Goal: Information Seeking & Learning: Learn about a topic

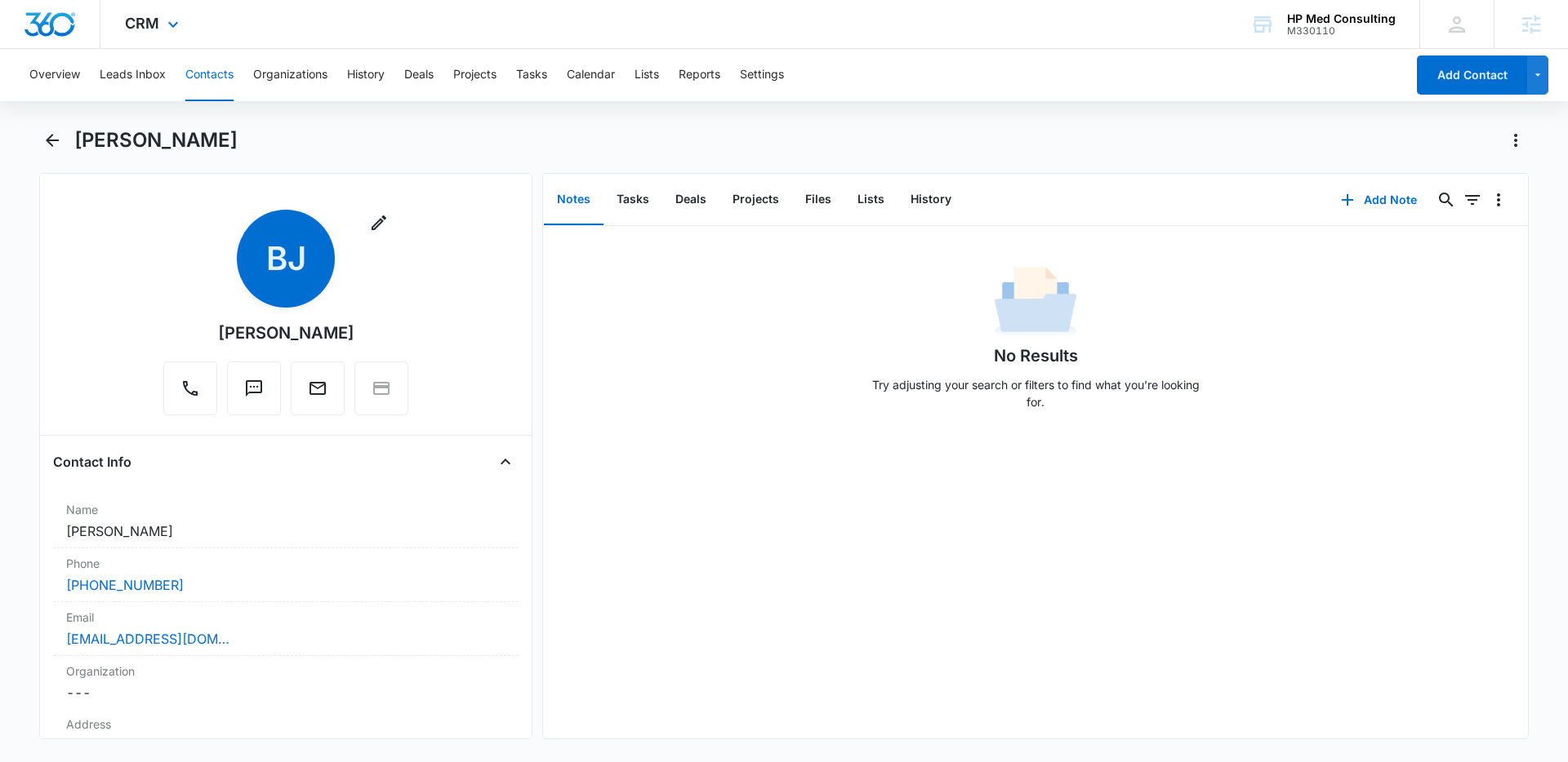
click at [168, 36] on div "CRM Apps Reputation Websites Forms CRM Email Social Payments POS Content Ads In…" at bounding box center [153, 24] width 107 height 48
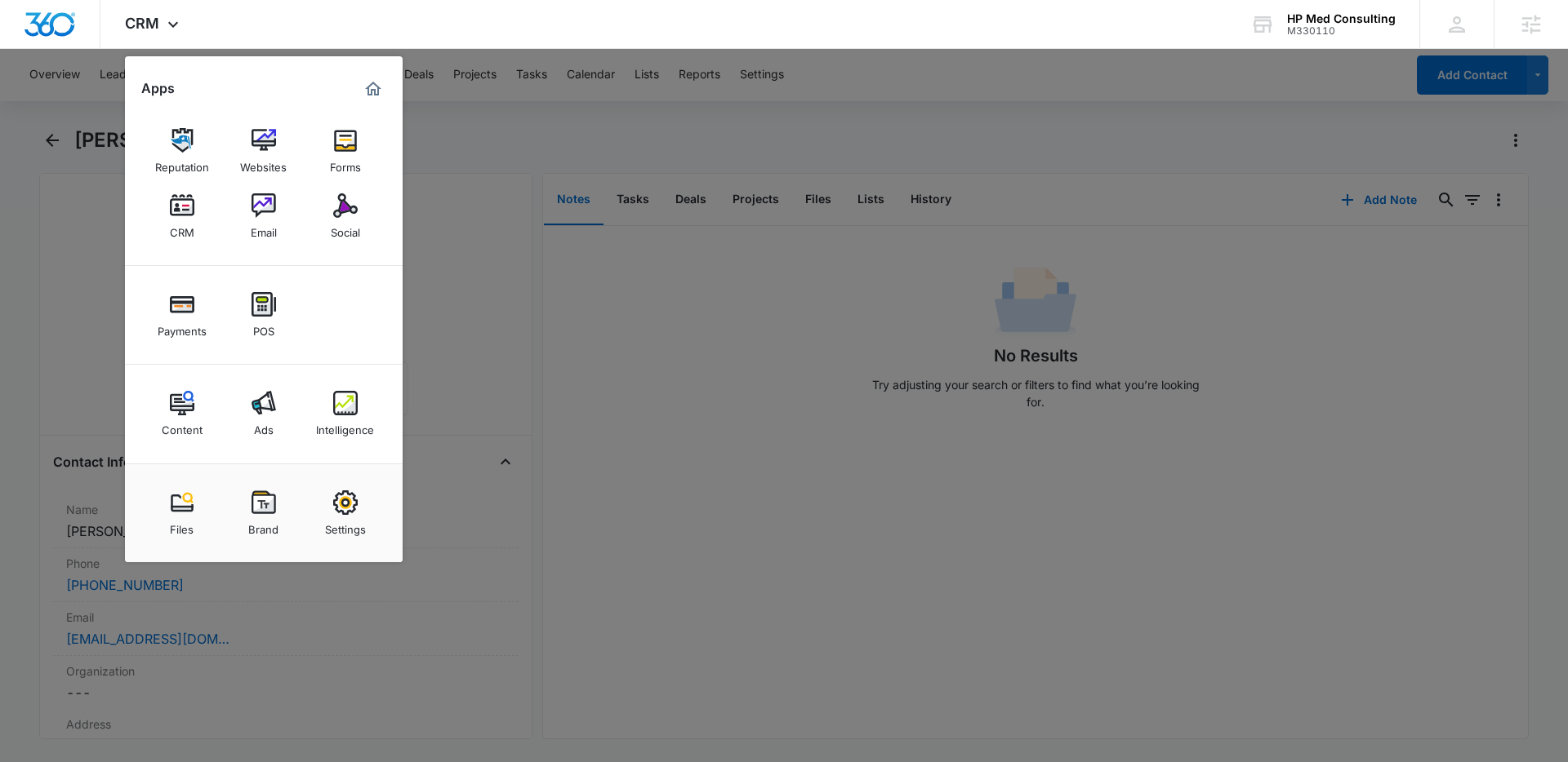
click at [543, 167] on div at bounding box center [784, 381] width 1568 height 762
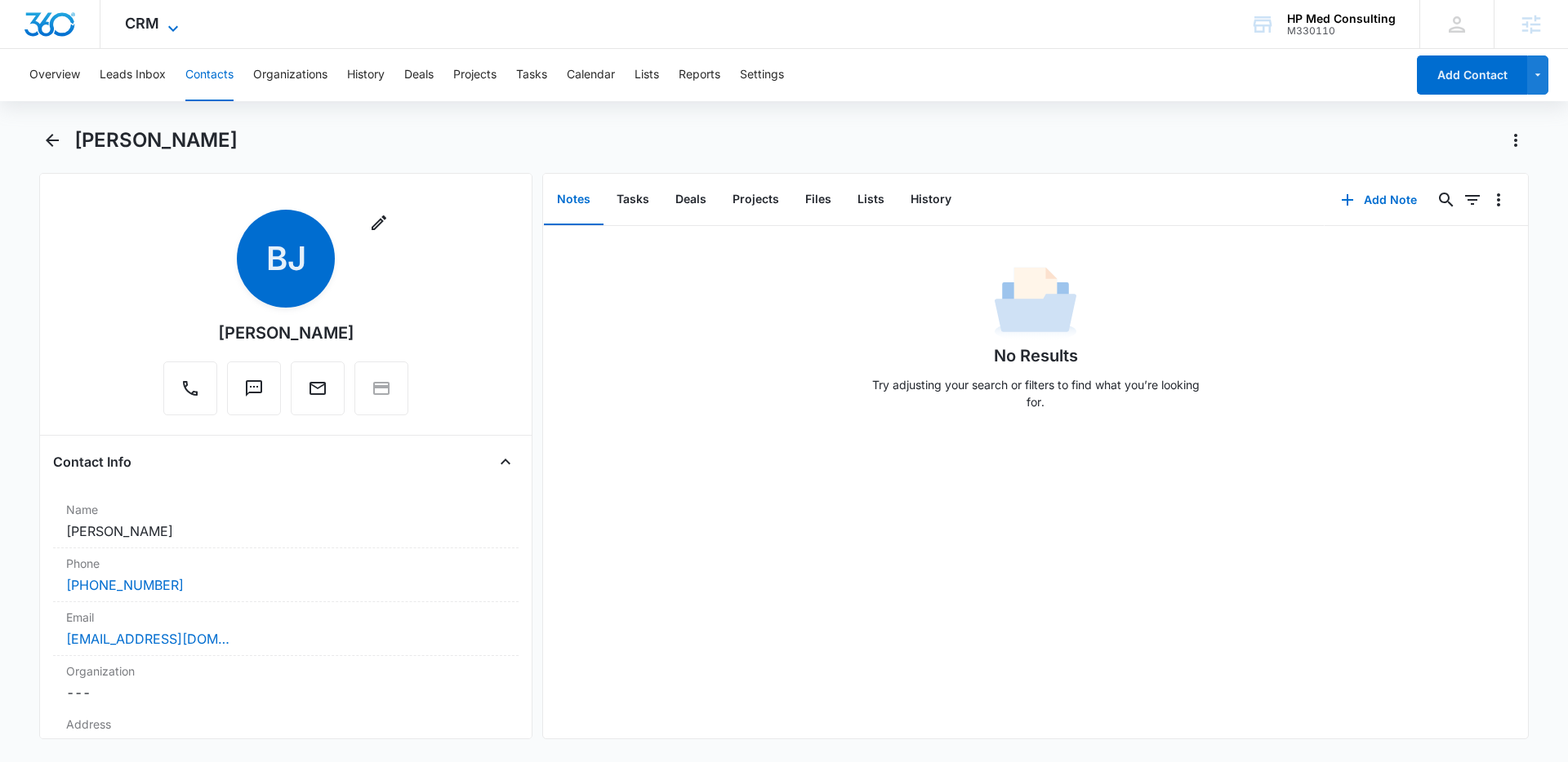
click at [173, 28] on icon at bounding box center [172, 28] width 10 height 6
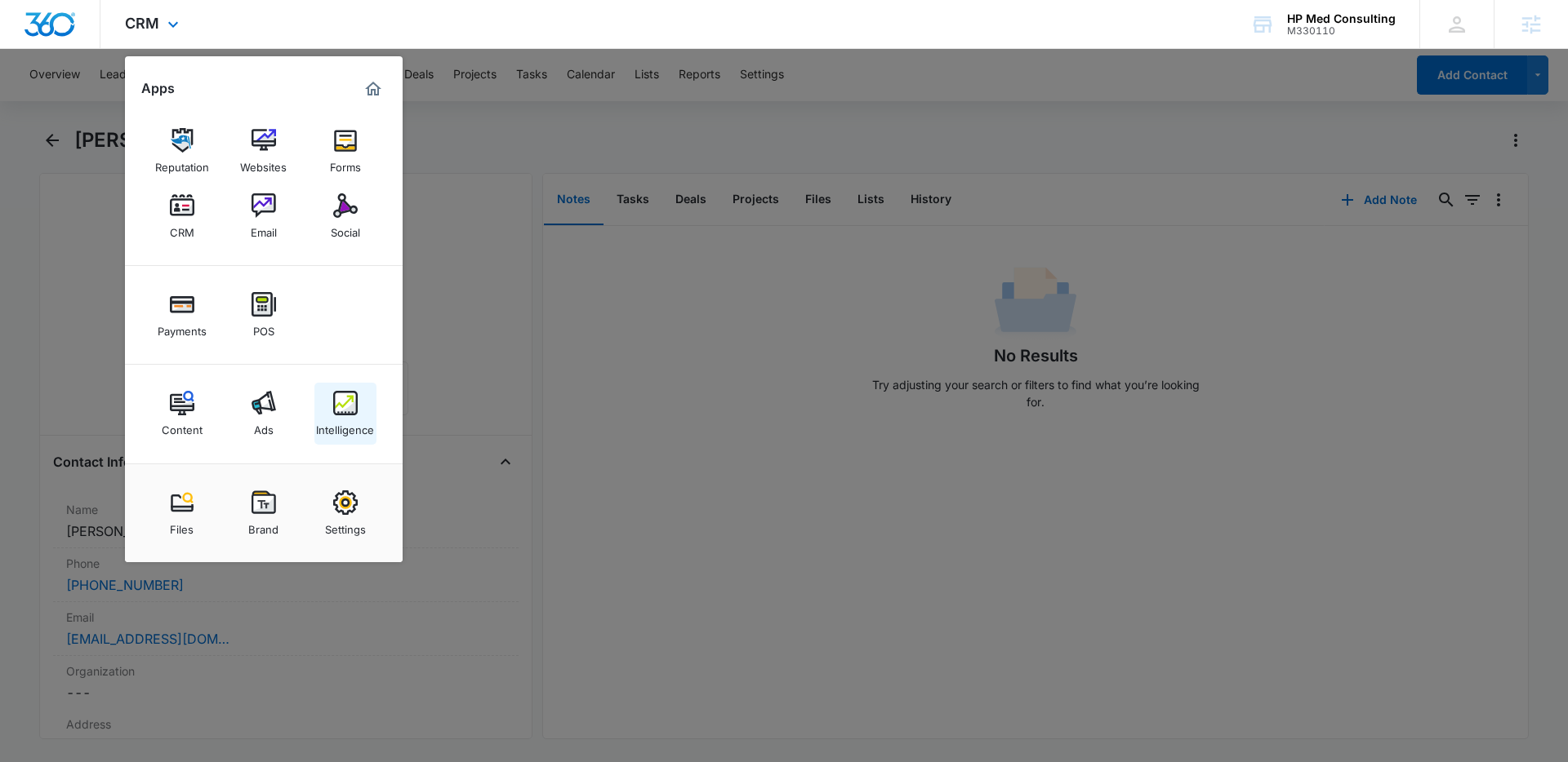
click at [364, 416] on div "Intelligence" at bounding box center [345, 426] width 58 height 22
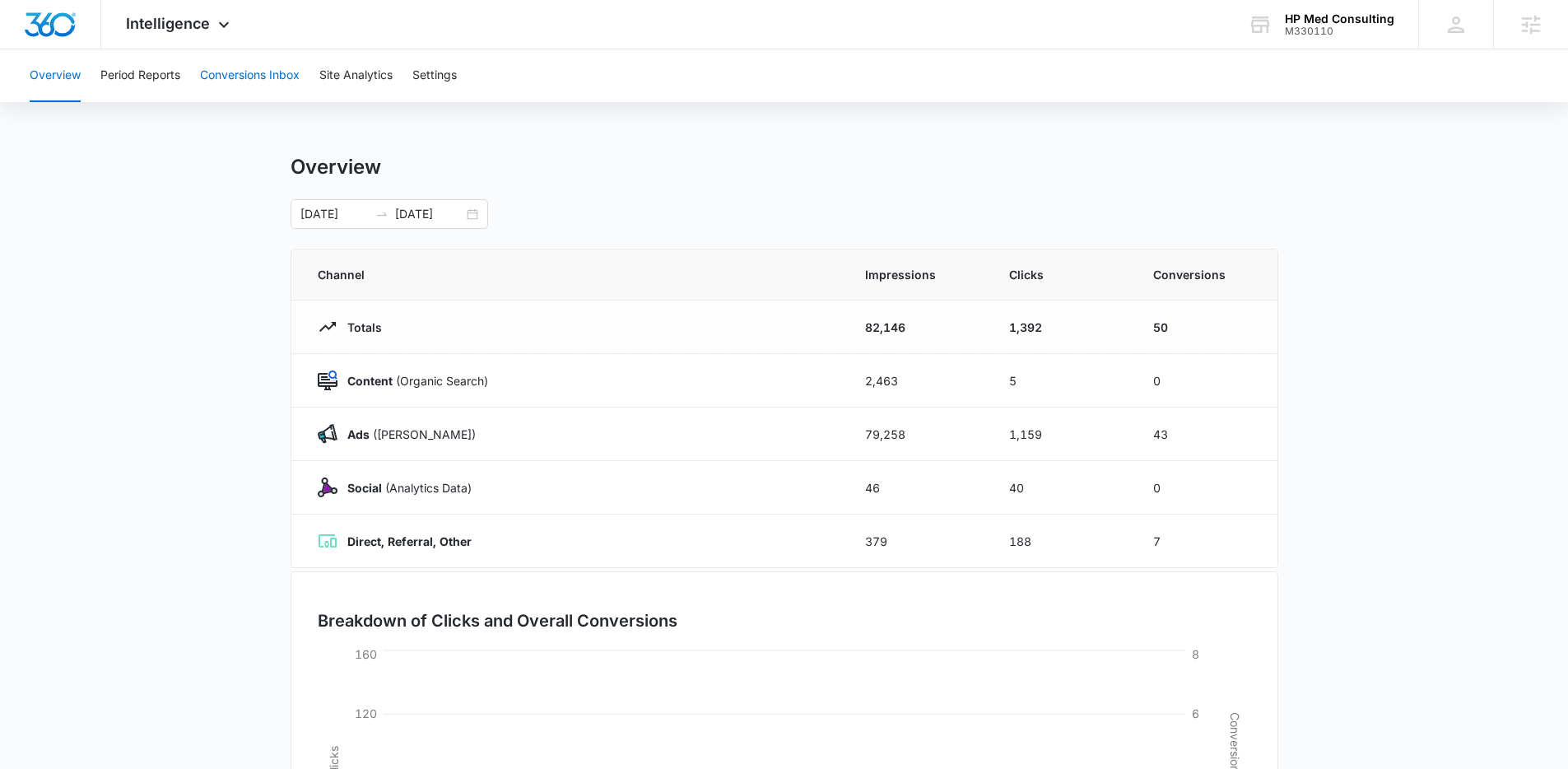
click at [256, 83] on button "Conversions Inbox" at bounding box center [250, 76] width 100 height 52
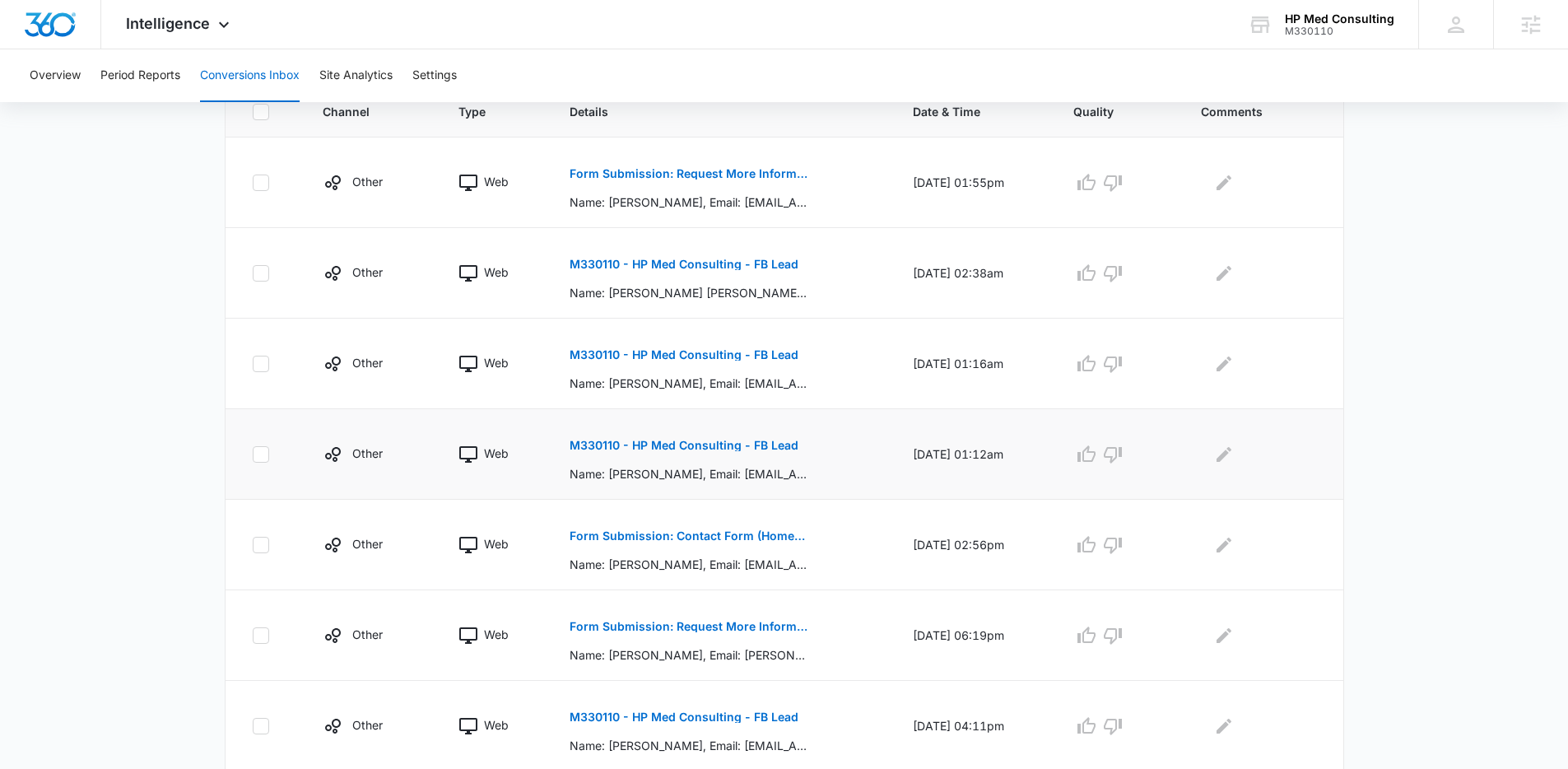
scroll to position [379, 0]
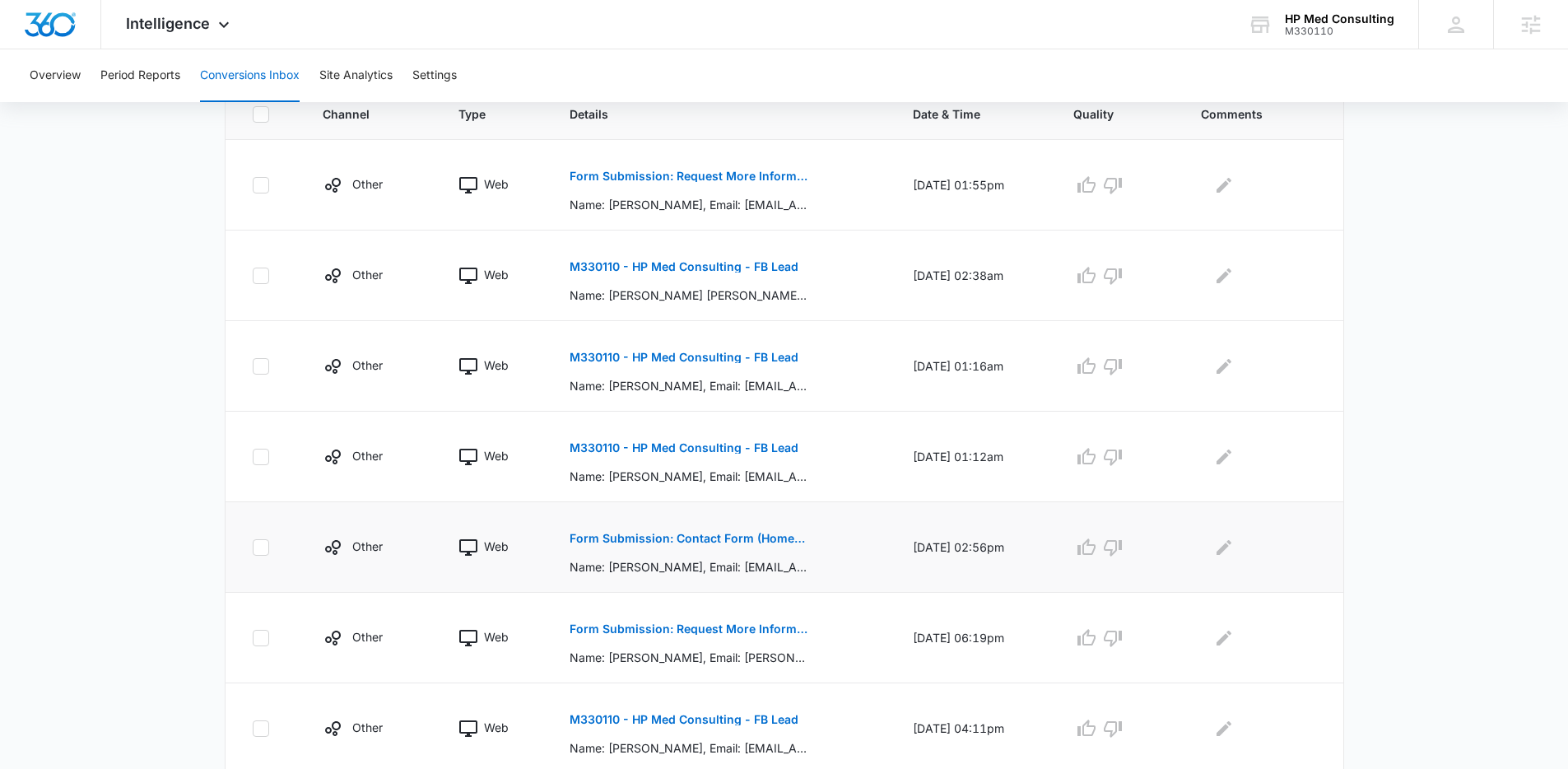
click at [757, 534] on p "Form Submission: Contact Form (Homepage Hero)" at bounding box center [689, 538] width 239 height 11
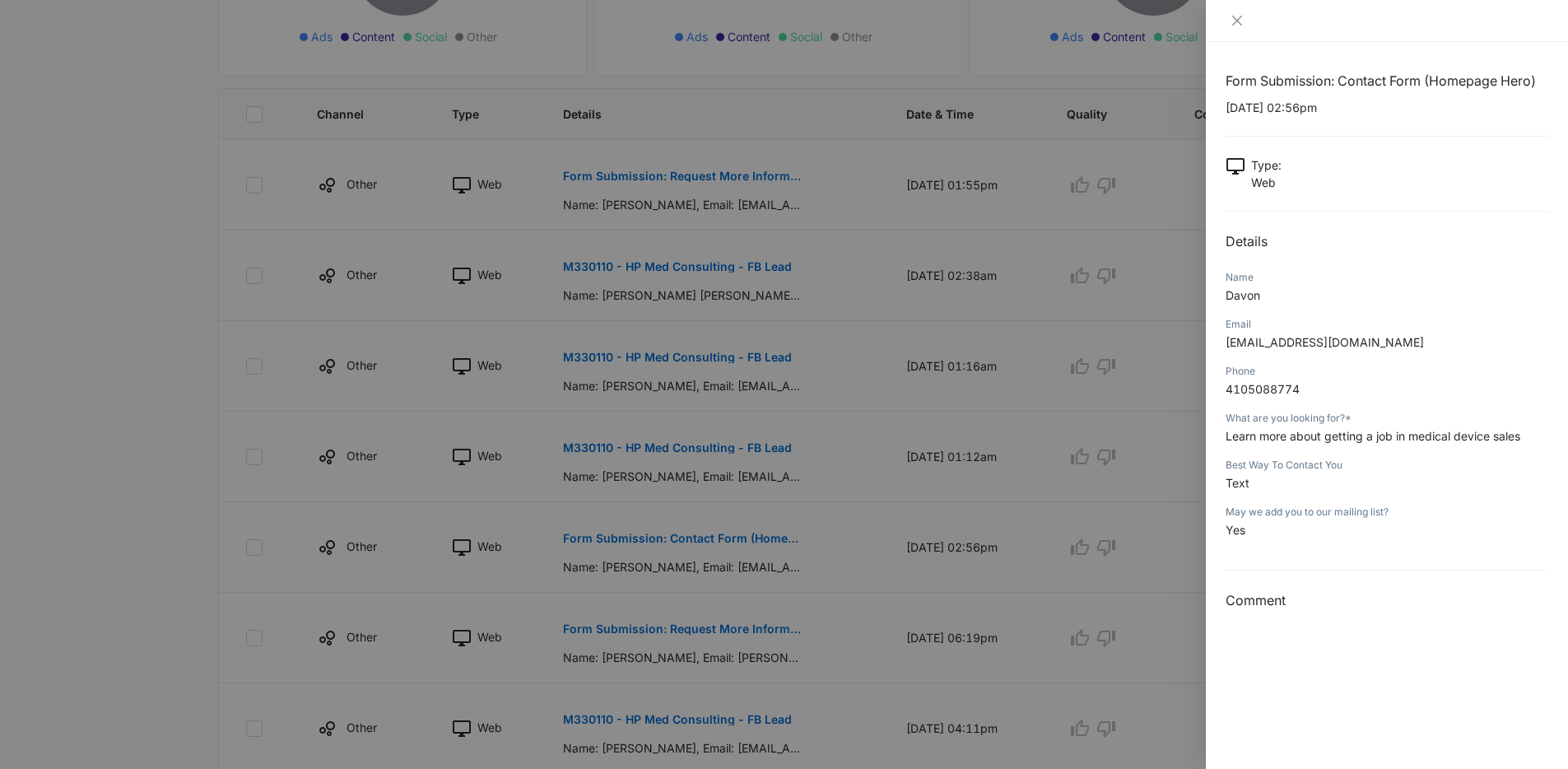
click at [758, 495] on div at bounding box center [784, 384] width 1568 height 769
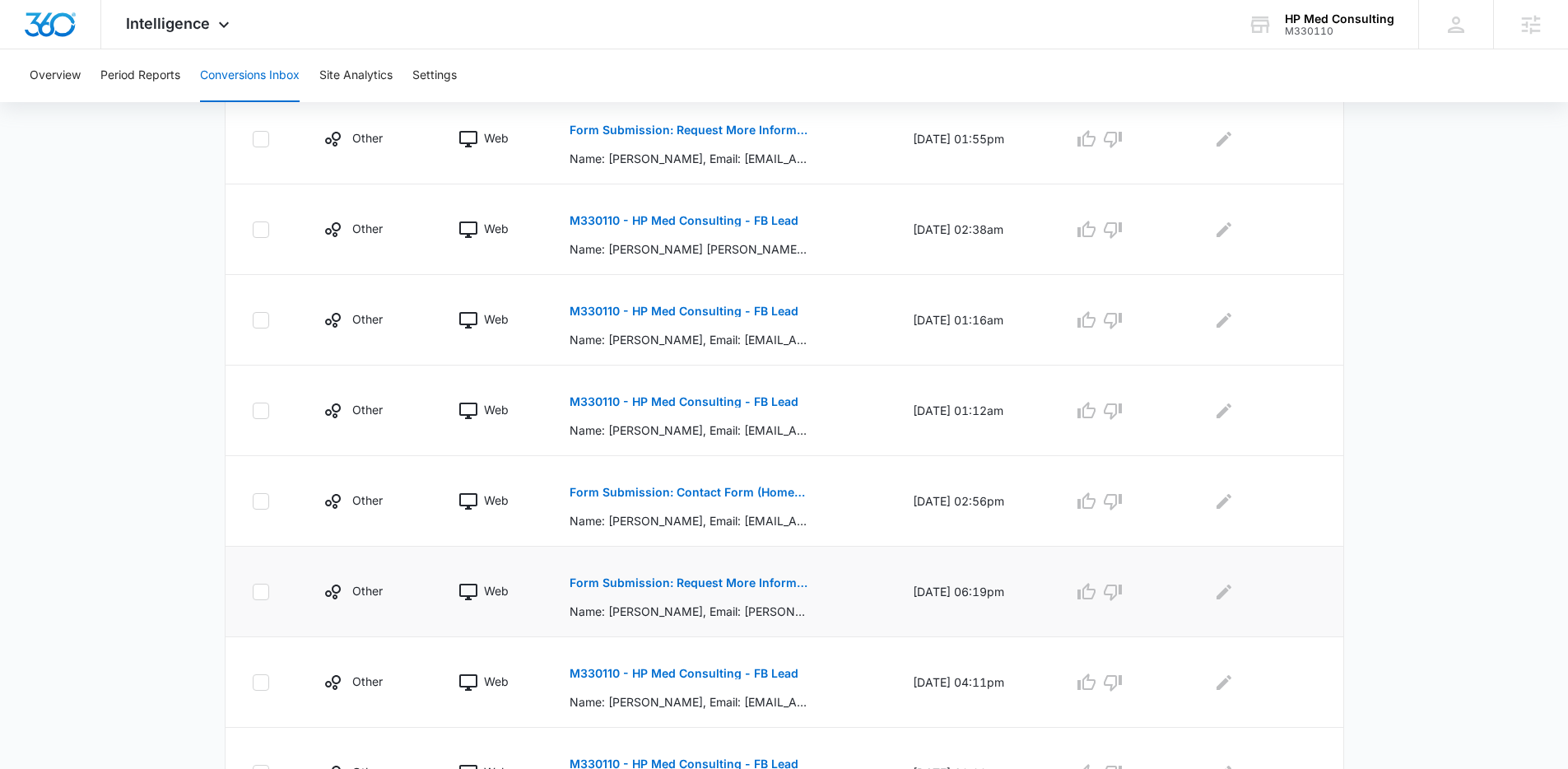
scroll to position [509, 0]
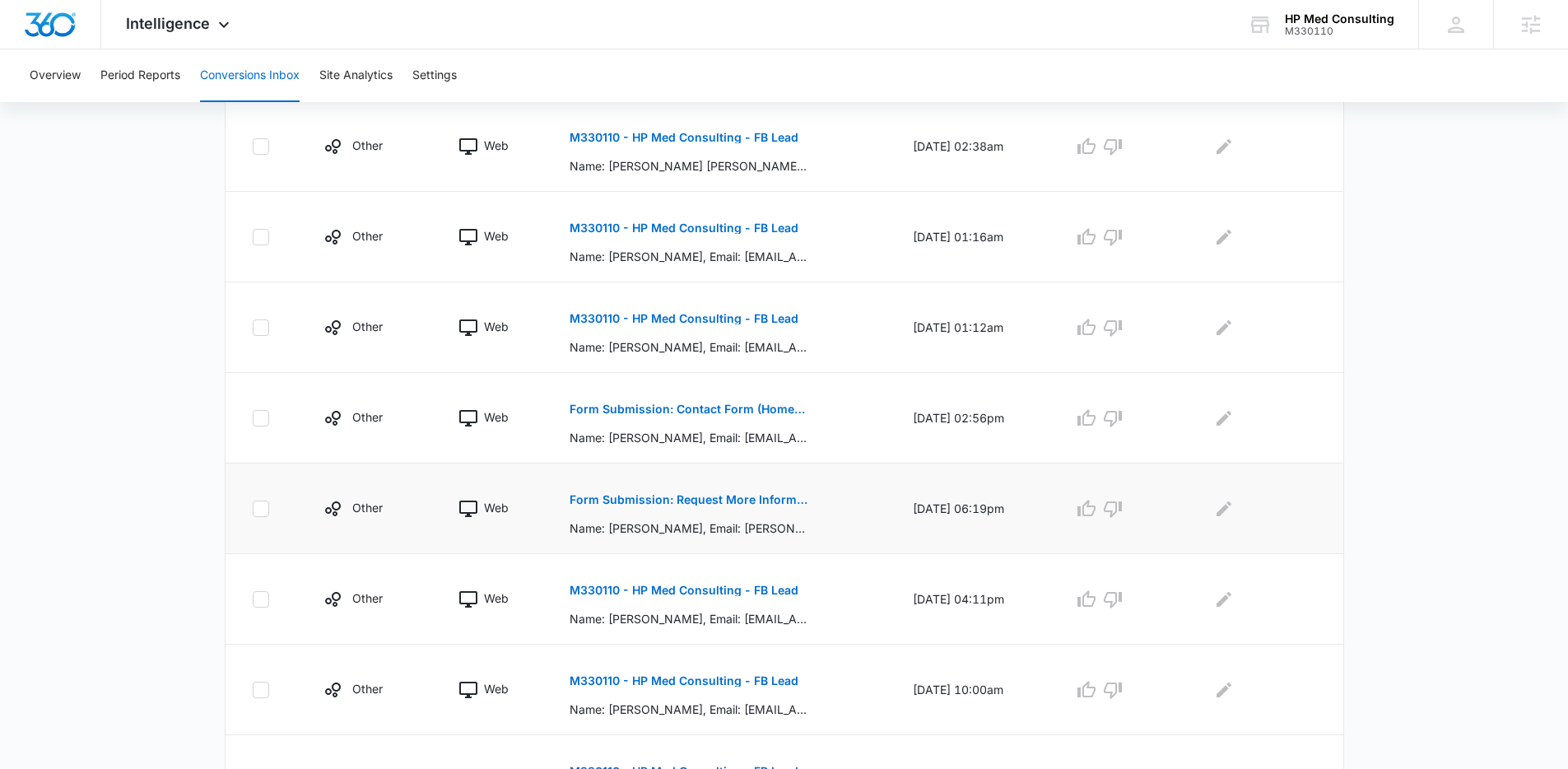
click at [702, 506] on button "Form Submission: Request More Information" at bounding box center [689, 499] width 239 height 39
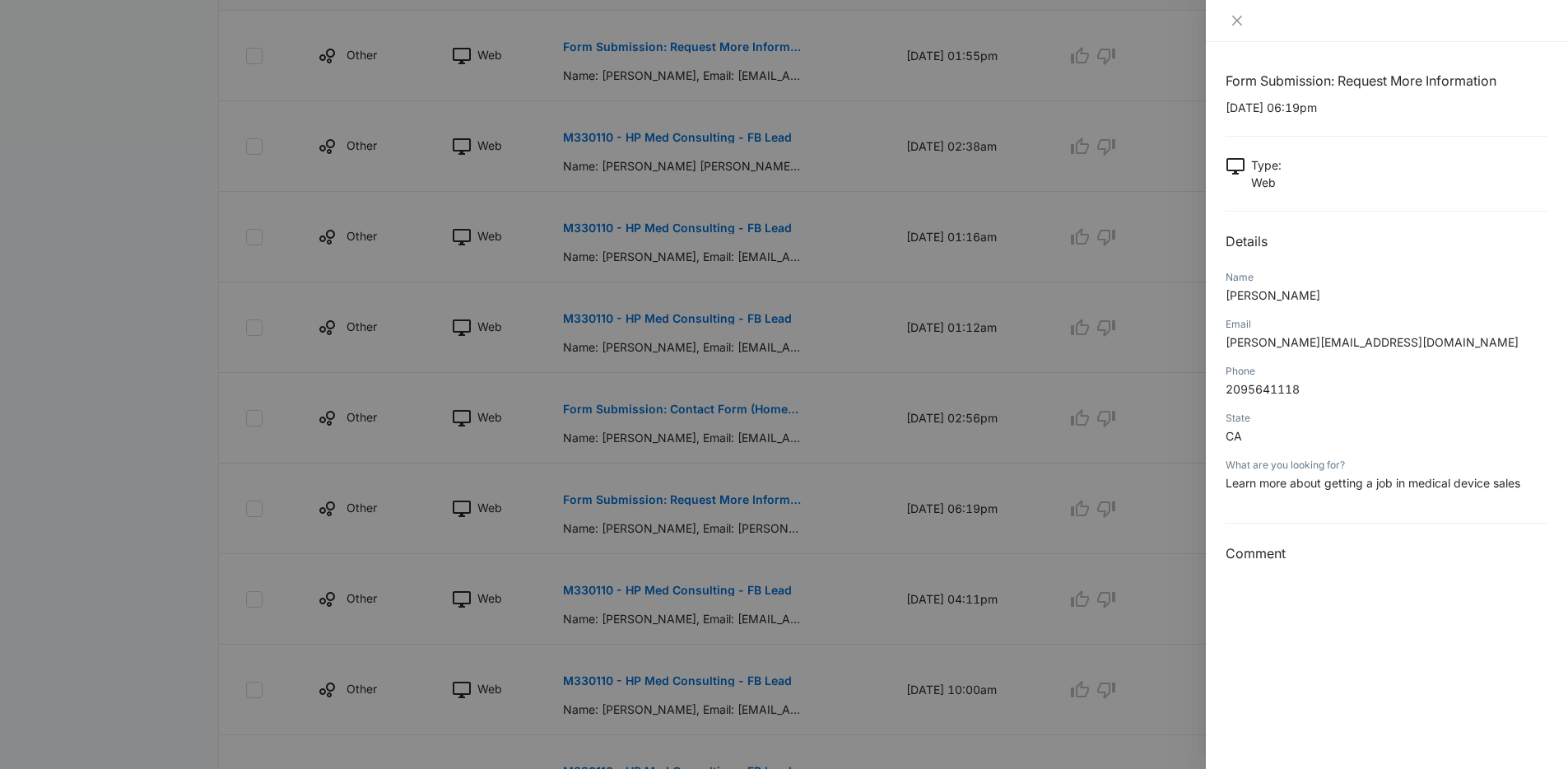
drag, startPoint x: 821, startPoint y: 481, endPoint x: 805, endPoint y: 481, distance: 16.0
click at [823, 481] on div at bounding box center [784, 384] width 1568 height 769
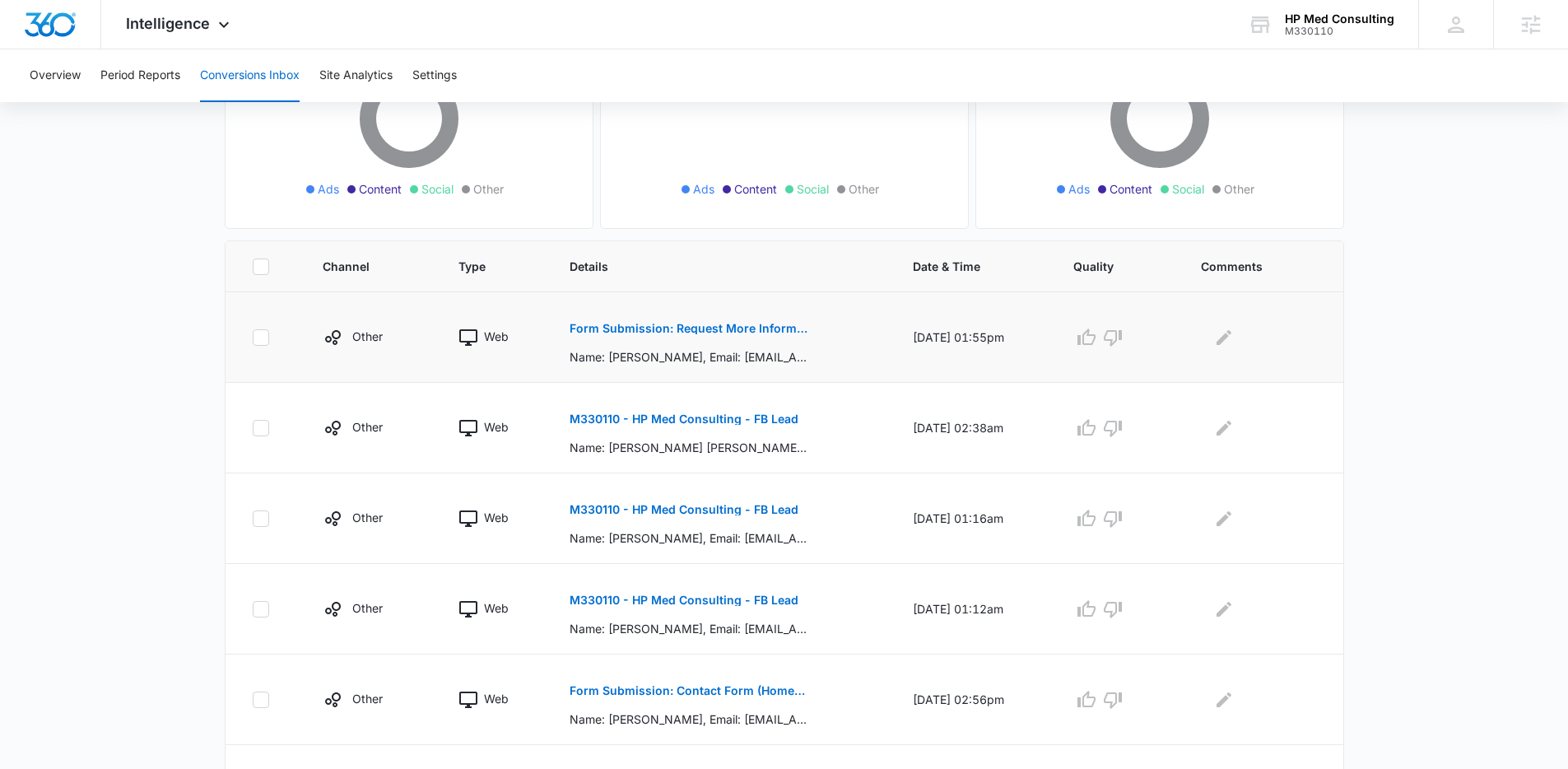
scroll to position [0, 0]
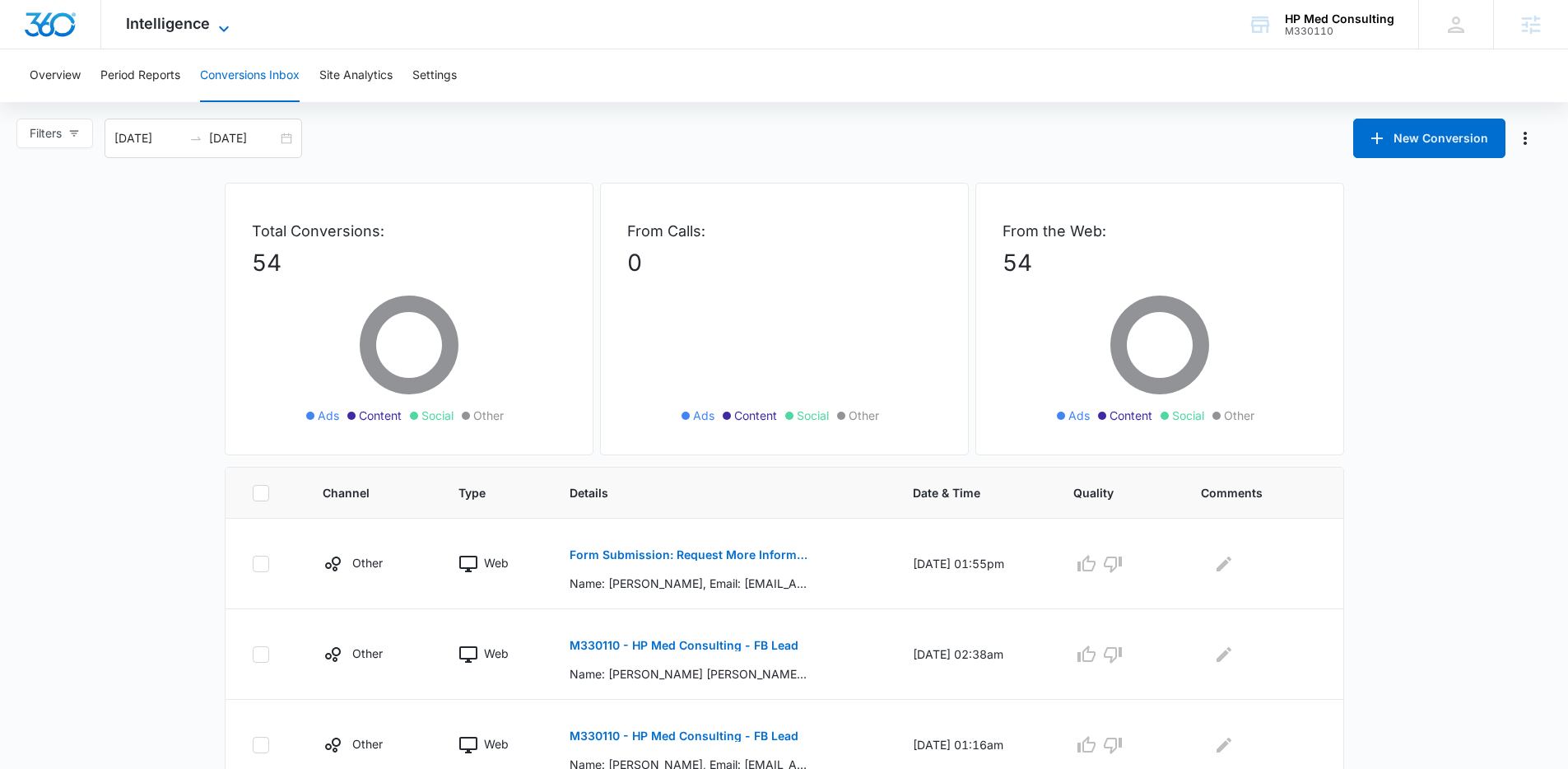
click at [175, 18] on span "Intelligence" at bounding box center [168, 24] width 84 height 17
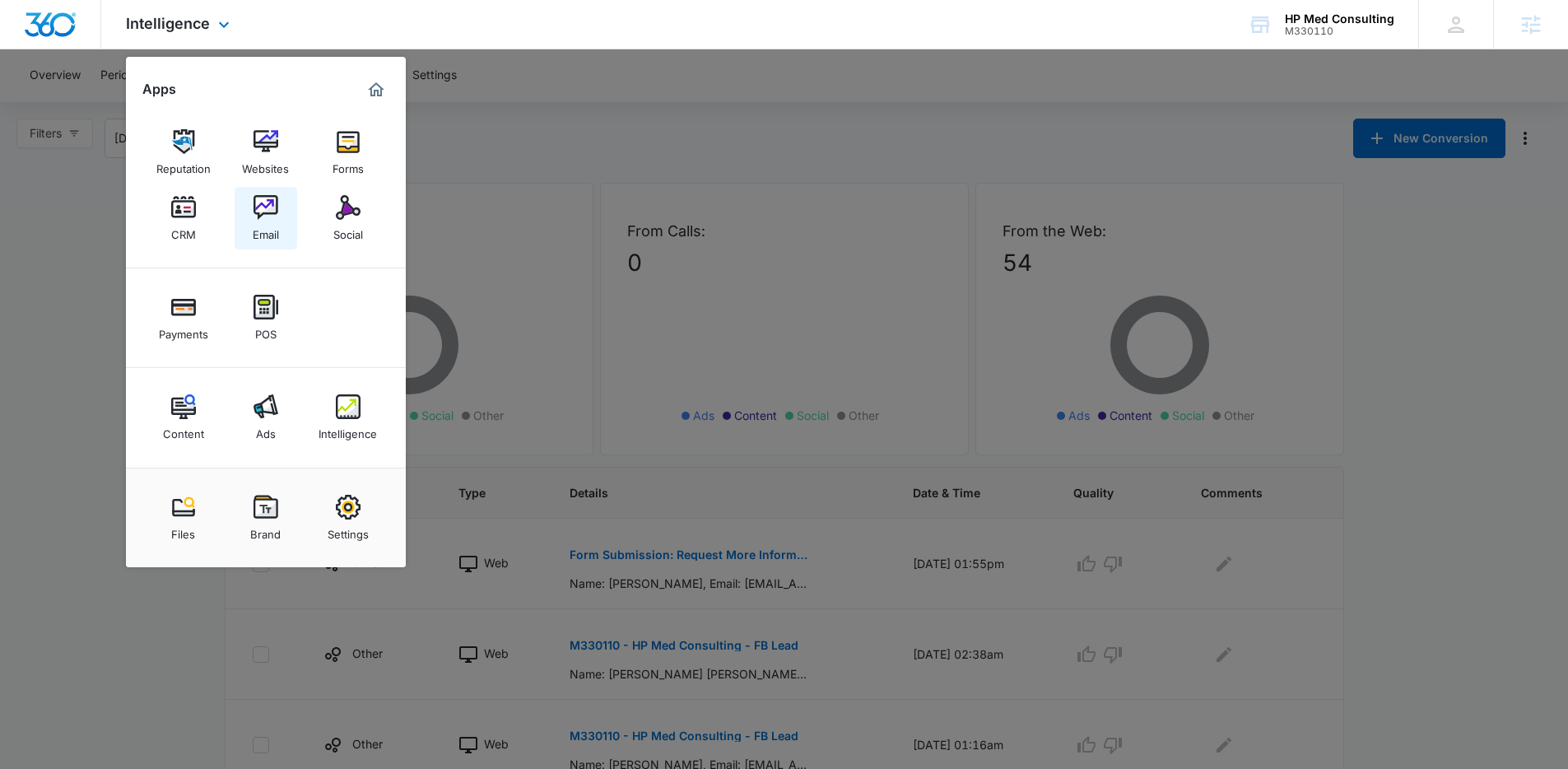
click at [263, 218] on img at bounding box center [266, 207] width 24 height 24
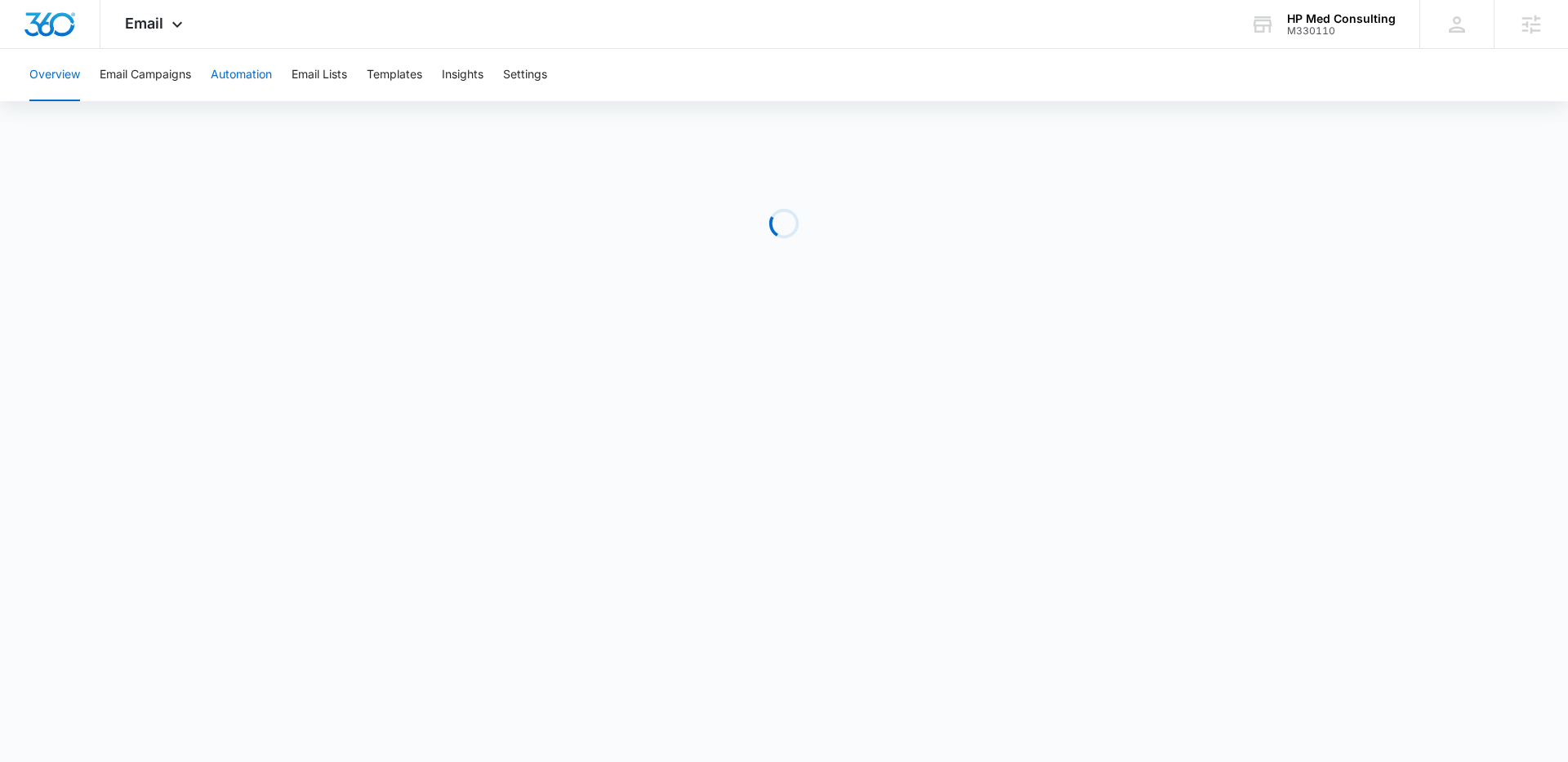
click at [245, 87] on button "Automation" at bounding box center [241, 75] width 62 height 52
click at [139, 22] on span "Email" at bounding box center [144, 23] width 38 height 17
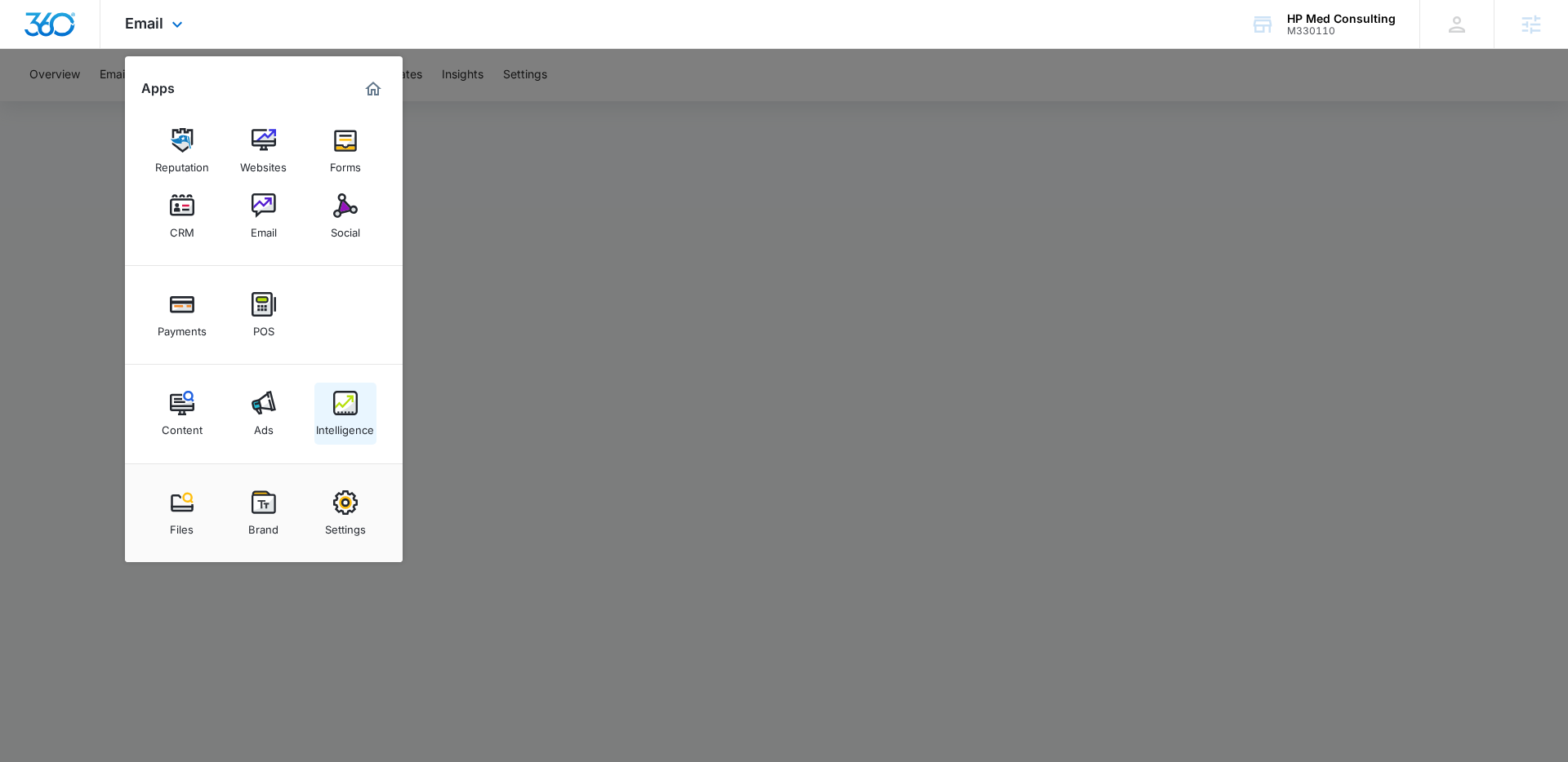
click at [326, 408] on link "Intelligence" at bounding box center [346, 414] width 62 height 62
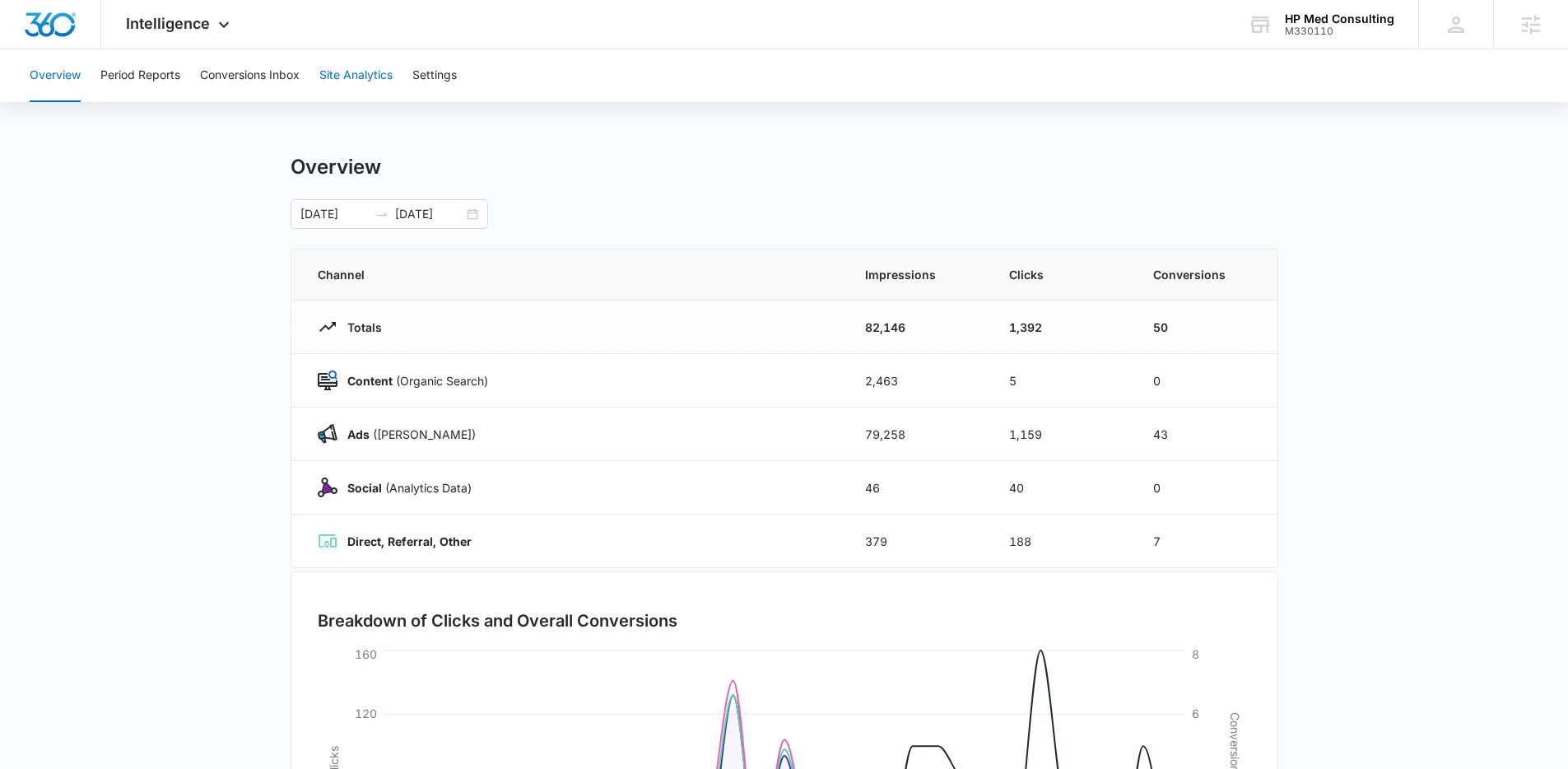
click at [366, 86] on button "Site Analytics" at bounding box center [356, 76] width 73 height 52
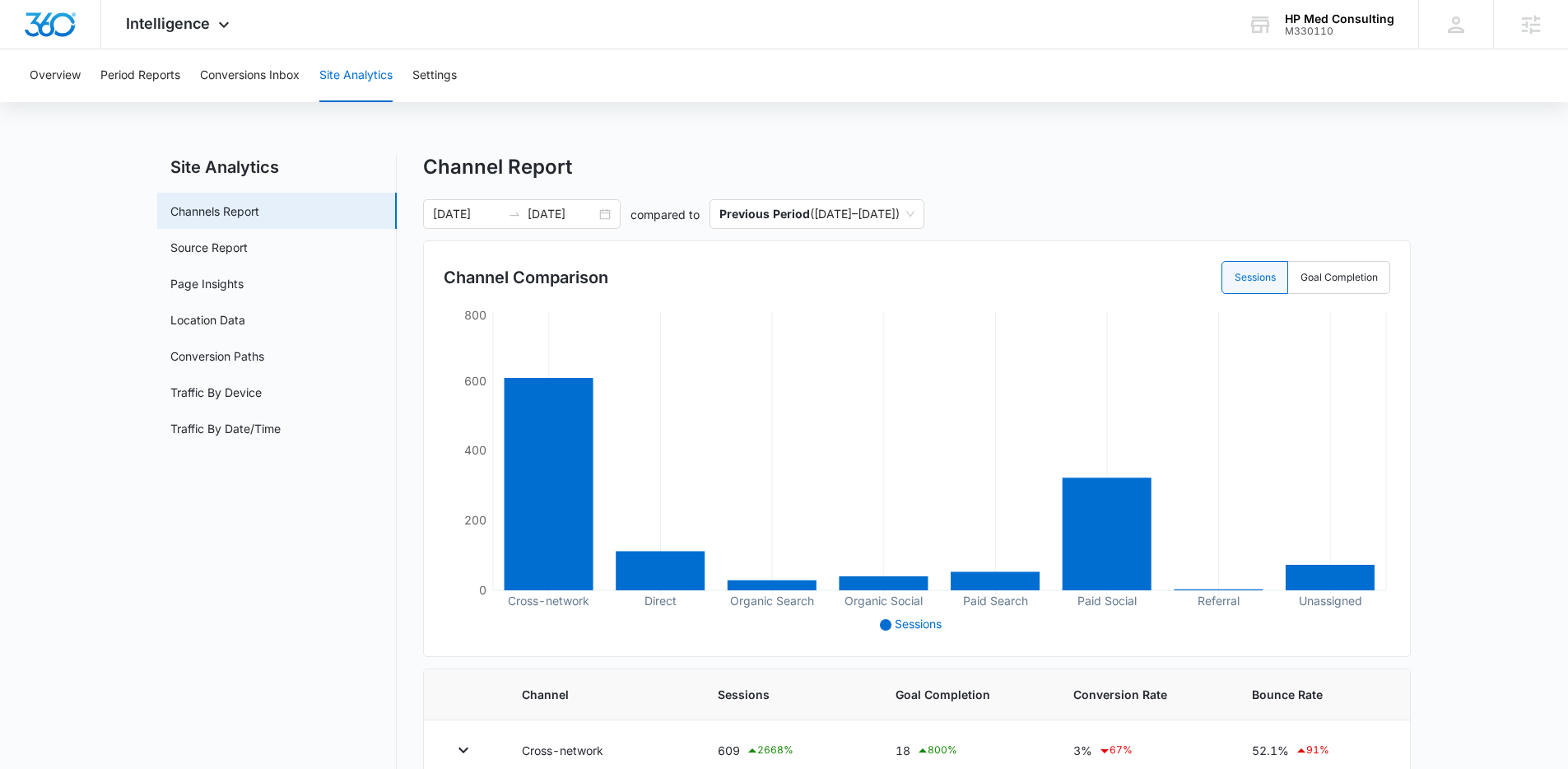
click at [481, 140] on div "Overview Period Reports Conversions Inbox Site Analytics Settings Site Analytic…" at bounding box center [784, 639] width 1568 height 1179
click at [404, 466] on div "Site Analytics Channels Report Source Report Page Insights Location Data Conver…" at bounding box center [784, 681] width 1254 height 1053
click at [408, 438] on div "Site Analytics Channels Report Source Report Page Insights Location Data Conver…" at bounding box center [784, 681] width 1254 height 1053
click at [132, 76] on button "Period Reports" at bounding box center [140, 76] width 79 height 52
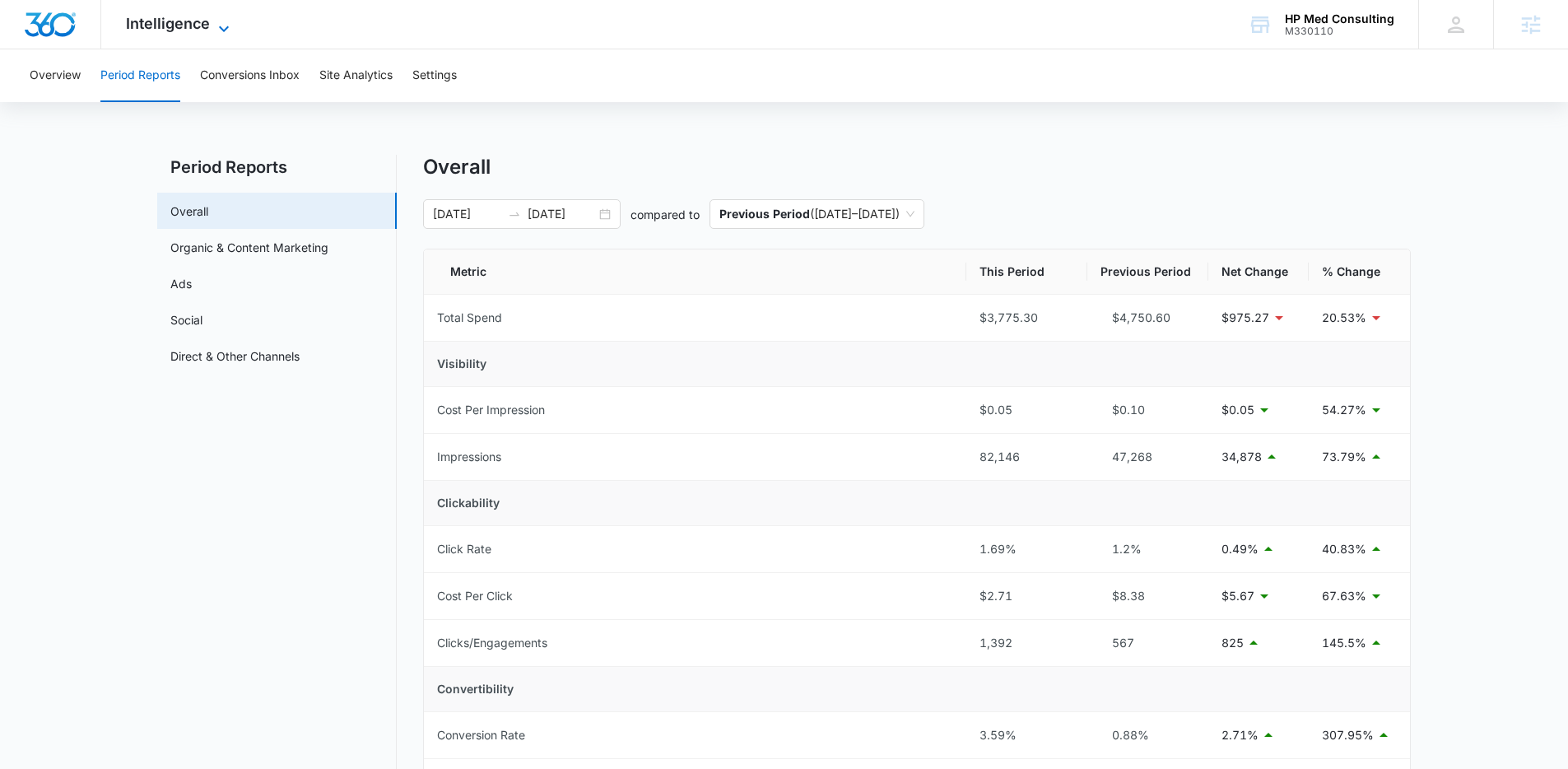
click at [172, 17] on span "Intelligence" at bounding box center [168, 24] width 84 height 17
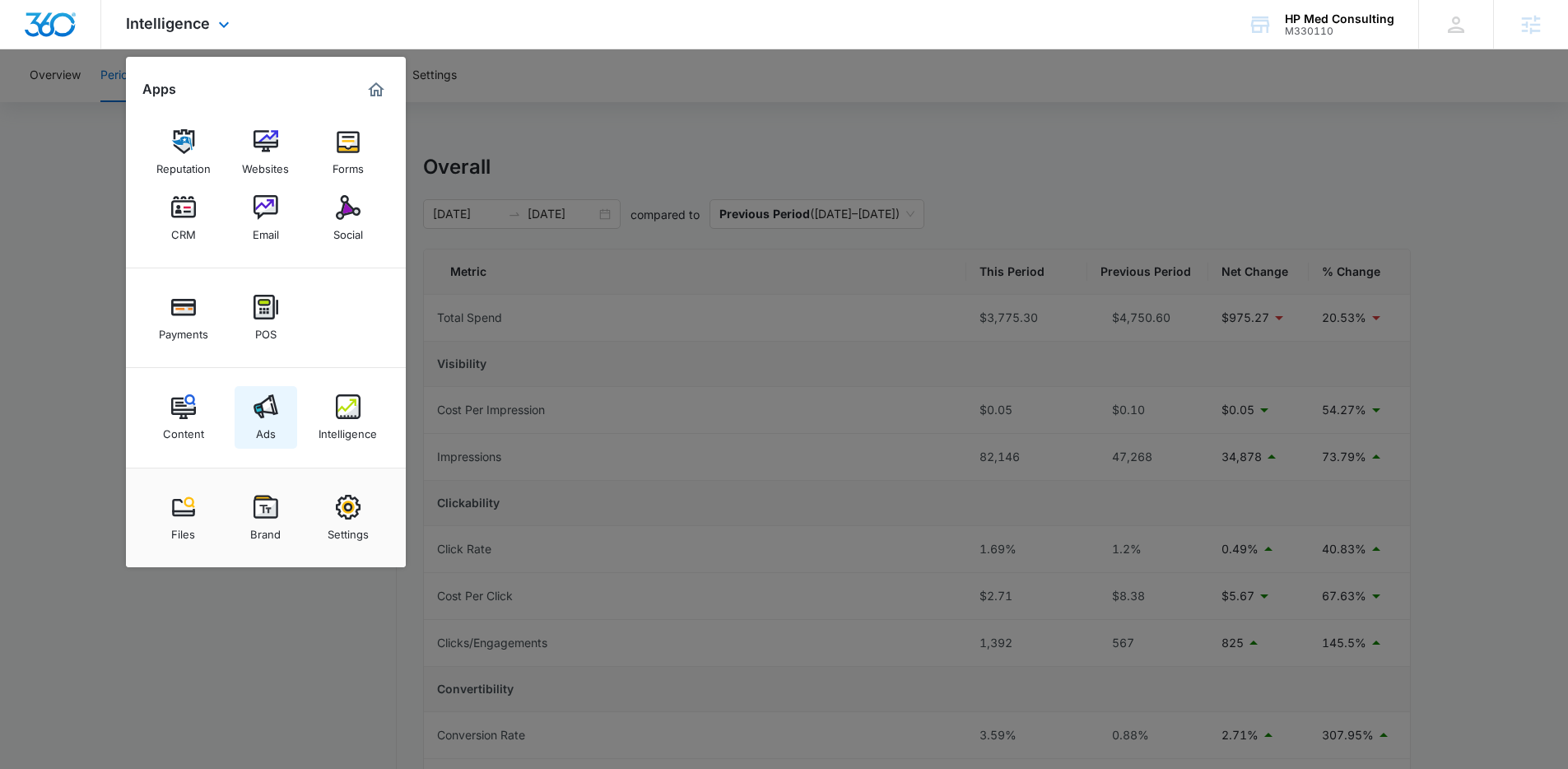
click at [252, 405] on link "Ads" at bounding box center [266, 418] width 63 height 63
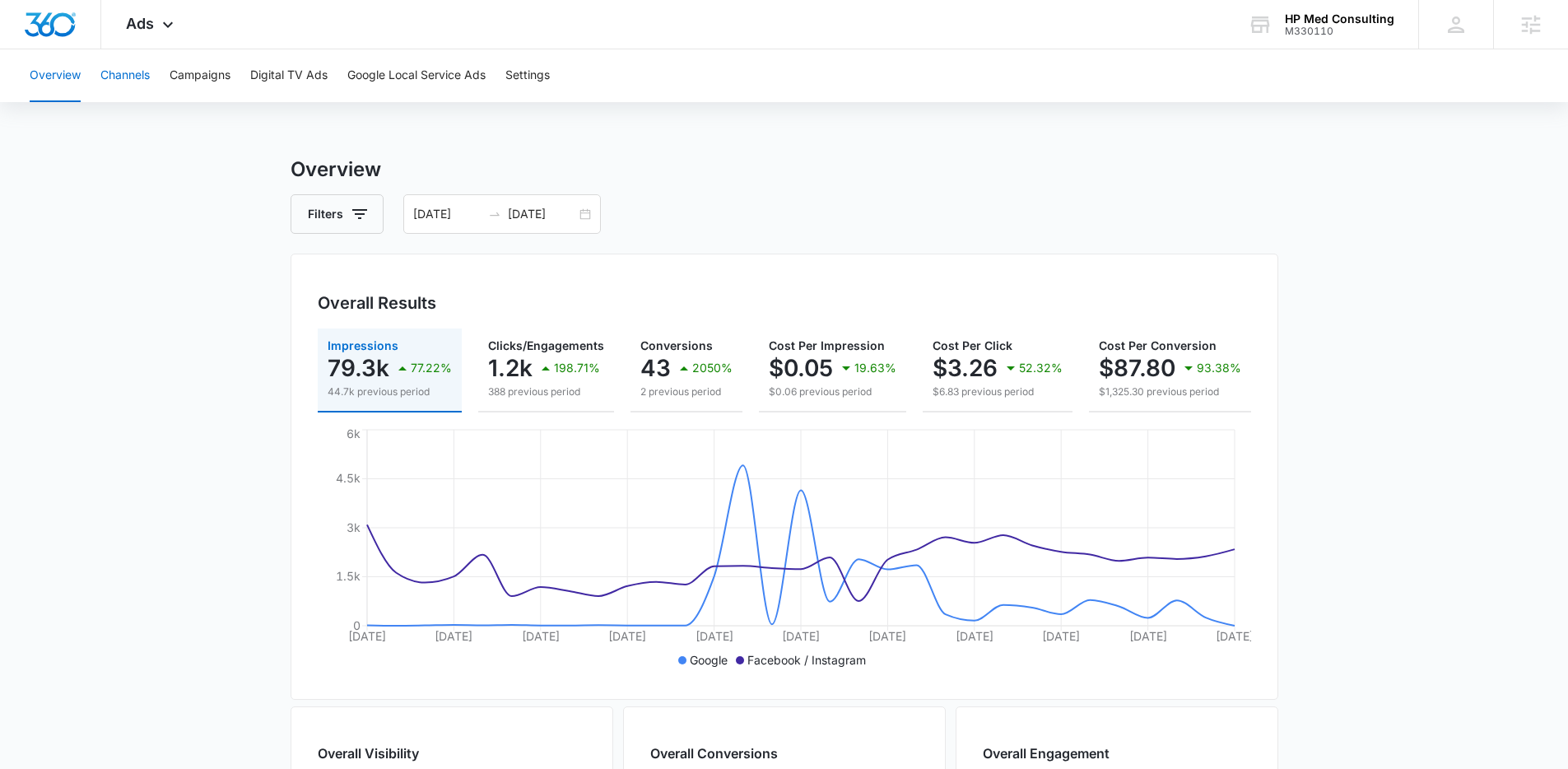
click at [137, 72] on button "Channels" at bounding box center [125, 76] width 50 height 52
click at [172, 83] on button "Campaigns" at bounding box center [200, 76] width 61 height 52
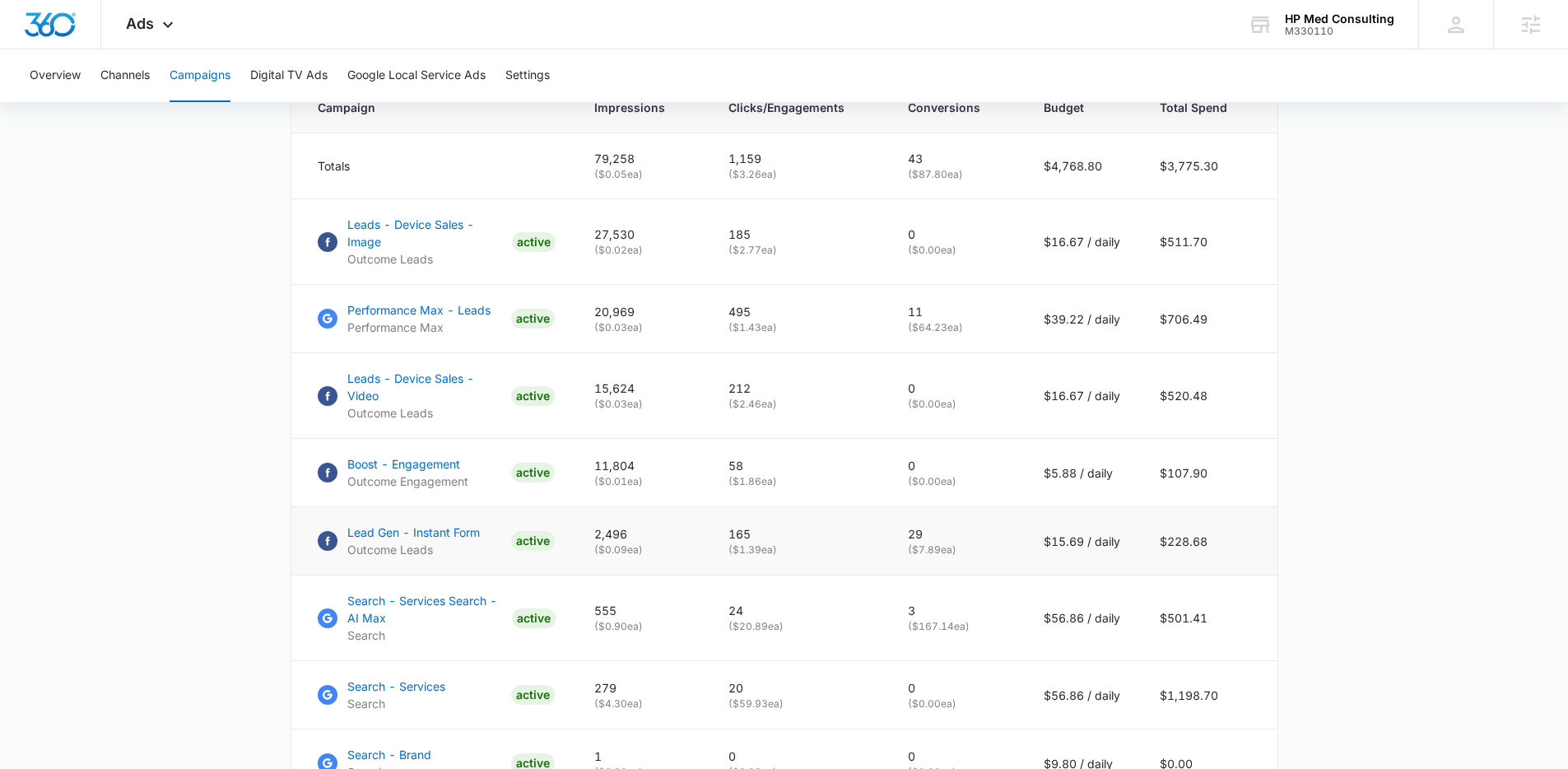
scroll to position [845, 0]
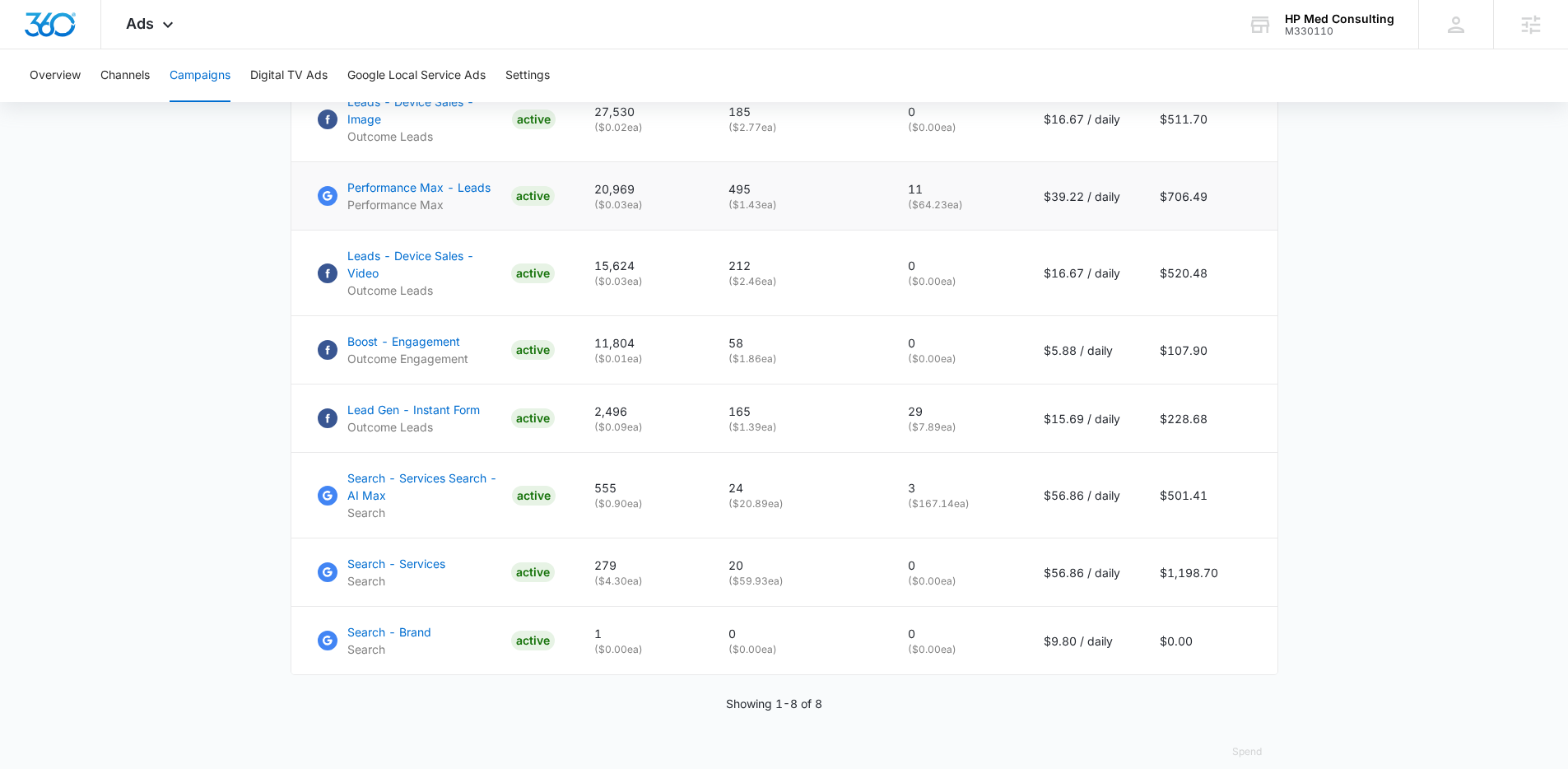
drag, startPoint x: 909, startPoint y: 195, endPoint x: 1019, endPoint y: 210, distance: 111.0
click at [1019, 210] on td "11 ( $64.23 ea)" at bounding box center [957, 197] width 136 height 68
click at [1019, 210] on td "11 ( $64.23 ea)" at bounding box center [957, 197] width 136 height 68
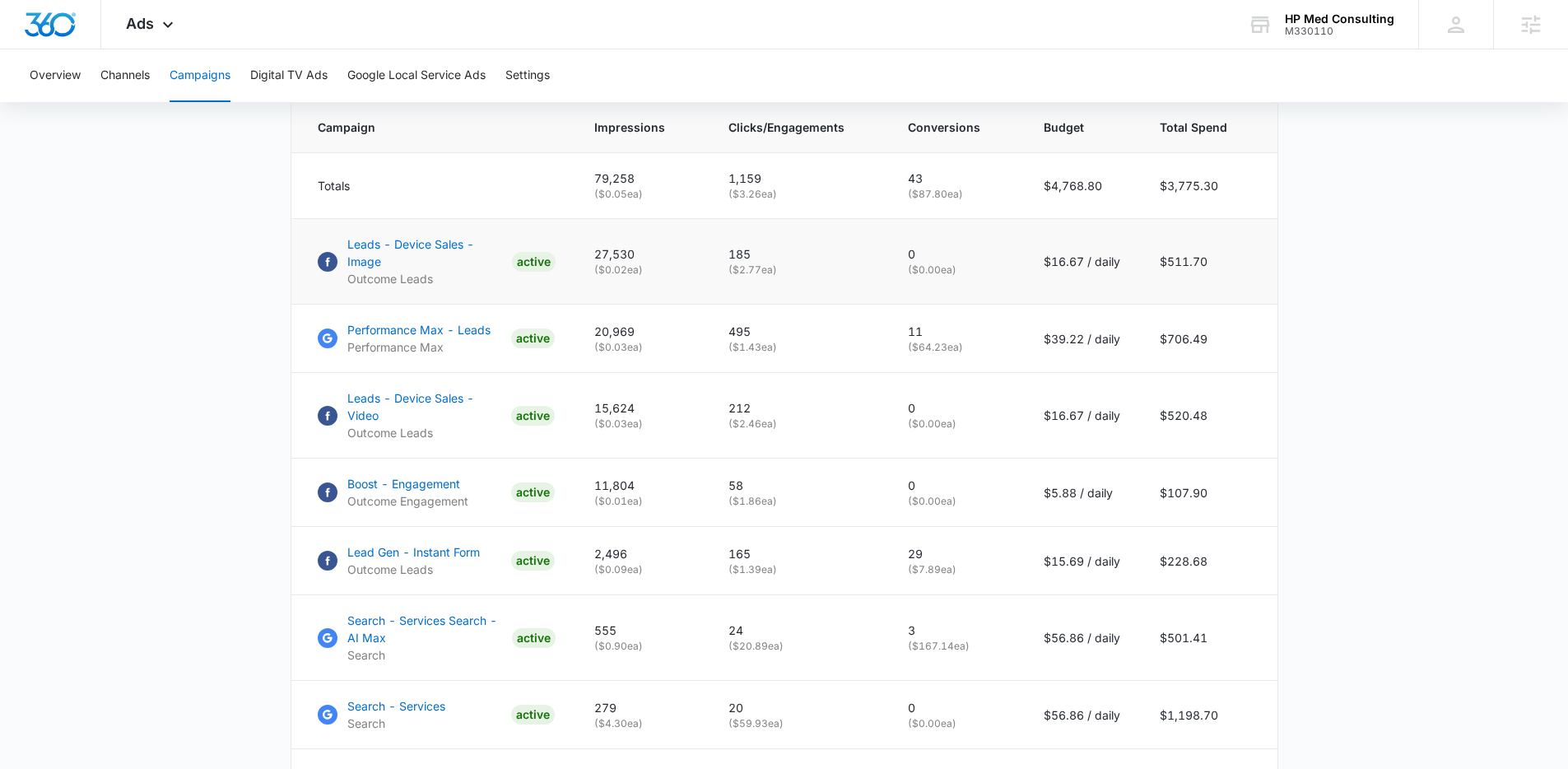
scroll to position [698, 0]
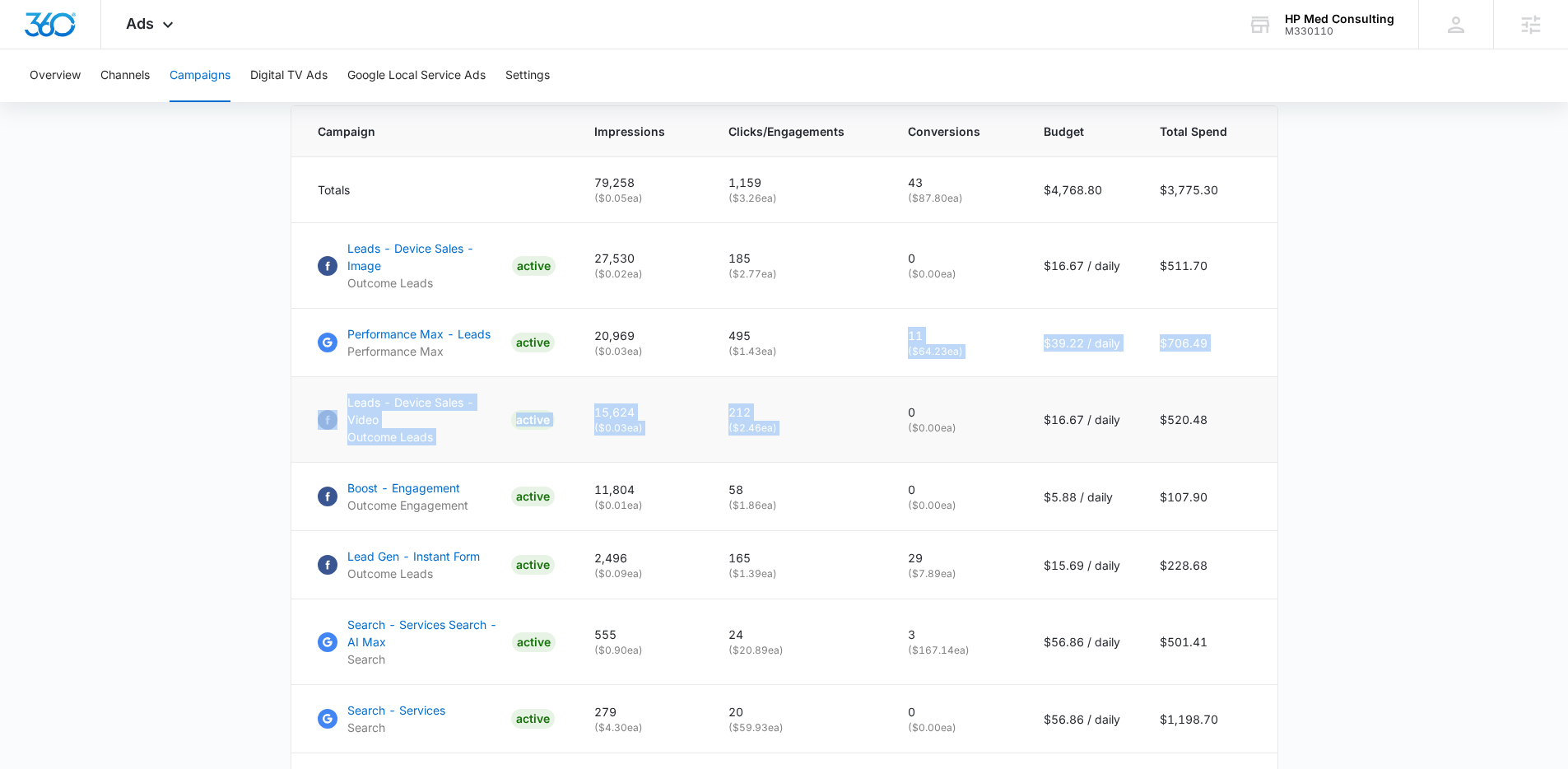
drag, startPoint x: 909, startPoint y: 327, endPoint x: 964, endPoint y: 372, distance: 71.1
click at [964, 372] on tbody "Totals 79,258 ( $0.05 ea) 1,159 ( $3.26 ea) 43 ( $87.80 ea) $4,768.80 $3,775.30…" at bounding box center [784, 489] width 986 height 665
click at [964, 378] on td "0 ( $0.00 ea)" at bounding box center [957, 420] width 136 height 86
drag, startPoint x: 899, startPoint y: 339, endPoint x: 914, endPoint y: 493, distance: 154.7
click at [959, 409] on tbody "Totals 79,258 ( $0.05 ea) 1,159 ( $3.26 ea) 43 ( $87.80 ea) $4,768.80 $3,775.30…" at bounding box center [784, 489] width 986 height 665
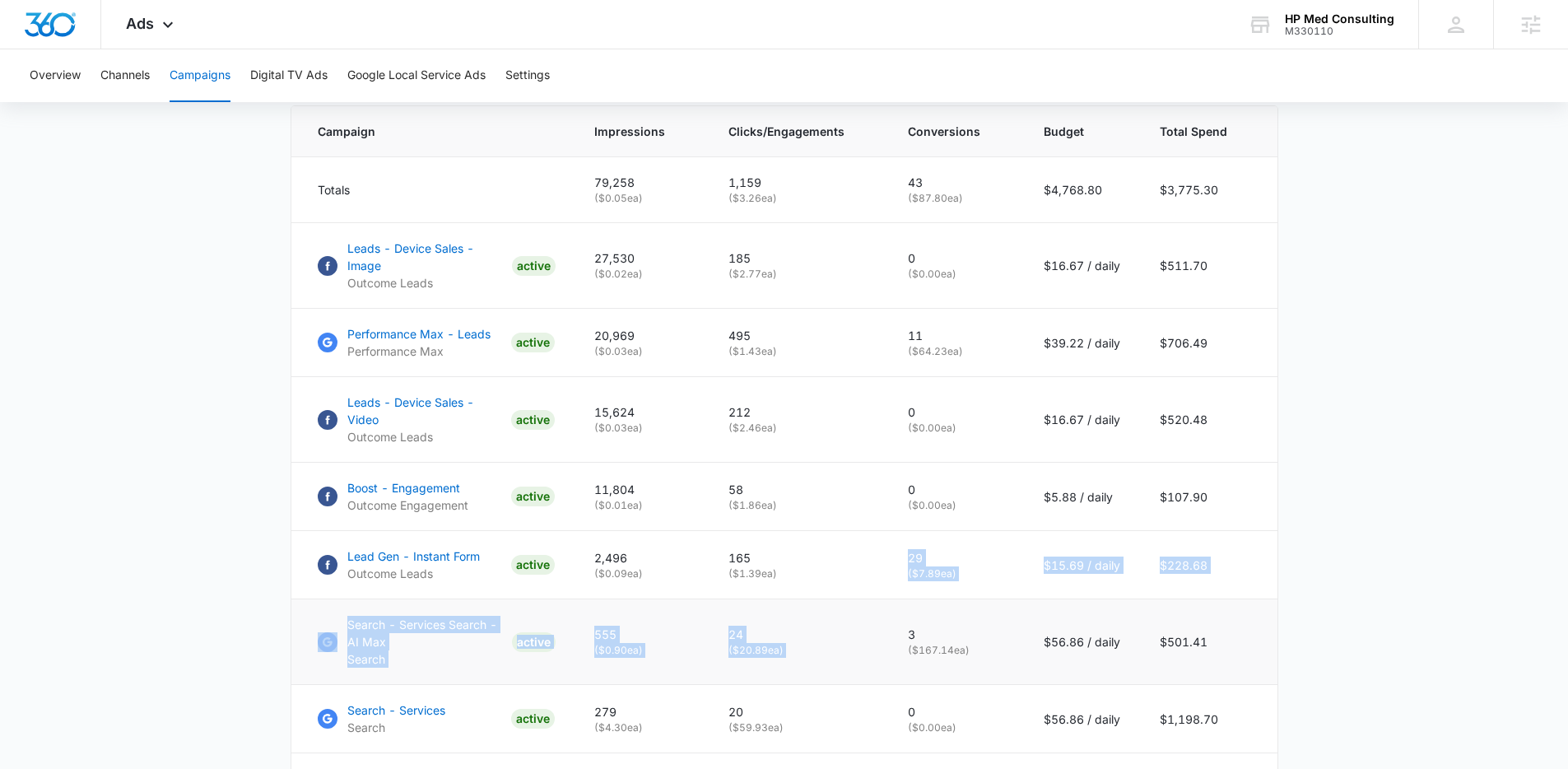
drag, startPoint x: 920, startPoint y: 530, endPoint x: 1000, endPoint y: 578, distance: 93.3
click at [1000, 578] on tbody "Totals 79,258 ( $0.05 ea) 1,159 ( $3.26 ea) 43 ( $87.80 ea) $4,768.80 $3,775.30…" at bounding box center [784, 489] width 986 height 665
click at [999, 574] on td "29 ( $7.89 ea)" at bounding box center [957, 565] width 136 height 68
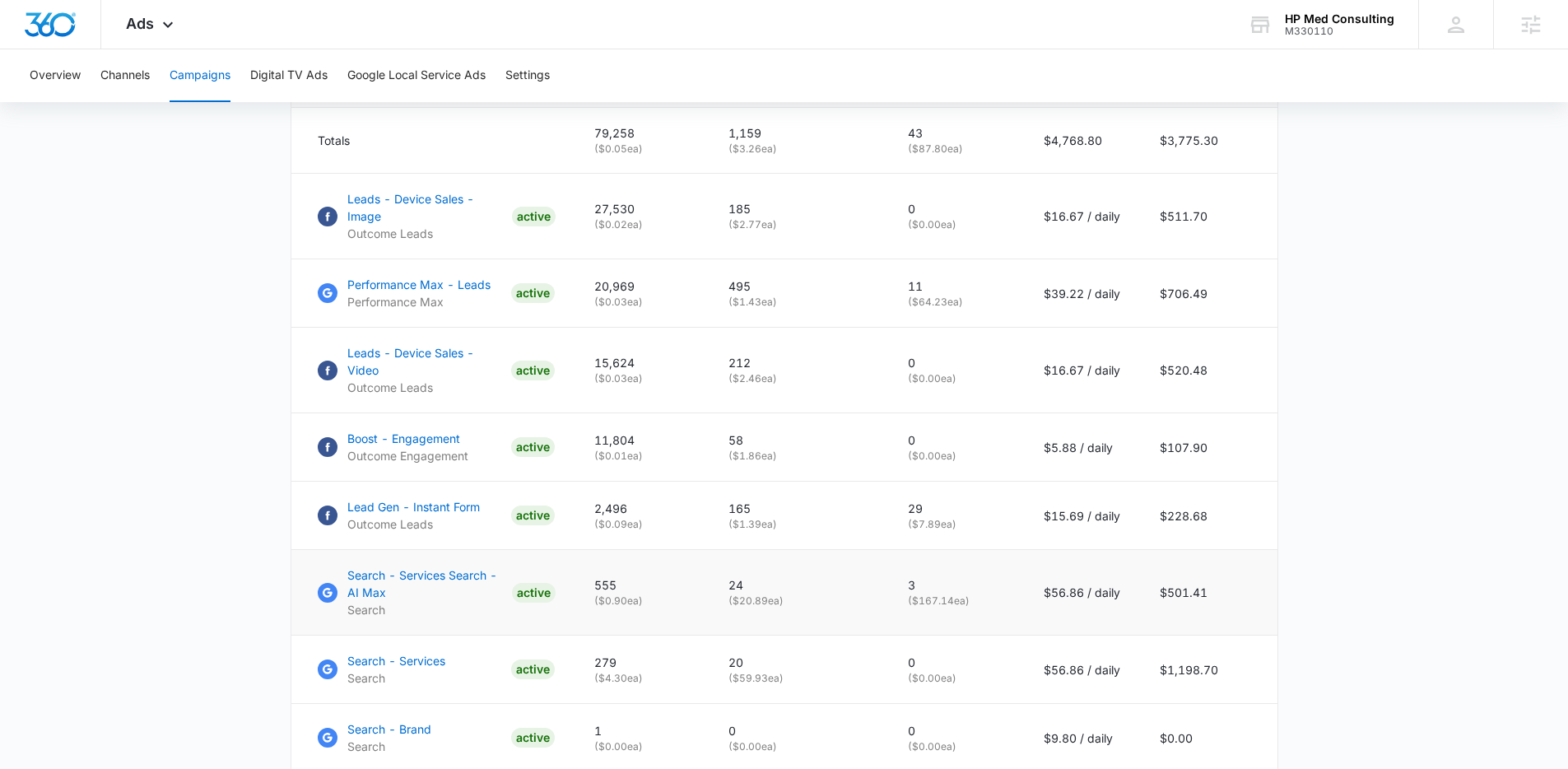
scroll to position [829, 0]
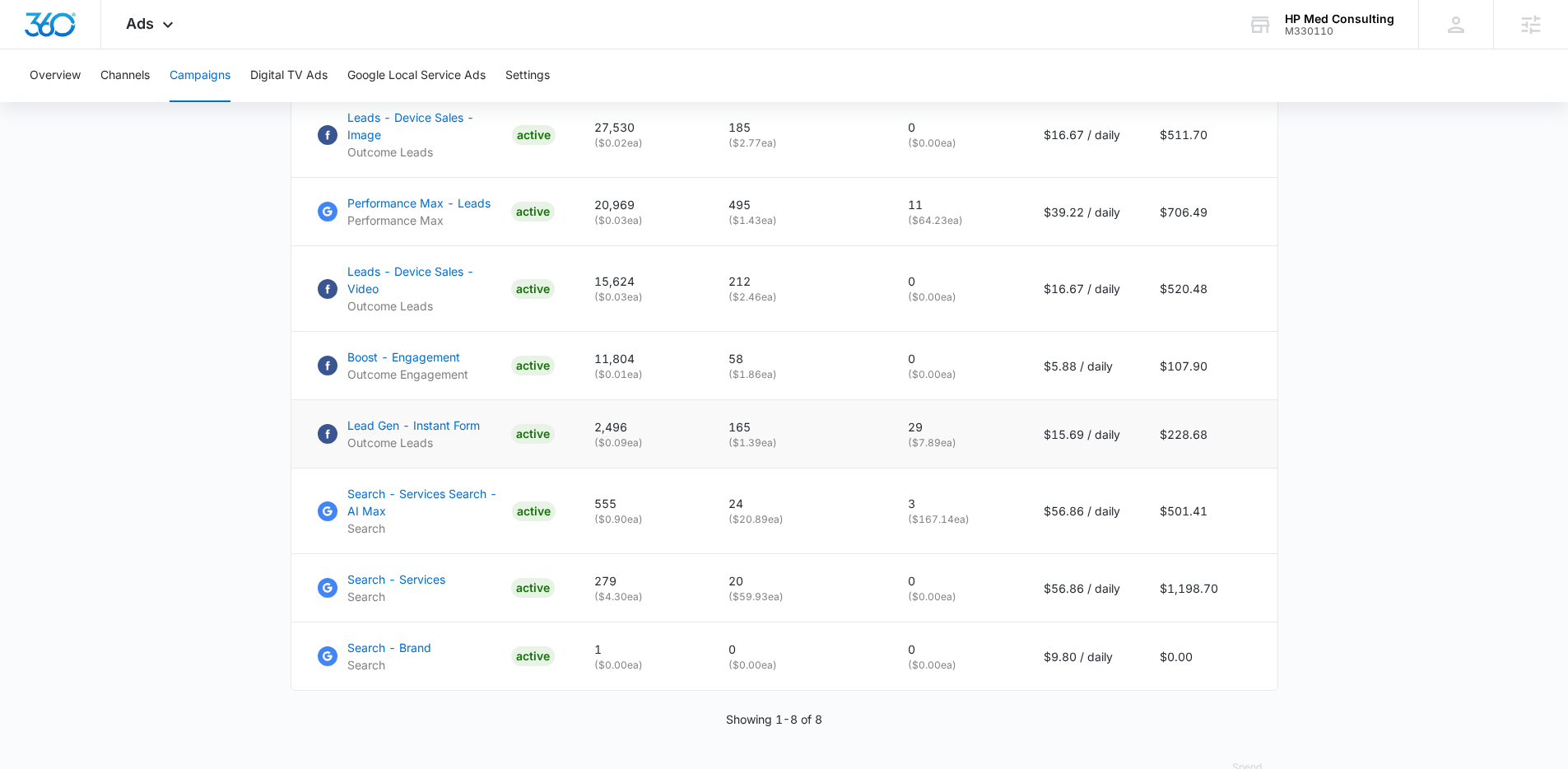
click at [1007, 418] on td "29 ( $7.89 ea)" at bounding box center [957, 434] width 136 height 68
click at [194, 559] on main "Campaigns Filters 08/10/2025 09/09/2025 Overall Results Impressions 79.3k 77.22…" at bounding box center [784, 66] width 1568 height 1482
click at [244, 474] on main "Campaigns Filters 08/10/2025 09/09/2025 Overall Results Impressions 79.3k 77.22…" at bounding box center [784, 66] width 1568 height 1482
click at [245, 473] on main "Campaigns Filters 08/10/2025 09/09/2025 Overall Results Impressions 79.3k 77.22…" at bounding box center [784, 66] width 1568 height 1482
click at [245, 473] on main "Campaigns Filters 08/10/2025 09/09/2025 Overall Results Impressions 79.3k 77.22…" at bounding box center [784, 66] width 1568 height 1482
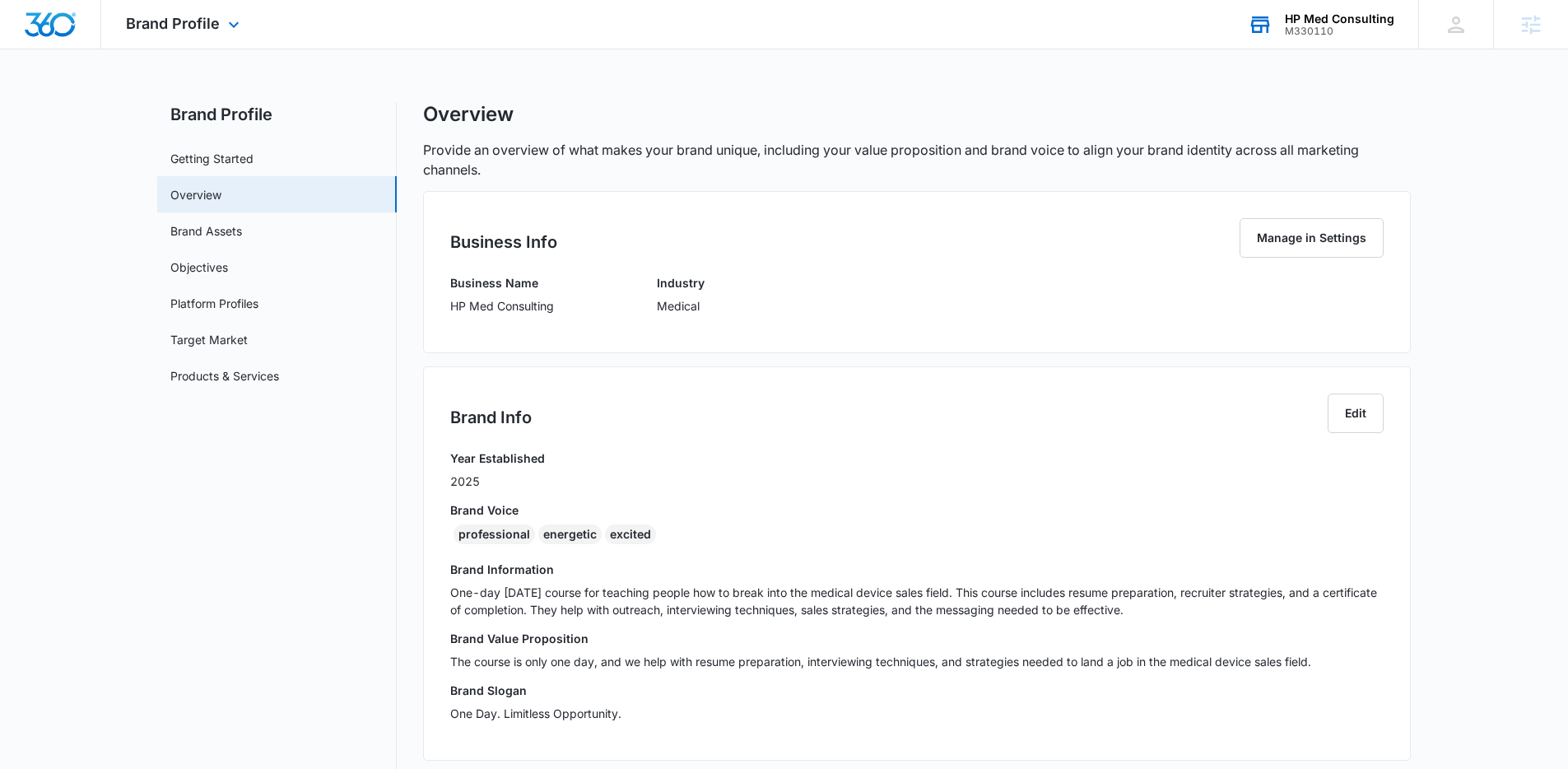
click at [1301, 31] on div "M330110" at bounding box center [1339, 31] width 109 height 11
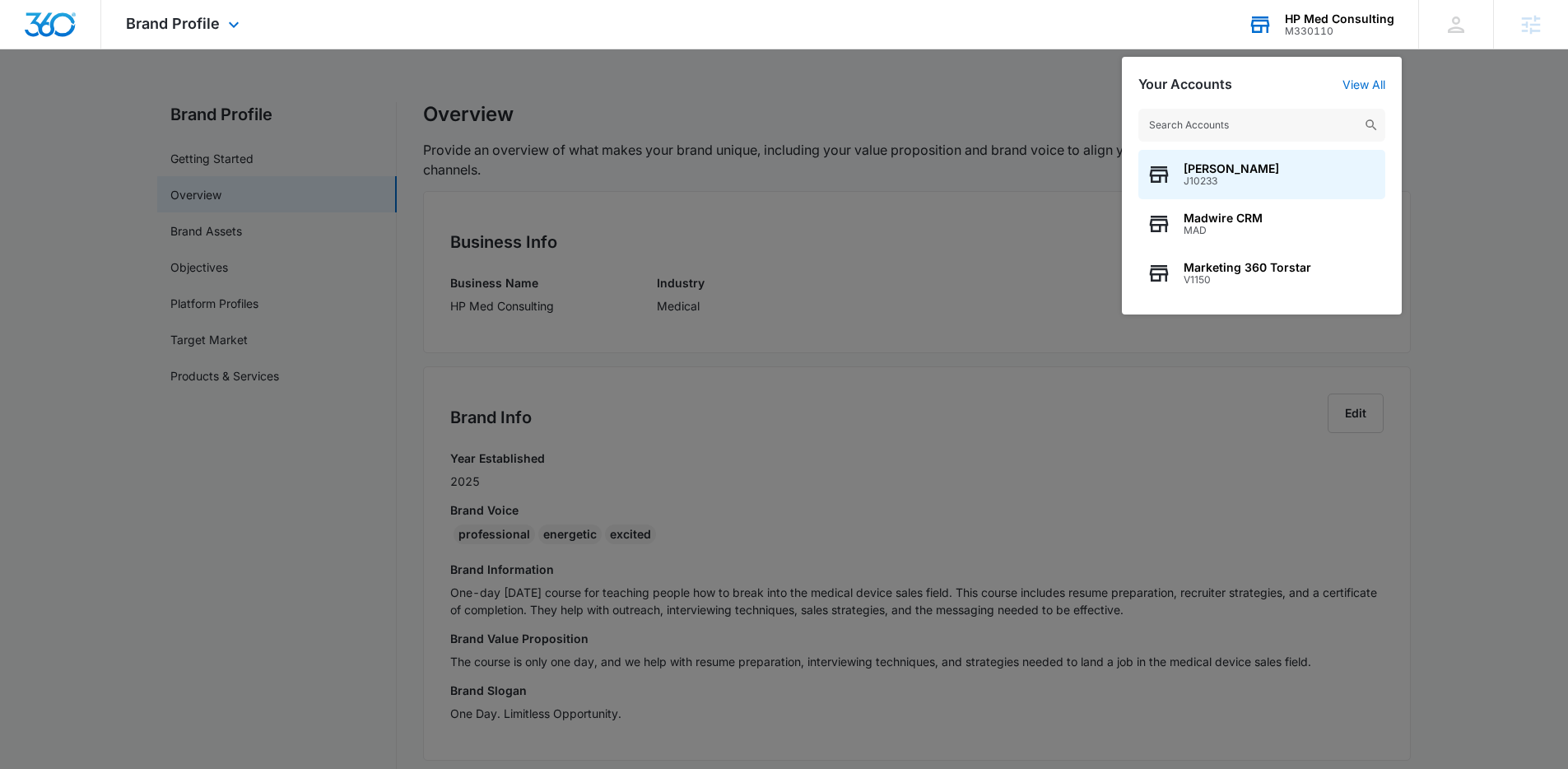
click at [1261, 142] on div "Niall Fowler J10233 Madwire CRM MAD Marketing 360 Torstar V1150" at bounding box center [1262, 204] width 280 height 222
click at [1262, 130] on input "text" at bounding box center [1261, 125] width 247 height 33
type input "Power Pro"
click at [1261, 300] on div "Power Pro Bracero Power Pros M319896 Power Pro Clean M326021 Power Pro Studios …" at bounding box center [1262, 204] width 280 height 222
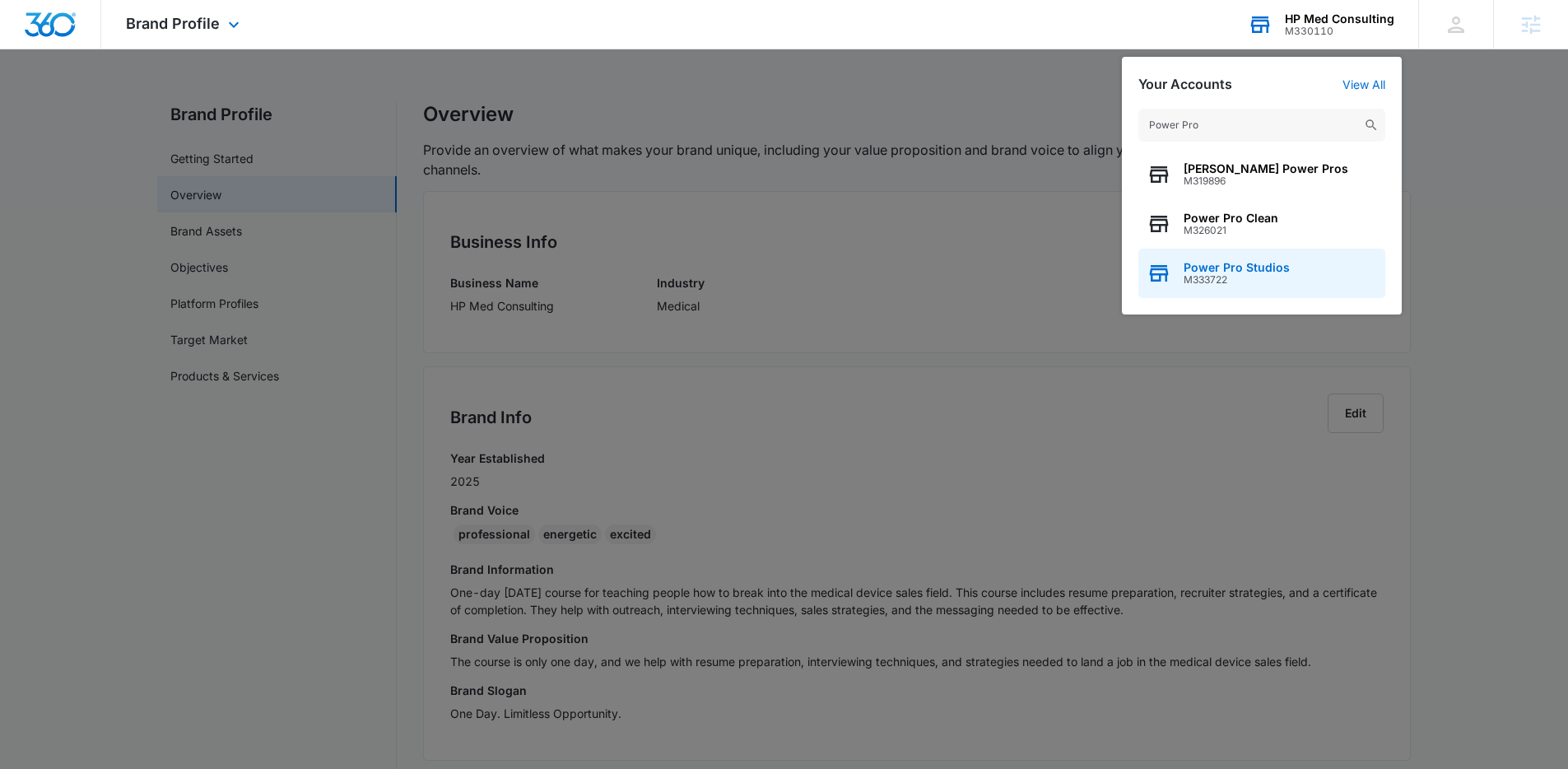
click at [1262, 269] on span "Power Pro Studios" at bounding box center [1237, 267] width 107 height 13
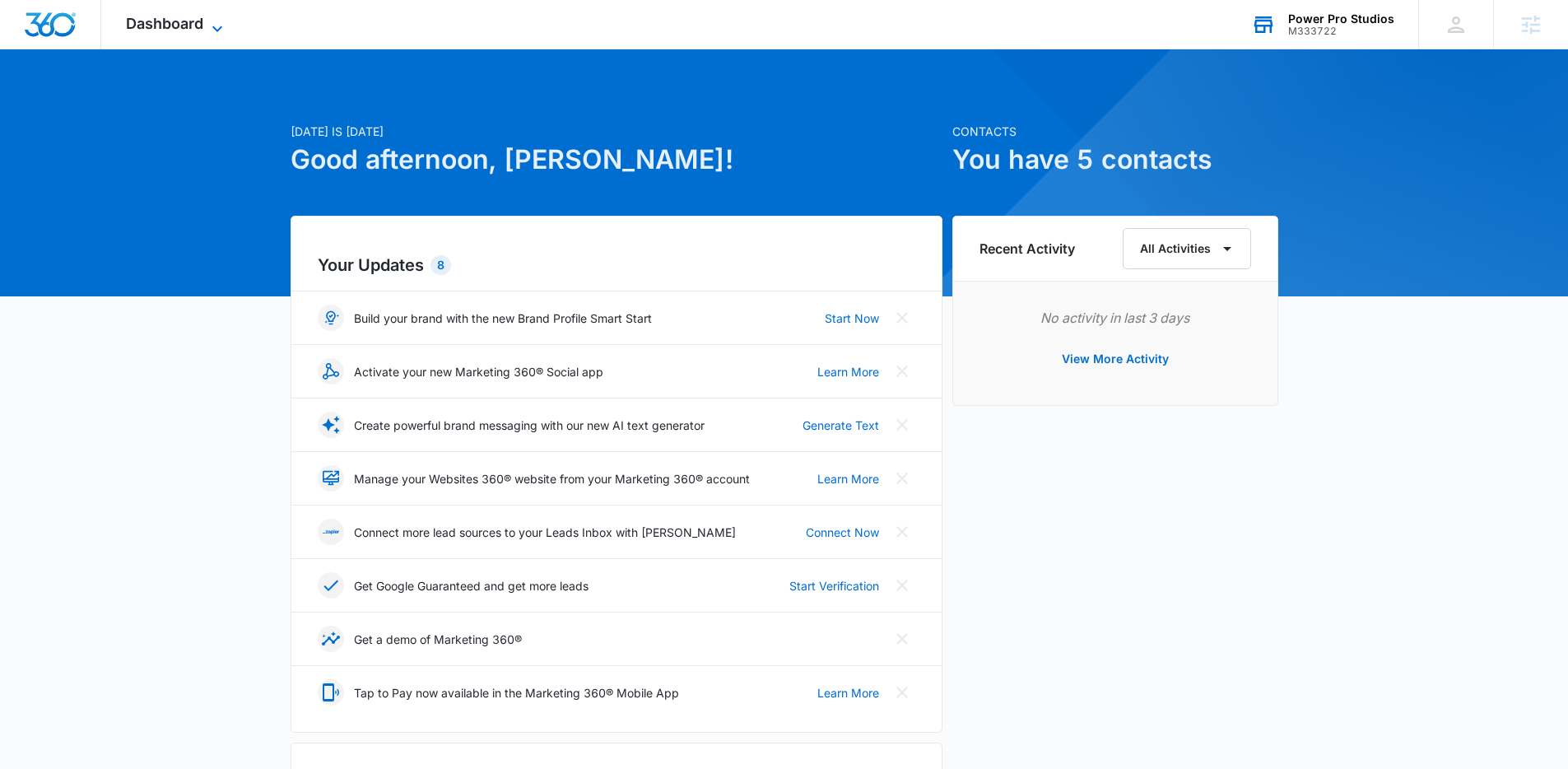
click at [197, 25] on span "Dashboard" at bounding box center [164, 24] width 78 height 17
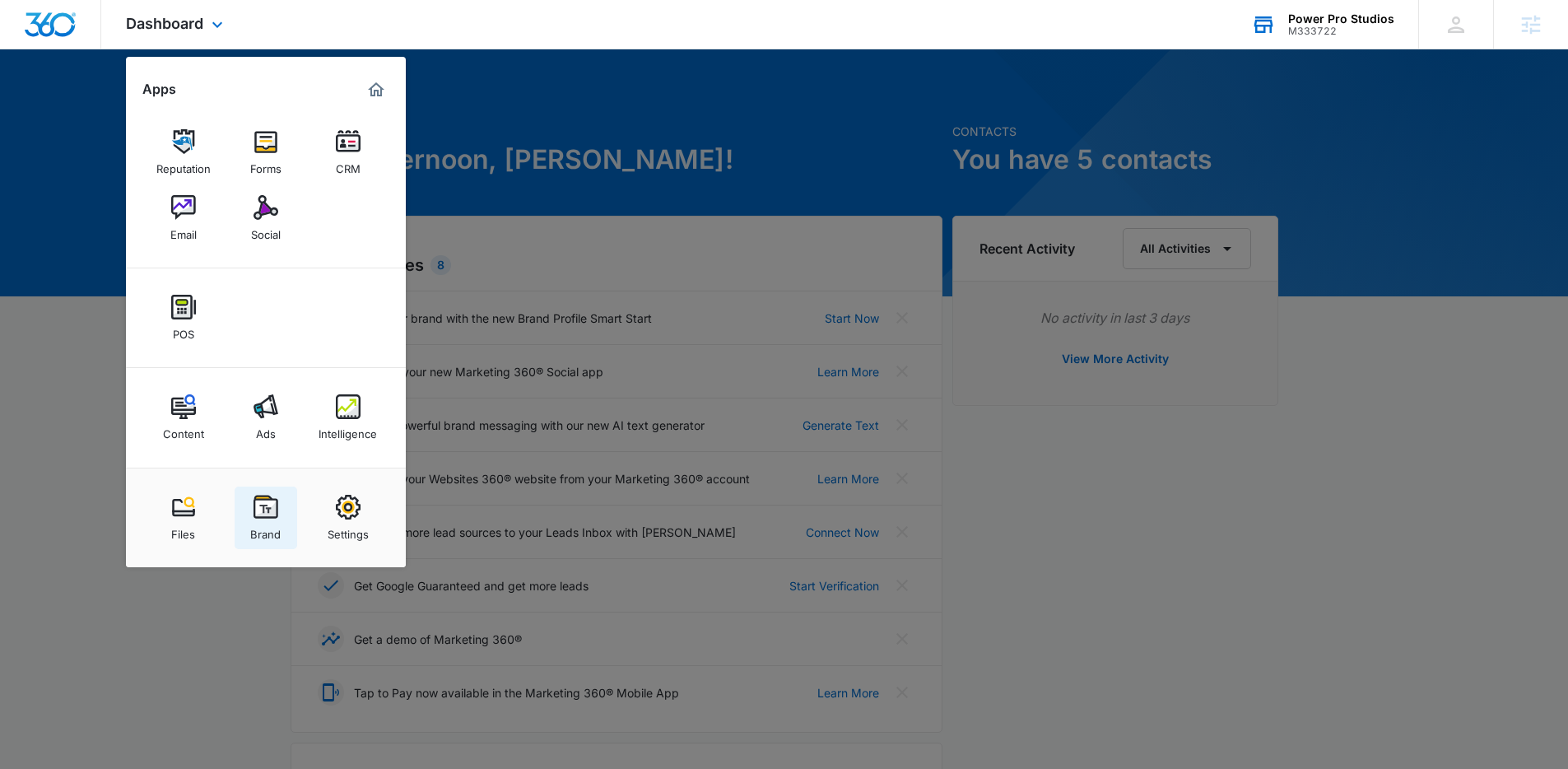
click at [266, 519] on img at bounding box center [266, 507] width 24 height 24
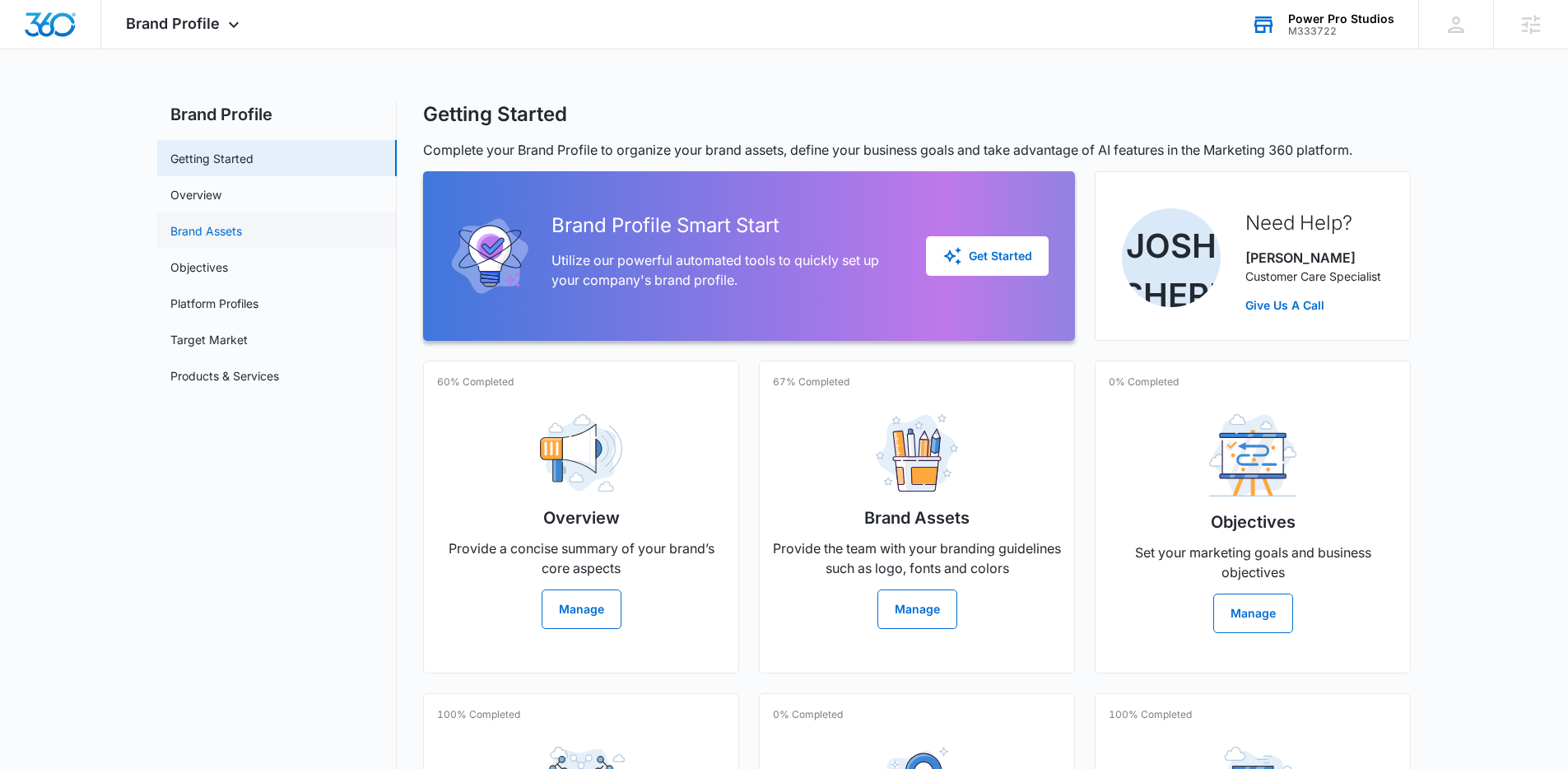
click at [242, 239] on link "Brand Assets" at bounding box center [206, 231] width 72 height 17
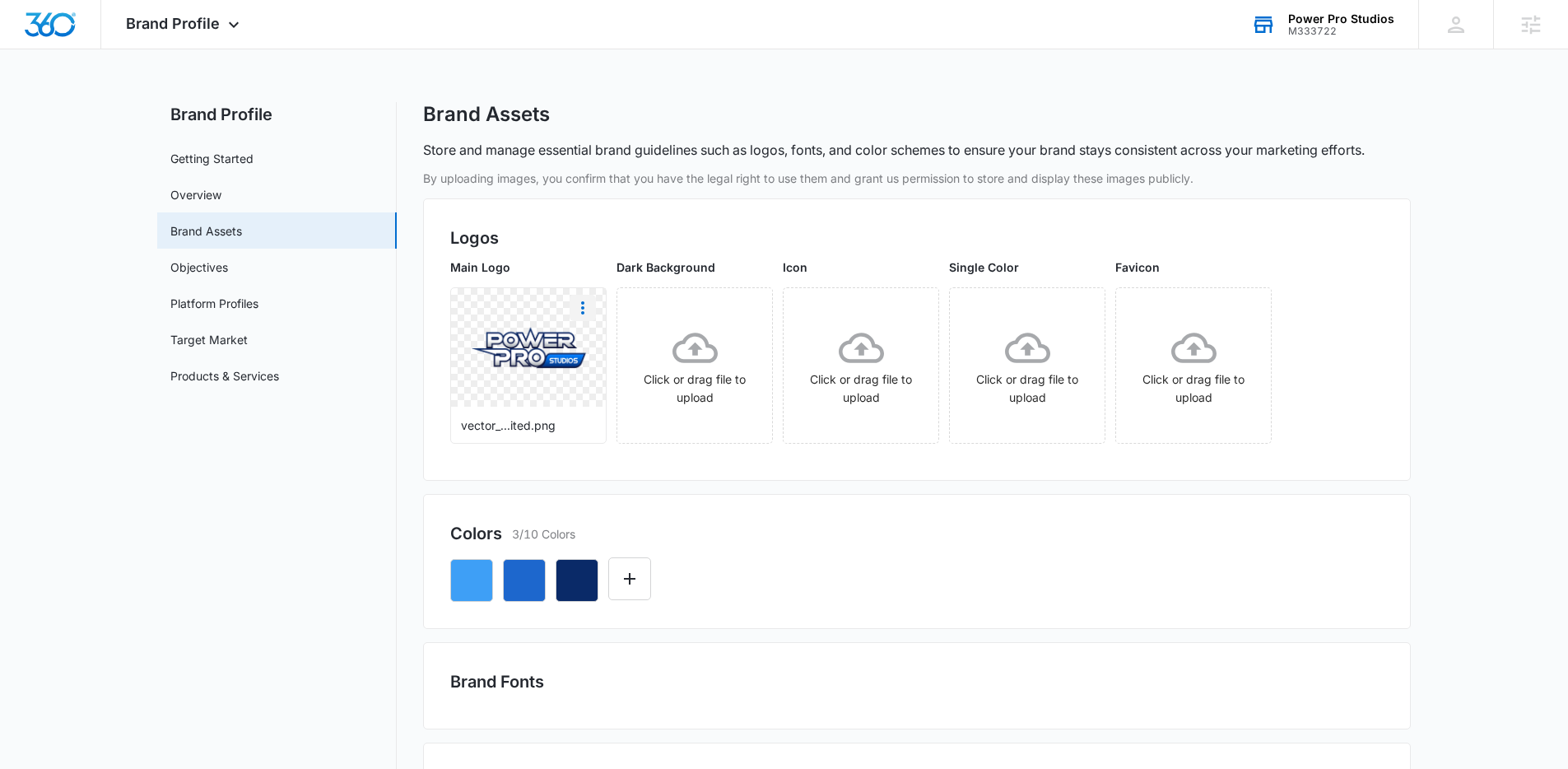
click at [587, 305] on icon "More" at bounding box center [583, 308] width 20 height 20
click at [651, 347] on button "Download" at bounding box center [626, 354] width 113 height 24
click at [1319, 24] on div "Power Pro Studios M333722" at bounding box center [1342, 24] width 107 height 24
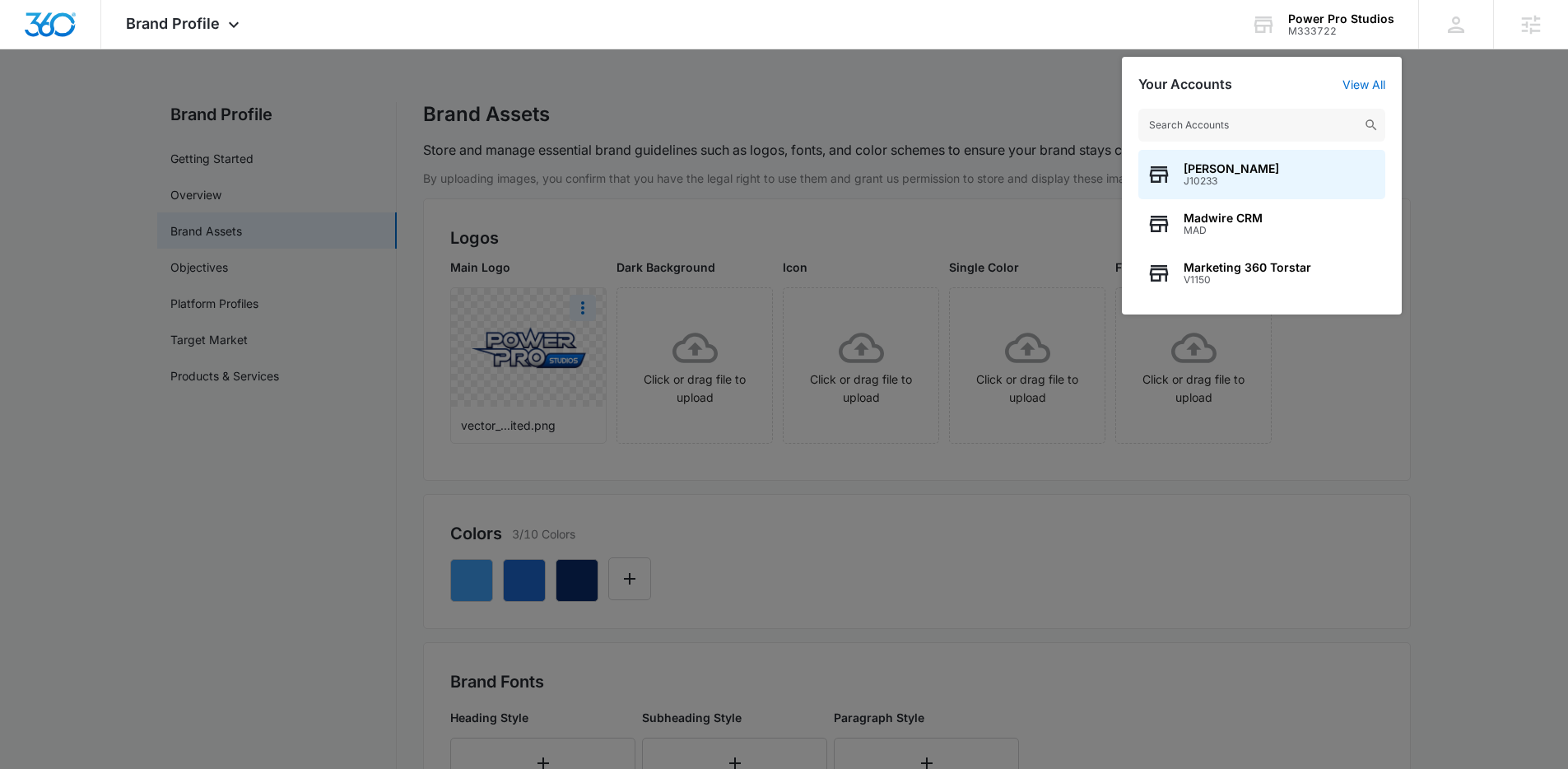
click at [1202, 128] on input "text" at bounding box center [1261, 125] width 247 height 33
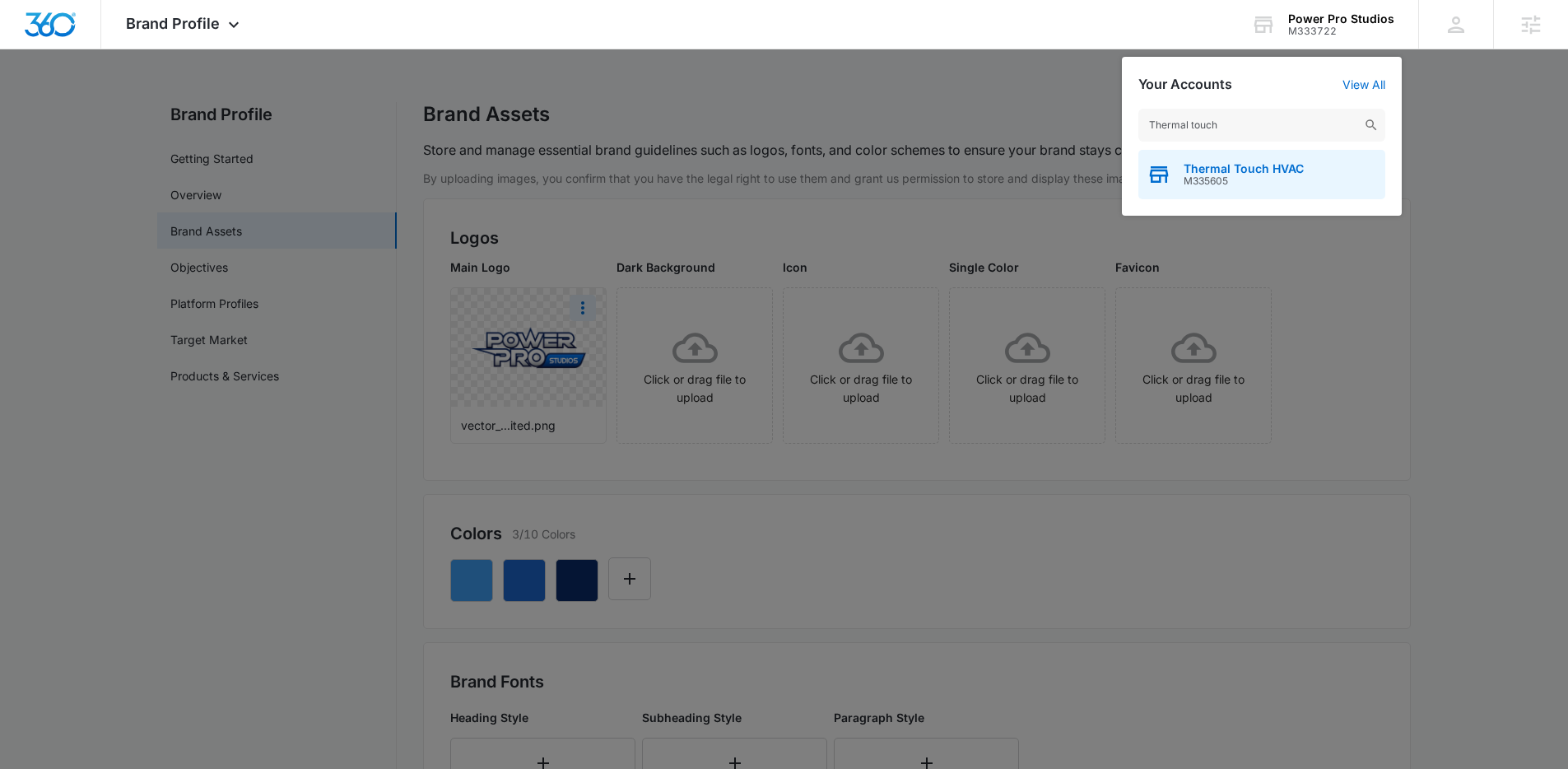
type input "Thermal touch"
click at [1203, 177] on span "M335605" at bounding box center [1244, 181] width 121 height 11
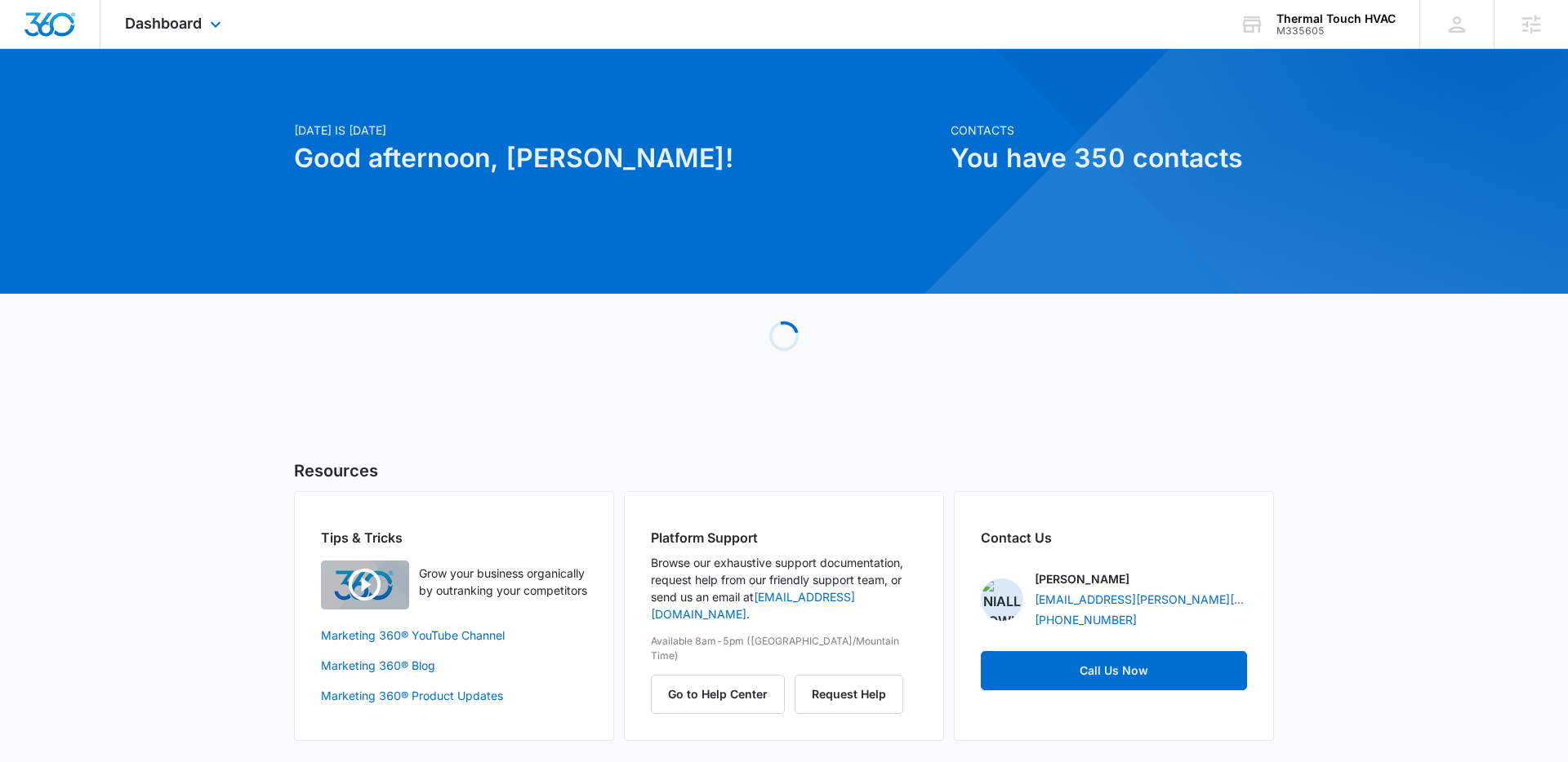
click at [178, 35] on div "Dashboard Apps Reputation Websites Forms CRM Email Social Payments POS Content …" at bounding box center [175, 24] width 149 height 48
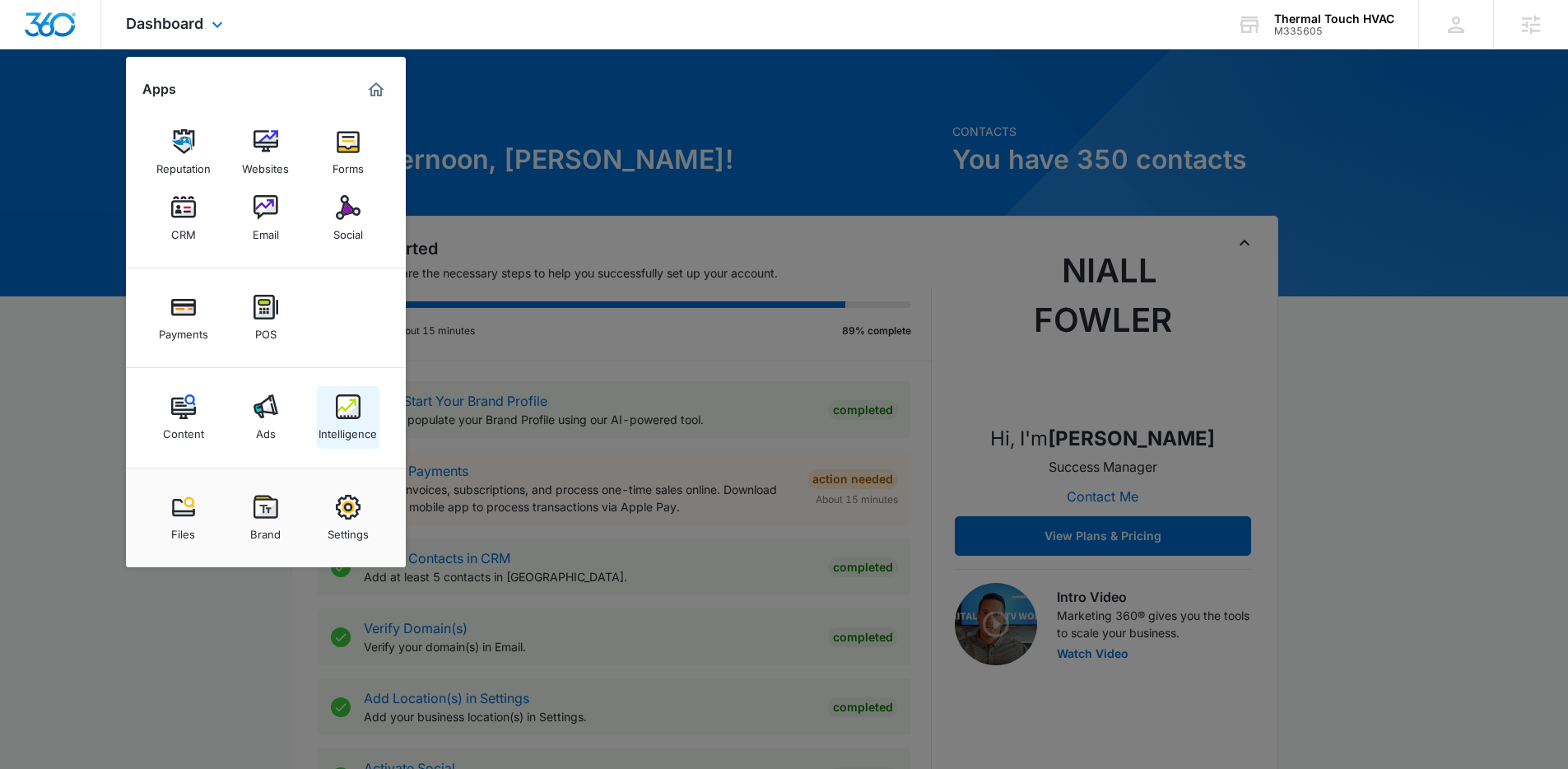
click at [355, 417] on img at bounding box center [349, 406] width 24 height 24
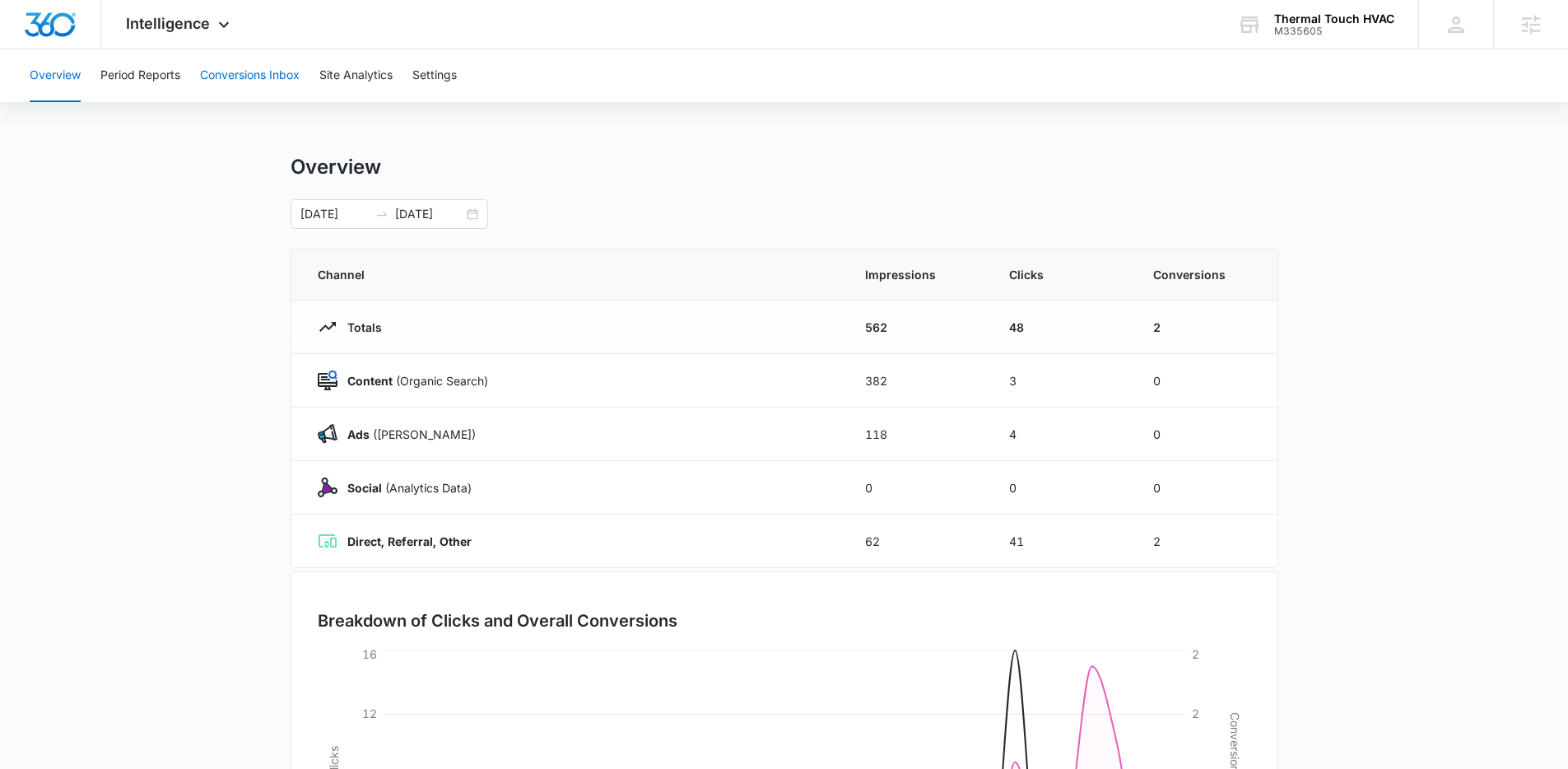
click at [231, 80] on button "Conversions Inbox" at bounding box center [250, 76] width 100 height 52
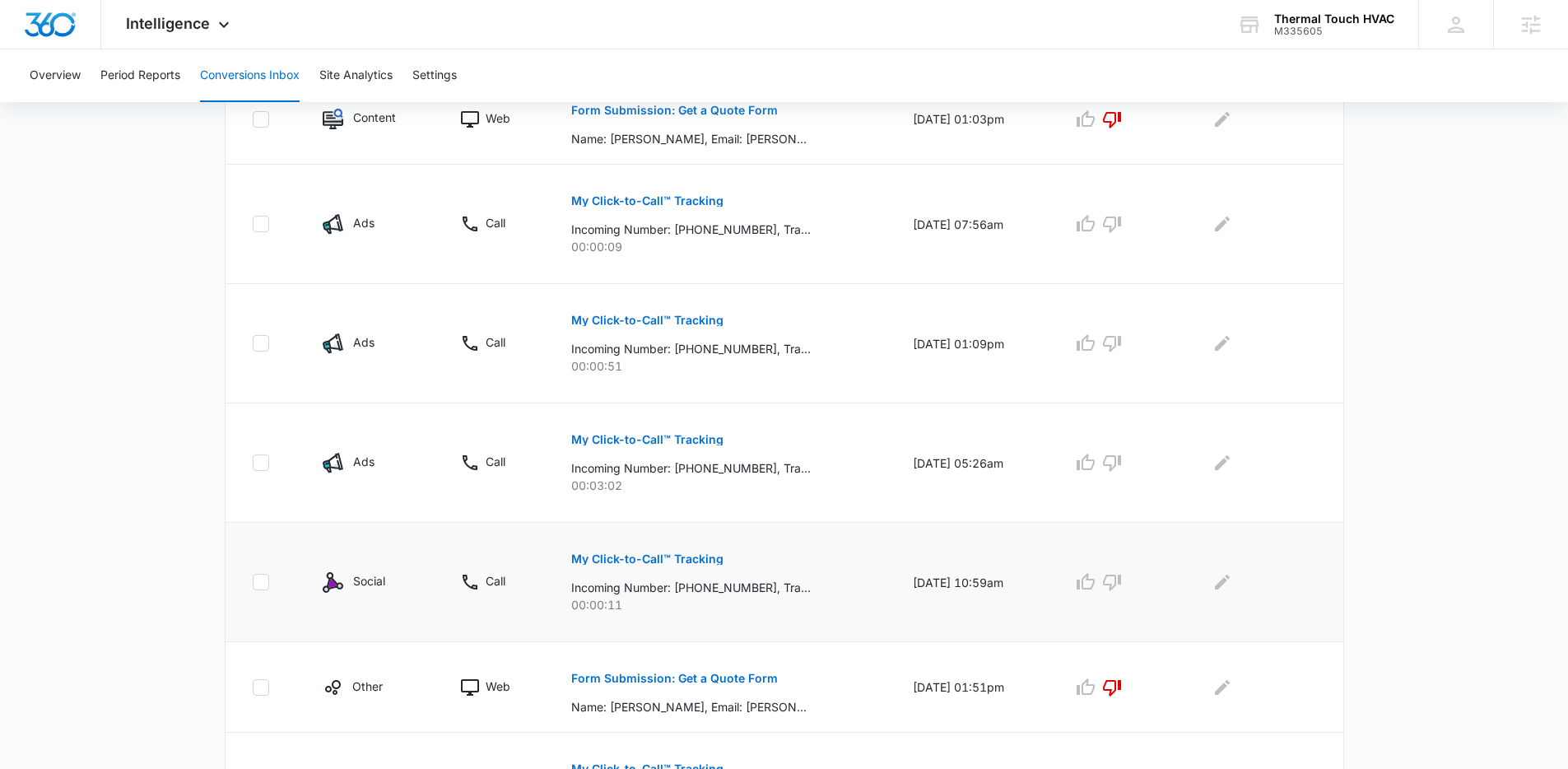
scroll to position [772, 0]
click at [648, 441] on p "My Click-to-Call™ Tracking" at bounding box center [647, 441] width 152 height 11
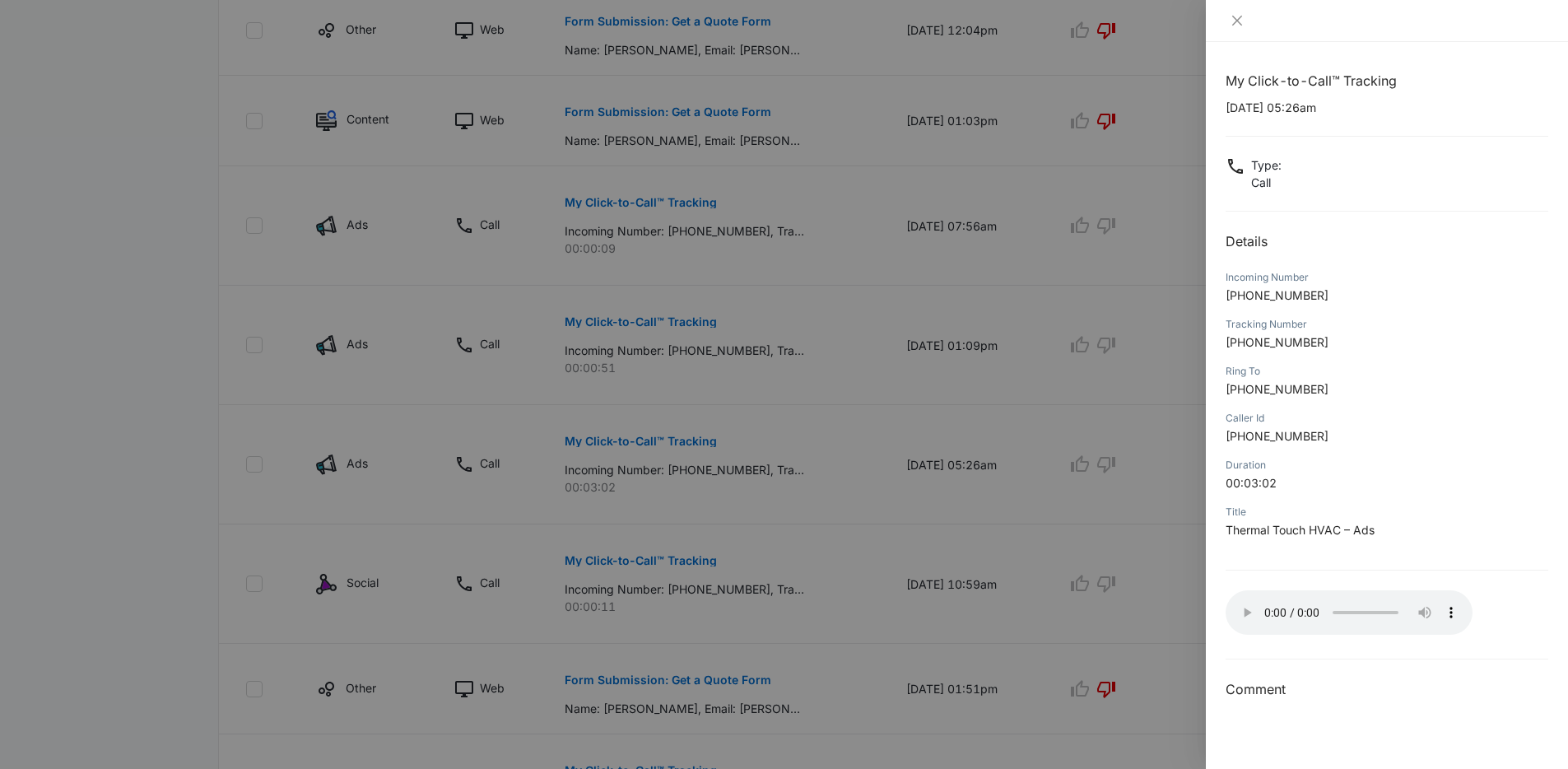
click at [1361, 374] on div "Ring To" at bounding box center [1386, 371] width 322 height 15
click at [1295, 551] on div "My Click-to-Call™ Tracking 09/05/2025 at 05:26am Type : Call Details Incoming N…" at bounding box center [1386, 385] width 322 height 629
click at [1294, 550] on div "Title Thermal Touch HVAC – Ads" at bounding box center [1386, 527] width 322 height 47
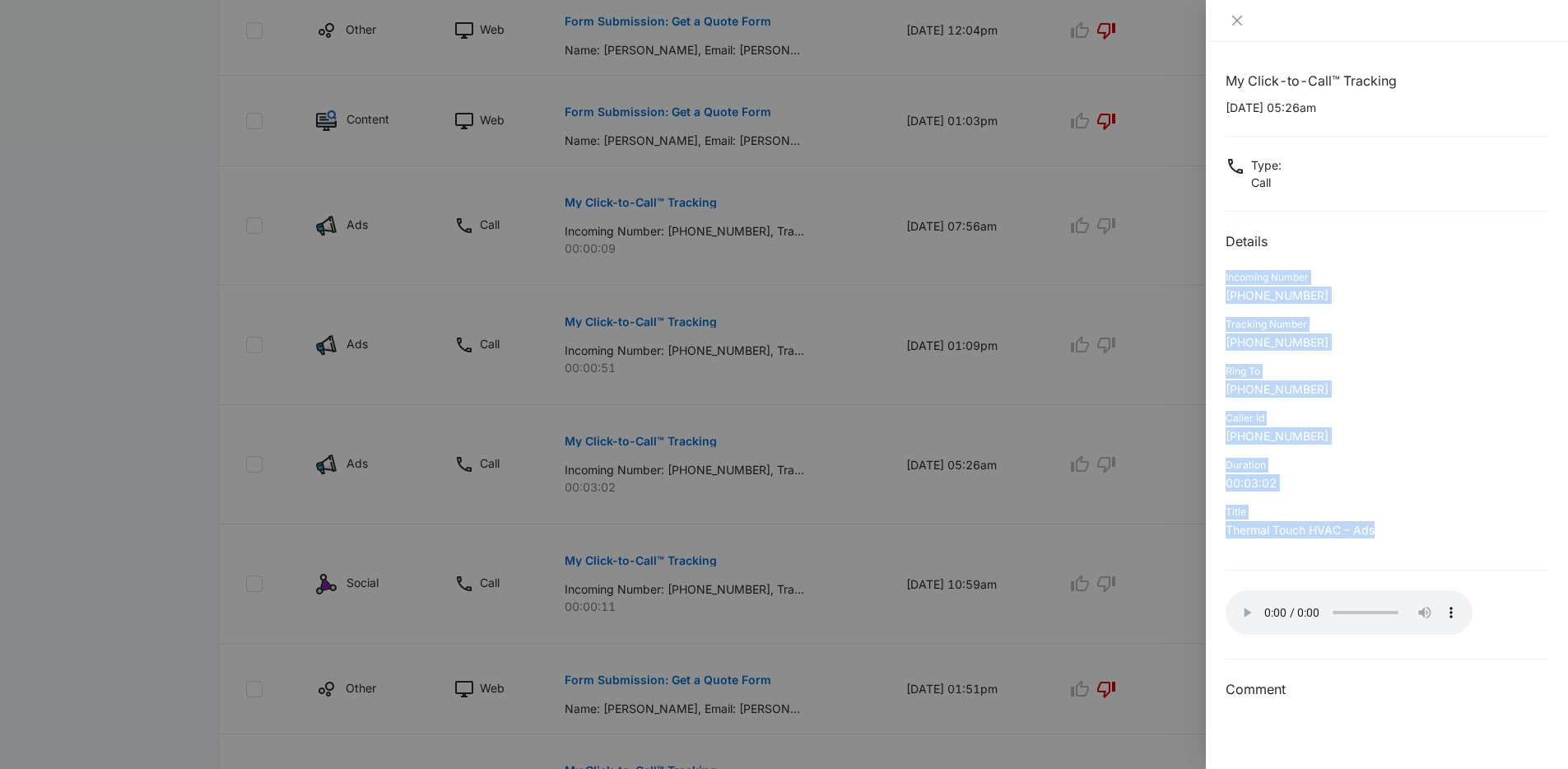
drag, startPoint x: 1293, startPoint y: 549, endPoint x: 1225, endPoint y: 267, distance: 290.1
click at [1225, 267] on div "My Click-to-Call™ Tracking 09/05/2025 at 05:26am Type : Call Details Incoming N…" at bounding box center [1387, 405] width 363 height 727
drag, startPoint x: 1225, startPoint y: 269, endPoint x: 1397, endPoint y: 538, distance: 319.3
click at [1397, 538] on div "My Click-to-Call™ Tracking 09/05/2025 at 05:26am Type : Call Details Incoming N…" at bounding box center [1387, 405] width 363 height 727
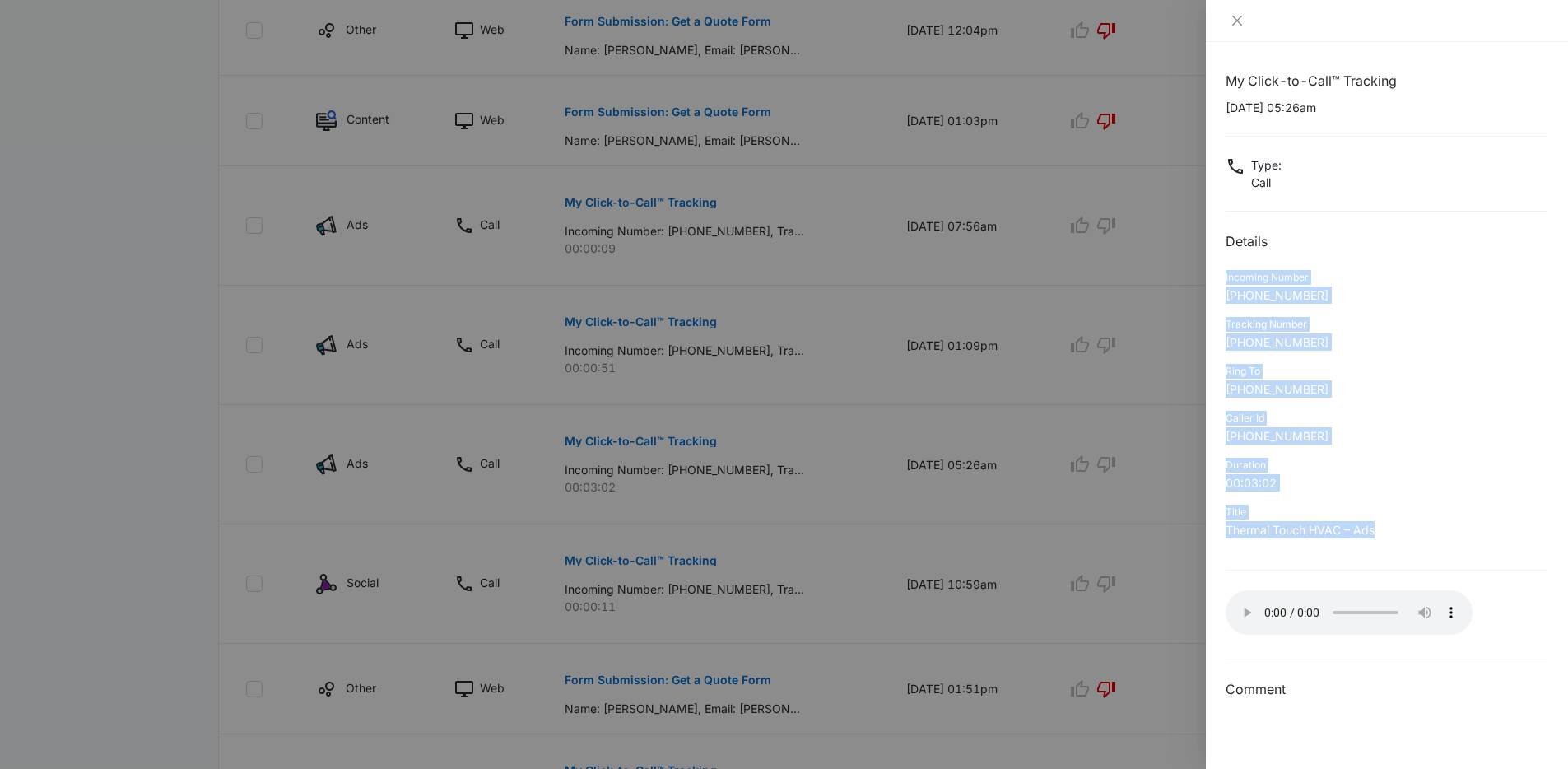
click at [1397, 538] on p "Thermal Touch HVAC – Ads" at bounding box center [1386, 530] width 322 height 17
drag, startPoint x: 1378, startPoint y: 535, endPoint x: 1218, endPoint y: 233, distance: 341.8
click at [1218, 233] on div "My Click-to-Call™ Tracking 09/05/2025 at 05:26am Type : Call Details Incoming N…" at bounding box center [1387, 405] width 363 height 727
drag, startPoint x: 1218, startPoint y: 233, endPoint x: 1409, endPoint y: 528, distance: 351.4
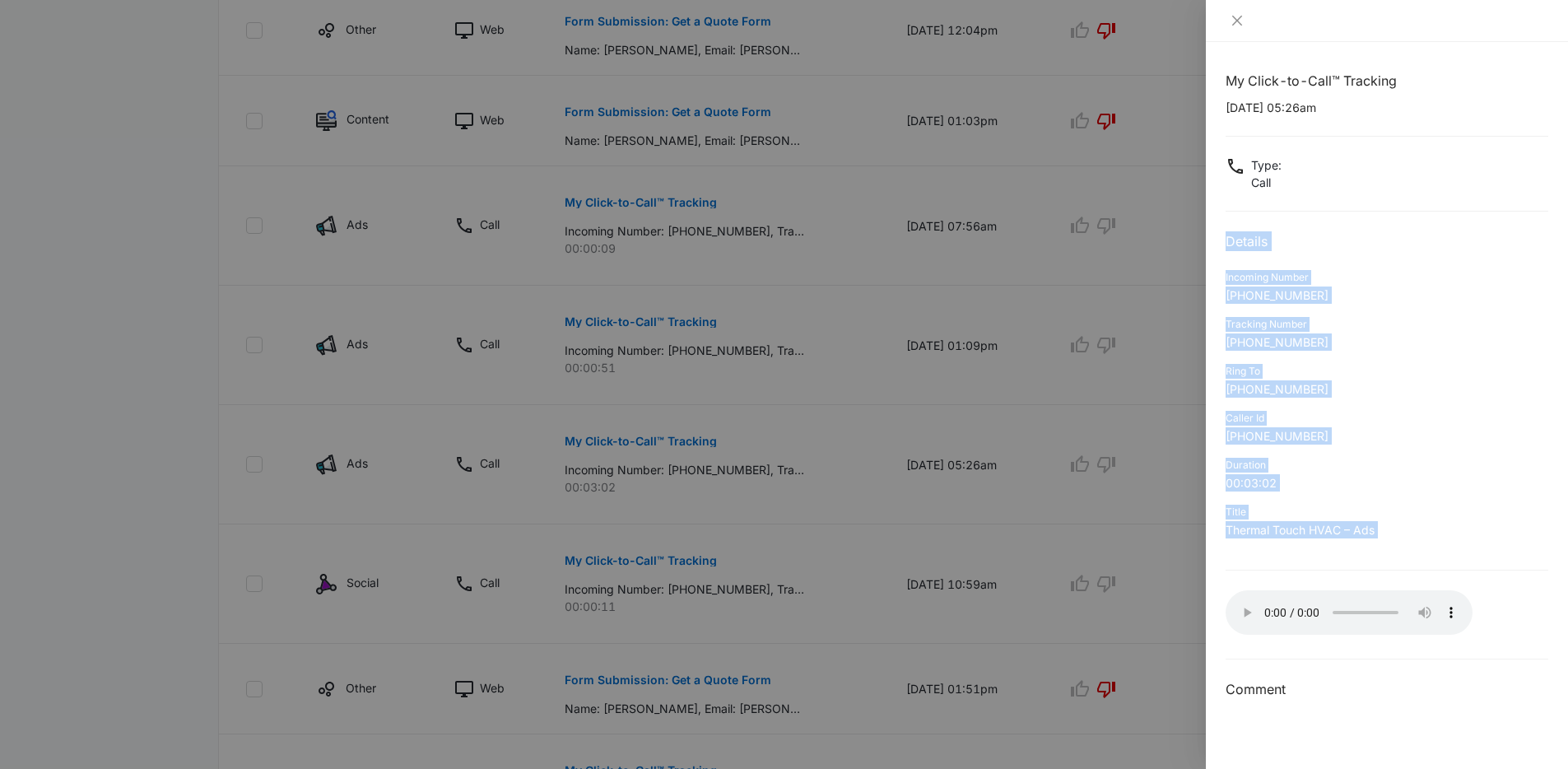
click at [1409, 528] on div "My Click-to-Call™ Tracking 09/05/2025 at 05:26am Type : Call Details Incoming N…" at bounding box center [1387, 405] width 363 height 727
click at [1409, 528] on p "Thermal Touch HVAC – Ads" at bounding box center [1386, 530] width 322 height 17
drag, startPoint x: 1381, startPoint y: 530, endPoint x: 1214, endPoint y: 220, distance: 352.1
click at [1214, 220] on div "My Click-to-Call™ Tracking 09/05/2025 at 05:26am Type : Call Details Incoming N…" at bounding box center [1387, 405] width 363 height 727
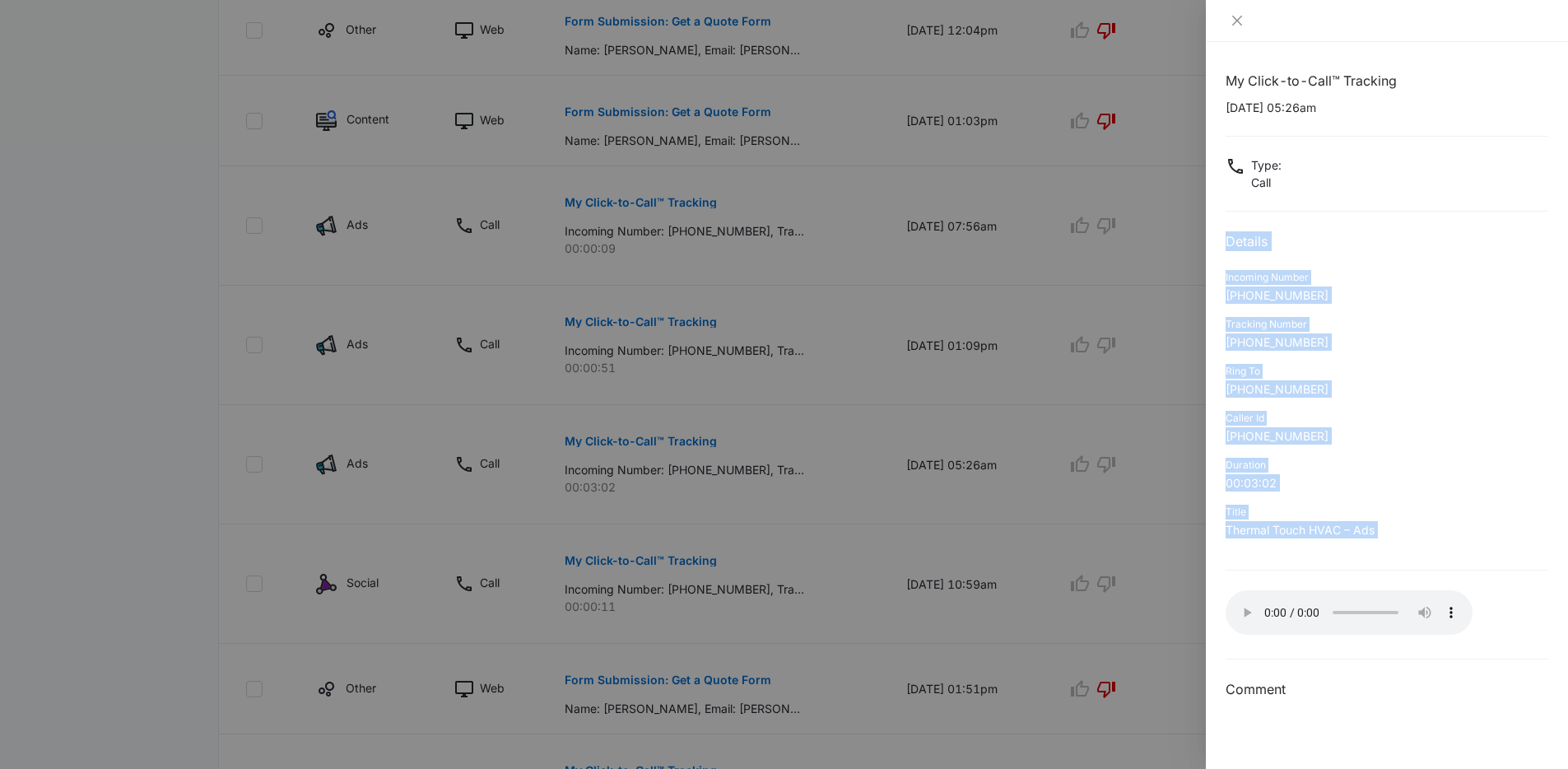
drag, startPoint x: 1214, startPoint y: 220, endPoint x: 1405, endPoint y: 526, distance: 360.7
click at [1405, 526] on div "My Click-to-Call™ Tracking 09/05/2025 at 05:26am Type : Call Details Incoming N…" at bounding box center [1387, 405] width 363 height 727
click at [1405, 526] on p "Thermal Touch HVAC – Ads" at bounding box center [1386, 530] width 322 height 17
drag, startPoint x: 1378, startPoint y: 502, endPoint x: 1225, endPoint y: 223, distance: 318.2
click at [1226, 223] on div "My Click-to-Call™ Tracking 09/05/2025 at 05:26am Type : Call Details Incoming N…" at bounding box center [1386, 385] width 322 height 629
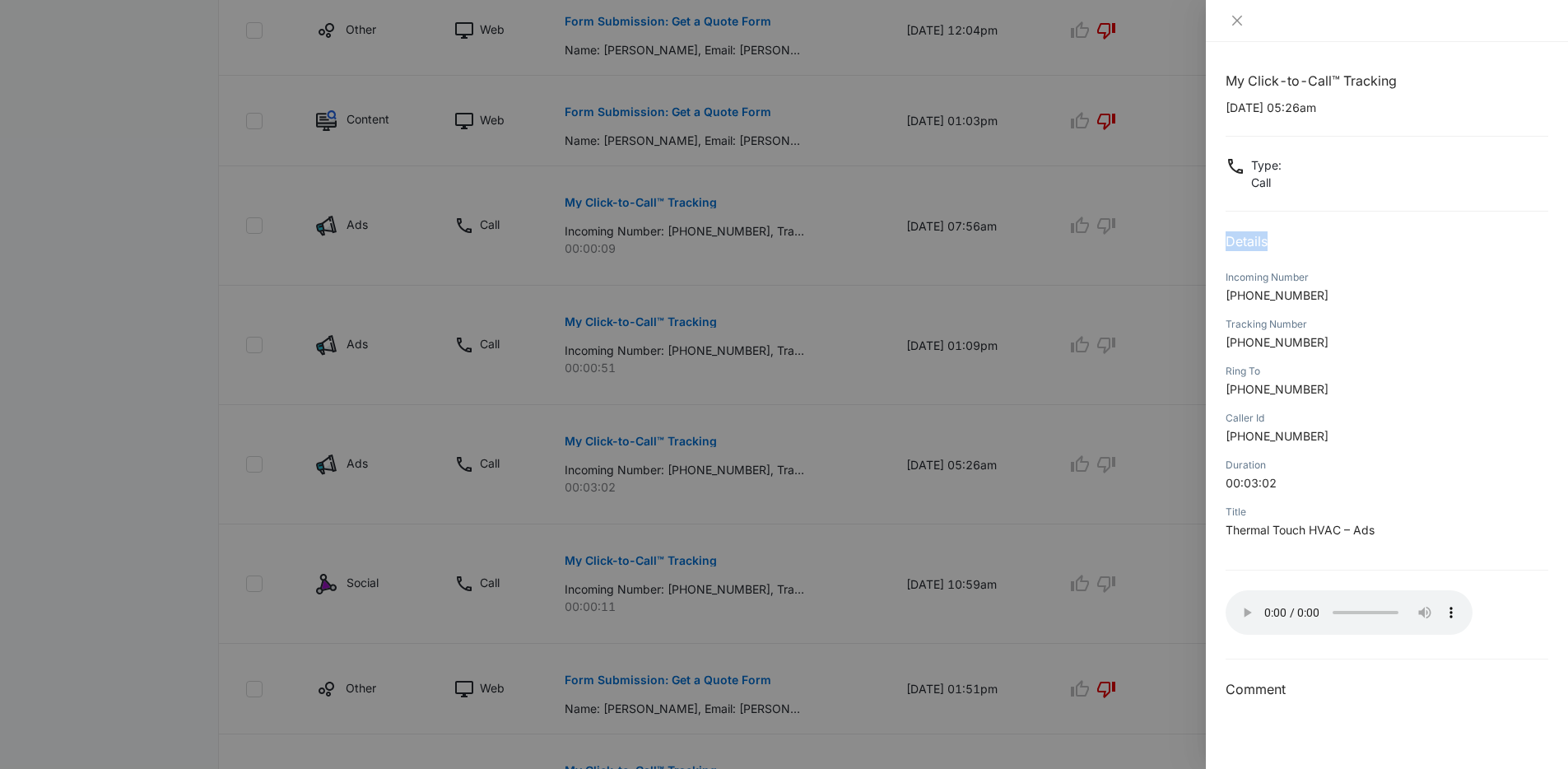
click at [1226, 225] on div "My Click-to-Call™ Tracking 09/05/2025 at 05:26am Type : Call Details Incoming N…" at bounding box center [1386, 385] width 322 height 629
click at [1226, 225] on div "My Click-to-Call™ Tracking 09/05/2025 at 05:26am Type : Call Details Incoming N…" at bounding box center [1386, 385] width 322 height 629
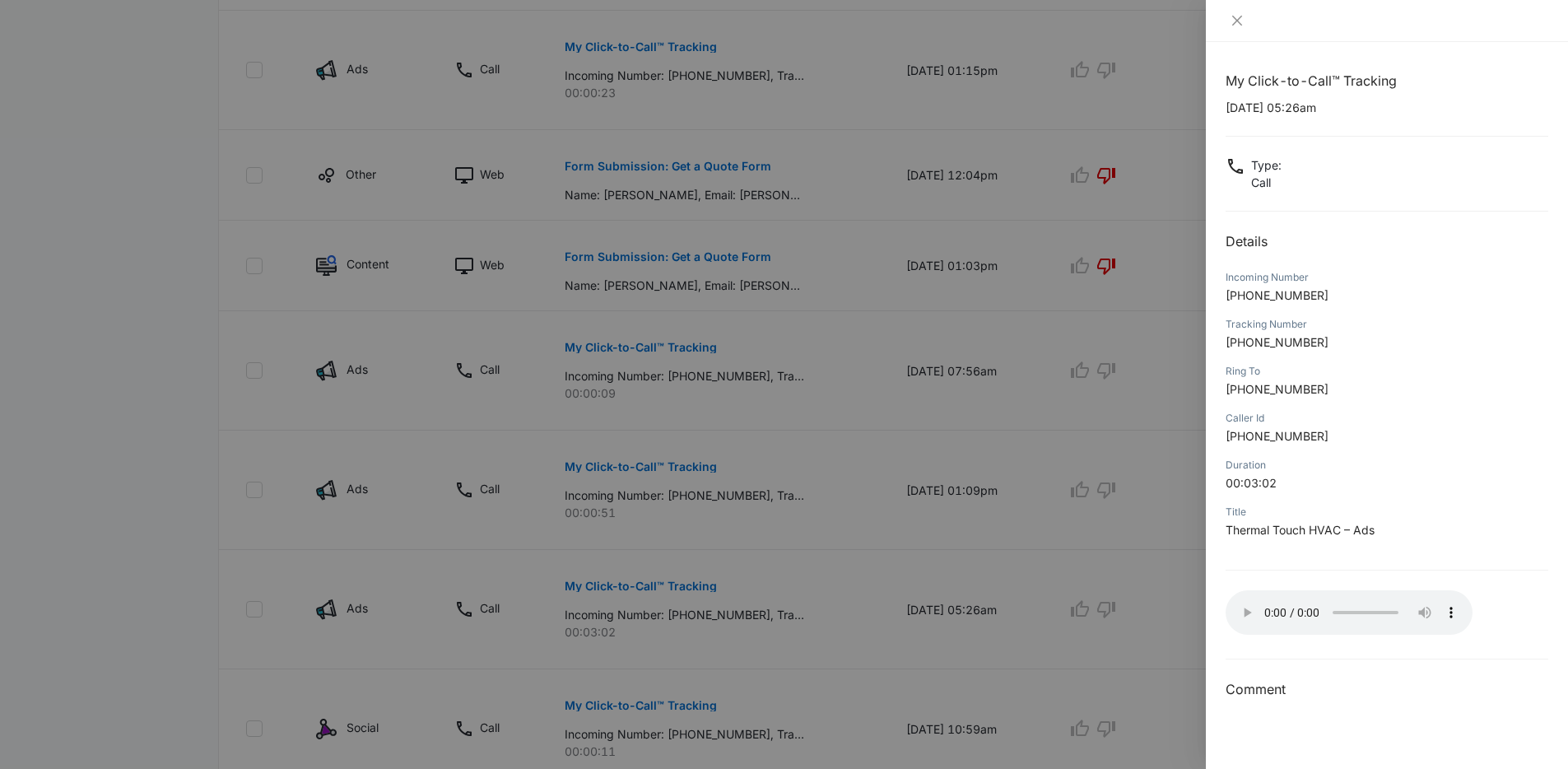
scroll to position [624, 0]
click at [1373, 434] on p "+13238733616" at bounding box center [1386, 436] width 322 height 17
drag, startPoint x: 1373, startPoint y: 434, endPoint x: 1217, endPoint y: 273, distance: 224.2
click at [1213, 273] on div "My Click-to-Call™ Tracking 09/05/2025 at 05:26am Type : Call Details Incoming N…" at bounding box center [1387, 405] width 363 height 727
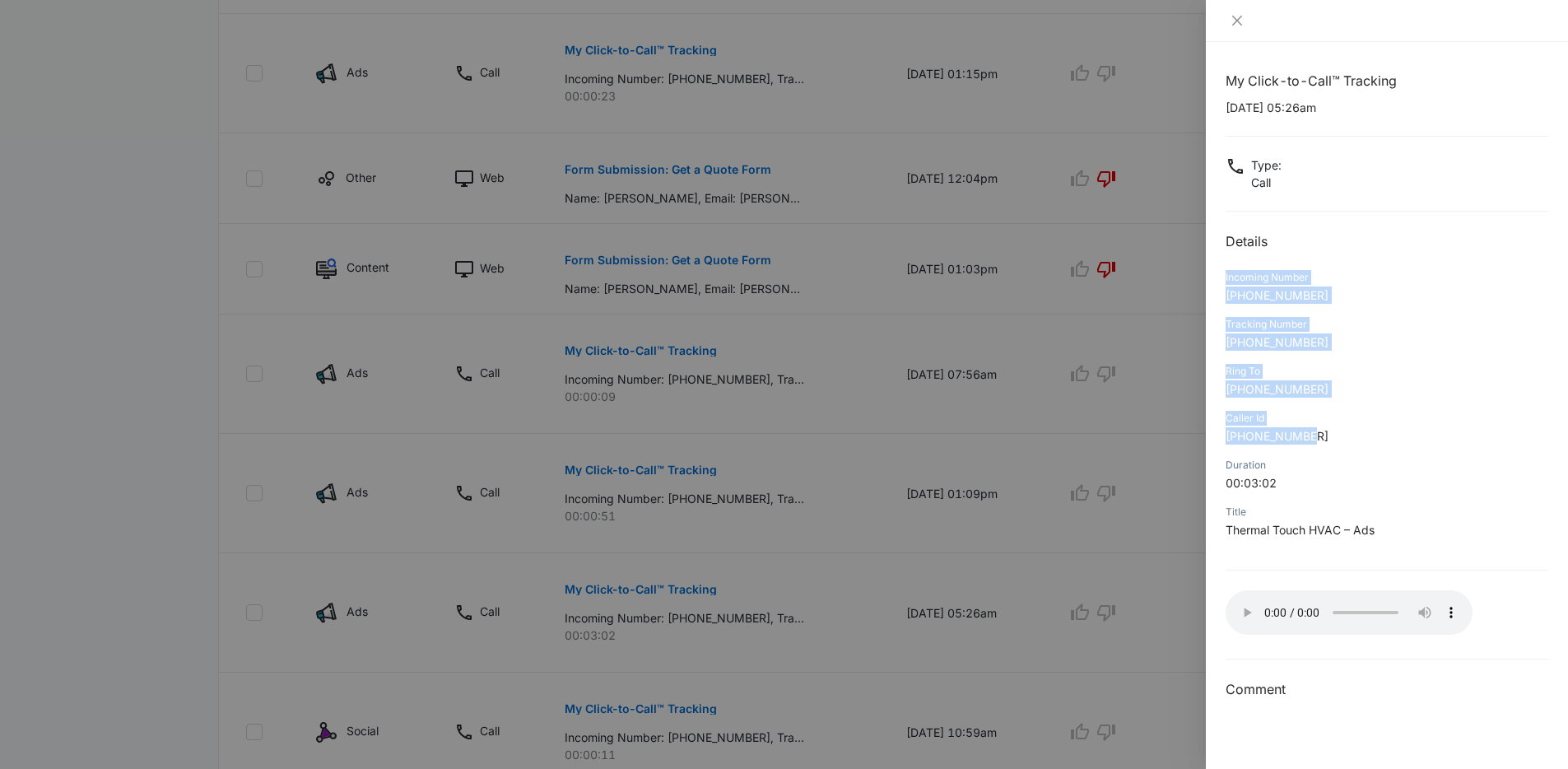
click at [1217, 273] on div "My Click-to-Call™ Tracking 09/05/2025 at 05:26am Type : Call Details Incoming N…" at bounding box center [1387, 405] width 363 height 727
drag, startPoint x: 1217, startPoint y: 273, endPoint x: 1299, endPoint y: 469, distance: 212.5
click at [1299, 469] on div "My Click-to-Call™ Tracking 09/05/2025 at 05:26am Type : Call Details Incoming N…" at bounding box center [1387, 405] width 363 height 727
click at [1299, 469] on div "Duration" at bounding box center [1386, 465] width 322 height 15
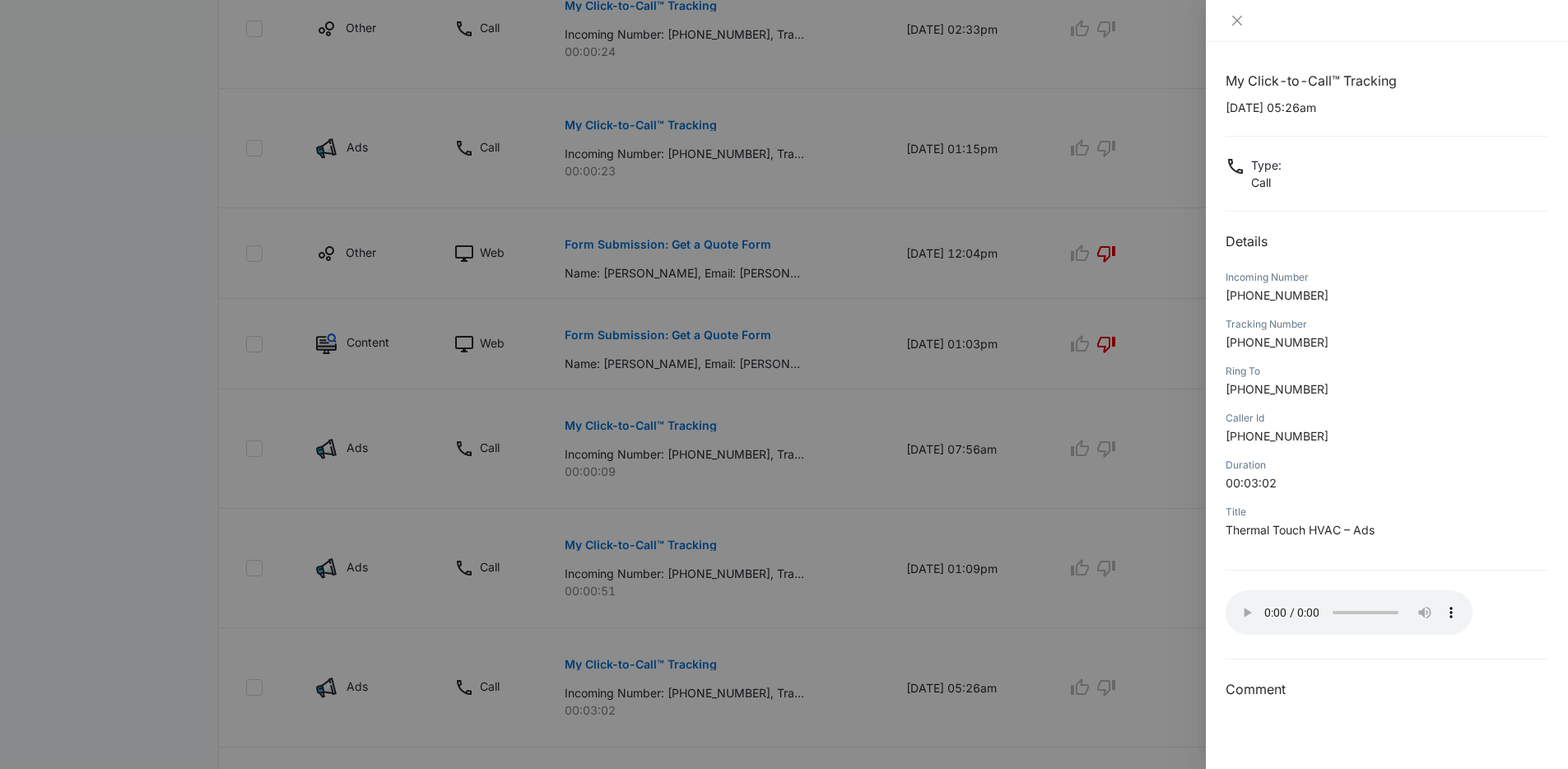
scroll to position [549, 0]
click at [664, 535] on div at bounding box center [784, 384] width 1568 height 769
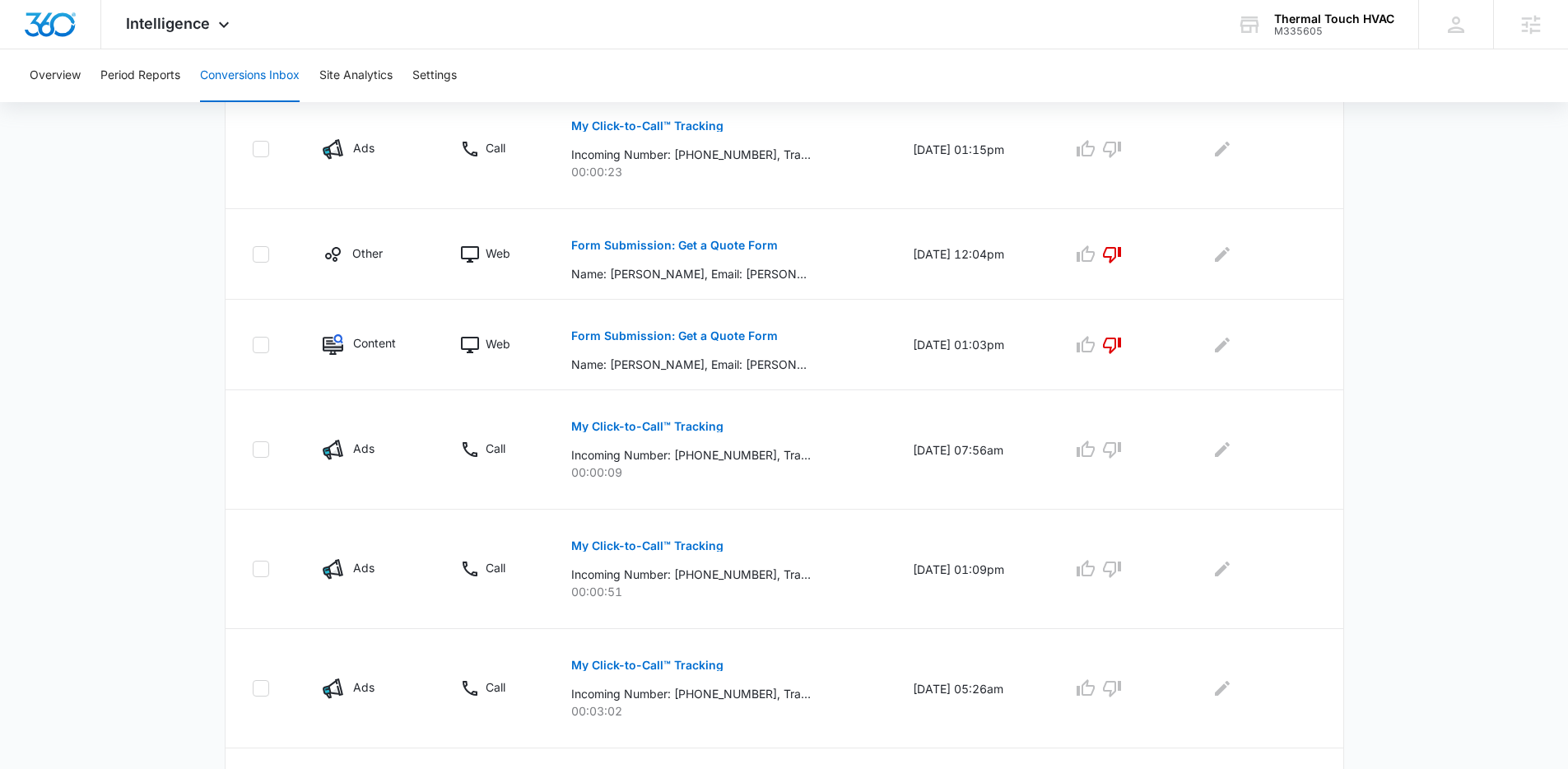
click at [638, 549] on p "My Click-to-Call™ Tracking" at bounding box center [647, 545] width 152 height 11
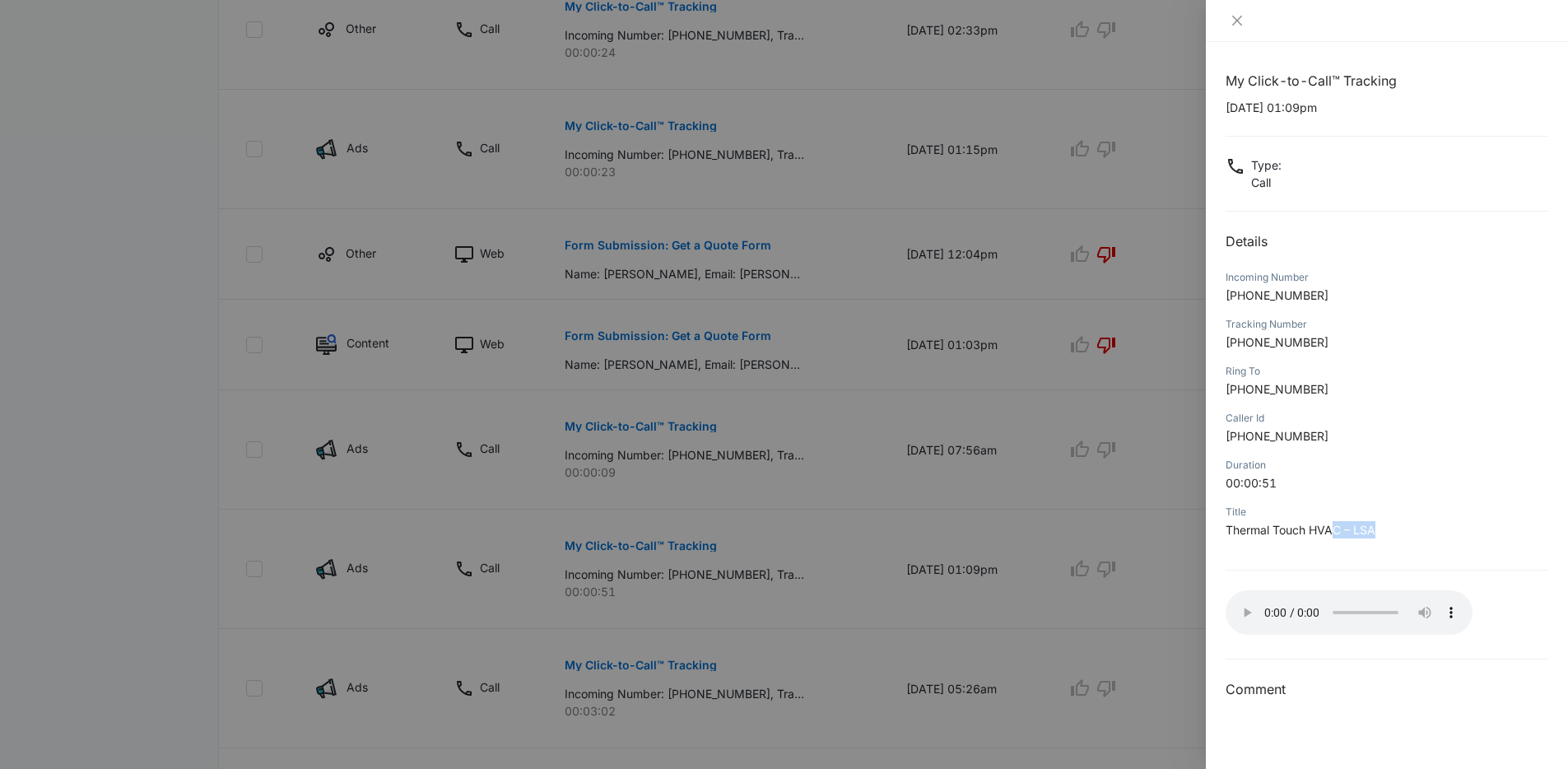
drag, startPoint x: 1337, startPoint y: 529, endPoint x: 1413, endPoint y: 537, distance: 76.4
click at [1413, 537] on p "Thermal Touch HVAC – LSA" at bounding box center [1386, 530] width 322 height 17
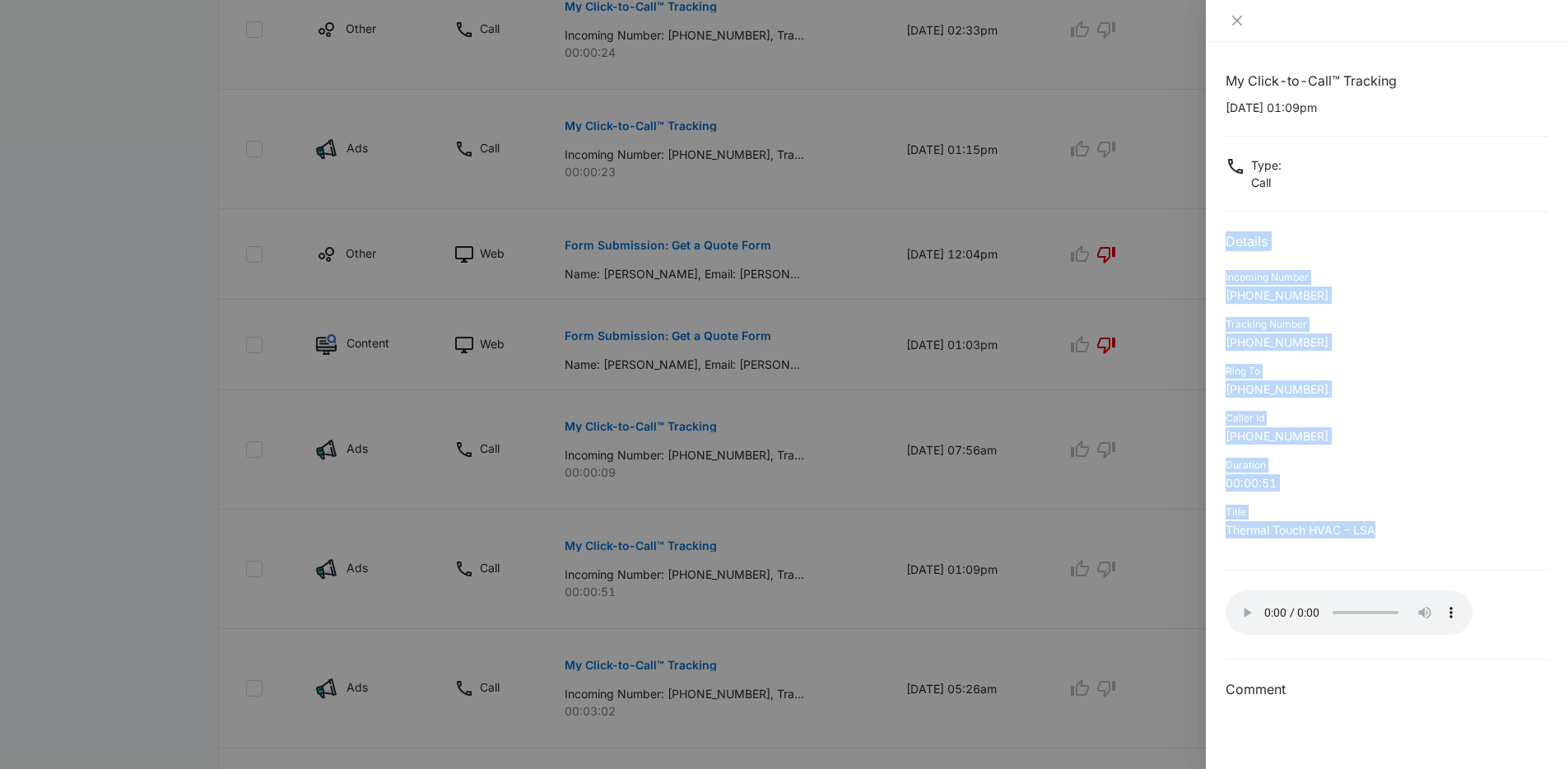
drag, startPoint x: 1410, startPoint y: 536, endPoint x: 1226, endPoint y: 239, distance: 349.4
click at [1226, 239] on div "My Click-to-Call™ Tracking 09/05/2025 at 01:09pm Type : Call Details Incoming N…" at bounding box center [1386, 385] width 322 height 629
click at [1226, 239] on h2 "Details" at bounding box center [1386, 241] width 322 height 20
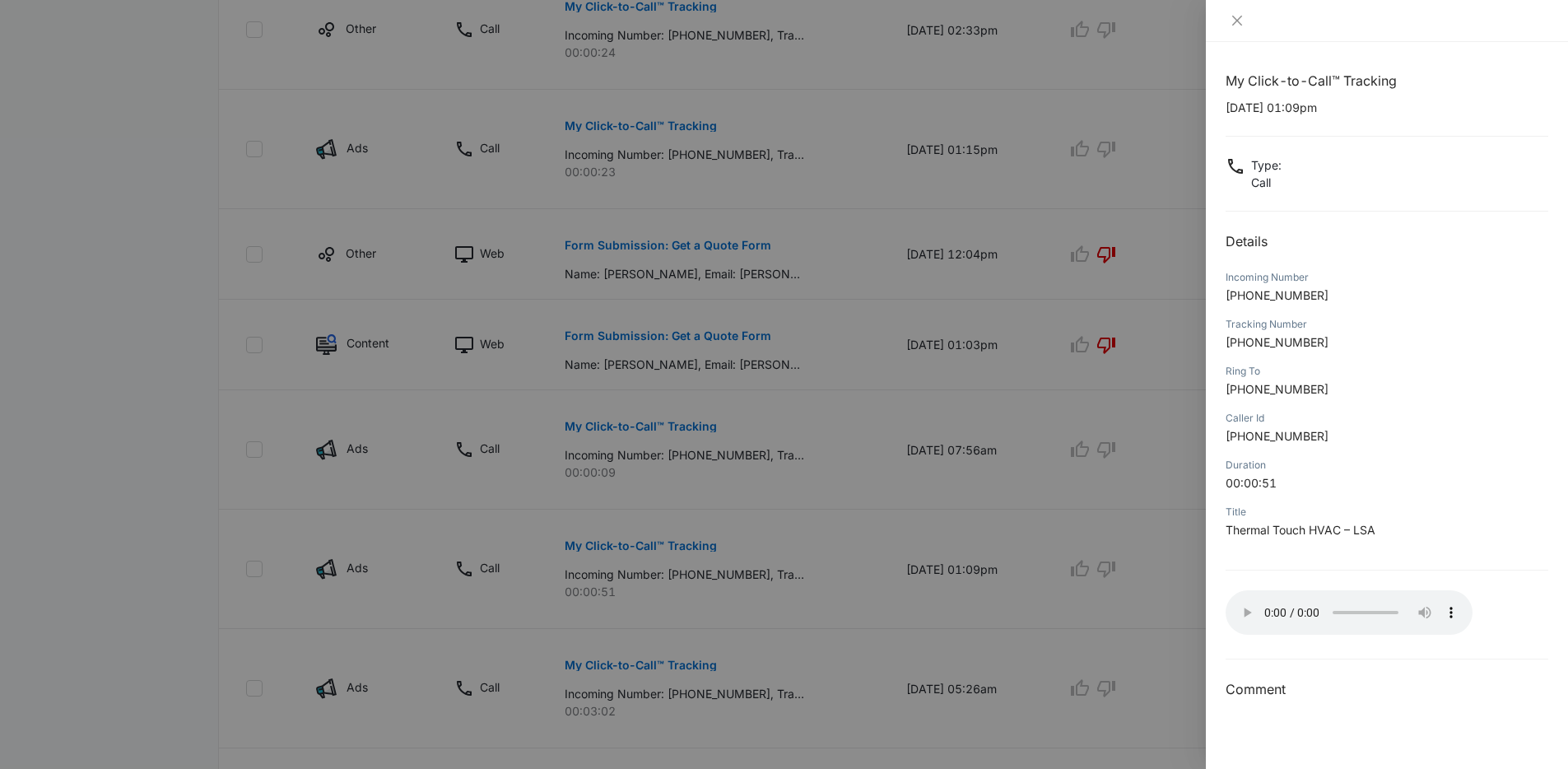
click at [977, 218] on div at bounding box center [784, 384] width 1568 height 769
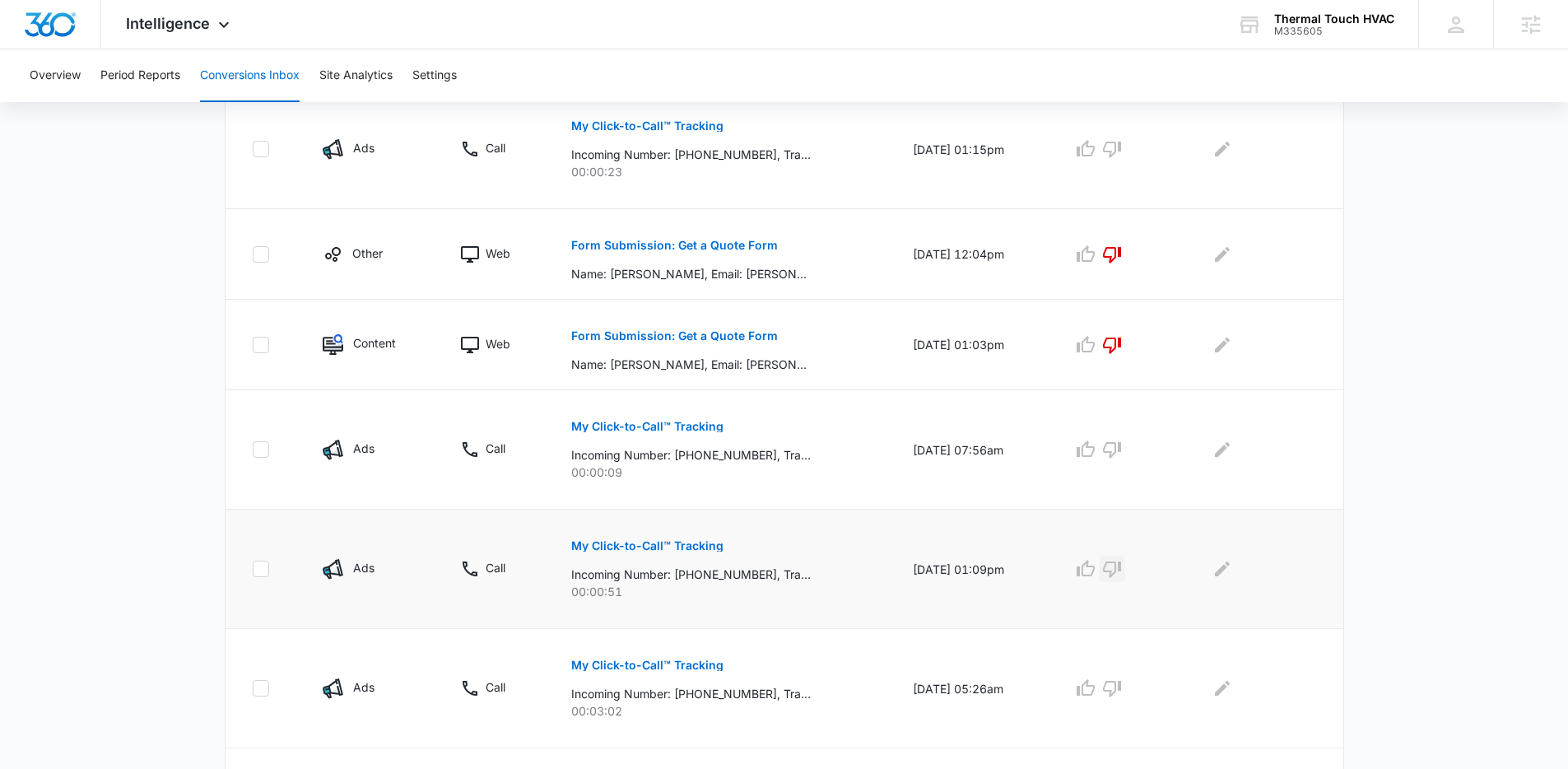
click at [1122, 570] on icon "button" at bounding box center [1112, 570] width 18 height 17
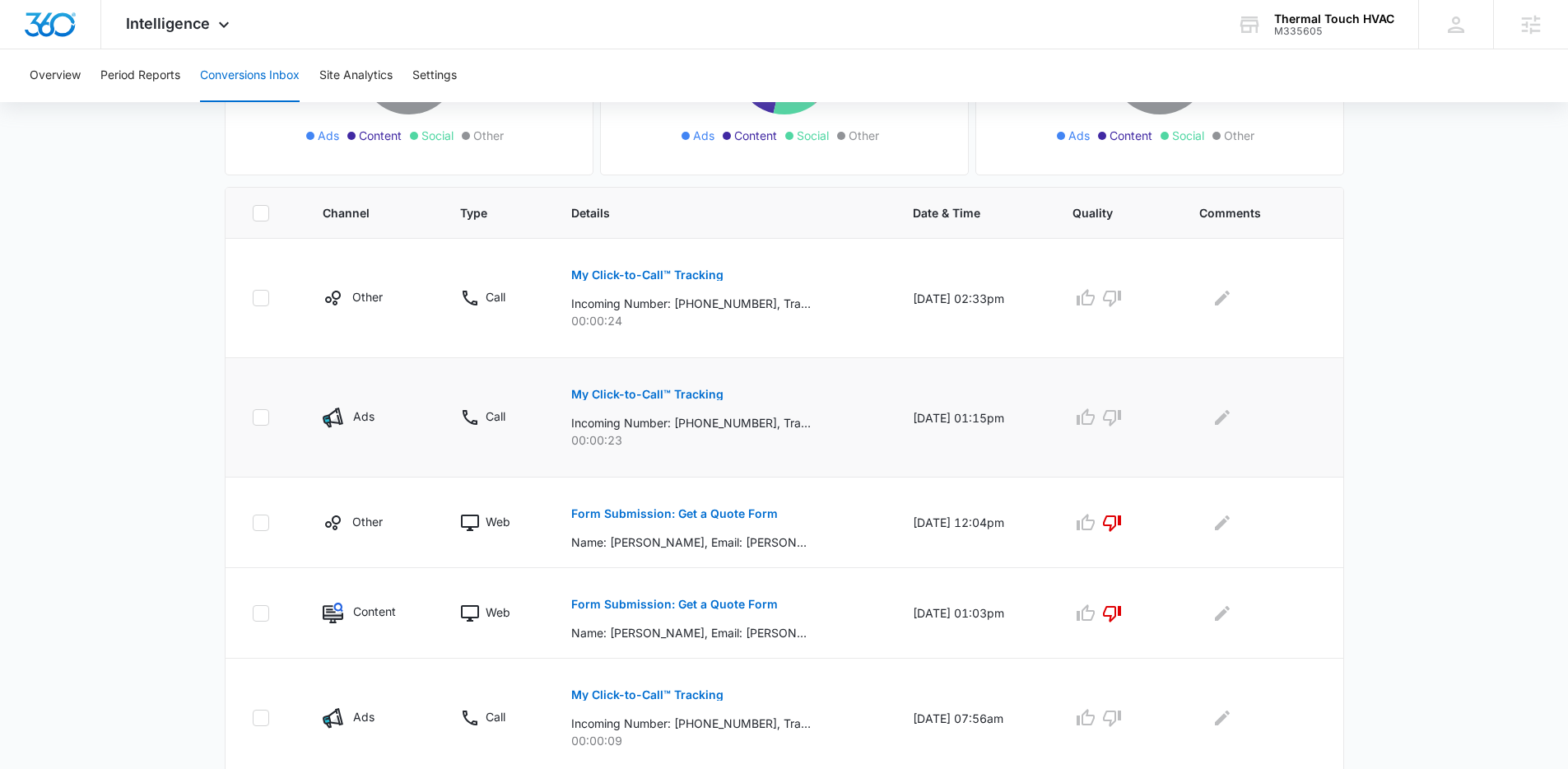
scroll to position [278, 0]
click at [630, 392] on p "My Click-to-Call™ Tracking" at bounding box center [647, 397] width 152 height 11
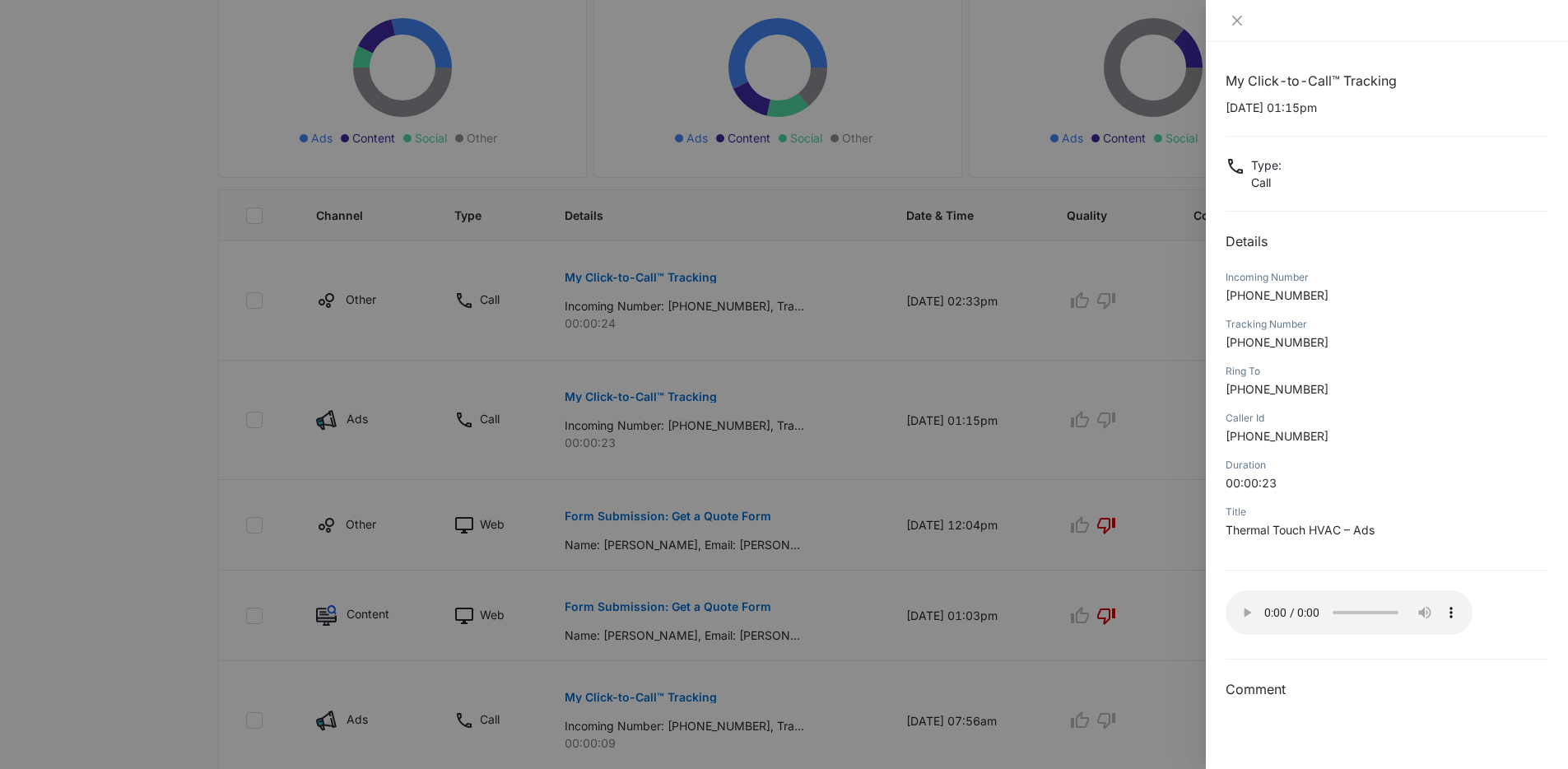
drag, startPoint x: 799, startPoint y: 479, endPoint x: 773, endPoint y: 479, distance: 26.0
click at [798, 479] on div at bounding box center [784, 384] width 1568 height 769
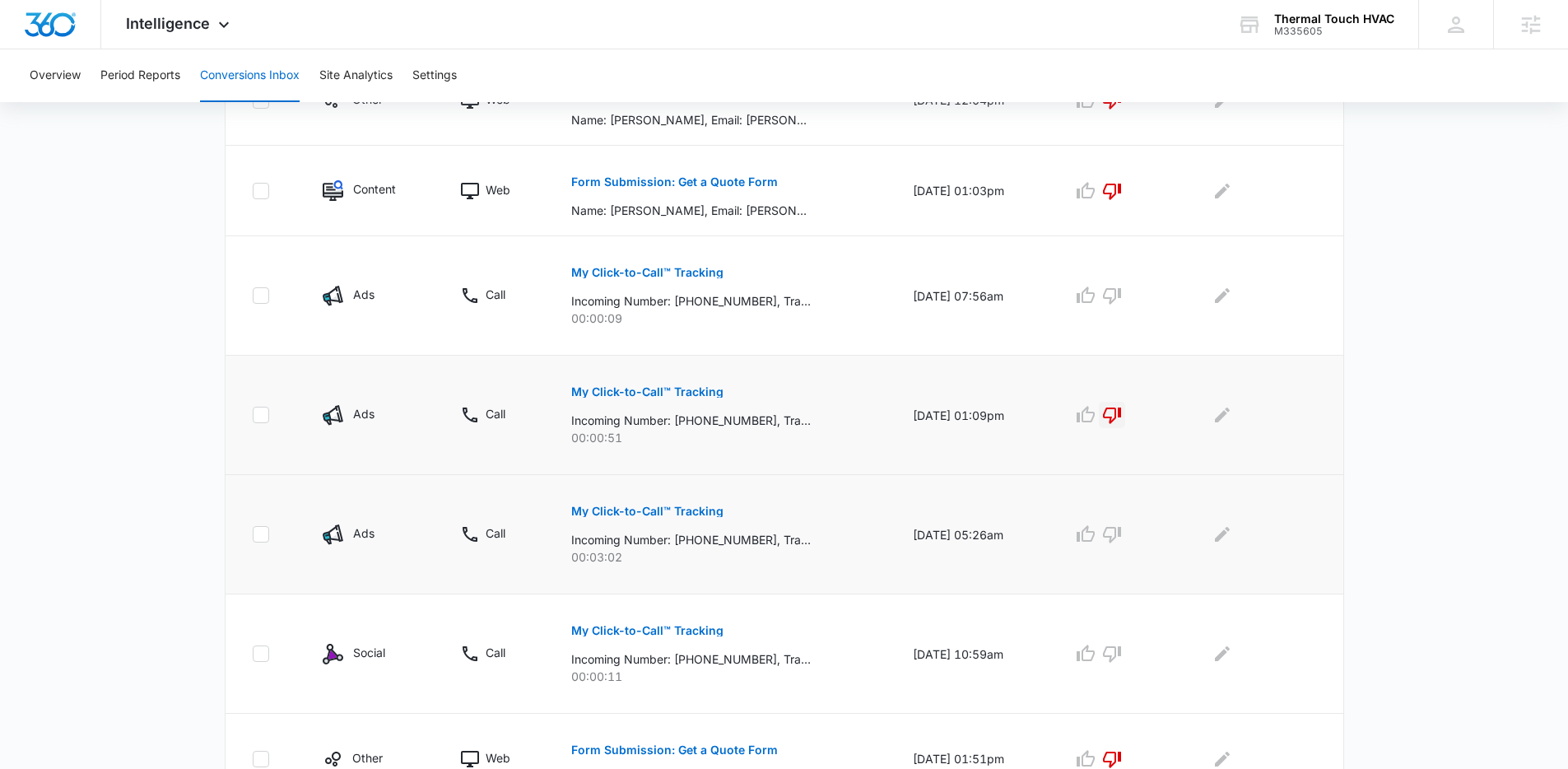
scroll to position [709, 0]
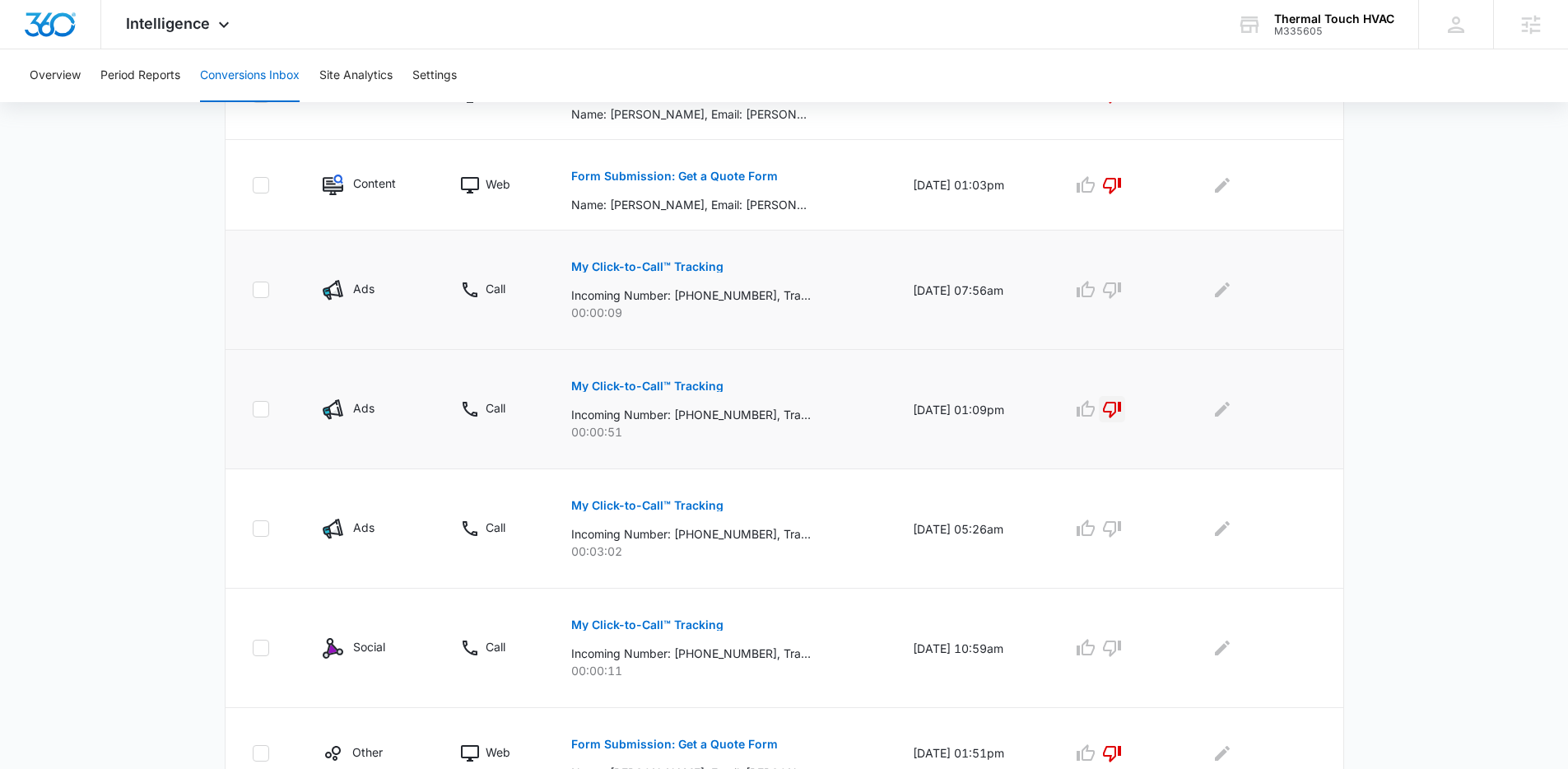
click at [672, 261] on p "My Click-to-Call™ Tracking" at bounding box center [647, 267] width 152 height 11
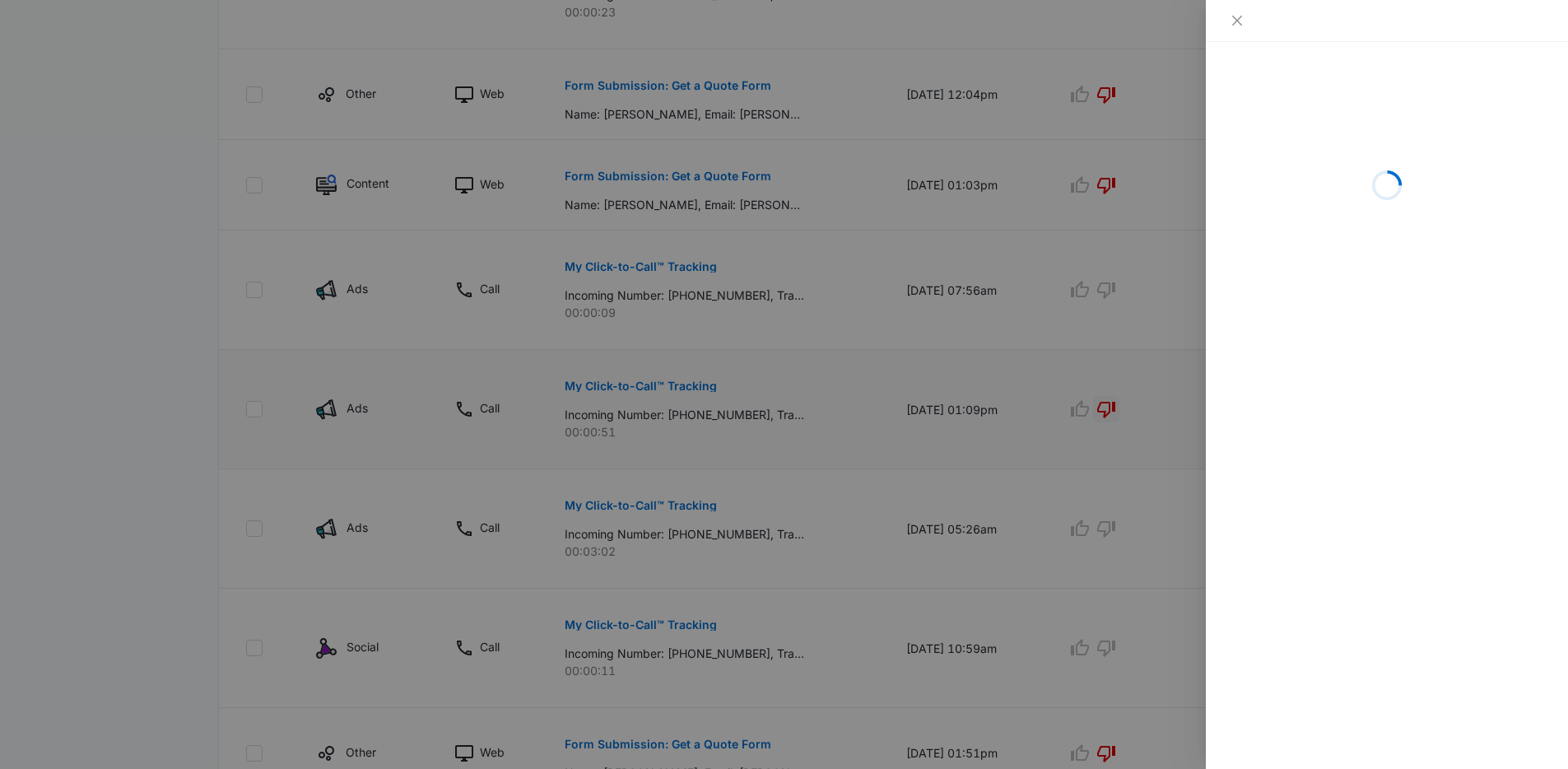
click at [904, 437] on div at bounding box center [784, 384] width 1568 height 769
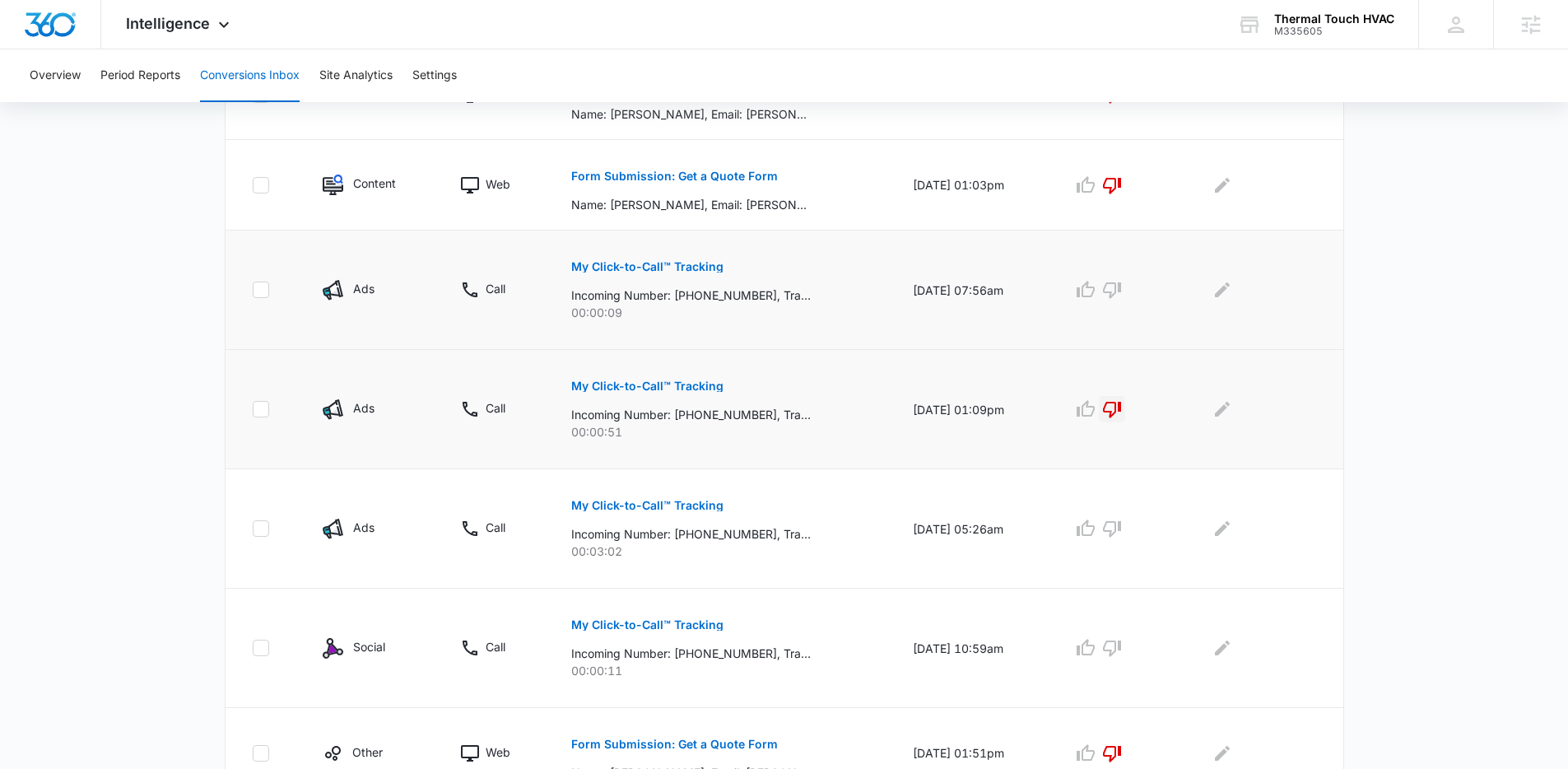
click at [662, 257] on button "My Click-to-Call™ Tracking" at bounding box center [647, 267] width 152 height 39
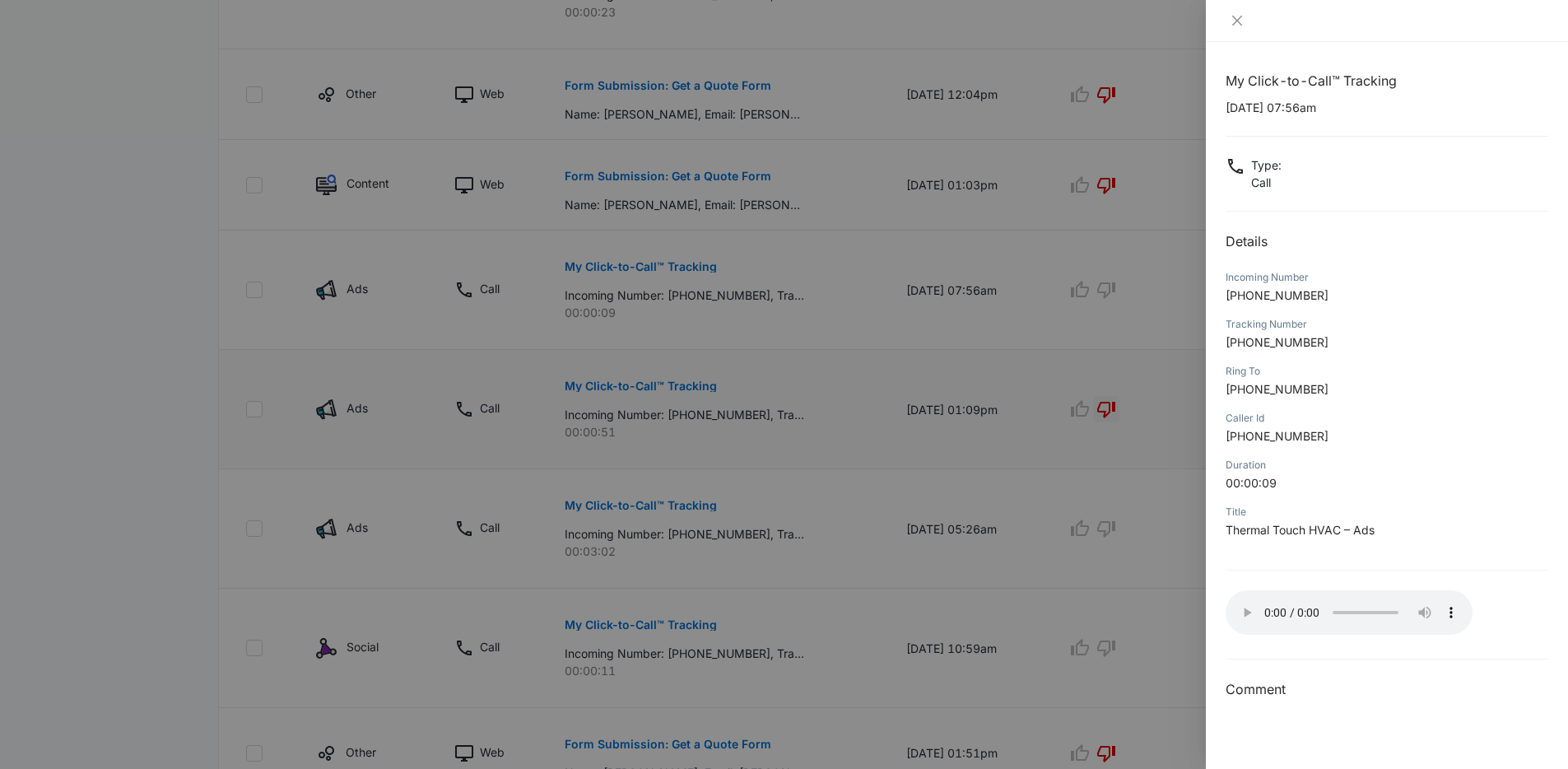
click at [988, 379] on div at bounding box center [784, 384] width 1568 height 769
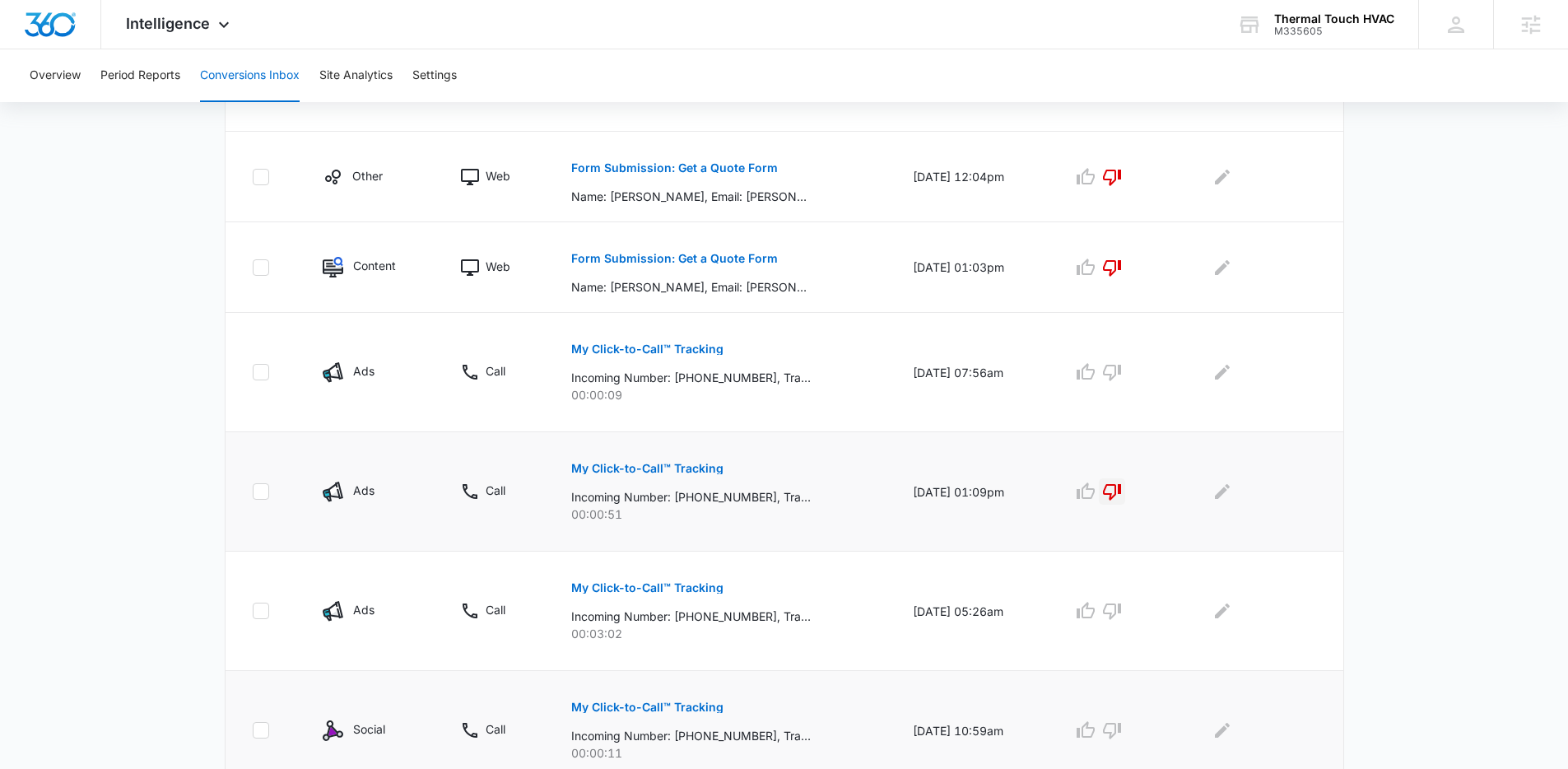
scroll to position [322, 0]
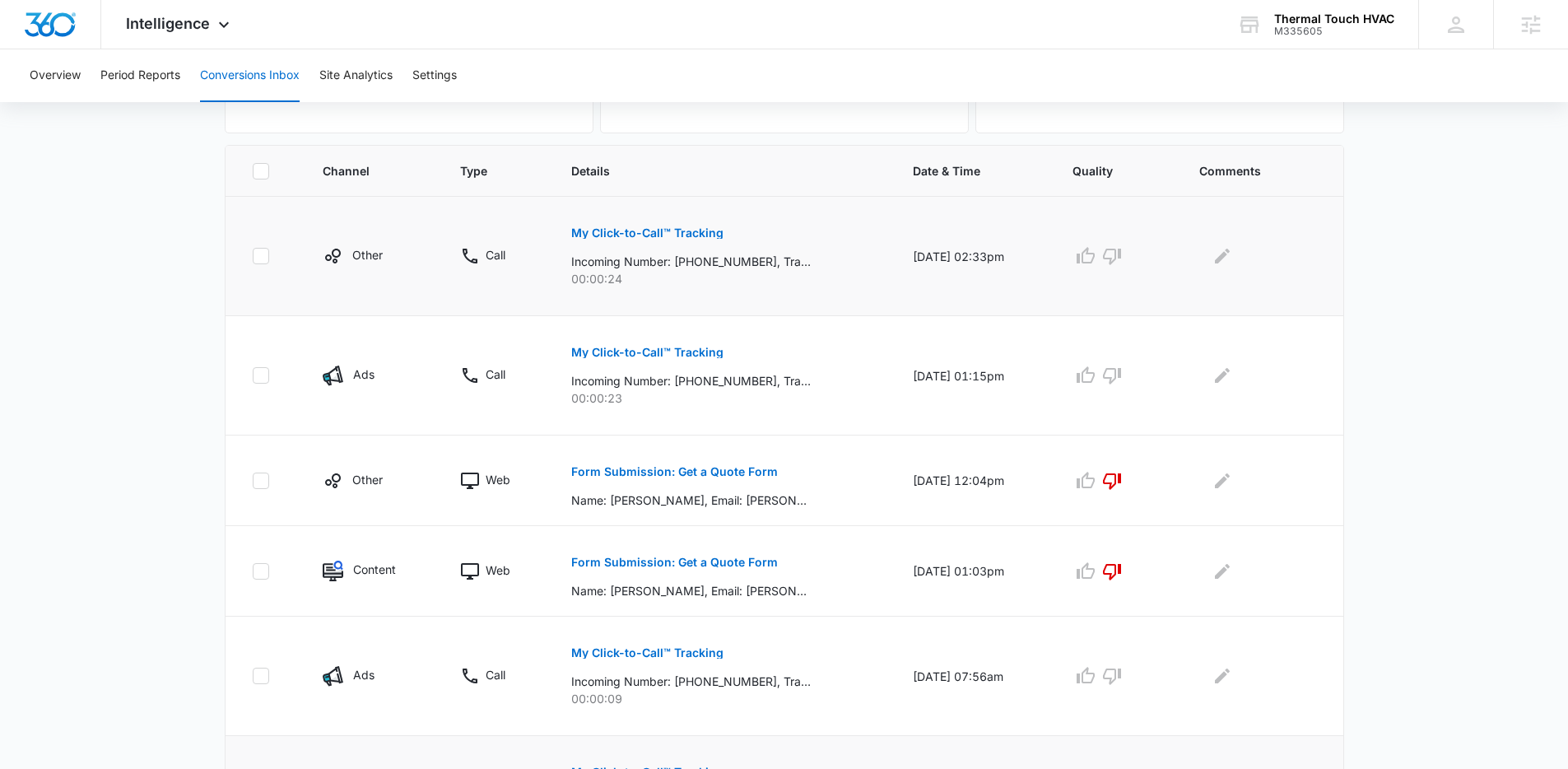
click at [642, 227] on p "My Click-to-Call™ Tracking" at bounding box center [647, 232] width 152 height 11
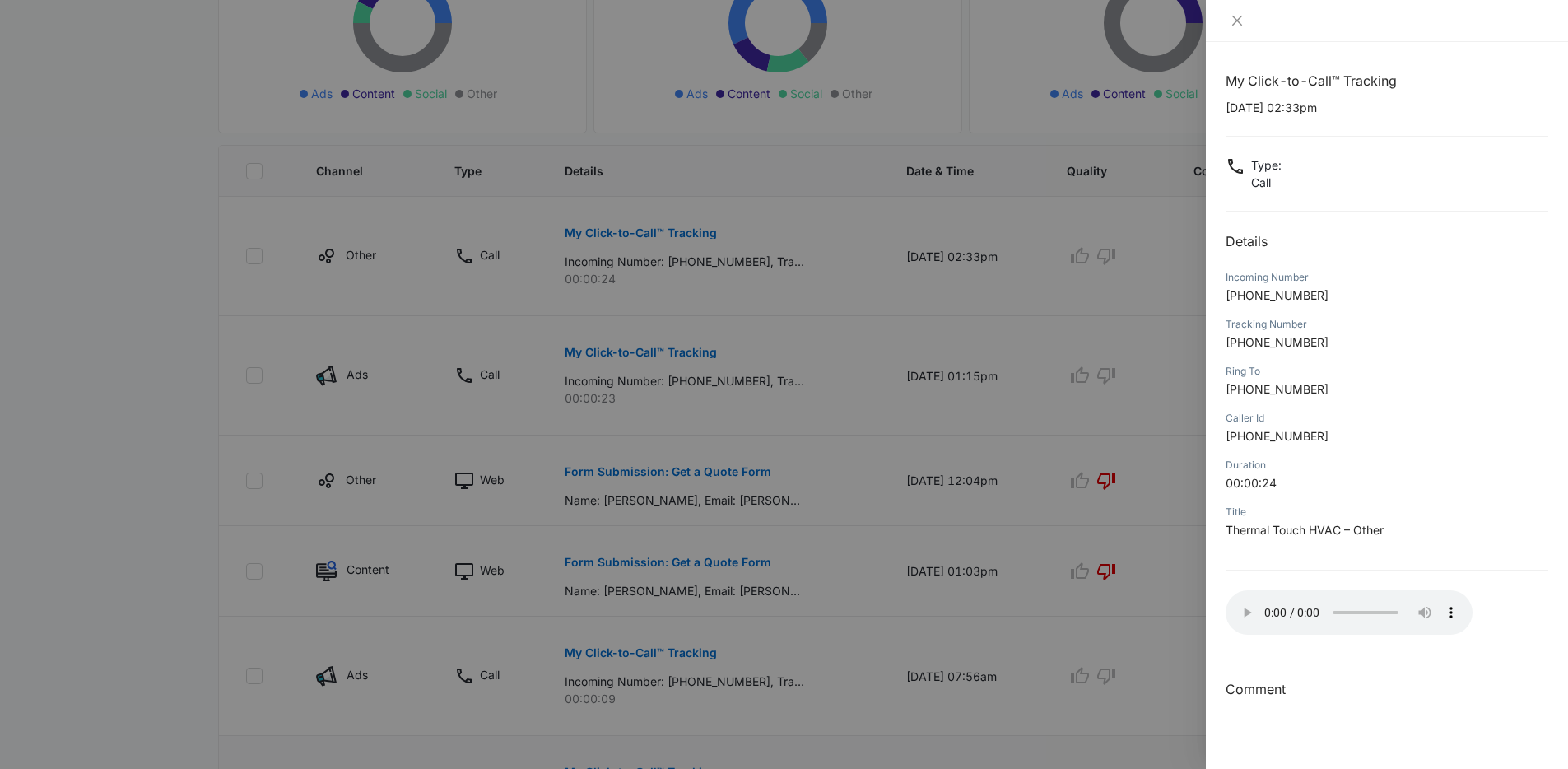
click at [1015, 209] on div at bounding box center [784, 384] width 1568 height 769
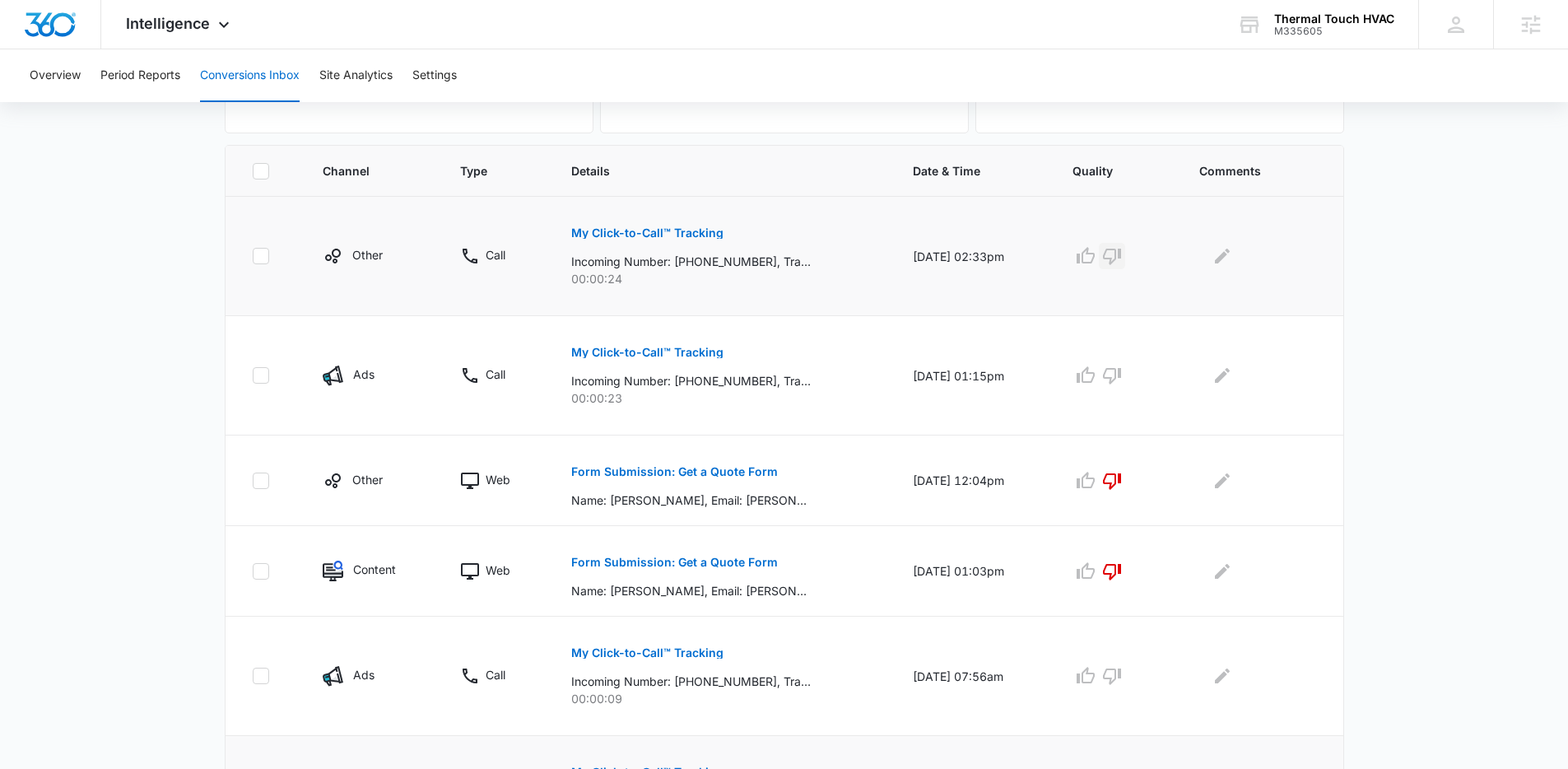
click at [1119, 253] on icon "button" at bounding box center [1112, 256] width 20 height 20
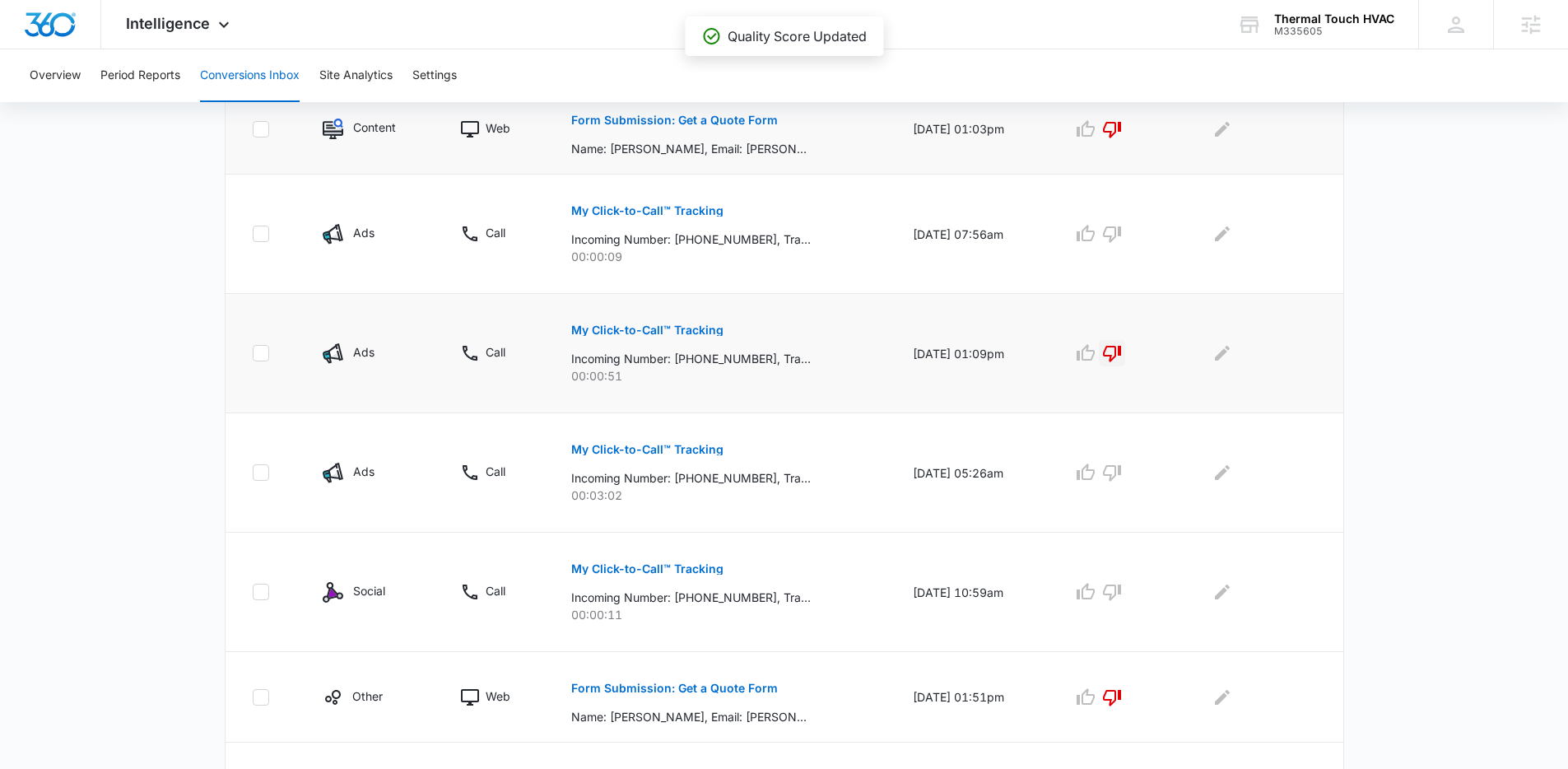
scroll to position [909, 0]
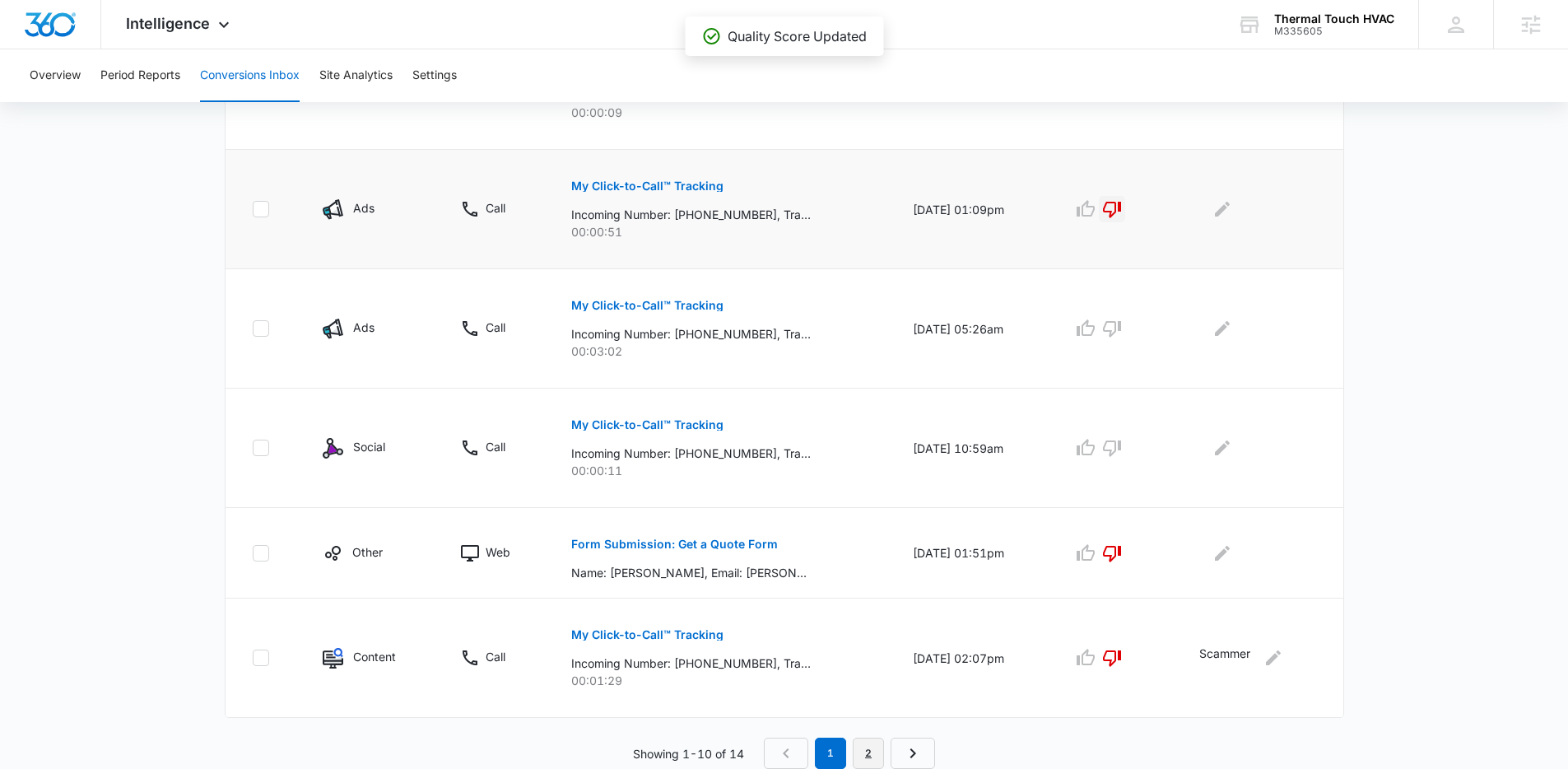
click at [874, 752] on link "2" at bounding box center [868, 753] width 31 height 31
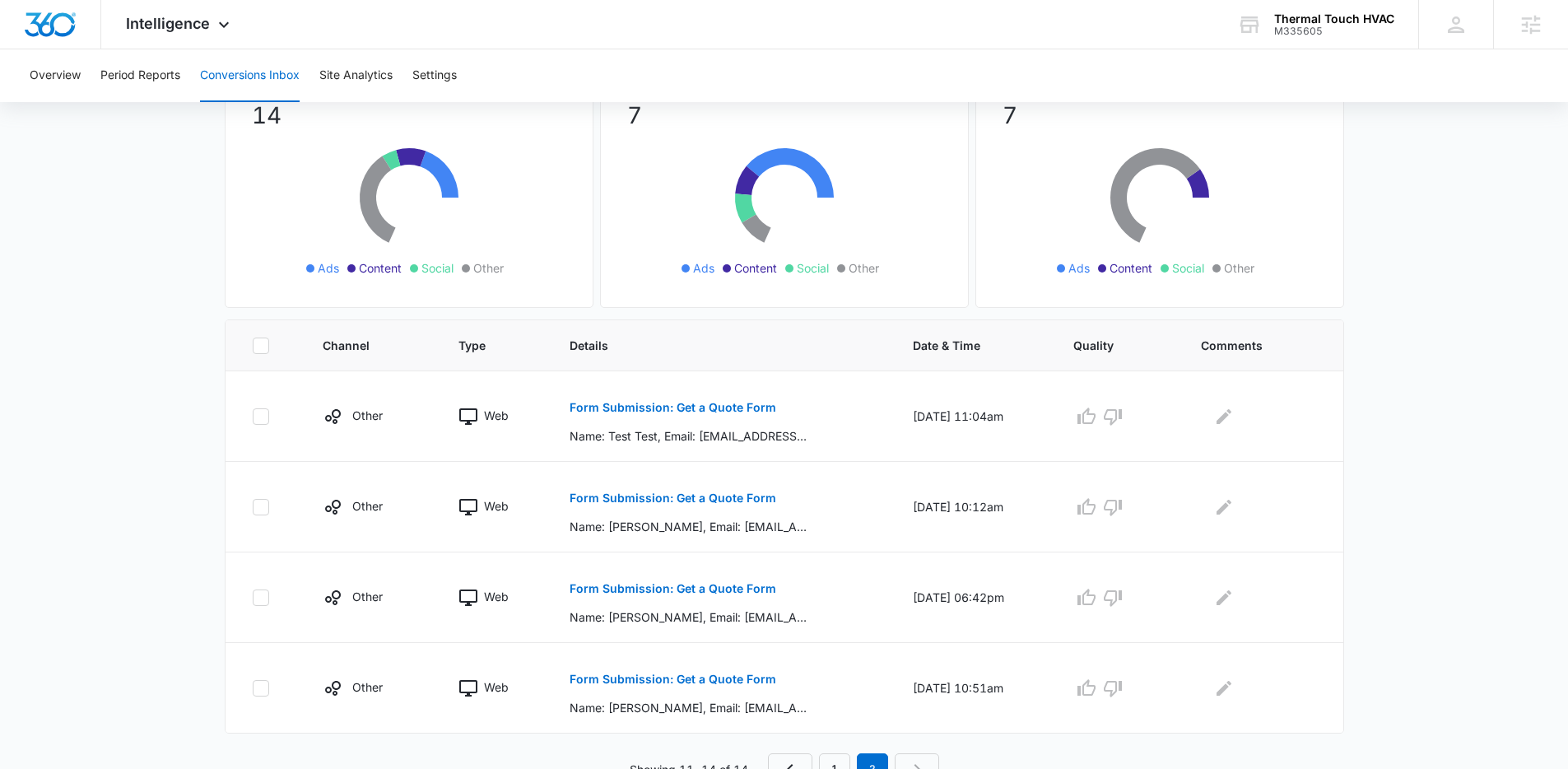
scroll to position [163, 0]
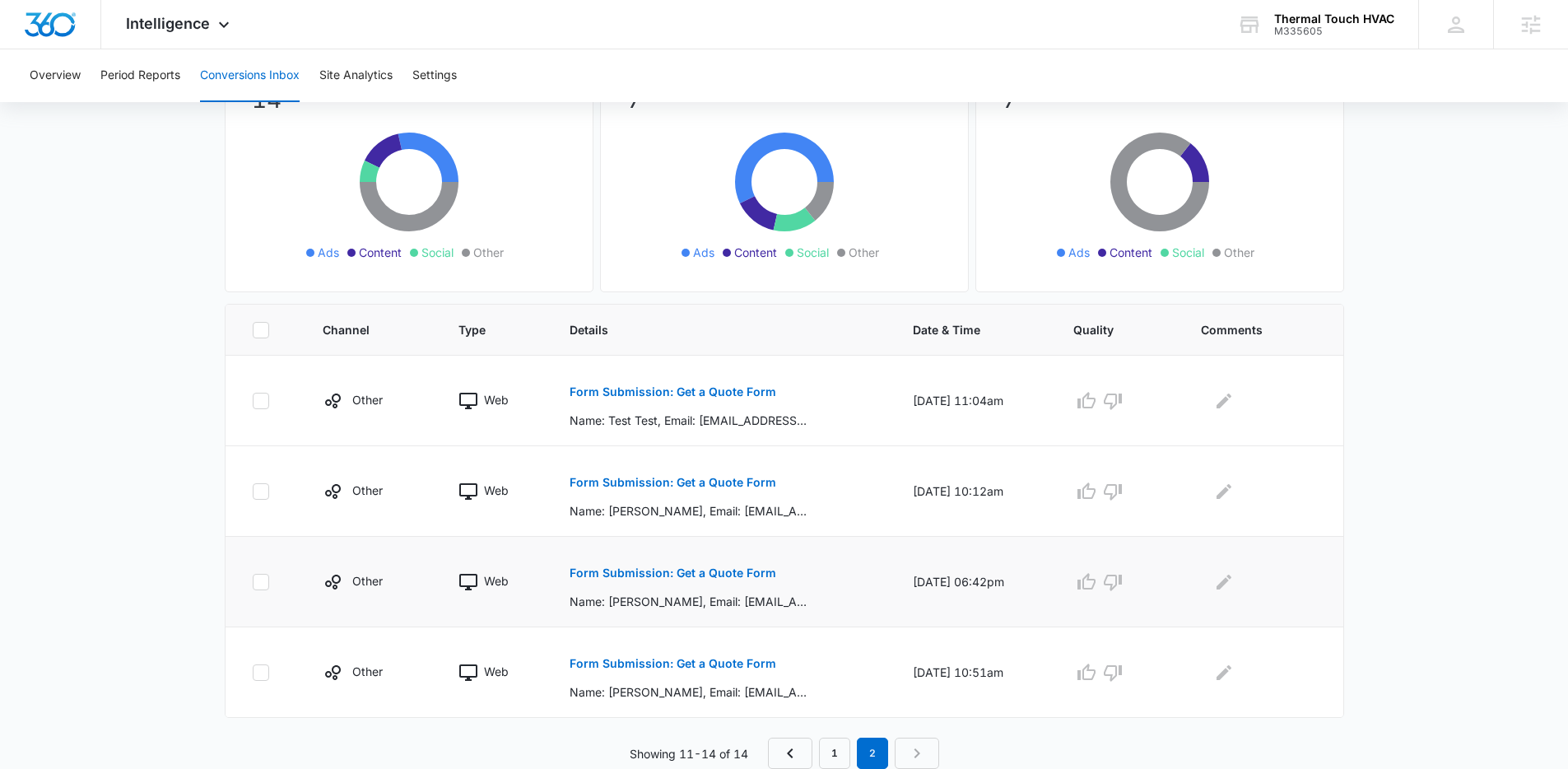
click at [702, 578] on p "Form Submission: Get a Quote Form" at bounding box center [673, 572] width 207 height 11
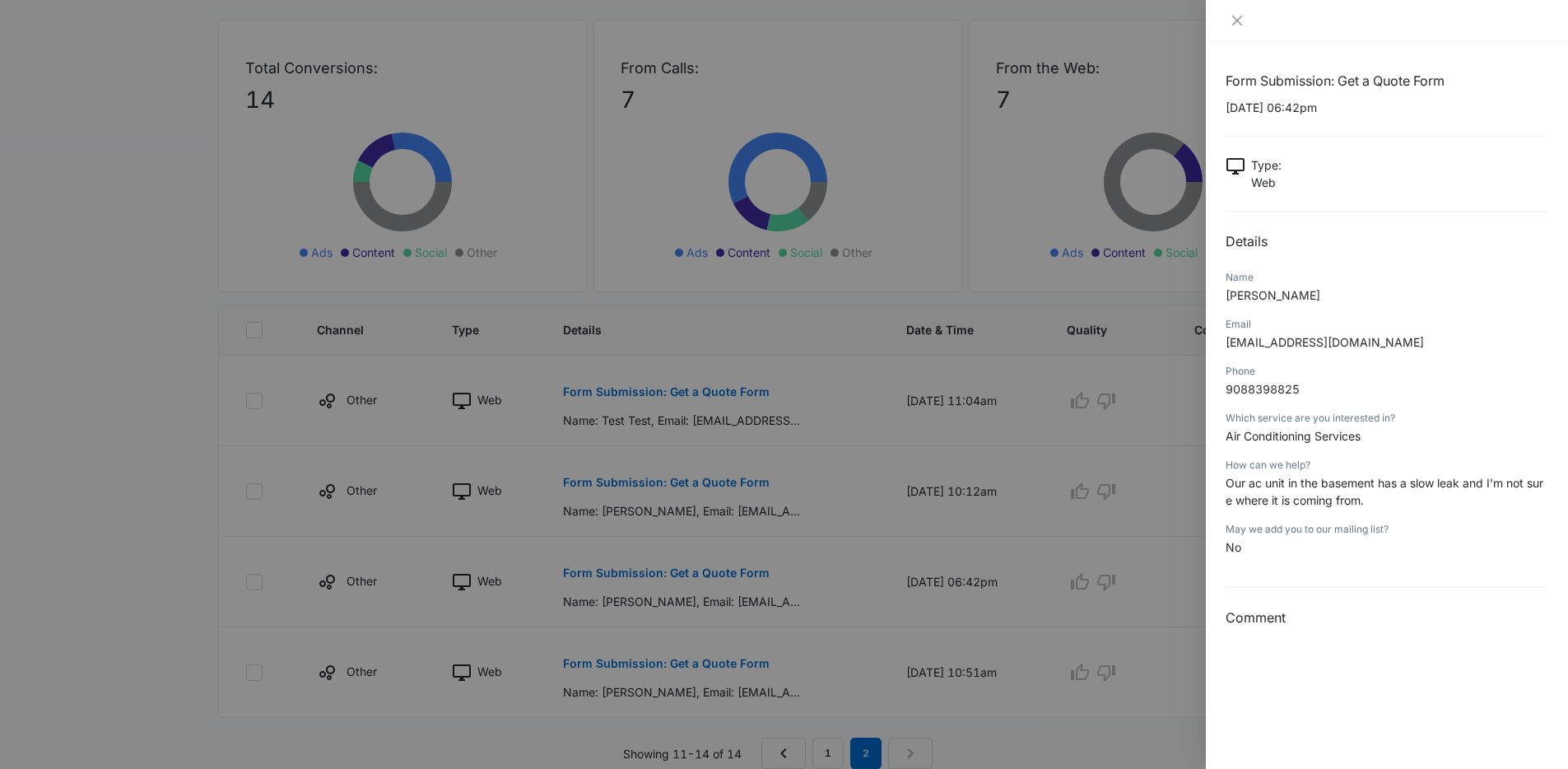
click at [780, 579] on div at bounding box center [784, 384] width 1568 height 769
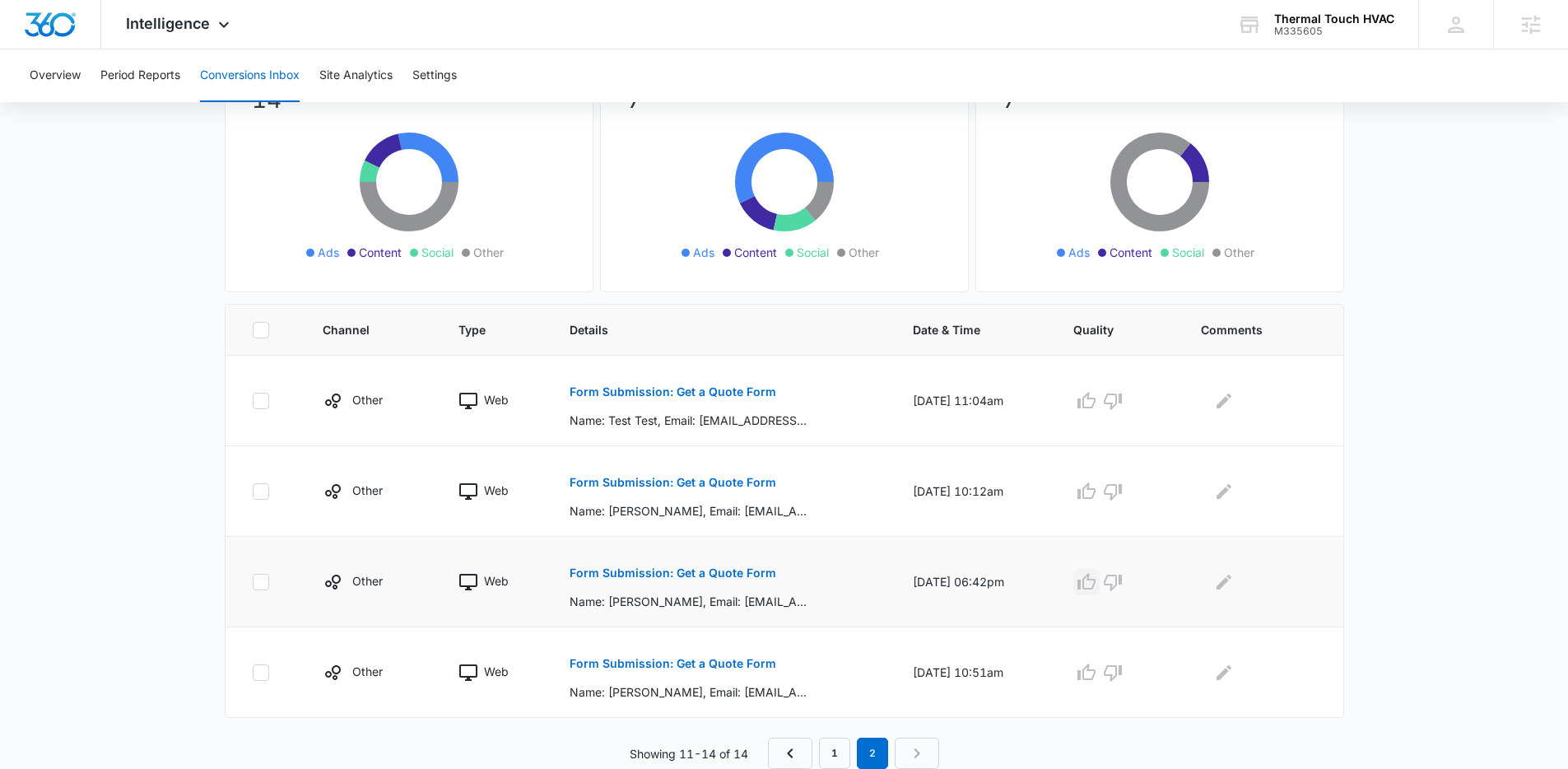
click at [1092, 585] on icon "button" at bounding box center [1087, 582] width 20 height 20
click at [844, 745] on link "1" at bounding box center [835, 753] width 31 height 31
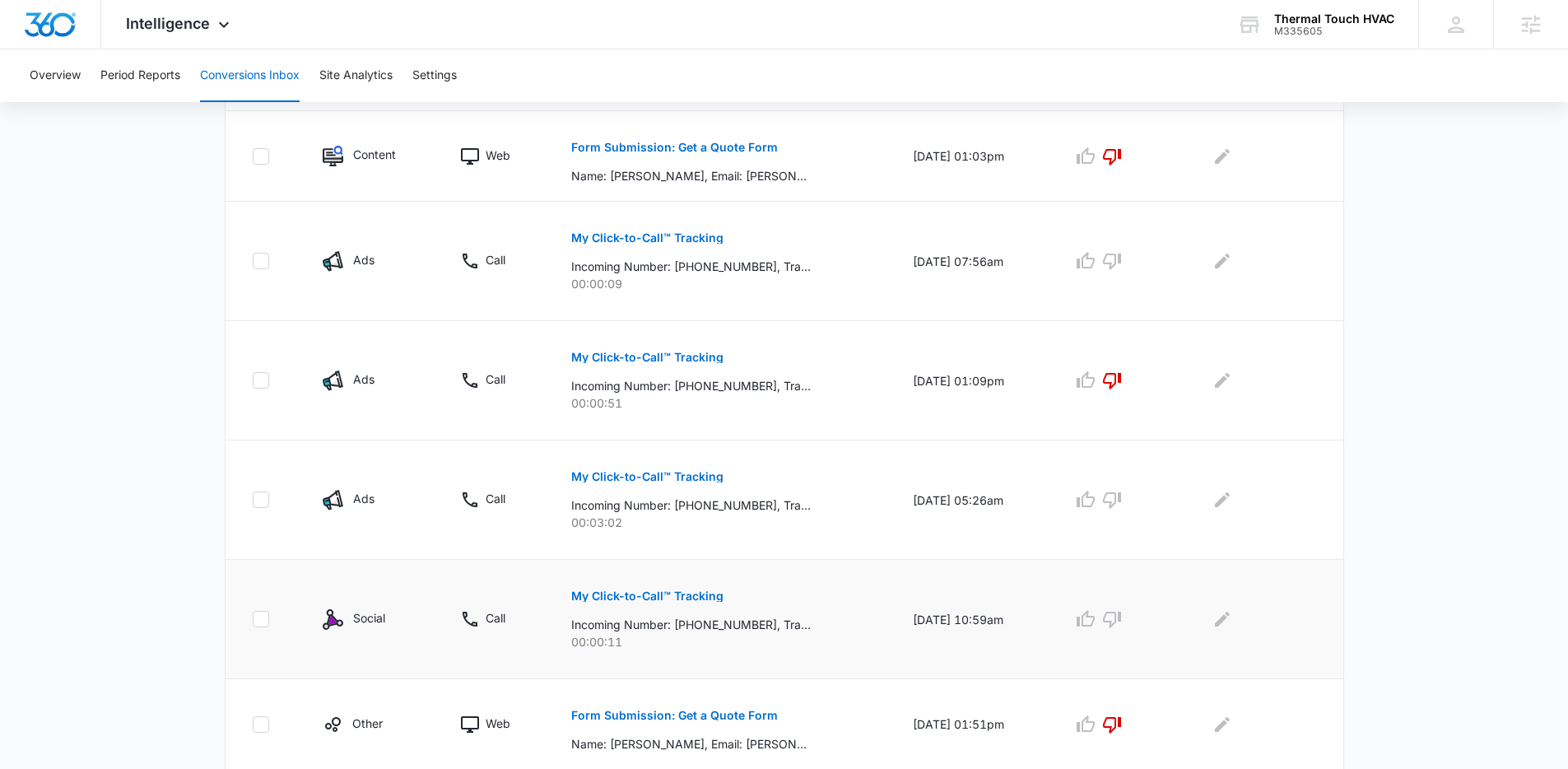
scroll to position [737, 0]
click at [657, 600] on p "My Click-to-Call™ Tracking" at bounding box center [647, 597] width 152 height 11
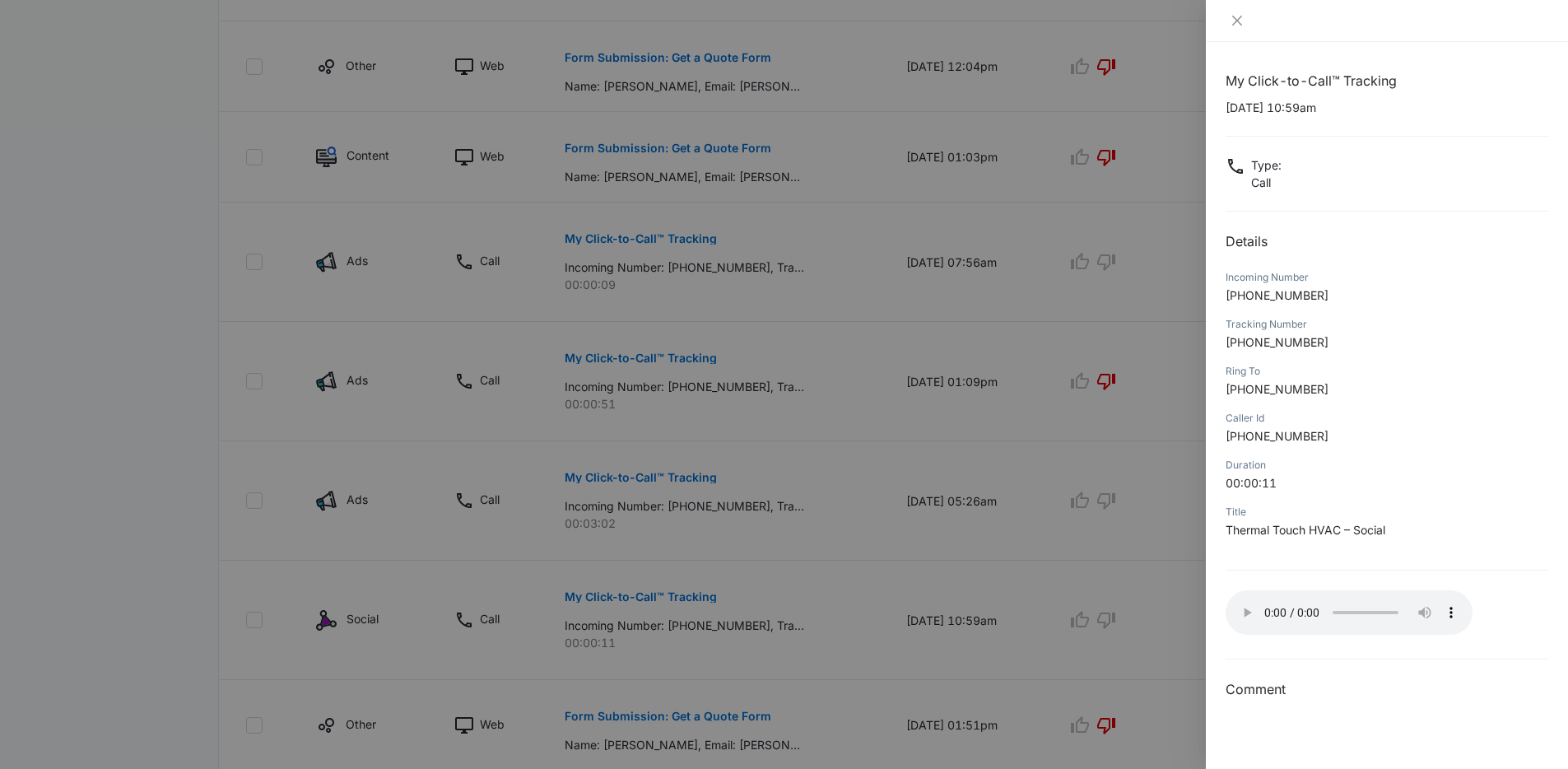
click at [1307, 586] on div "My Click-to-Call™ Tracking 09/03/2025 at 10:59am Type : Call Details Incoming N…" at bounding box center [1386, 385] width 322 height 629
click at [1059, 546] on div at bounding box center [784, 384] width 1568 height 769
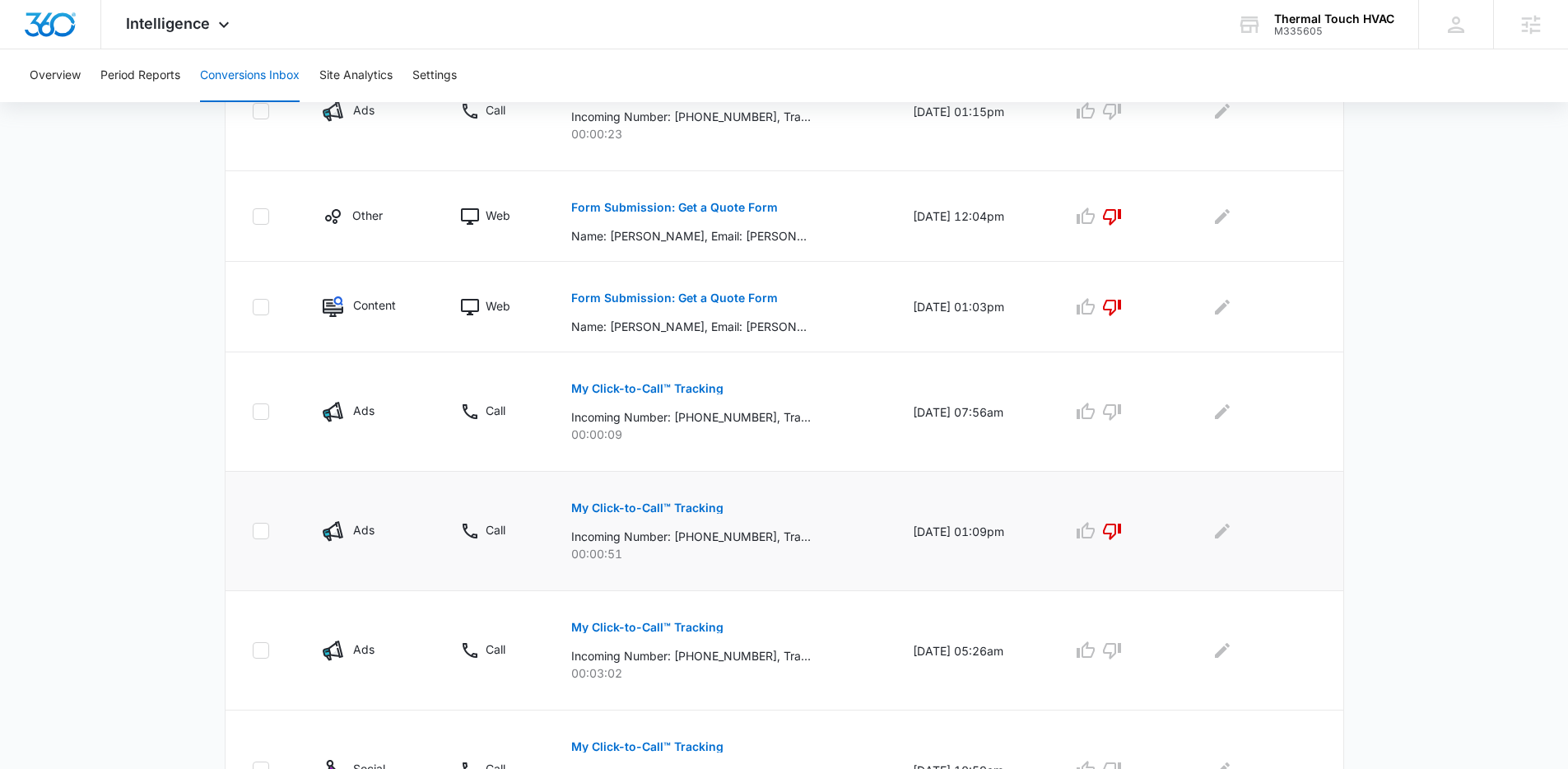
scroll to position [658, 0]
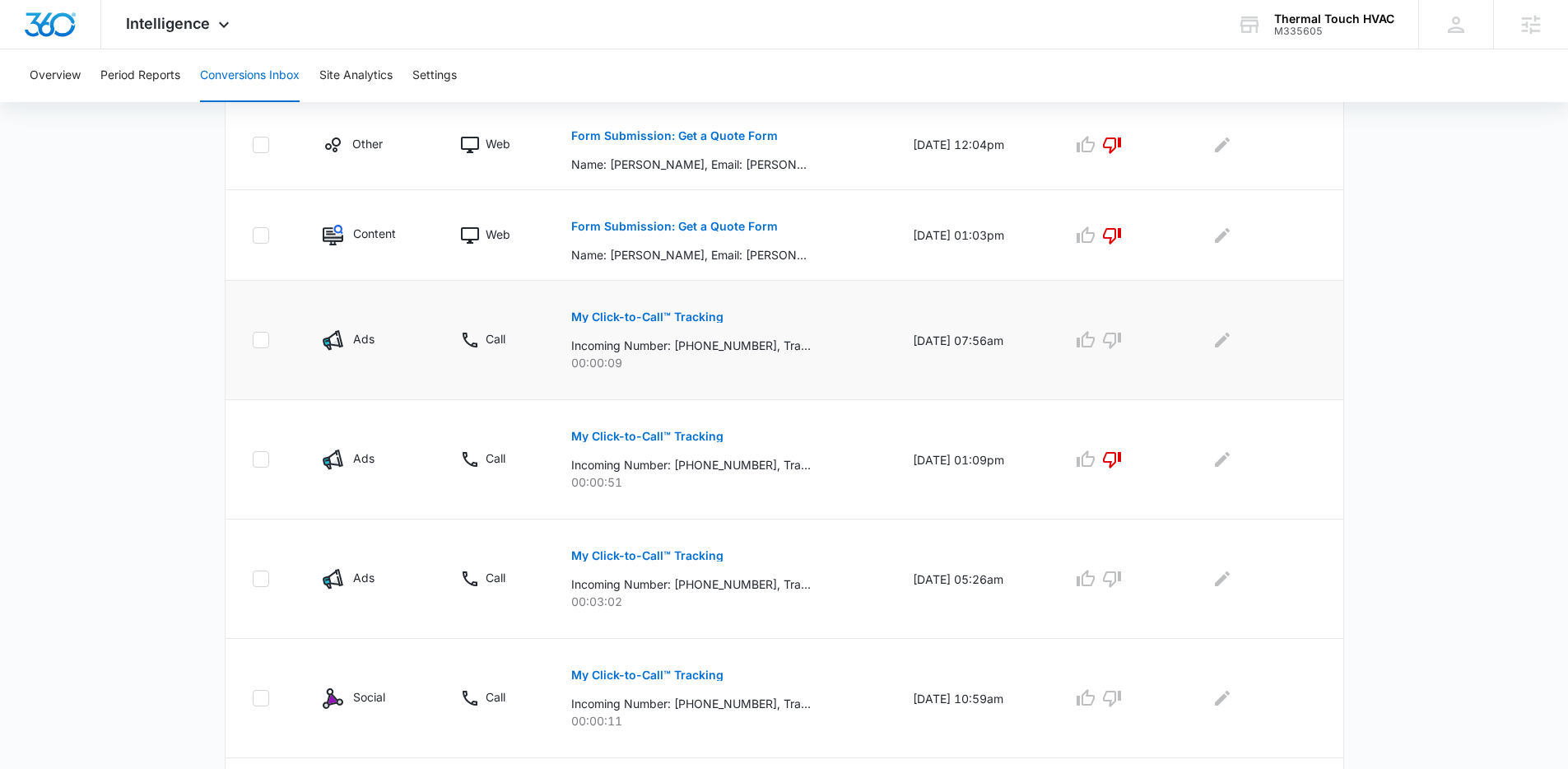
click at [629, 313] on p "My Click-to-Call™ Tracking" at bounding box center [647, 316] width 152 height 11
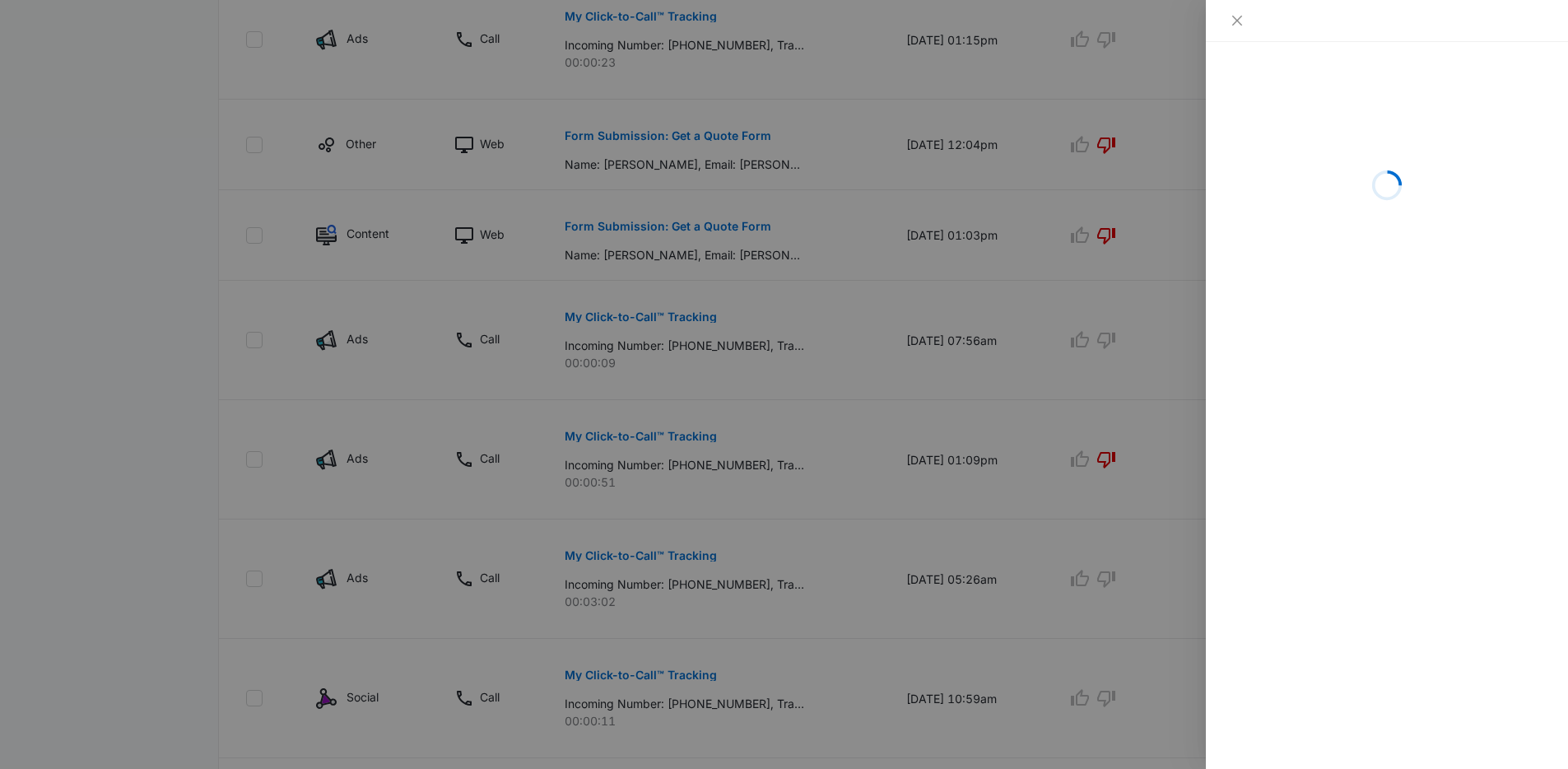
click at [720, 415] on div at bounding box center [784, 384] width 1568 height 769
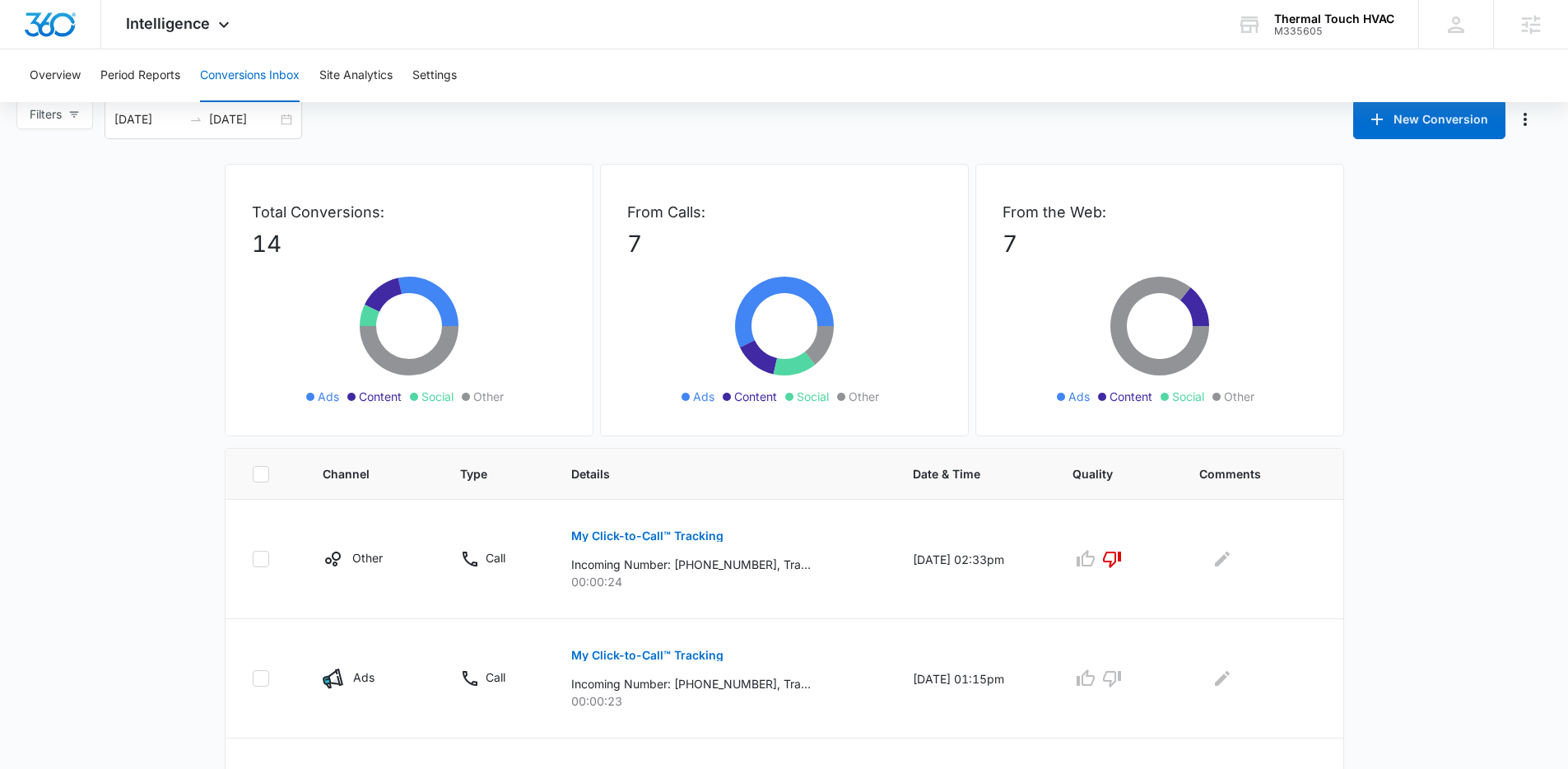
scroll to position [0, 0]
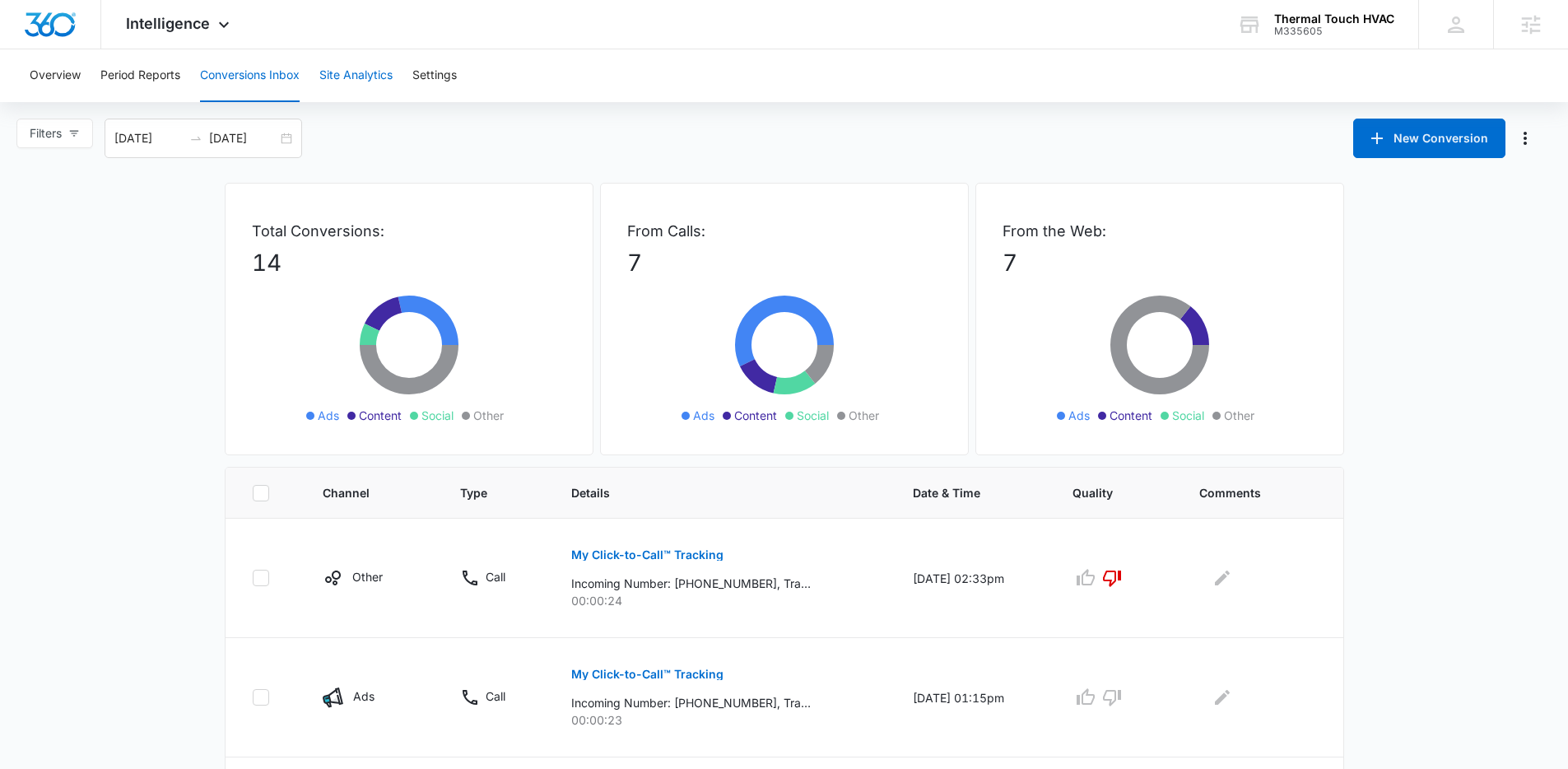
click at [346, 69] on button "Site Analytics" at bounding box center [356, 76] width 73 height 52
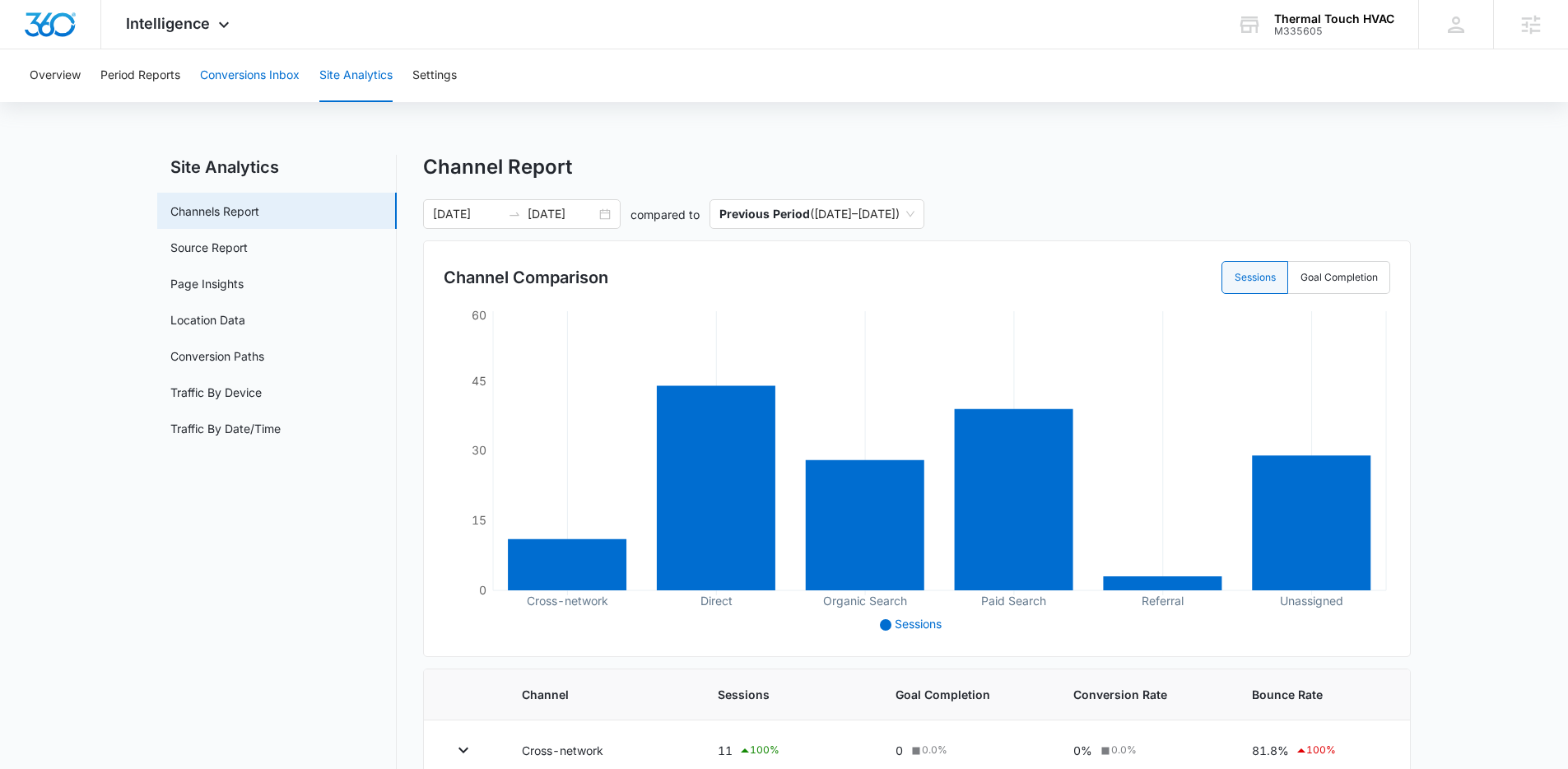
click at [299, 82] on button "Conversions Inbox" at bounding box center [250, 76] width 100 height 52
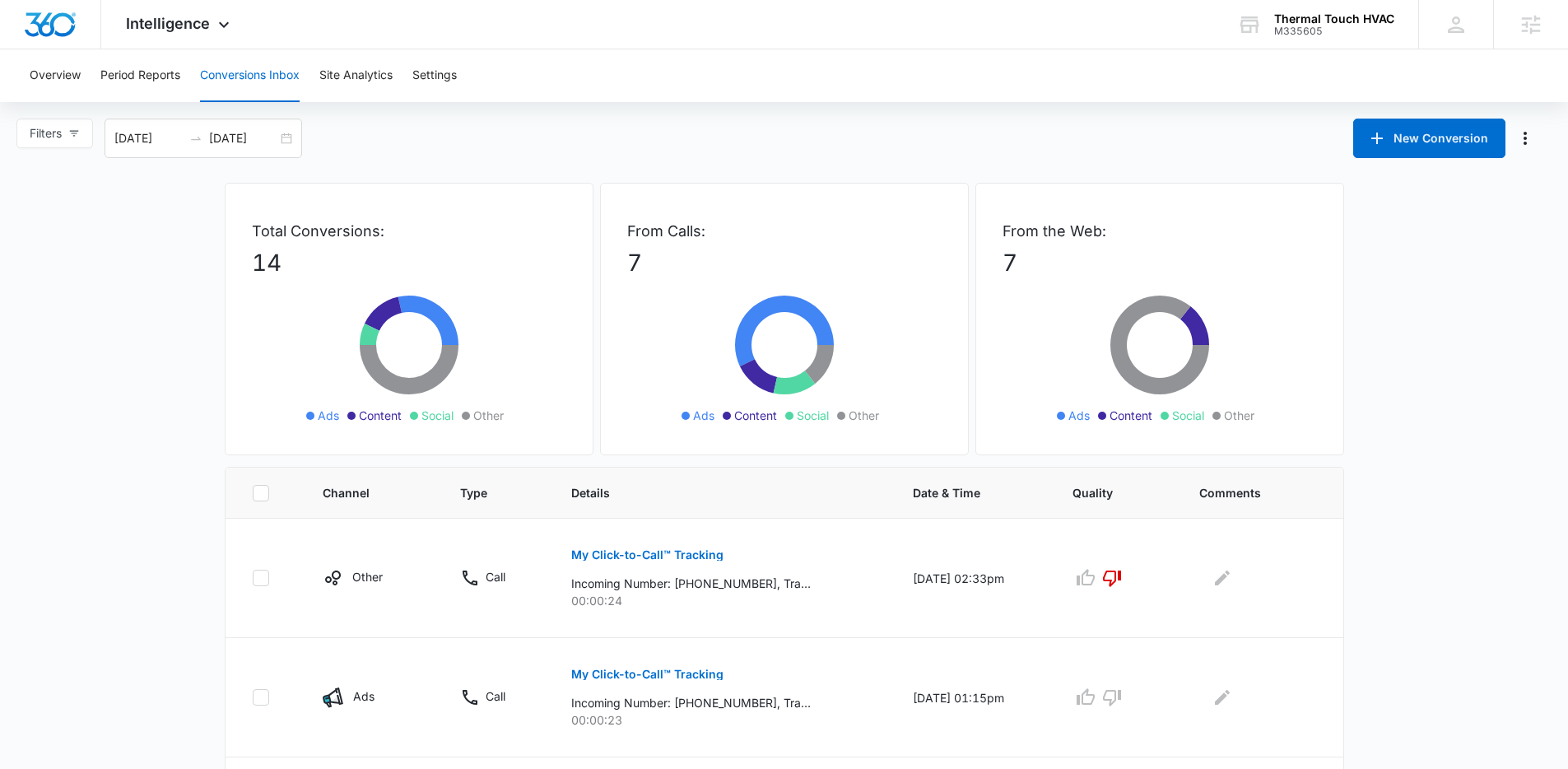
click at [615, 148] on div "Filters 08/11/2025 09/10/2025 New Conversion" at bounding box center [784, 138] width 1568 height 39
click at [608, 156] on div "Filters 08/11/2025 09/10/2025 New Conversion" at bounding box center [784, 138] width 1568 height 39
click at [979, 119] on div "Filters 08/11/2025 09/10/2025 New Conversion" at bounding box center [784, 138] width 1568 height 39
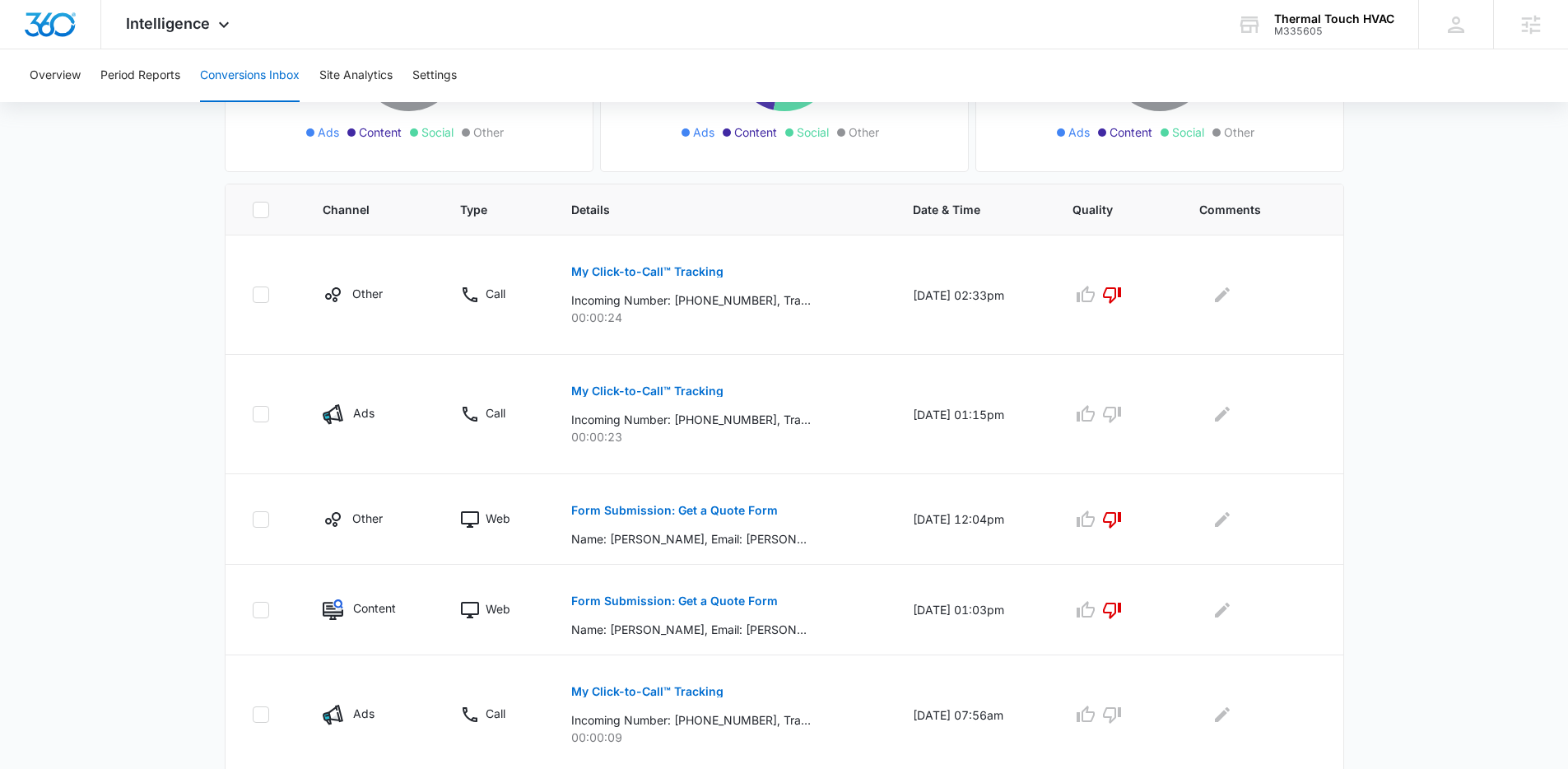
scroll to position [95, 0]
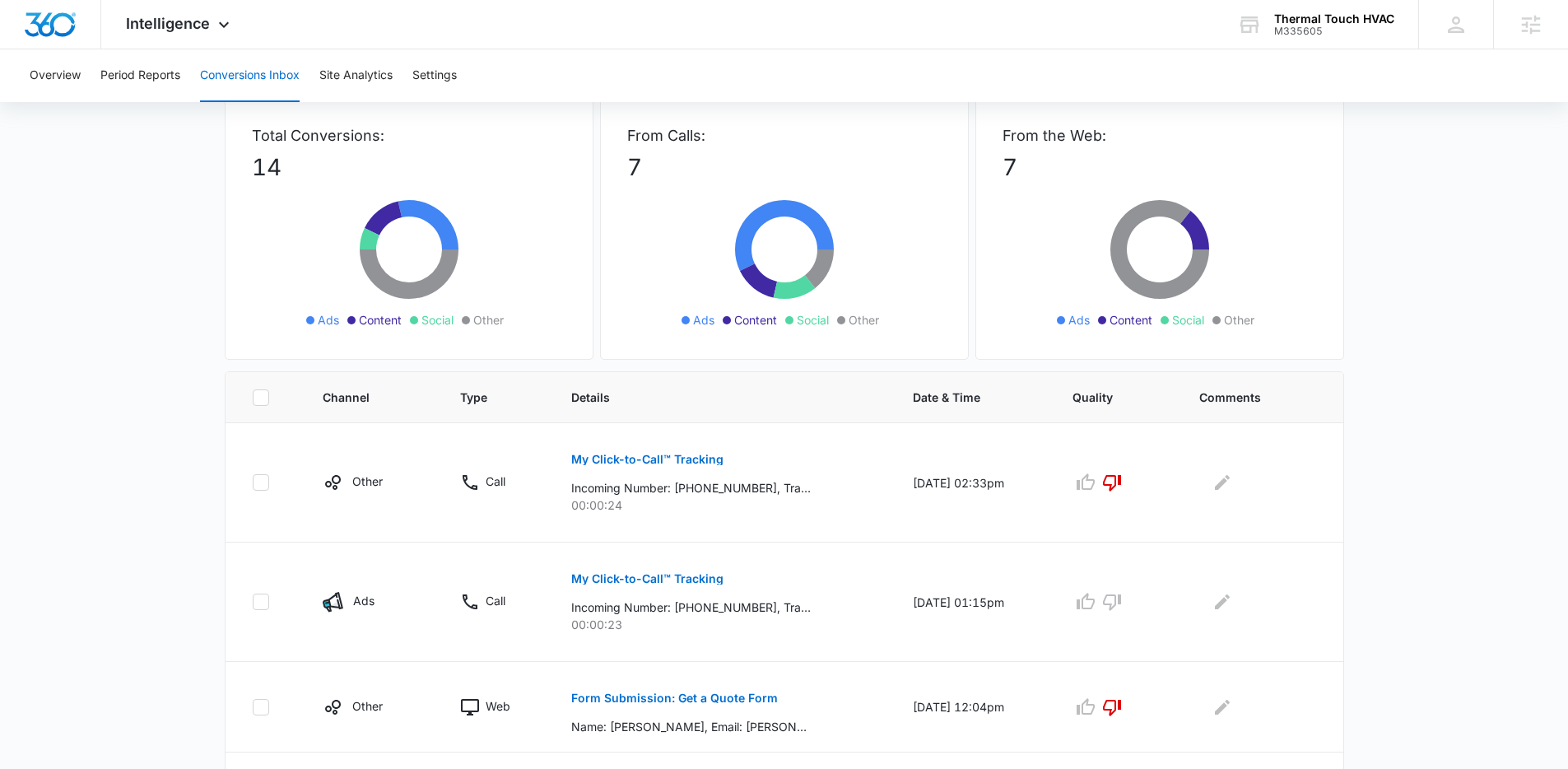
click at [233, 453] on td at bounding box center [264, 482] width 78 height 120
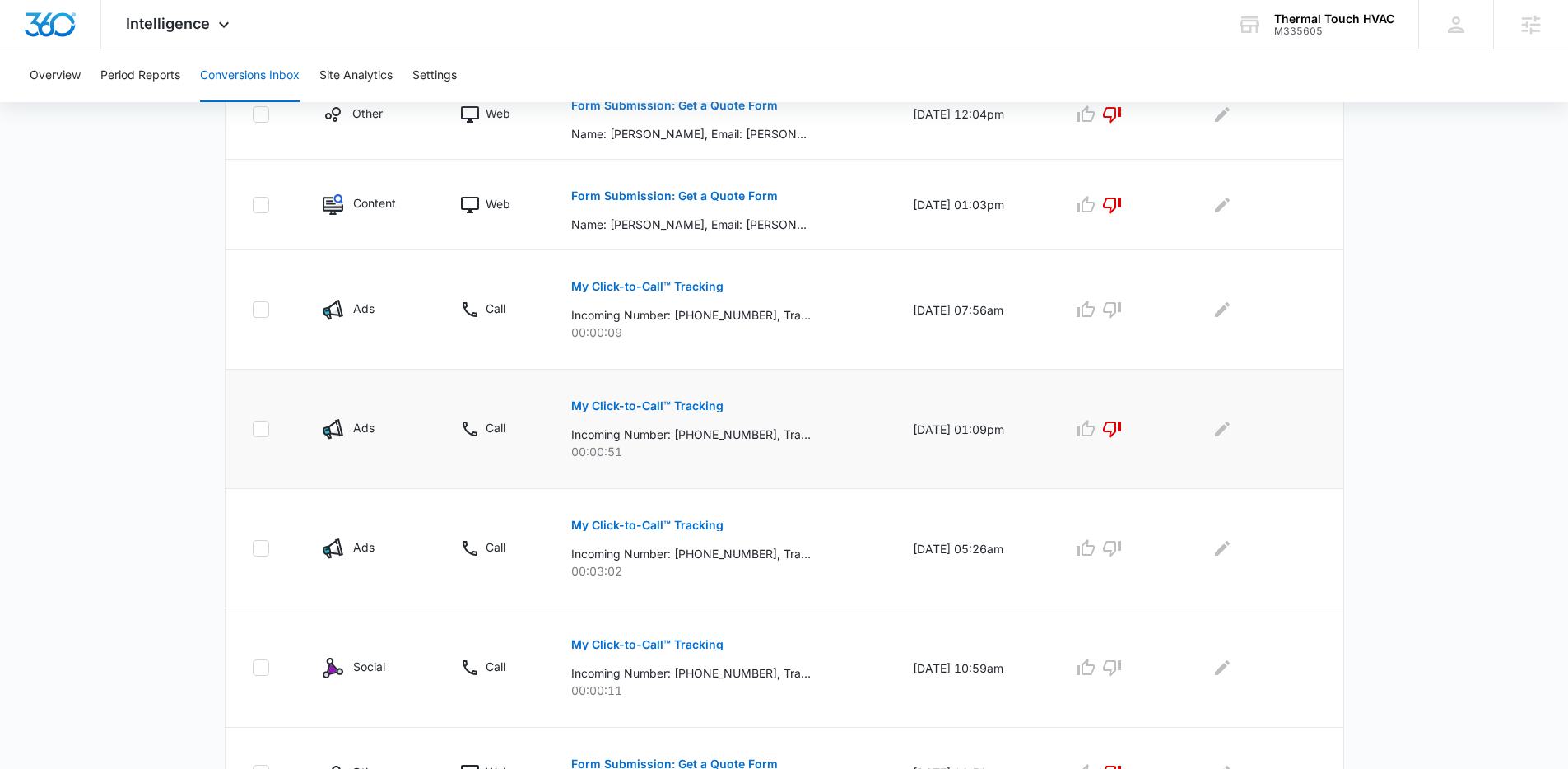
scroll to position [0, 0]
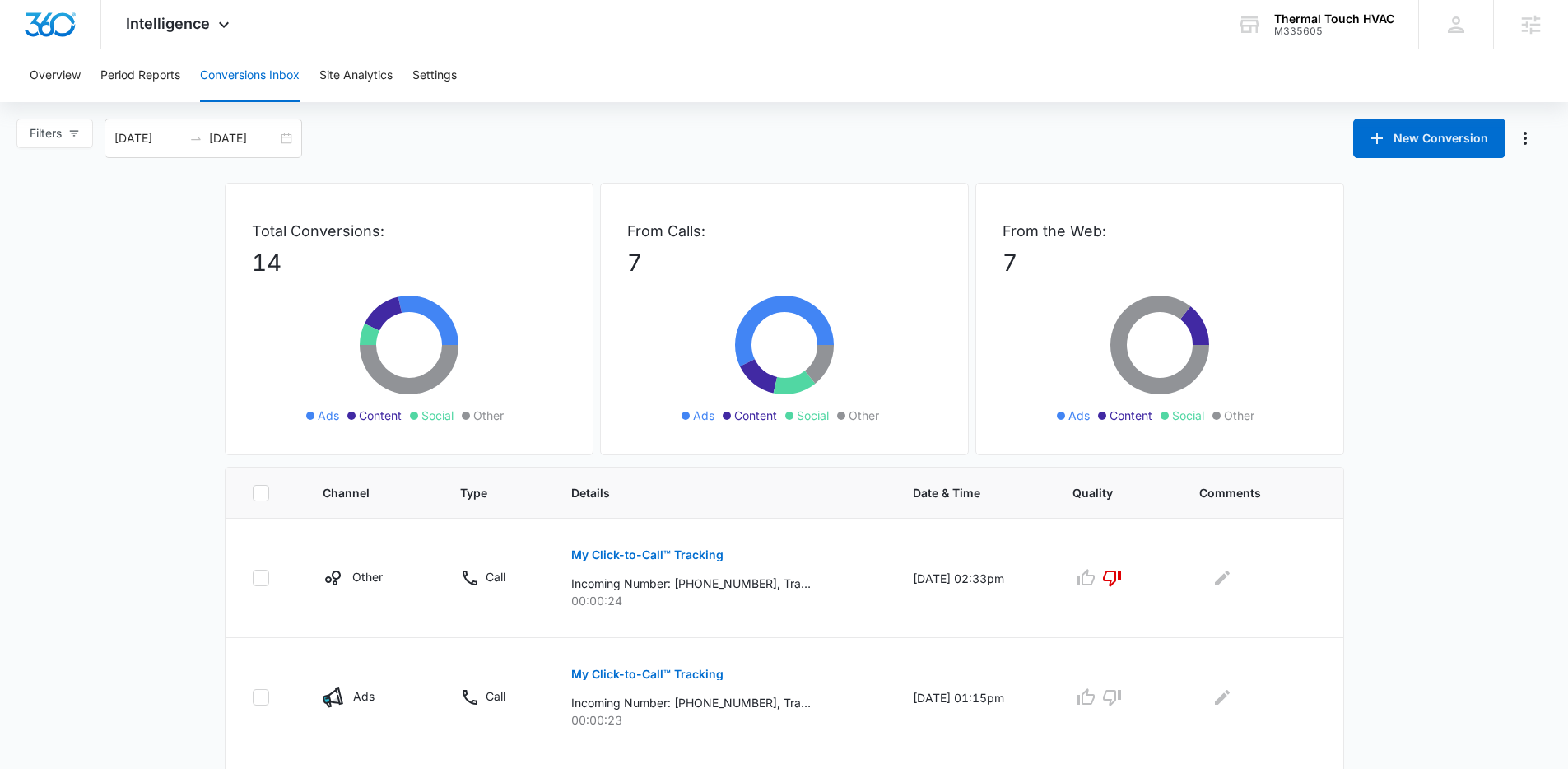
click at [381, 184] on div "Total Conversions: 14 Ads Content Social Other" at bounding box center [409, 319] width 369 height 273
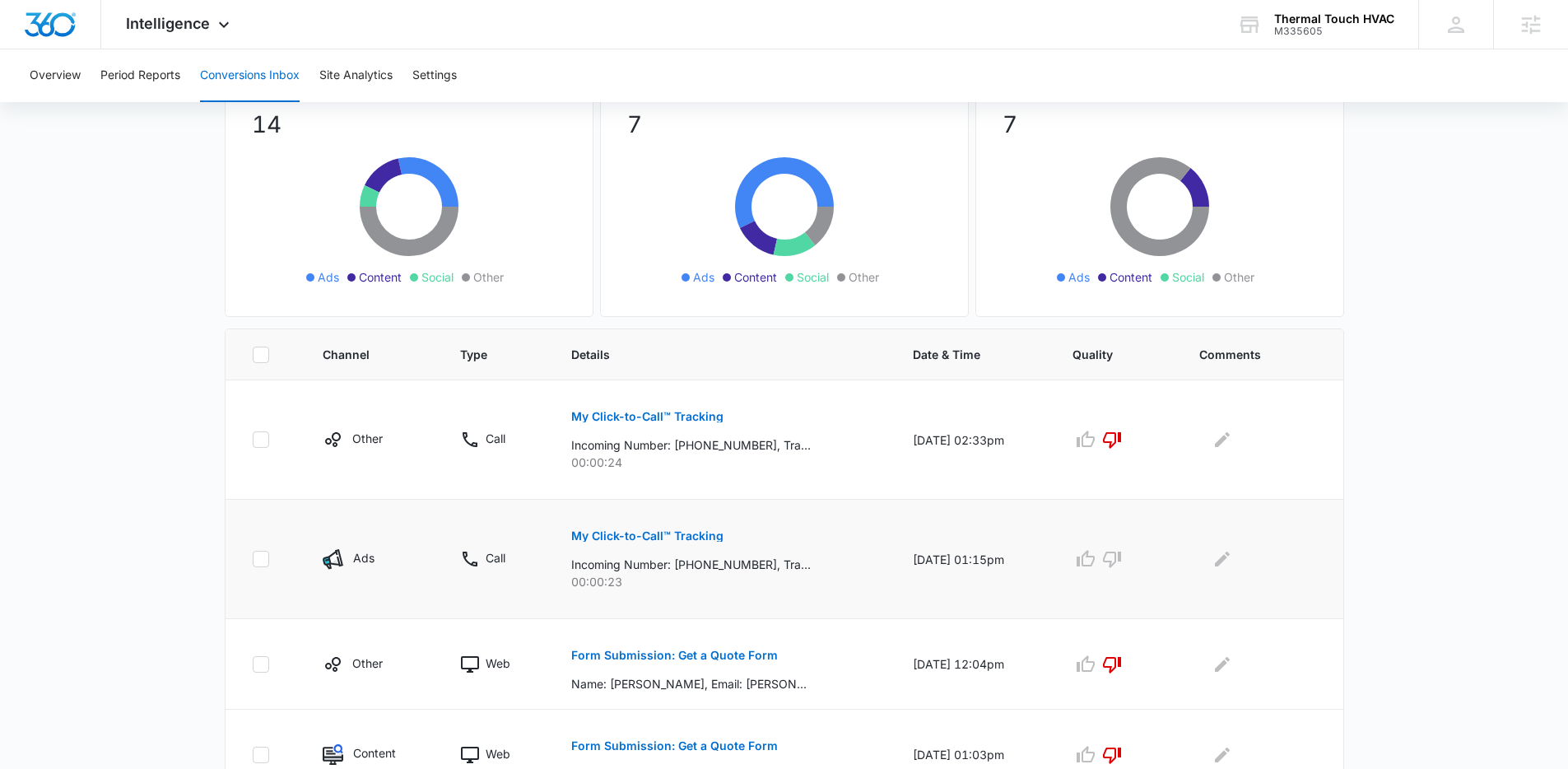
scroll to position [148, 0]
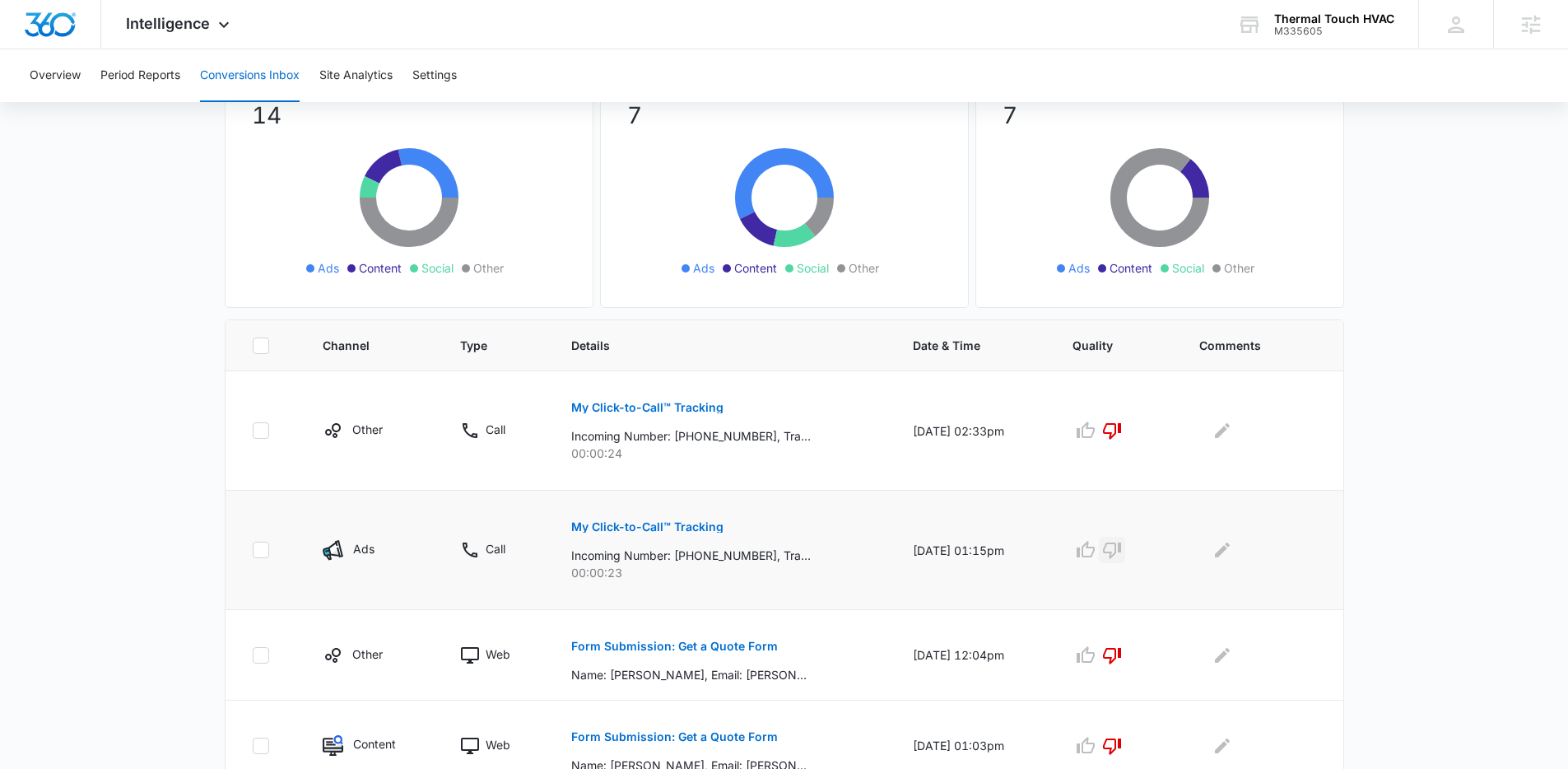
click at [1122, 550] on icon "button" at bounding box center [1112, 551] width 18 height 17
click at [1226, 551] on icon "Edit Comments" at bounding box center [1222, 550] width 15 height 15
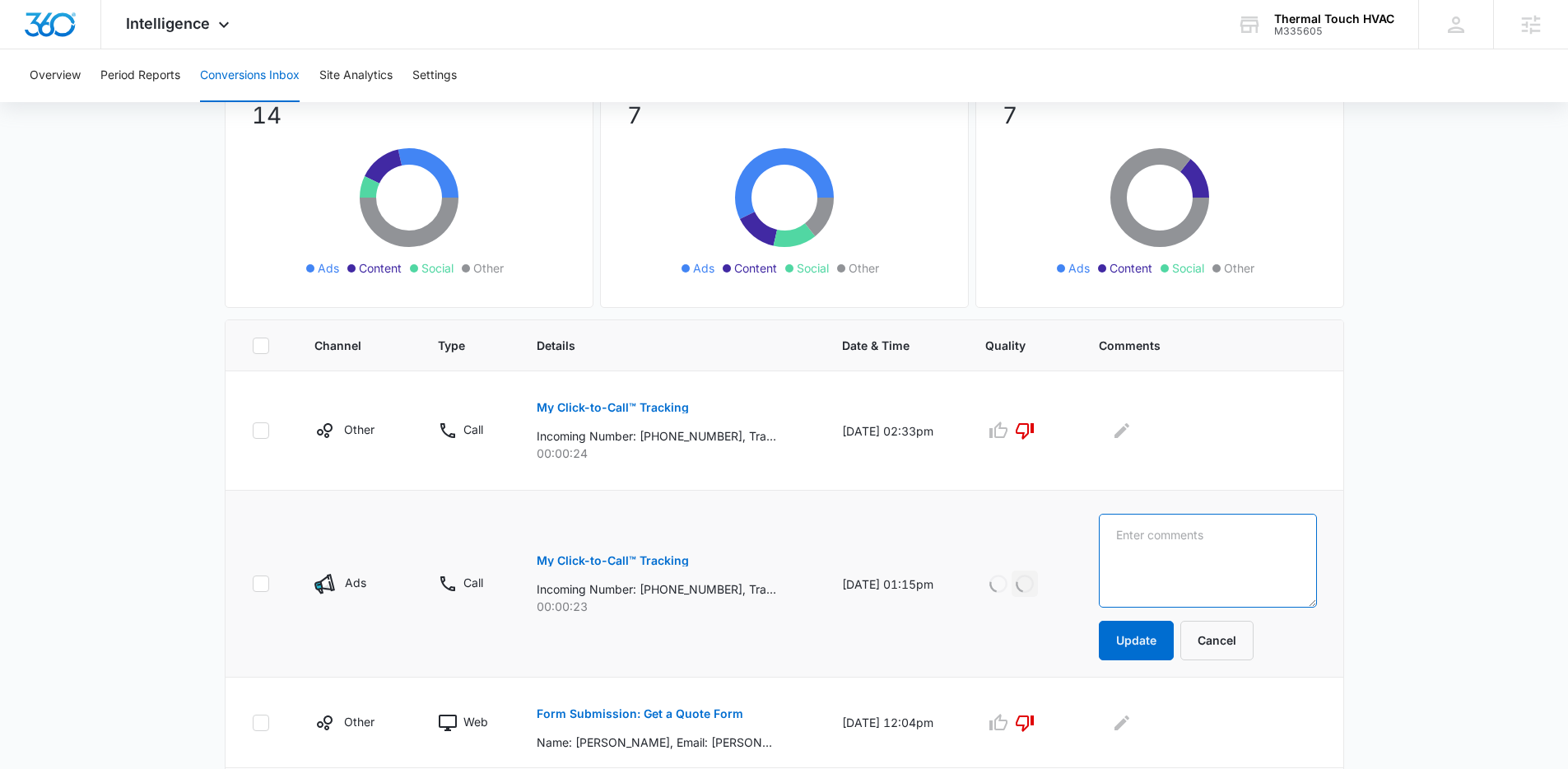
click at [1171, 552] on textarea at bounding box center [1208, 560] width 218 height 94
type textarea "W"
click at [1164, 578] on textarea at bounding box center [1208, 560] width 218 height 94
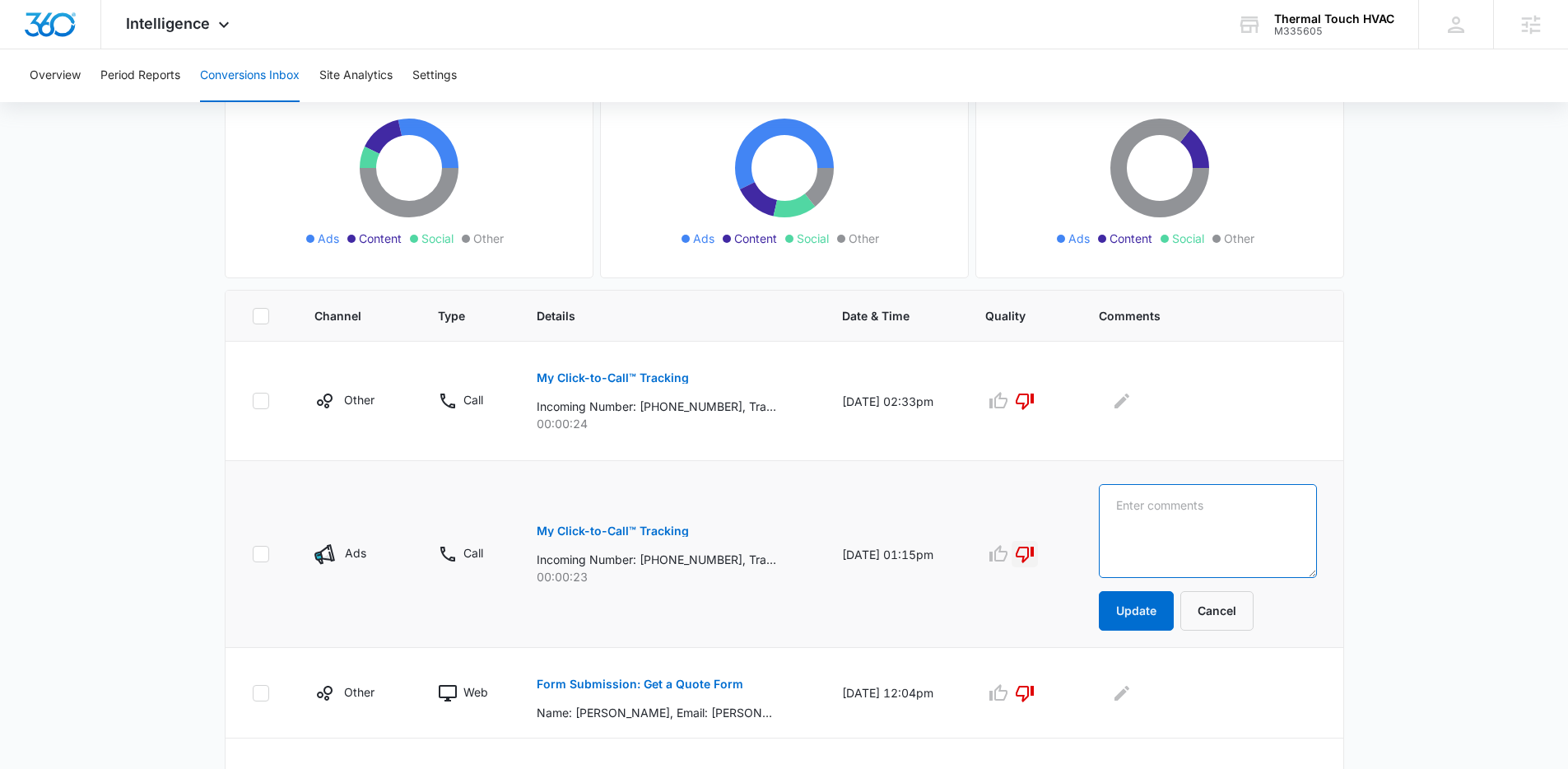
scroll to position [174, 0]
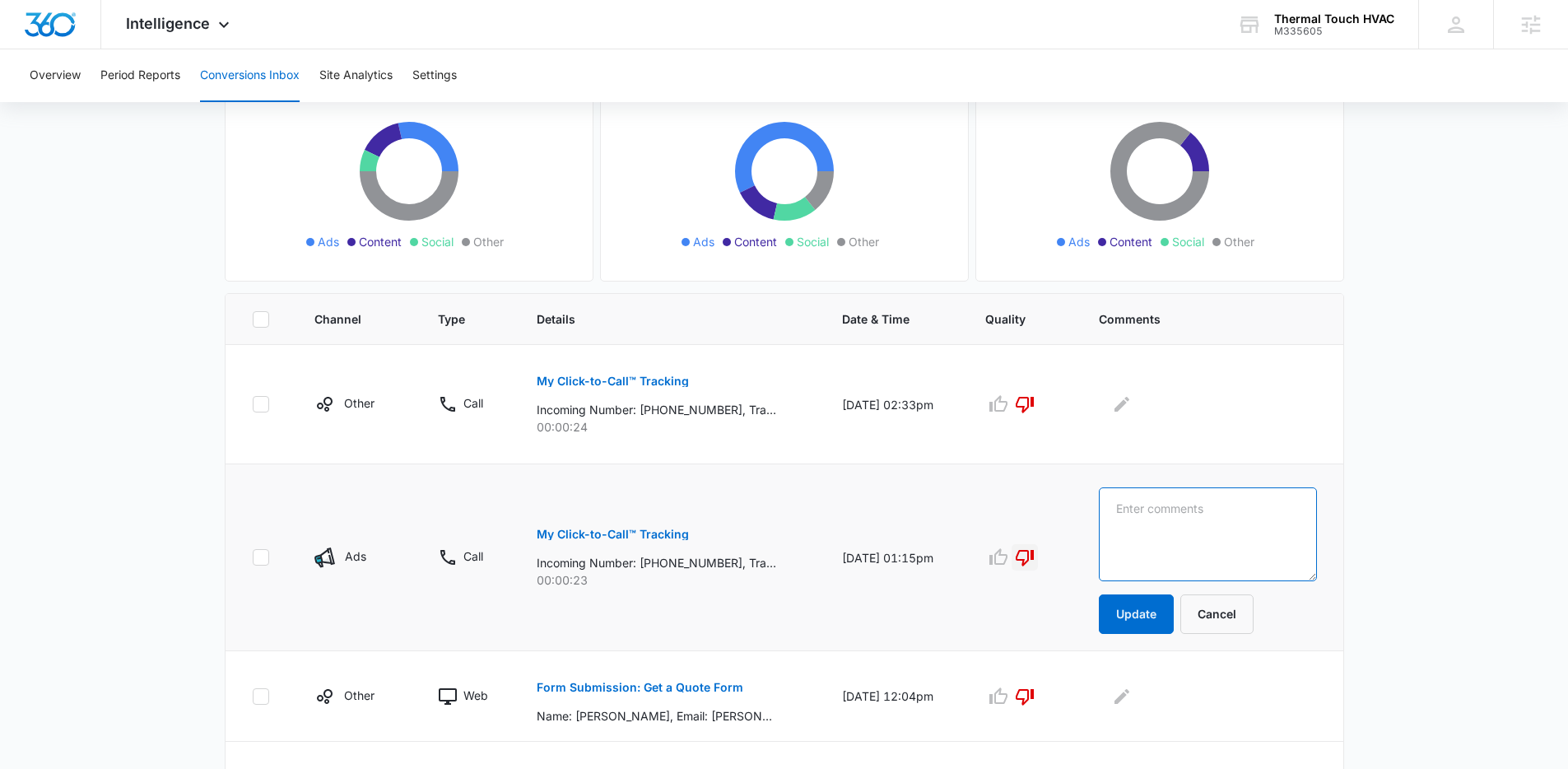
click at [1249, 532] on textarea at bounding box center [1208, 534] width 218 height 94
click at [1257, 537] on textarea at bounding box center [1208, 534] width 218 height 94
type textarea "Propane garage heater, do not work on Propane"
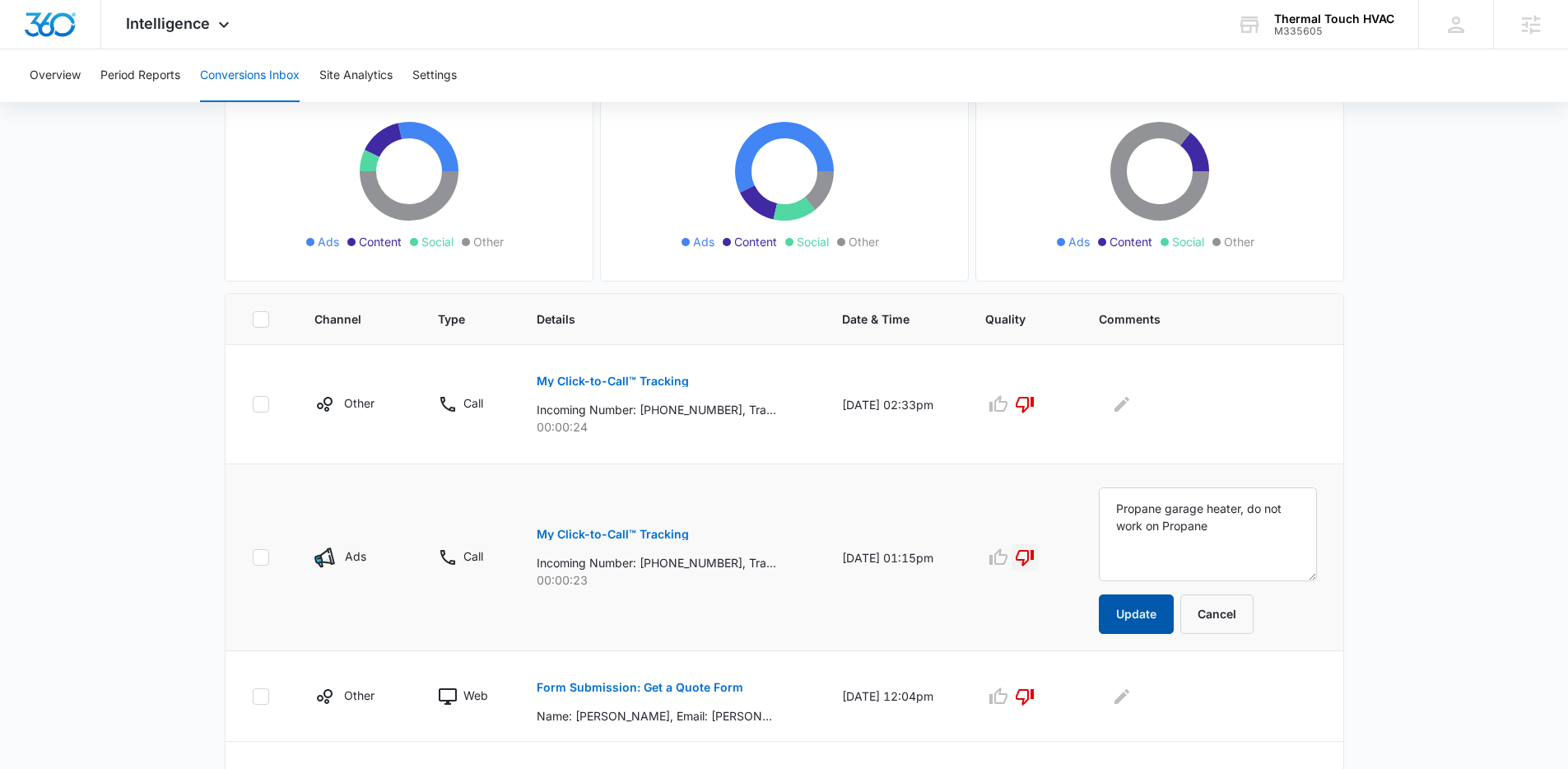
click at [1154, 606] on button "Update" at bounding box center [1136, 613] width 75 height 39
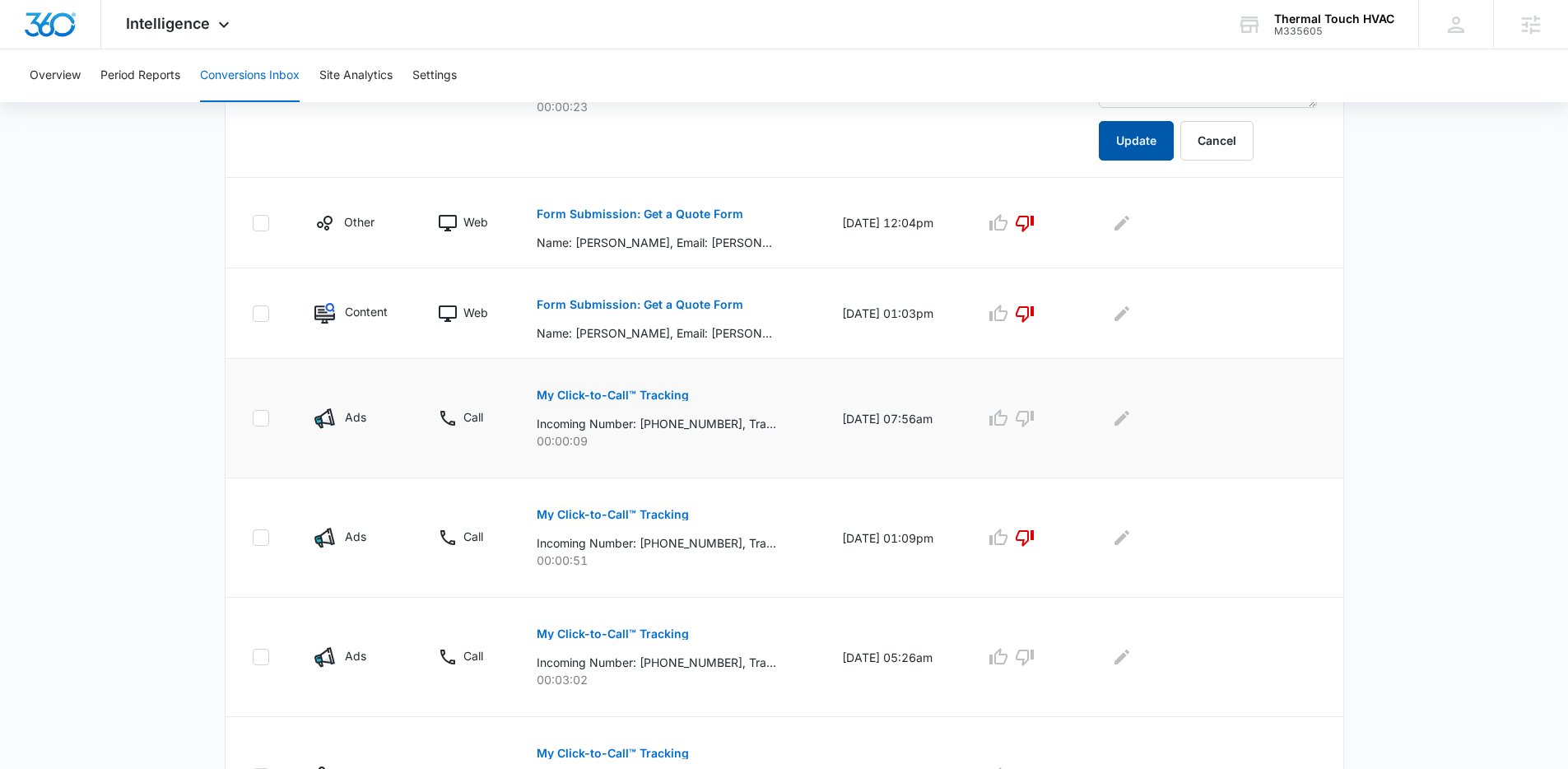
scroll to position [651, 0]
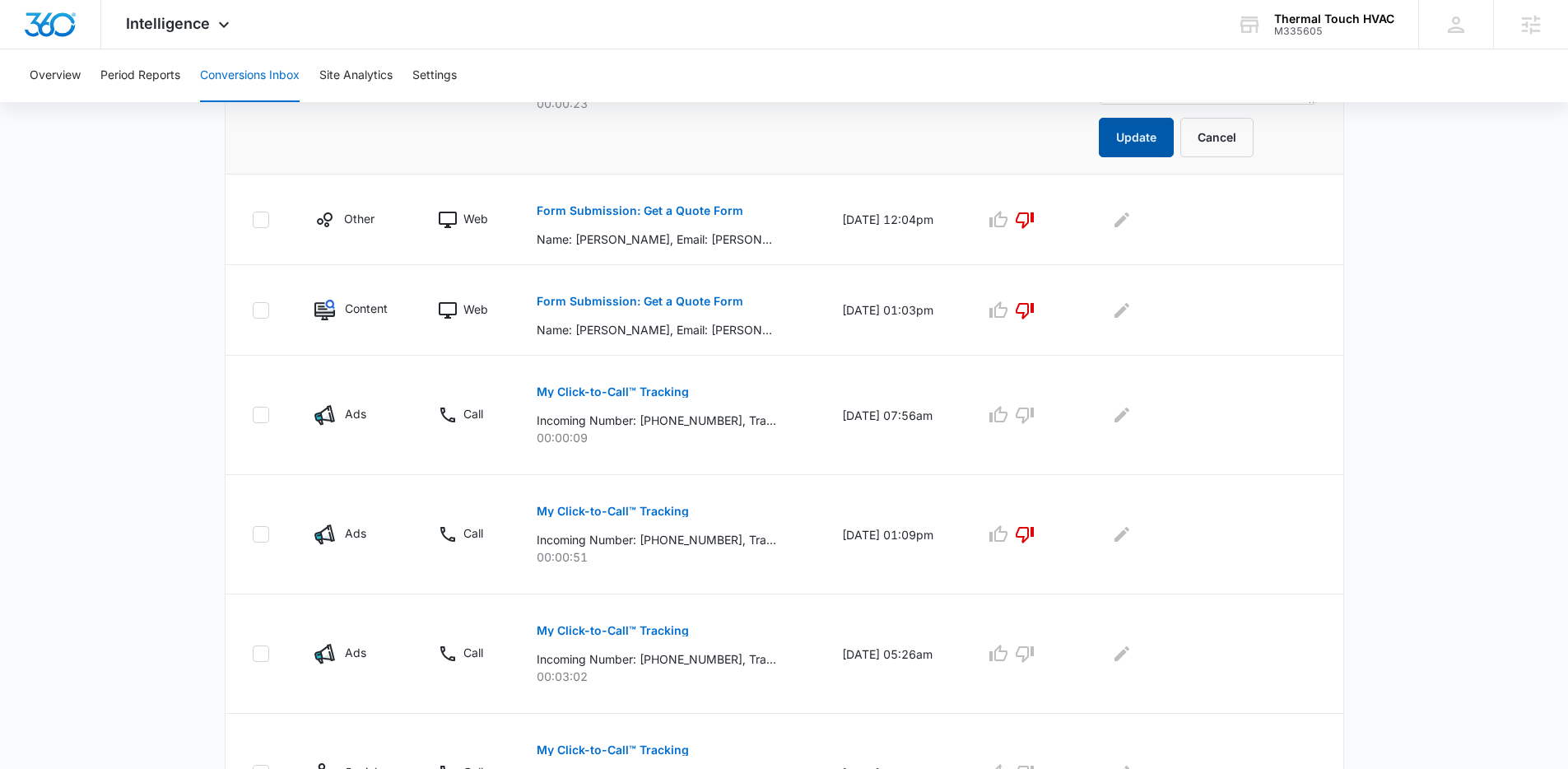
click at [1148, 140] on button "Update" at bounding box center [1136, 137] width 75 height 39
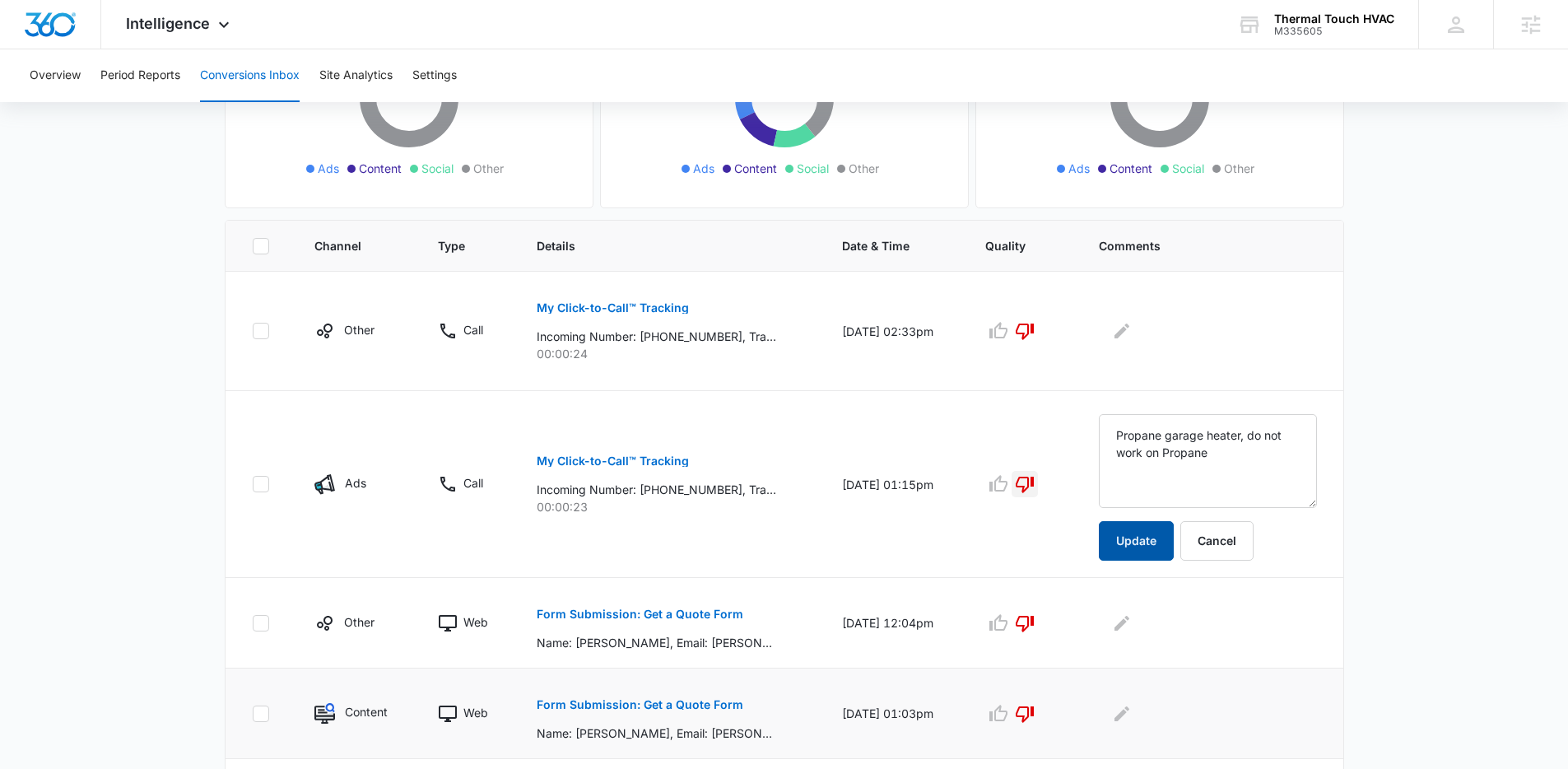
scroll to position [530, 0]
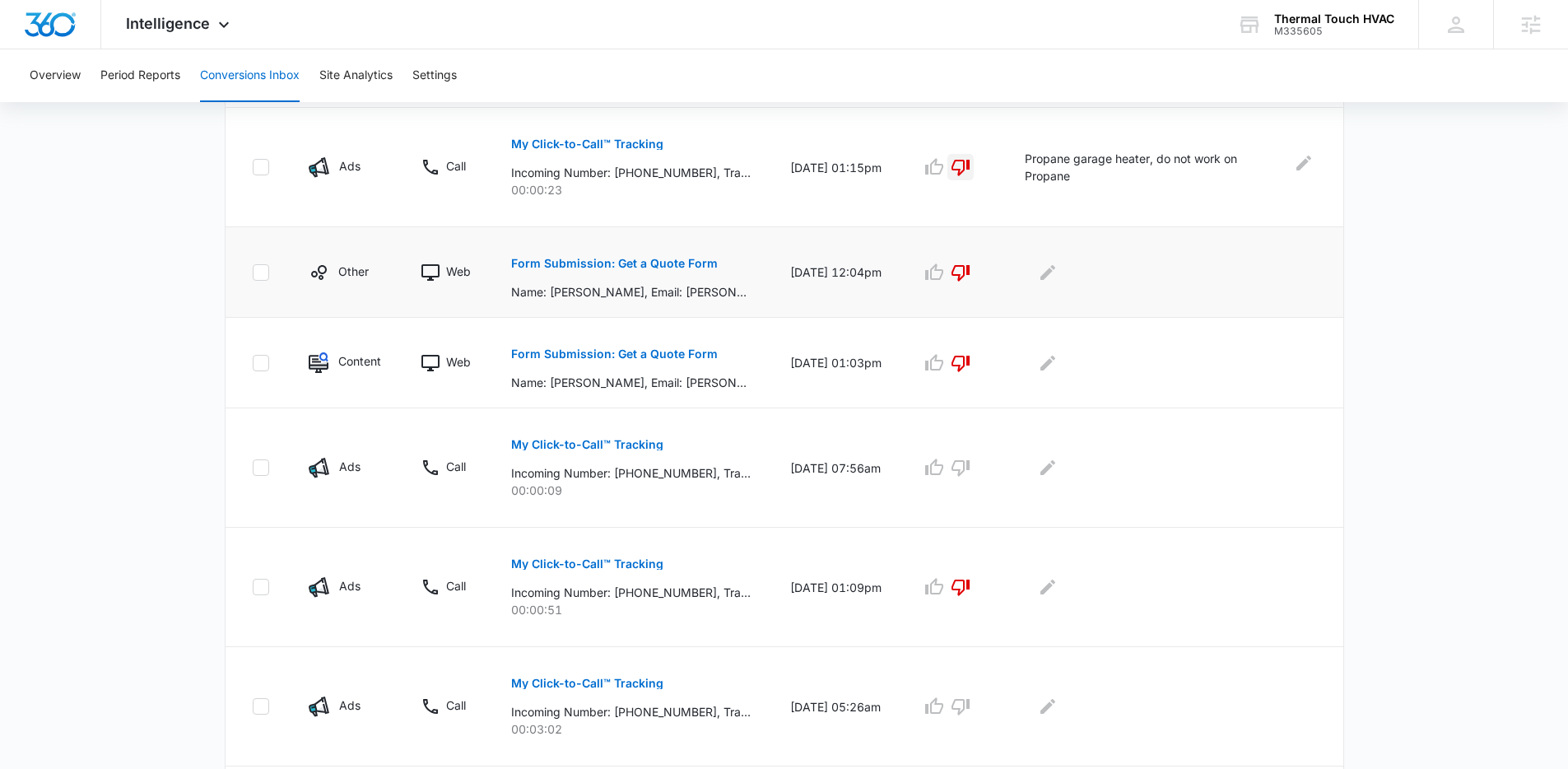
drag, startPoint x: 1311, startPoint y: 387, endPoint x: 1085, endPoint y: 277, distance: 251.3
click at [1309, 390] on td at bounding box center [1174, 364] width 337 height 91
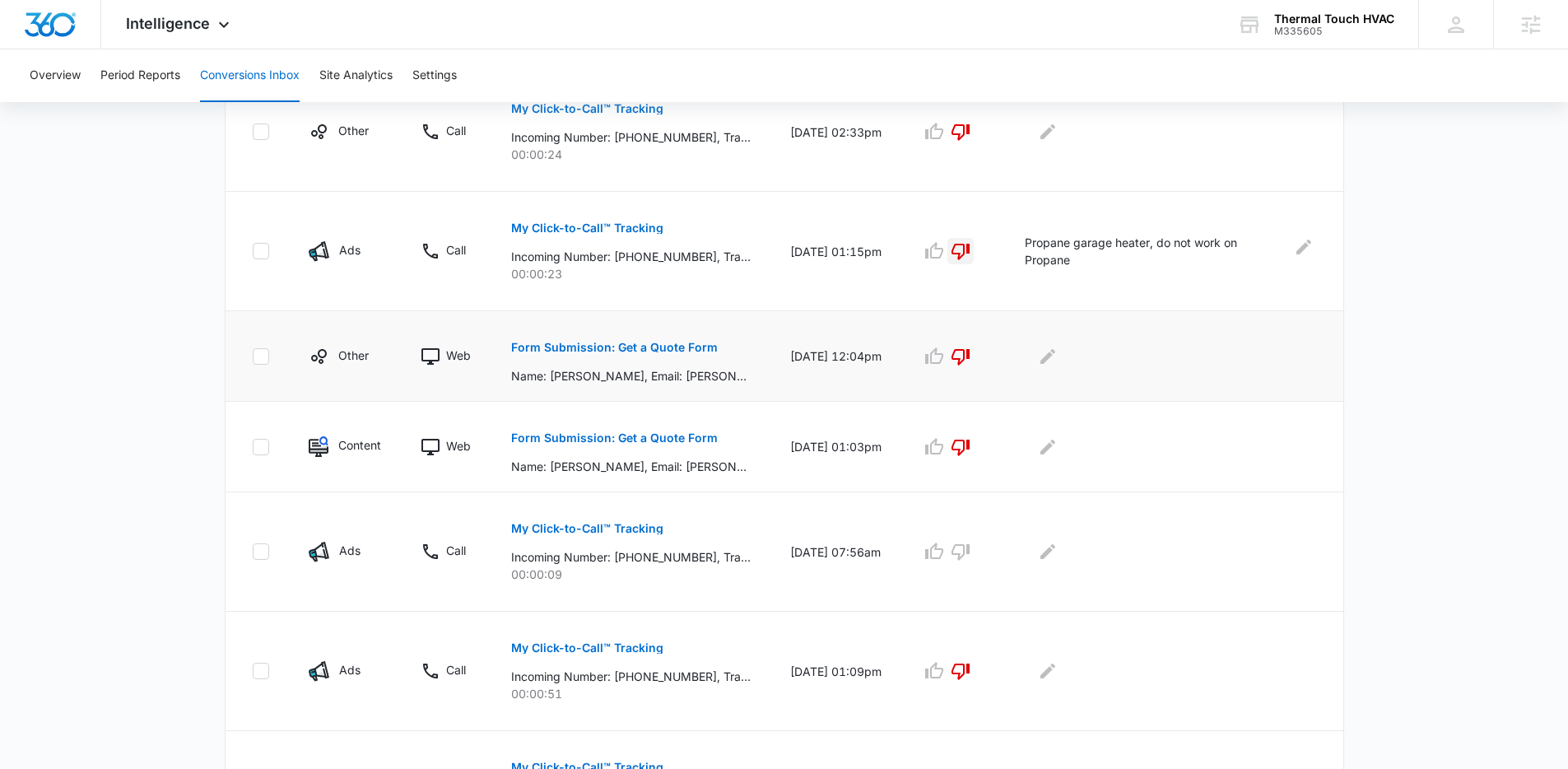
scroll to position [361, 0]
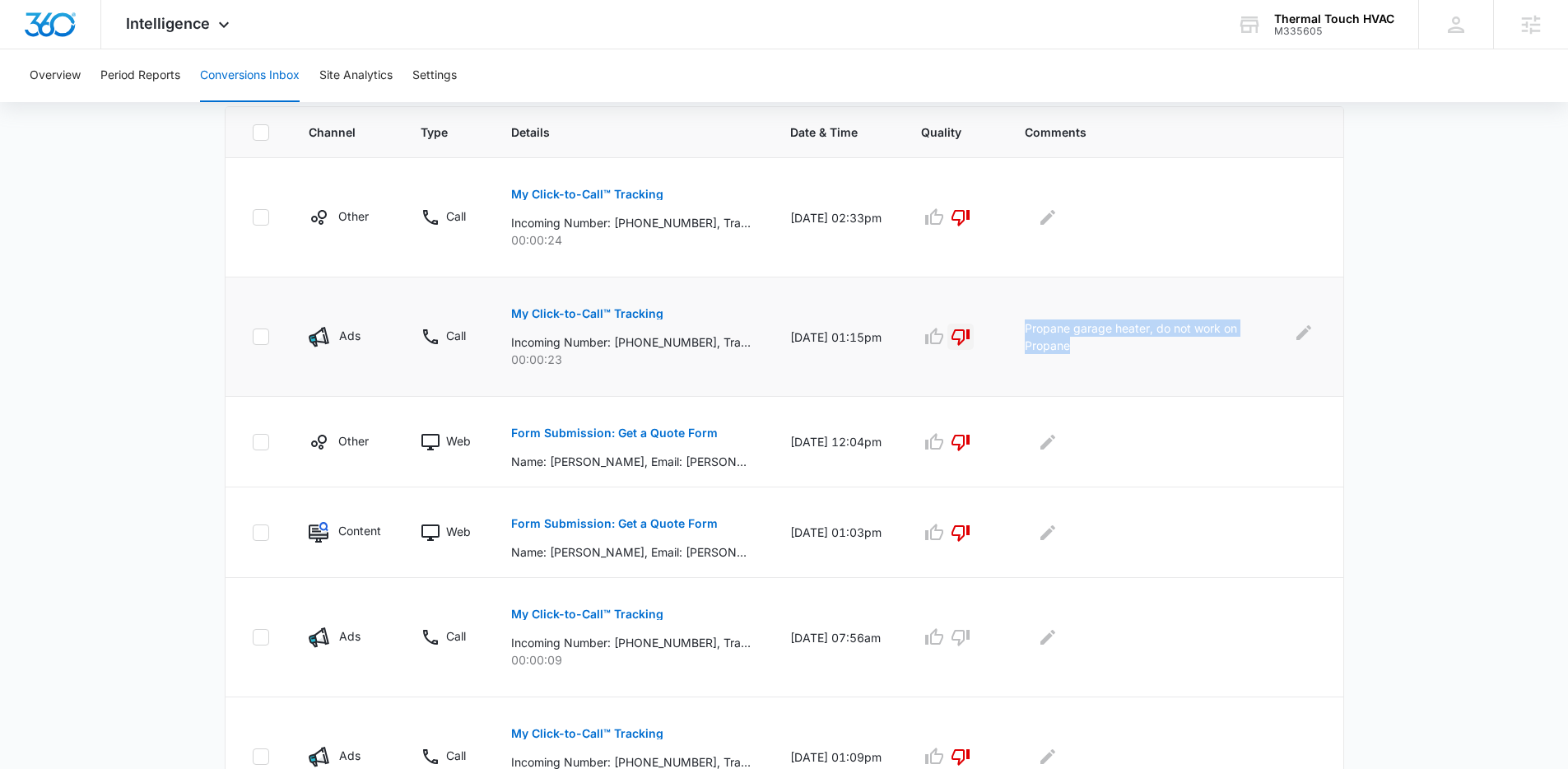
drag, startPoint x: 1045, startPoint y: 322, endPoint x: 1150, endPoint y: 344, distance: 107.3
click at [1150, 344] on td "Propane garage heater, do not work on Propane" at bounding box center [1174, 337] width 337 height 120
drag, startPoint x: 1143, startPoint y: 343, endPoint x: 1124, endPoint y: 335, distance: 20.6
click at [1143, 343] on p "Propane garage heater, do not work on Propane" at bounding box center [1152, 337] width 256 height 35
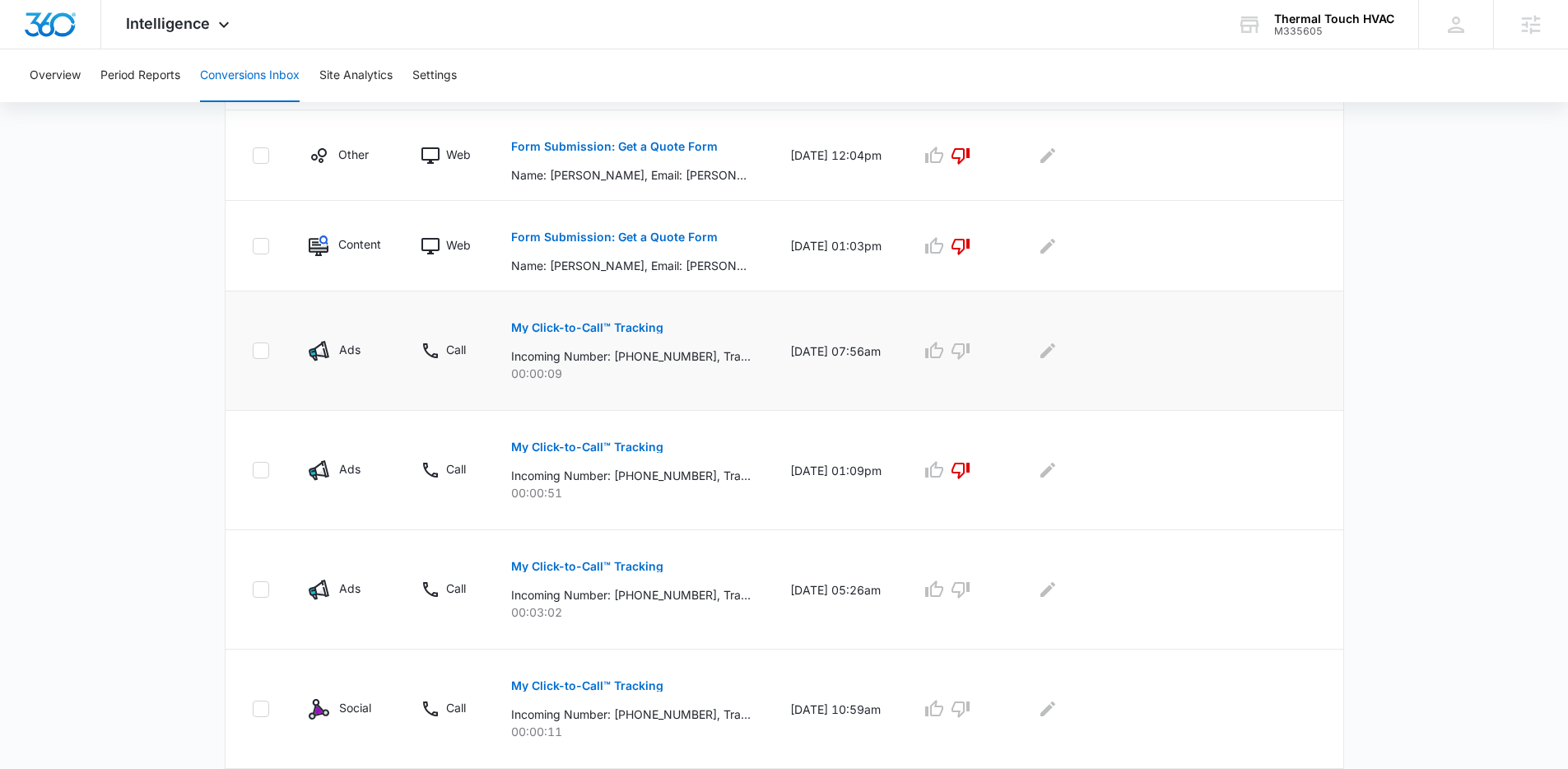
scroll to position [639, 0]
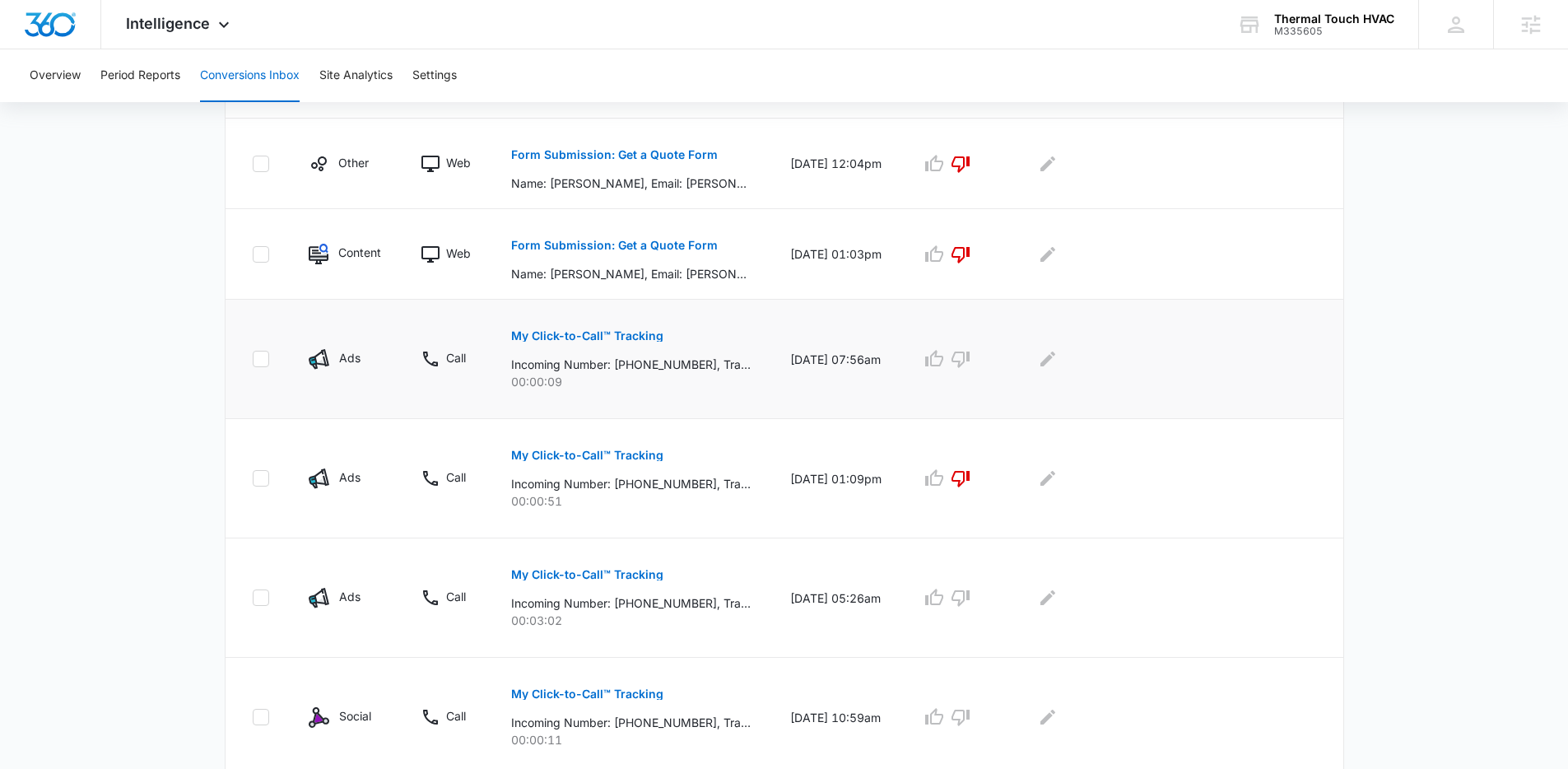
click at [788, 319] on td "09/07/25 at 07:56am" at bounding box center [836, 359] width 131 height 120
drag, startPoint x: 473, startPoint y: 330, endPoint x: 749, endPoint y: 392, distance: 282.9
click at [749, 392] on tr "Ads Call My Click-to-Call™ Tracking Incoming Number: +12019511077, Tracking Num…" at bounding box center [784, 359] width 1118 height 120
click at [749, 392] on td "My Click-to-Call™ Tracking Incoming Number: +12019511077, Tracking Number: +173…" at bounding box center [632, 359] width 280 height 120
drag, startPoint x: 629, startPoint y: 366, endPoint x: 701, endPoint y: 371, distance: 72.2
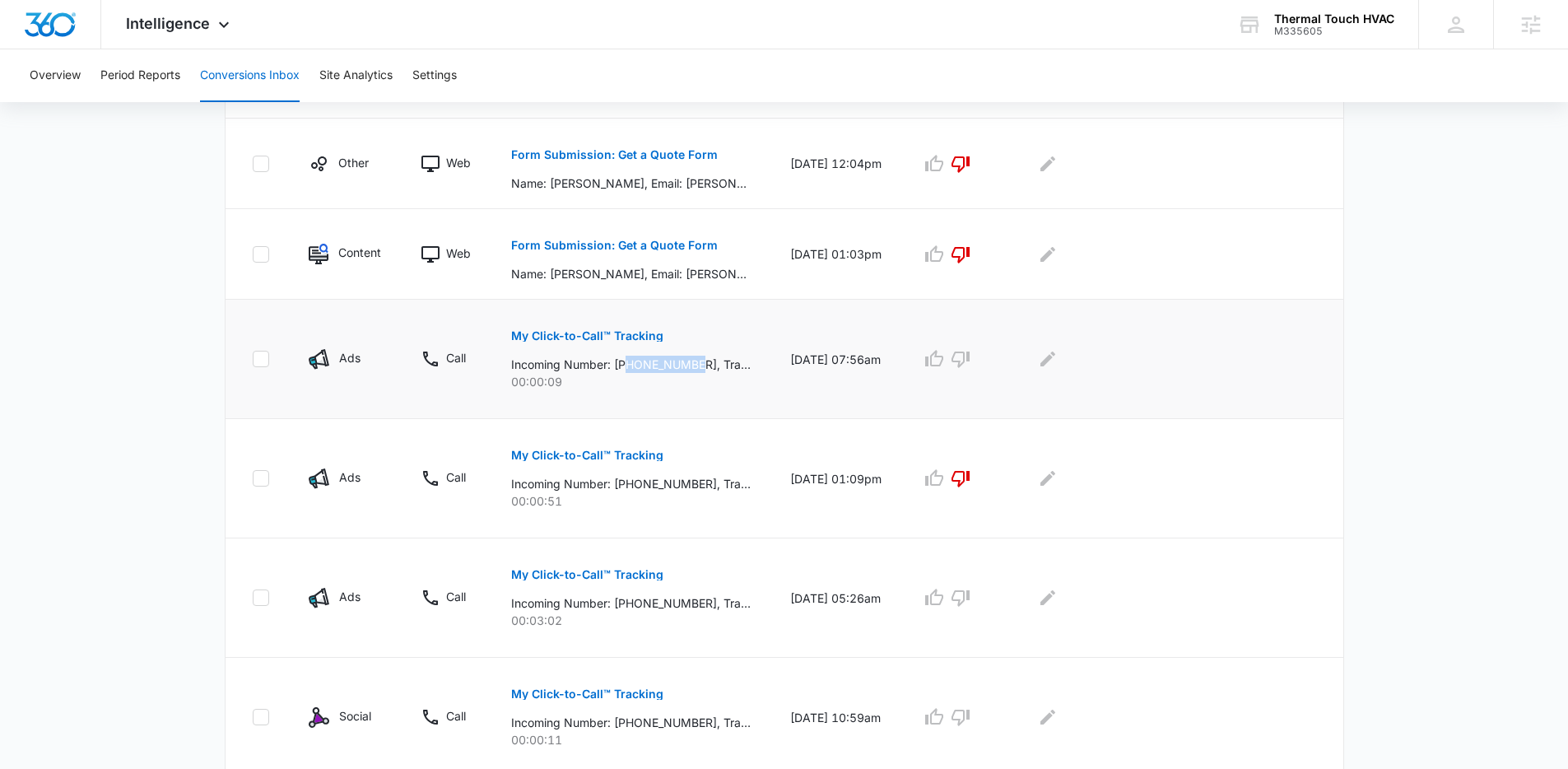
click at [701, 371] on p "Incoming Number: +12019511077, Tracking Number: +17322017067, Ring To: +1732558…" at bounding box center [631, 364] width 239 height 17
click at [594, 384] on p "00:00:09" at bounding box center [631, 382] width 239 height 17
click at [688, 372] on p "Incoming Number: +12019511077, Tracking Number: +17322017067, Ring To: +1732558…" at bounding box center [631, 364] width 239 height 17
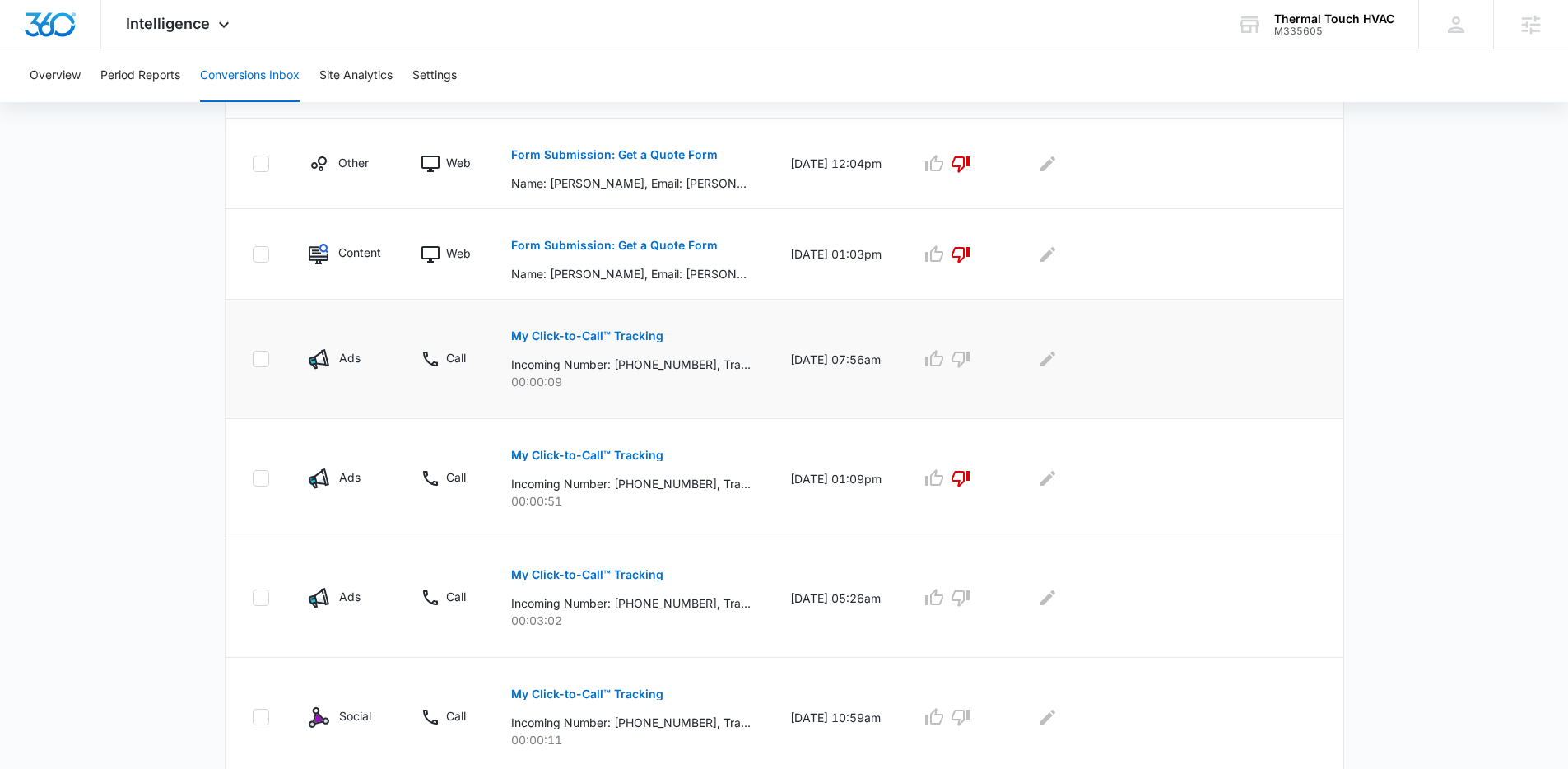
click at [688, 372] on p "Incoming Number: +12019511077, Tracking Number: +17322017067, Ring To: +1732558…" at bounding box center [631, 364] width 239 height 17
click at [636, 376] on p "00:00:09" at bounding box center [631, 382] width 239 height 17
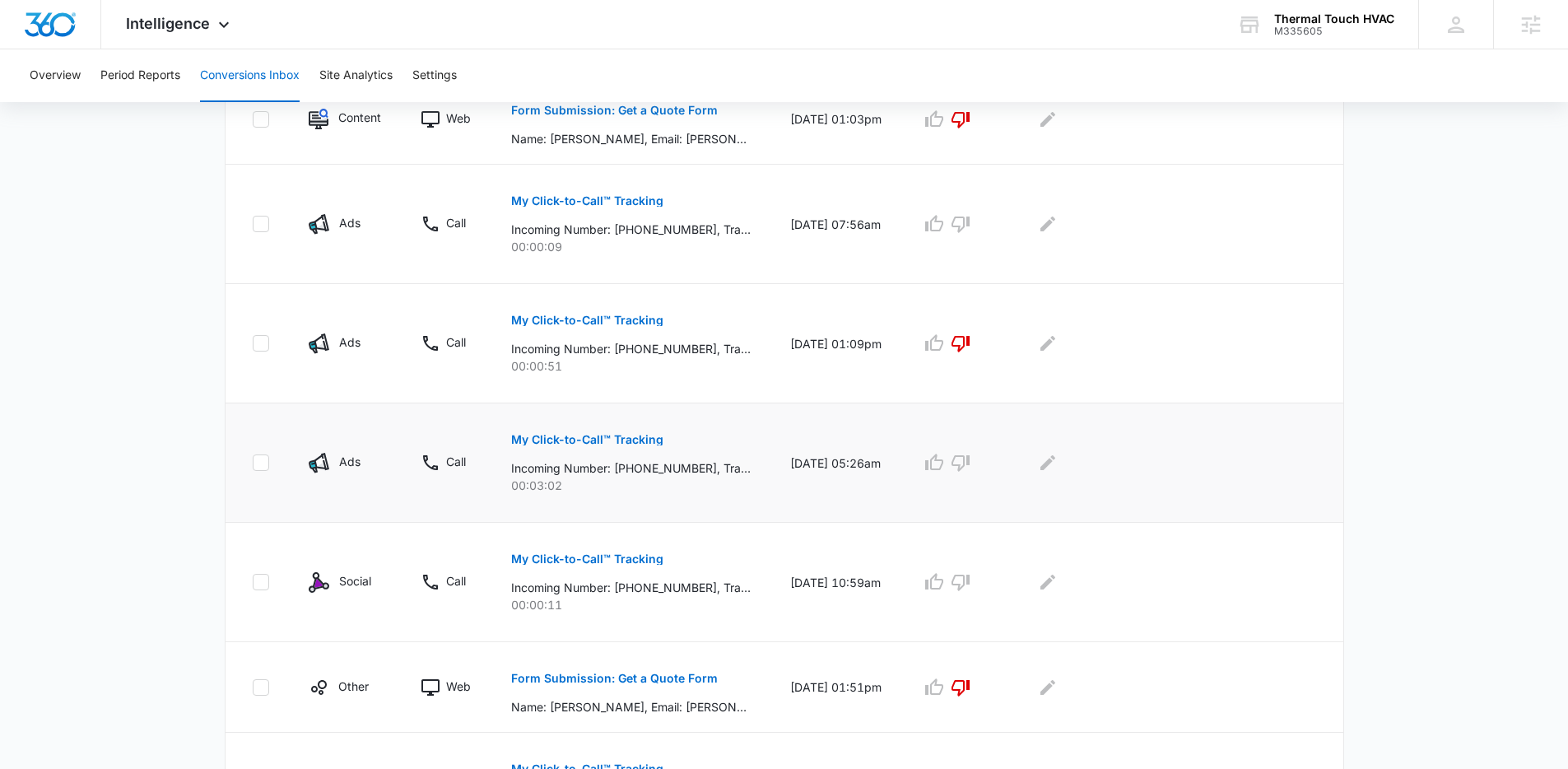
scroll to position [775, 0]
click at [646, 495] on td "My Click-to-Call™ Tracking Incoming Number: +13238733616, Tracking Number: +173…" at bounding box center [632, 462] width 280 height 120
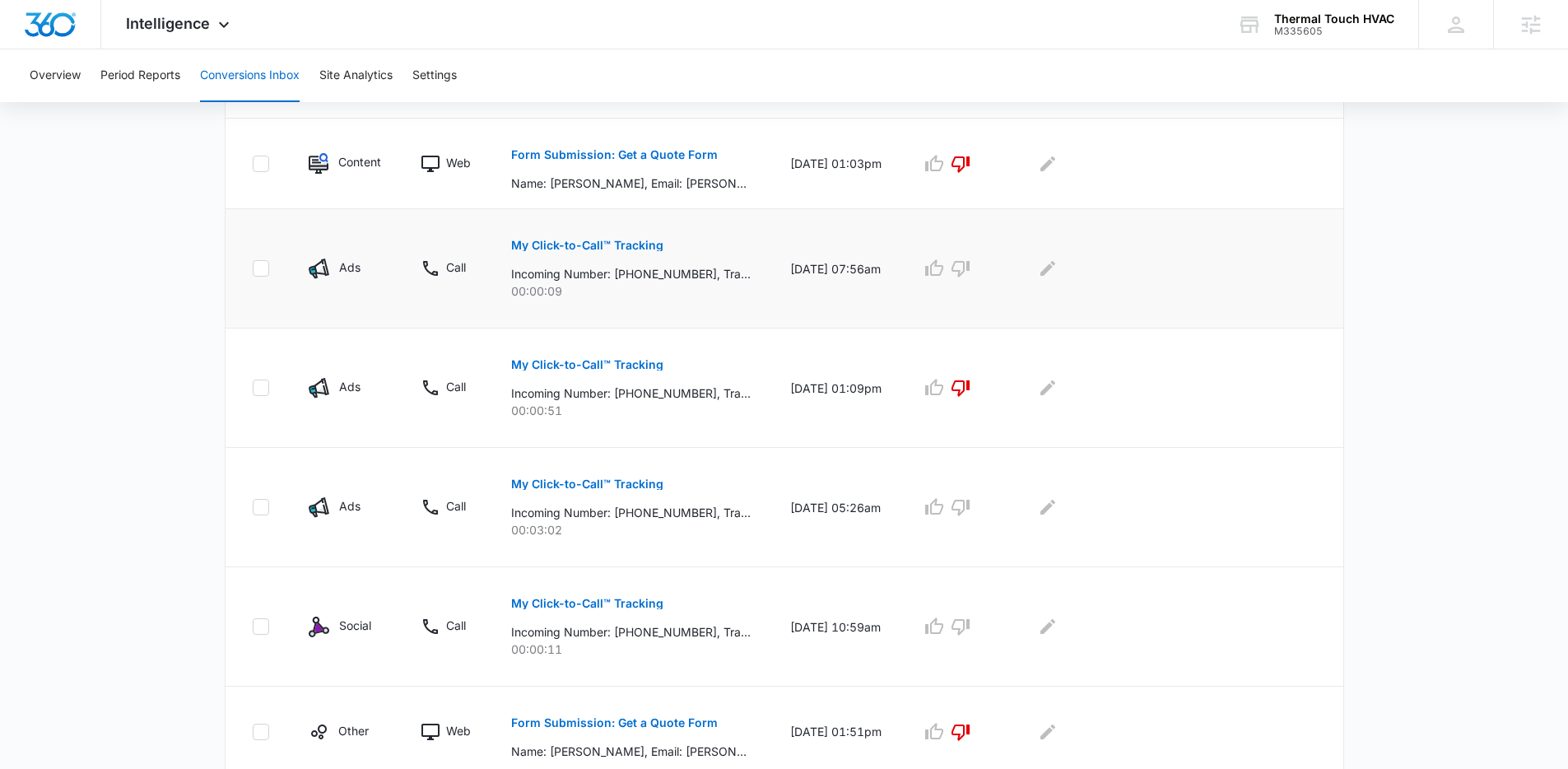
scroll to position [718, 0]
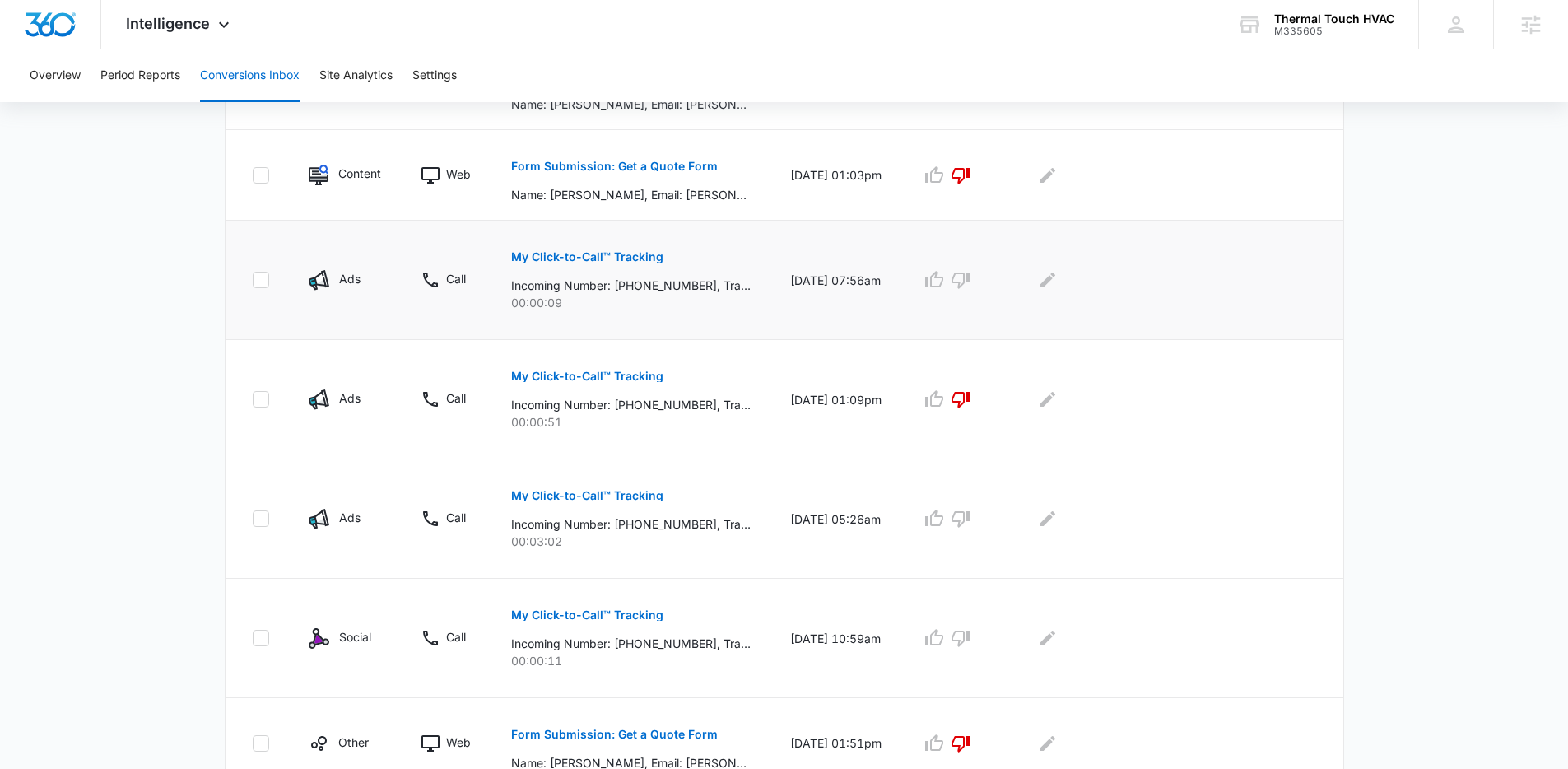
click at [611, 263] on button "My Click-to-Call™ Tracking" at bounding box center [587, 256] width 152 height 39
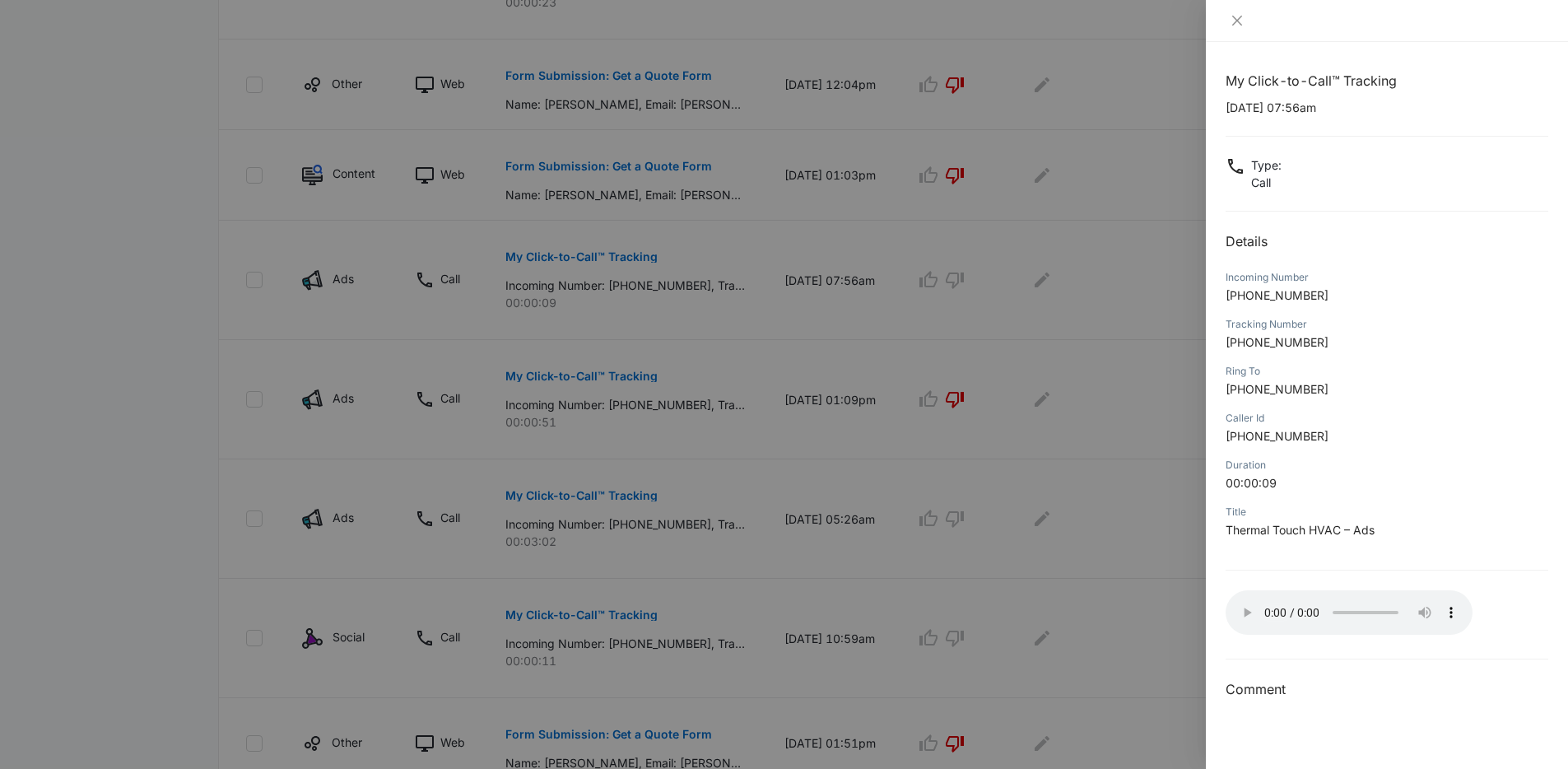
click at [1335, 443] on p "+12019511077" at bounding box center [1386, 436] width 322 height 17
drag, startPoint x: 1334, startPoint y: 442, endPoint x: 1237, endPoint y: 432, distance: 97.5
click at [1237, 432] on p "+12019511077" at bounding box center [1386, 436] width 322 height 17
click at [1237, 432] on span "+12019511077" at bounding box center [1277, 436] width 103 height 14
drag, startPoint x: 1240, startPoint y: 433, endPoint x: 1320, endPoint y: 441, distance: 80.4
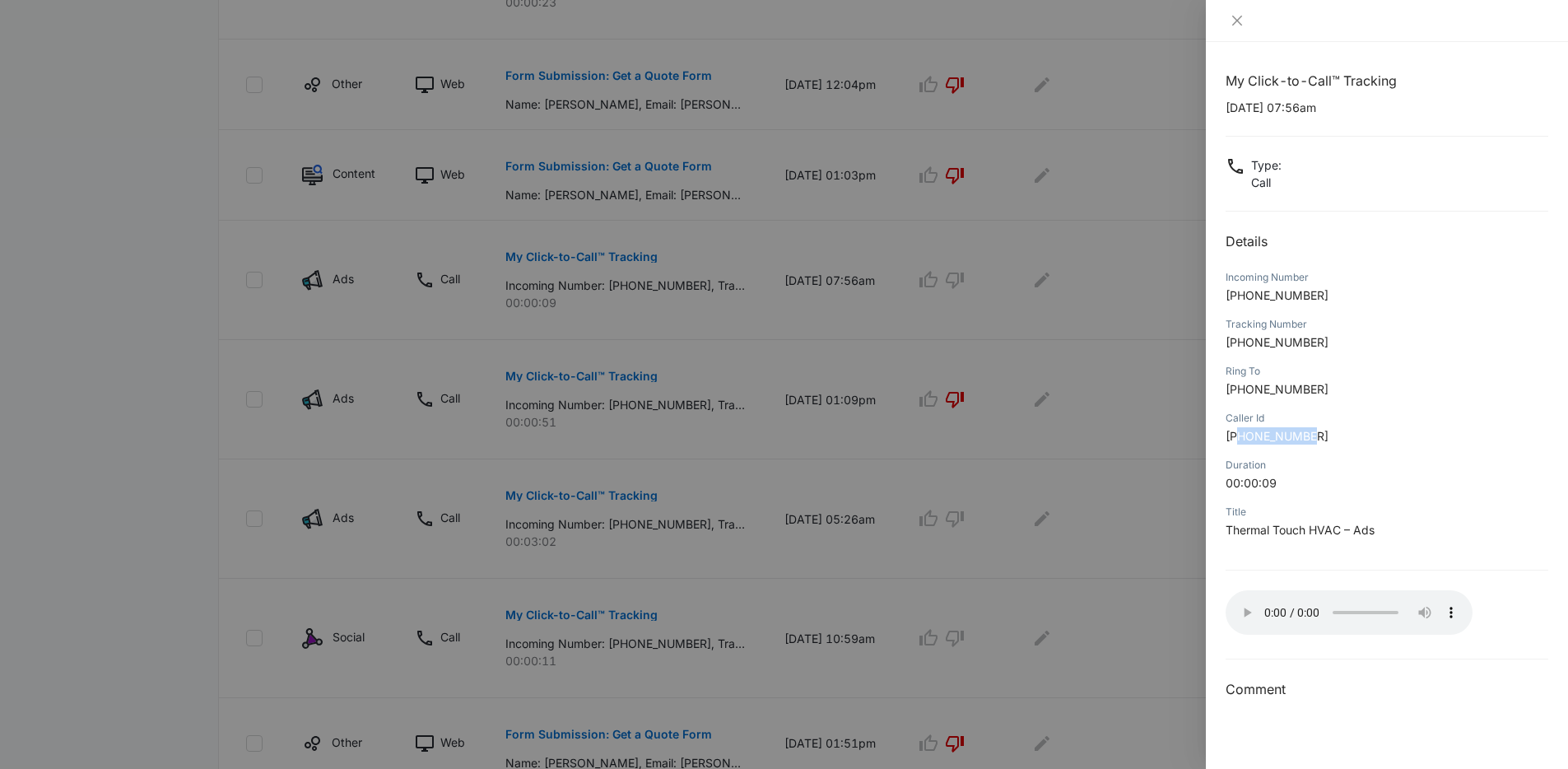
click at [1320, 441] on p "+12019511077" at bounding box center [1386, 436] width 322 height 17
click at [1312, 439] on span "+12019511077" at bounding box center [1277, 436] width 103 height 14
click at [1149, 369] on div at bounding box center [784, 384] width 1568 height 769
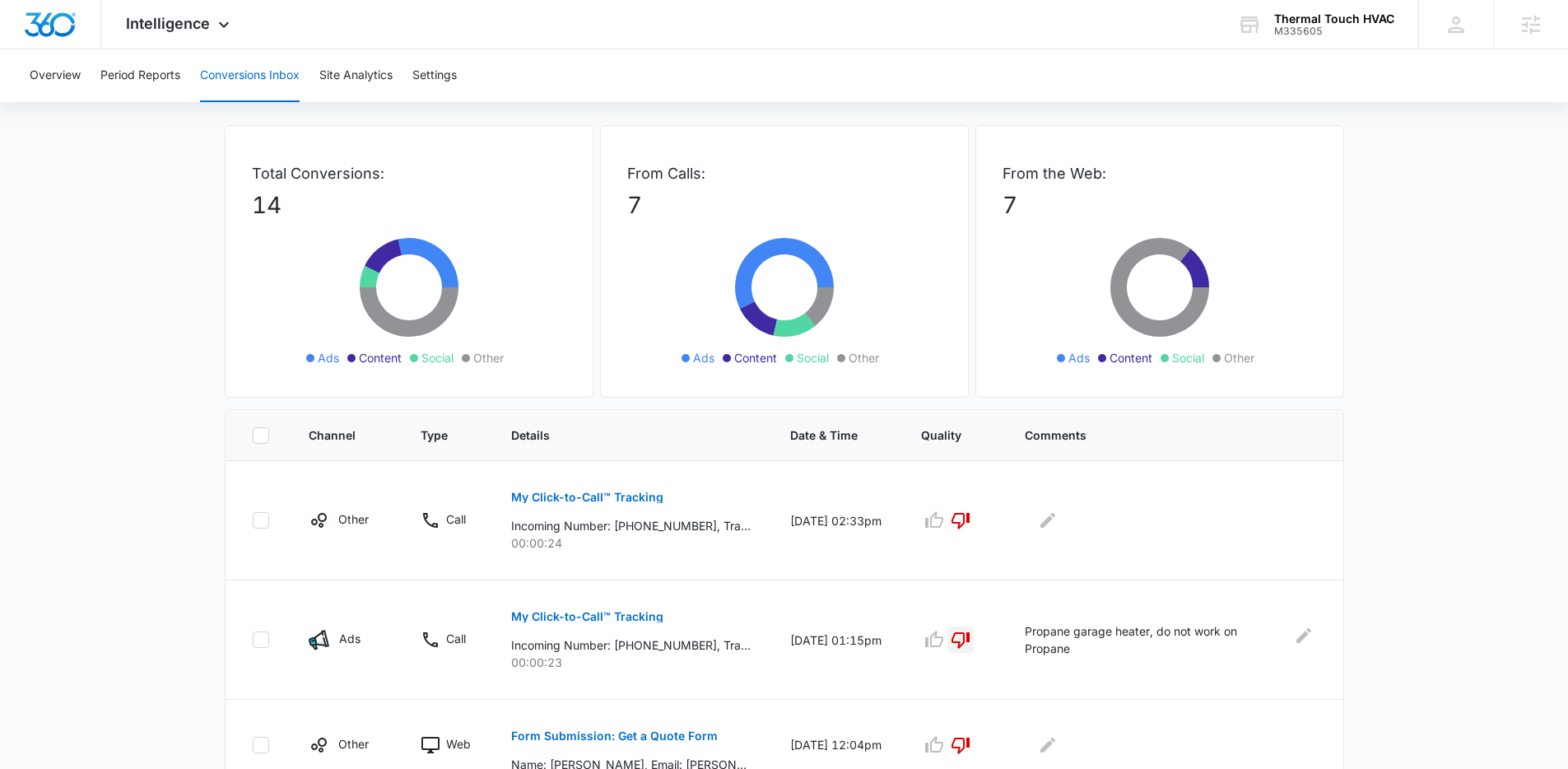
scroll to position [0, 0]
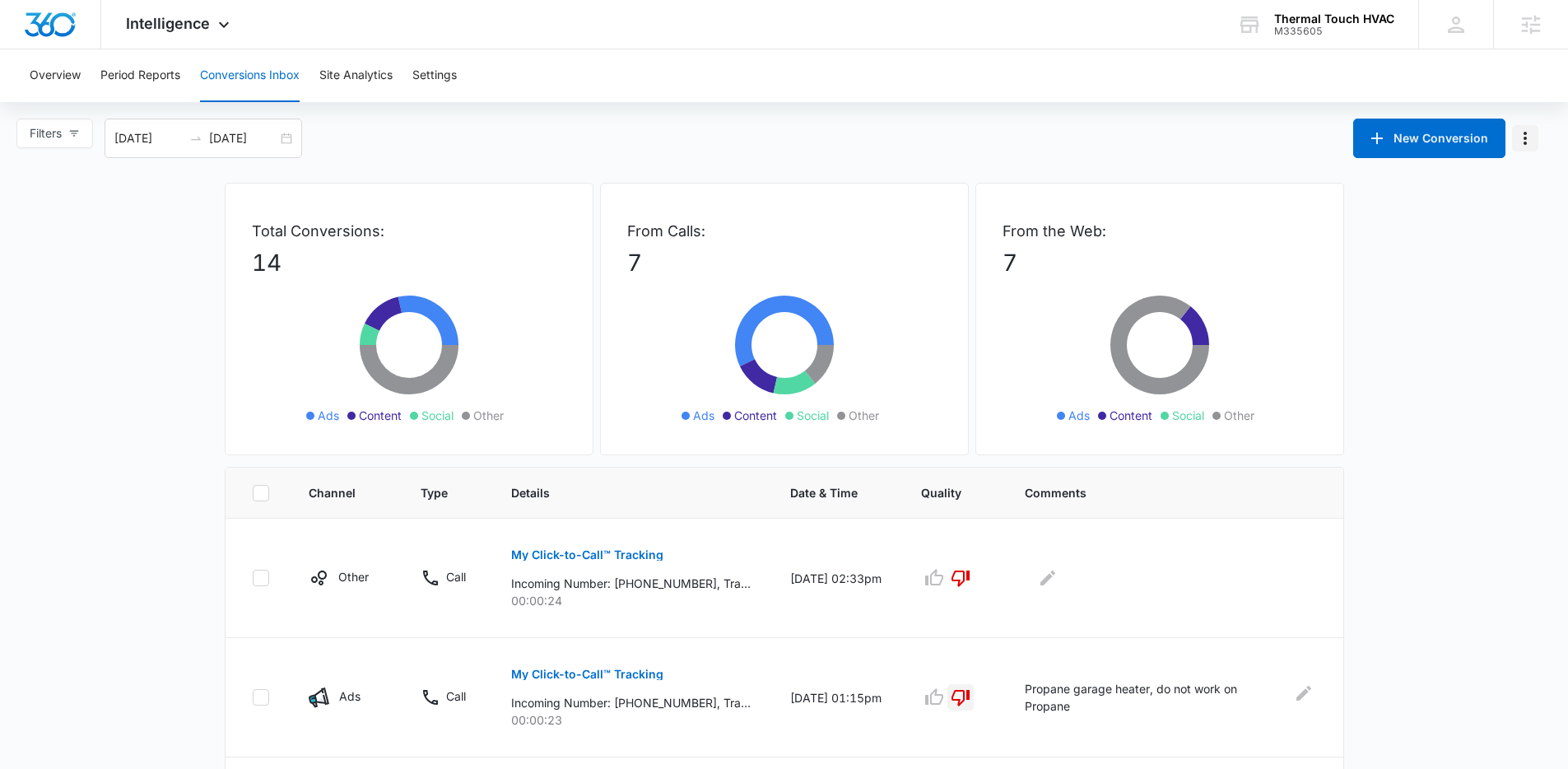
click at [1517, 128] on icon "Manage Numbers" at bounding box center [1525, 138] width 20 height 20
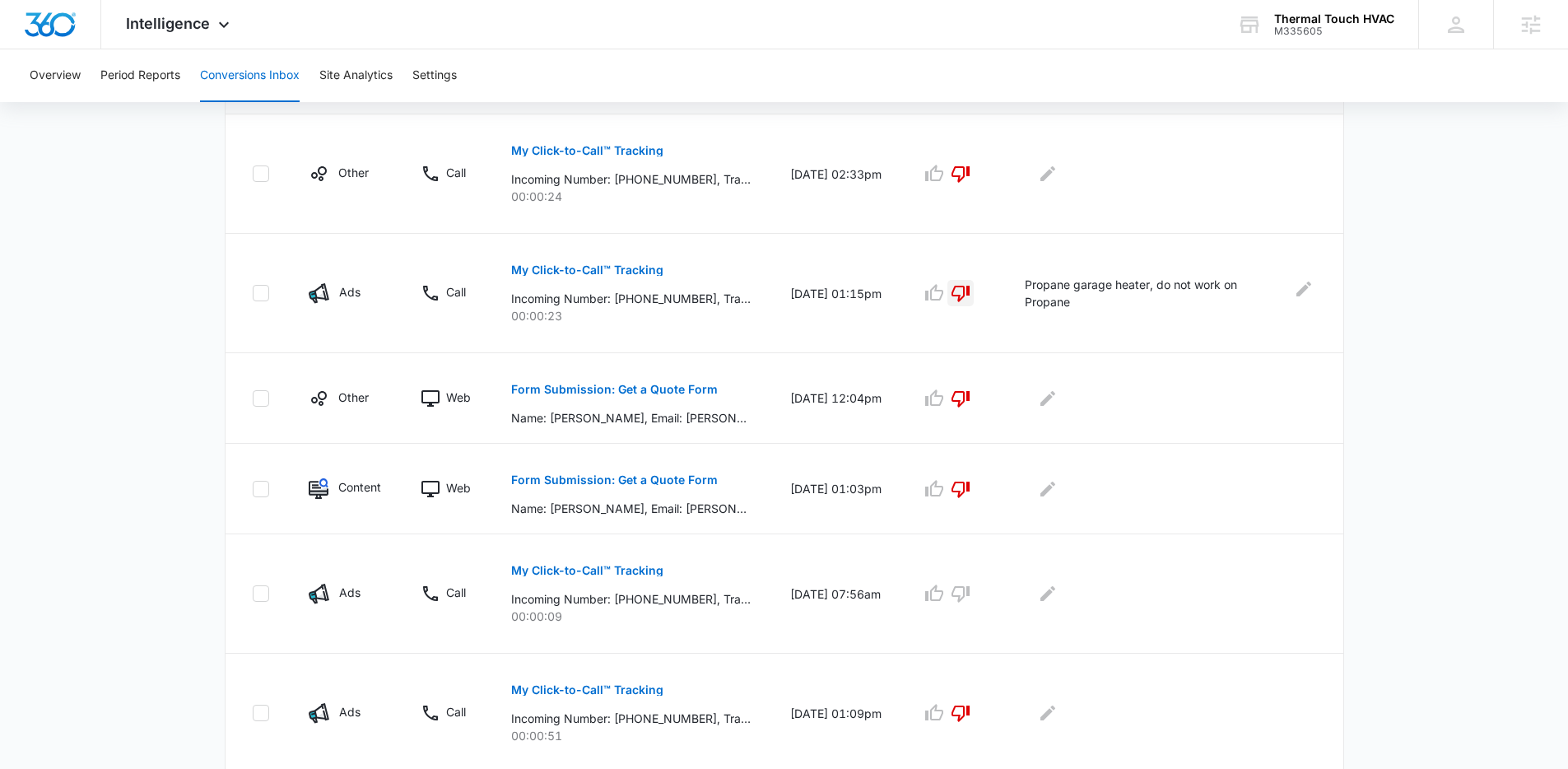
scroll to position [570, 0]
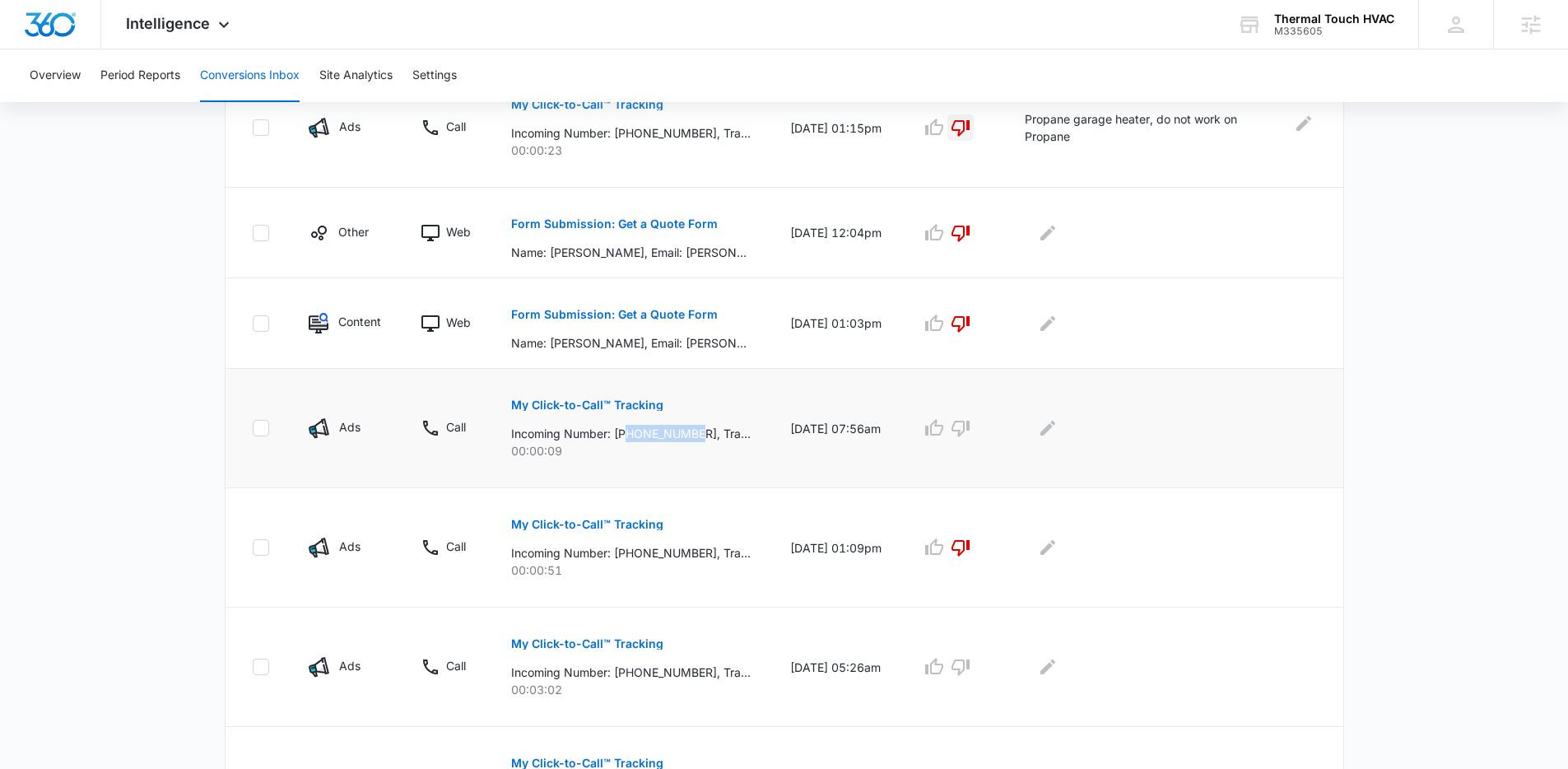
drag, startPoint x: 703, startPoint y: 437, endPoint x: 630, endPoint y: 438, distance: 73.0
click at [630, 438] on p "Incoming Number: +12019511077, Tracking Number: +17322017067, Ring To: +1732558…" at bounding box center [631, 433] width 239 height 17
copy p "2019511077"
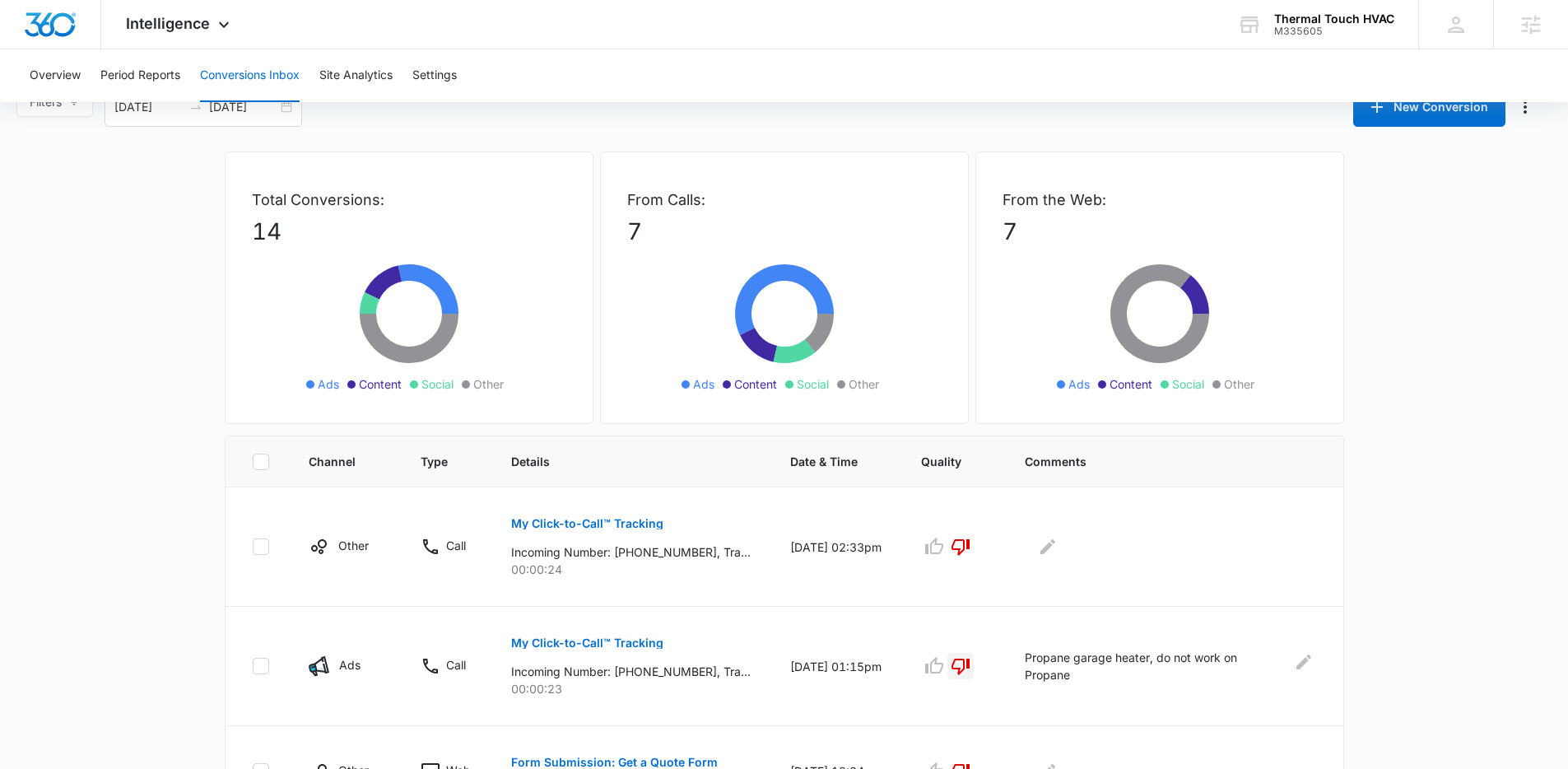
scroll to position [0, 0]
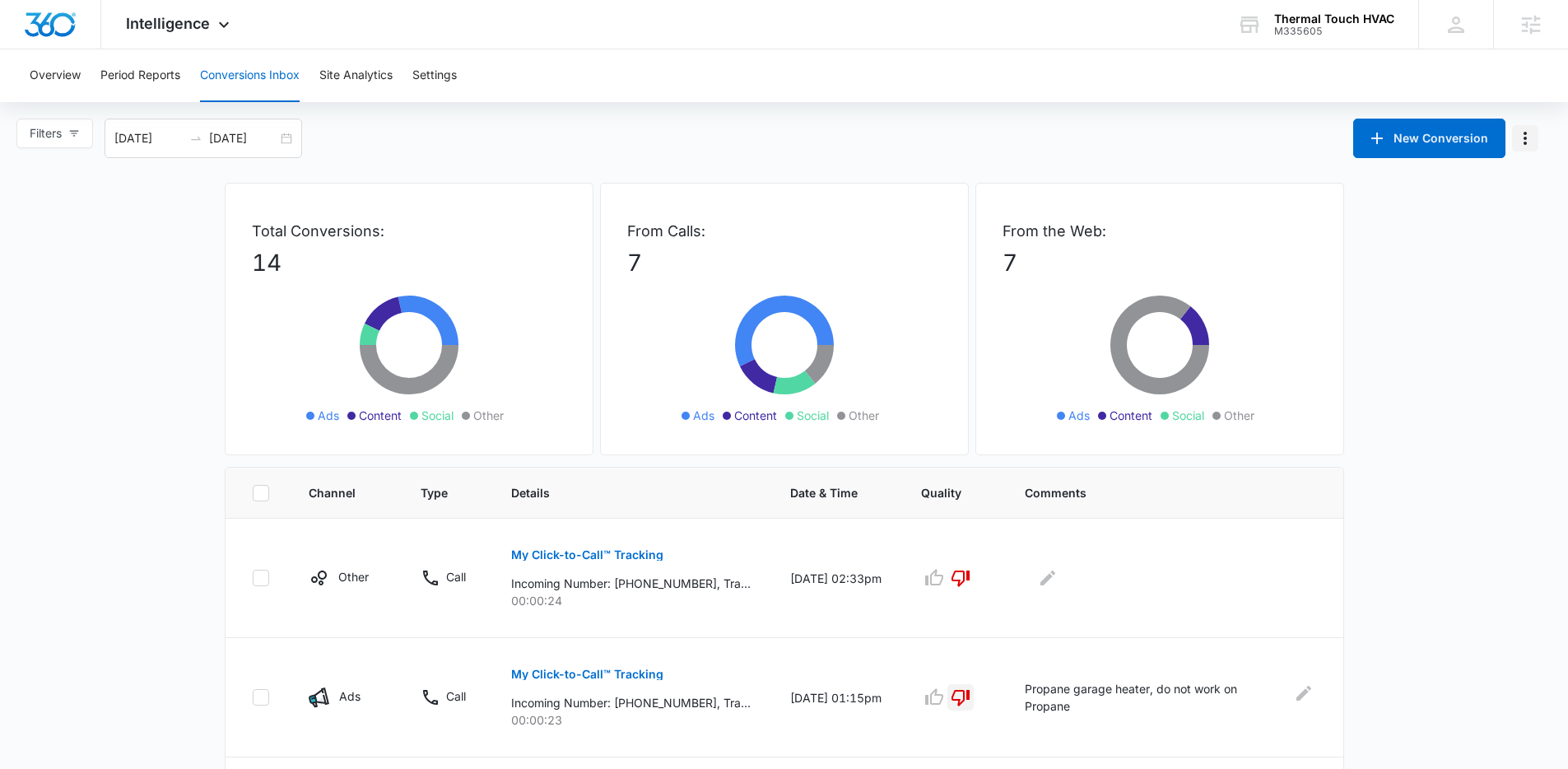
drag, startPoint x: 1530, startPoint y: 142, endPoint x: 1516, endPoint y: 150, distance: 16.1
click at [1531, 141] on icon "Manage Numbers" at bounding box center [1525, 138] width 20 height 20
click at [1419, 192] on button "Exclude Numbers (0)" at bounding box center [1451, 184] width 174 height 24
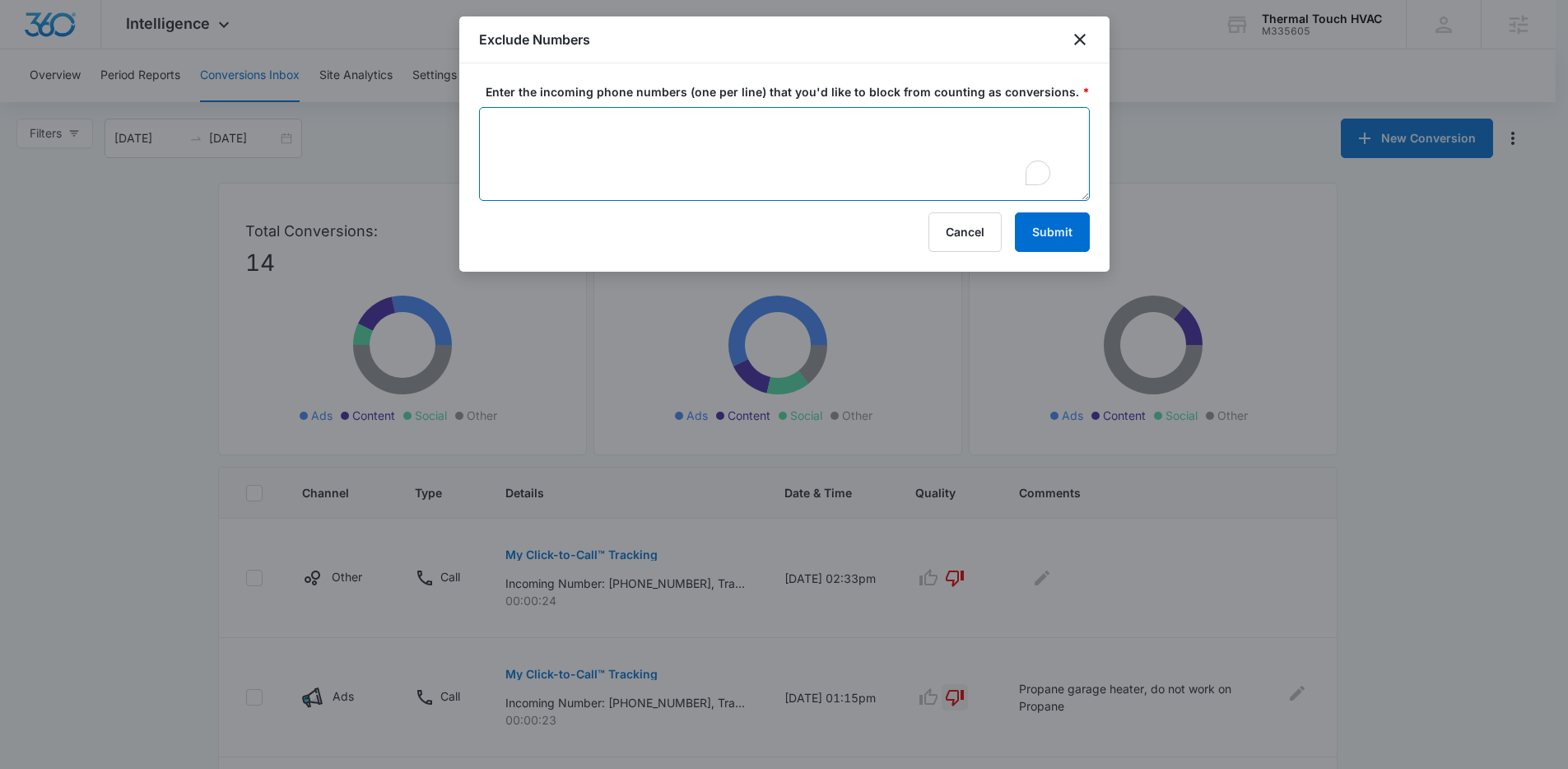
click at [677, 175] on textarea "Enter the incoming phone numbers (one per line) that you'd like to block from c…" at bounding box center [784, 154] width 611 height 94
paste textarea "2019511077"
type textarea "2019511077"
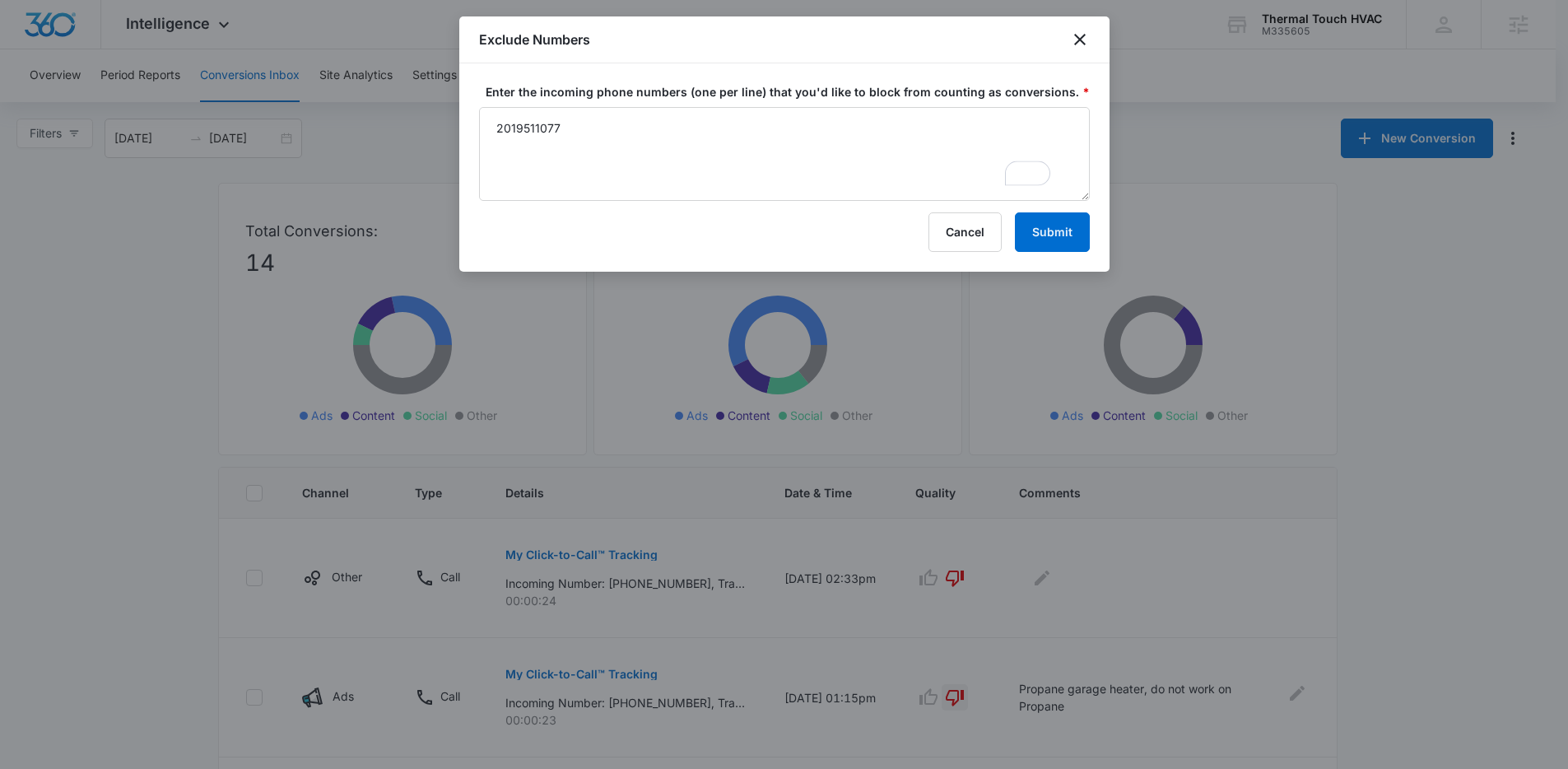
click at [922, 94] on label "Enter the incoming phone numbers (one per line) that you'd like to block from c…" at bounding box center [791, 92] width 611 height 17
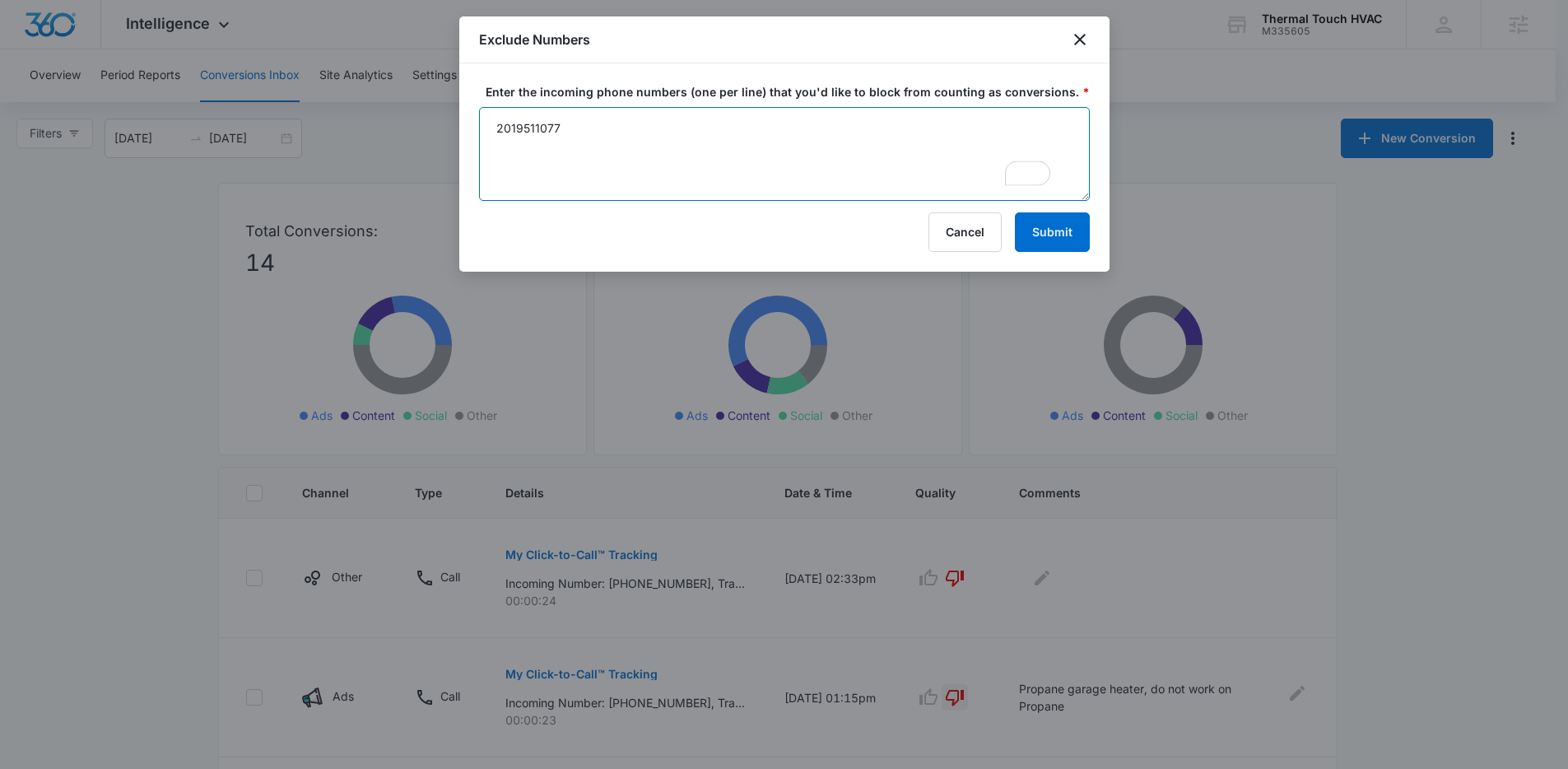
click at [922, 107] on textarea "2019511077" at bounding box center [784, 154] width 611 height 94
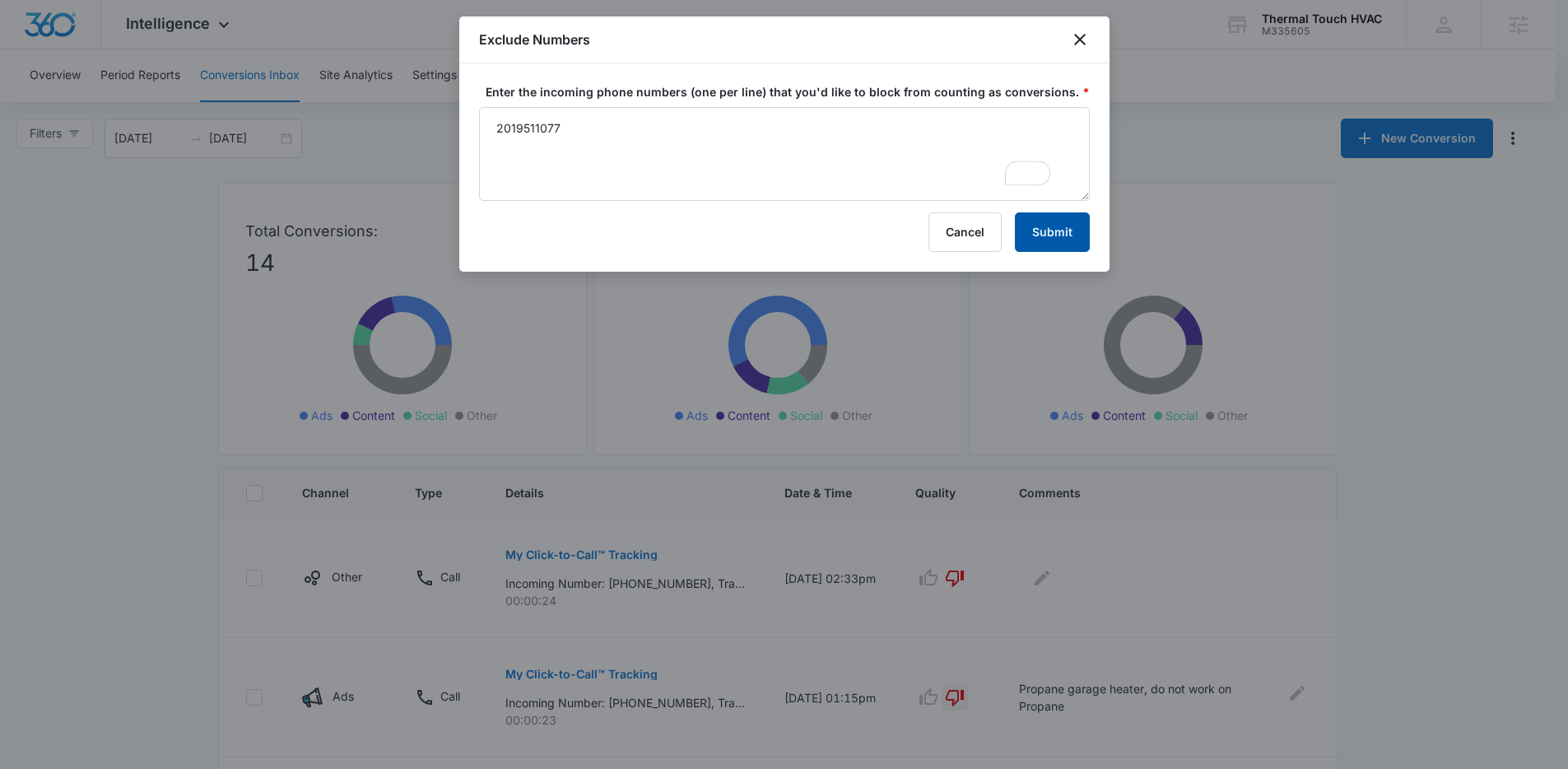
click at [1024, 226] on button "Submit" at bounding box center [1053, 232] width 75 height 39
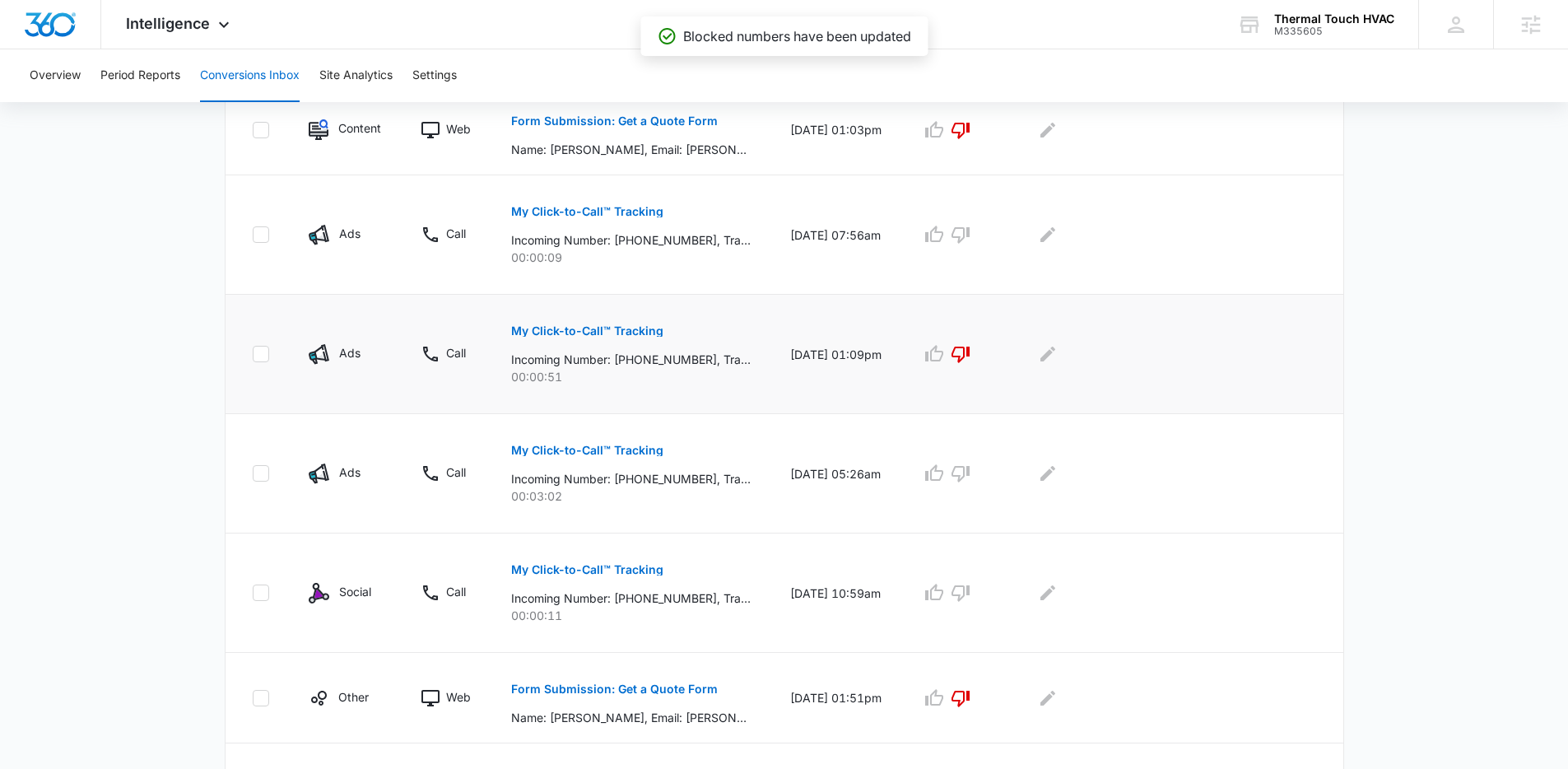
scroll to position [752, 0]
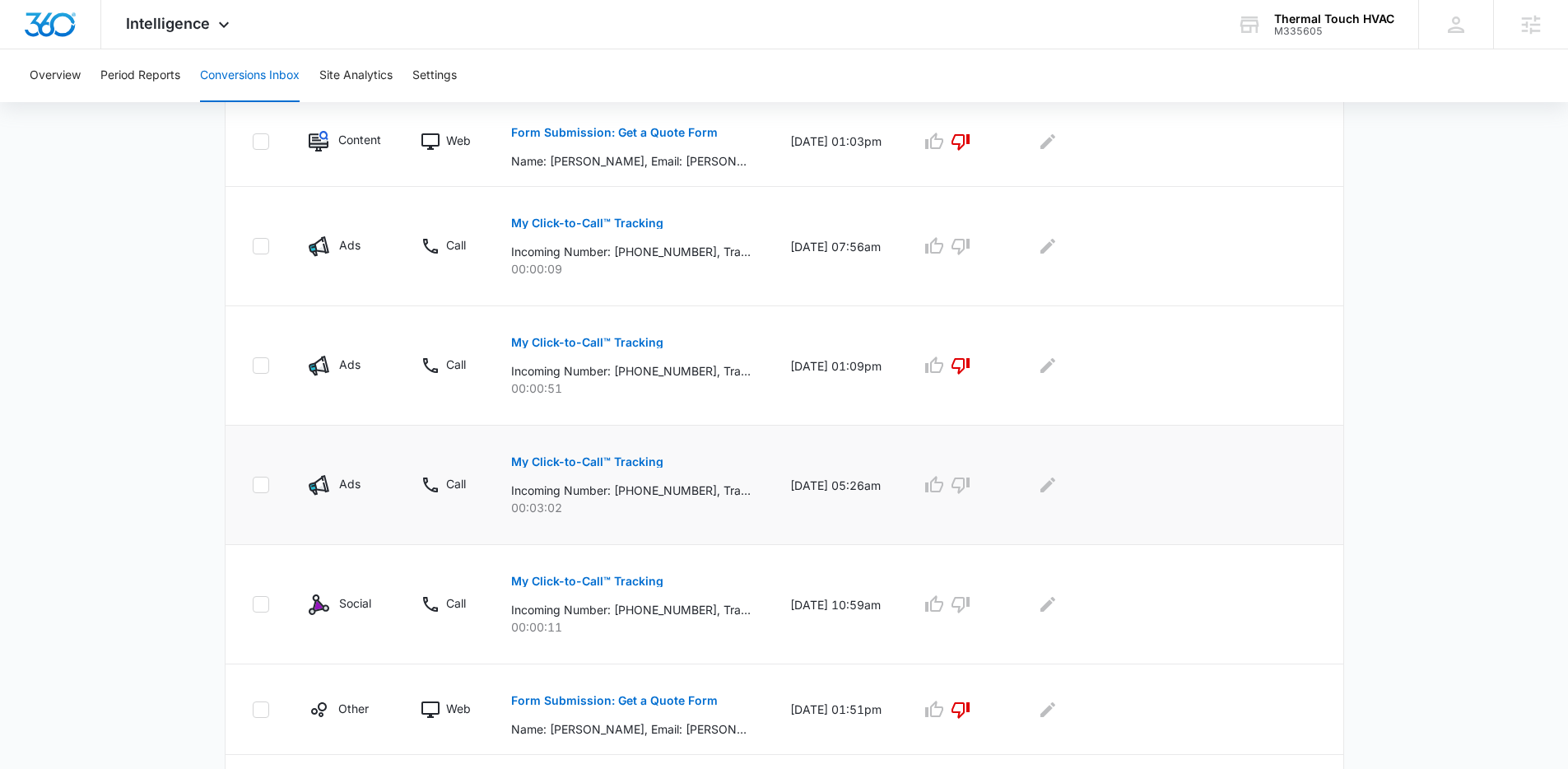
click at [867, 450] on td "09/05/25 at 05:26am" at bounding box center [836, 485] width 131 height 120
click at [605, 460] on p "My Click-to-Call™ Tracking" at bounding box center [587, 461] width 152 height 11
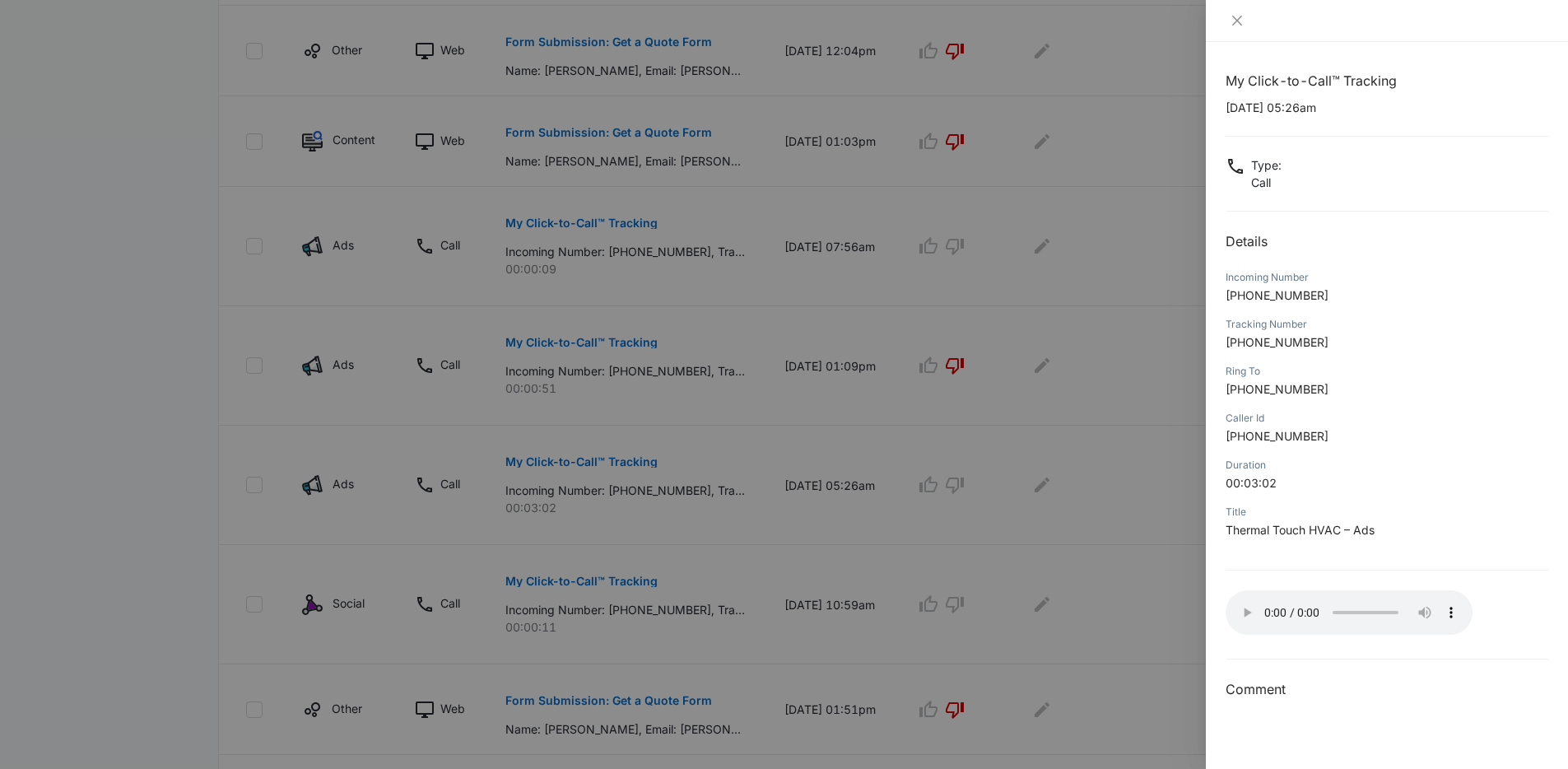
click at [1243, 550] on div "Title Thermal Touch HVAC – Ads" at bounding box center [1386, 527] width 322 height 47
click at [1130, 336] on div at bounding box center [784, 384] width 1568 height 769
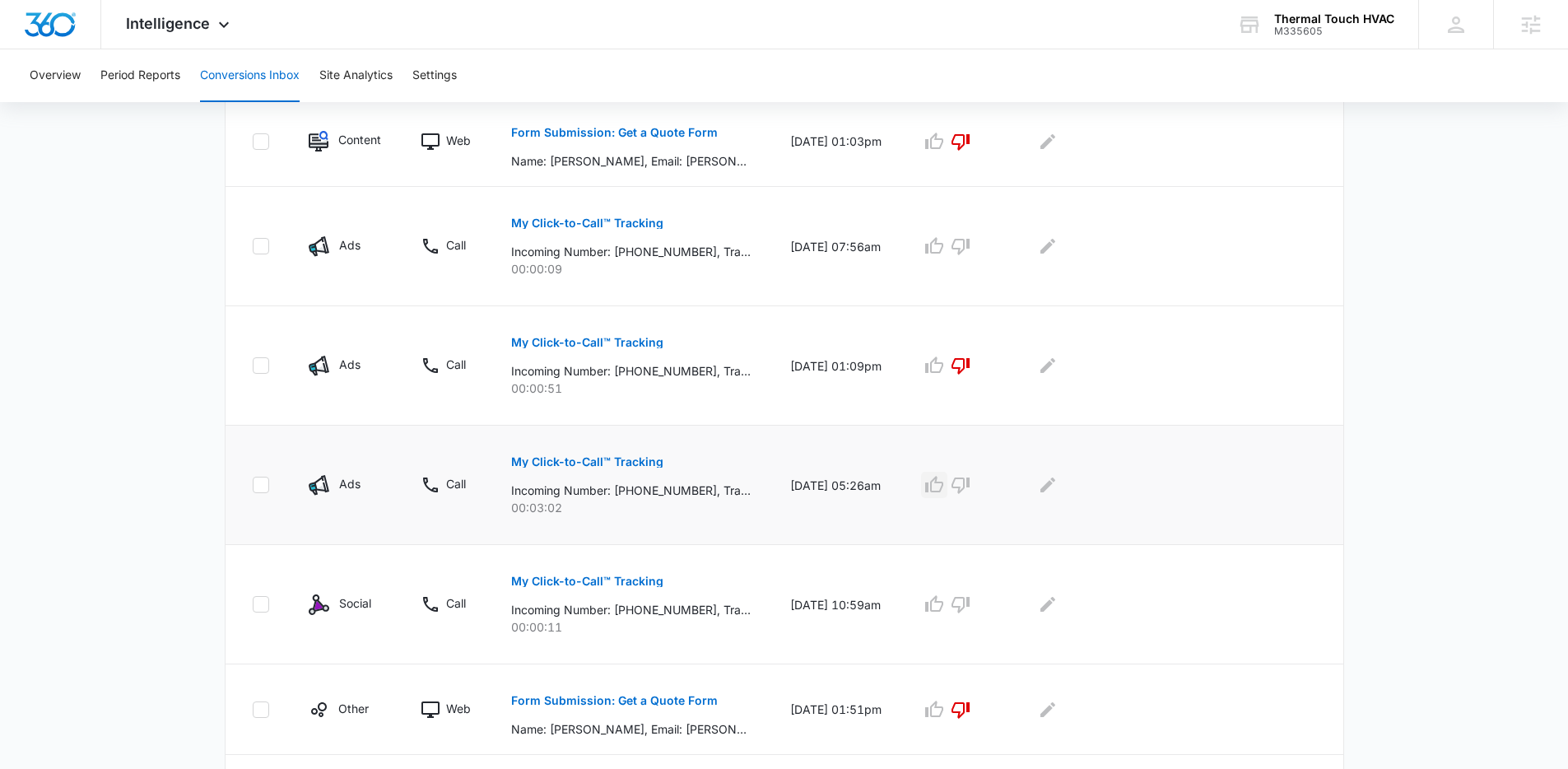
click at [943, 489] on icon "button" at bounding box center [934, 484] width 18 height 17
click at [856, 444] on td "09/05/25 at 05:26am" at bounding box center [836, 485] width 131 height 120
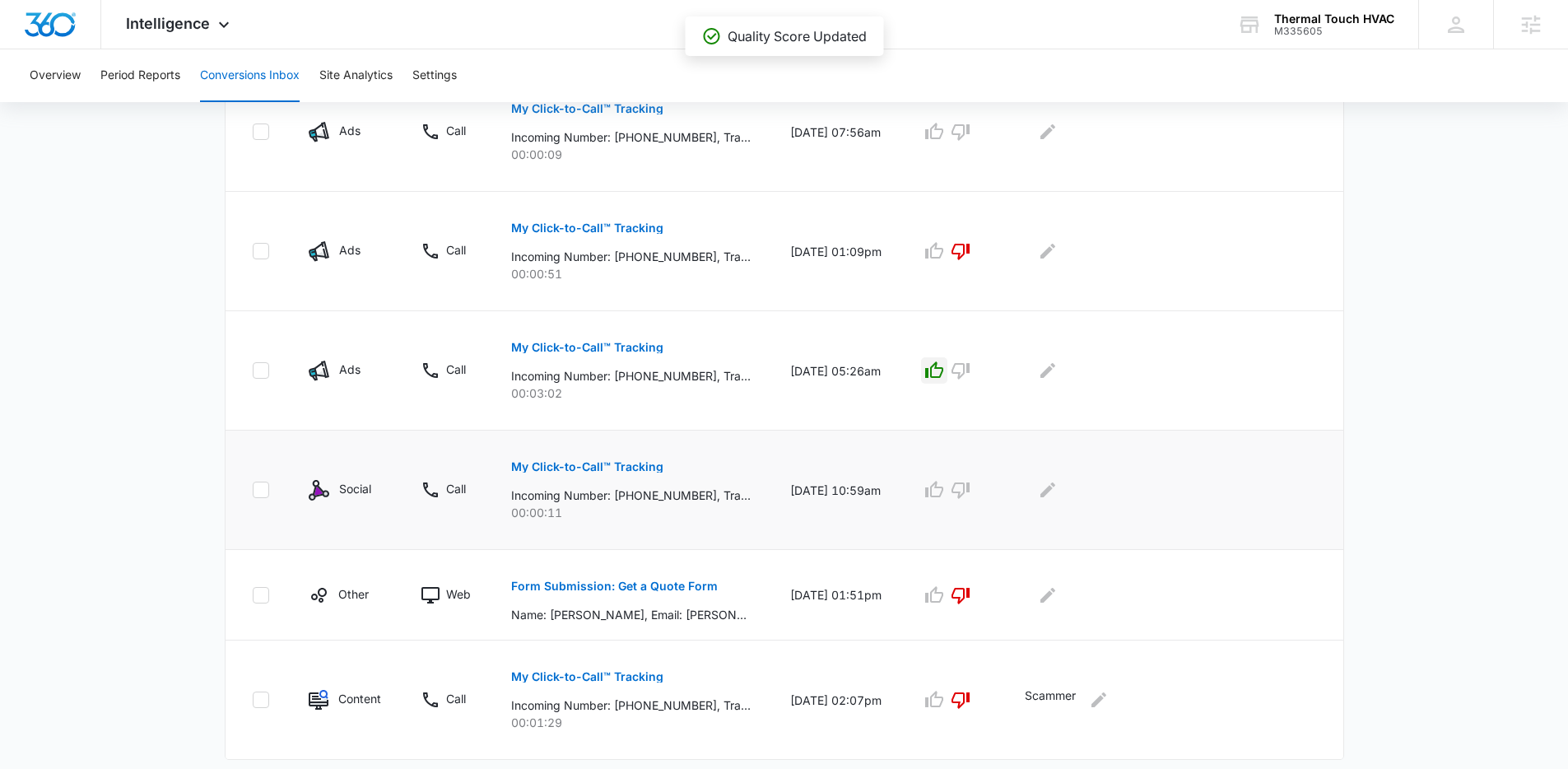
scroll to position [893, 0]
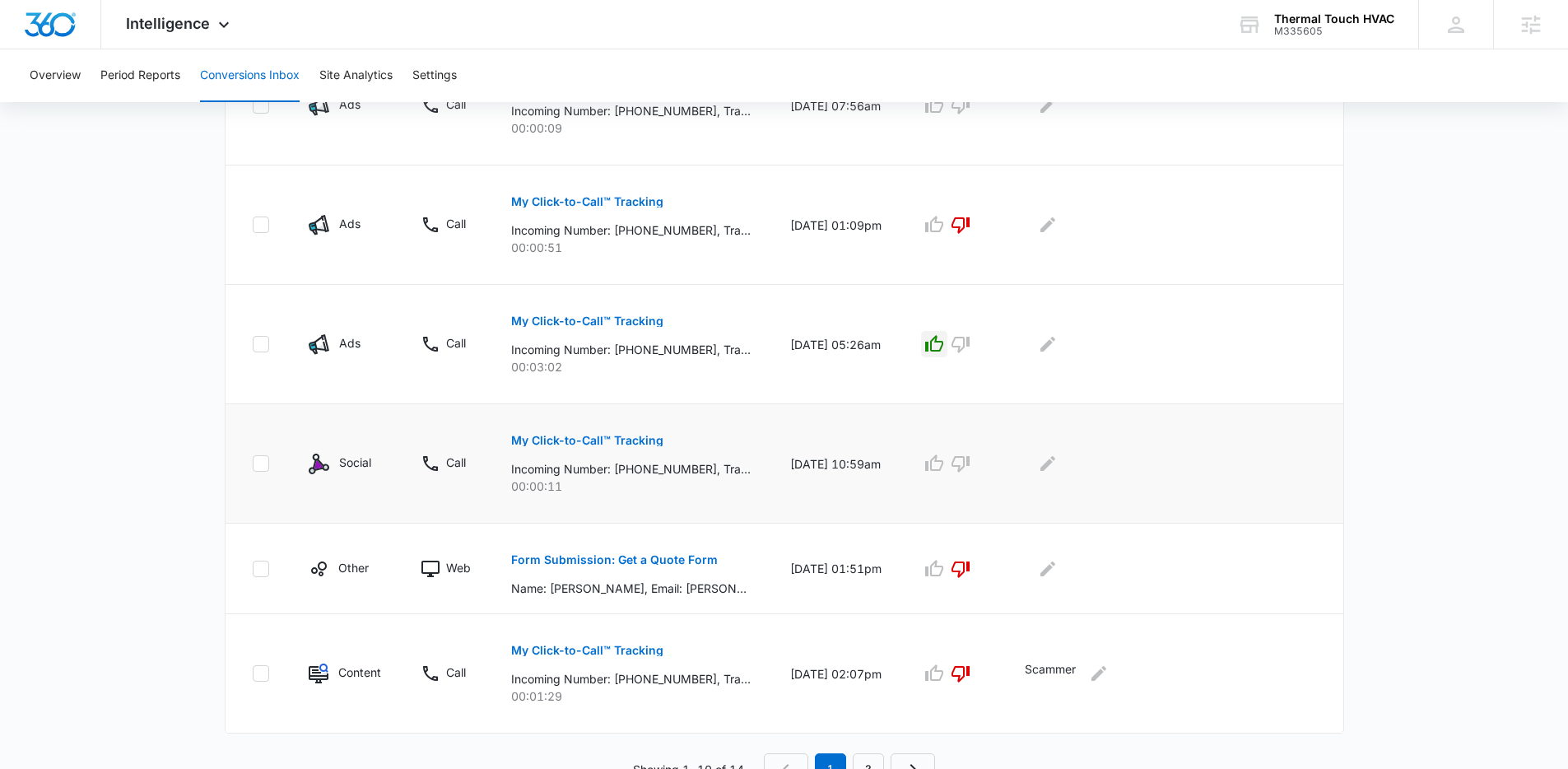
click at [609, 447] on button "My Click-to-Call™ Tracking" at bounding box center [587, 440] width 152 height 39
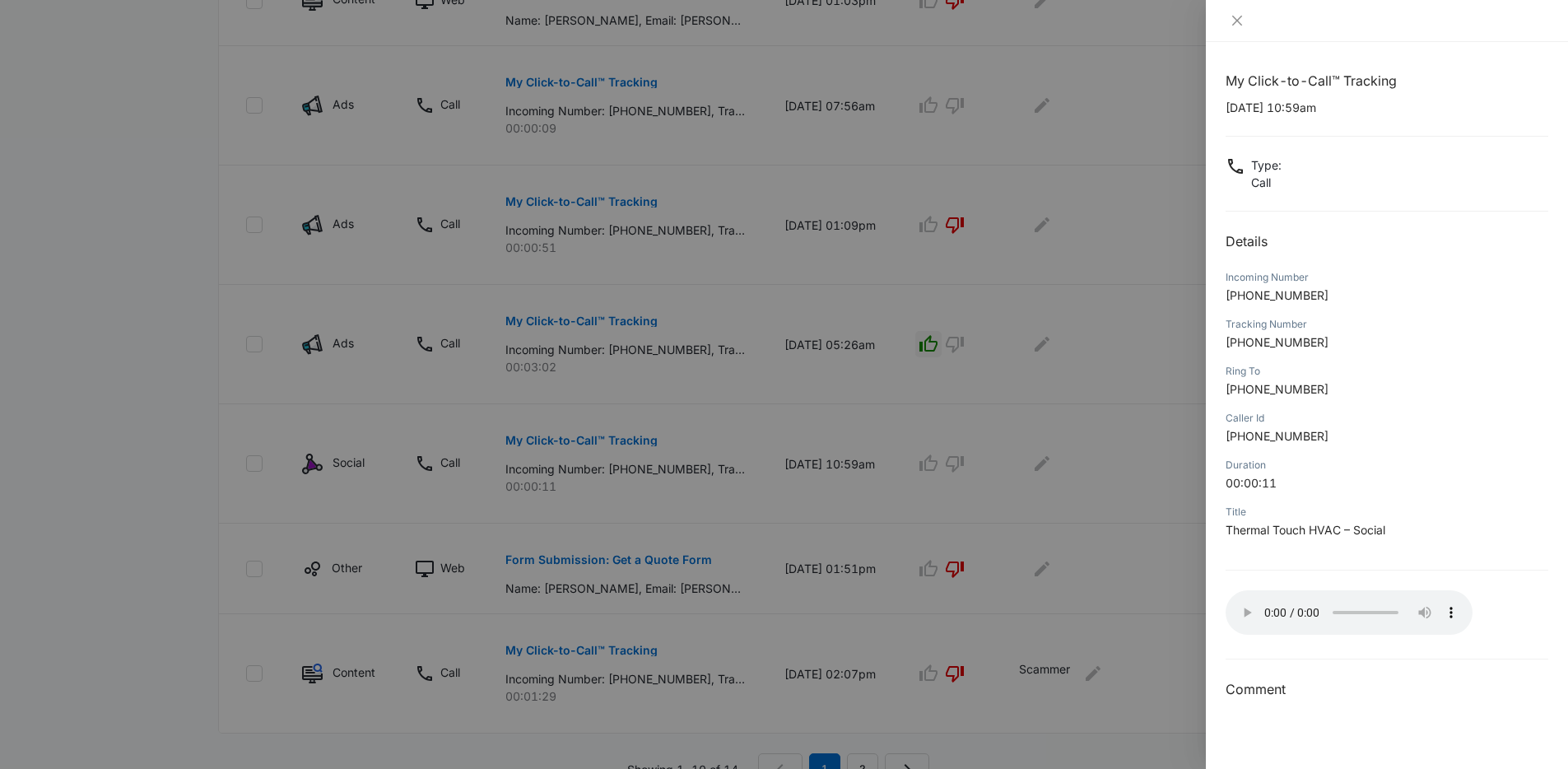
click at [1095, 287] on div at bounding box center [784, 384] width 1568 height 769
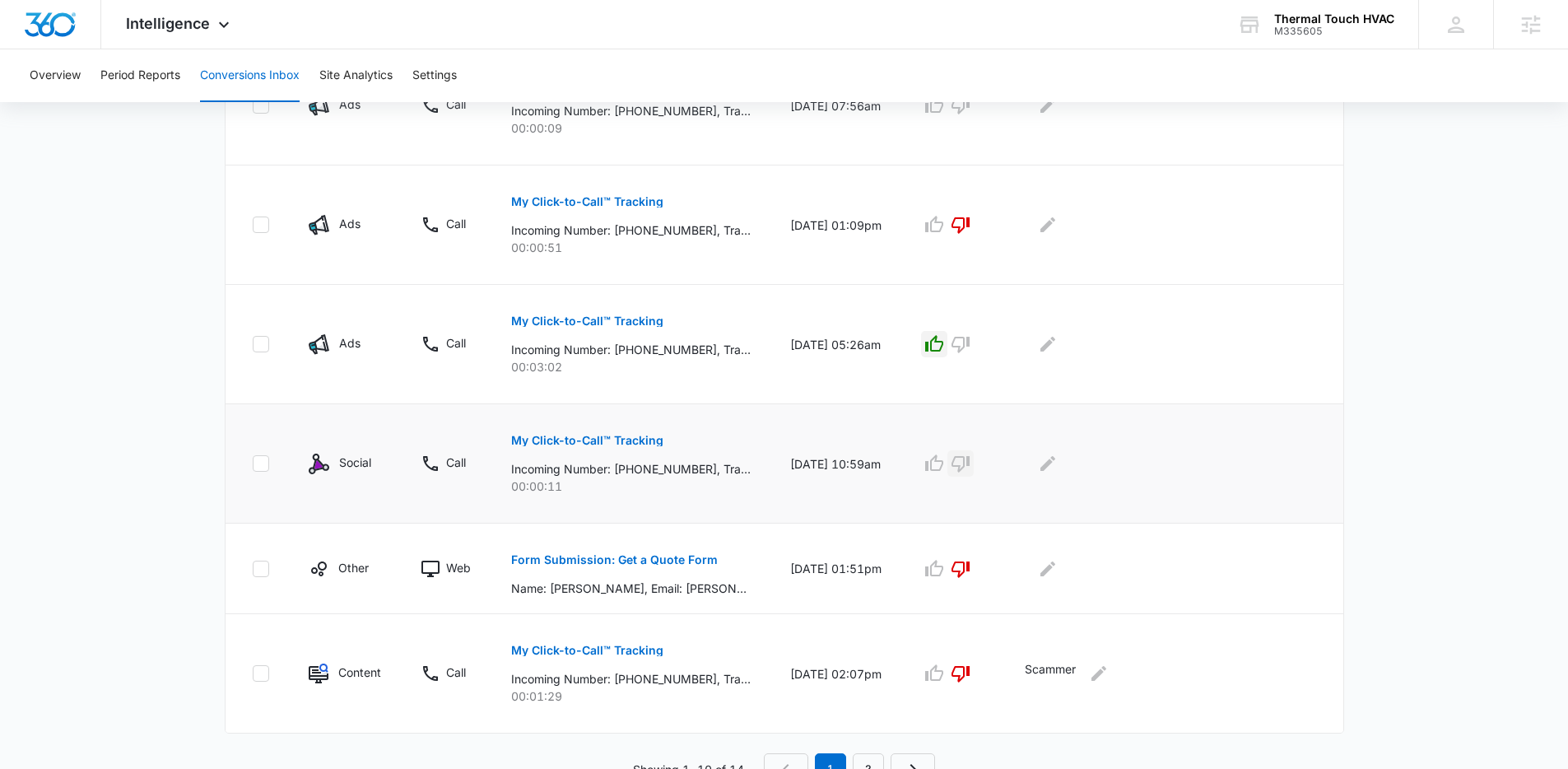
click at [970, 461] on icon "button" at bounding box center [961, 464] width 18 height 17
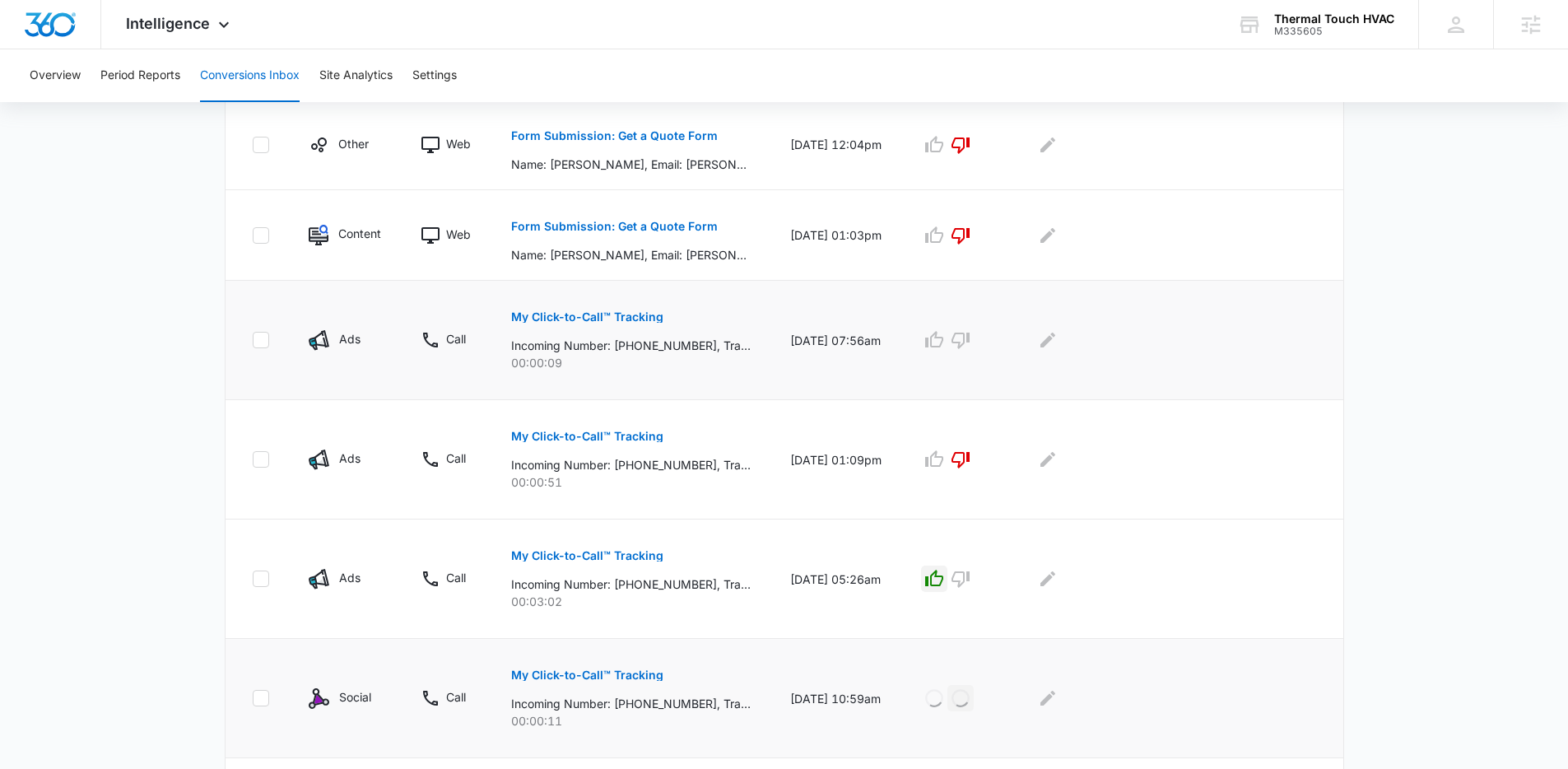
scroll to position [645, 0]
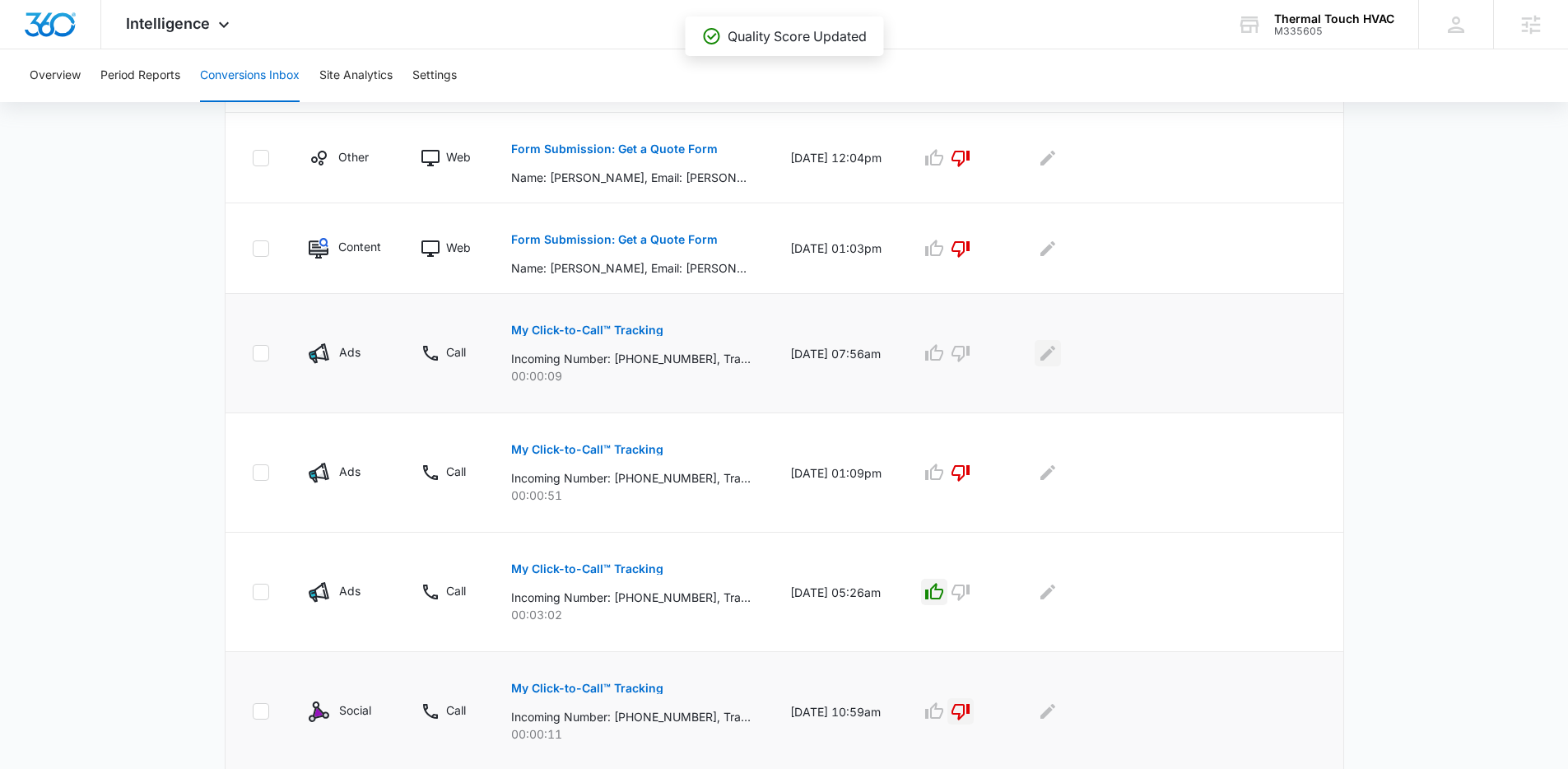
click at [1058, 351] on icon "Edit Comments" at bounding box center [1048, 353] width 20 height 20
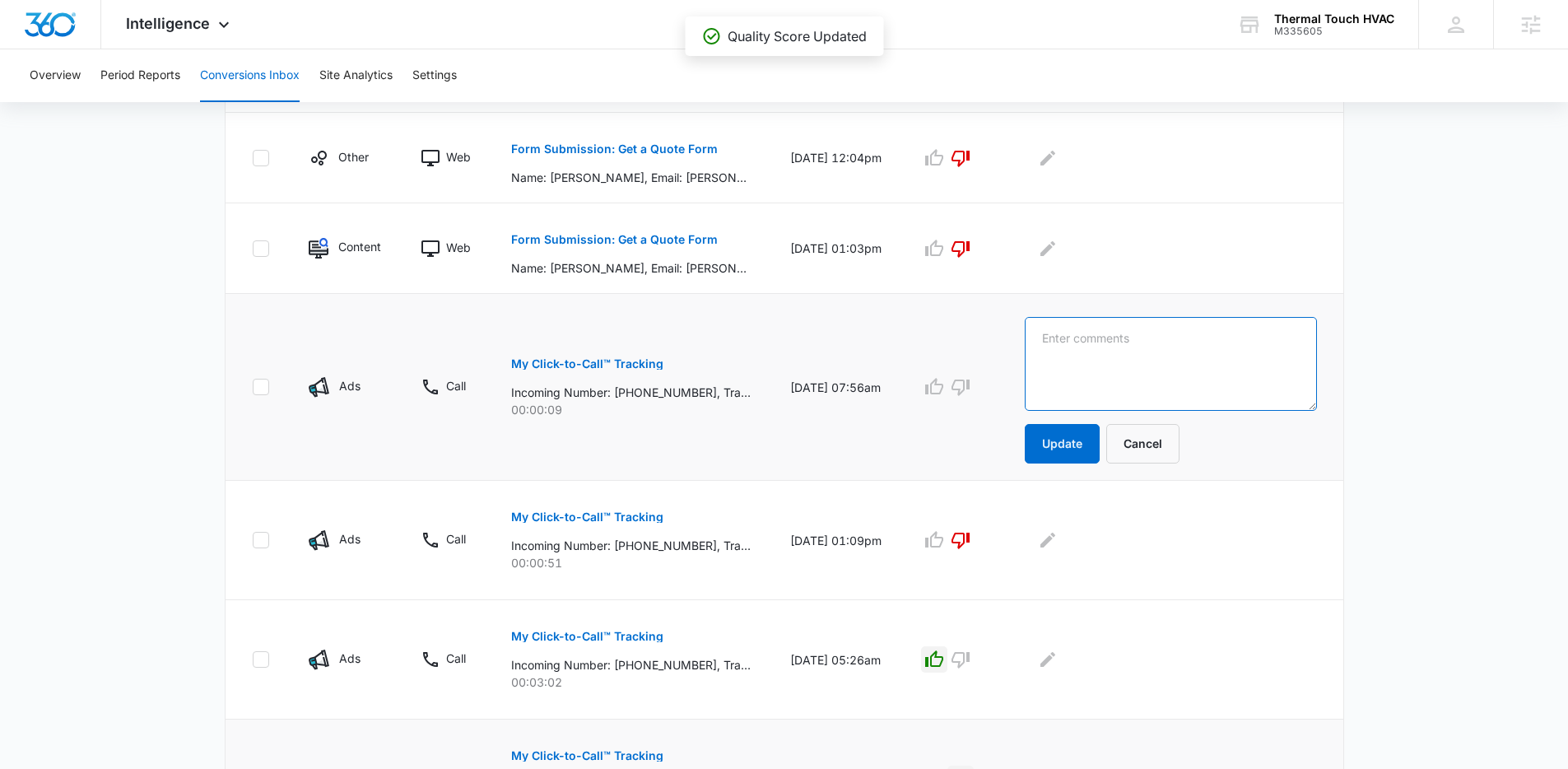
click at [1155, 370] on textarea at bounding box center [1171, 364] width 292 height 94
type textarea "Joseph number"
click at [1078, 441] on button "Update" at bounding box center [1062, 443] width 75 height 39
click at [1095, 438] on button "Update" at bounding box center [1062, 443] width 75 height 39
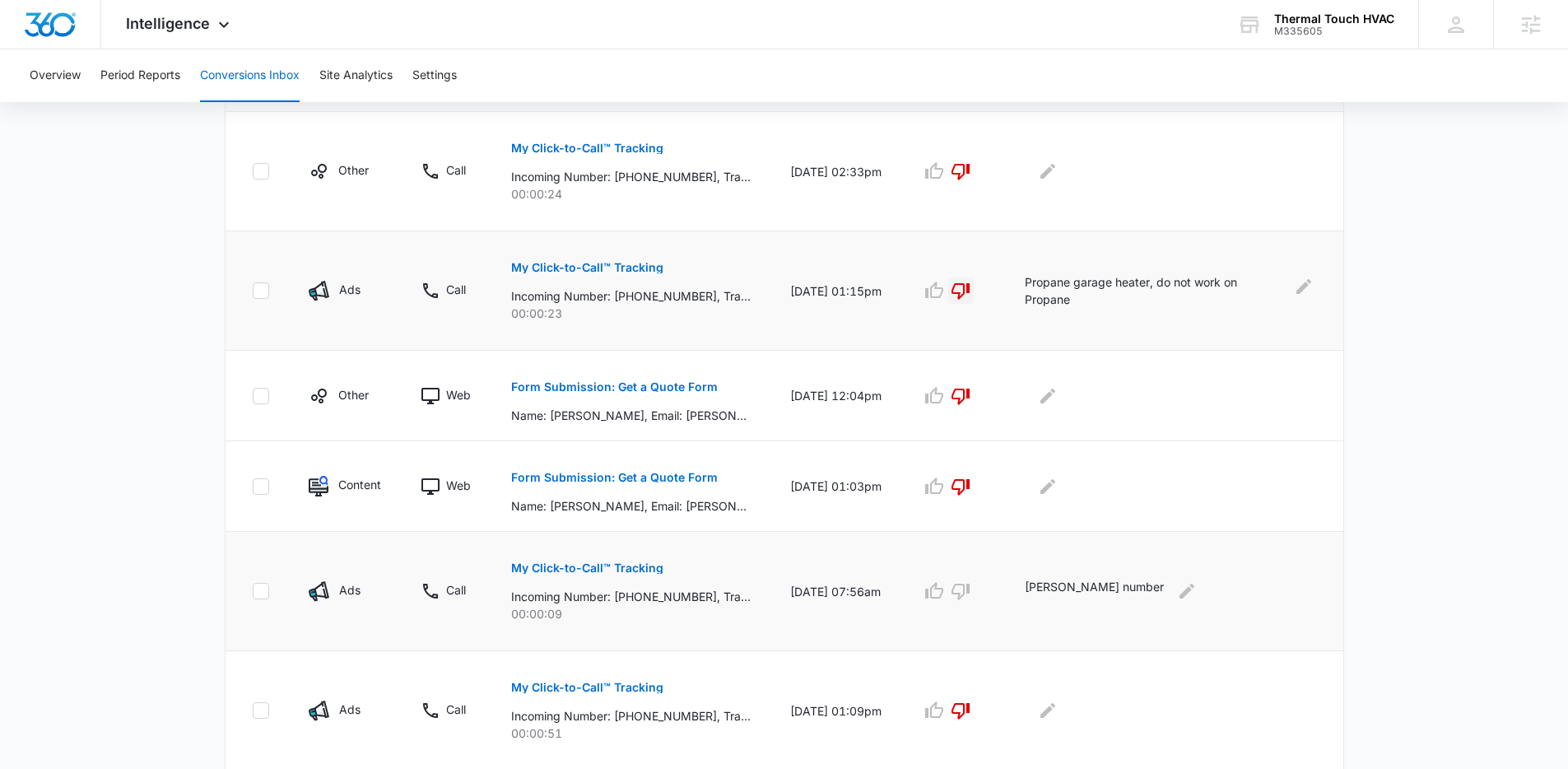
scroll to position [406, 0]
drag, startPoint x: 486, startPoint y: 260, endPoint x: 726, endPoint y: 310, distance: 245.2
click at [727, 311] on tr "Ads Call My Click-to-Call™ Tracking Incoming Number: +19087700847, Tracking Num…" at bounding box center [784, 292] width 1118 height 120
click at [726, 310] on p "00:00:23" at bounding box center [631, 315] width 239 height 17
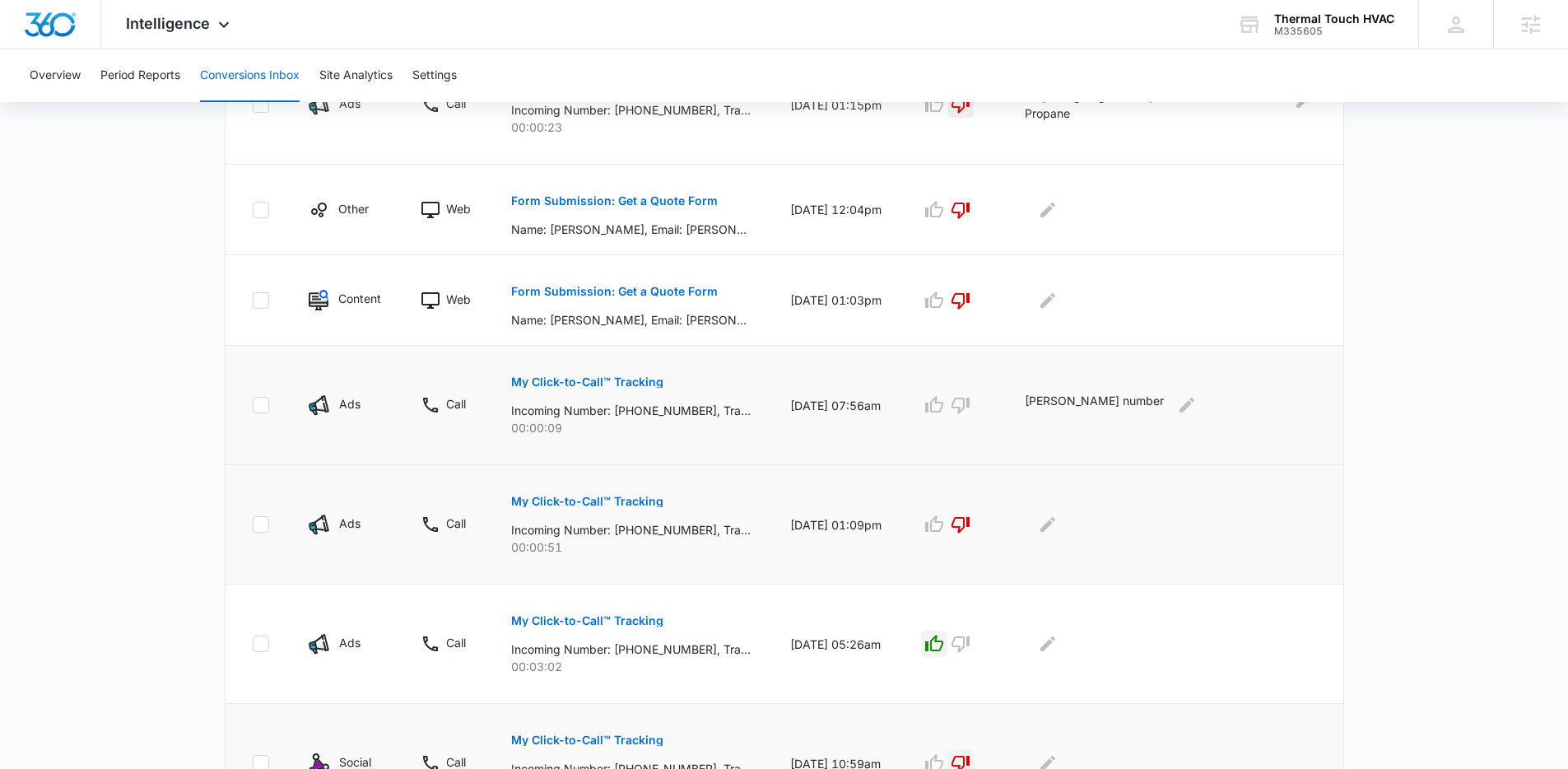
scroll to position [744, 0]
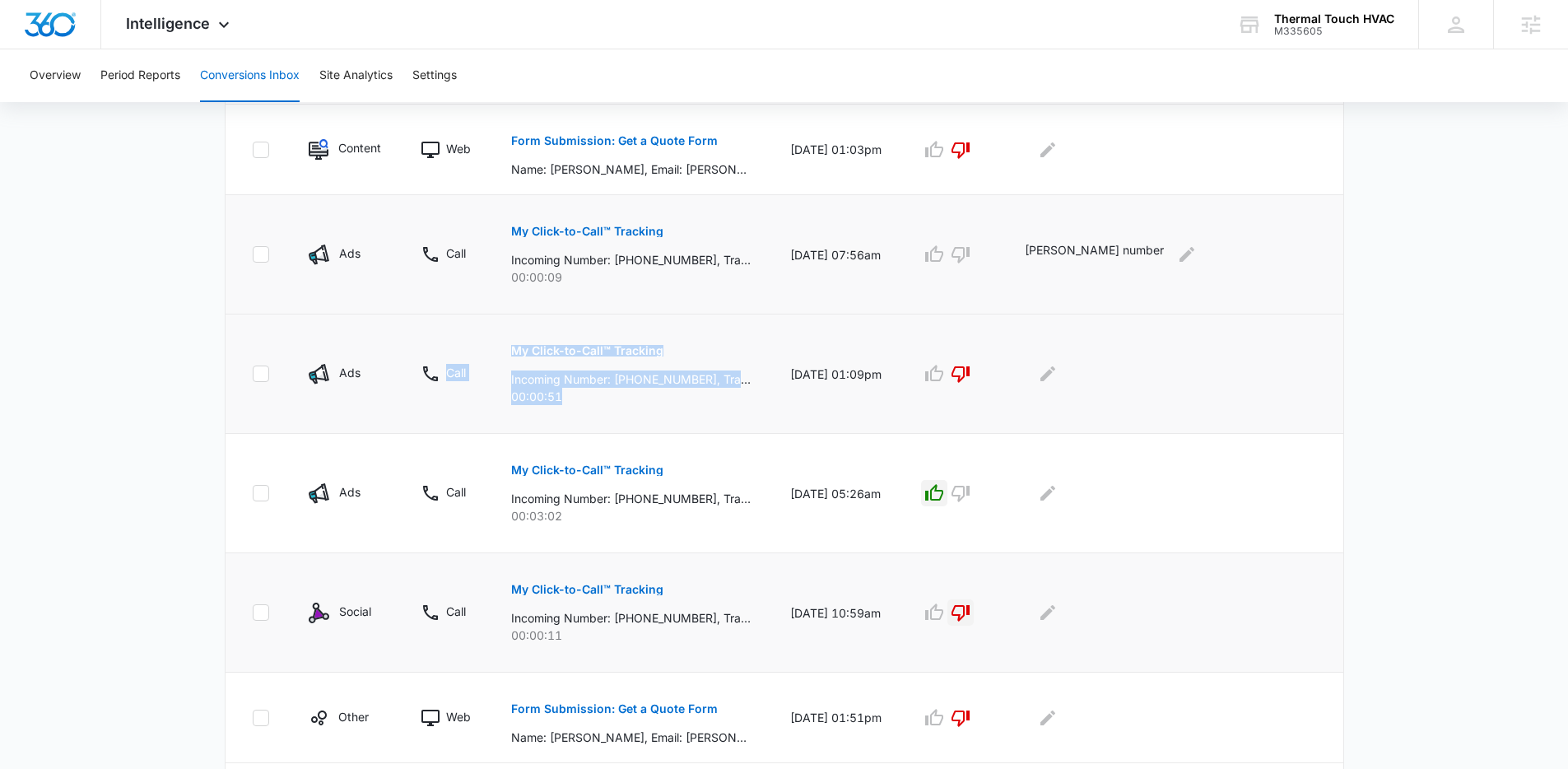
drag, startPoint x: 480, startPoint y: 326, endPoint x: 664, endPoint y: 412, distance: 203.1
click at [666, 412] on tr "Ads Call My Click-to-Call™ Tracking Incoming Number: +19734664000, Tracking Num…" at bounding box center [784, 374] width 1118 height 120
click at [611, 398] on p "00:00:51" at bounding box center [631, 397] width 239 height 17
drag, startPoint x: 481, startPoint y: 332, endPoint x: 626, endPoint y: 391, distance: 156.5
click at [626, 391] on tr "Ads Call My Click-to-Call™ Tracking Incoming Number: +19734664000, Tracking Num…" at bounding box center [784, 374] width 1118 height 120
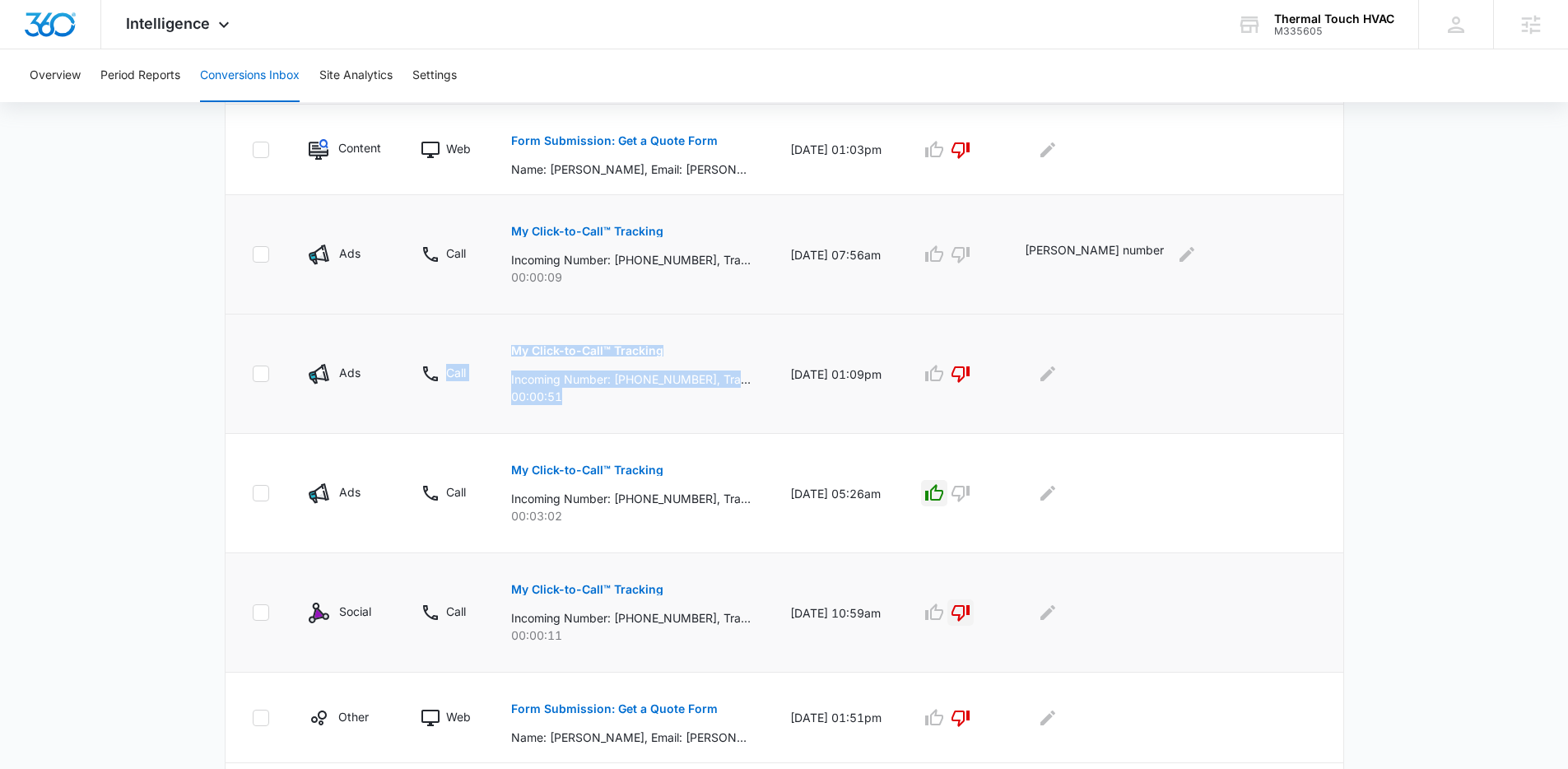
click at [626, 391] on p "00:00:51" at bounding box center [631, 397] width 239 height 17
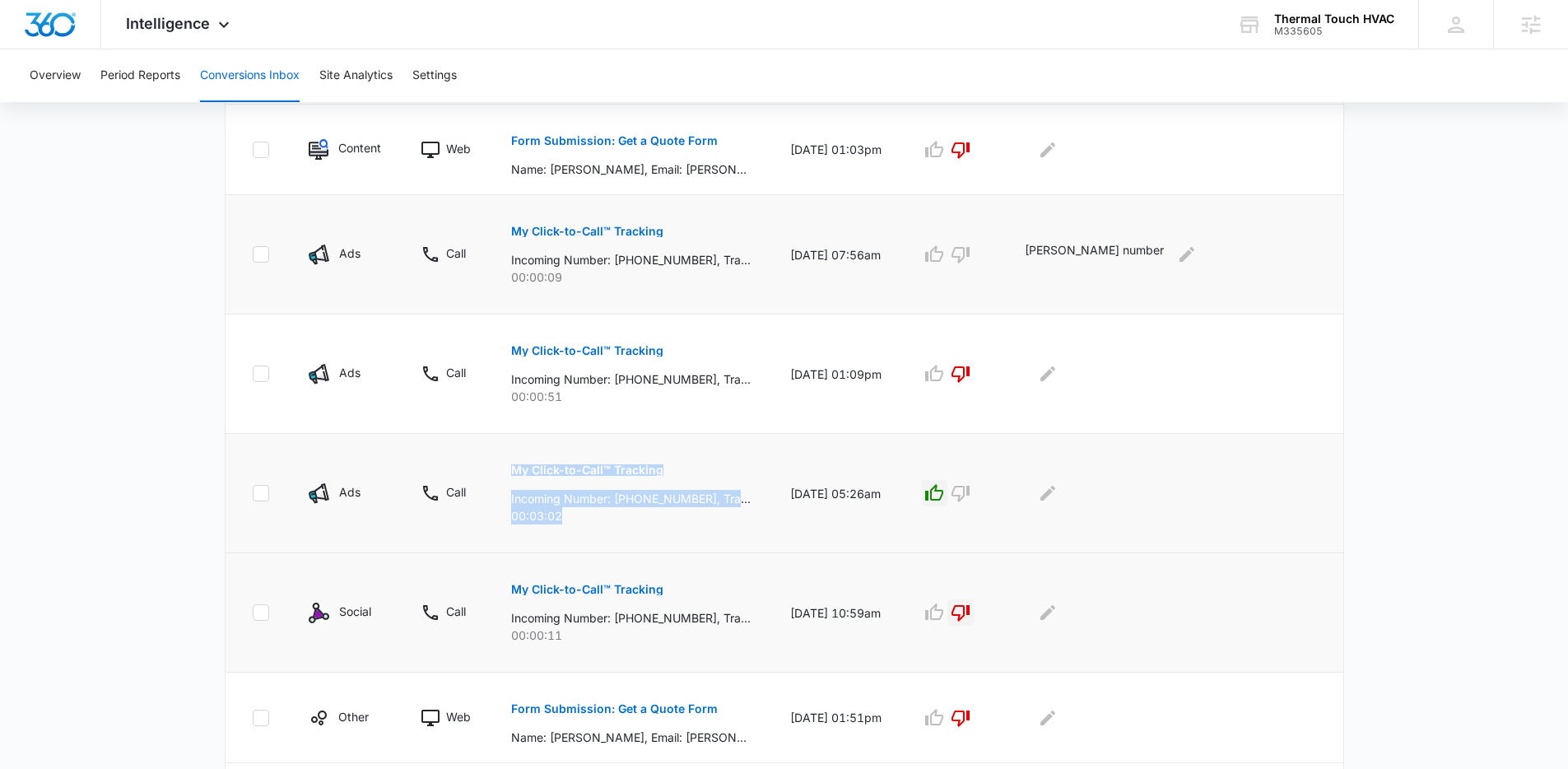
drag, startPoint x: 512, startPoint y: 460, endPoint x: 696, endPoint y: 514, distance: 191.8
click at [696, 514] on td "My Click-to-Call™ Tracking Incoming Number: +13238733616, Tracking Number: +173…" at bounding box center [632, 494] width 280 height 120
click at [696, 514] on p "00:03:02" at bounding box center [631, 516] width 239 height 17
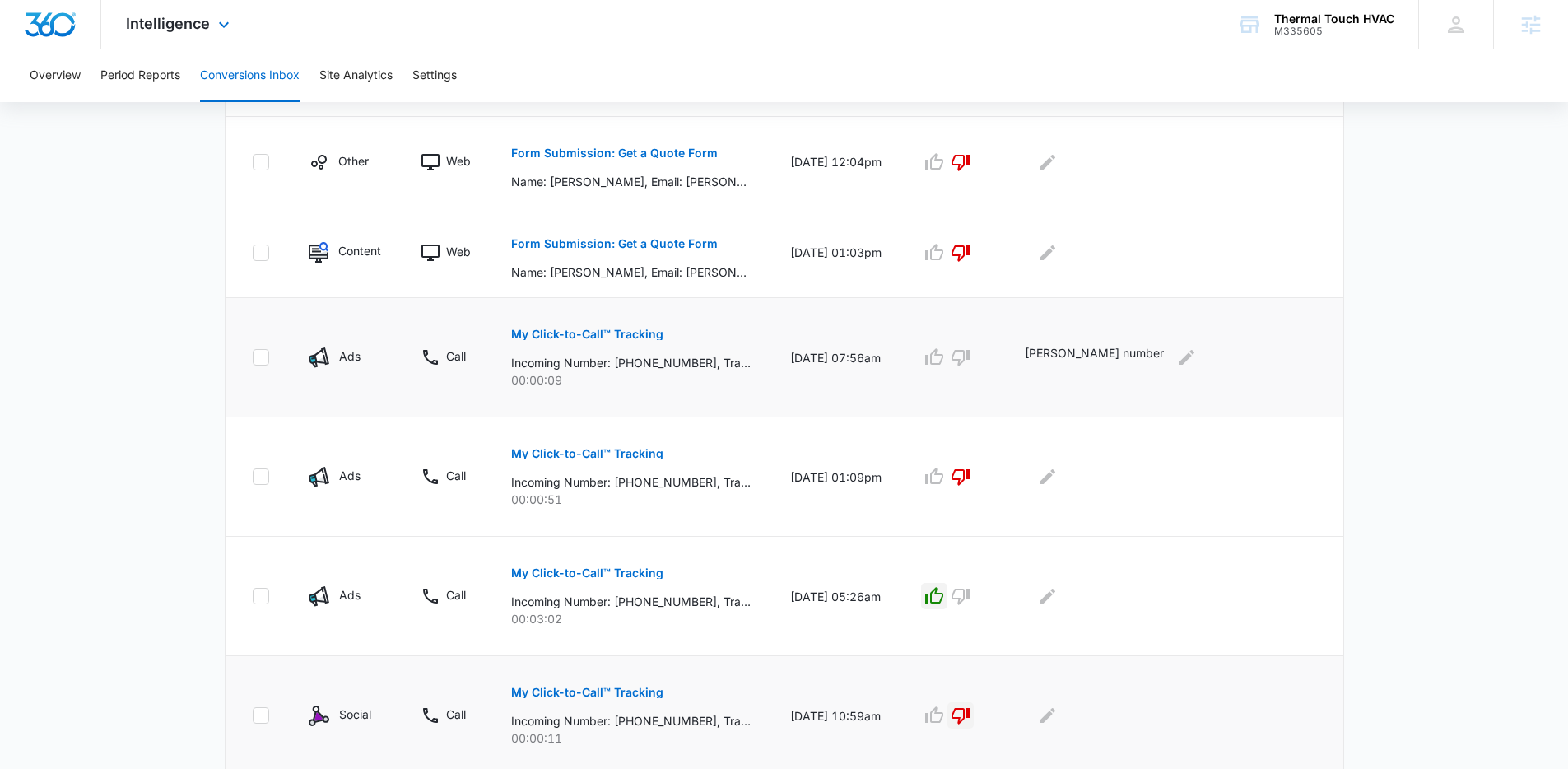
scroll to position [640, 0]
drag, startPoint x: 93, startPoint y: 222, endPoint x: 185, endPoint y: 93, distance: 158.4
click at [93, 222] on main "Filters 08/11/2025 09/10/2025 New Conversion Total Conversions: 14 Ads Content …" at bounding box center [784, 258] width 1568 height 1559
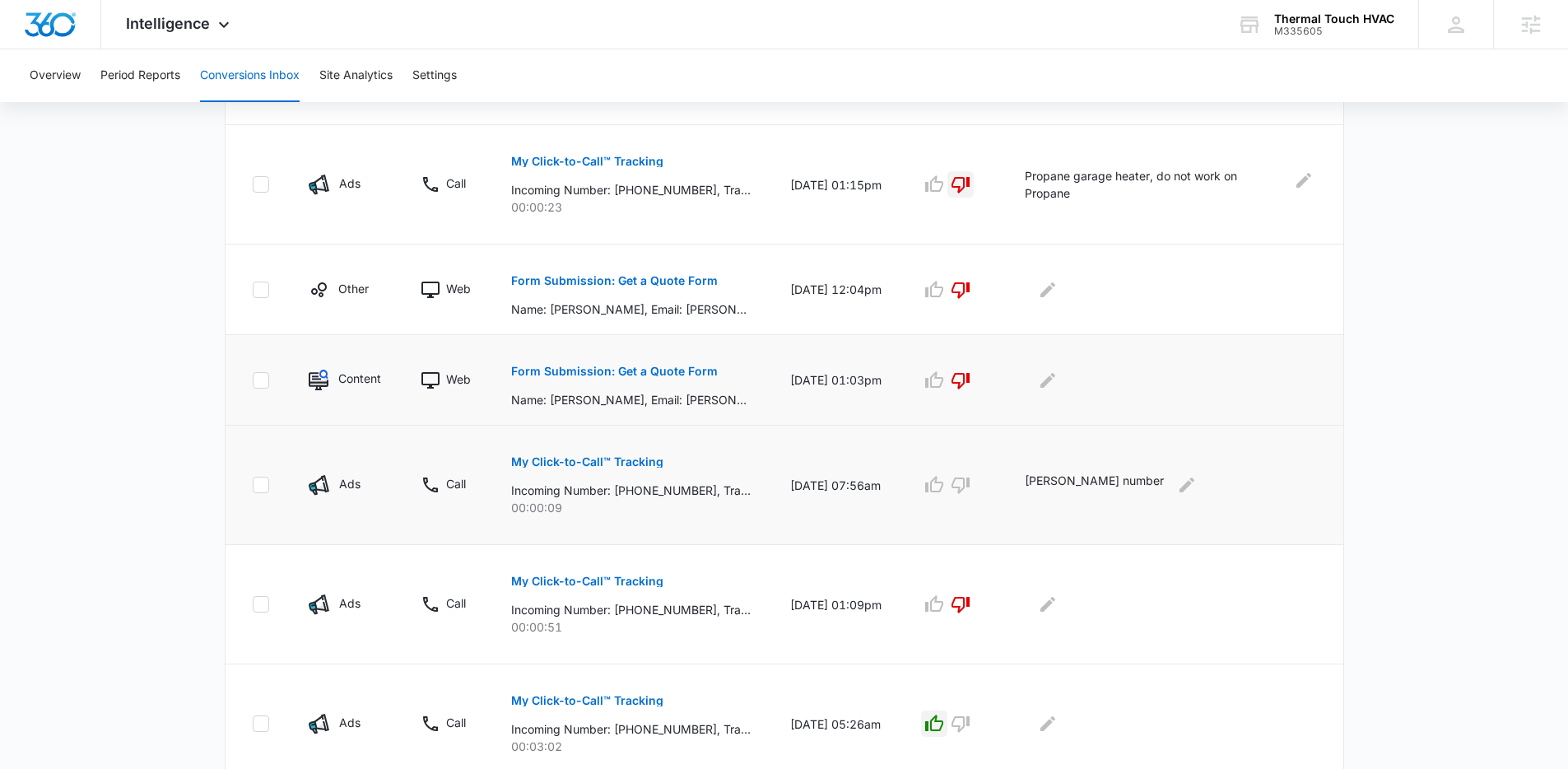
scroll to position [509, 0]
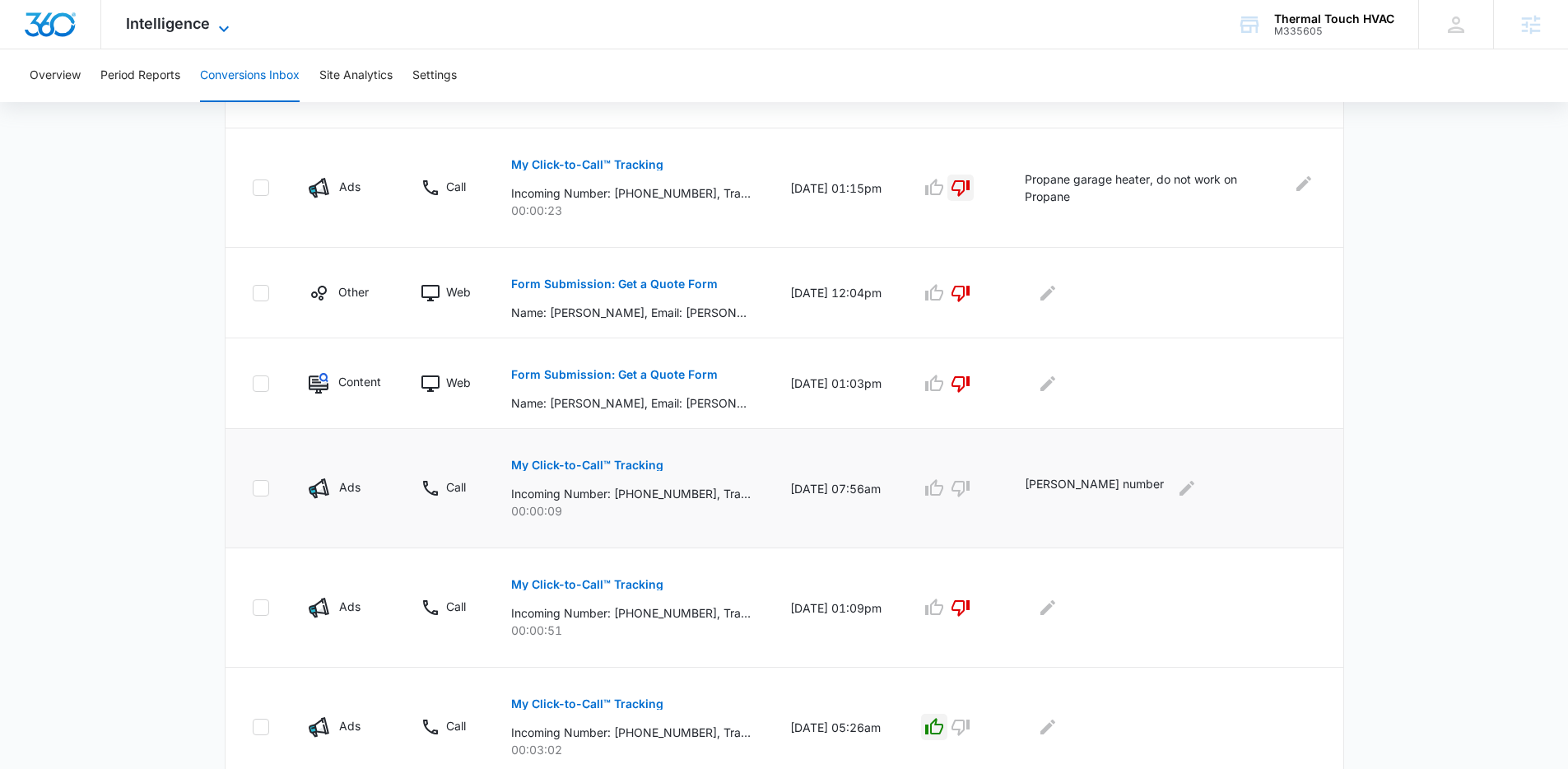
click at [156, 29] on span "Intelligence" at bounding box center [168, 24] width 84 height 17
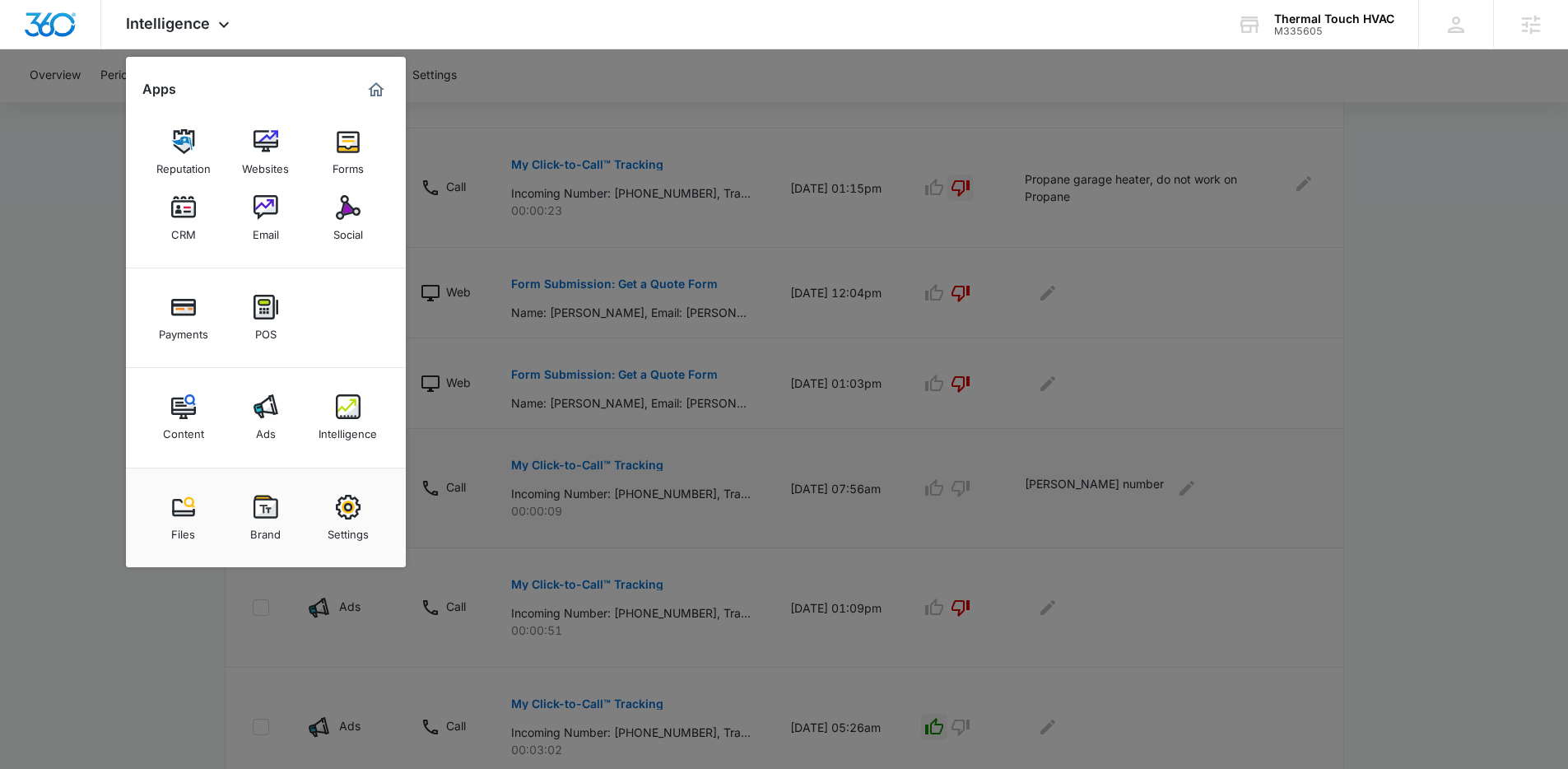
click at [430, 113] on div at bounding box center [784, 384] width 1568 height 769
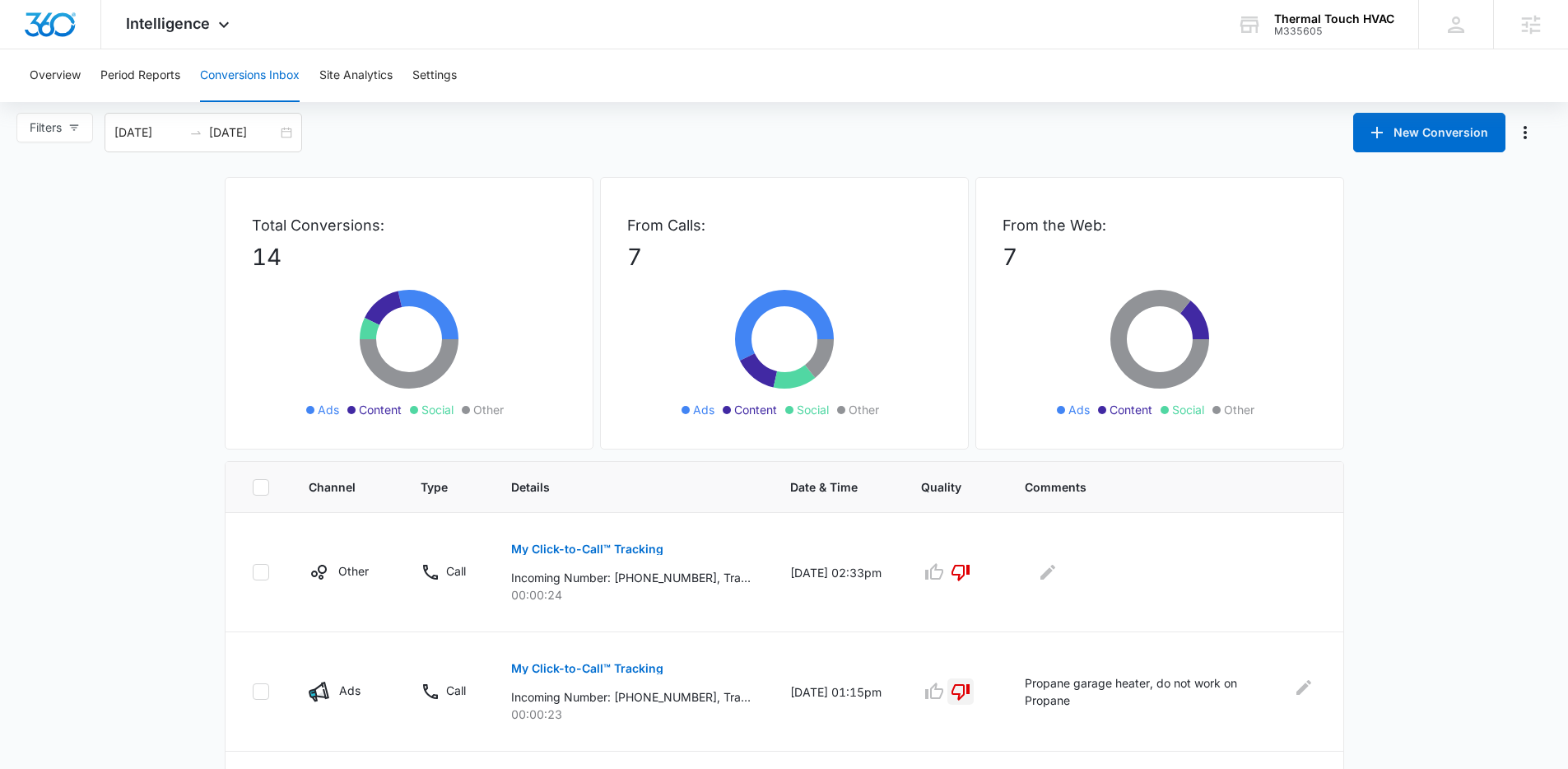
scroll to position [0, 0]
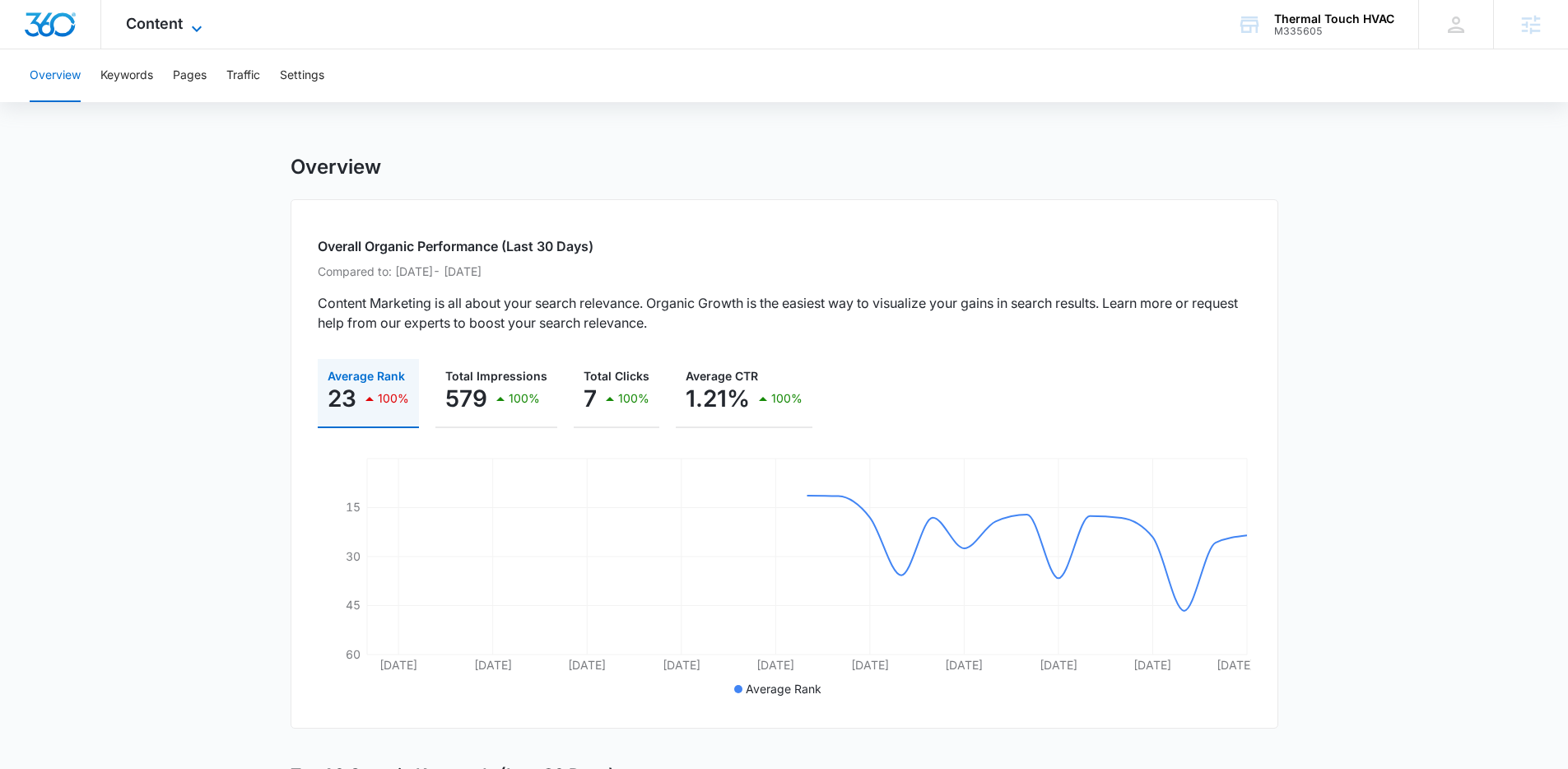
click at [159, 22] on span "Content" at bounding box center [154, 24] width 57 height 17
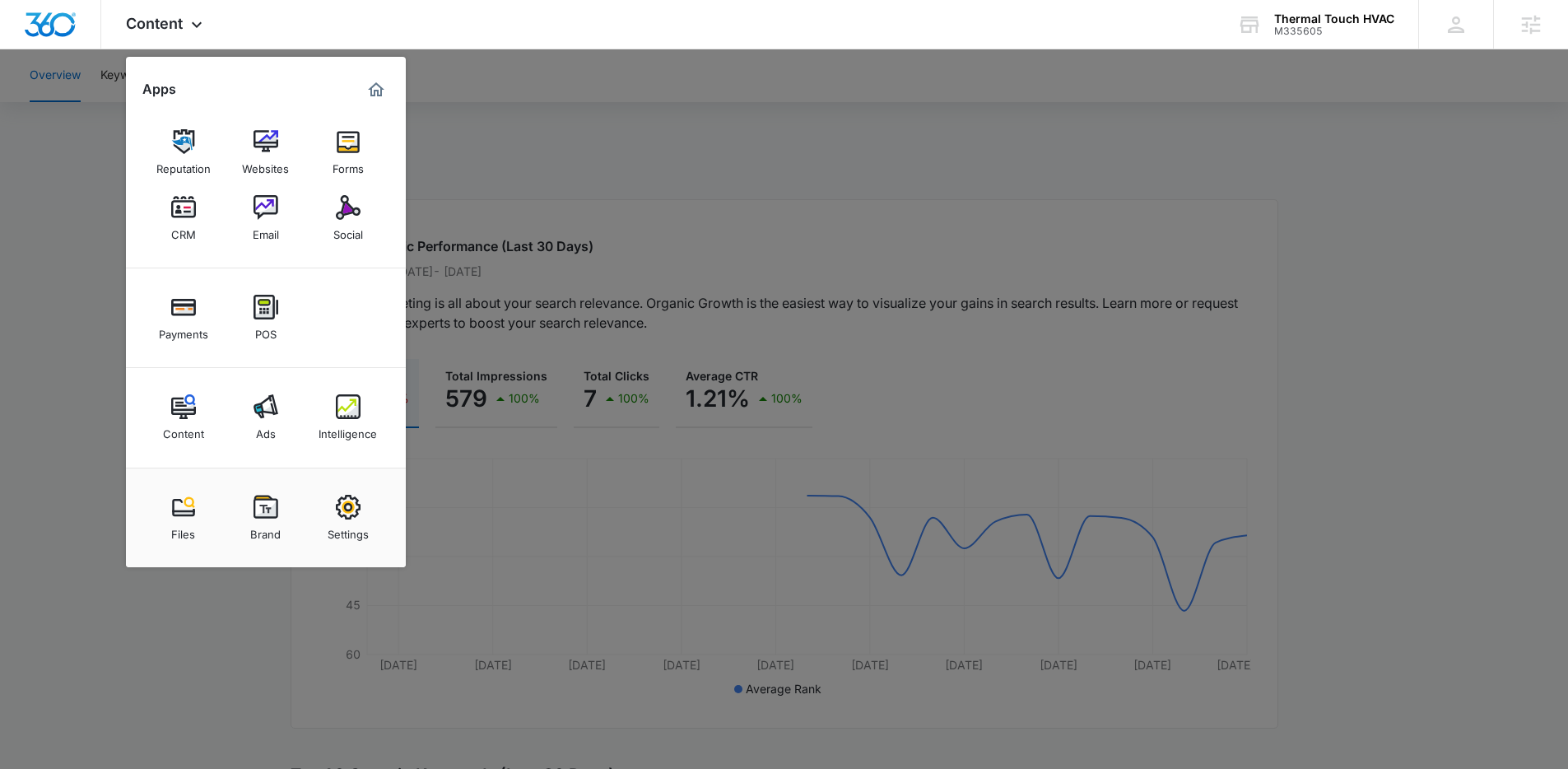
click at [507, 136] on div at bounding box center [784, 384] width 1568 height 769
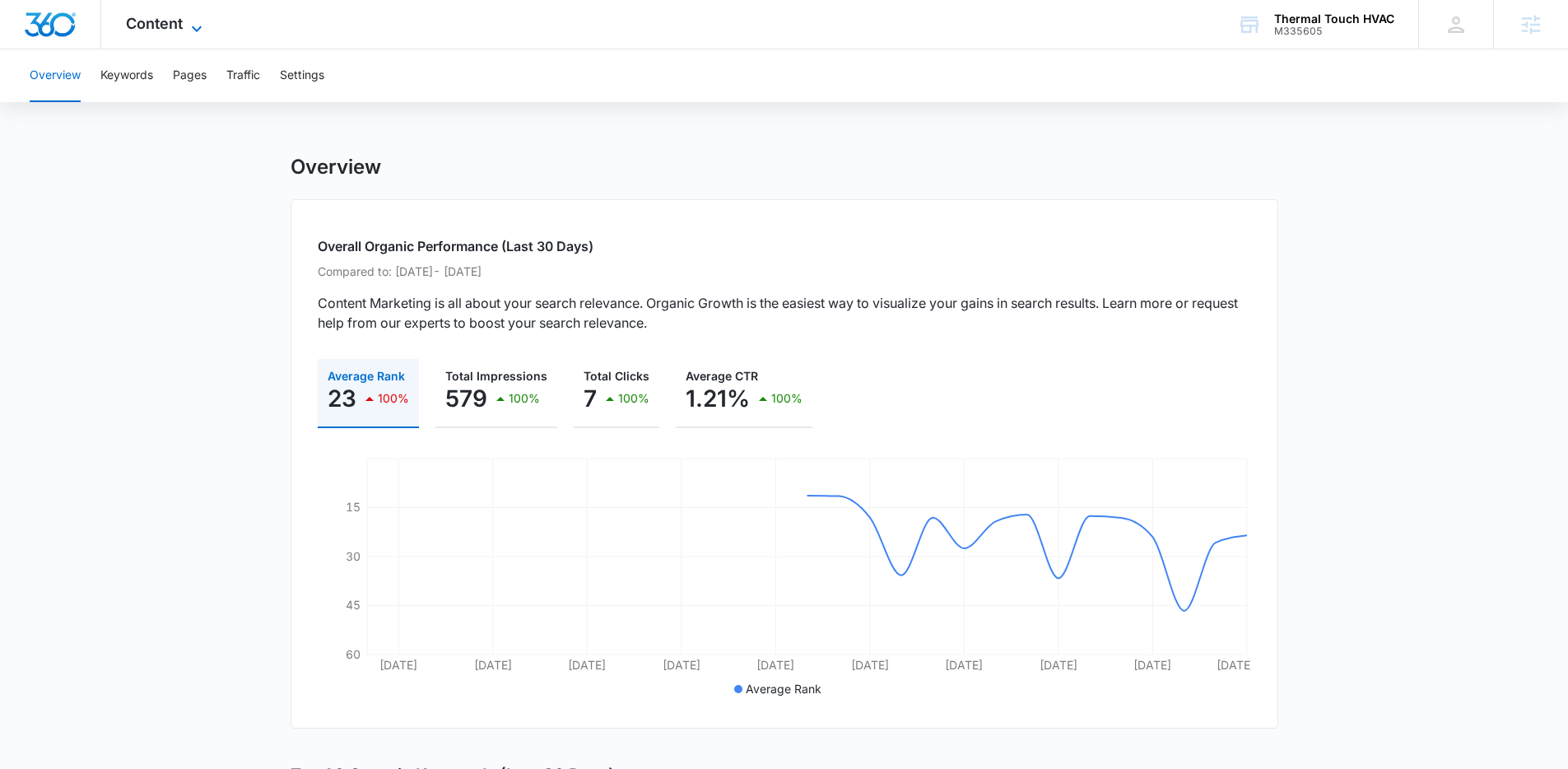
click at [179, 27] on span "Content" at bounding box center [154, 24] width 57 height 17
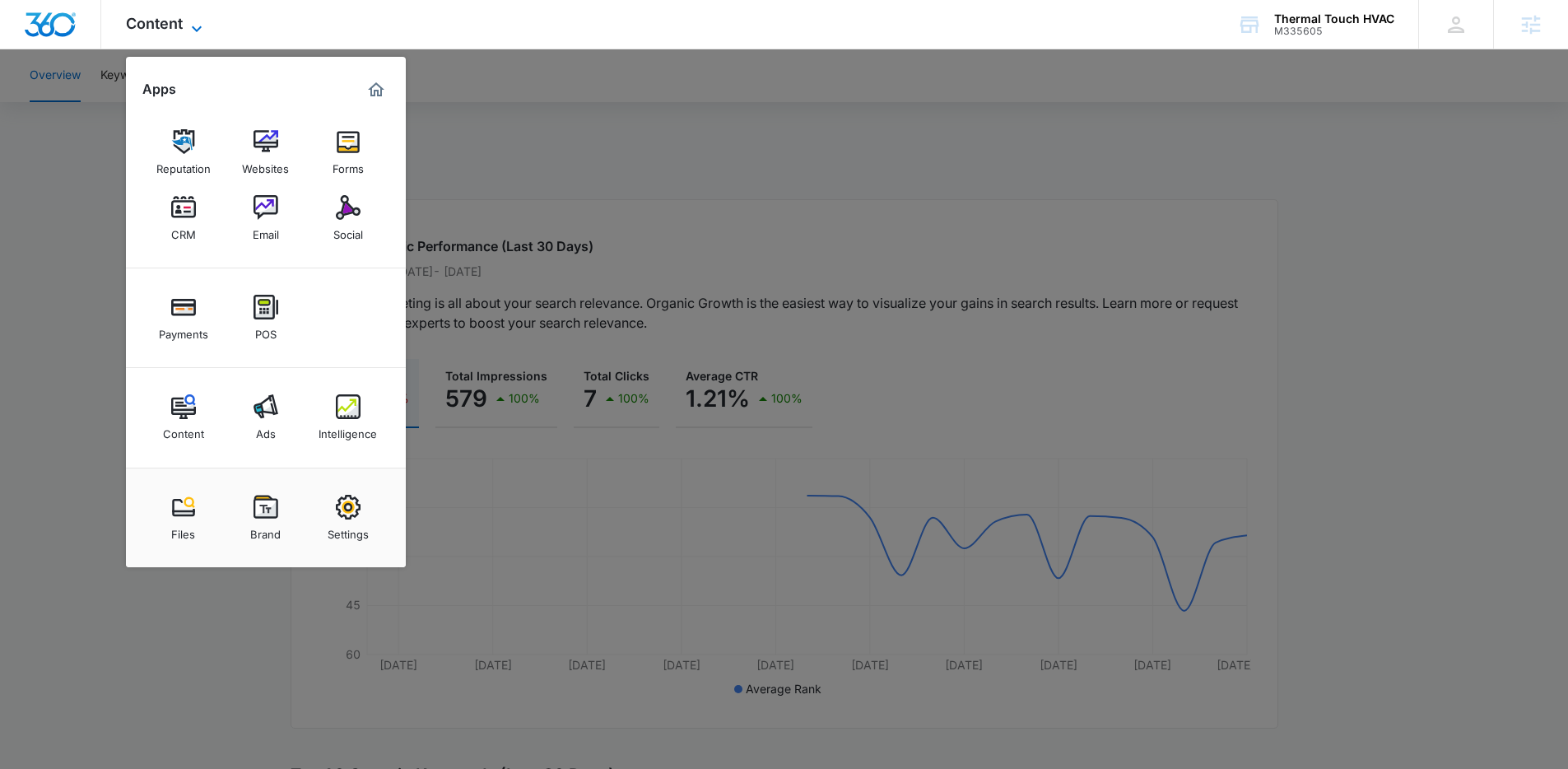
click at [179, 27] on span "Content" at bounding box center [154, 24] width 57 height 17
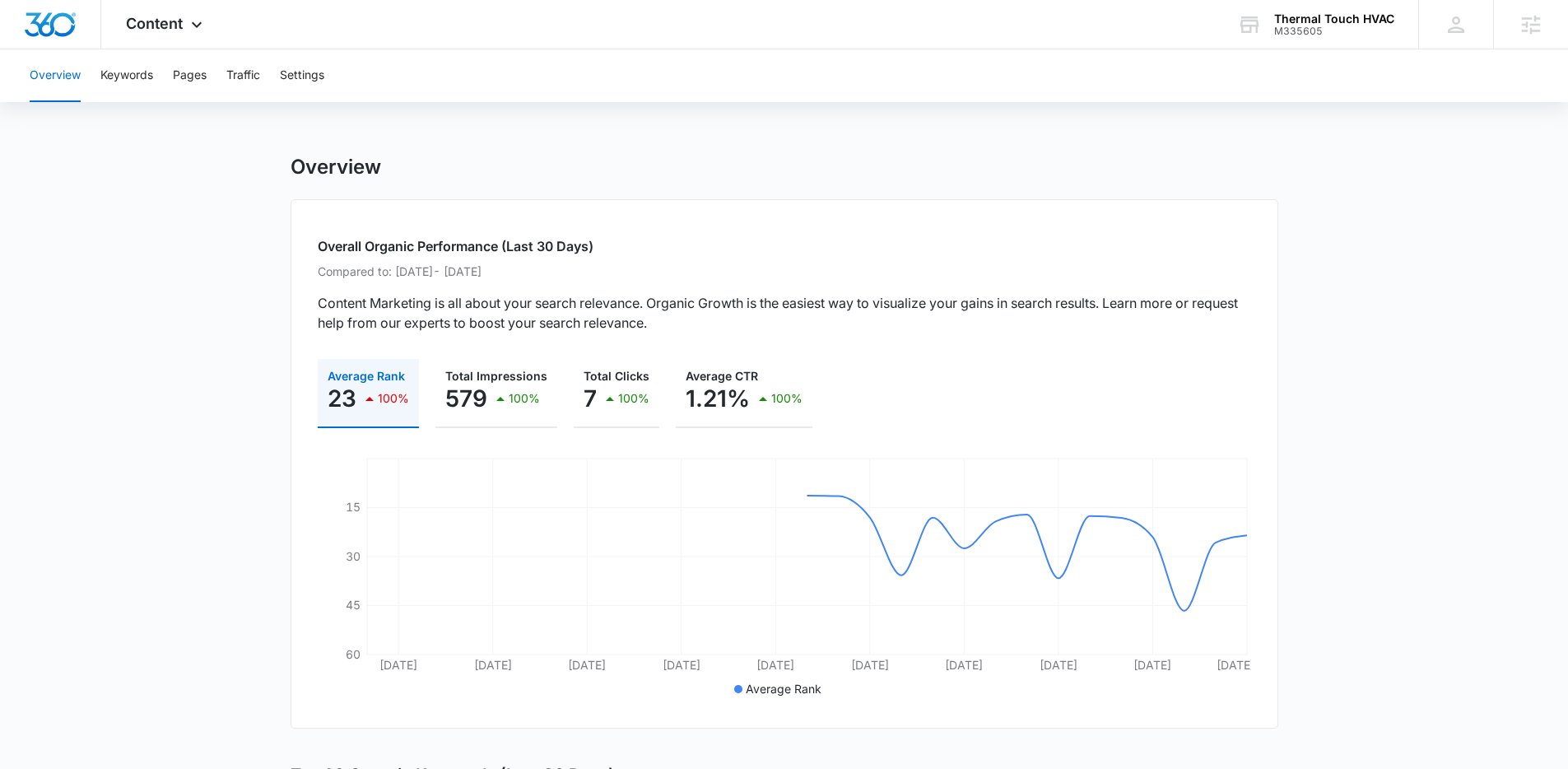
click at [217, 31] on div "Content Apps Reputation Websites Forms CRM Email Social Payments POS Content Ad…" at bounding box center [166, 24] width 130 height 49
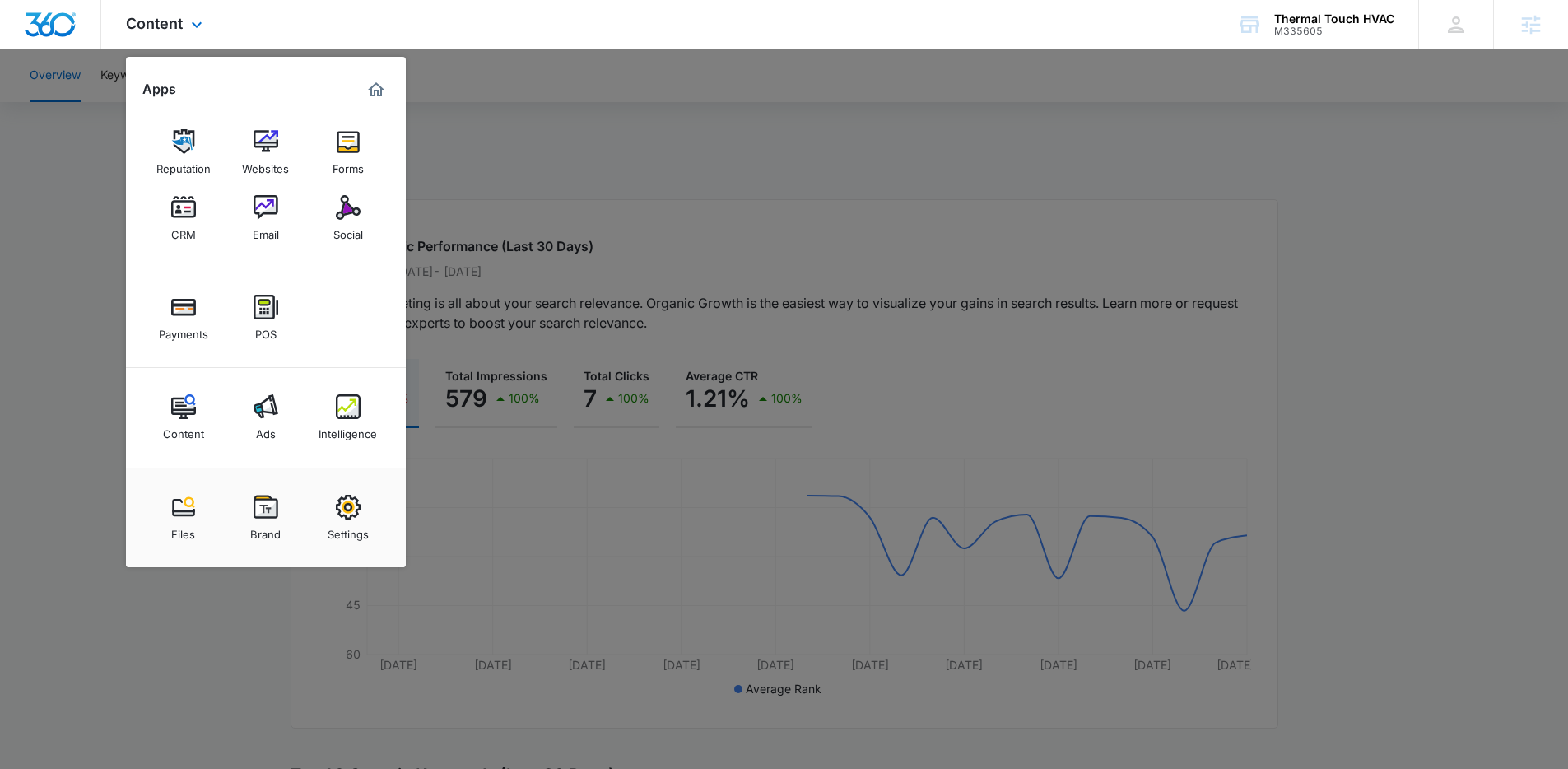
click at [217, 31] on div "Content Apps Reputation Websites Forms CRM Email Social Payments POS Content Ad…" at bounding box center [166, 24] width 130 height 49
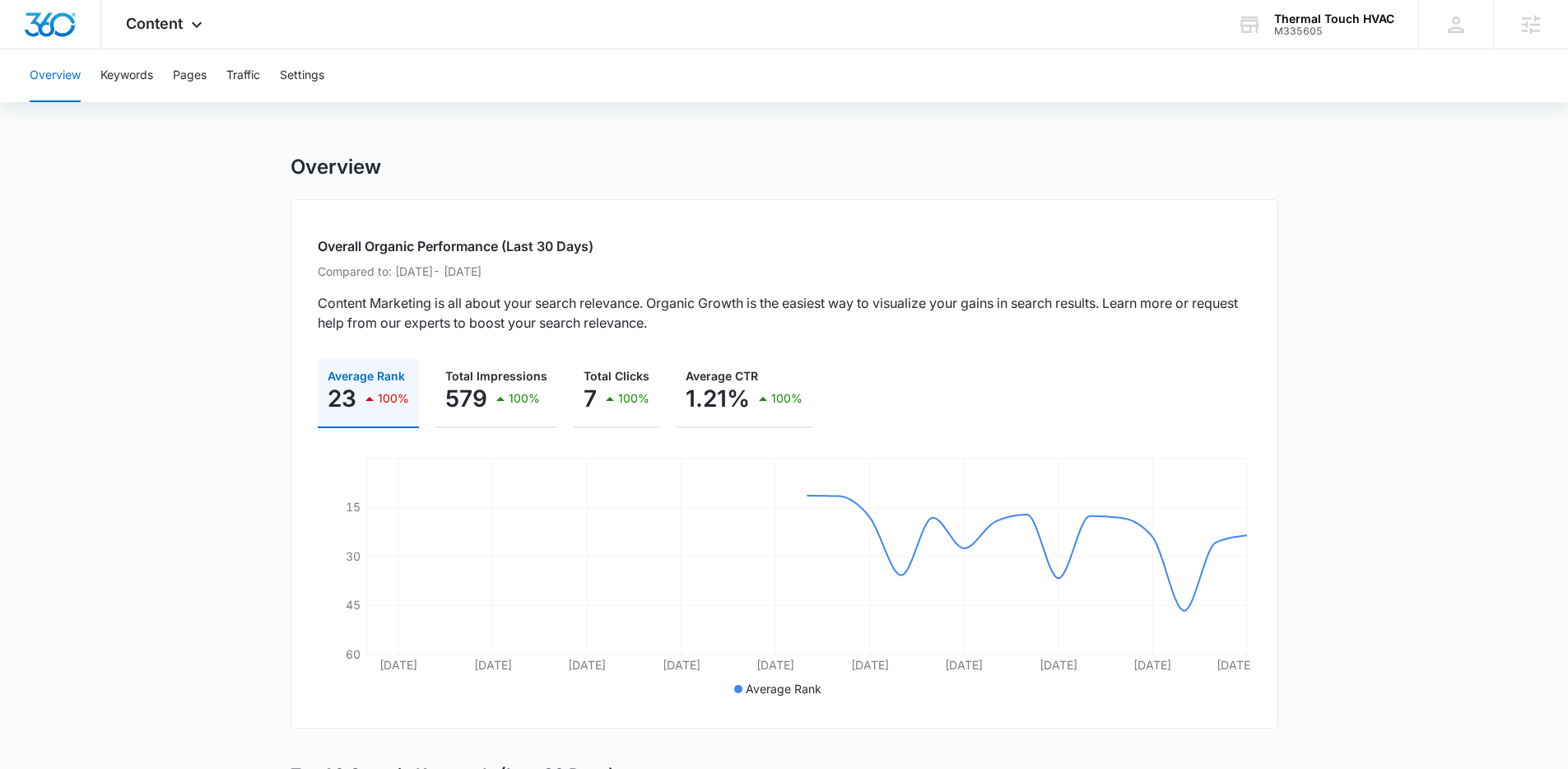
click at [738, 67] on div "Overview Keywords Pages Traffic Settings" at bounding box center [784, 76] width 1529 height 52
click at [209, 34] on div "Content Apps Reputation Websites Forms CRM Email Social Payments POS Content Ad…" at bounding box center [166, 24] width 130 height 49
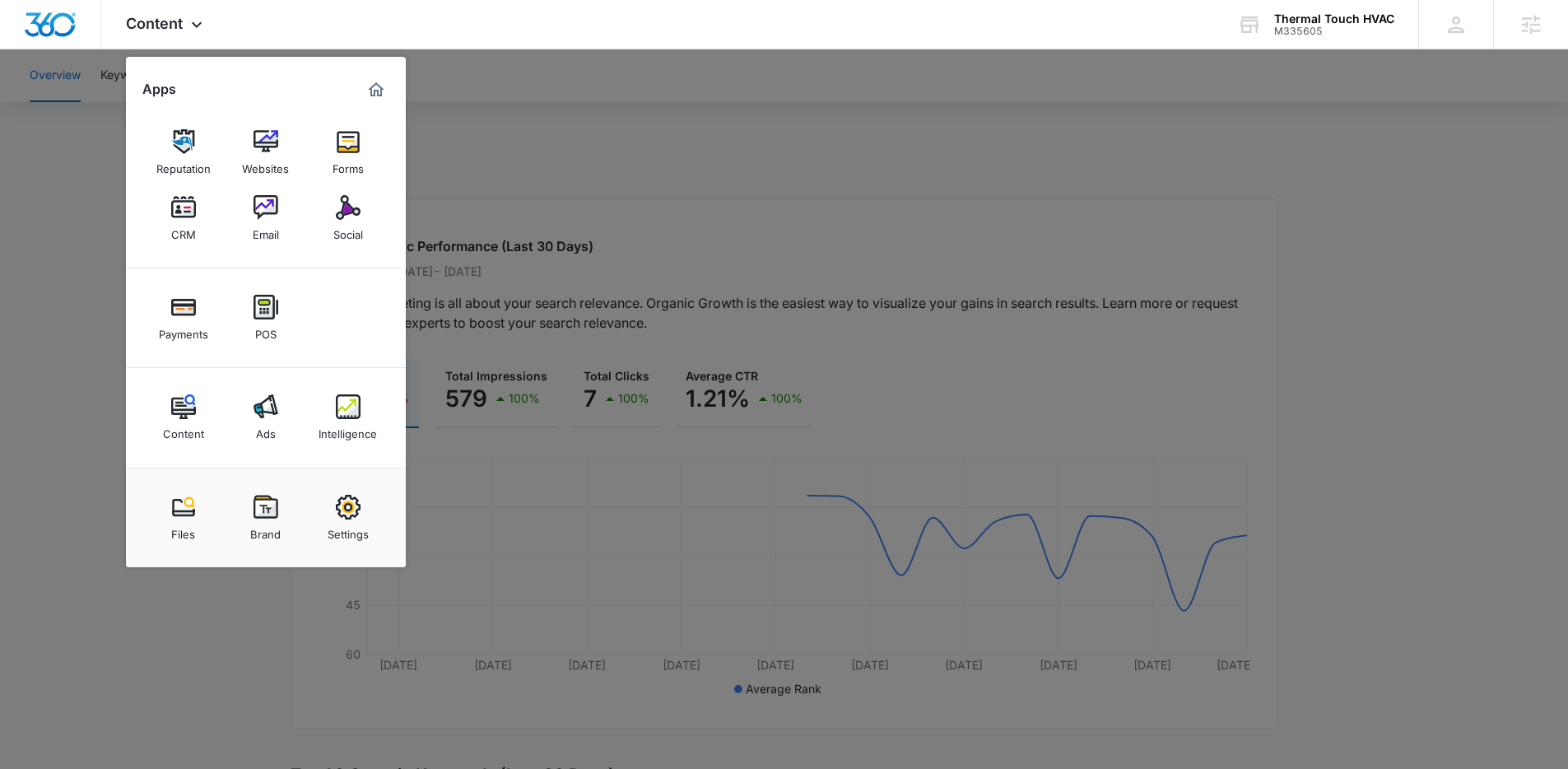
click at [956, 126] on div at bounding box center [784, 384] width 1568 height 769
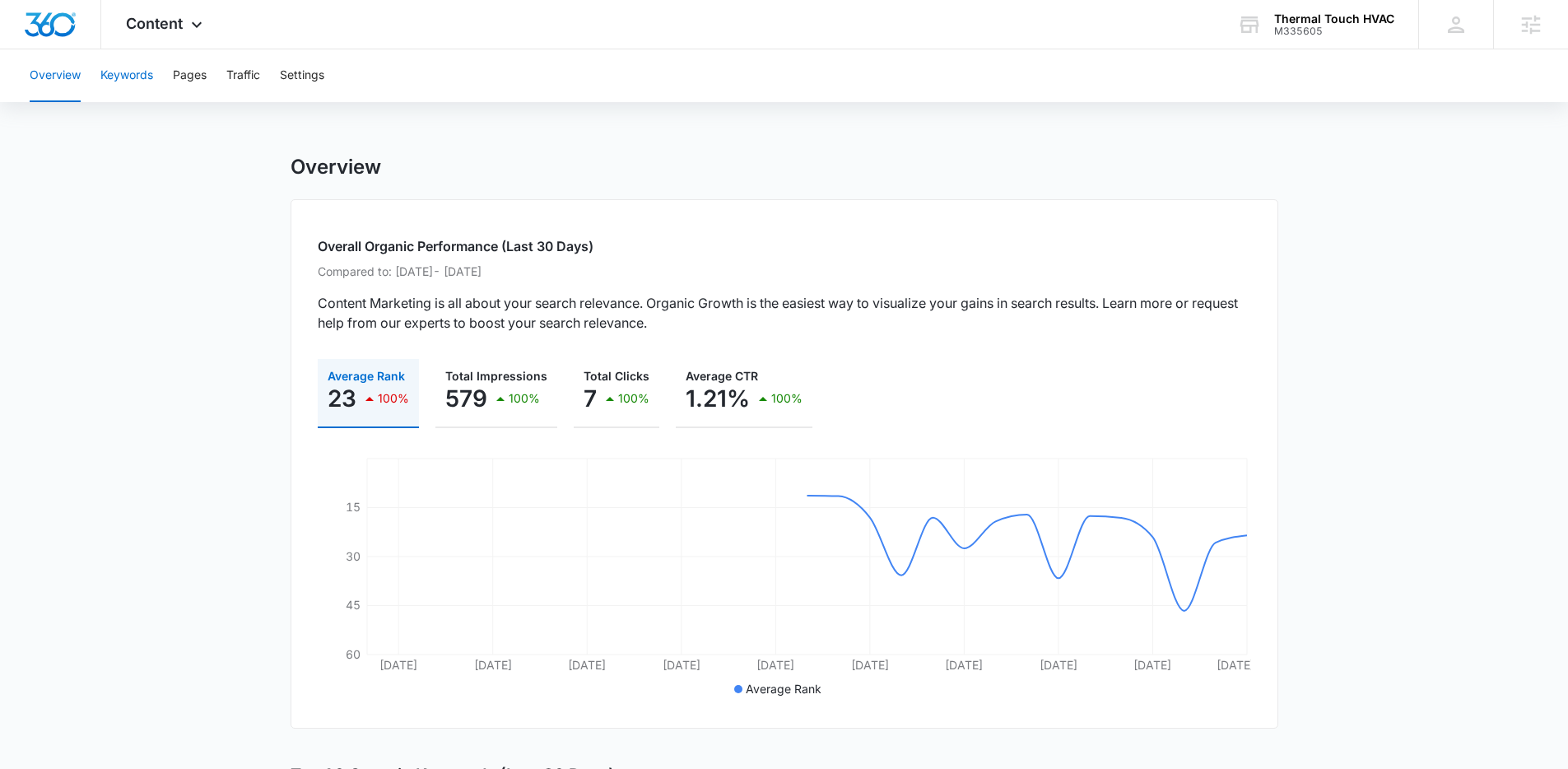
click at [112, 80] on button "Keywords" at bounding box center [127, 76] width 52 height 52
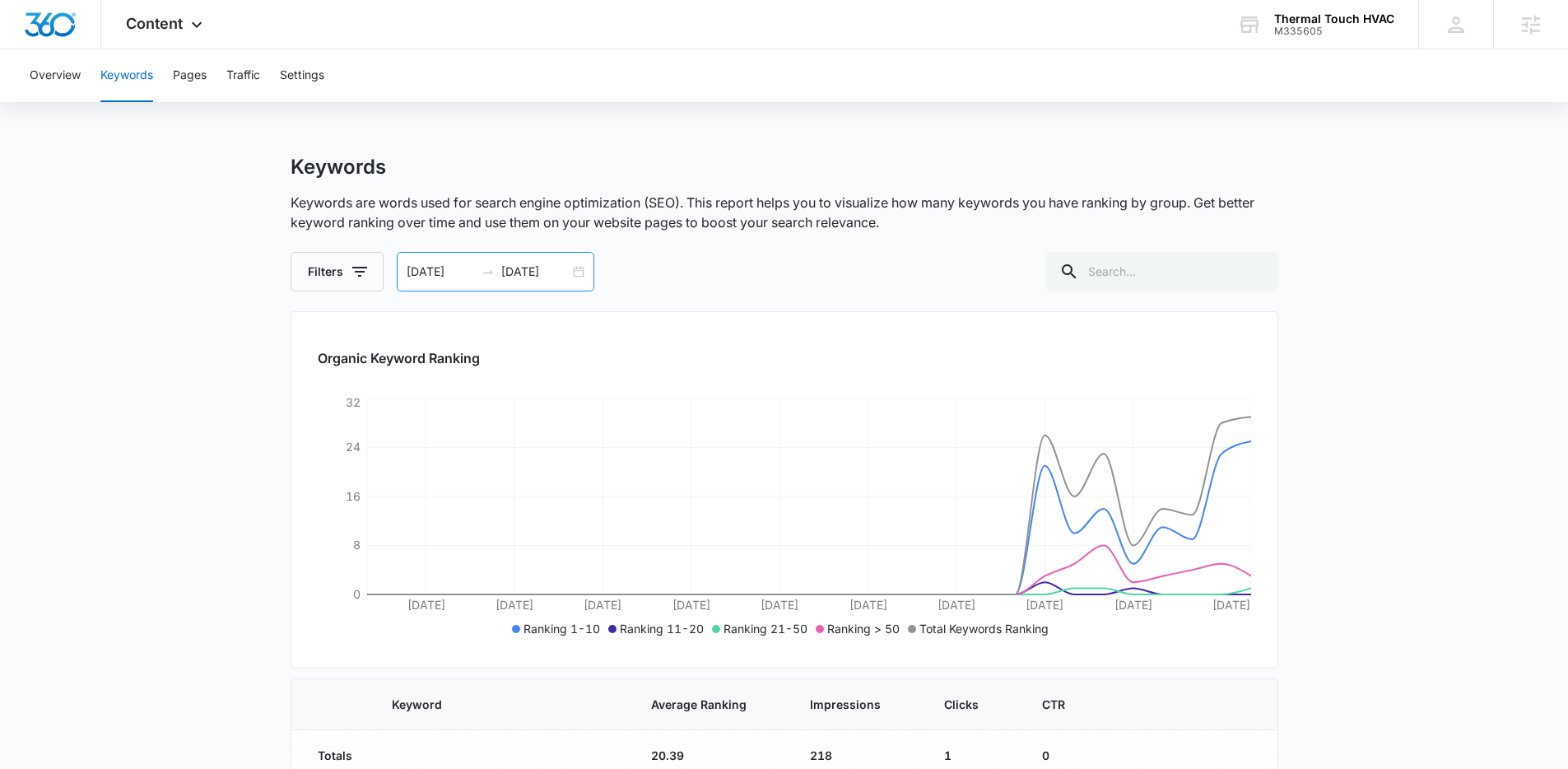
click at [571, 273] on div "08/01/2025 08/31/2025" at bounding box center [495, 271] width 197 height 39
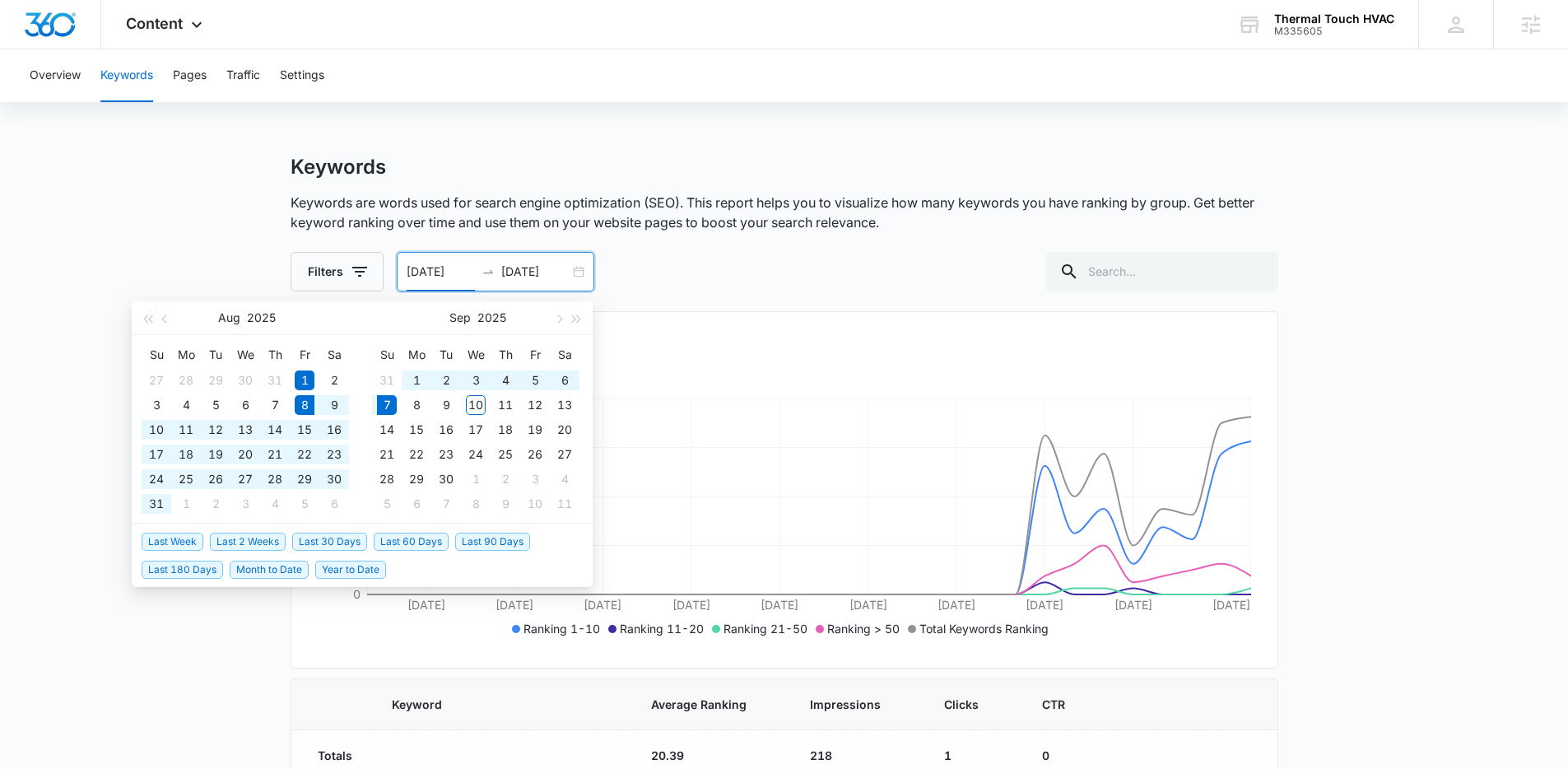
click at [312, 549] on span "Last 30 Days" at bounding box center [330, 542] width 75 height 18
type input "[DATE]"
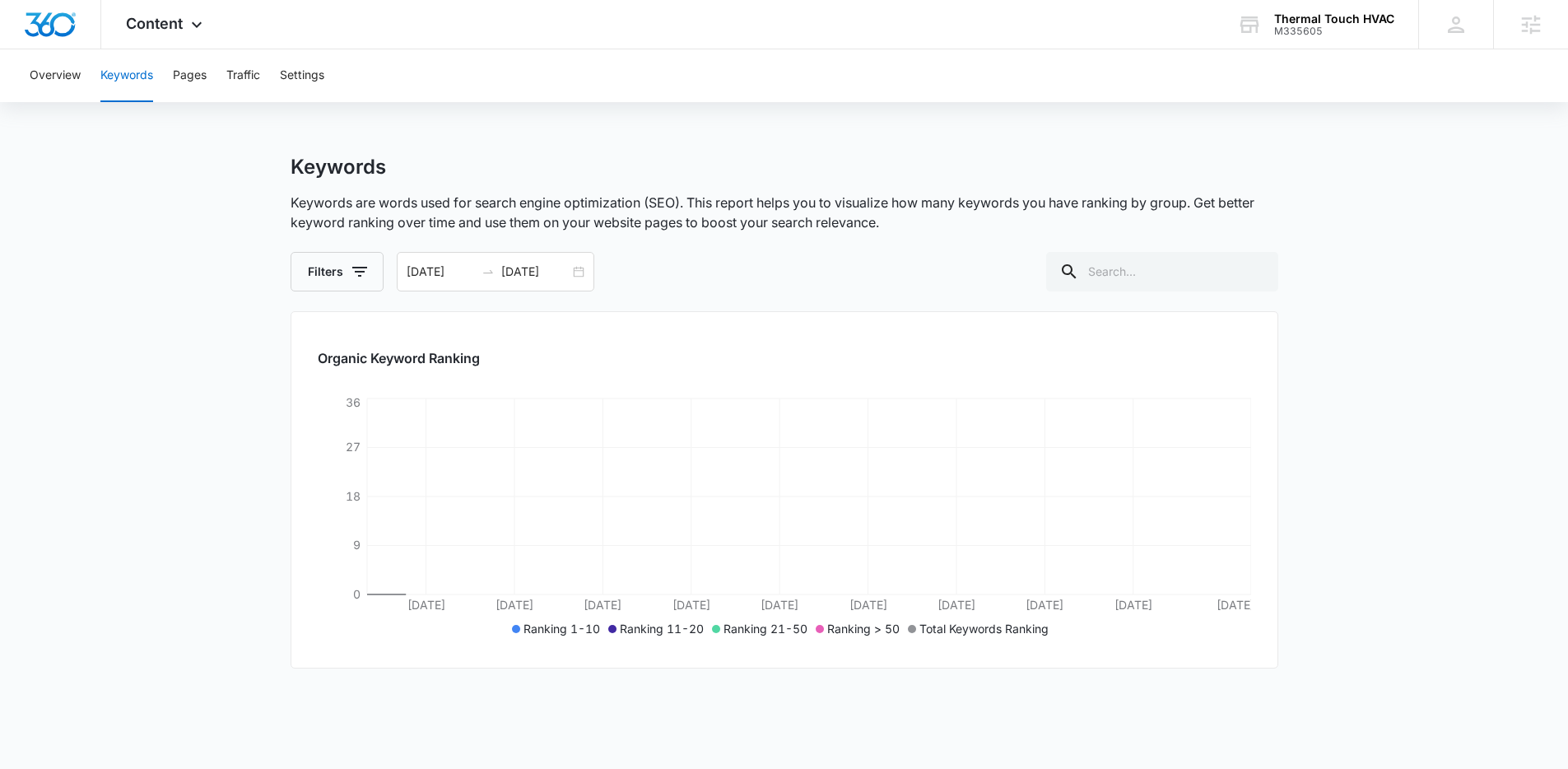
click at [901, 240] on div "Keywords Keywords are words used for search engine optimization (SEO). This rep…" at bounding box center [784, 223] width 988 height 136
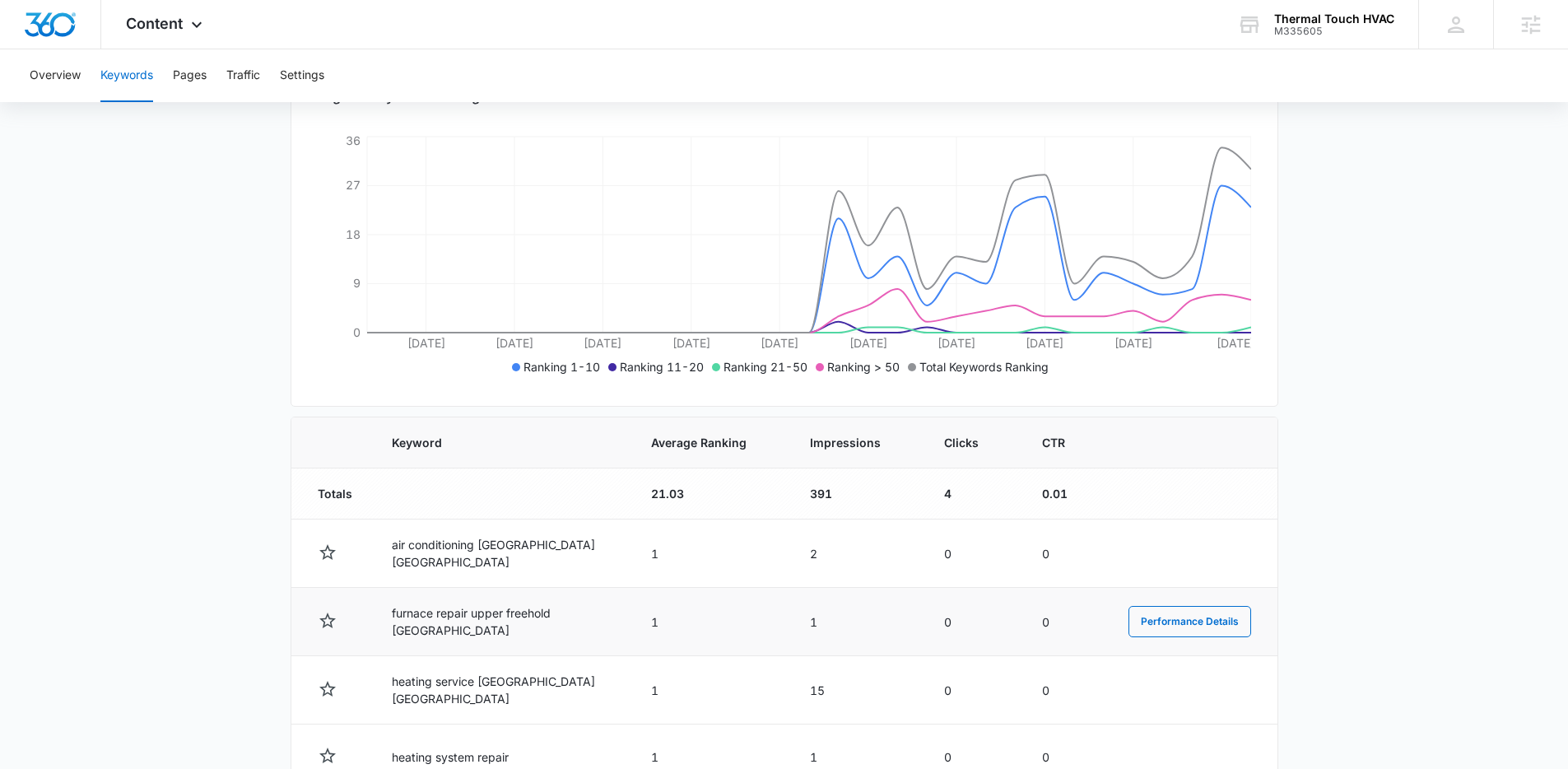
scroll to position [541, 0]
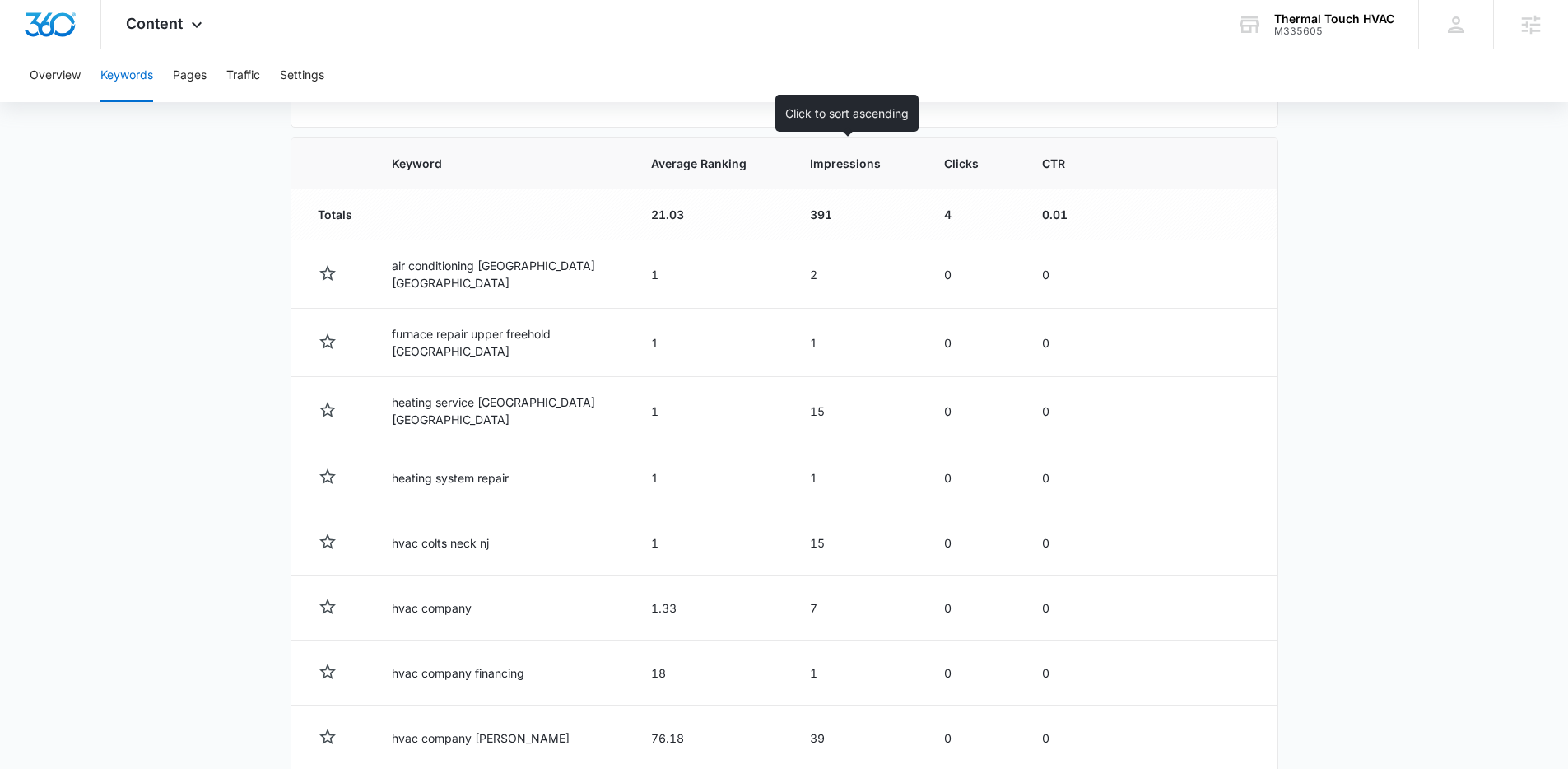
click at [837, 169] on span "Impressions" at bounding box center [845, 163] width 71 height 17
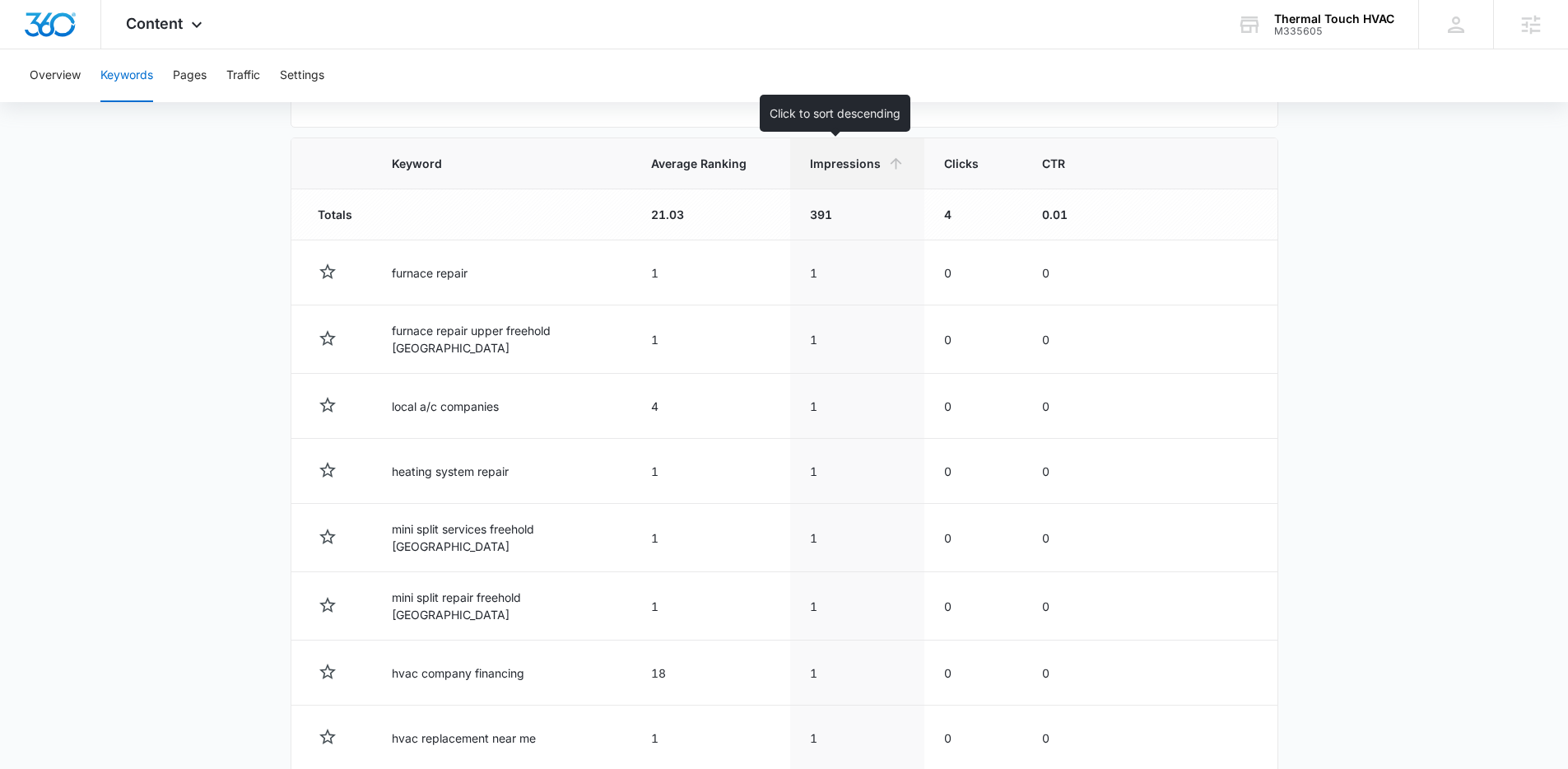
click at [810, 162] on span "Impressions" at bounding box center [845, 163] width 71 height 17
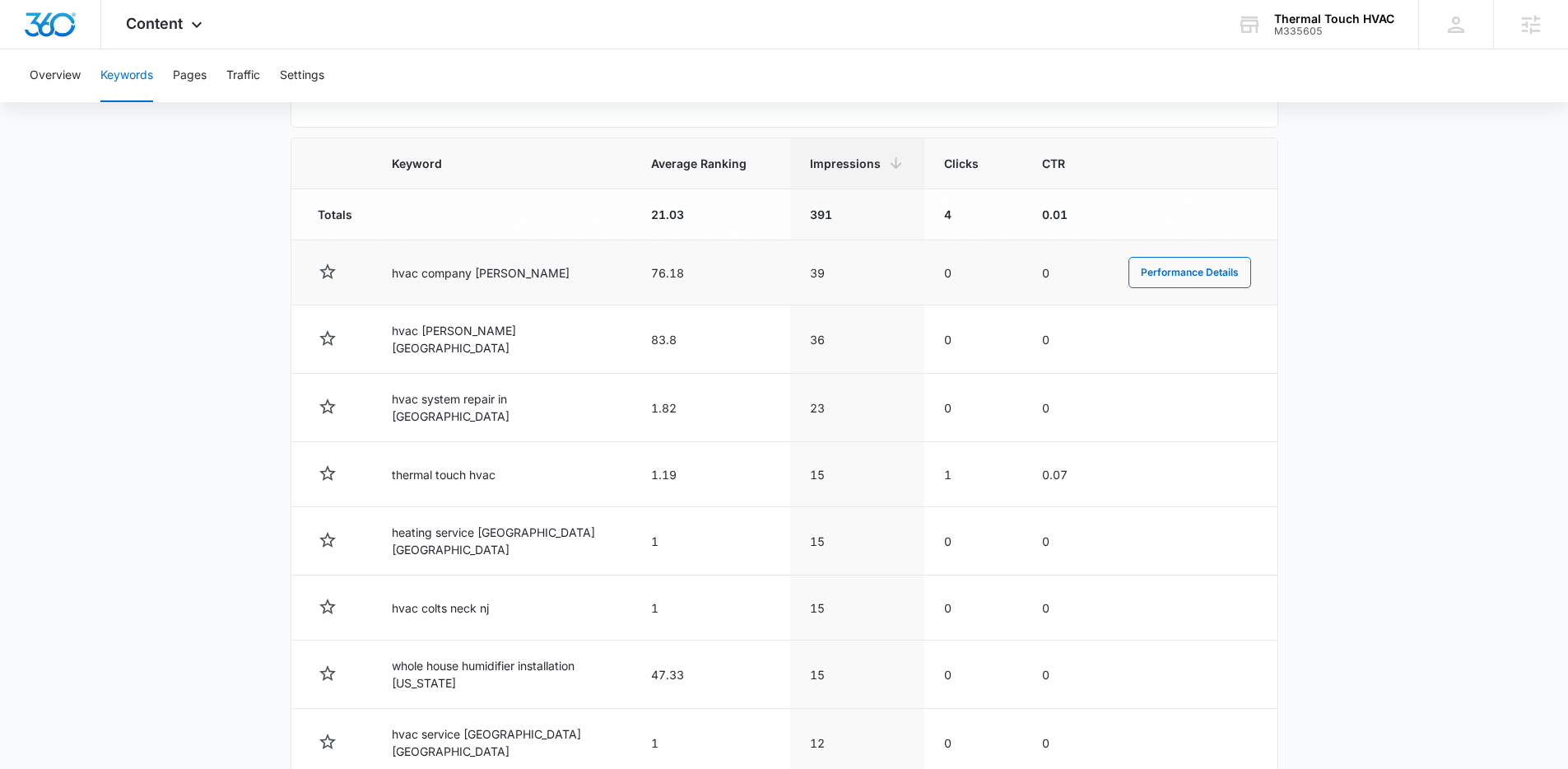
click at [524, 280] on td "hvac company howell" at bounding box center [501, 273] width 259 height 65
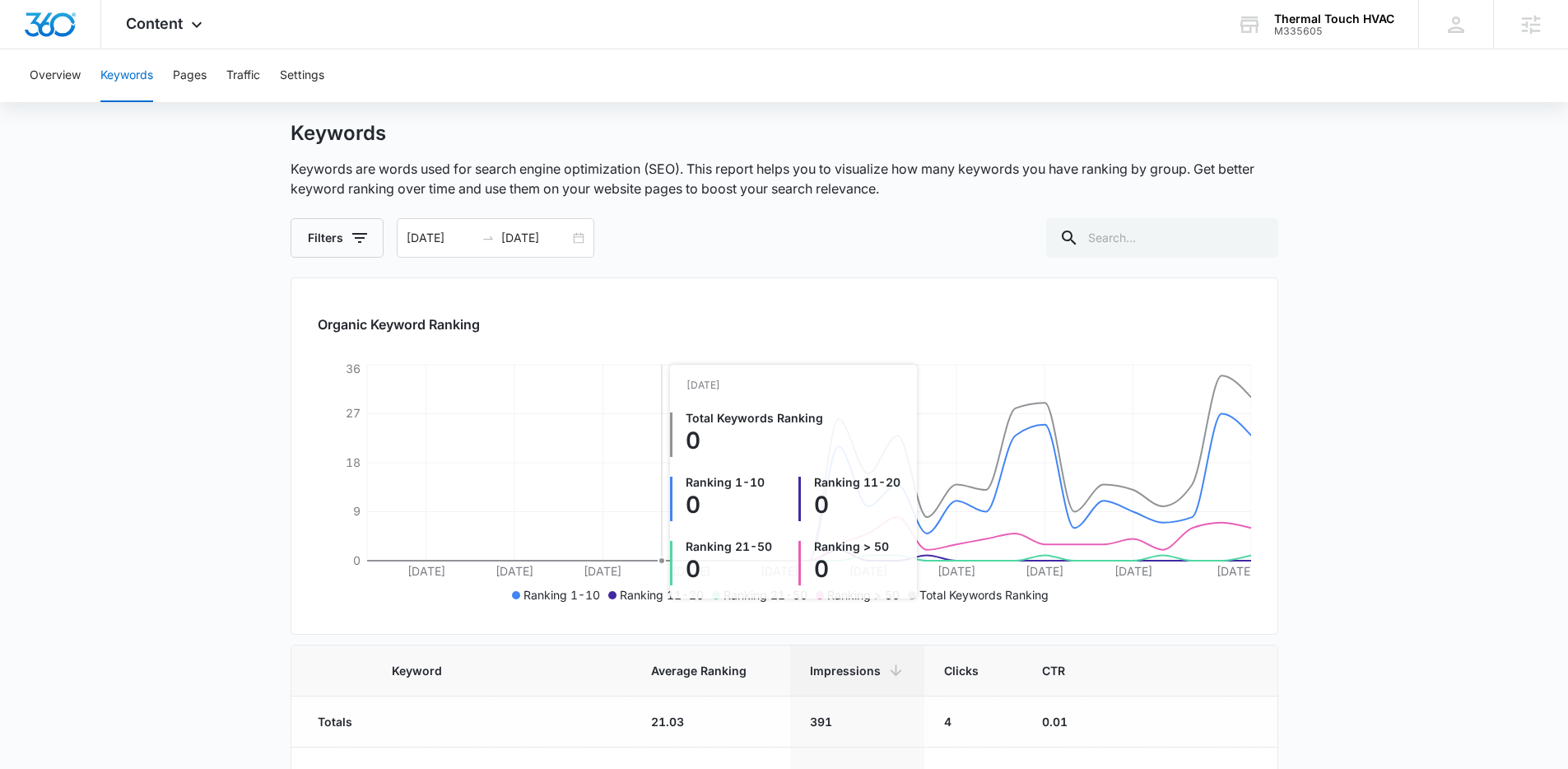
scroll to position [0, 0]
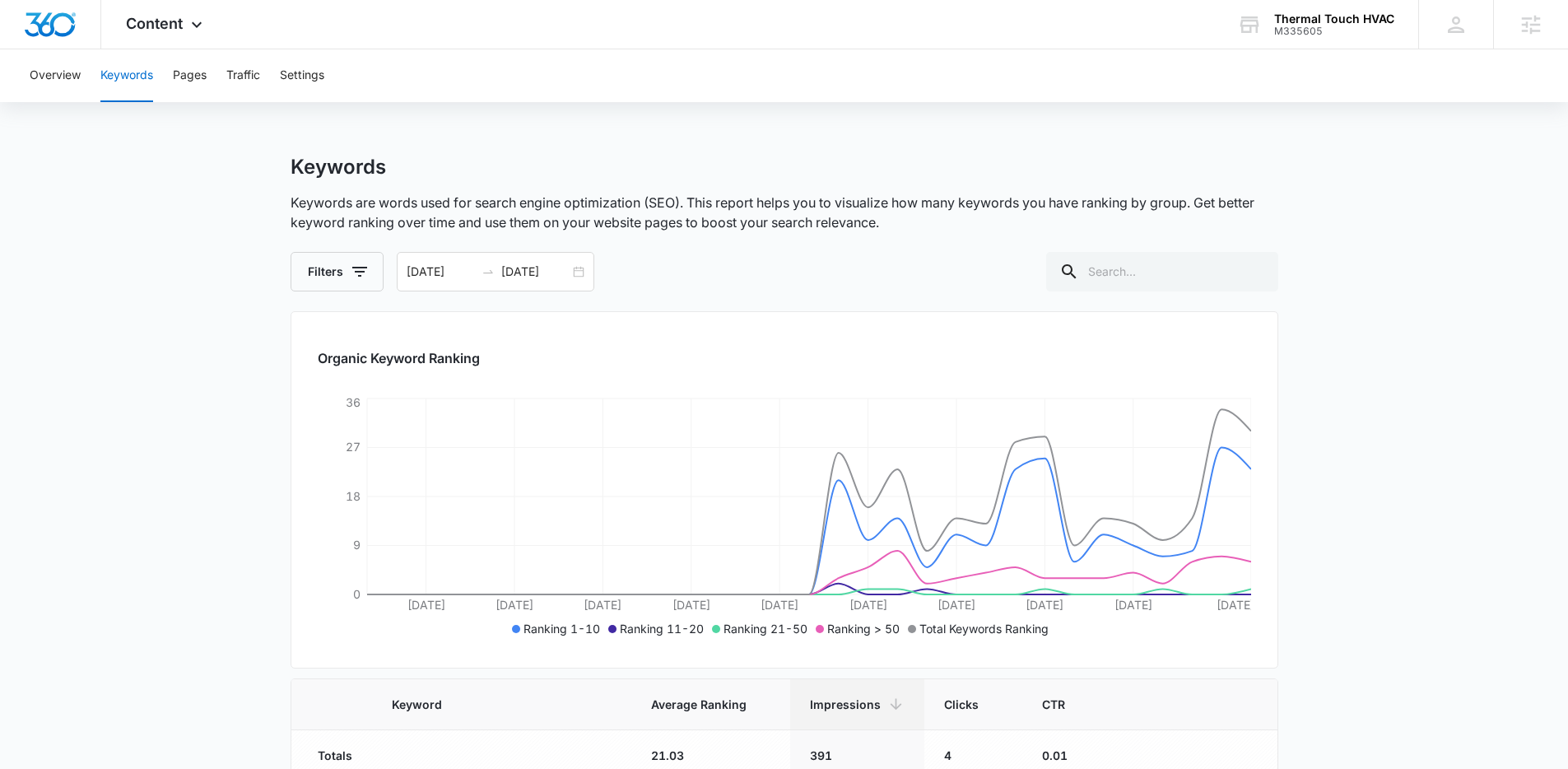
drag, startPoint x: 1440, startPoint y: 323, endPoint x: 1427, endPoint y: 291, distance: 34.5
click at [542, 80] on div "Overview Keywords Pages Traffic Settings" at bounding box center [784, 76] width 1529 height 52
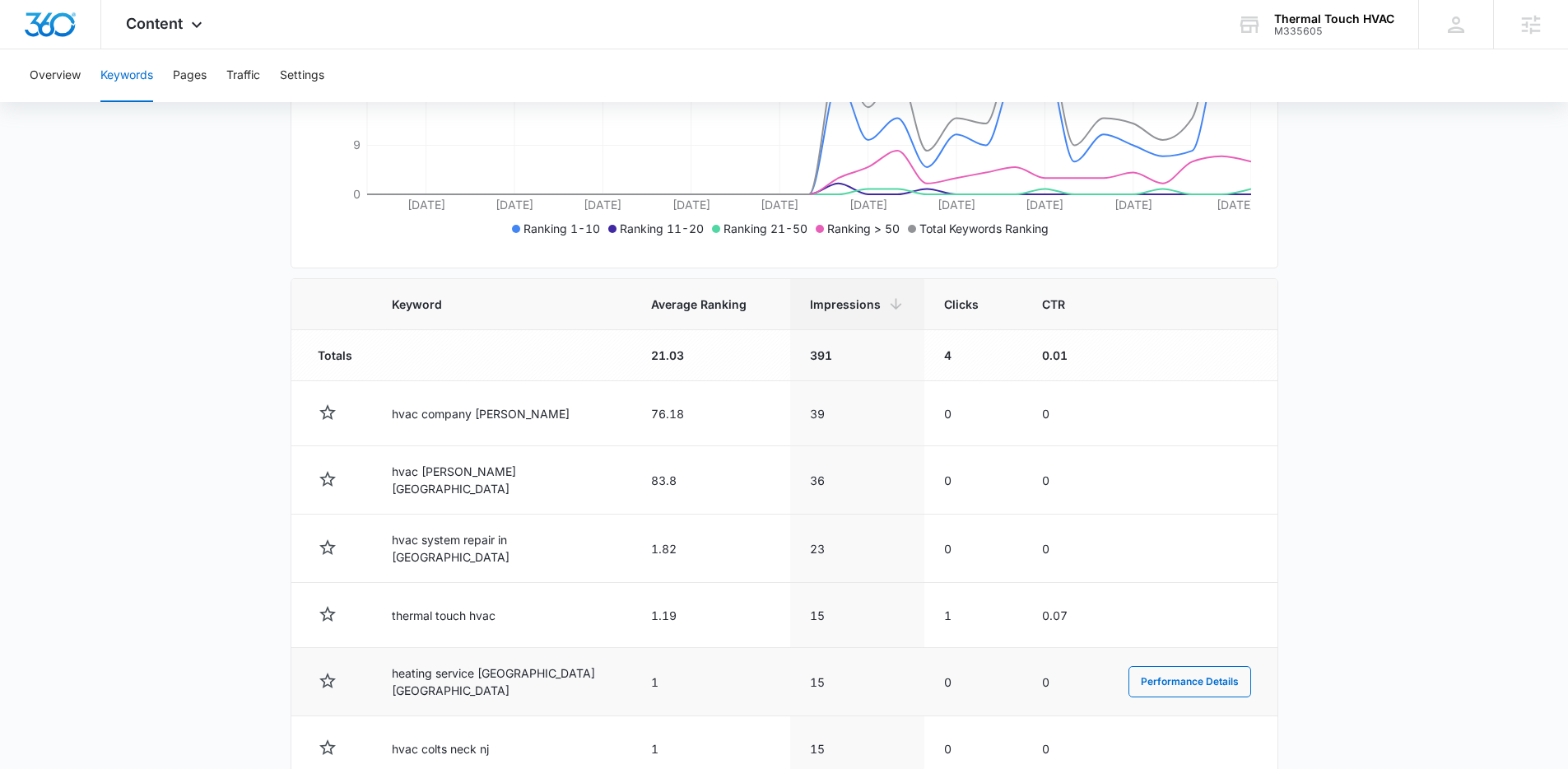
scroll to position [537, 0]
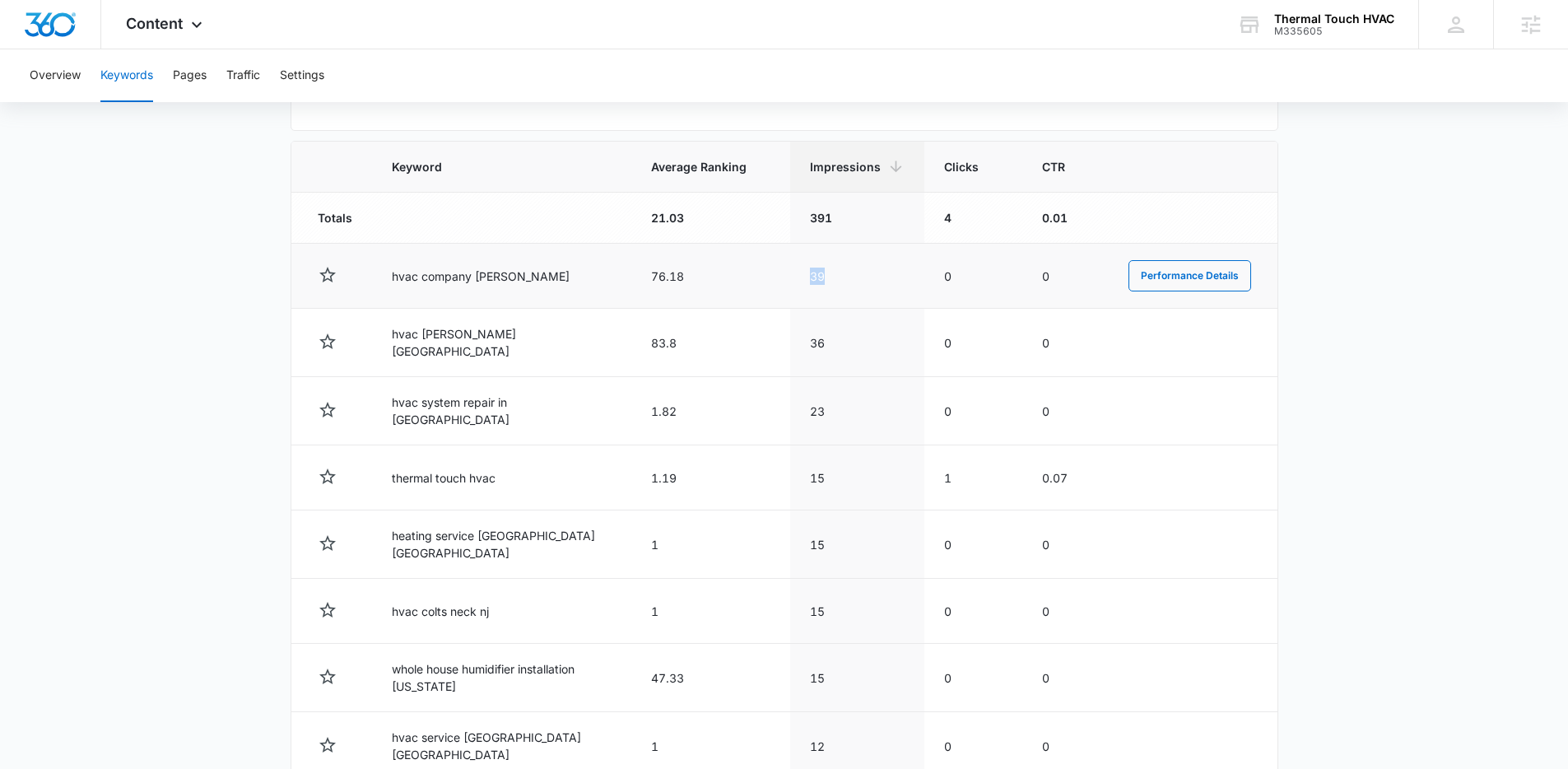
drag, startPoint x: 792, startPoint y: 275, endPoint x: 736, endPoint y: 268, distance: 56.4
click at [736, 268] on tr "hvac company howell 76.18 39 0 0 Performance Details" at bounding box center [784, 276] width 986 height 65
click at [736, 268] on td "76.18" at bounding box center [711, 276] width 159 height 65
drag, startPoint x: 389, startPoint y: 268, endPoint x: 544, endPoint y: 281, distance: 155.5
click at [544, 281] on td "hvac company howell" at bounding box center [501, 276] width 259 height 65
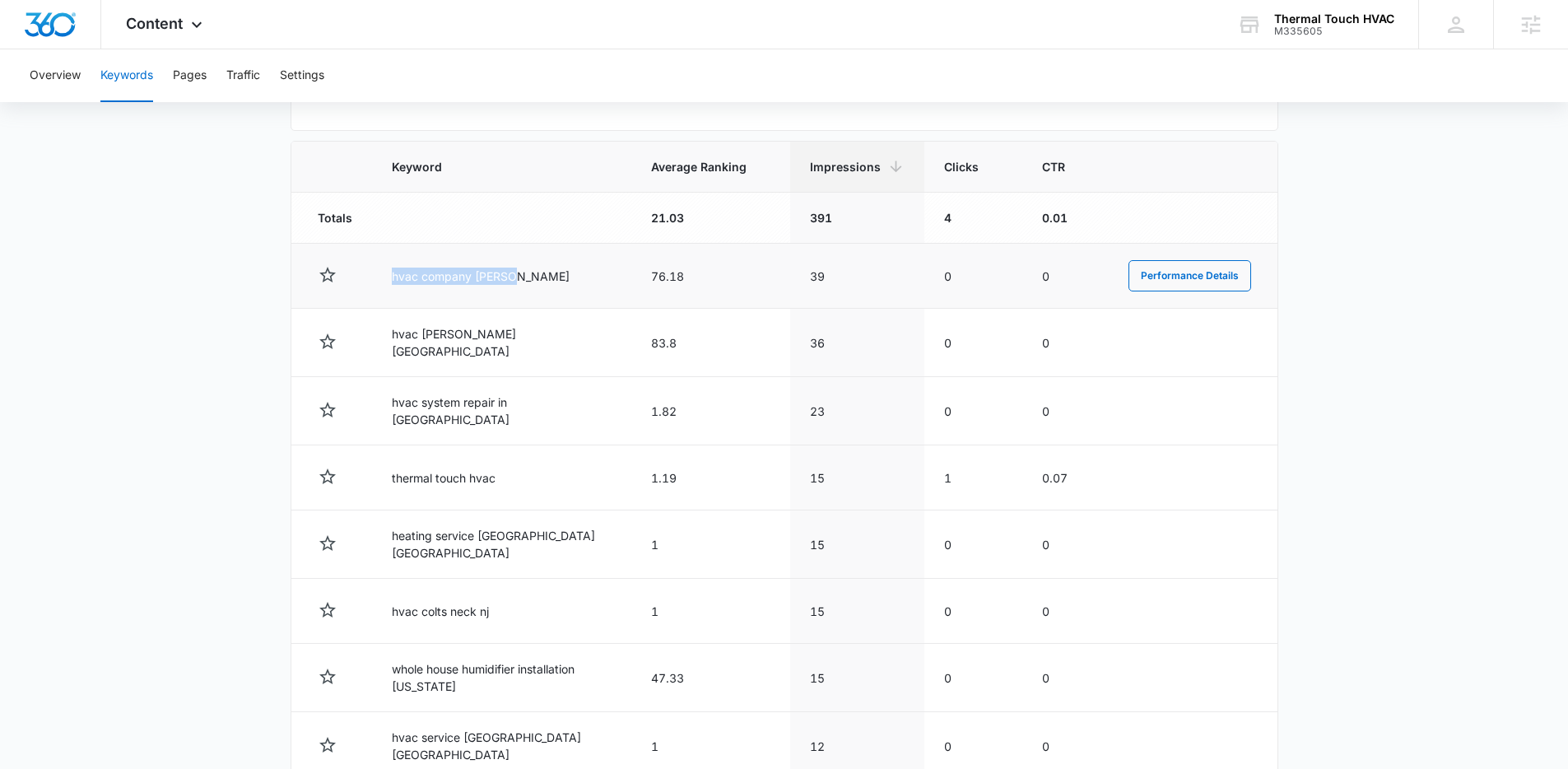
click at [544, 281] on td "hvac company howell" at bounding box center [501, 276] width 259 height 65
drag, startPoint x: 632, startPoint y: 276, endPoint x: 697, endPoint y: 274, distance: 65.0
click at [697, 273] on tr "hvac company howell 76.18 39 0 0 Performance Details" at bounding box center [784, 276] width 986 height 65
click at [697, 274] on td "76.18" at bounding box center [711, 276] width 159 height 65
drag, startPoint x: 357, startPoint y: 264, endPoint x: 529, endPoint y: 288, distance: 173.7
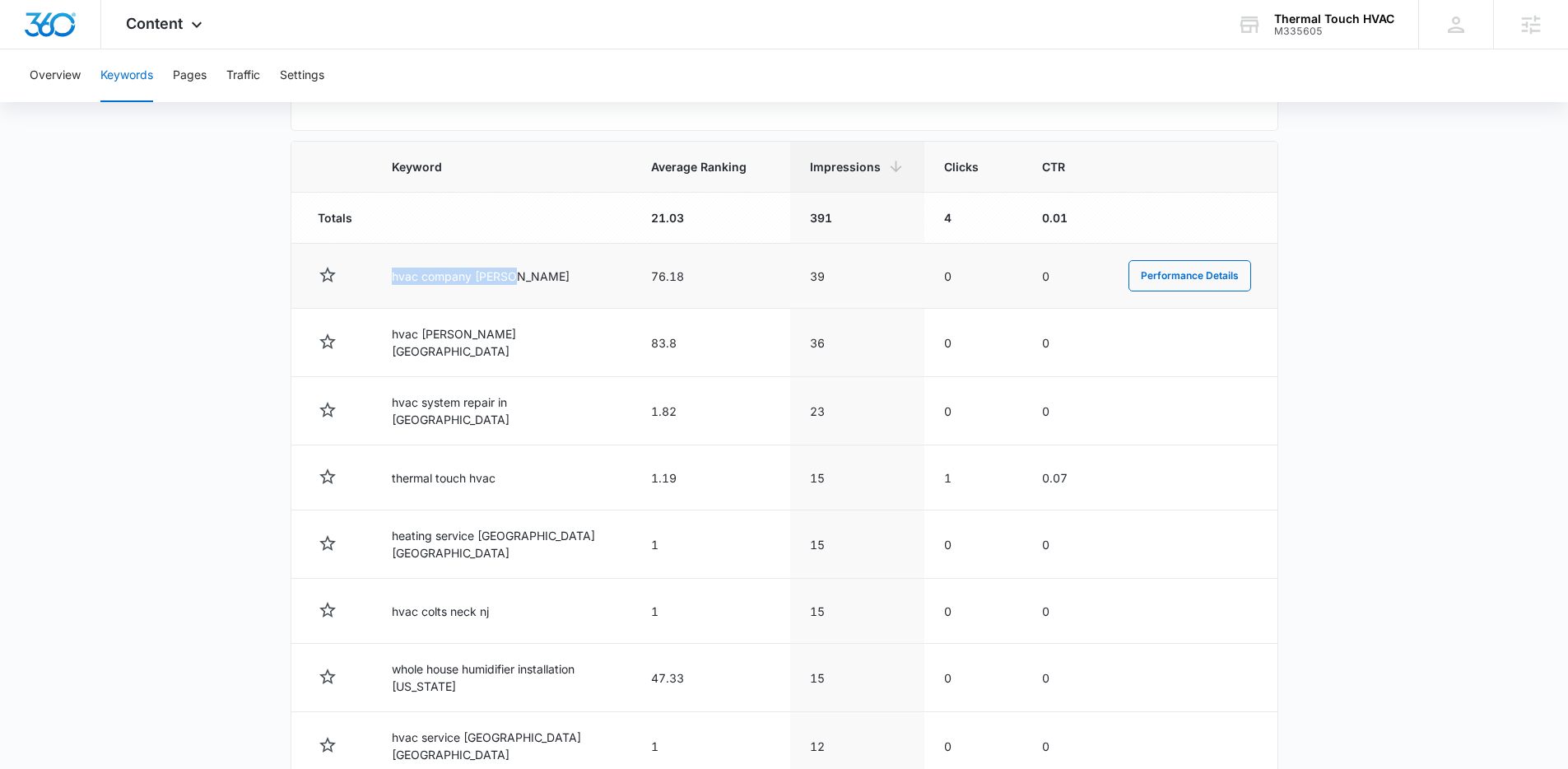
click at [529, 288] on tr "hvac company howell 76.18 39 0 0 Performance Details" at bounding box center [784, 276] width 986 height 65
click at [529, 288] on td "hvac company howell" at bounding box center [501, 276] width 259 height 65
drag, startPoint x: 842, startPoint y: 270, endPoint x: 816, endPoint y: 277, distance: 26.9
click at [816, 277] on td "39" at bounding box center [858, 276] width 135 height 65
click at [815, 275] on td "39" at bounding box center [858, 276] width 135 height 65
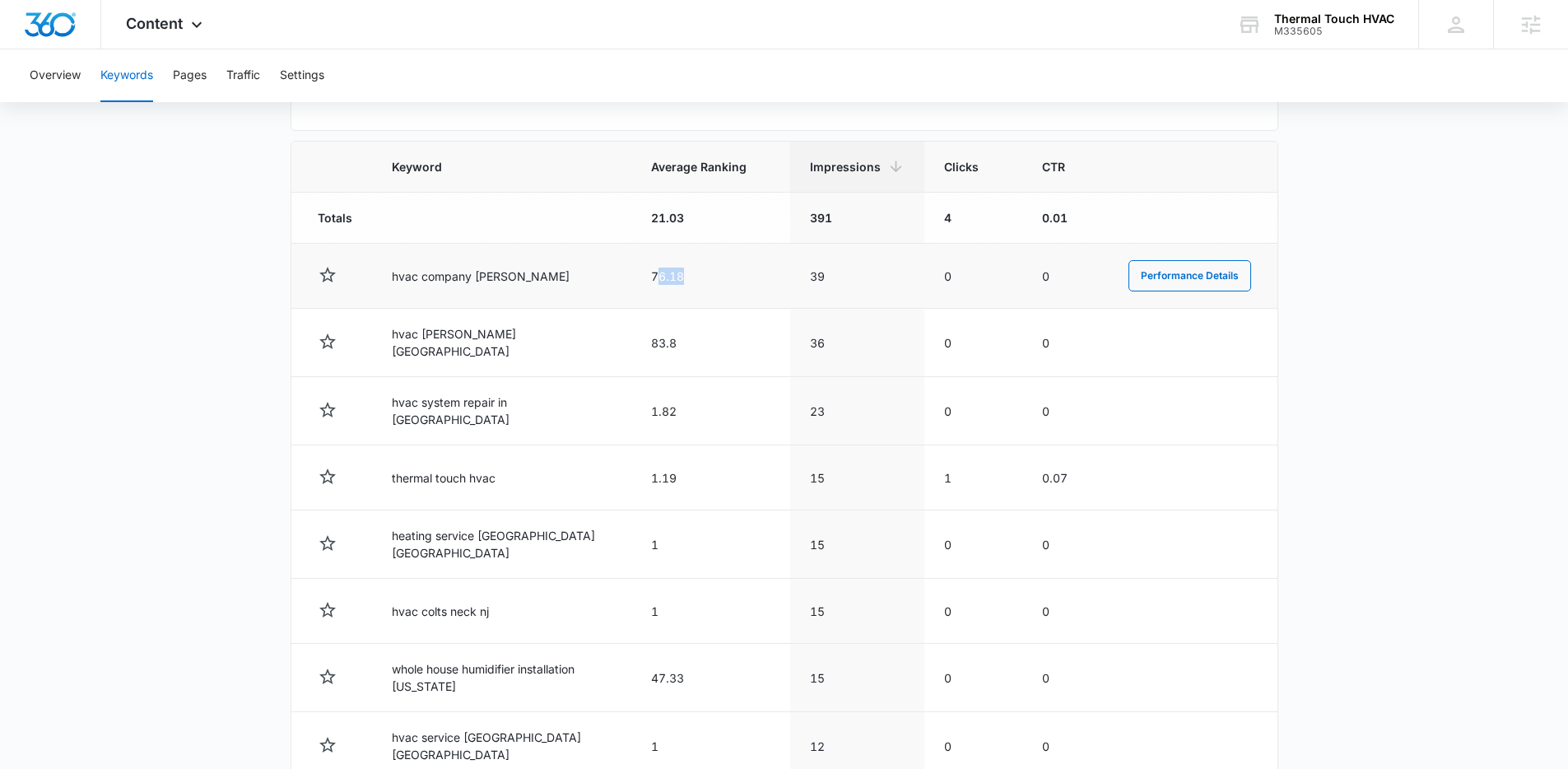
drag, startPoint x: 666, startPoint y: 269, endPoint x: 687, endPoint y: 276, distance: 22.1
click at [712, 286] on td "76.18" at bounding box center [711, 276] width 159 height 65
click at [687, 277] on td "76.18" at bounding box center [711, 276] width 159 height 65
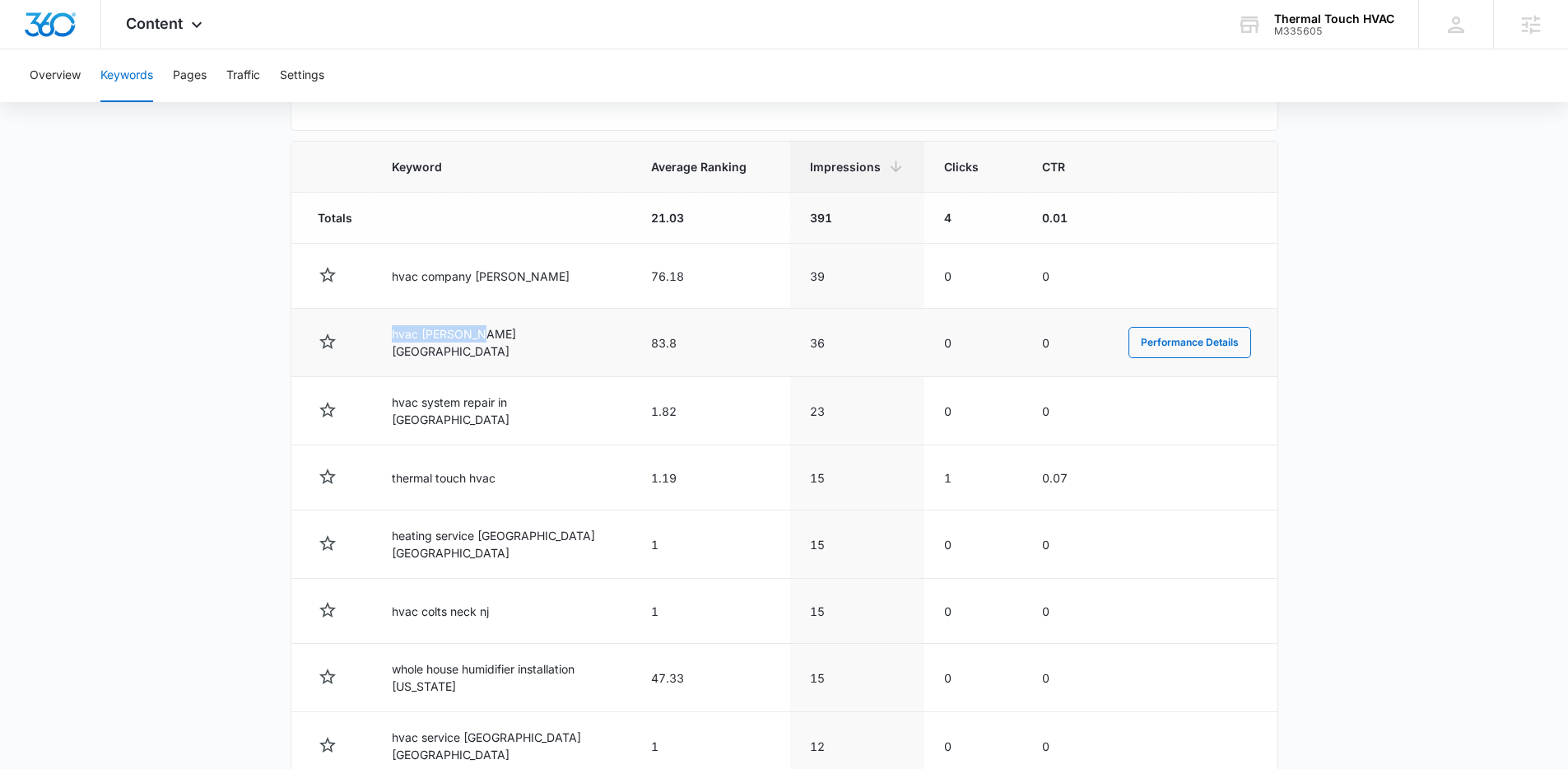
drag, startPoint x: 391, startPoint y: 334, endPoint x: 522, endPoint y: 350, distance: 132.0
click at [523, 351] on td "hvac howell nj" at bounding box center [501, 343] width 259 height 68
click at [523, 350] on td "hvac howell nj" at bounding box center [501, 343] width 259 height 68
drag, startPoint x: 830, startPoint y: 351, endPoint x: 836, endPoint y: 341, distance: 11.7
click at [836, 341] on td "36" at bounding box center [858, 343] width 135 height 68
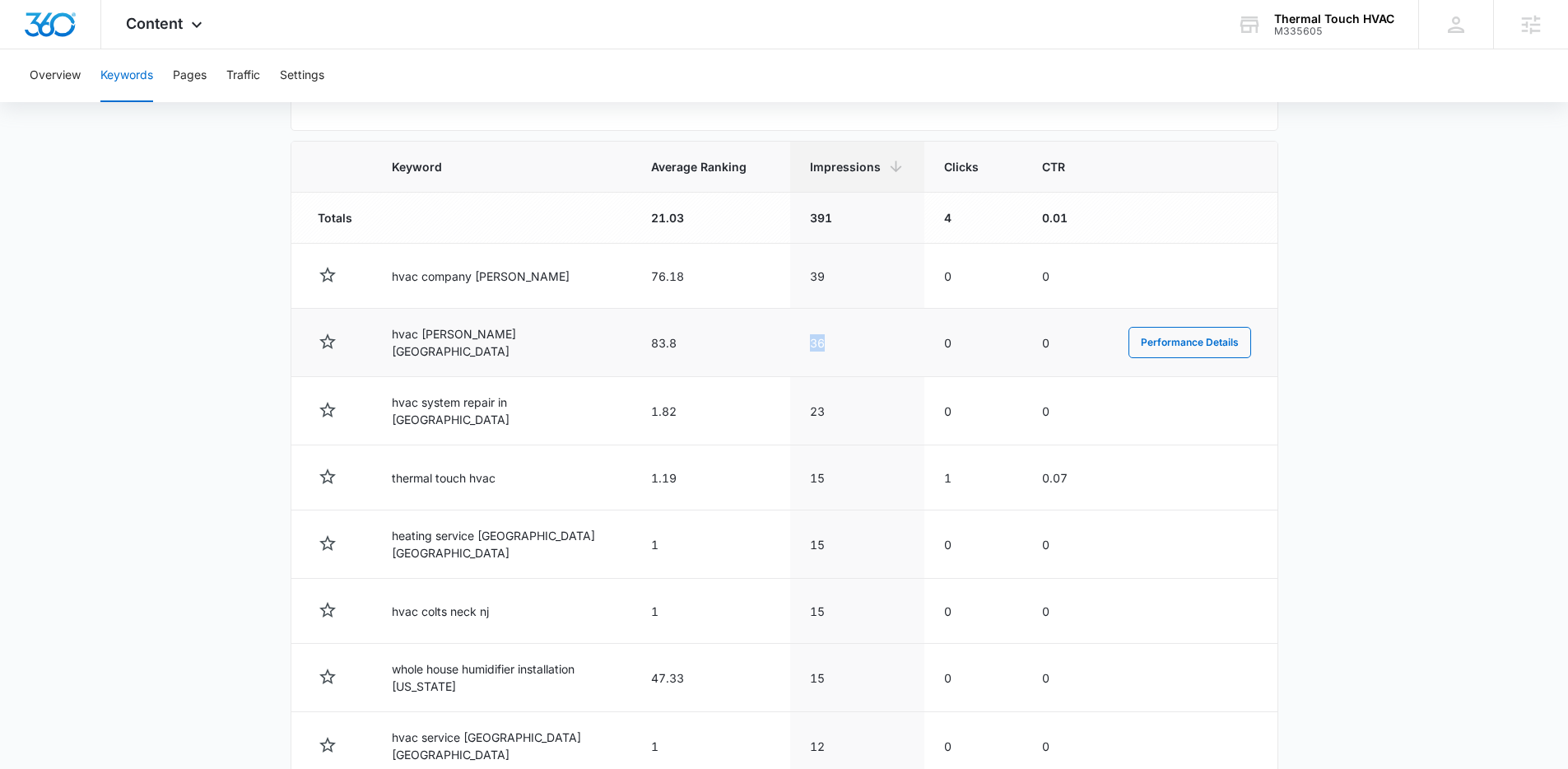
click at [836, 341] on td "36" at bounding box center [858, 343] width 135 height 68
drag, startPoint x: 668, startPoint y: 344, endPoint x: 699, endPoint y: 339, distance: 31.4
click at [705, 346] on td "83.8" at bounding box center [711, 343] width 159 height 68
drag, startPoint x: 713, startPoint y: 339, endPoint x: 676, endPoint y: 343, distance: 37.2
click at [713, 339] on td "83.8" at bounding box center [711, 343] width 159 height 68
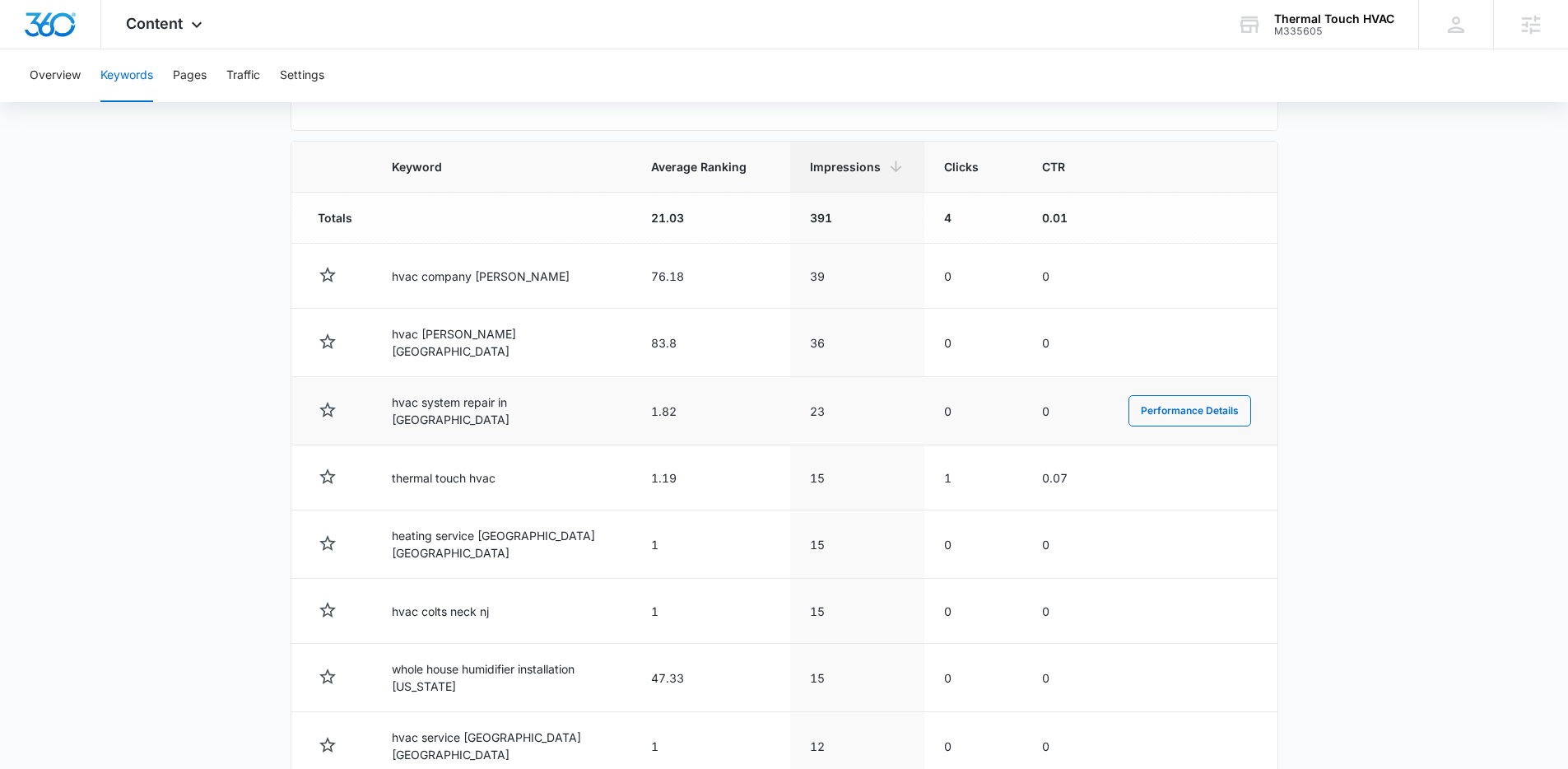
scroll to position [570, 0]
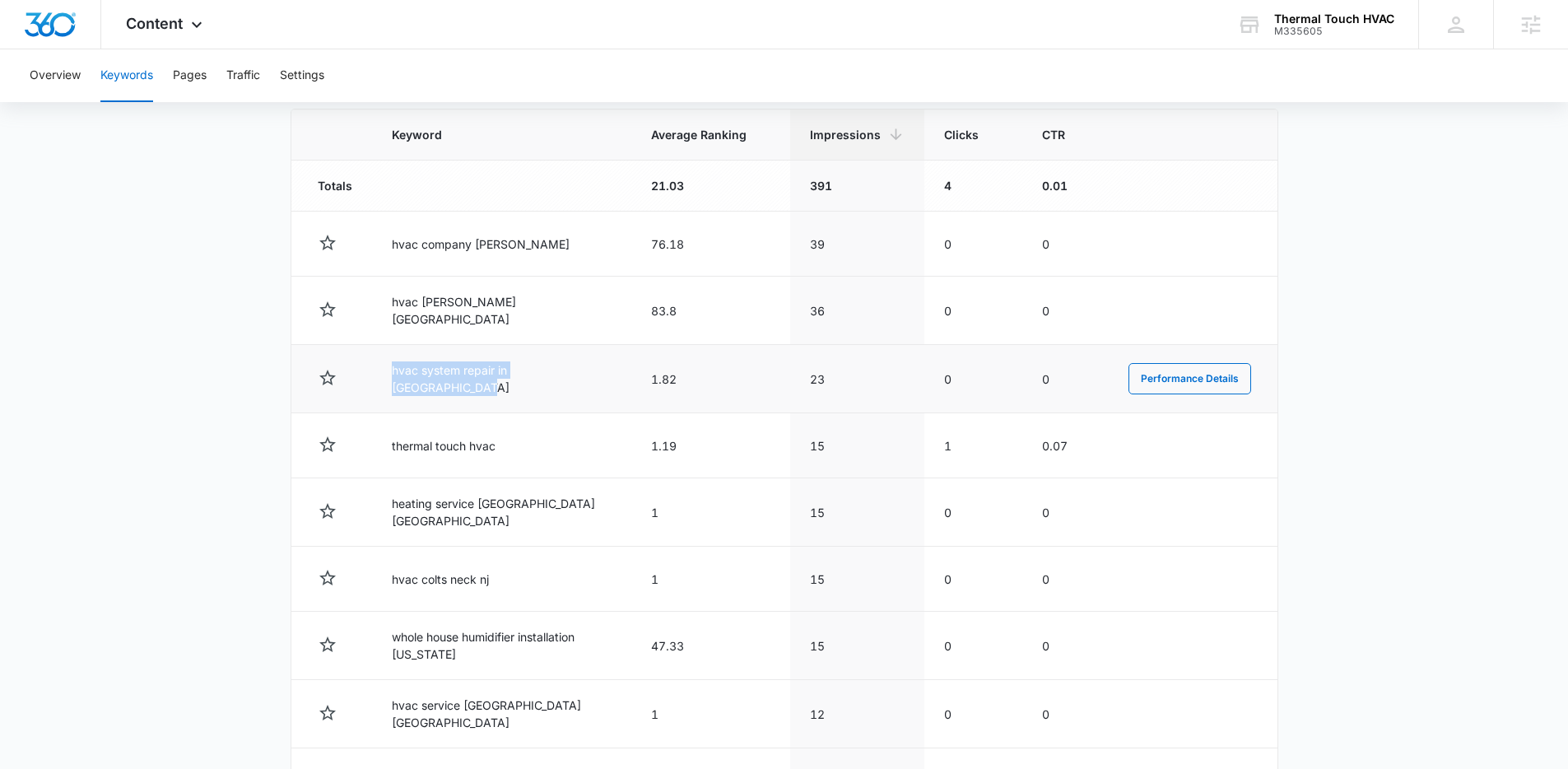
drag, startPoint x: 380, startPoint y: 377, endPoint x: 597, endPoint y: 386, distance: 217.2
click at [597, 386] on td "hvac system repair in monmouth county" at bounding box center [501, 379] width 259 height 68
drag, startPoint x: 382, startPoint y: 372, endPoint x: 572, endPoint y: 383, distance: 190.3
click at [572, 383] on td "hvac system repair in monmouth county" at bounding box center [501, 379] width 259 height 68
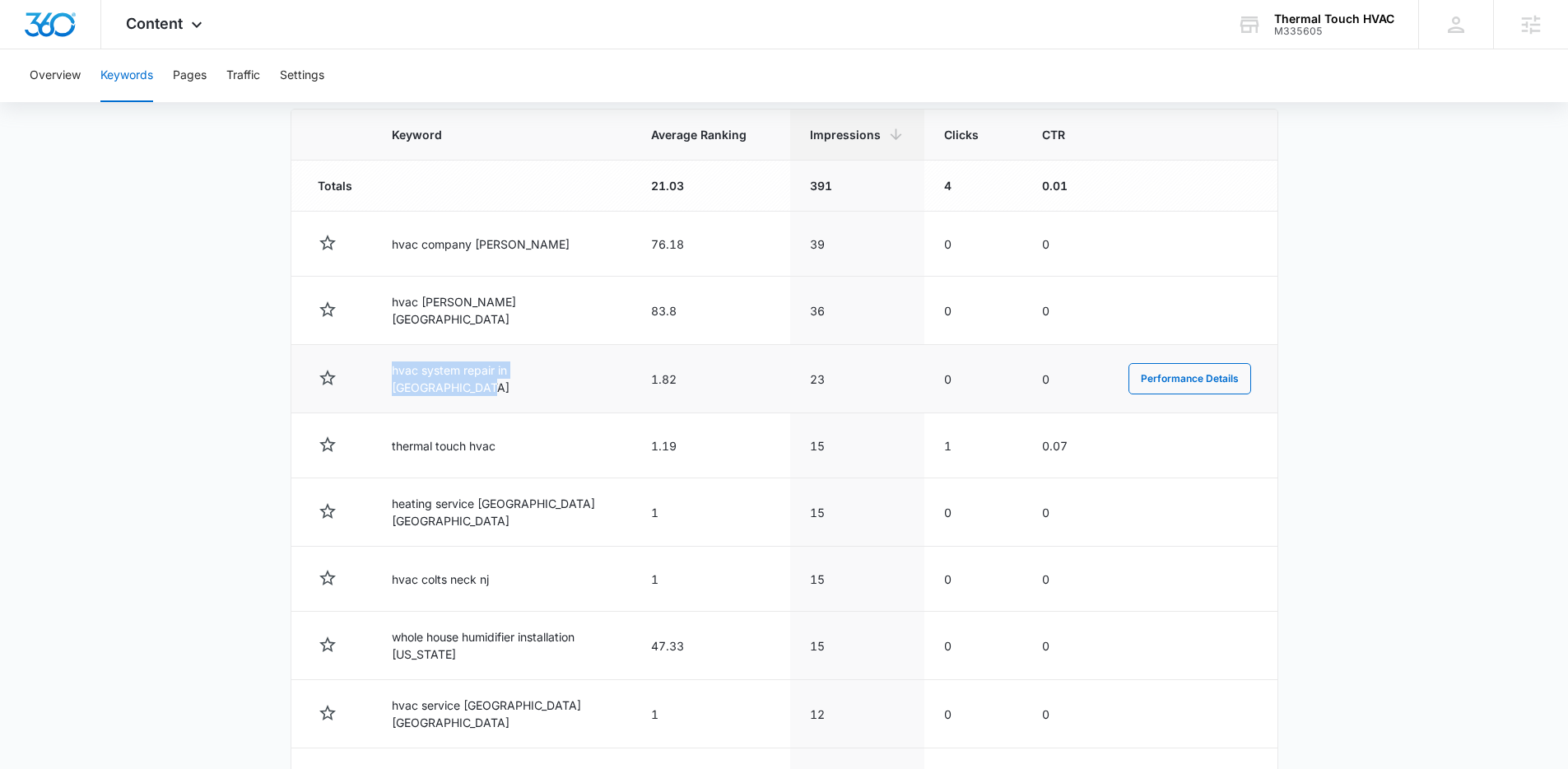
click at [572, 383] on td "hvac system repair in monmouth county" at bounding box center [501, 379] width 259 height 68
drag, startPoint x: 645, startPoint y: 374, endPoint x: 705, endPoint y: 379, distance: 60.2
click at [705, 379] on td "1.82" at bounding box center [711, 379] width 159 height 68
drag, startPoint x: 832, startPoint y: 371, endPoint x: 802, endPoint y: 377, distance: 30.6
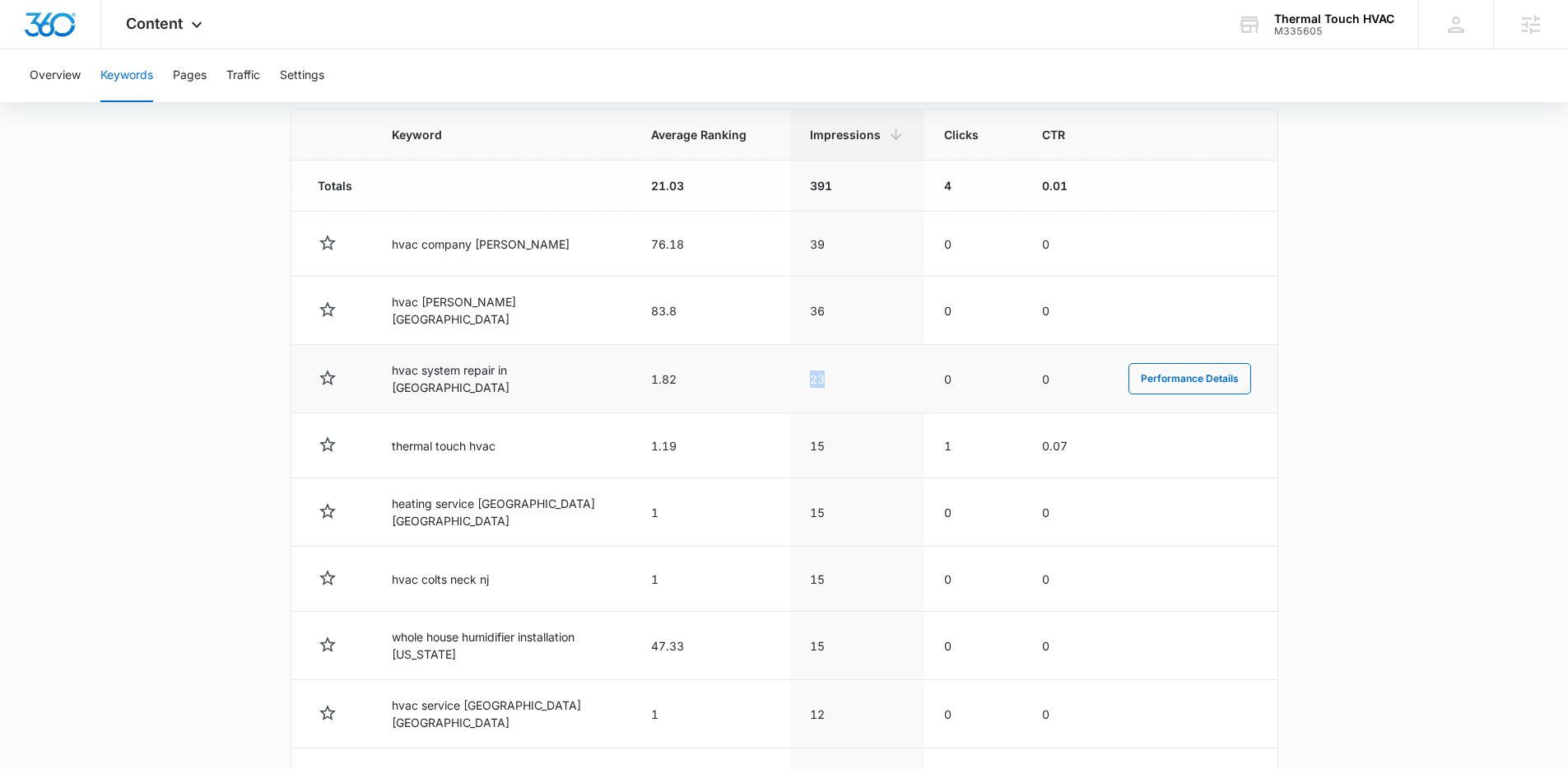
click at [802, 377] on td "23" at bounding box center [858, 379] width 135 height 68
click at [802, 375] on td "23" at bounding box center [858, 379] width 135 height 68
drag, startPoint x: 802, startPoint y: 375, endPoint x: 852, endPoint y: 378, distance: 50.1
click at [852, 378] on td "23" at bounding box center [858, 379] width 135 height 68
click at [846, 376] on td "23" at bounding box center [858, 379] width 135 height 68
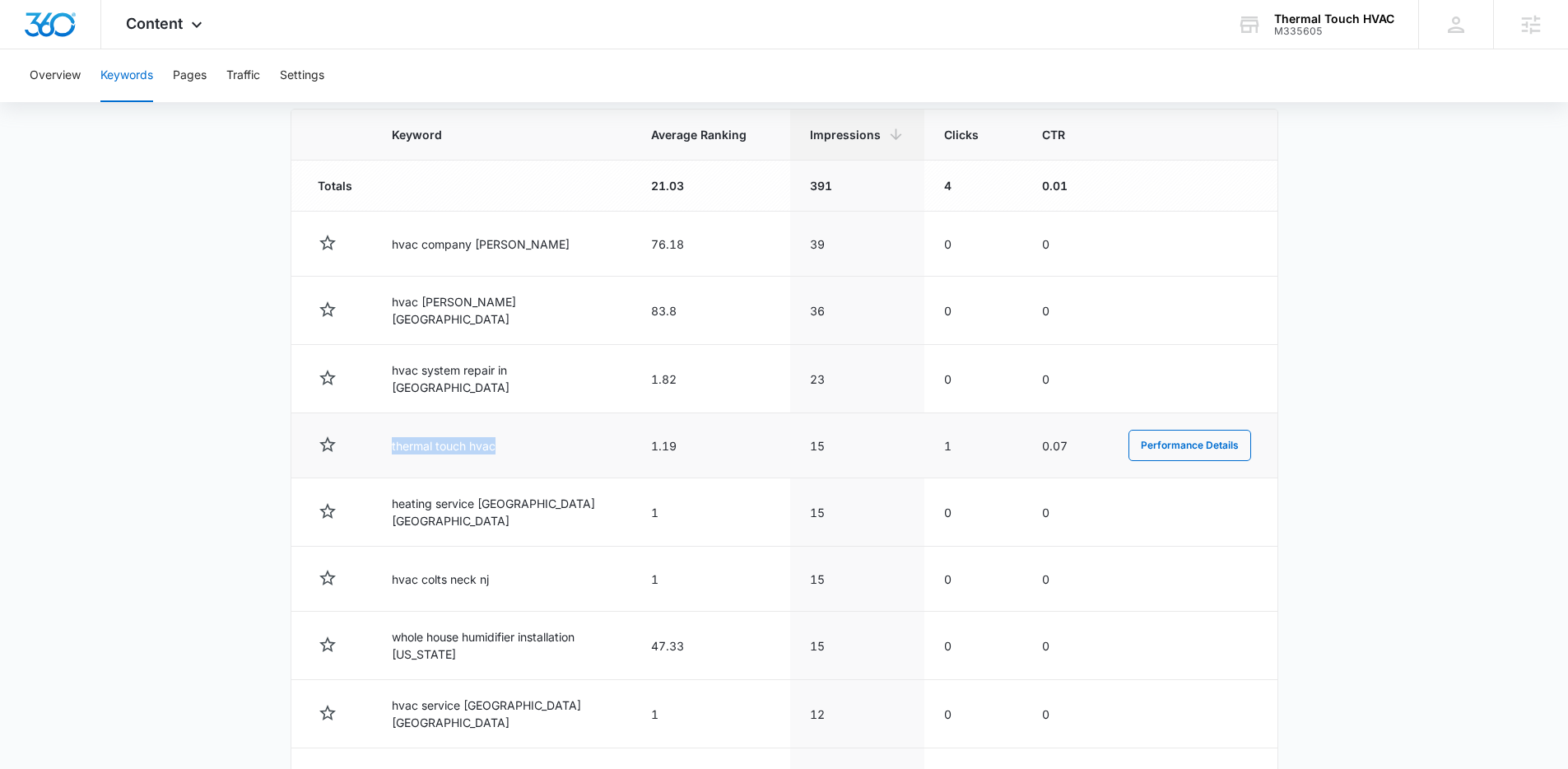
drag, startPoint x: 383, startPoint y: 446, endPoint x: 556, endPoint y: 451, distance: 173.1
click at [556, 451] on td "thermal touch hvac" at bounding box center [501, 446] width 259 height 65
drag, startPoint x: 556, startPoint y: 451, endPoint x: 464, endPoint y: 437, distance: 93.1
click at [556, 451] on td "thermal touch hvac" at bounding box center [501, 446] width 259 height 65
drag, startPoint x: 637, startPoint y: 443, endPoint x: 700, endPoint y: 442, distance: 63.0
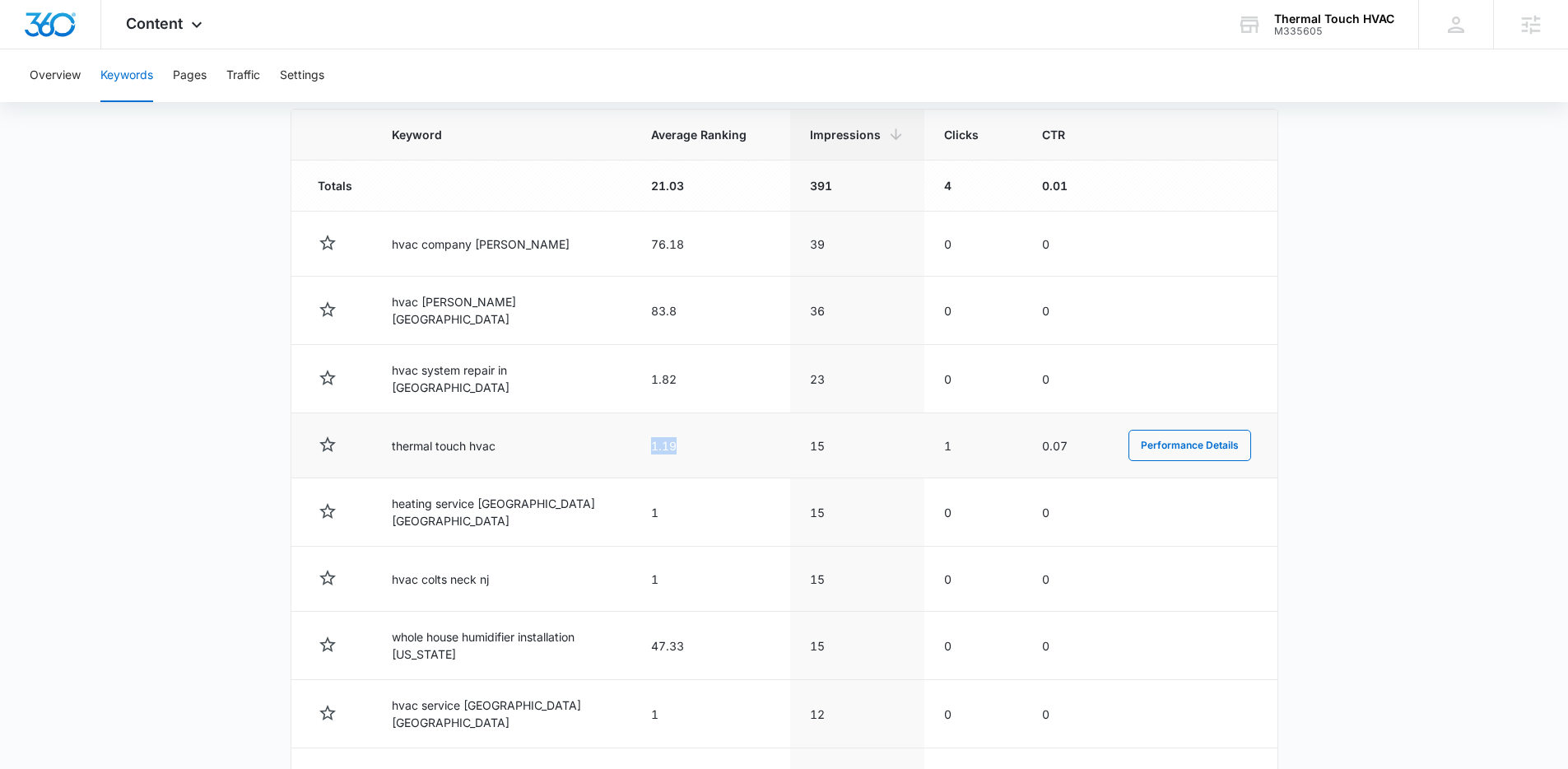
click at [700, 442] on td "1.19" at bounding box center [711, 446] width 159 height 65
drag, startPoint x: 849, startPoint y: 440, endPoint x: 773, endPoint y: 437, distance: 76.1
click at [770, 437] on tr "thermal touch hvac 1.19 15 1 0.07 Performance Details" at bounding box center [784, 446] width 986 height 65
click at [803, 458] on td "15" at bounding box center [858, 446] width 135 height 65
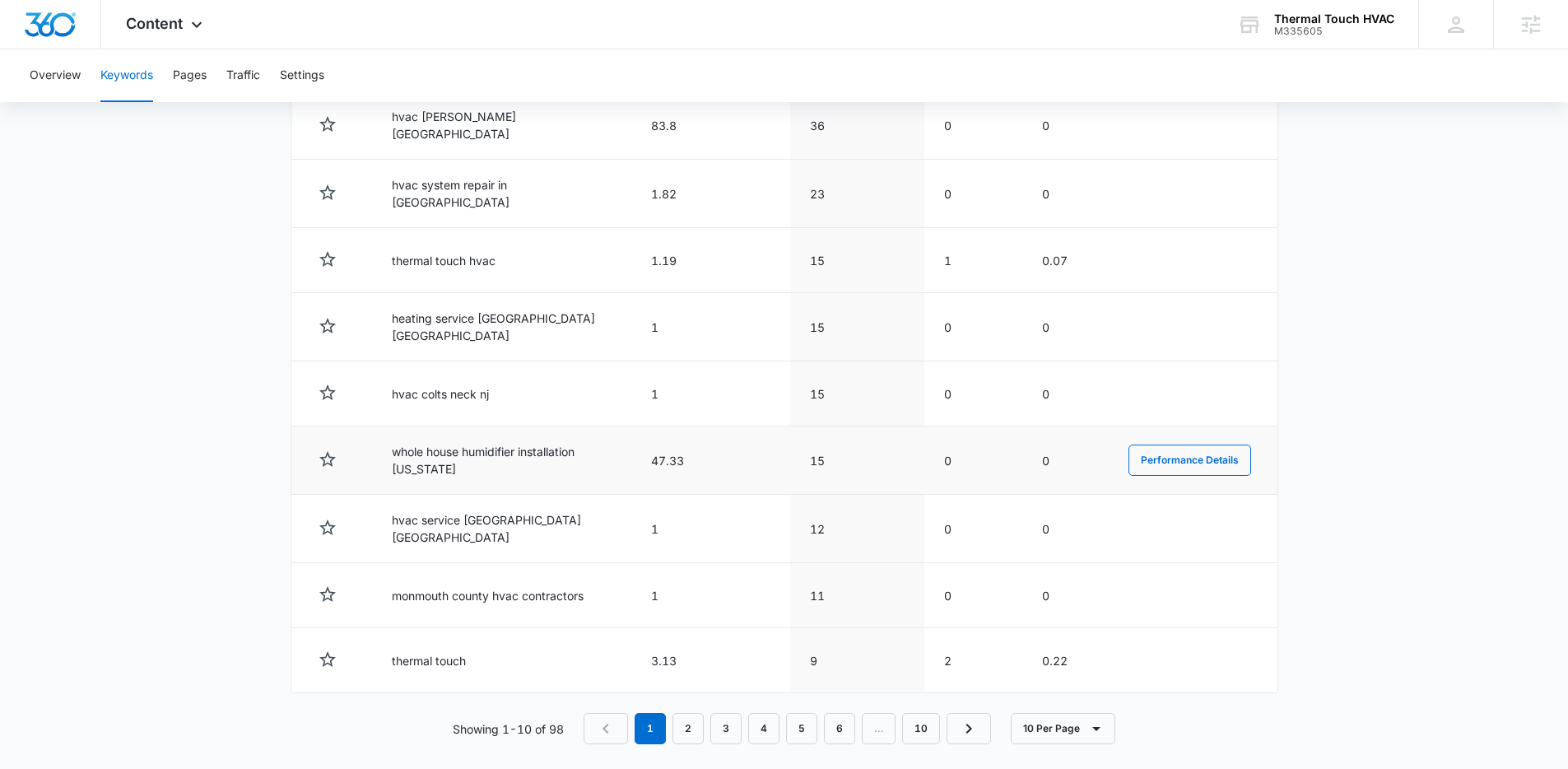
scroll to position [757, 0]
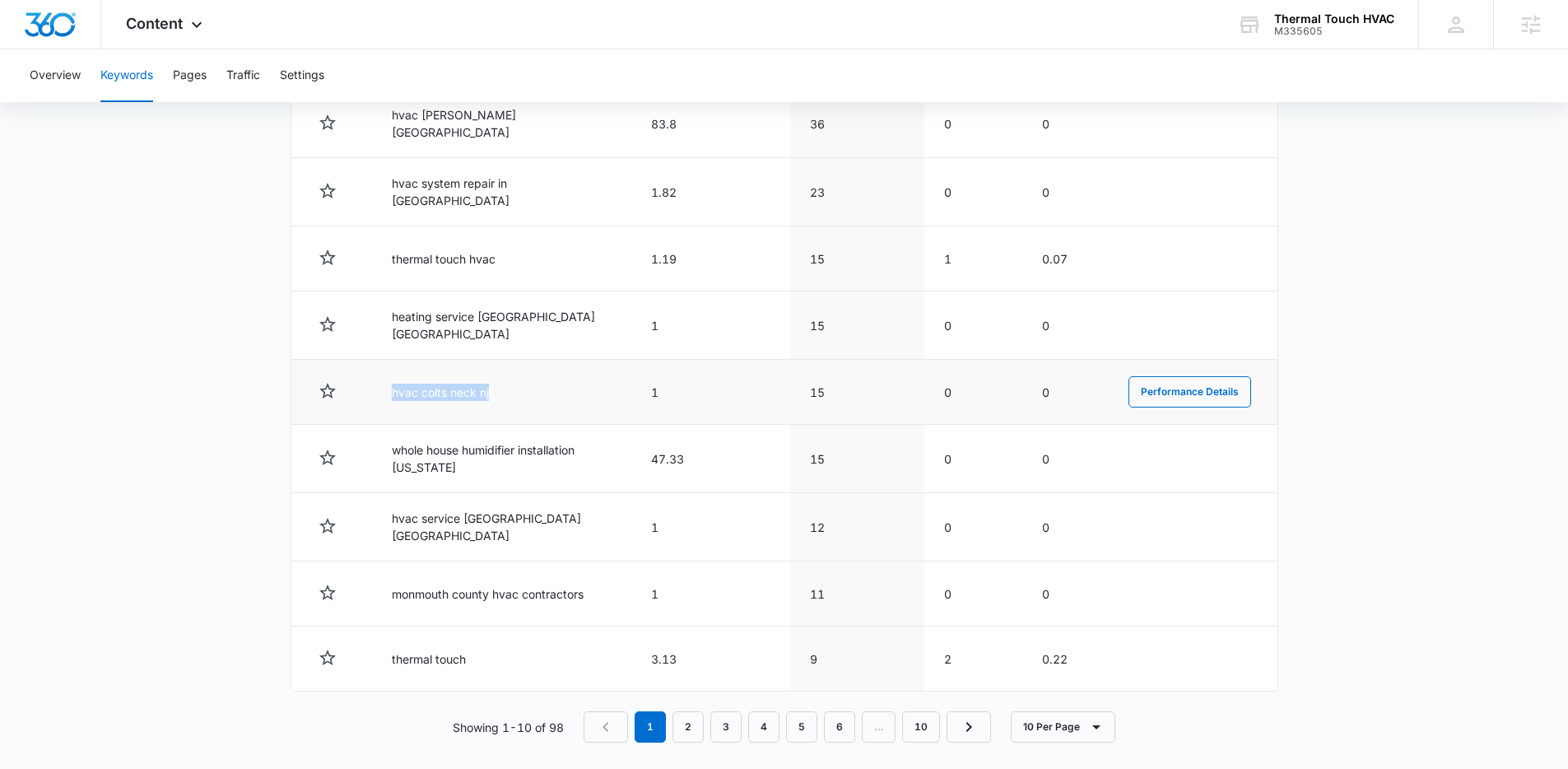
drag, startPoint x: 380, startPoint y: 382, endPoint x: 512, endPoint y: 391, distance: 132.3
click at [512, 391] on td "hvac colts neck nj" at bounding box center [501, 392] width 259 height 65
drag, startPoint x: 423, startPoint y: 379, endPoint x: 511, endPoint y: 389, distance: 88.6
click at [511, 389] on td "hvac colts neck nj" at bounding box center [501, 392] width 259 height 65
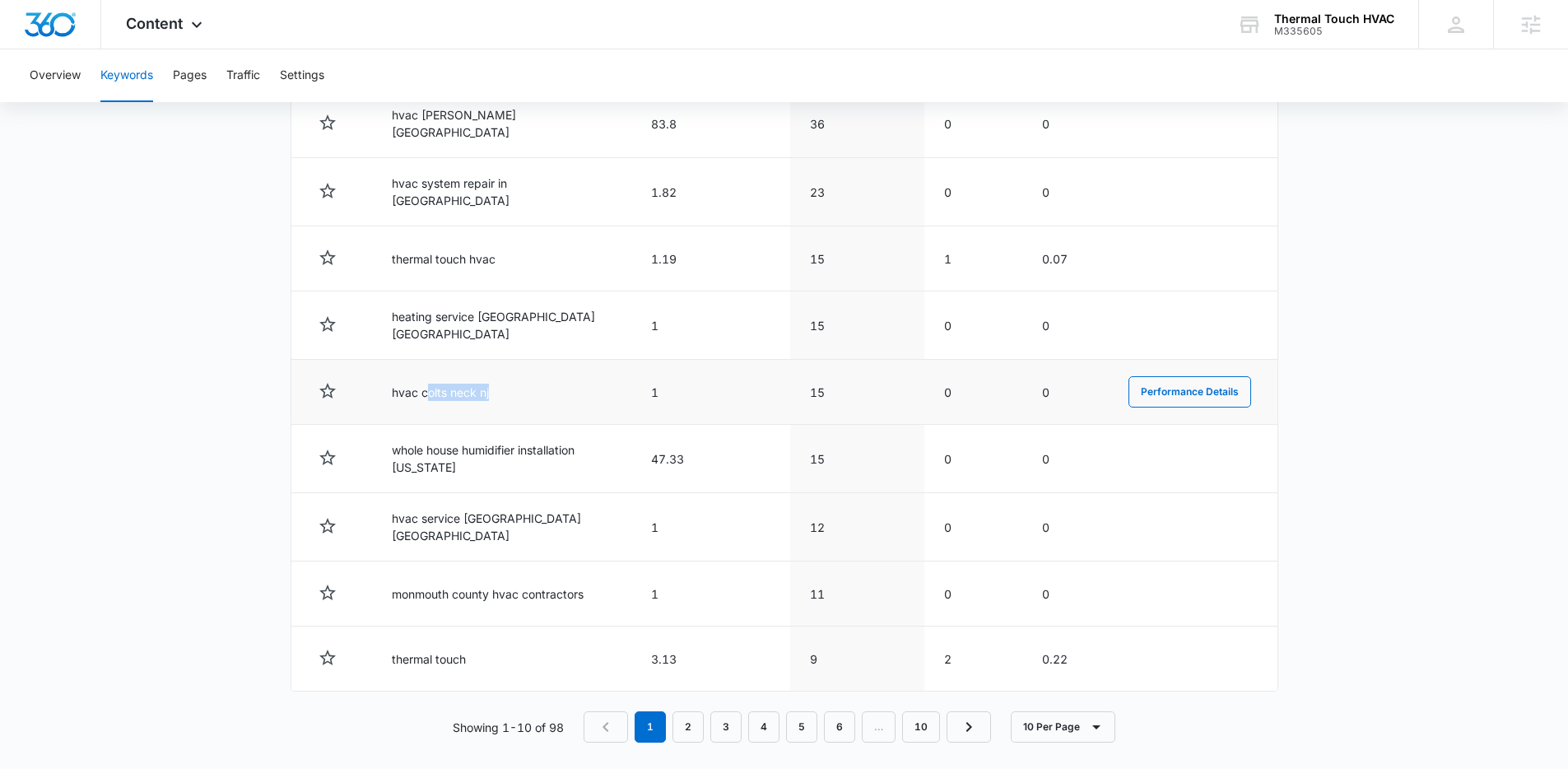
drag, startPoint x: 507, startPoint y: 387, endPoint x: 424, endPoint y: 387, distance: 83.0
click at [424, 387] on td "hvac colts neck nj" at bounding box center [501, 392] width 259 height 65
drag, startPoint x: 660, startPoint y: 386, endPoint x: 652, endPoint y: 390, distance: 8.9
click at [652, 390] on td "1" at bounding box center [711, 392] width 159 height 65
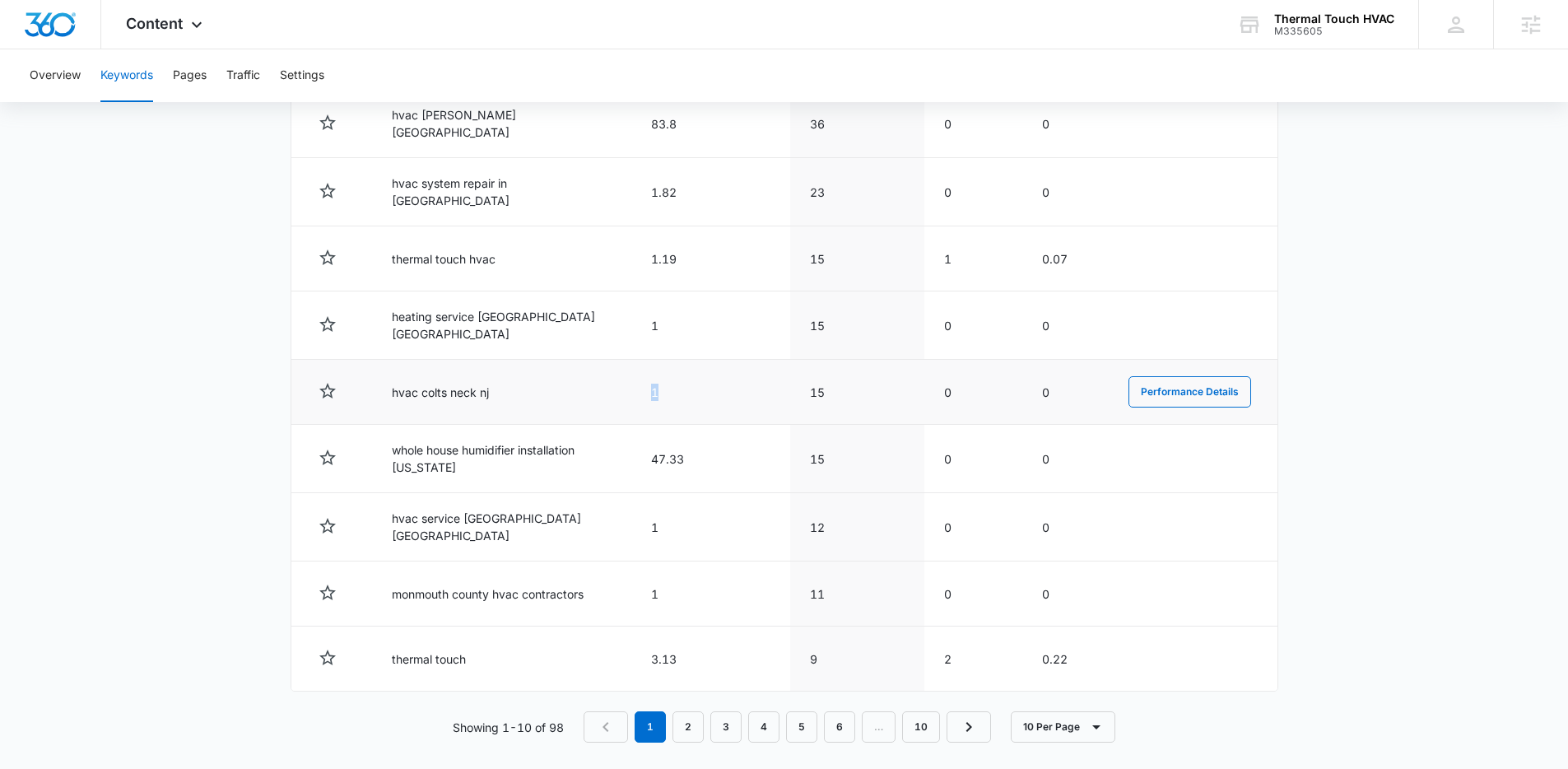
click at [652, 390] on td "1" at bounding box center [711, 392] width 159 height 65
drag, startPoint x: 541, startPoint y: 383, endPoint x: 394, endPoint y: 378, distance: 147.1
click at [394, 378] on td "hvac colts neck nj" at bounding box center [501, 392] width 259 height 65
click at [395, 378] on td "hvac colts neck nj" at bounding box center [501, 392] width 259 height 65
drag, startPoint x: 823, startPoint y: 380, endPoint x: 797, endPoint y: 384, distance: 26.3
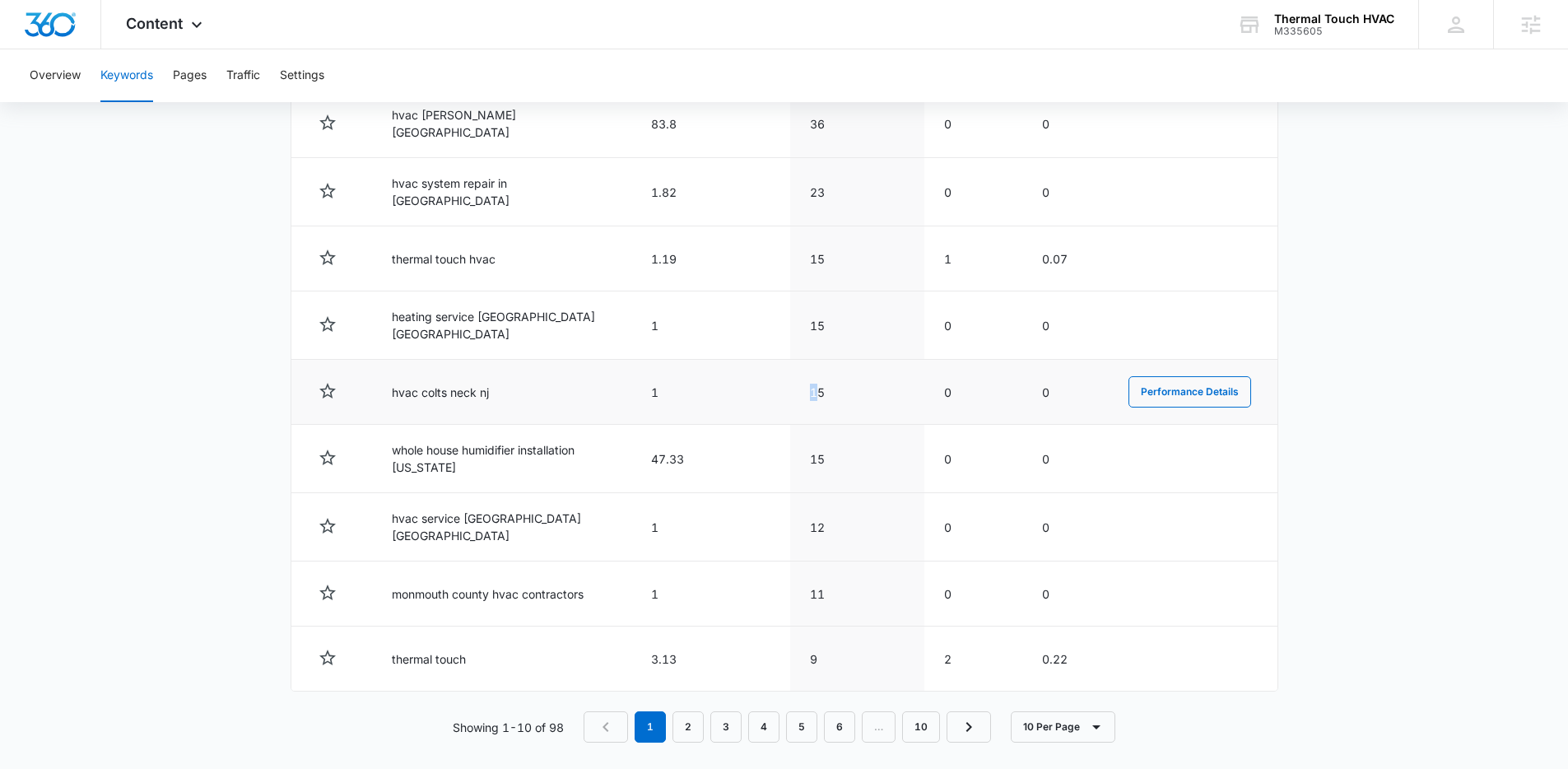
click at [797, 384] on td "15" at bounding box center [858, 392] width 135 height 65
click at [798, 384] on td "15" at bounding box center [858, 392] width 135 height 65
drag, startPoint x: 800, startPoint y: 383, endPoint x: 862, endPoint y: 387, distance: 62.1
click at [862, 387] on td "15" at bounding box center [858, 392] width 135 height 65
drag, startPoint x: 862, startPoint y: 387, endPoint x: 809, endPoint y: 384, distance: 53.1
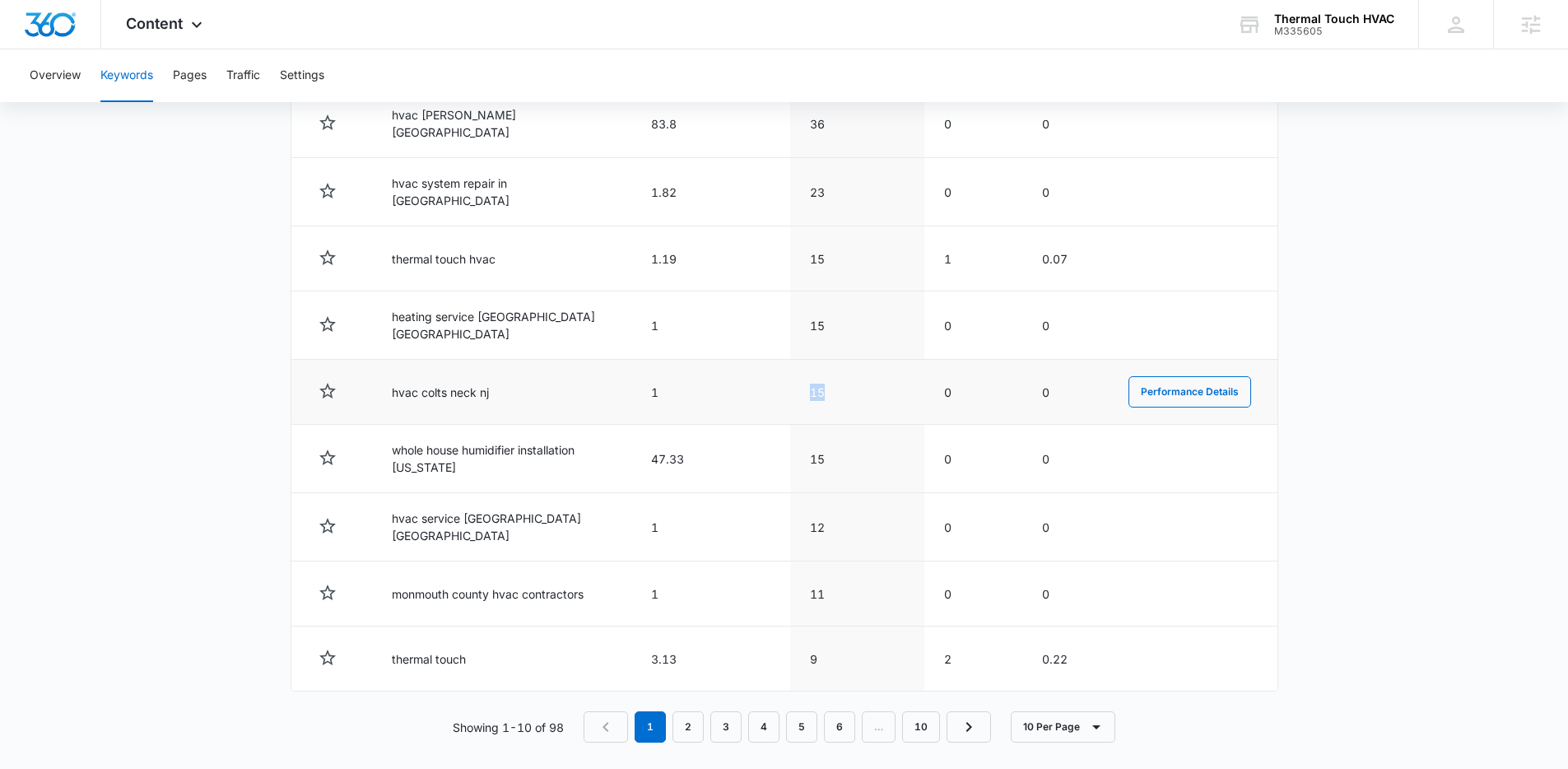
click at [862, 387] on td "15" at bounding box center [858, 392] width 135 height 65
drag, startPoint x: 680, startPoint y: 388, endPoint x: 618, endPoint y: 385, distance: 62.1
click at [618, 385] on tr "hvac colts neck nj 1 15 0 0 Performance Details" at bounding box center [784, 392] width 986 height 65
click at [619, 385] on td "hvac colts neck nj" at bounding box center [501, 392] width 259 height 65
drag, startPoint x: 833, startPoint y: 381, endPoint x: 370, endPoint y: 373, distance: 463.1
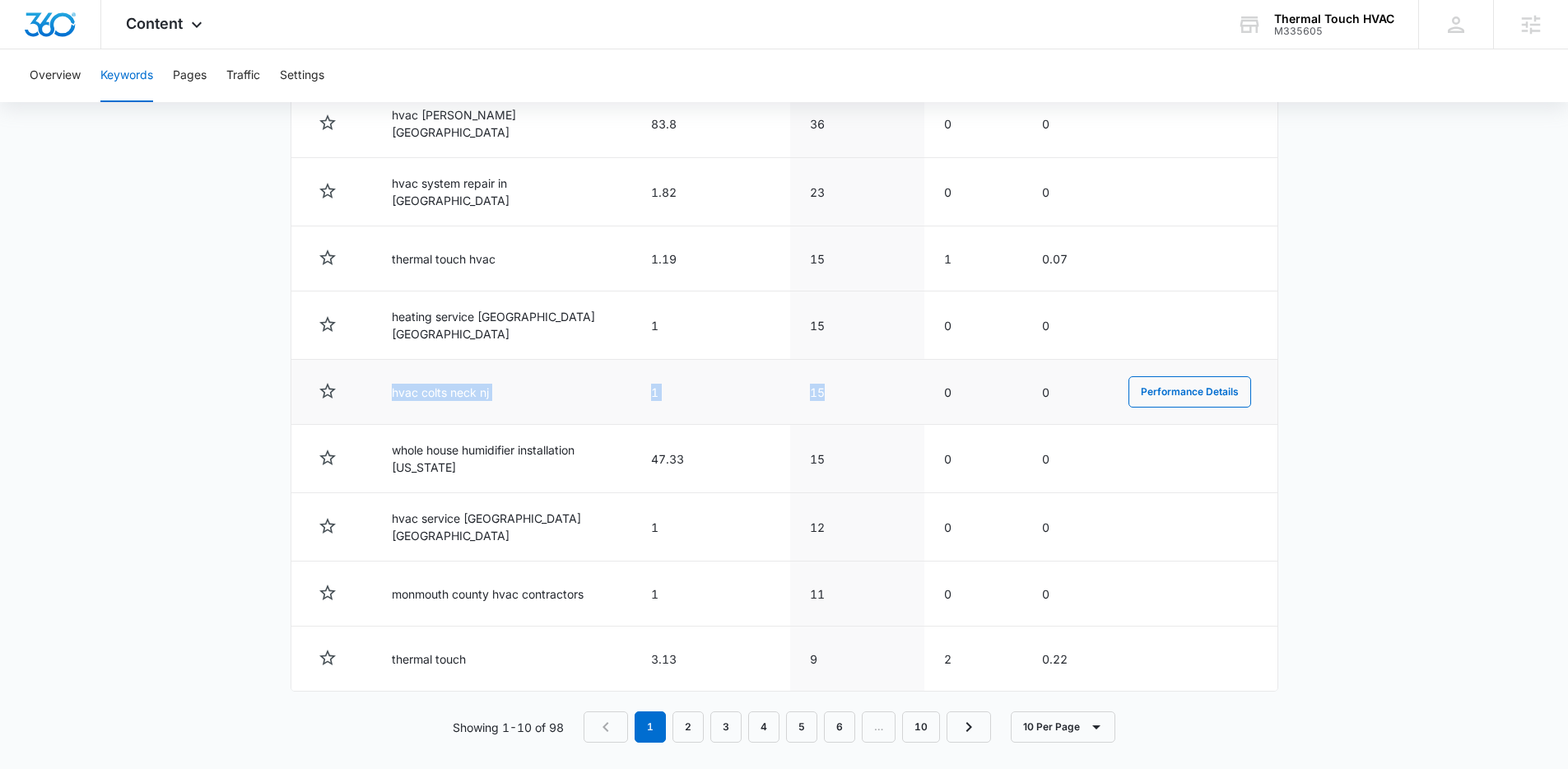
click at [370, 373] on tr "hvac colts neck nj 1 15 0 0 Performance Details" at bounding box center [784, 392] width 986 height 65
drag, startPoint x: 370, startPoint y: 373, endPoint x: 388, endPoint y: 373, distance: 18.0
click at [372, 373] on td "hvac colts neck nj" at bounding box center [501, 392] width 259 height 65
click at [690, 711] on link "2" at bounding box center [688, 727] width 31 height 31
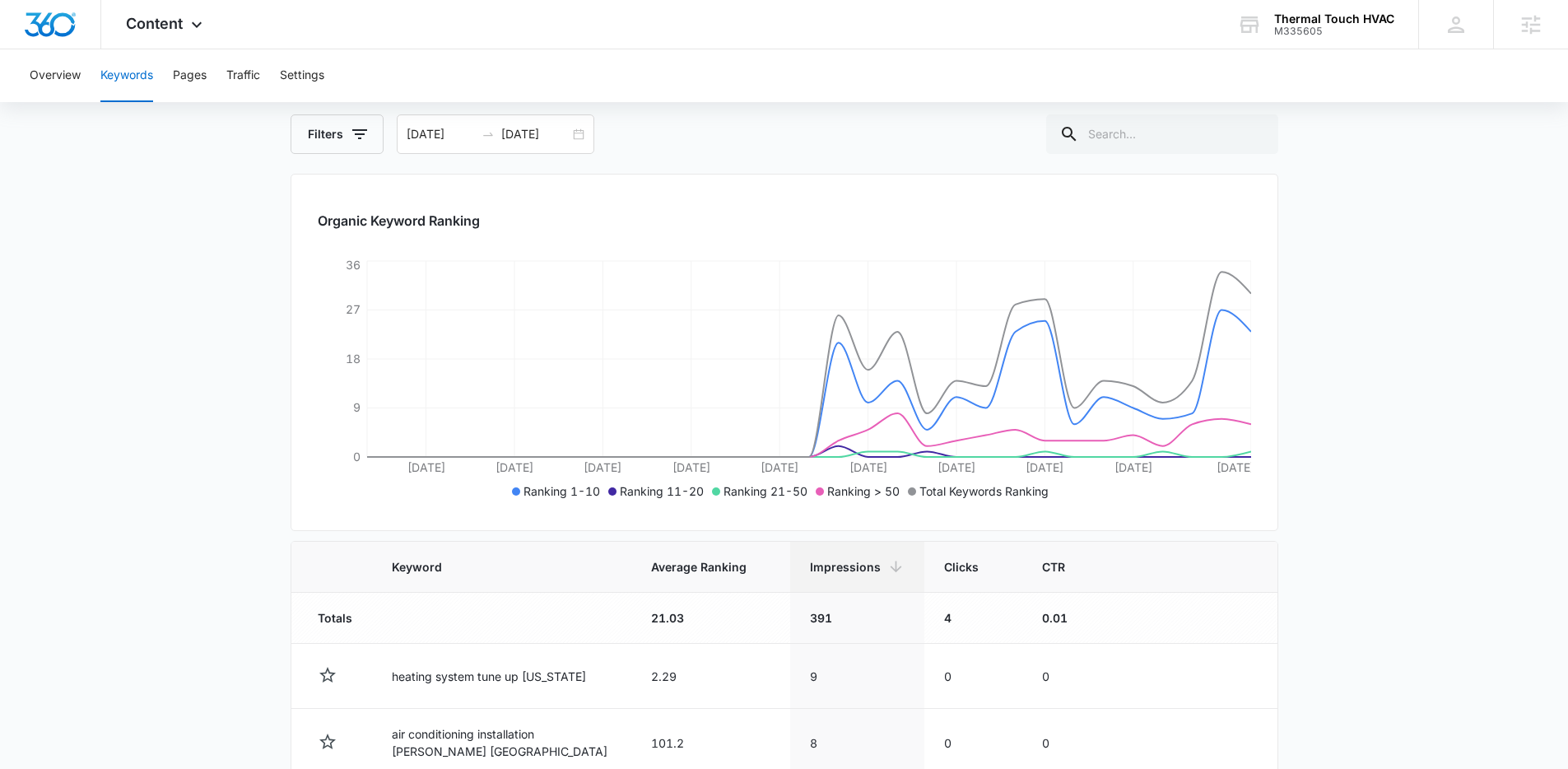
scroll to position [0, 0]
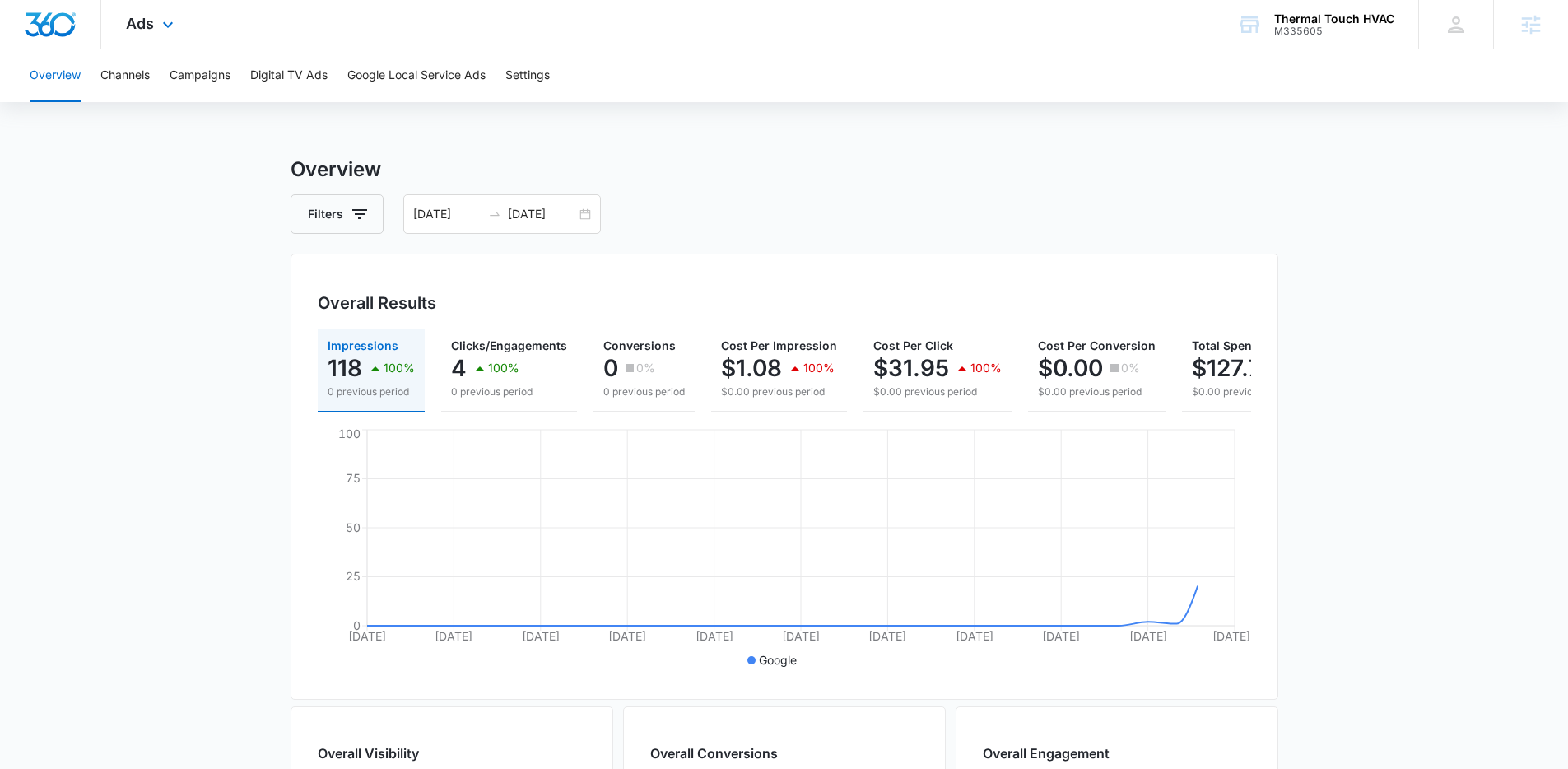
click at [146, 36] on div "Ads Apps Reputation Websites Forms CRM Email Social Payments POS Content Ads In…" at bounding box center [152, 24] width 101 height 49
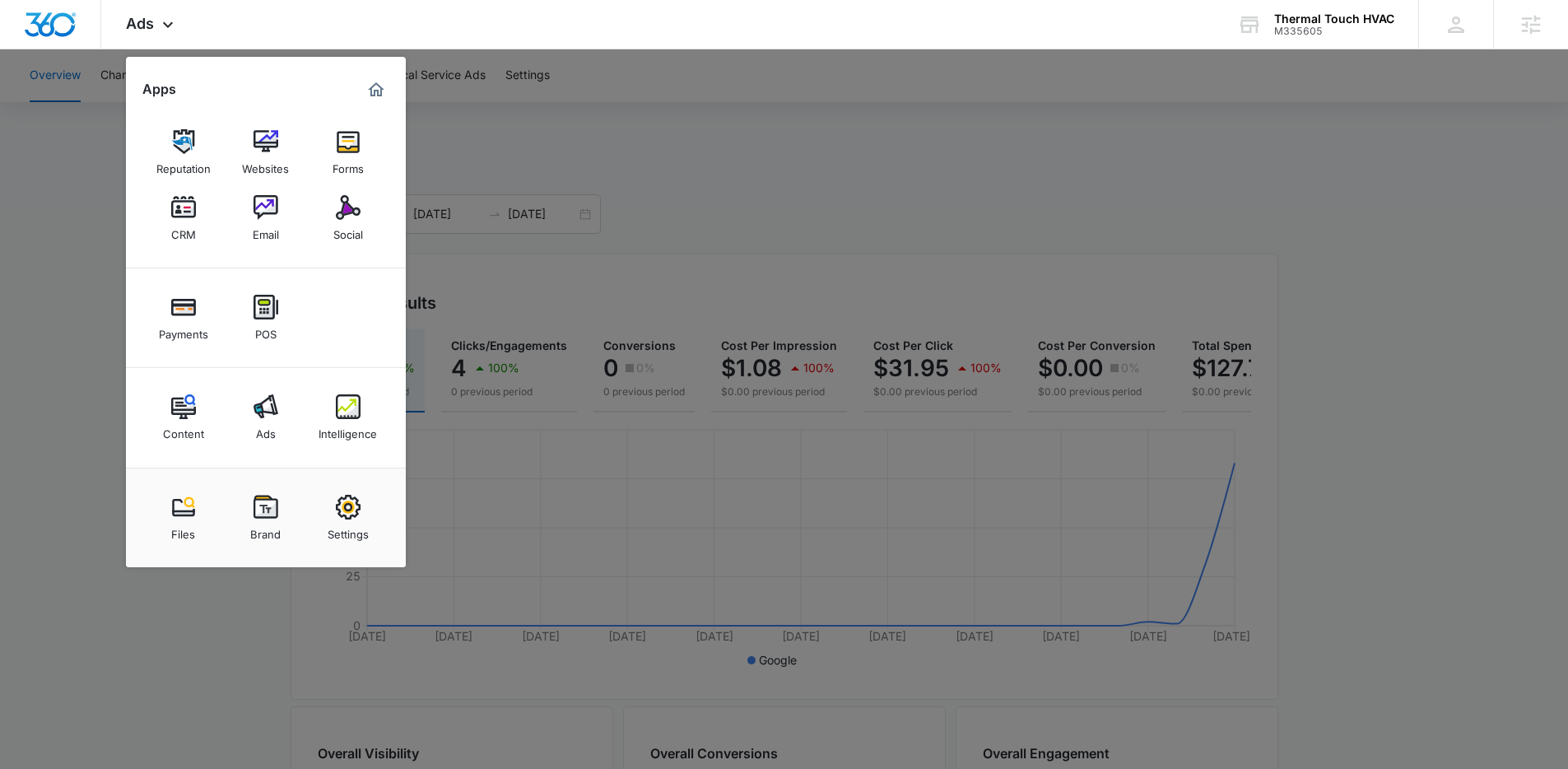
click at [580, 307] on div at bounding box center [784, 384] width 1568 height 769
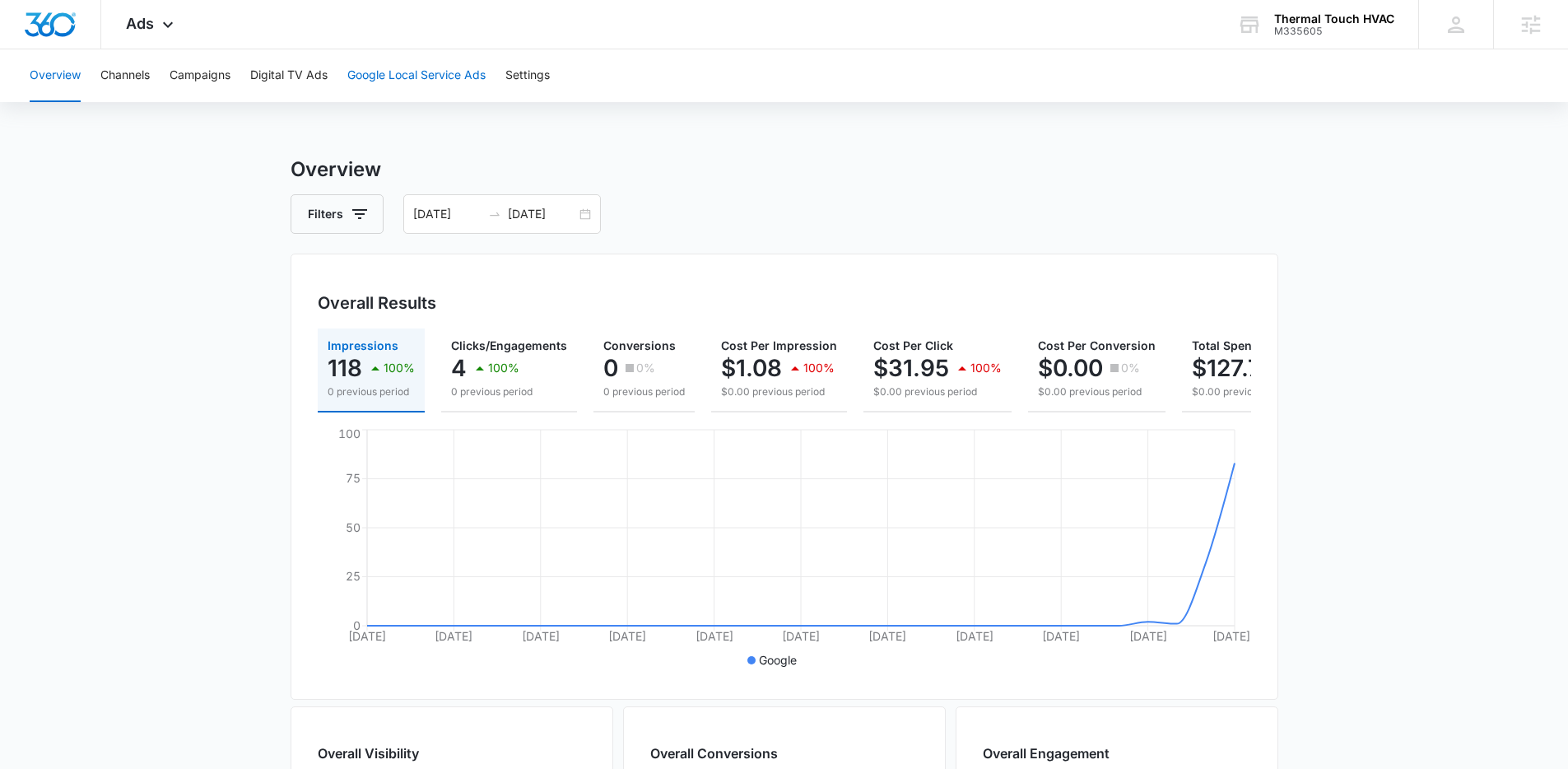
click at [411, 73] on button "Google Local Service Ads" at bounding box center [417, 76] width 138 height 52
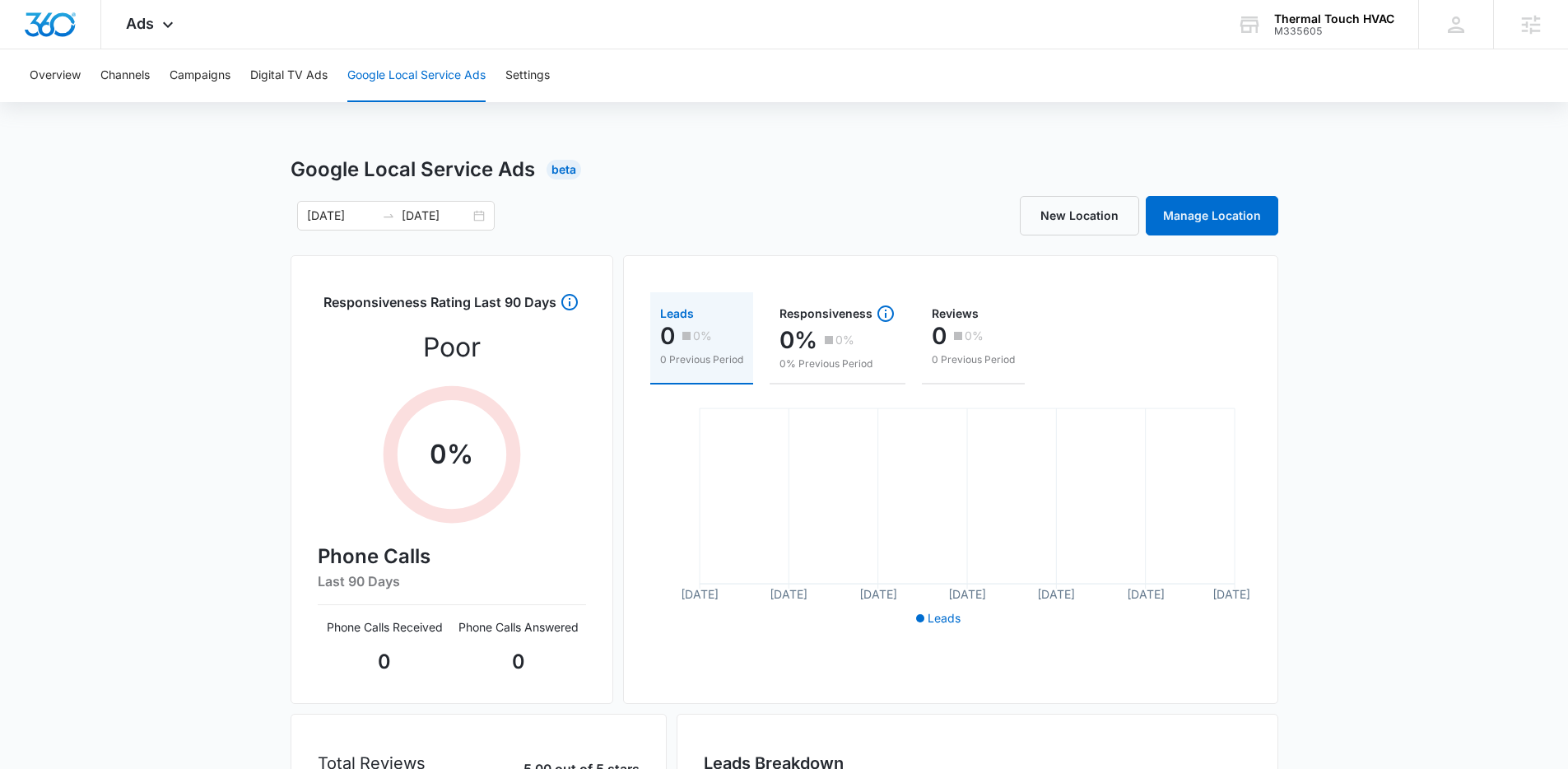
click at [98, 73] on div "Overview Channels Campaigns Digital TV Ads Google Local Service Ads Settings" at bounding box center [784, 76] width 1529 height 52
click at [52, 74] on button "Overview" at bounding box center [55, 76] width 51 height 52
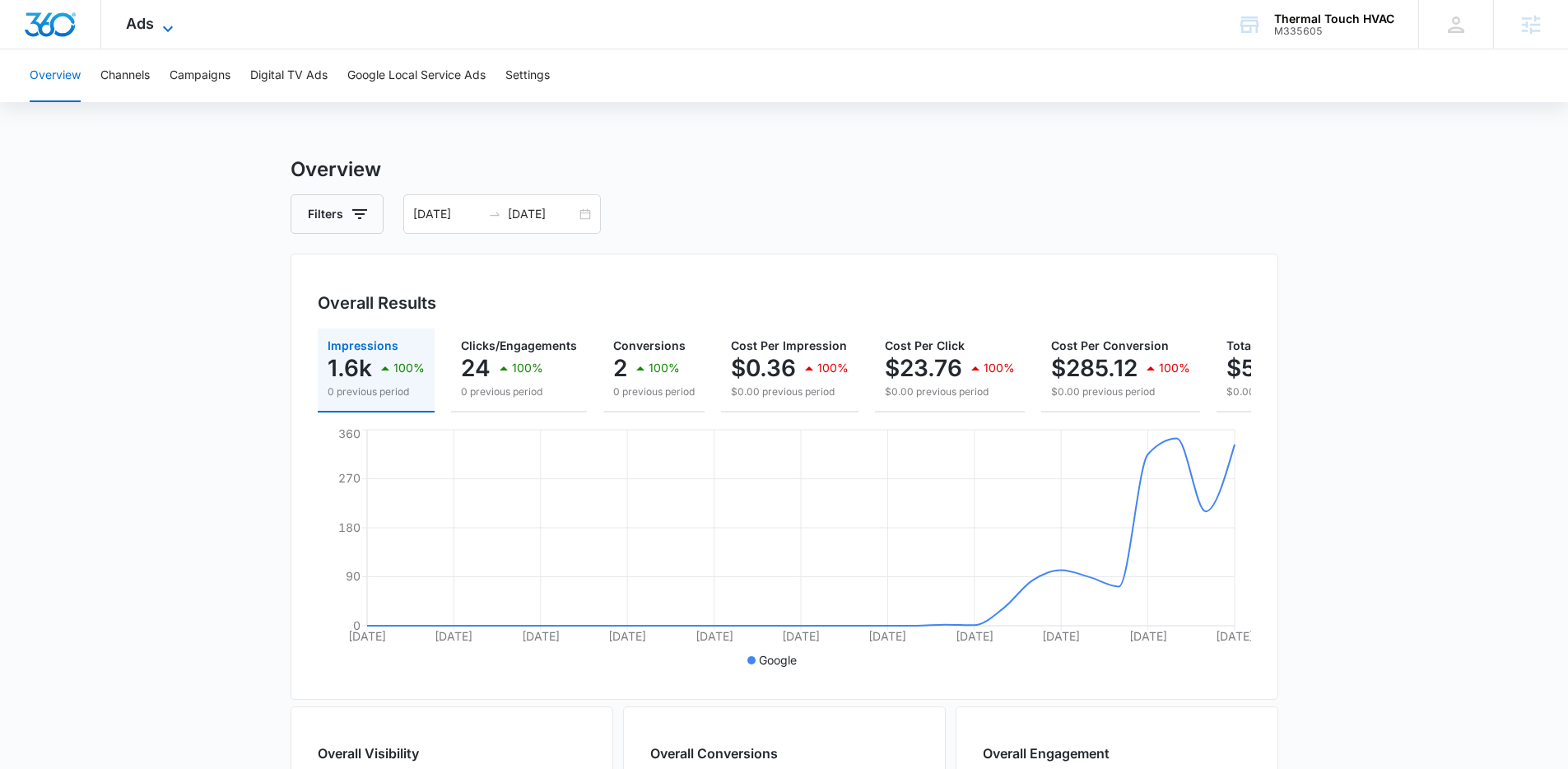
click at [173, 32] on icon at bounding box center [168, 29] width 20 height 20
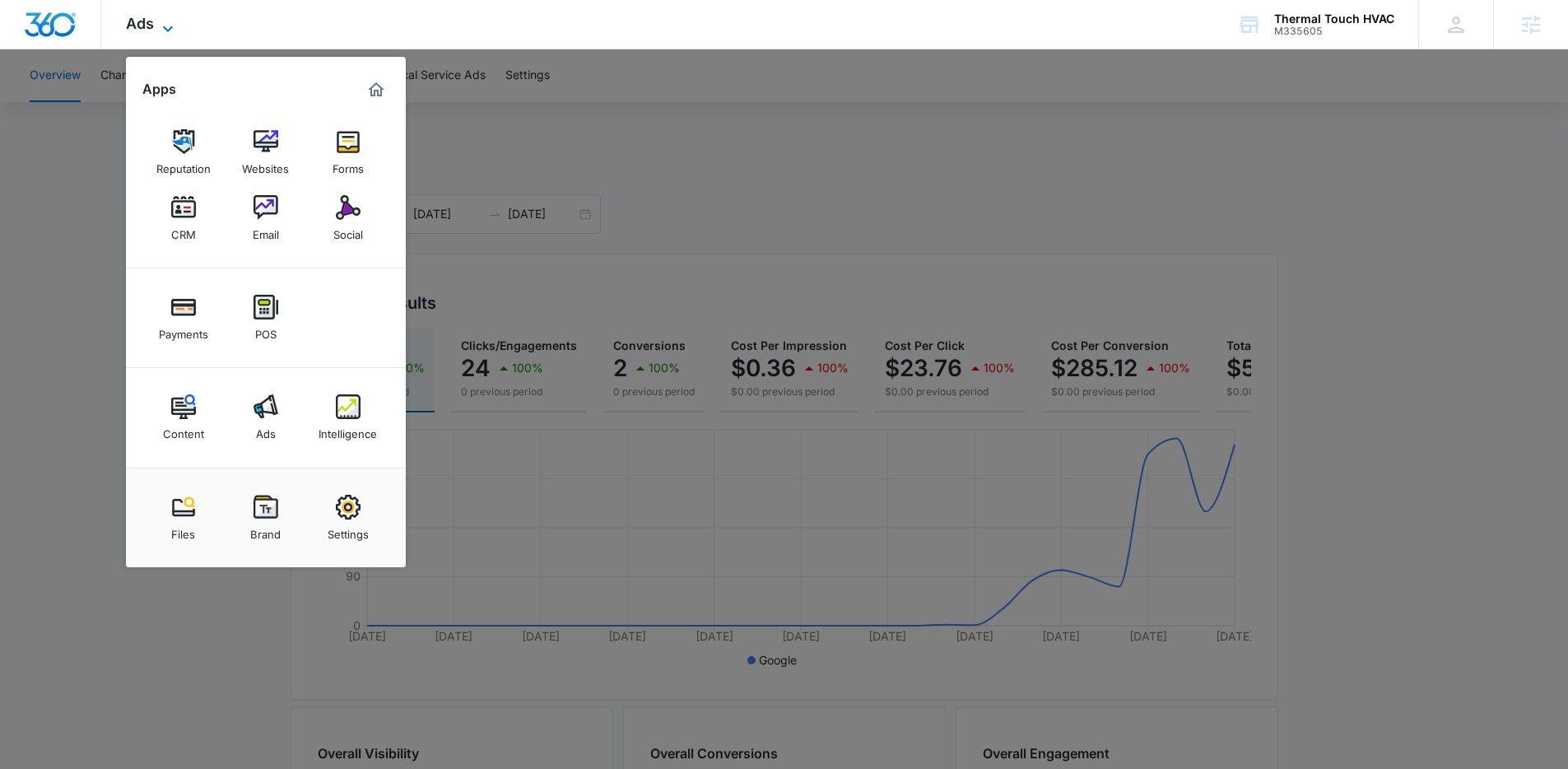
click at [170, 29] on icon at bounding box center [168, 29] width 20 height 20
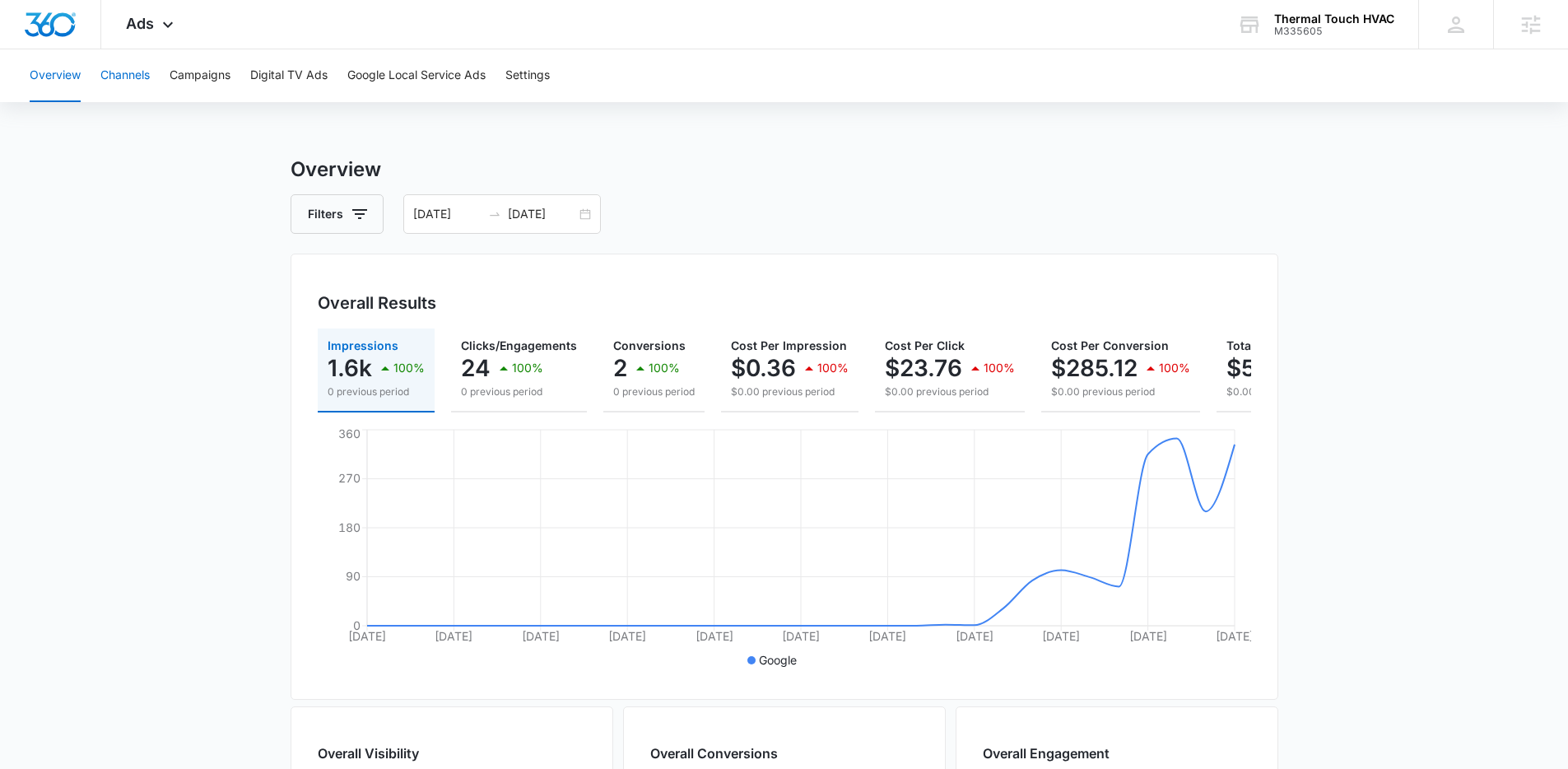
click at [141, 66] on button "Channels" at bounding box center [125, 76] width 50 height 52
click at [196, 78] on button "Campaigns" at bounding box center [200, 76] width 61 height 52
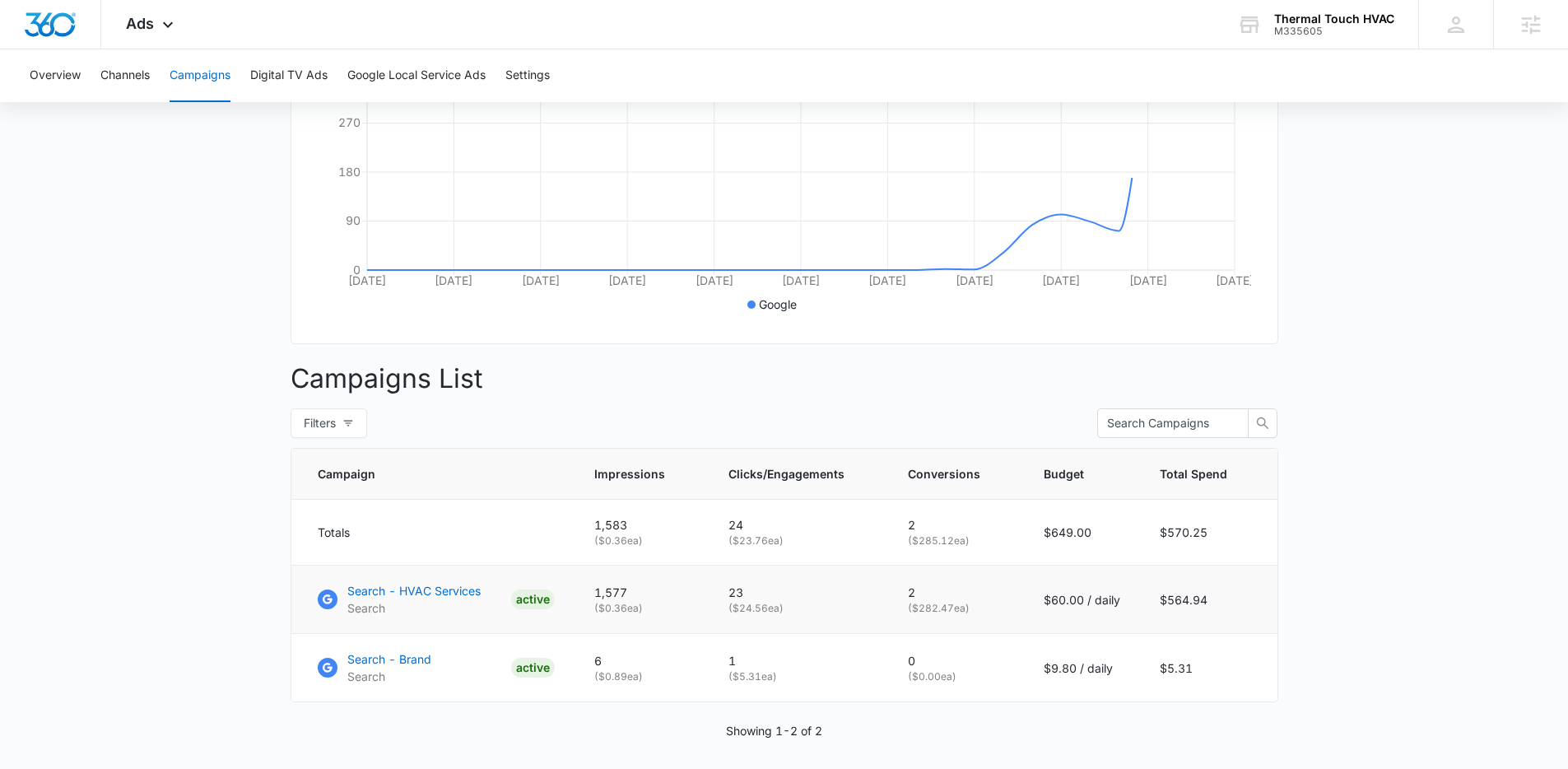
scroll to position [418, 0]
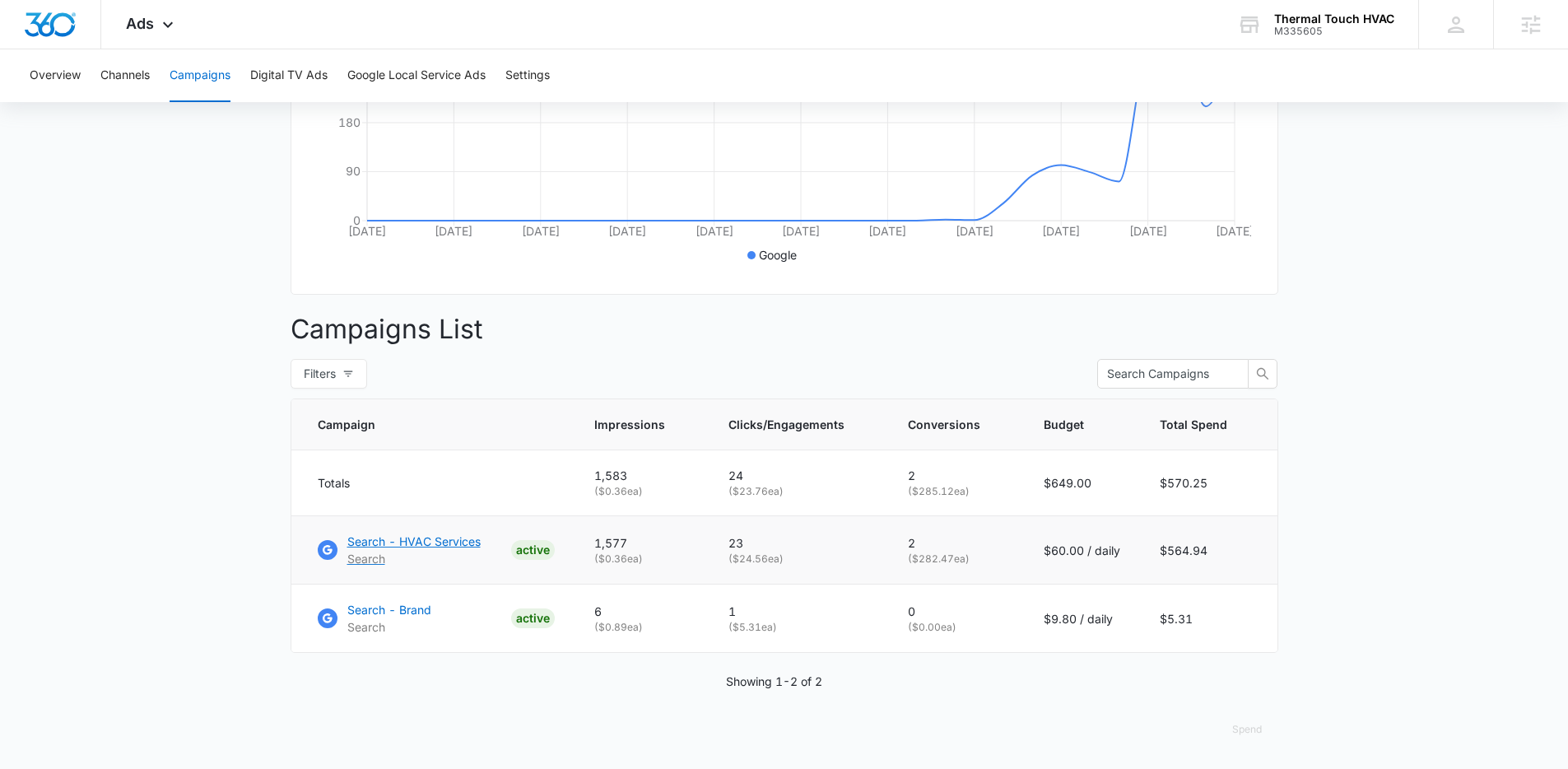
click at [437, 546] on p "Search - HVAC Services" at bounding box center [414, 542] width 134 height 17
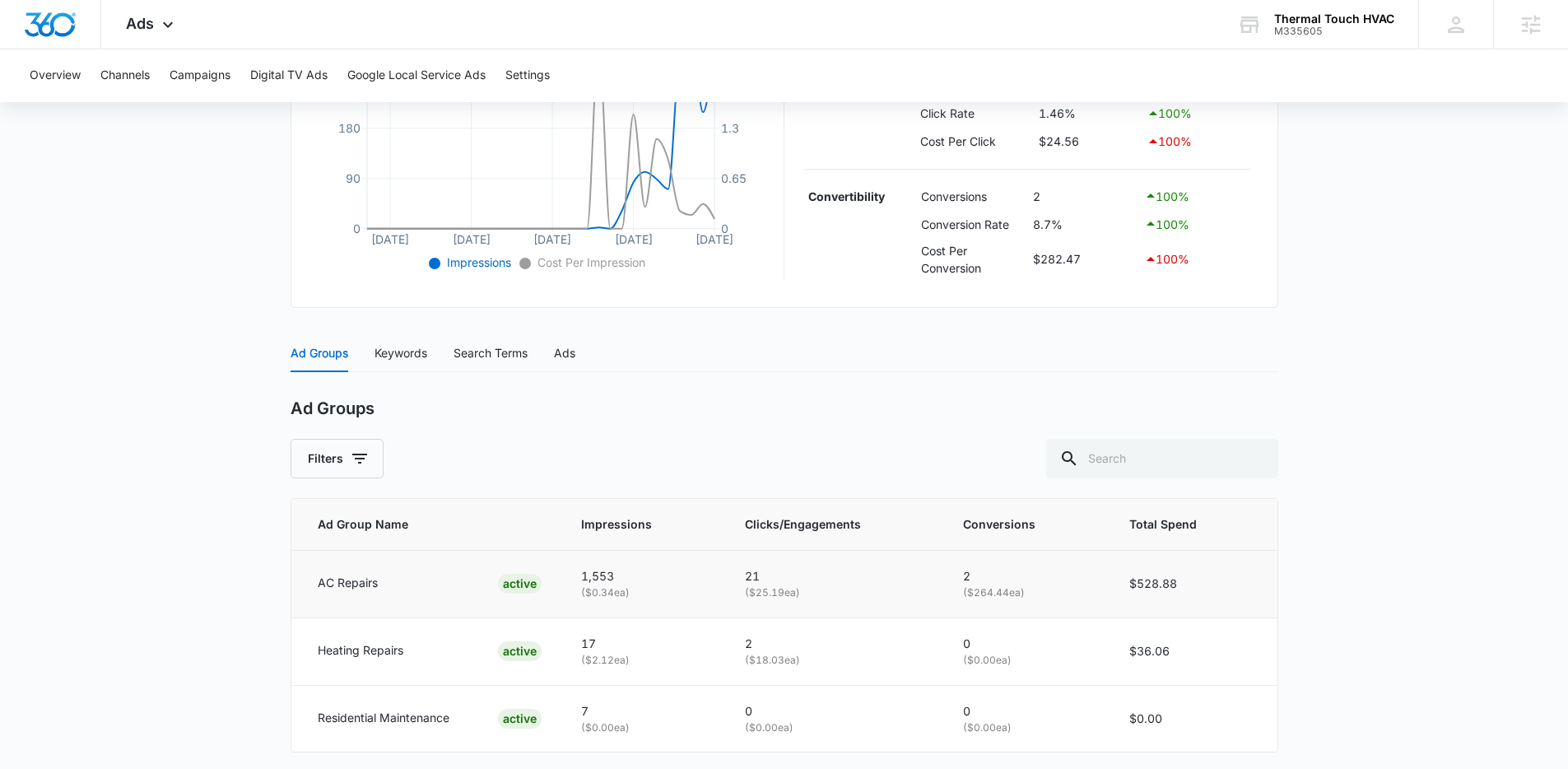
scroll to position [514, 0]
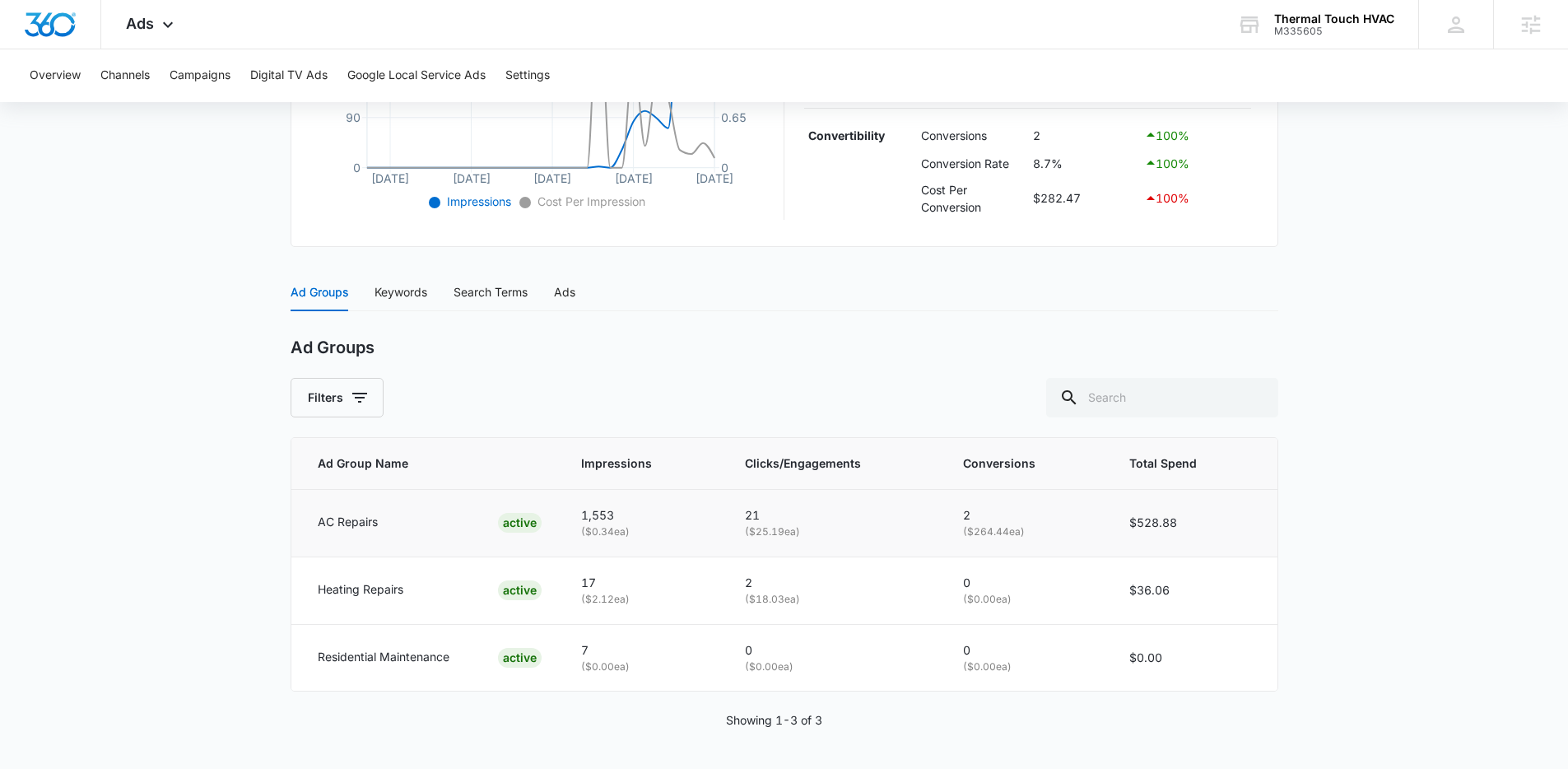
click at [353, 516] on p "AC Repairs" at bounding box center [348, 522] width 60 height 18
click at [408, 308] on div "Keywords" at bounding box center [401, 292] width 52 height 38
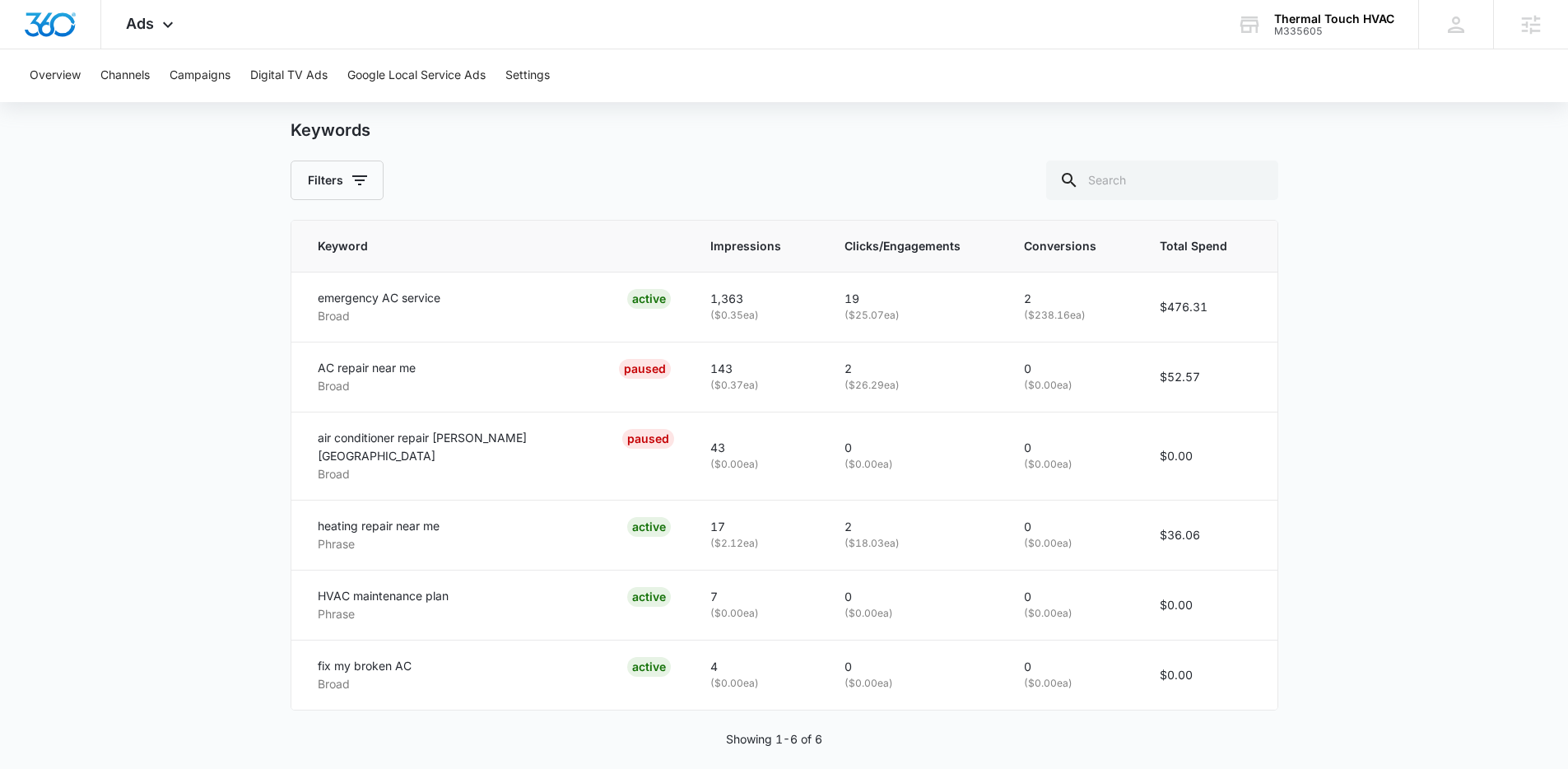
scroll to position [732, 0]
drag, startPoint x: 422, startPoint y: 362, endPoint x: 303, endPoint y: 359, distance: 119.0
click at [303, 359] on td "AC repair near me Broad PAUSED" at bounding box center [491, 376] width 399 height 70
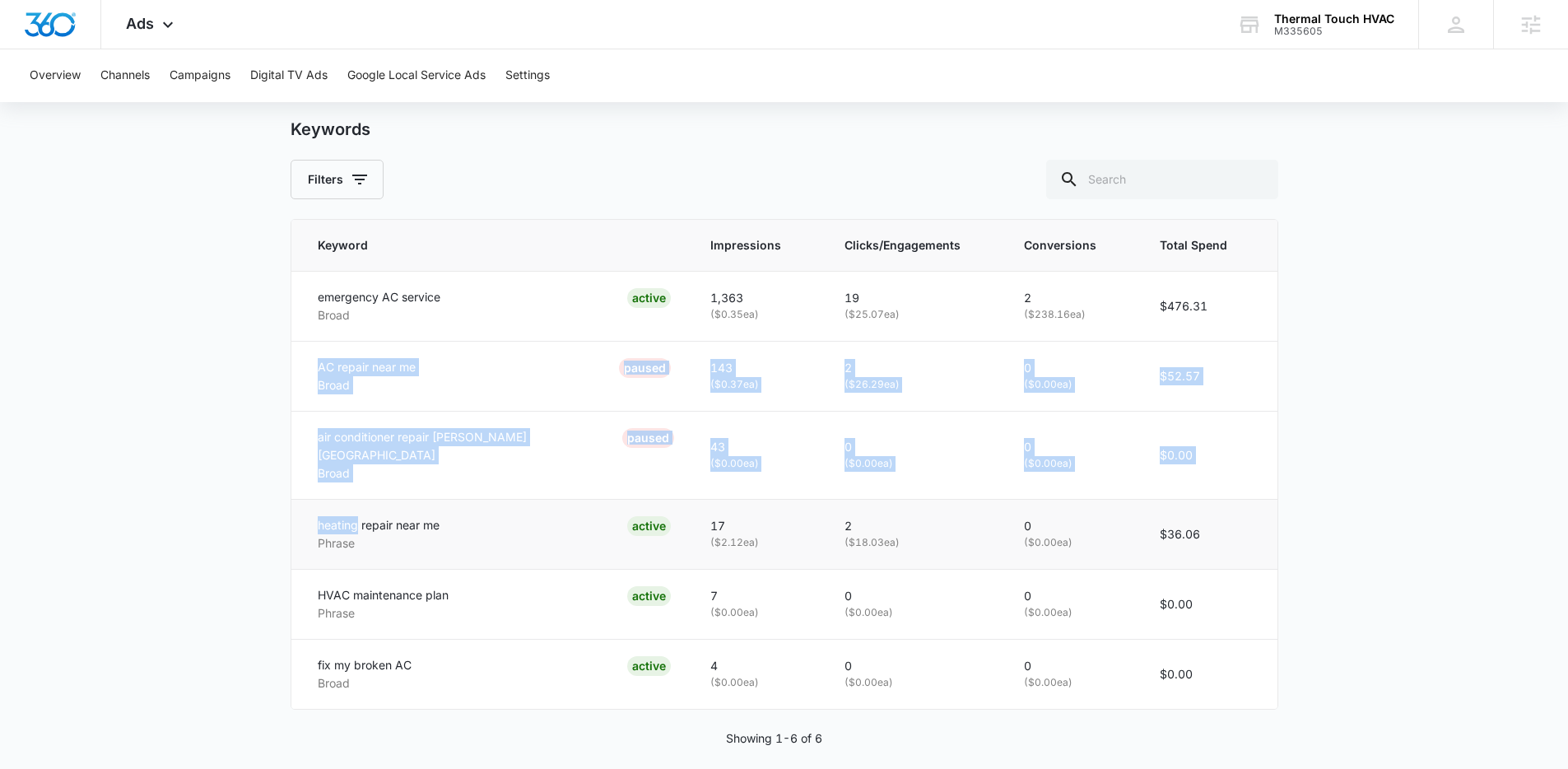
drag, startPoint x: 303, startPoint y: 359, endPoint x: 484, endPoint y: 483, distance: 219.4
click at [484, 483] on tbody "emergency AC service Broad ACTIVE 1,363 ( $0.35 ea) 19 ( $25.07 ea) 2 ( $238.16…" at bounding box center [784, 489] width 986 height 438
click at [484, 499] on td "heating repair near me Phrase ACTIVE" at bounding box center [491, 534] width 399 height 70
drag, startPoint x: 494, startPoint y: 473, endPoint x: 294, endPoint y: 365, distance: 227.3
click at [294, 365] on tbody "emergency AC service Broad ACTIVE 1,363 ( $0.35 ea) 19 ( $25.07 ea) 2 ( $238.16…" at bounding box center [784, 489] width 986 height 438
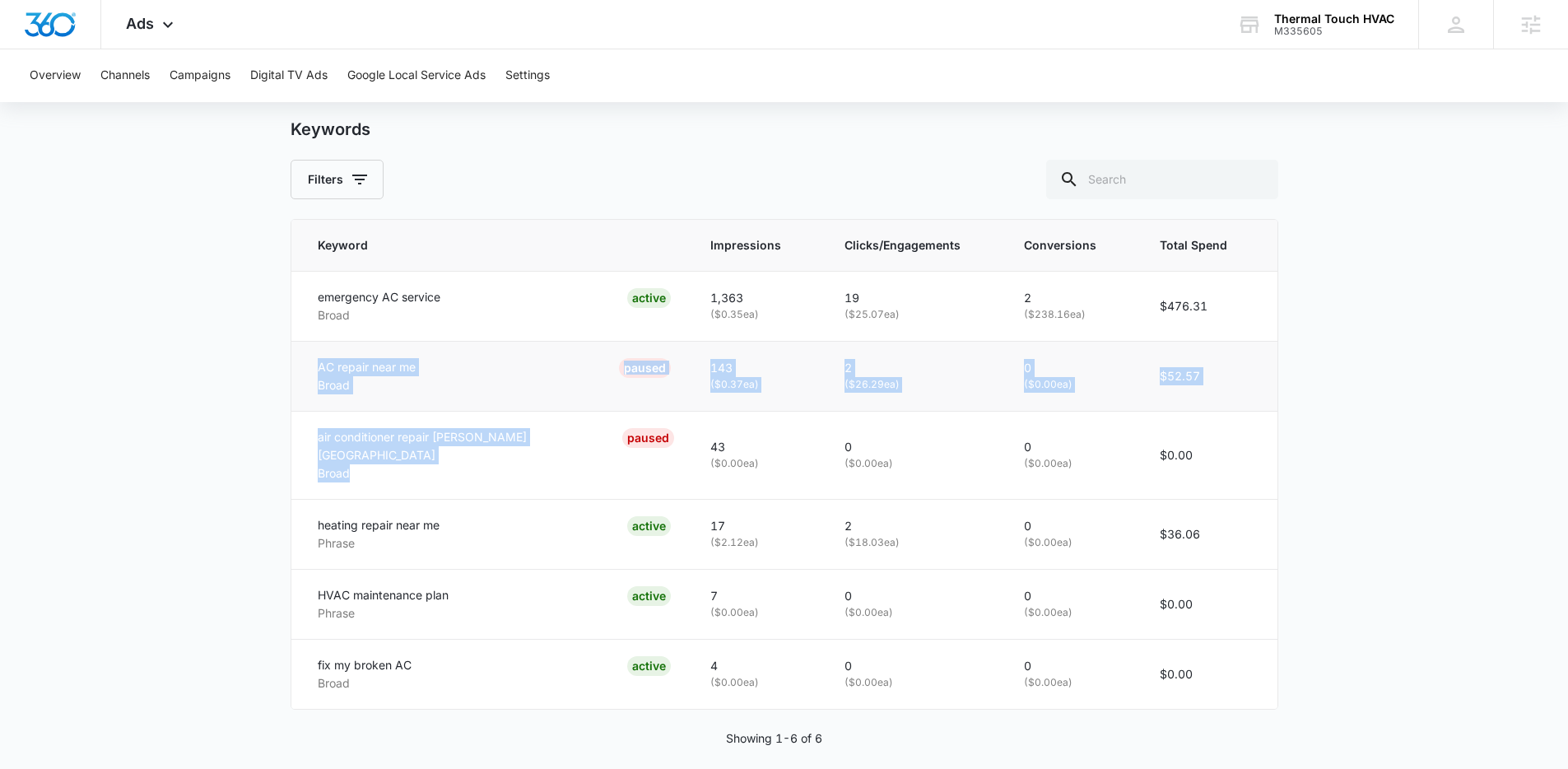
click at [294, 365] on td "AC repair near me Broad PAUSED" at bounding box center [491, 376] width 399 height 70
drag, startPoint x: 294, startPoint y: 365, endPoint x: 635, endPoint y: 446, distance: 350.5
click at [635, 446] on tbody "emergency AC service Broad ACTIVE 1,363 ( $0.35 ea) 19 ( $25.07 ea) 2 ( $238.16…" at bounding box center [784, 489] width 986 height 438
click at [710, 446] on p "43" at bounding box center [757, 447] width 94 height 18
drag, startPoint x: 606, startPoint y: 443, endPoint x: 311, endPoint y: 362, distance: 305.9
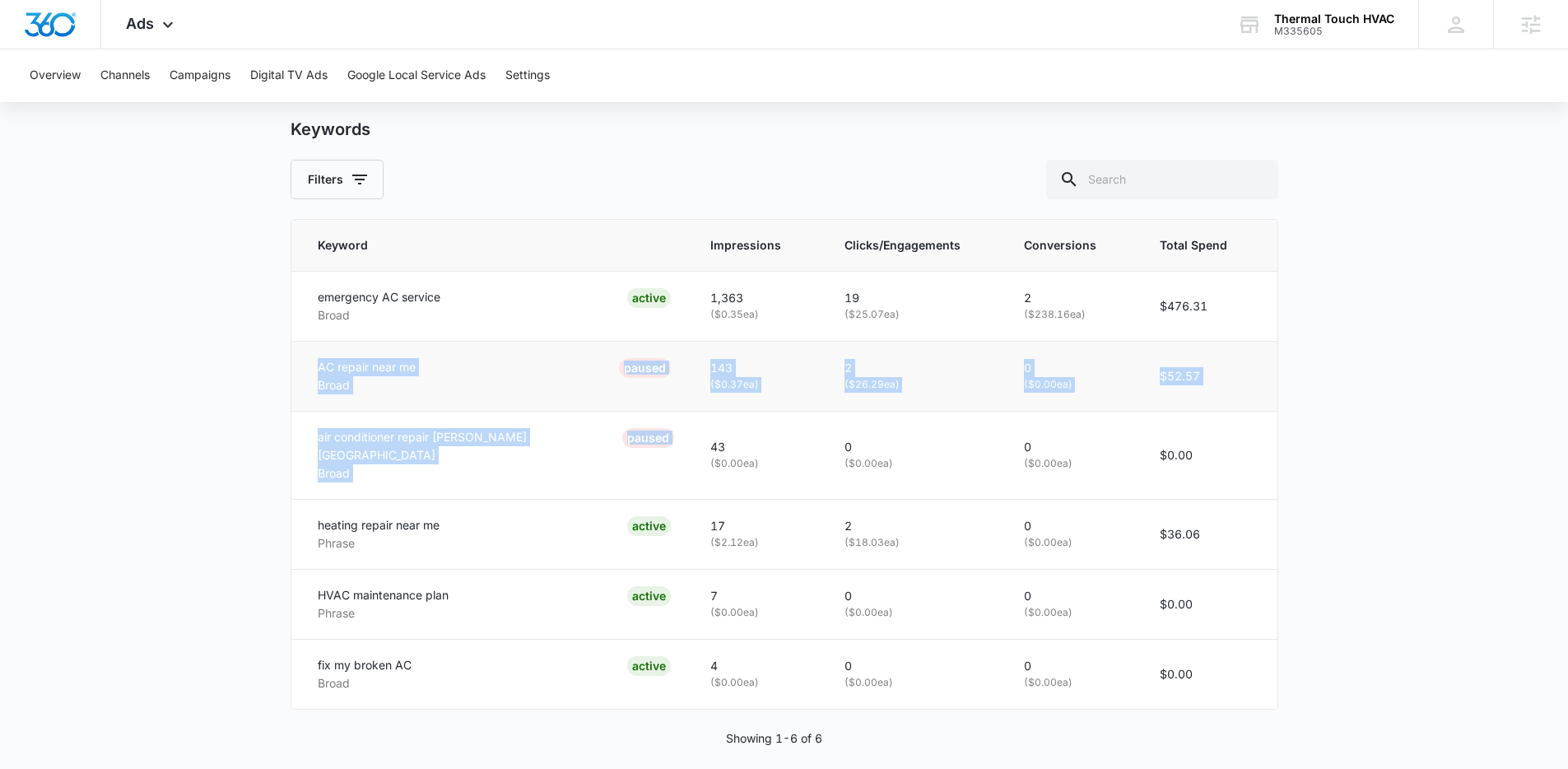
click at [311, 362] on tbody "emergency AC service Broad ACTIVE 1,363 ( $0.35 ea) 19 ( $25.07 ea) 2 ( $238.16…" at bounding box center [784, 489] width 986 height 438
click at [311, 362] on td "AC repair near me Broad PAUSED" at bounding box center [491, 376] width 399 height 70
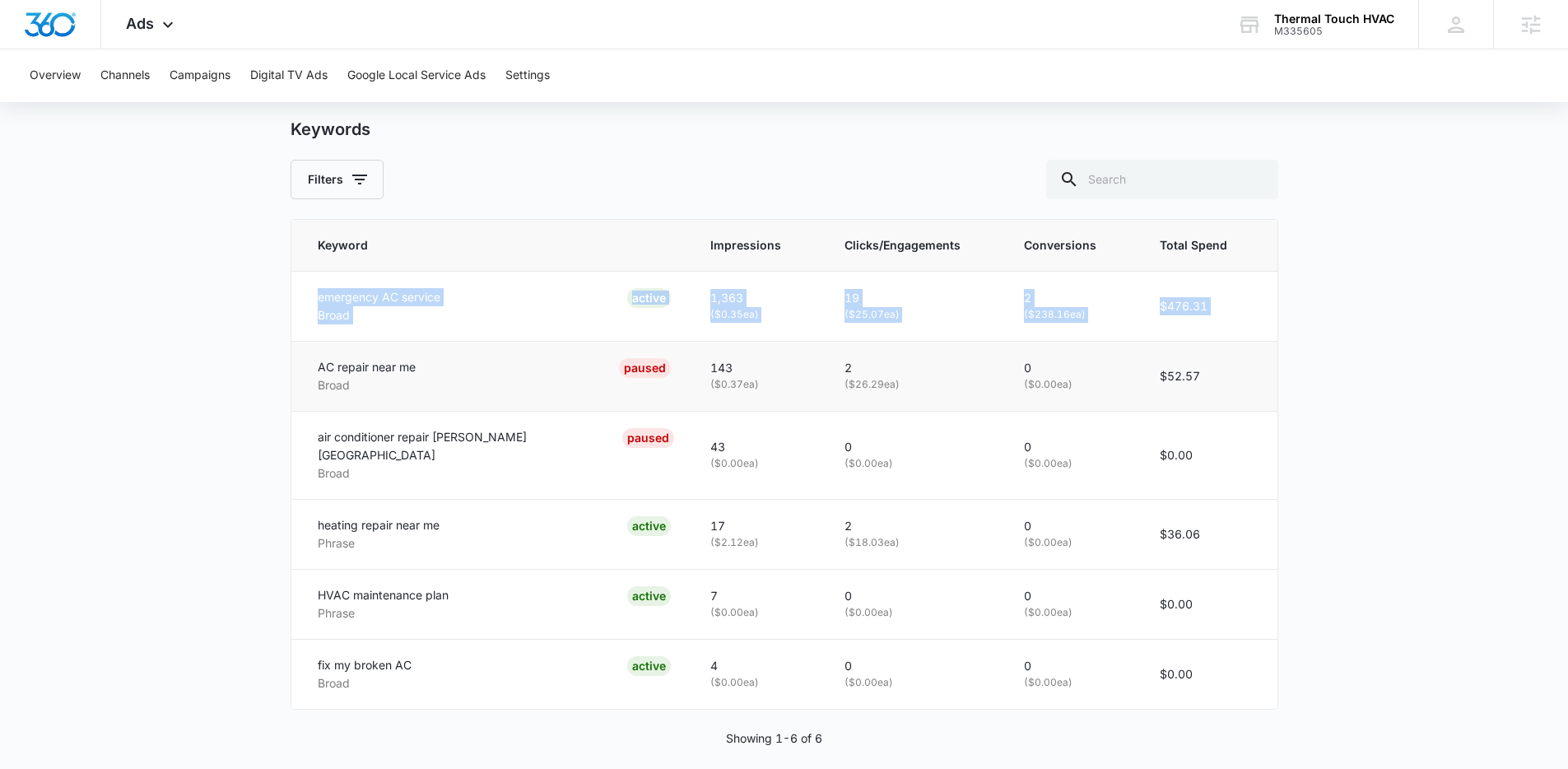
drag, startPoint x: 321, startPoint y: 308, endPoint x: 423, endPoint y: 345, distance: 108.5
click at [423, 345] on tbody "emergency AC service Broad ACTIVE 1,363 ( $0.35 ea) 19 ( $25.07 ea) 2 ( $238.16…" at bounding box center [784, 489] width 986 height 438
click at [423, 345] on td "AC repair near me Broad PAUSED" at bounding box center [491, 376] width 399 height 70
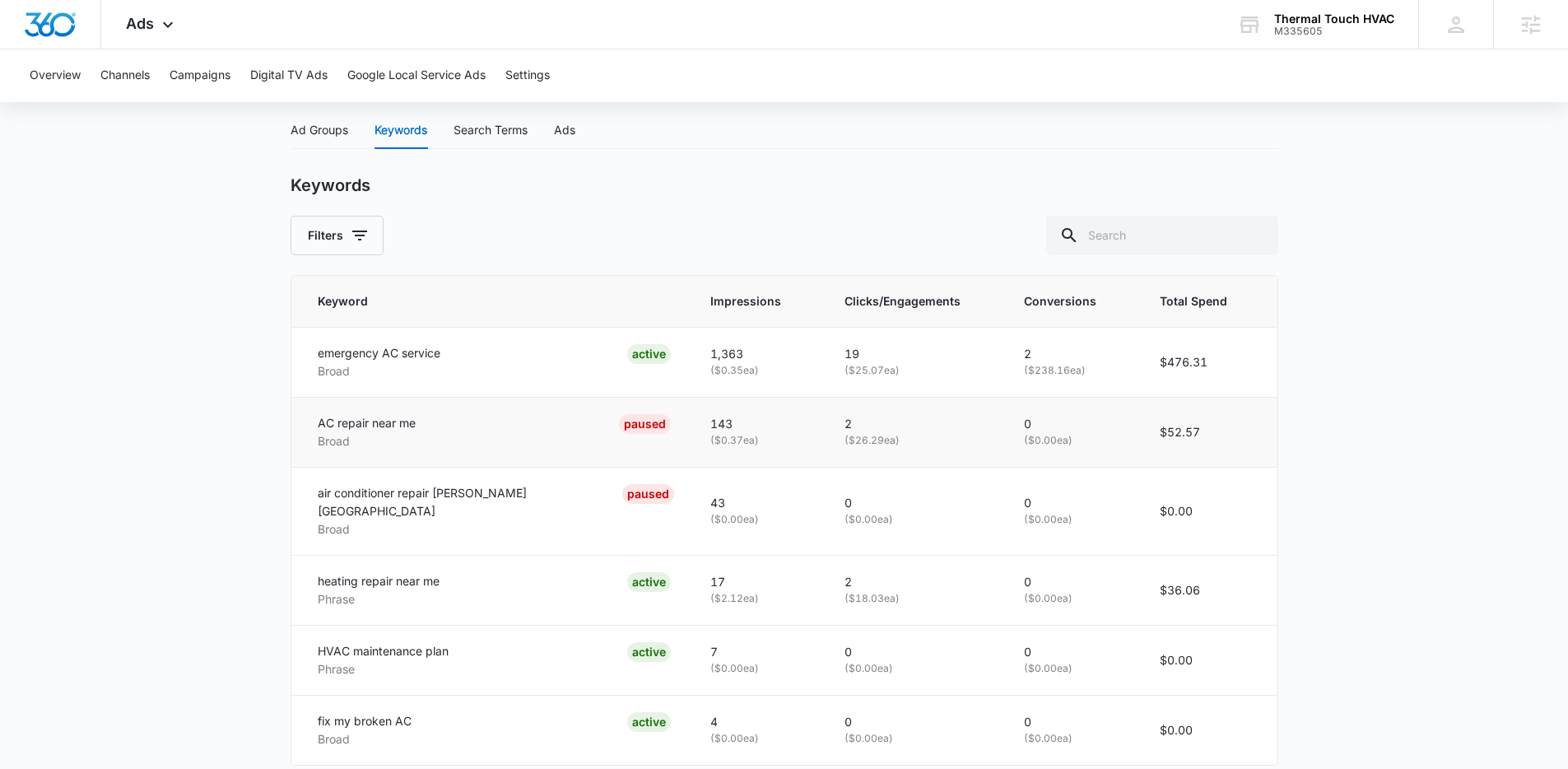
scroll to position [666, 0]
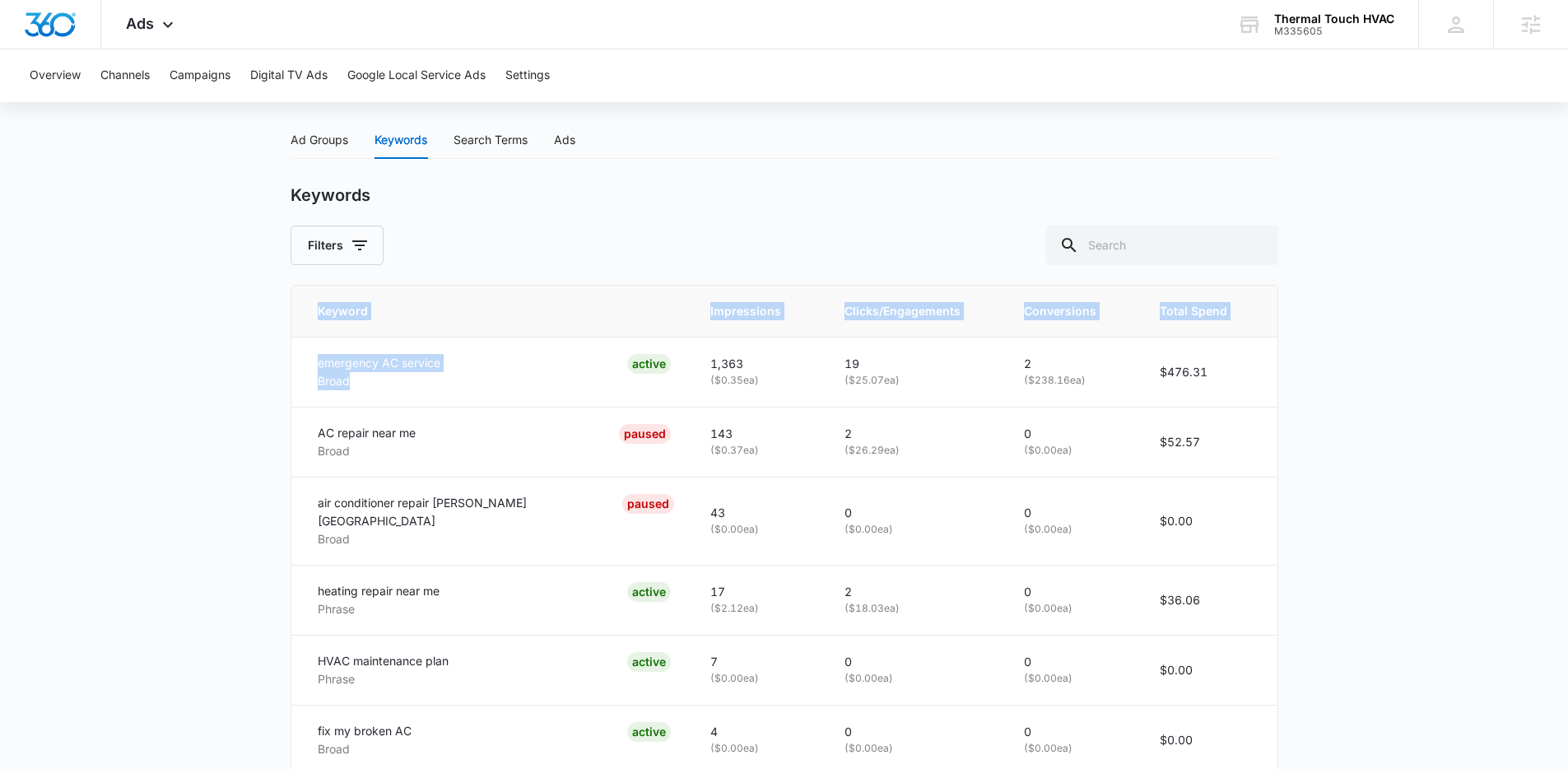
drag, startPoint x: 412, startPoint y: 379, endPoint x: 280, endPoint y: 358, distance: 133.7
click at [280, 358] on main "Search - HVAC Services | Search Active $60.00 daily , $564.94 Spent Overview [D…" at bounding box center [784, 171] width 1568 height 1365
drag, startPoint x: 289, startPoint y: 360, endPoint x: 508, endPoint y: 398, distance: 222.3
click at [507, 398] on main "Search - HVAC Services | Search Active $60.00 daily , $564.94 Spent Overview [D…" at bounding box center [784, 171] width 1568 height 1365
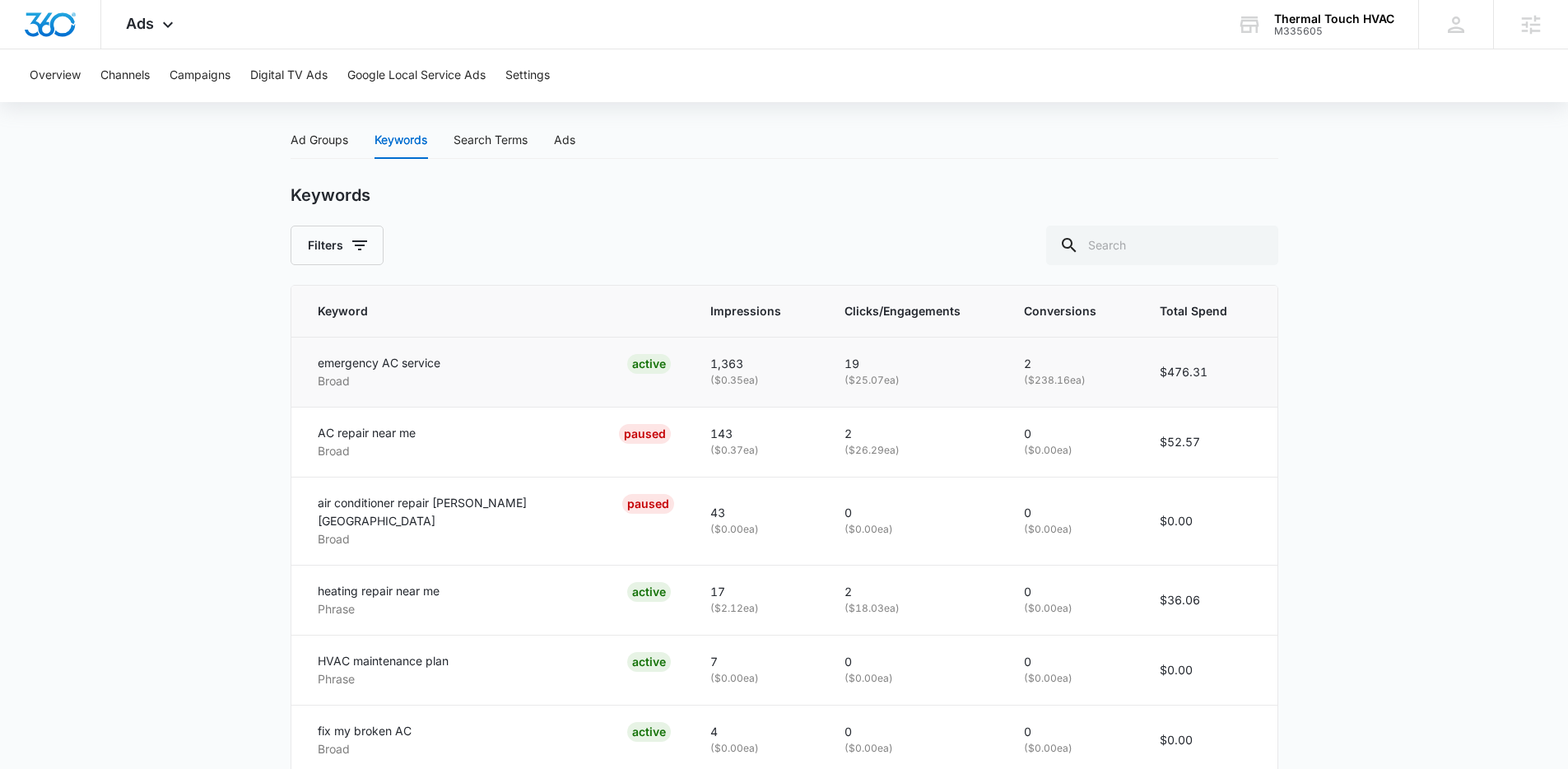
click at [508, 398] on td "emergency AC service Broad ACTIVE" at bounding box center [491, 371] width 399 height 70
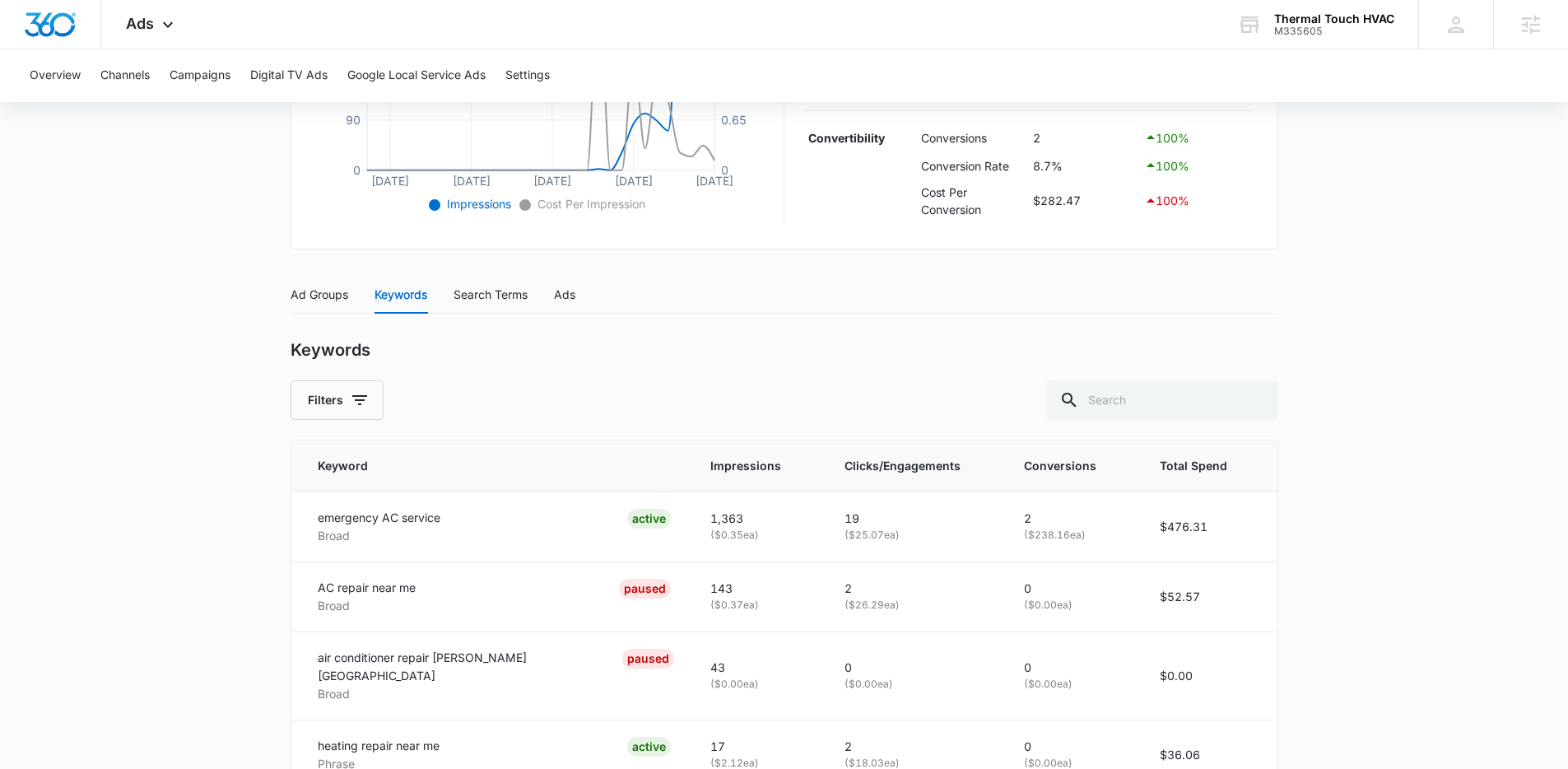
scroll to position [418, 0]
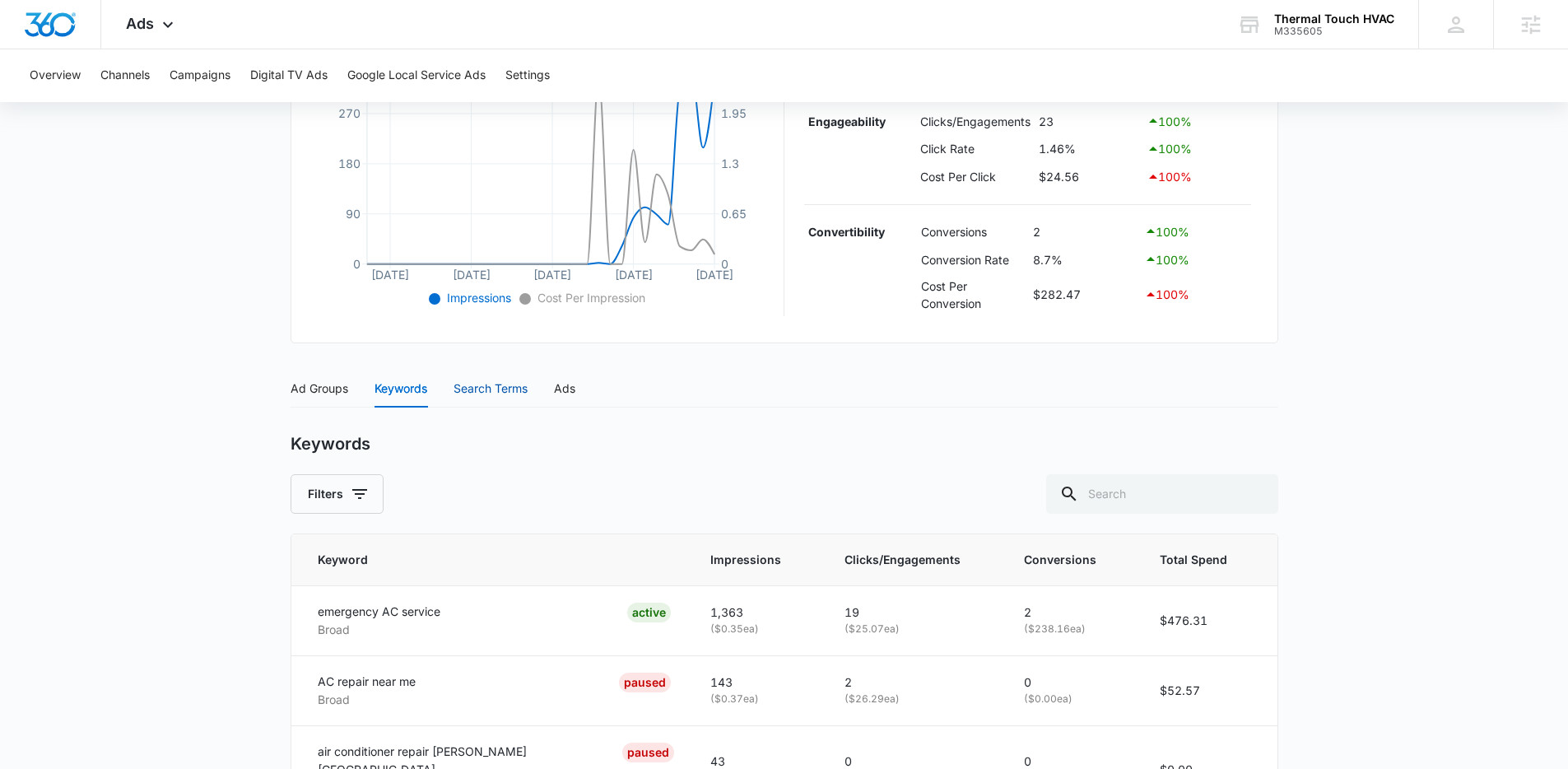
click at [494, 385] on div "Search Terms" at bounding box center [490, 388] width 74 height 18
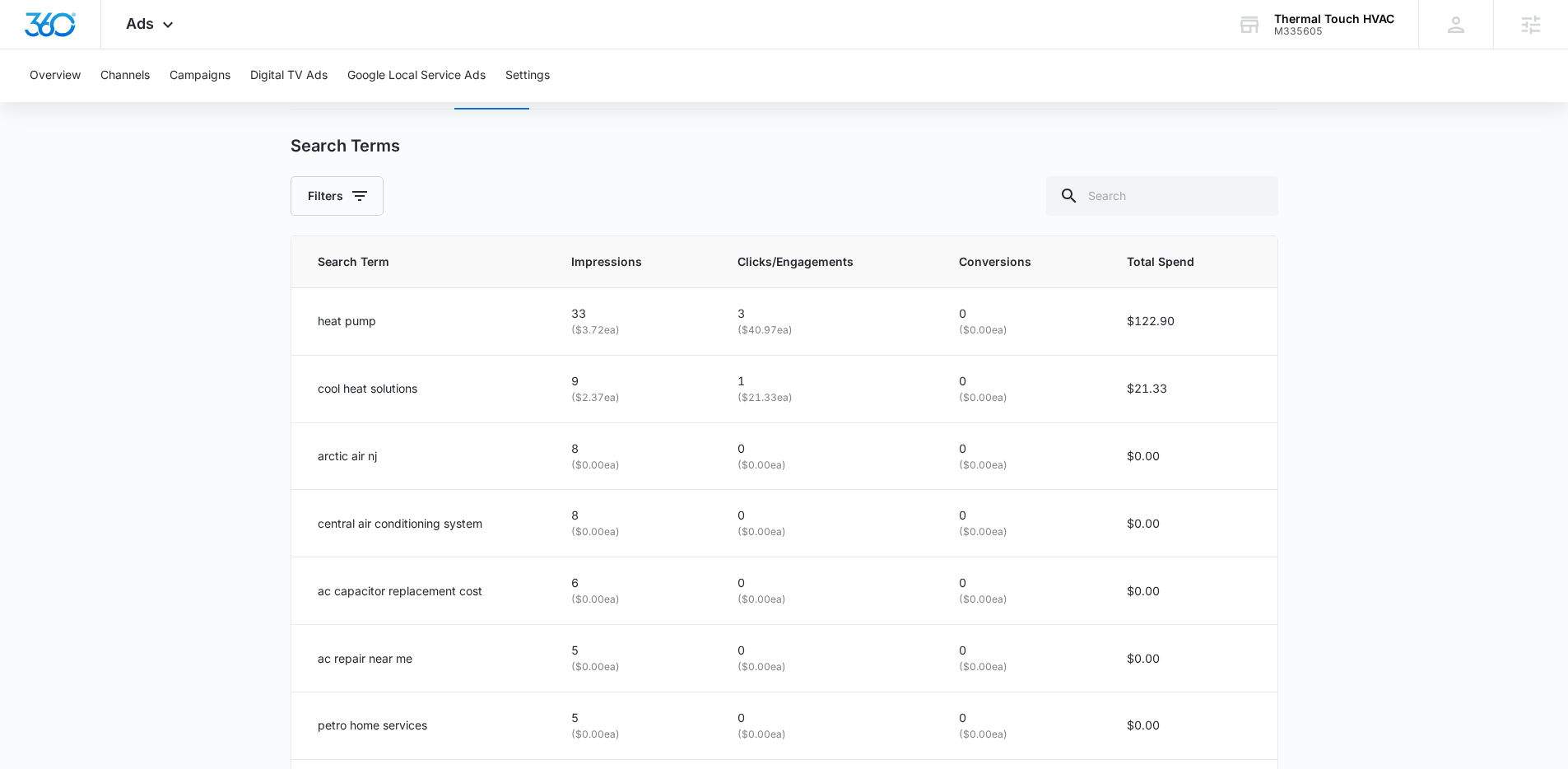
scroll to position [717, 0]
click at [962, 266] on span "Conversions" at bounding box center [1012, 260] width 105 height 18
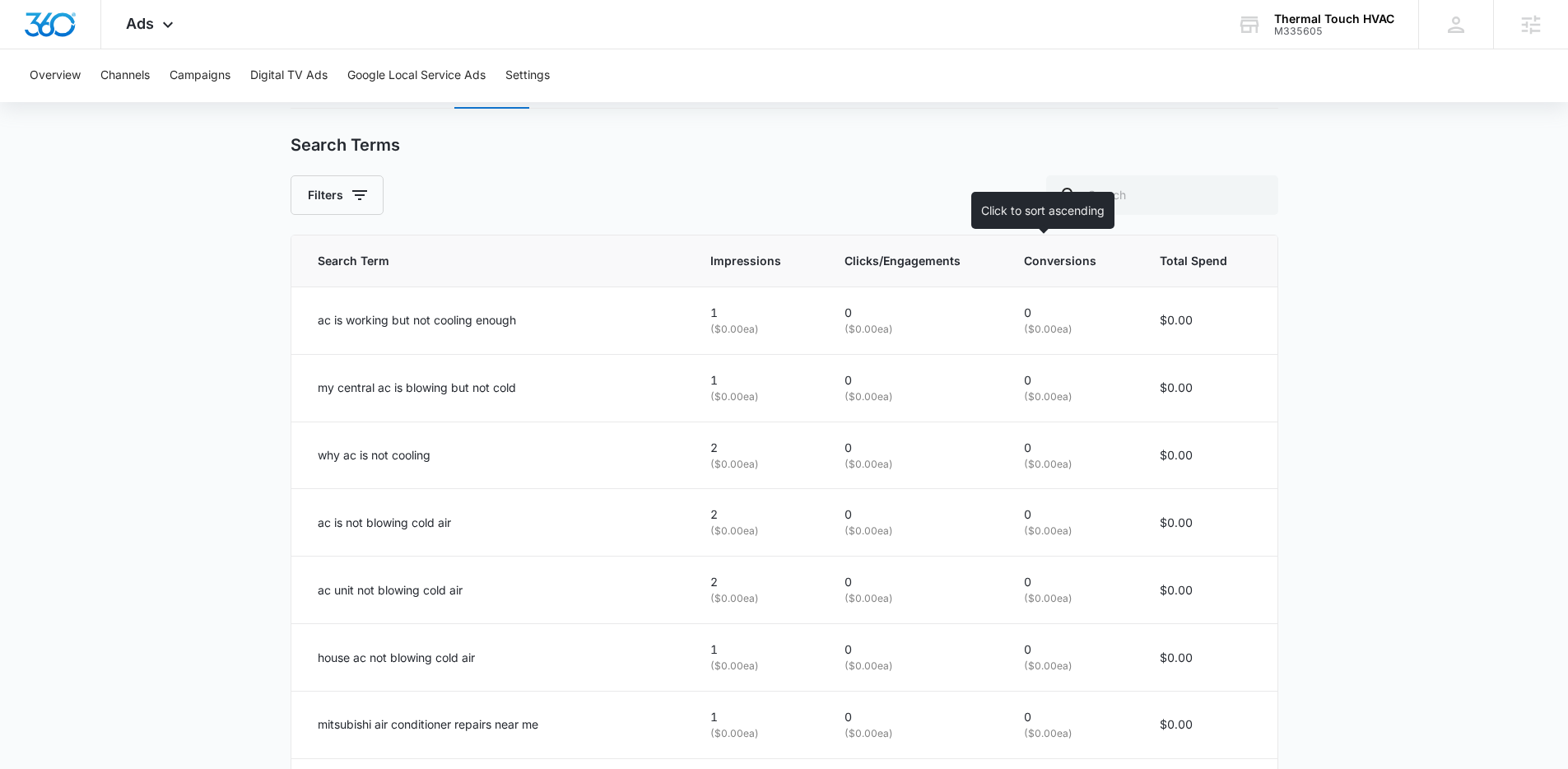
click at [1024, 255] on span "Conversions" at bounding box center [1060, 260] width 73 height 18
click at [1024, 257] on span "Conversions" at bounding box center [1060, 260] width 73 height 18
click at [1024, 258] on span "Conversions" at bounding box center [1060, 260] width 73 height 18
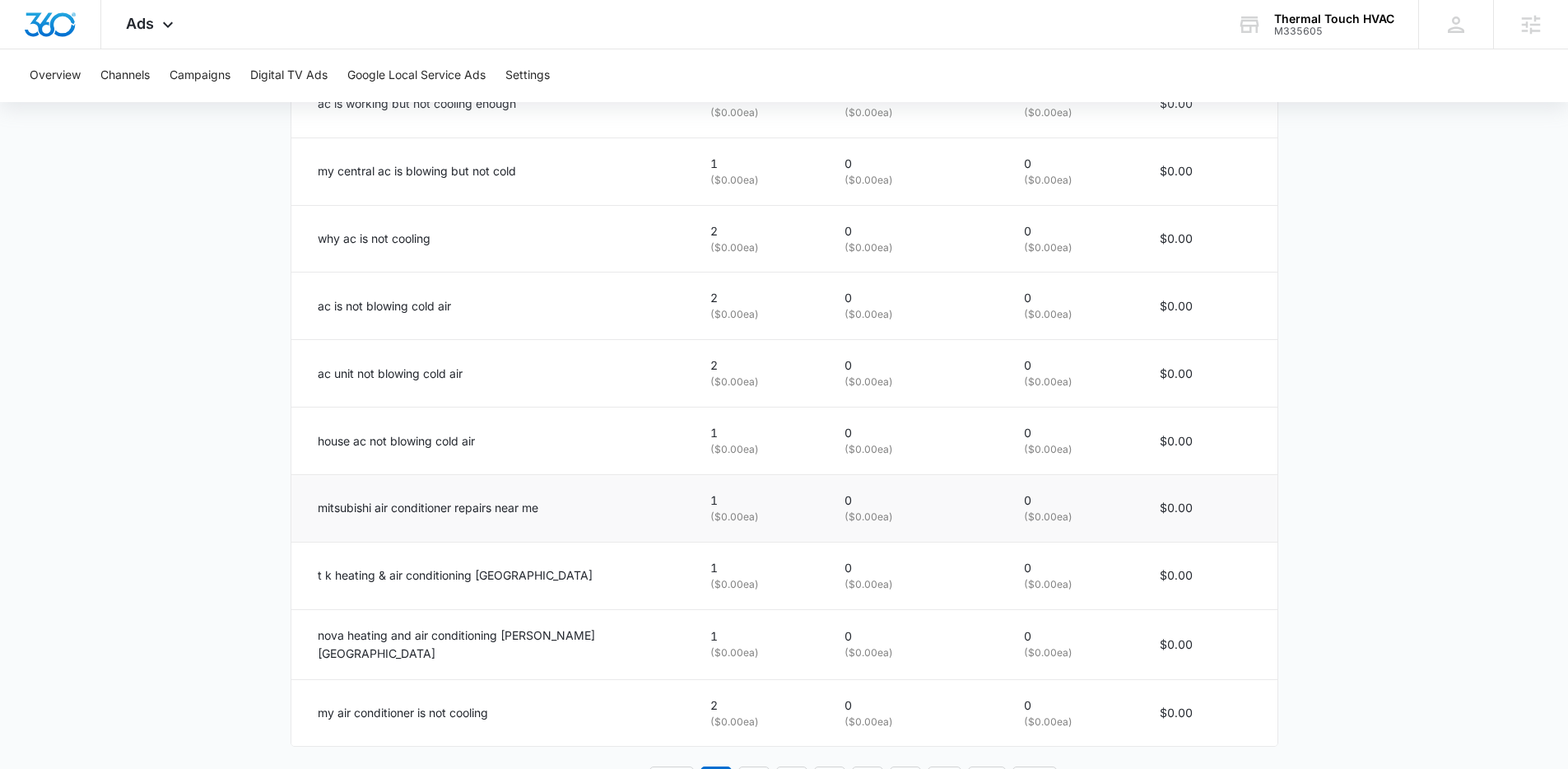
scroll to position [999, 0]
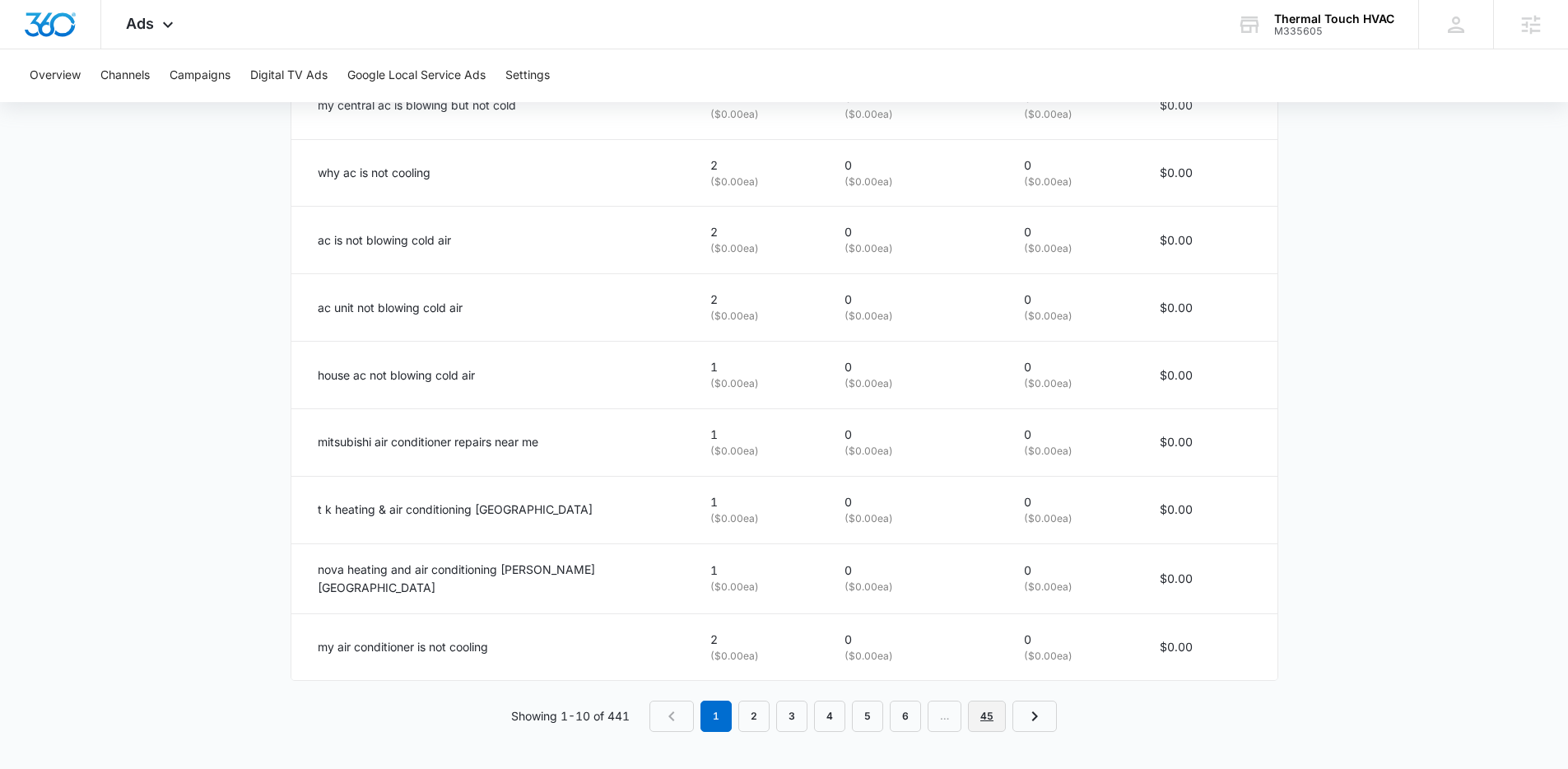
click at [986, 708] on link "45" at bounding box center [986, 717] width 38 height 31
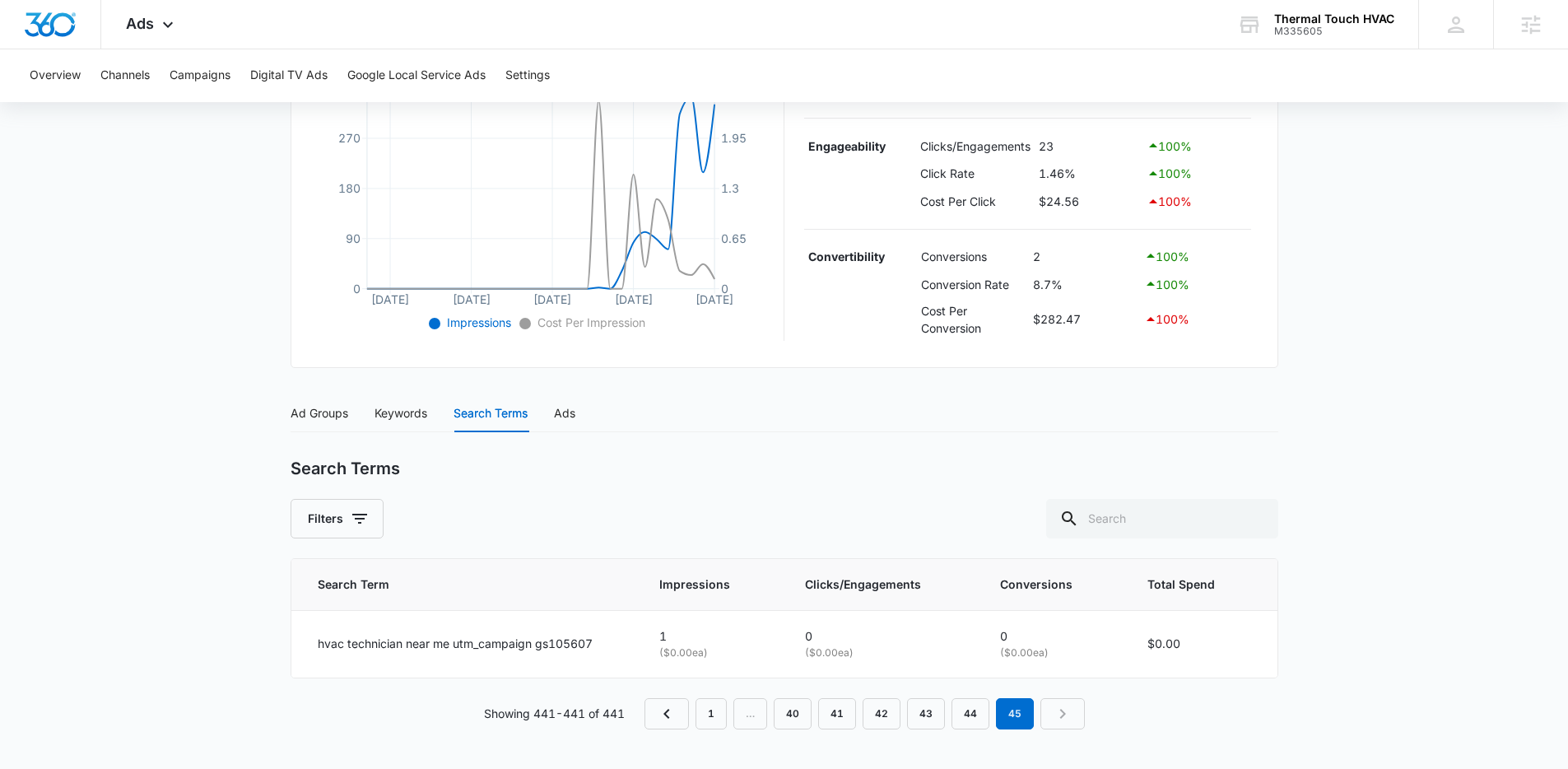
scroll to position [393, 0]
click at [704, 710] on link "1" at bounding box center [711, 714] width 31 height 31
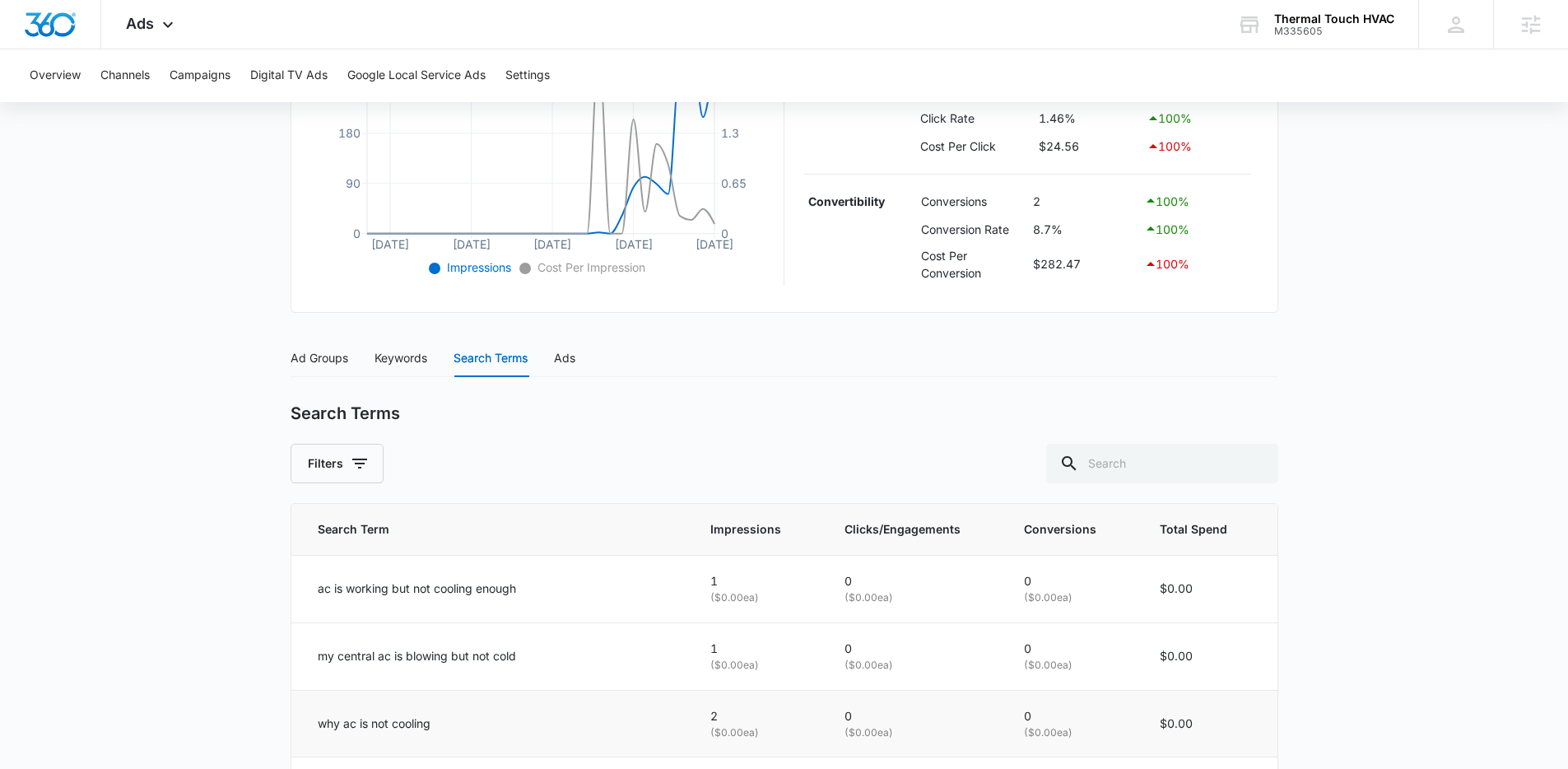
scroll to position [796, 0]
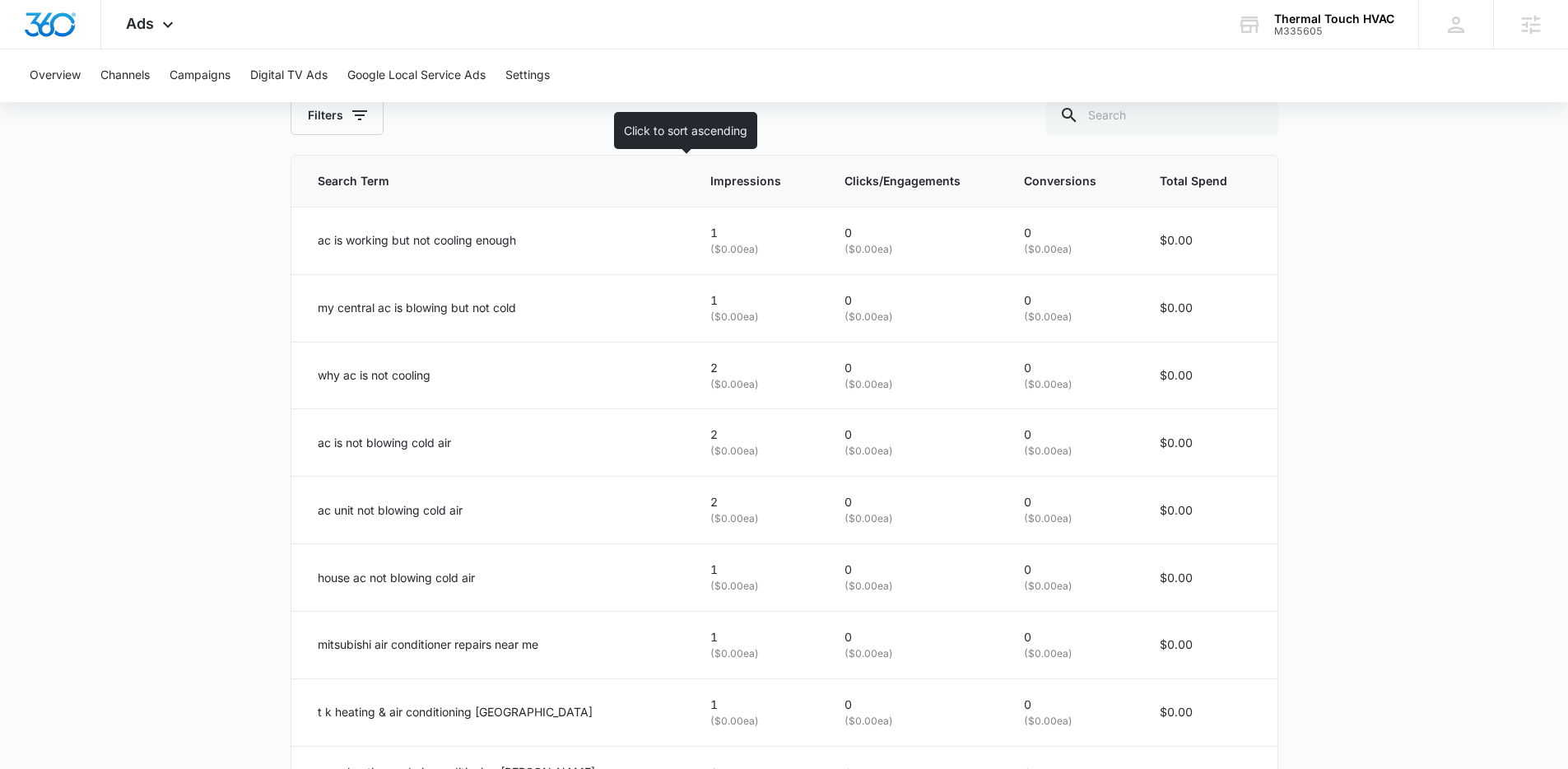
click at [710, 178] on span "Impressions" at bounding box center [745, 181] width 71 height 18
click at [709, 194] on th "Impressions" at bounding box center [758, 181] width 135 height 52
click at [715, 201] on th "Impressions" at bounding box center [758, 181] width 135 height 52
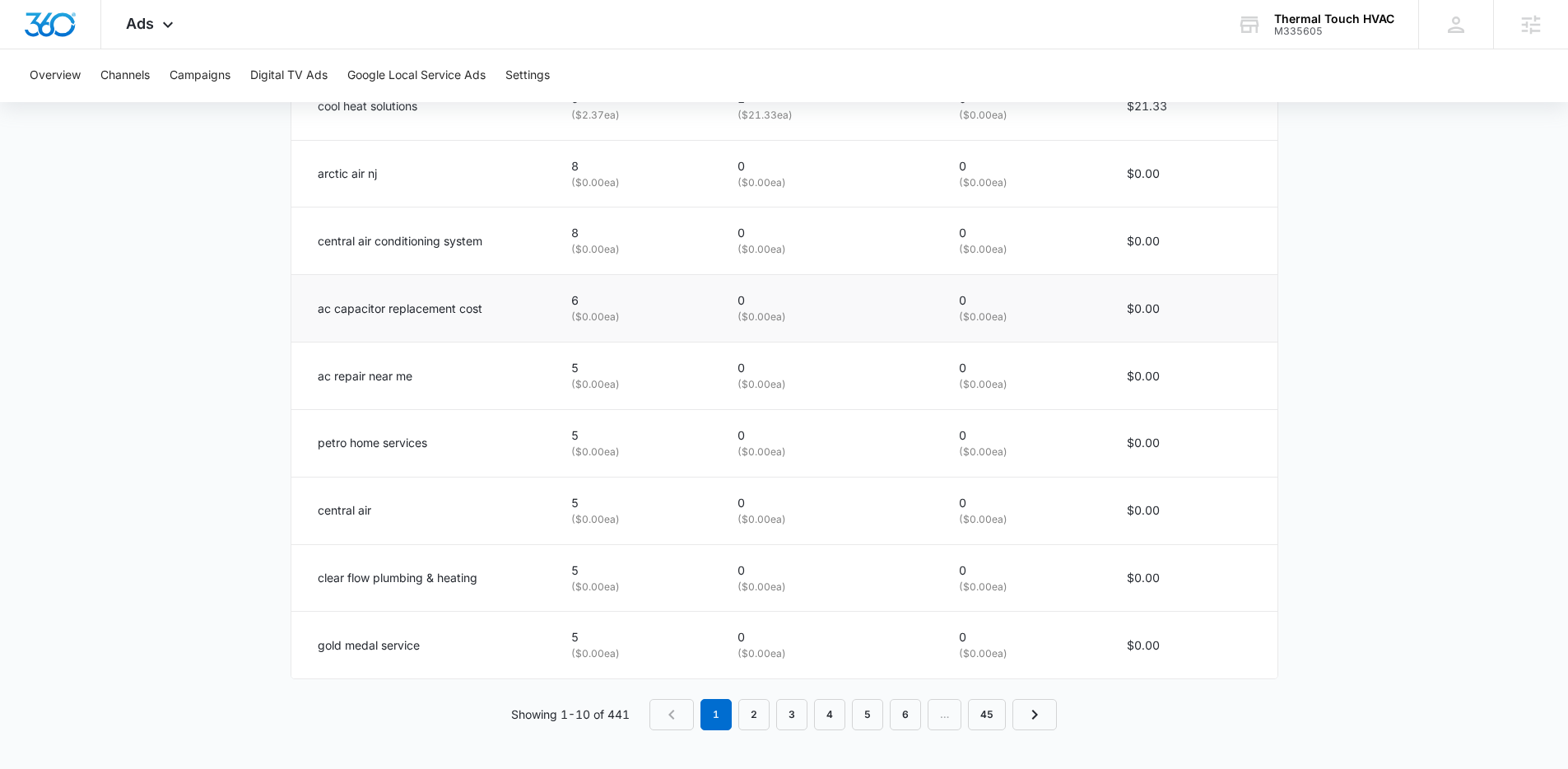
scroll to position [999, 0]
click at [542, 571] on td "clear flow plumbing & heating" at bounding box center [422, 577] width 260 height 67
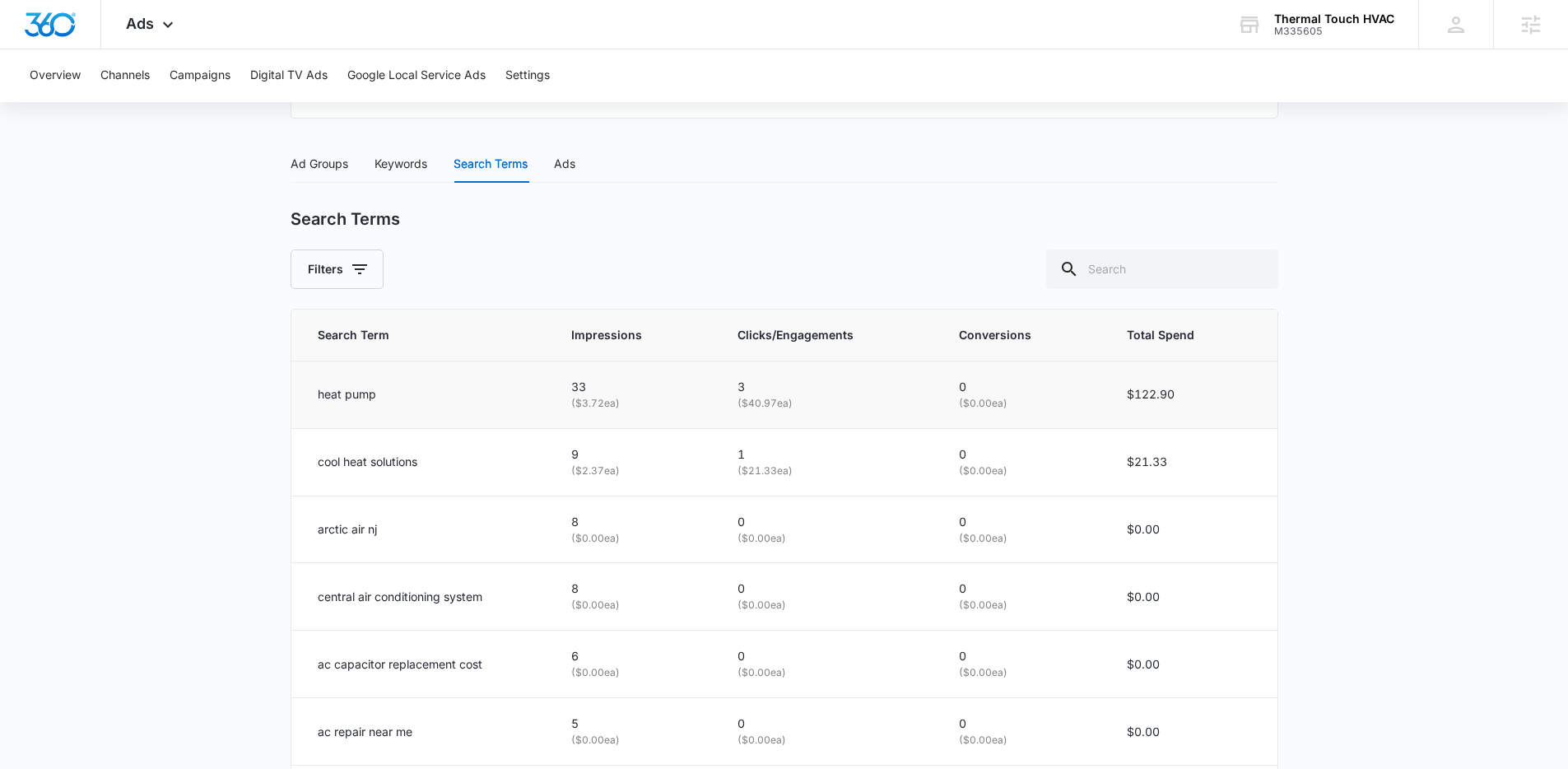
click at [394, 414] on td "heat pump" at bounding box center [422, 394] width 260 height 67
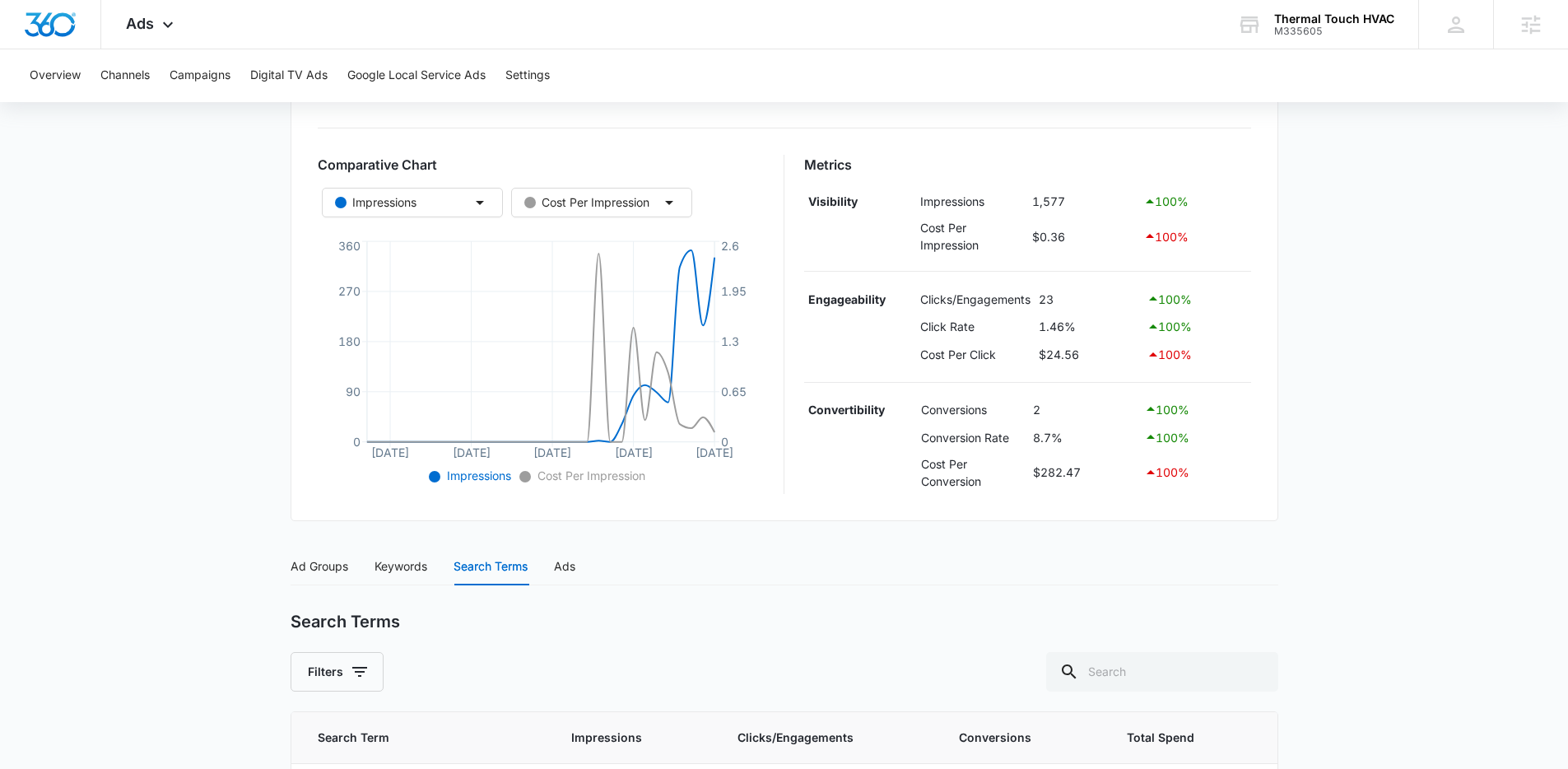
scroll to position [0, 0]
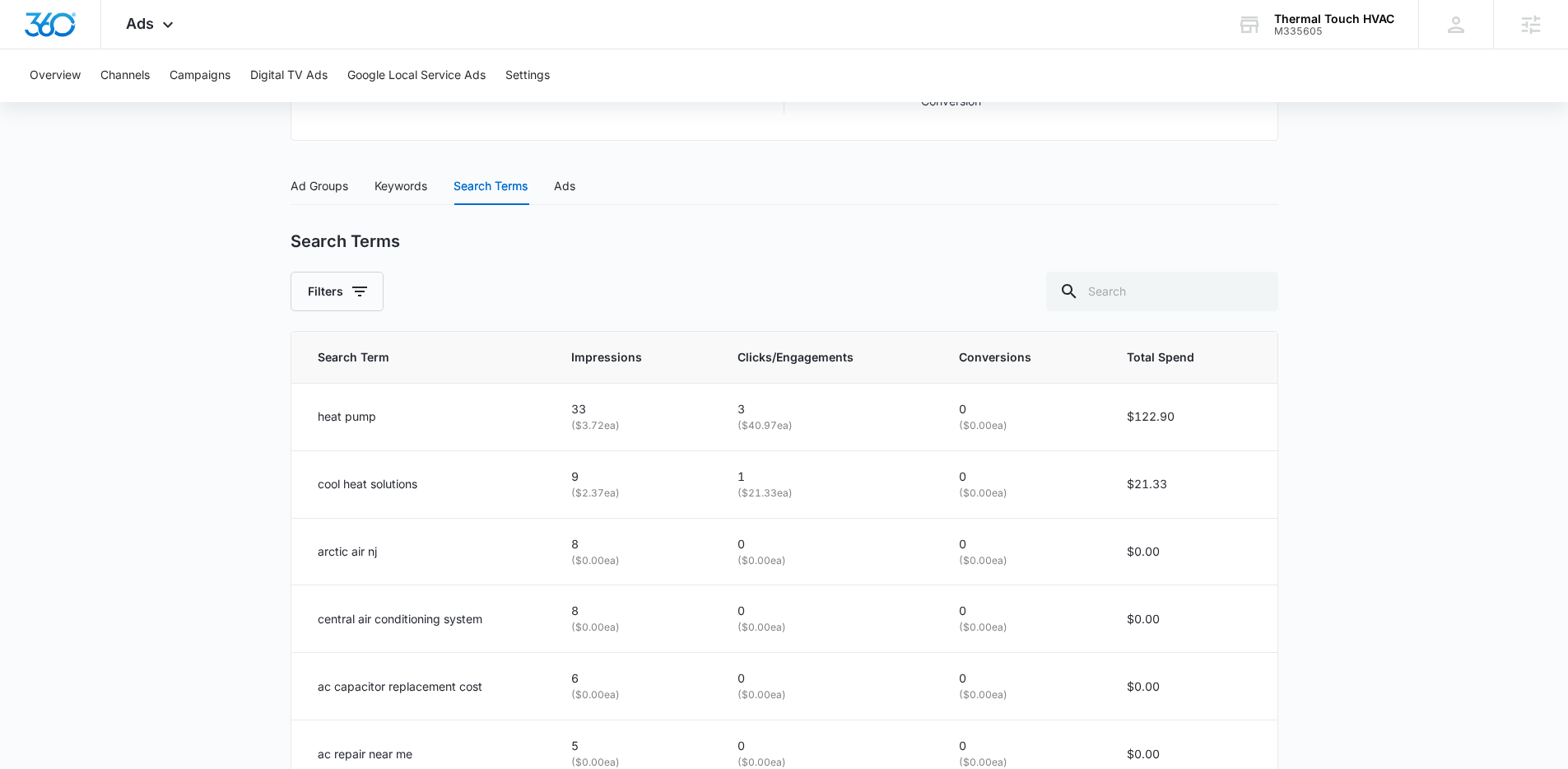
scroll to position [615, 0]
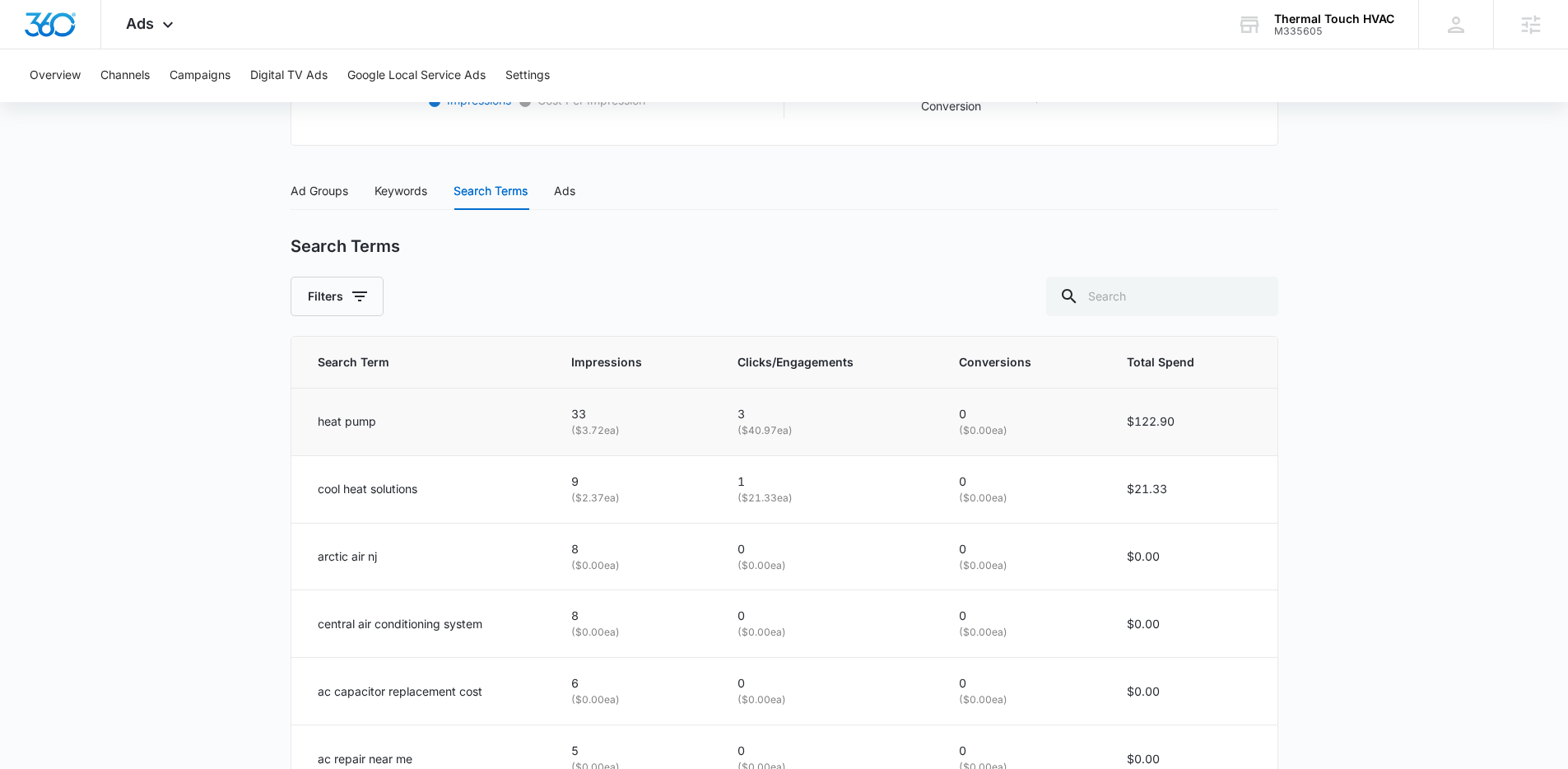
drag, startPoint x: 295, startPoint y: 423, endPoint x: 867, endPoint y: 427, distance: 572.0
click at [867, 427] on div "Search Term Impressions Clicks/Engagements Conversions Total Spend heat pump 33…" at bounding box center [784, 699] width 988 height 726
click at [867, 427] on p "( $40.97 ea)" at bounding box center [828, 431] width 183 height 16
drag, startPoint x: 1036, startPoint y: 434, endPoint x: 764, endPoint y: 423, distance: 272.2
click at [764, 423] on tr "heat pump 33 ( $3.72 ea) 3 ( $40.97 ea) 0 ( $0.00 ea) $122.90" at bounding box center [784, 421] width 986 height 67
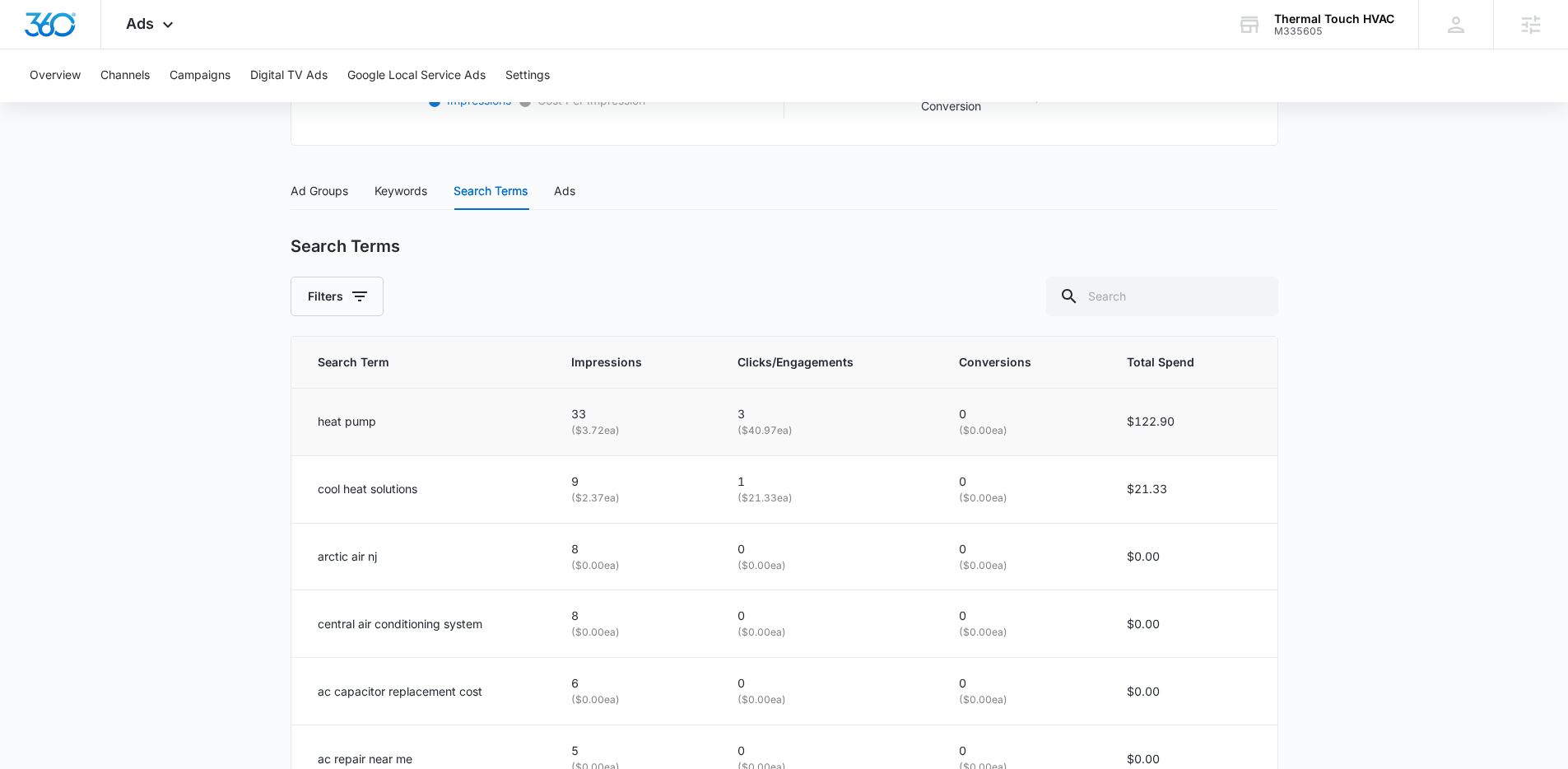
click at [764, 423] on p "( $40.97 ea)" at bounding box center [828, 431] width 183 height 16
drag, startPoint x: 567, startPoint y: 415, endPoint x: 1300, endPoint y: 442, distance: 733.5
click at [1300, 442] on main "Search - HVAC Services | Search Active $60.00 daily , $564.94 Spent Overview 08…" at bounding box center [784, 346] width 1568 height 1613
click at [1299, 442] on main "Search - HVAC Services | Search Active $60.00 daily , $564.94 Spent Overview 08…" at bounding box center [784, 346] width 1568 height 1613
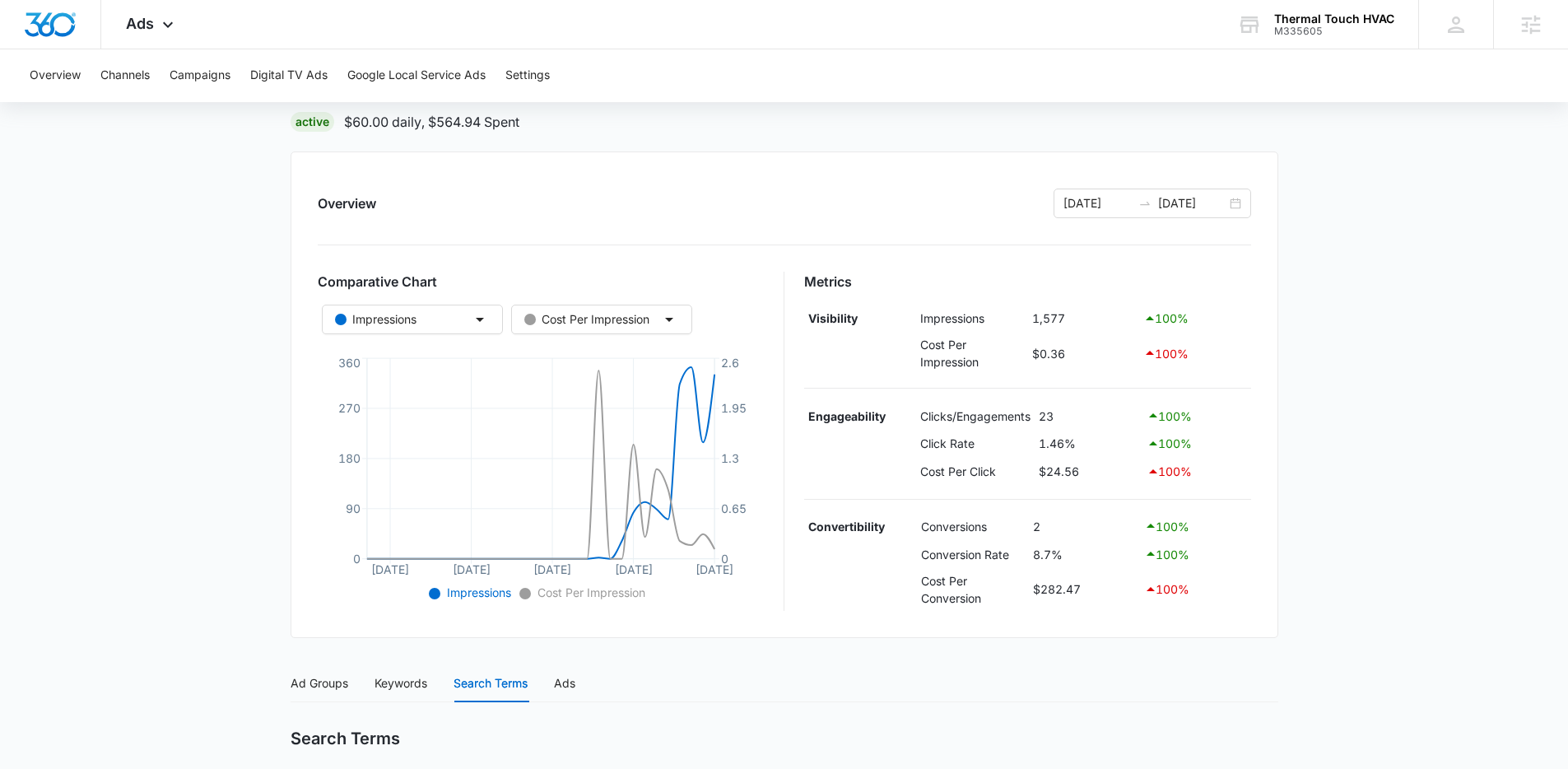
scroll to position [0, 0]
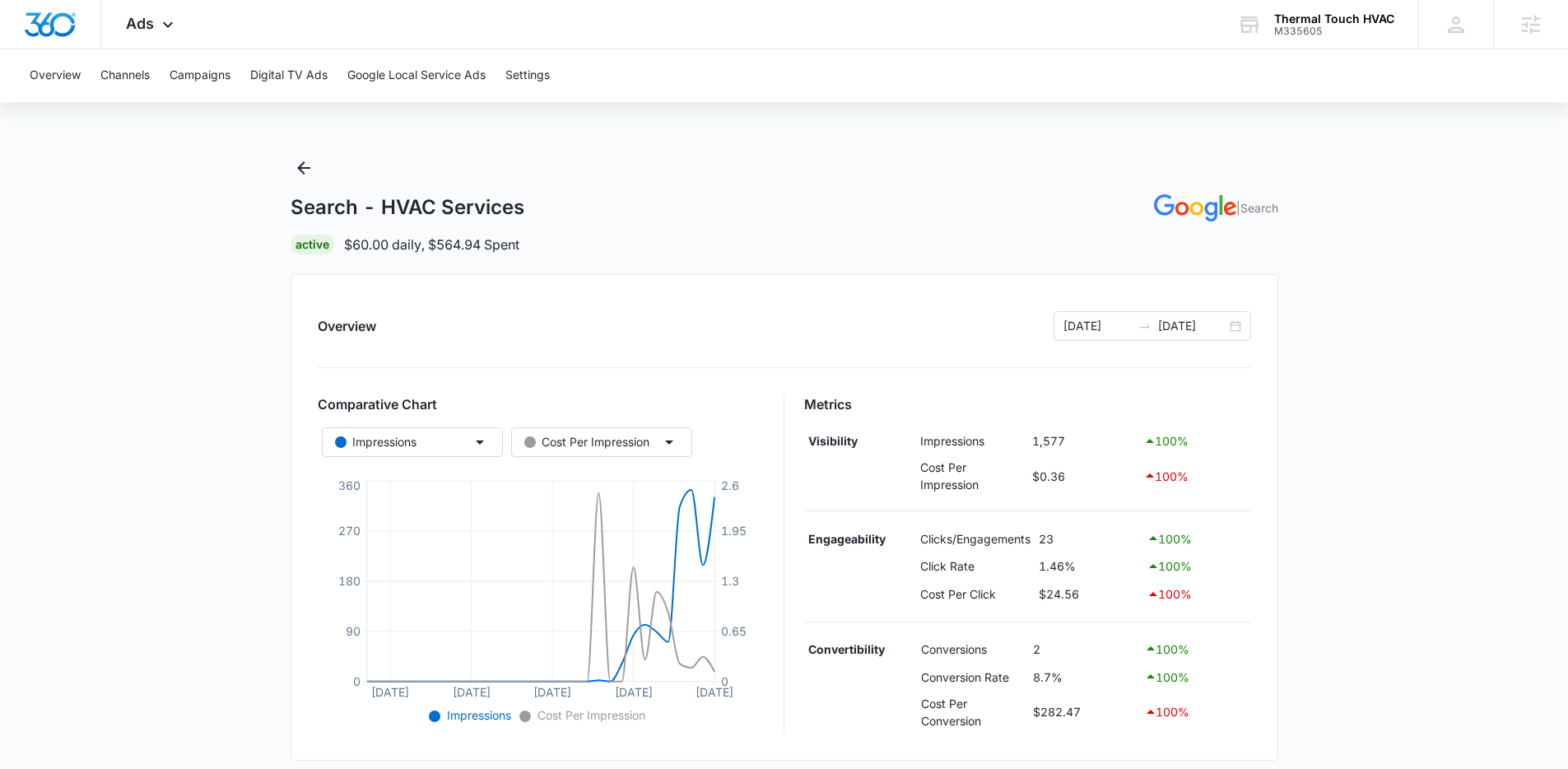
click at [743, 224] on div "Search - HVAC Services | Search Active $60.00 daily , $564.94 Spent" at bounding box center [784, 204] width 988 height 100
click at [671, 239] on div "Active $60.00 daily , $564.94 Spent" at bounding box center [784, 245] width 988 height 20
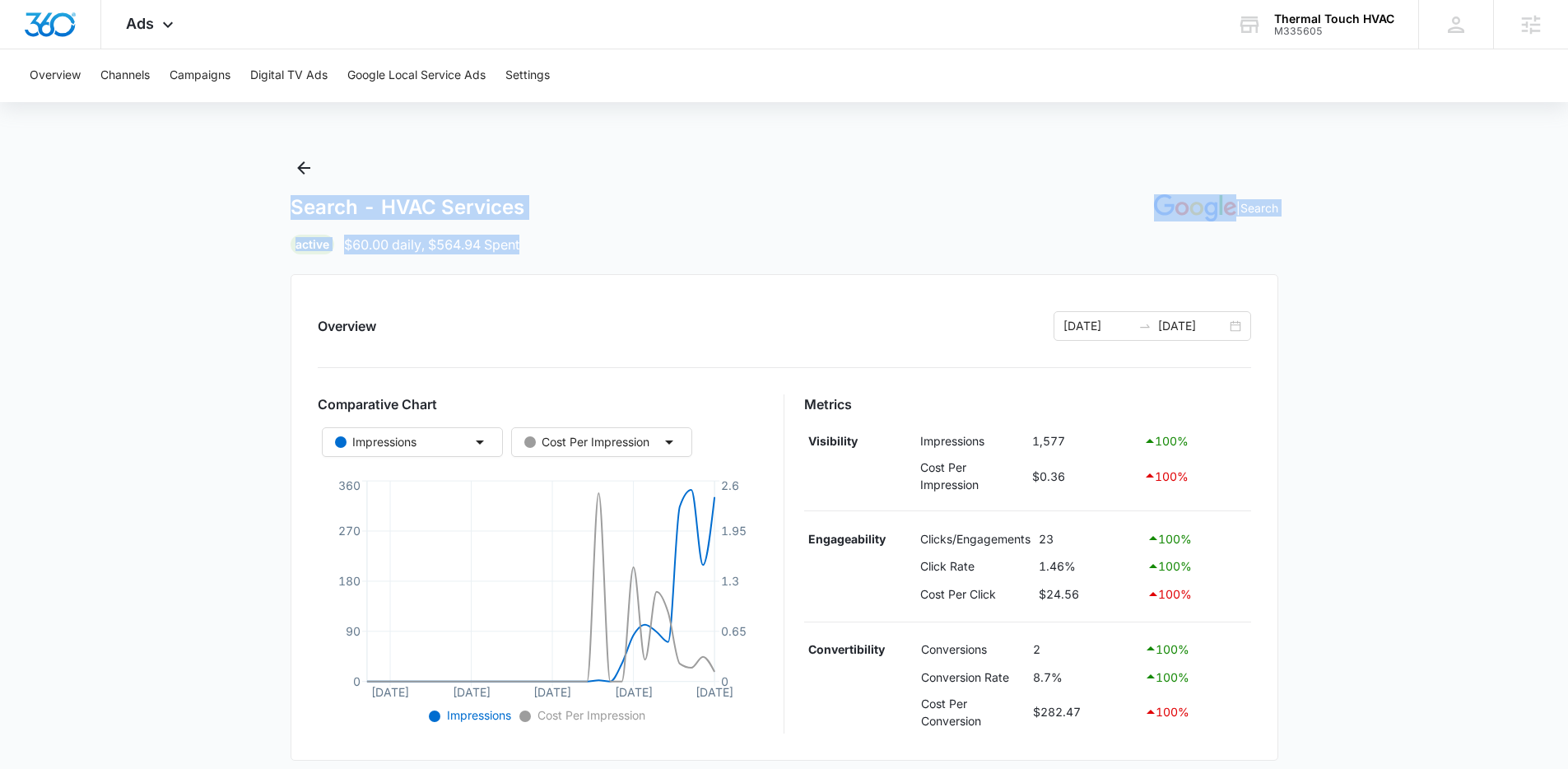
drag, startPoint x: 535, startPoint y: 251, endPoint x: 208, endPoint y: 220, distance: 328.5
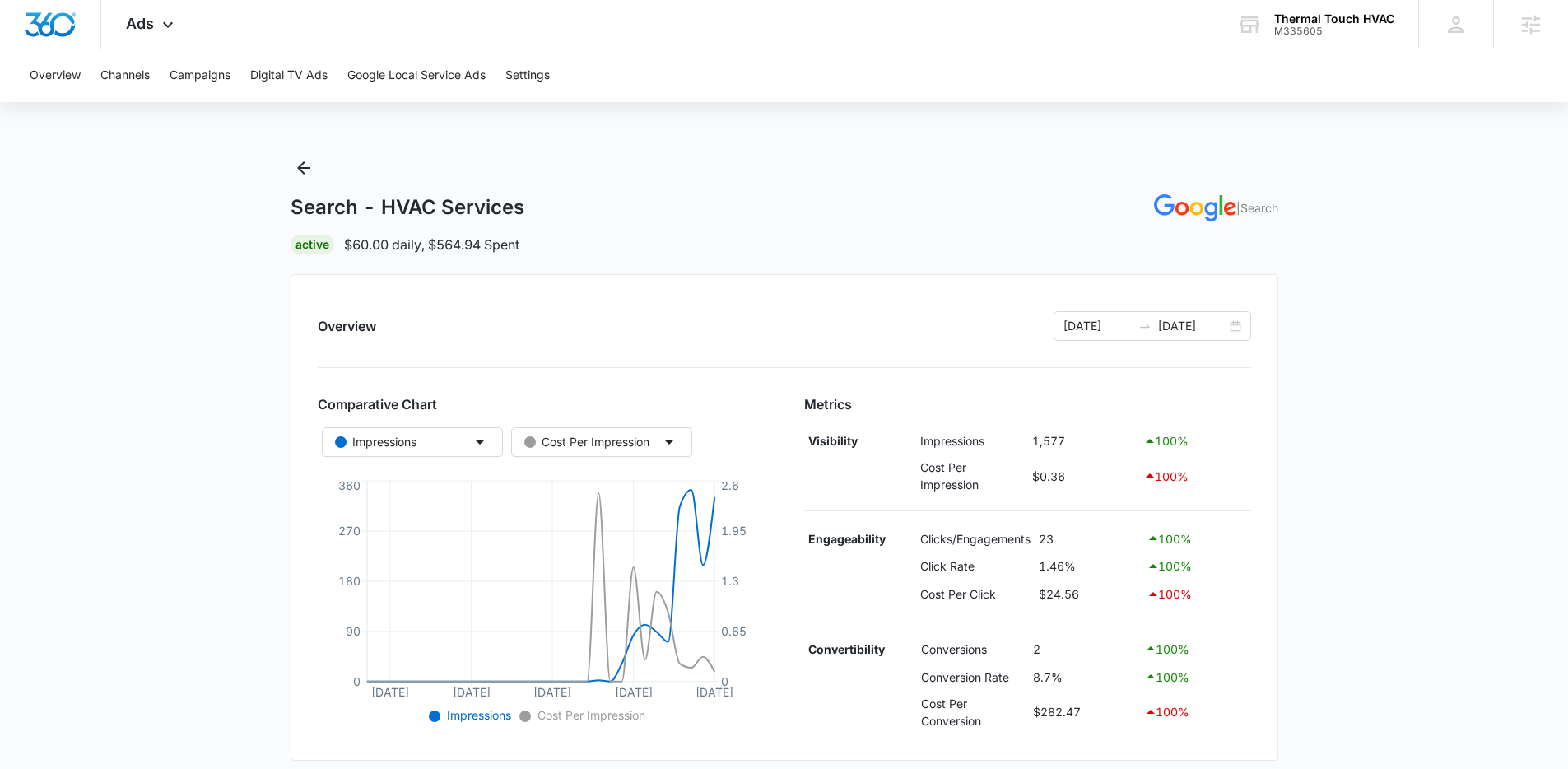
click at [302, 170] on icon "Back" at bounding box center [303, 168] width 20 height 20
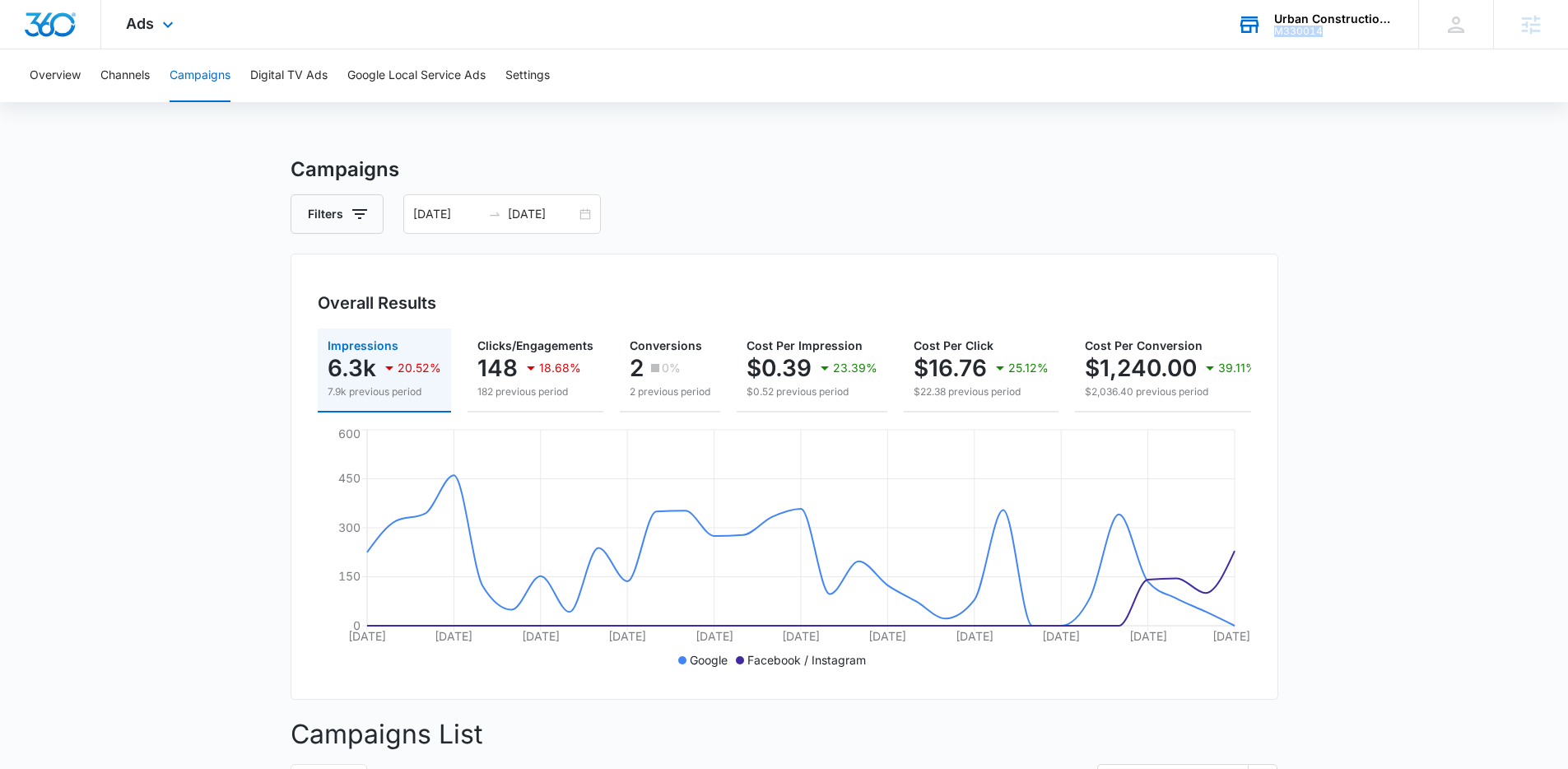
click at [1387, 25] on div "Urban Construction & Design Solutions M330014" at bounding box center [1335, 24] width 121 height 24
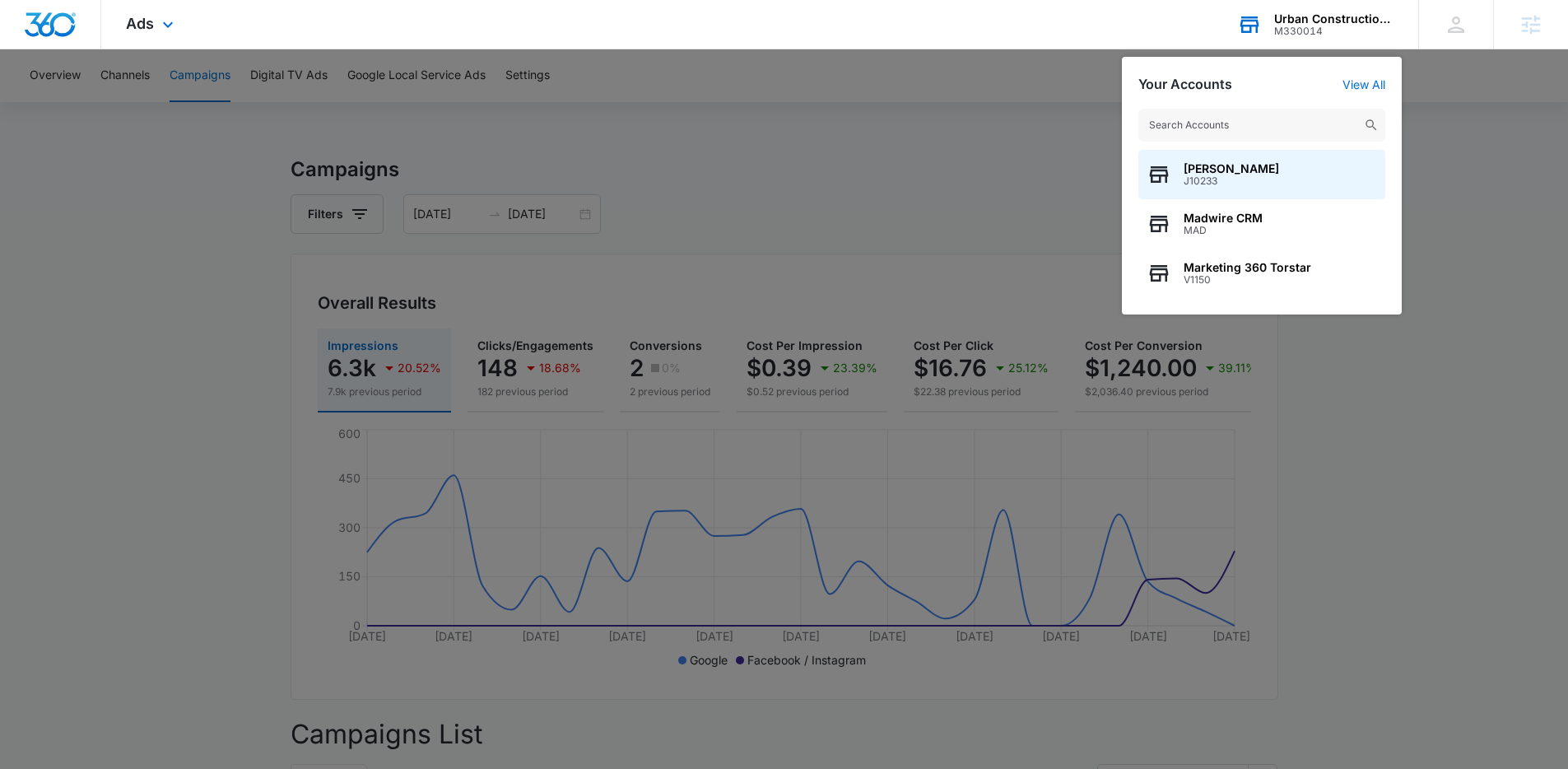
click at [1246, 121] on input "text" at bounding box center [1261, 125] width 247 height 33
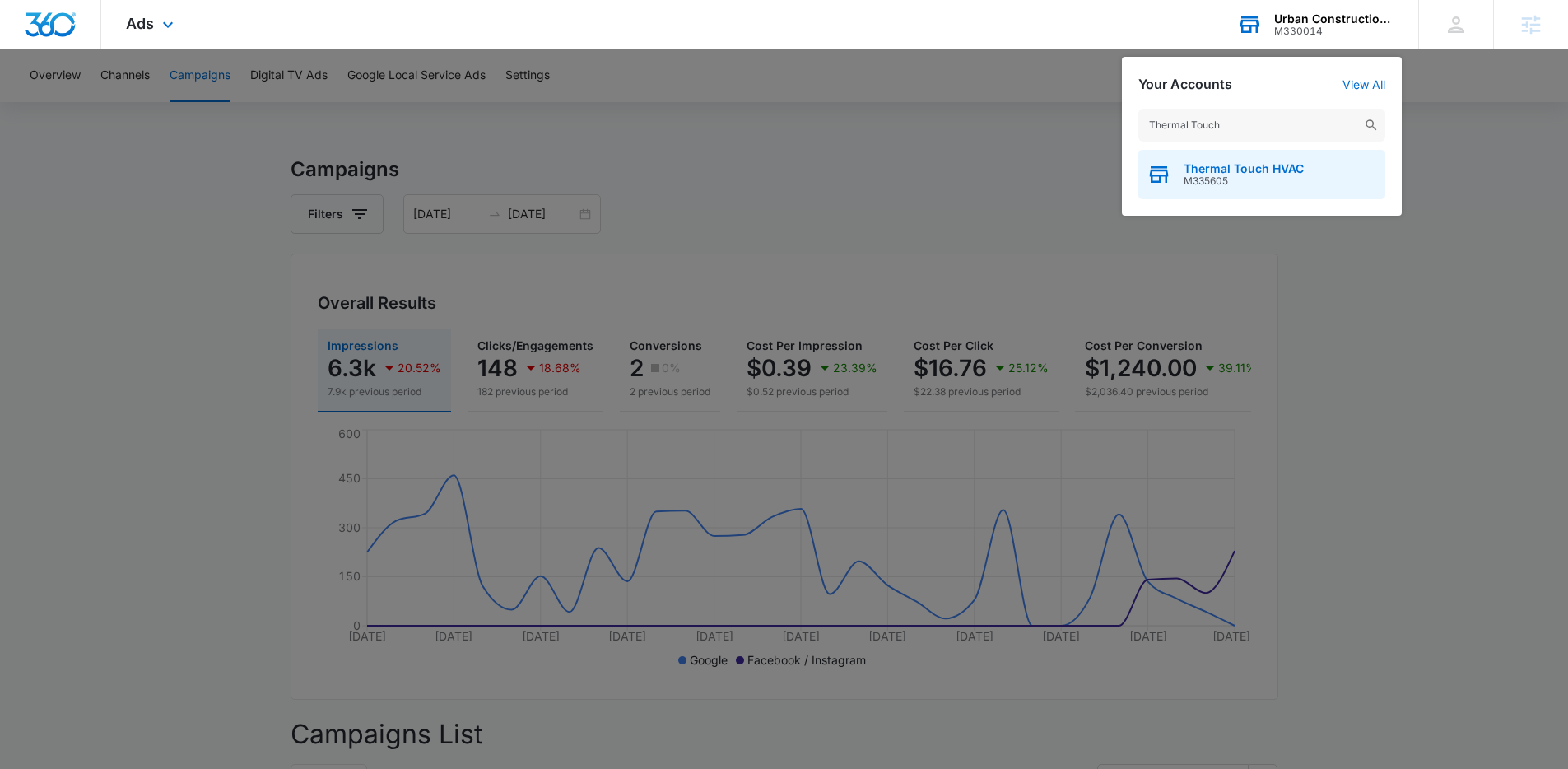
type input "Thermal Touch"
click at [1196, 178] on span "M335605" at bounding box center [1244, 181] width 121 height 11
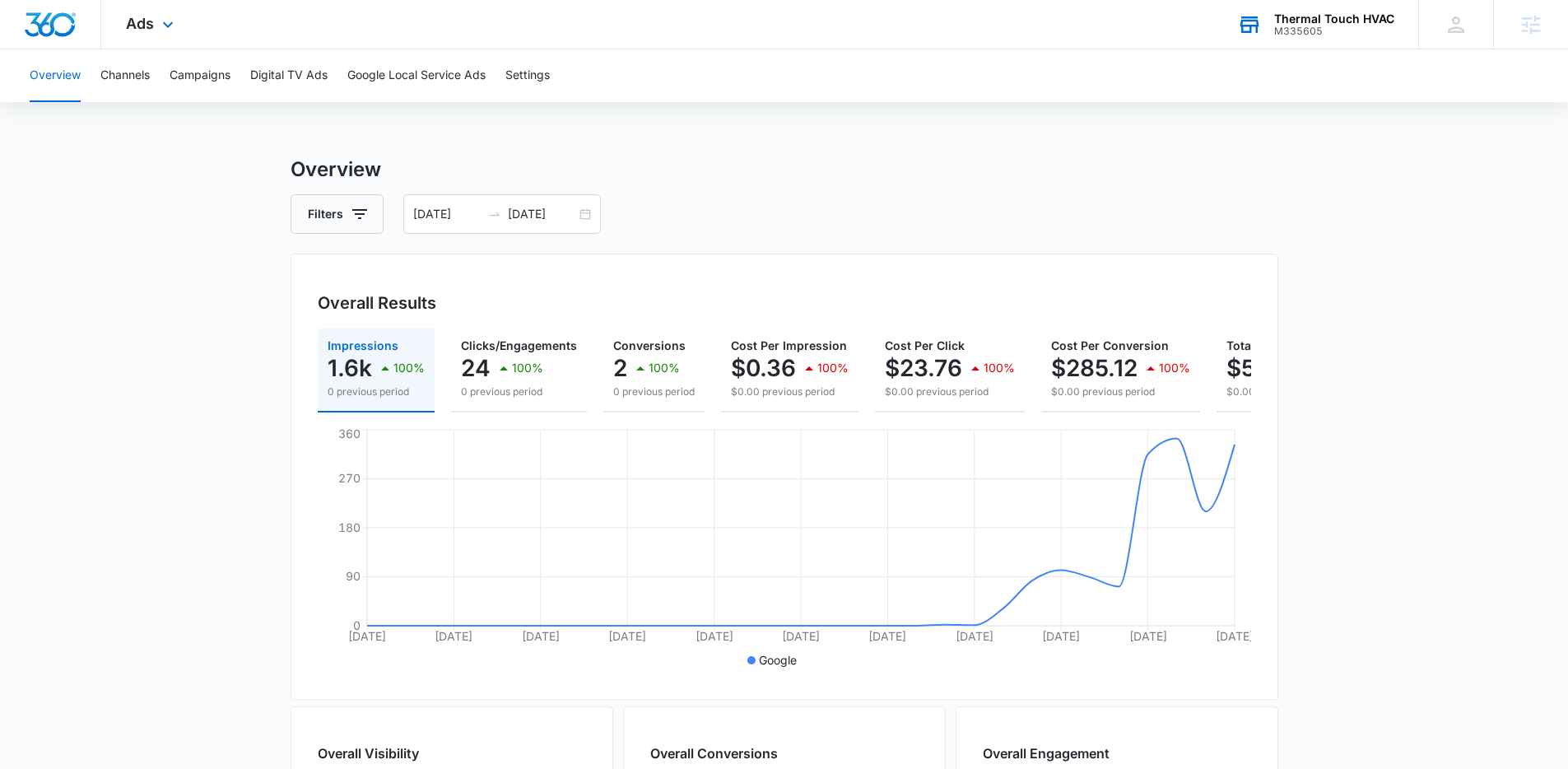
click at [147, 343] on main "Overview Filters [DATE] [DATE] Overall Results Impressions 1.6k 100% 0 previous…" at bounding box center [784, 745] width 1568 height 1182
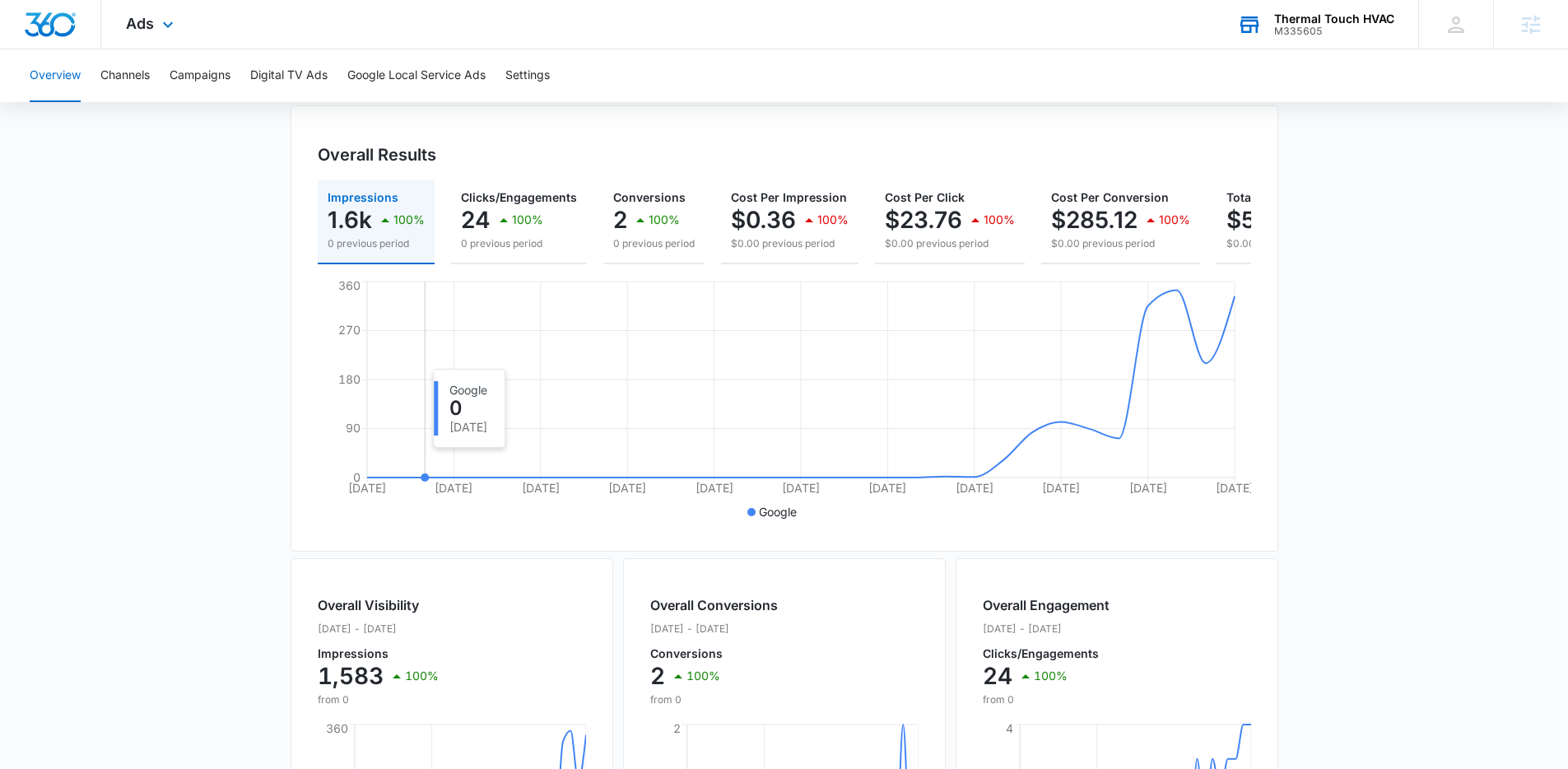
scroll to position [117, 0]
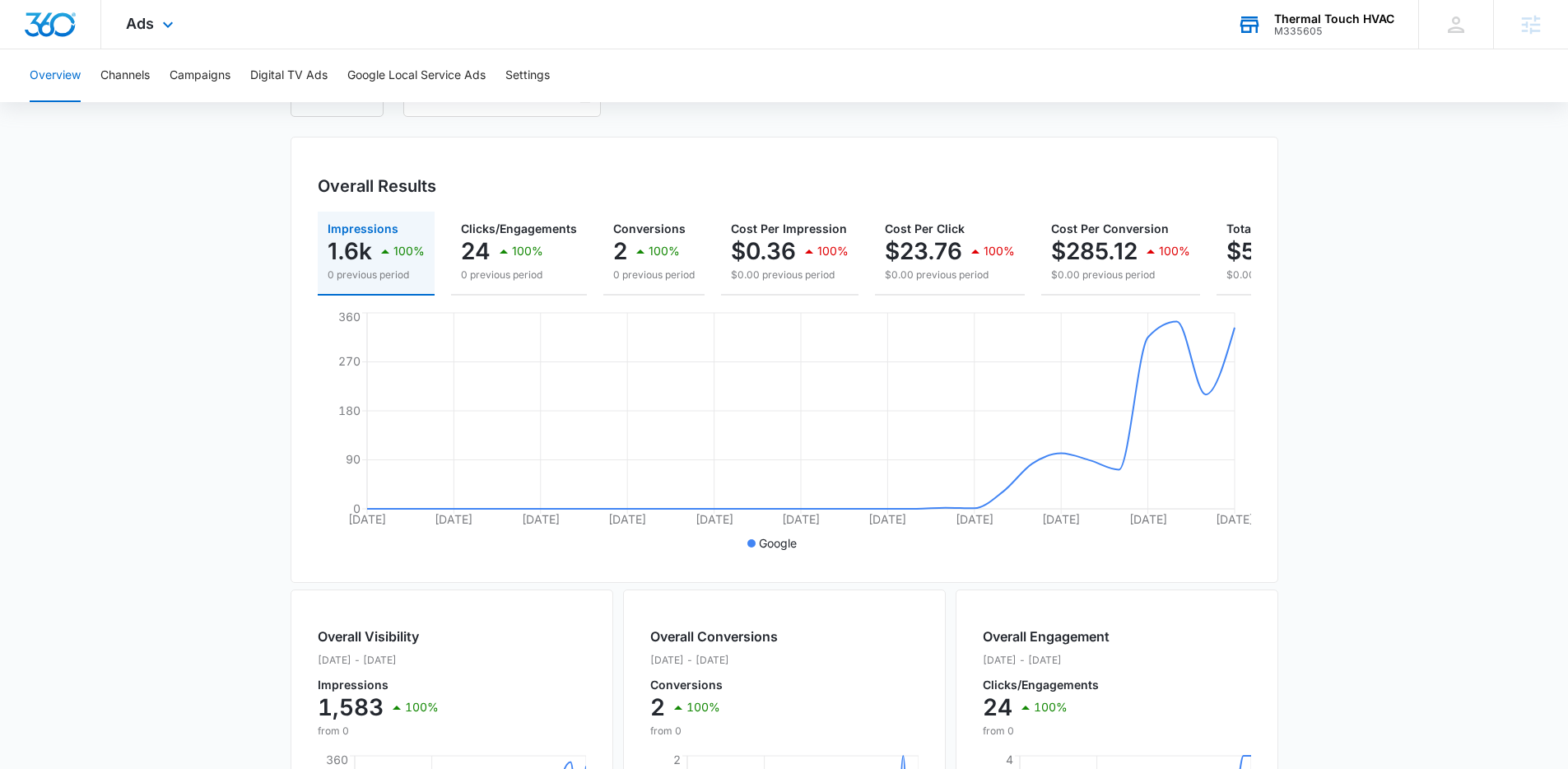
click at [647, 169] on div "Overall Results Impressions 1.6k 100% 0 previous period Clicks/Engagements 24 1…" at bounding box center [784, 359] width 988 height 447
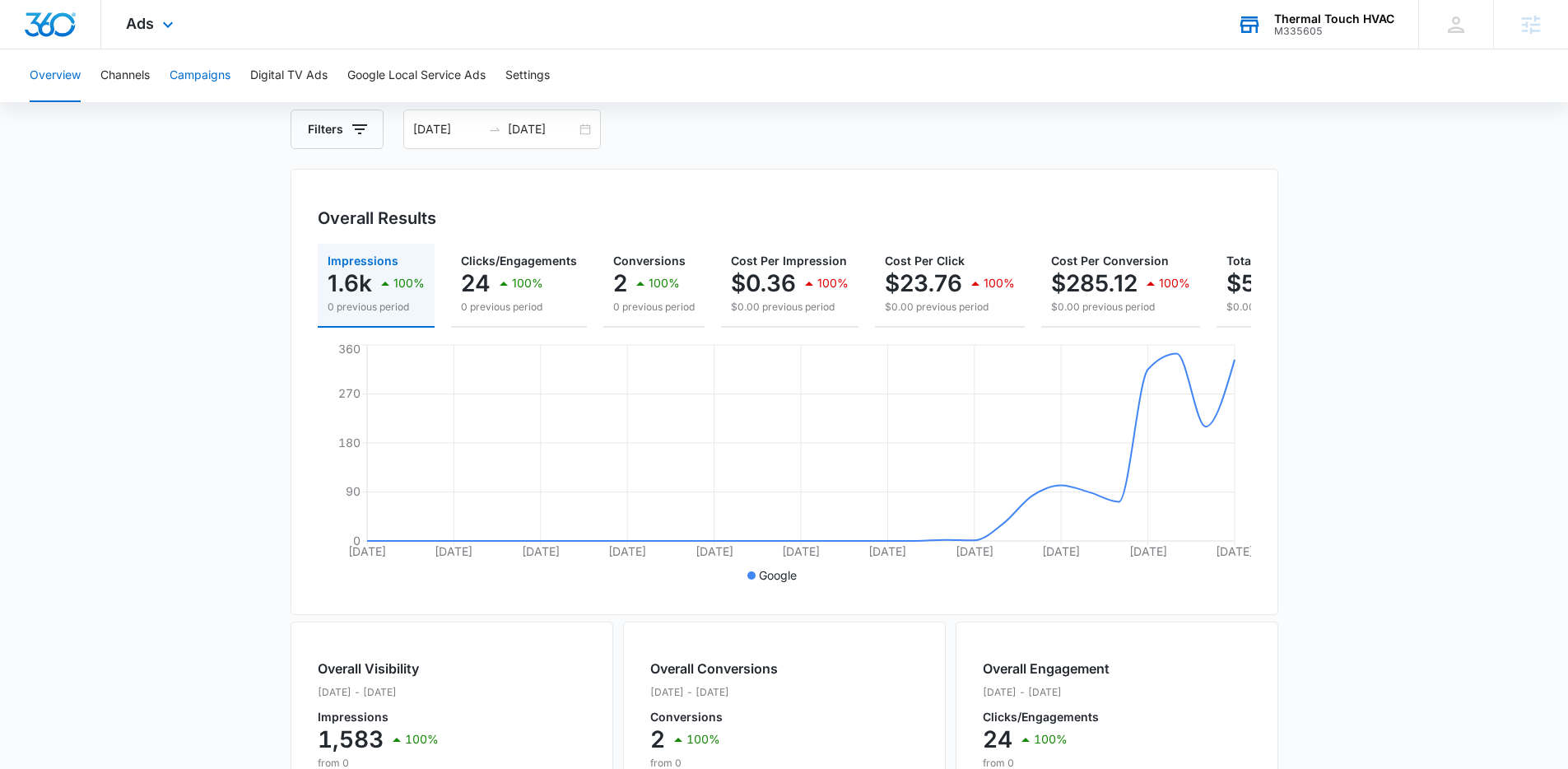
scroll to position [0, 0]
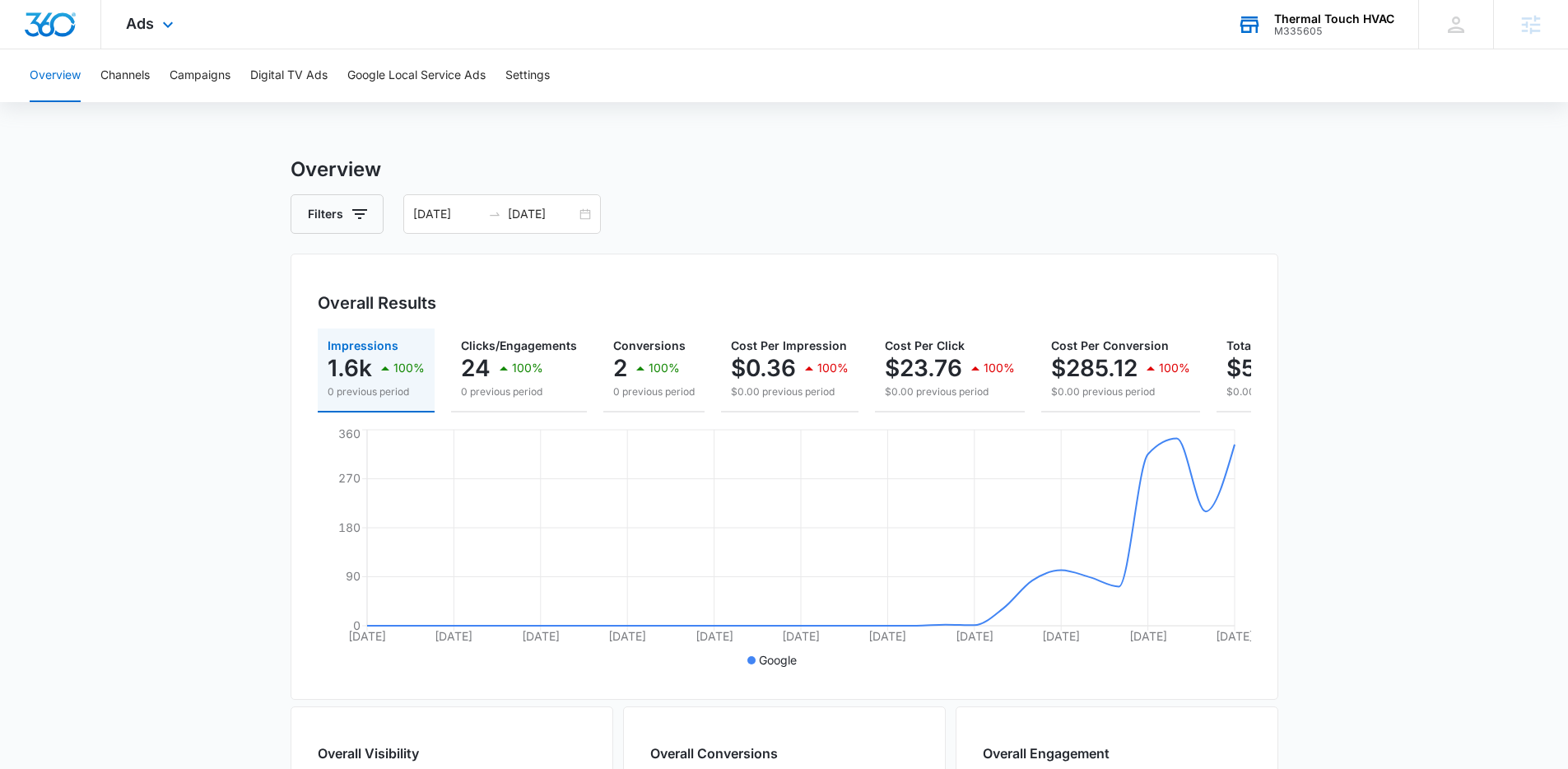
click at [191, 183] on main "Overview Filters [DATE] [DATE] Overall Results Impressions 1.6k 100% 0 previous…" at bounding box center [784, 745] width 1568 height 1182
click at [155, 79] on div "Overview Channels Campaigns Digital TV Ads Google Local Service Ads Settings" at bounding box center [784, 76] width 1529 height 52
click at [143, 79] on button "Channels" at bounding box center [125, 76] width 50 height 52
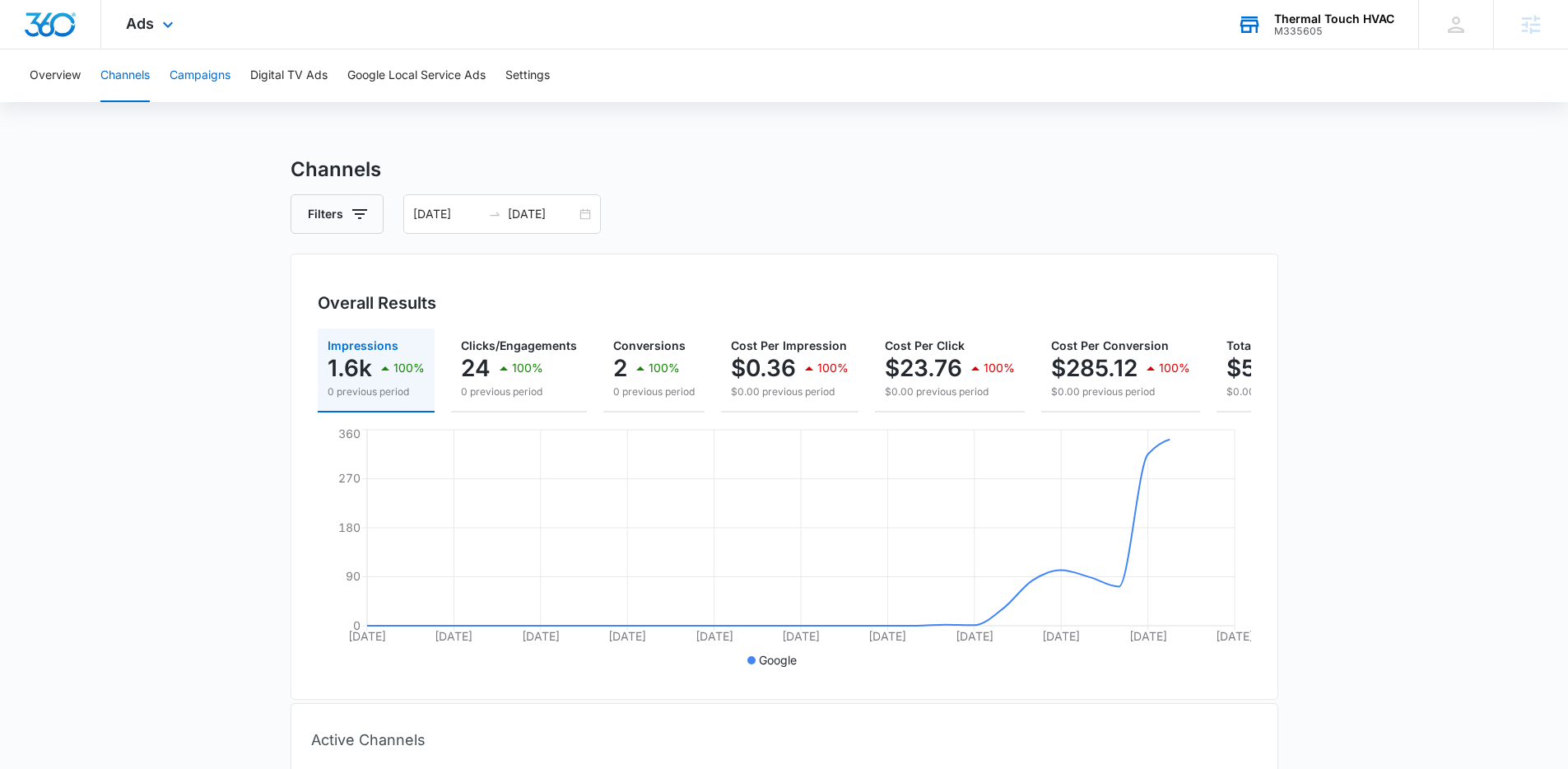
click at [227, 83] on button "Campaigns" at bounding box center [200, 76] width 61 height 52
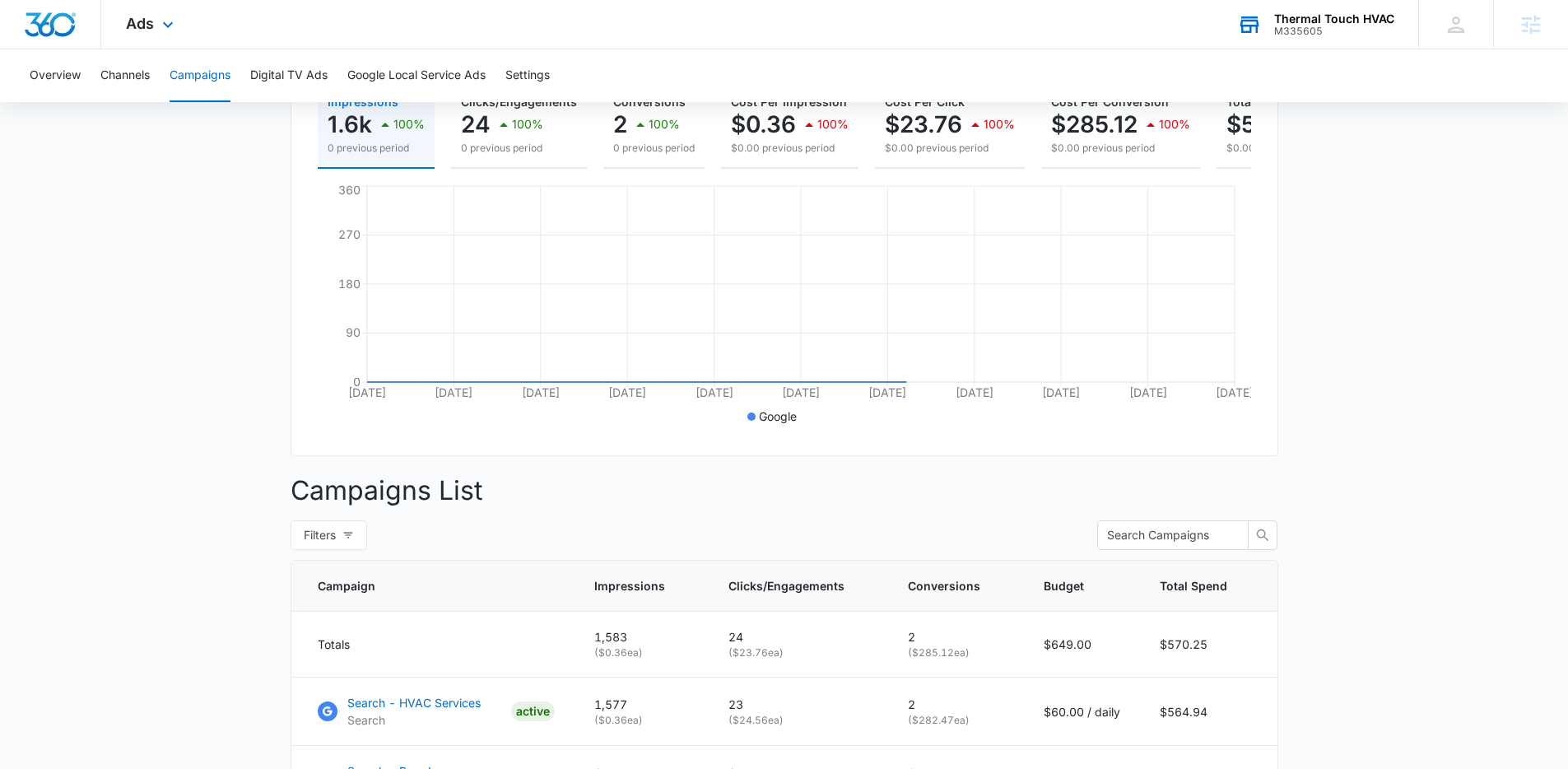
scroll to position [418, 0]
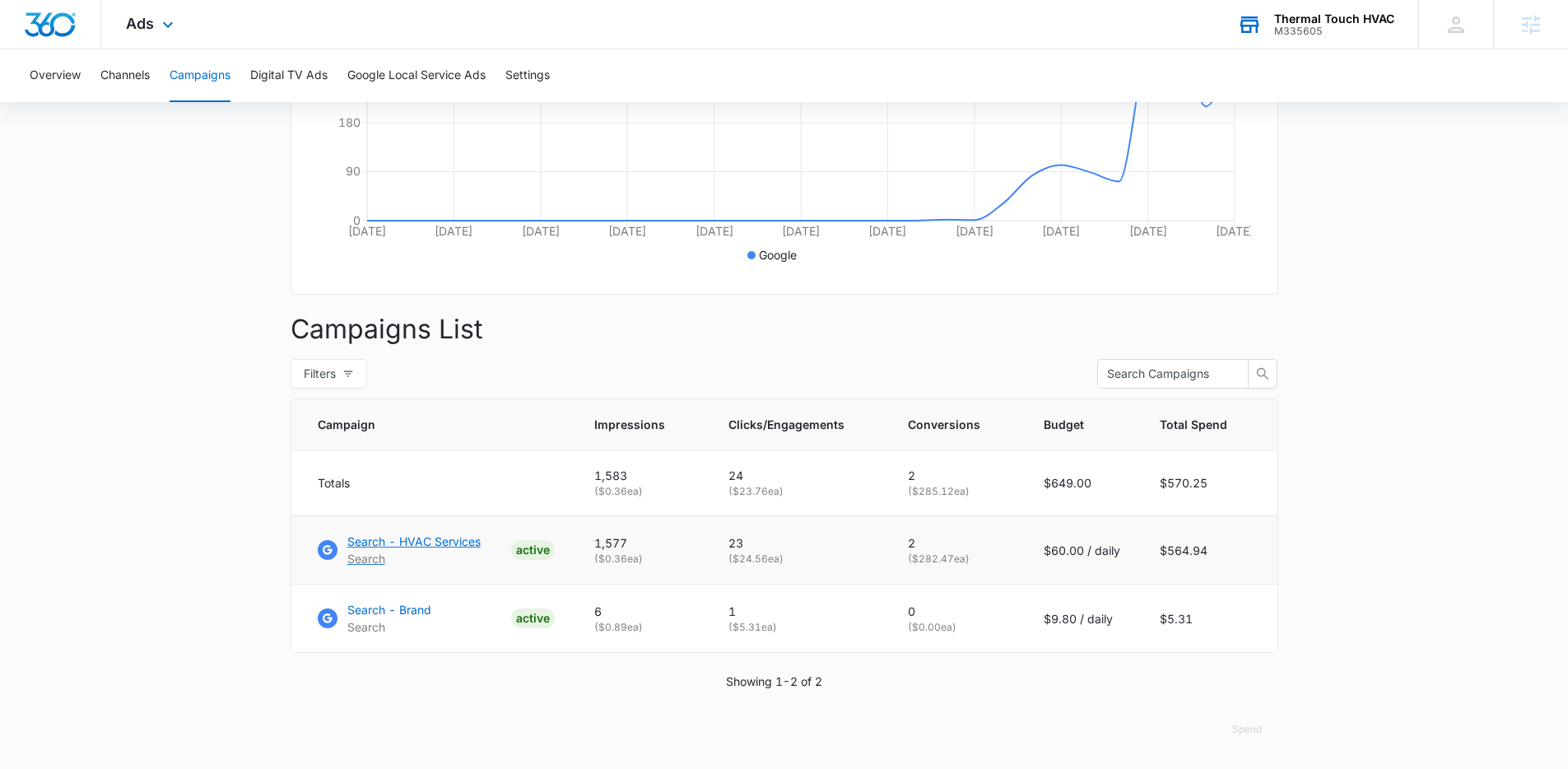
click at [470, 538] on p "Search - HVAC Services" at bounding box center [414, 542] width 134 height 17
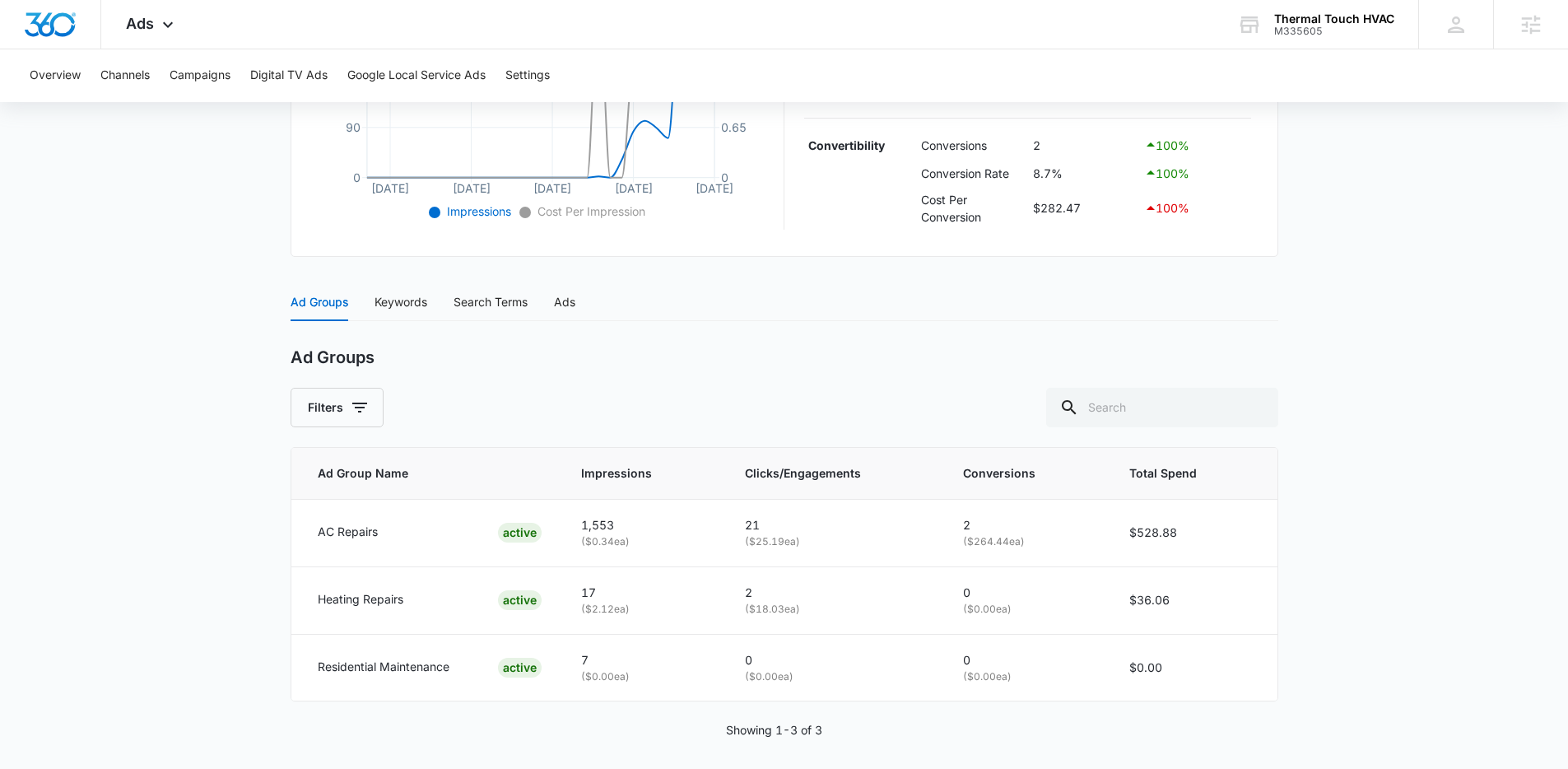
scroll to position [514, 0]
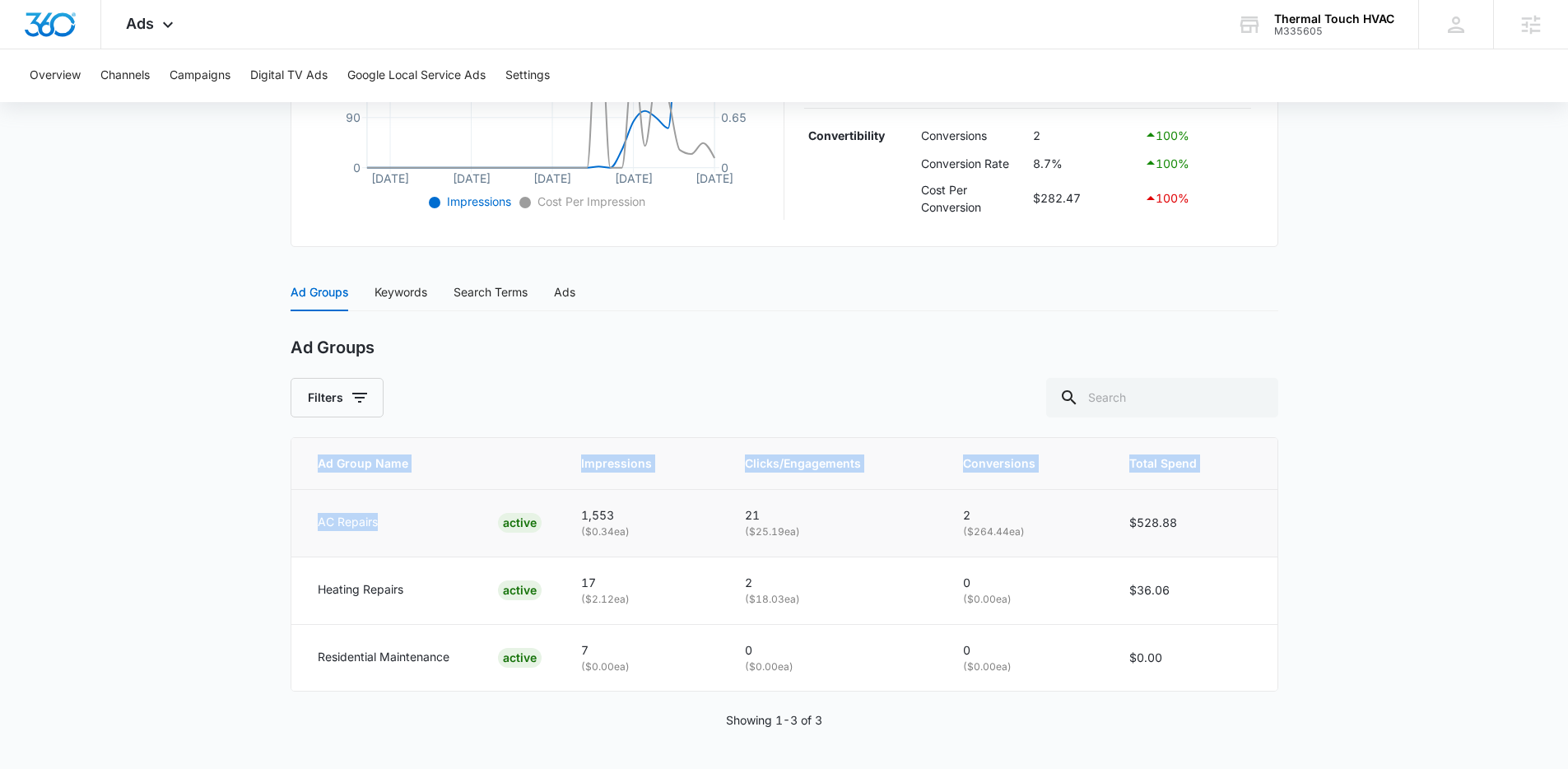
drag, startPoint x: 274, startPoint y: 520, endPoint x: 400, endPoint y: 537, distance: 127.1
click at [400, 537] on main "Search - HVAC Services | Search Active $60.00 daily , $564.94 Spent Overview [D…" at bounding box center [784, 204] width 1568 height 1128
click at [401, 537] on td "AC Repairs ACTIVE" at bounding box center [426, 523] width 270 height 67
drag, startPoint x: 302, startPoint y: 522, endPoint x: 390, endPoint y: 523, distance: 88.0
click at [390, 523] on td "AC Repairs ACTIVE" at bounding box center [426, 523] width 270 height 67
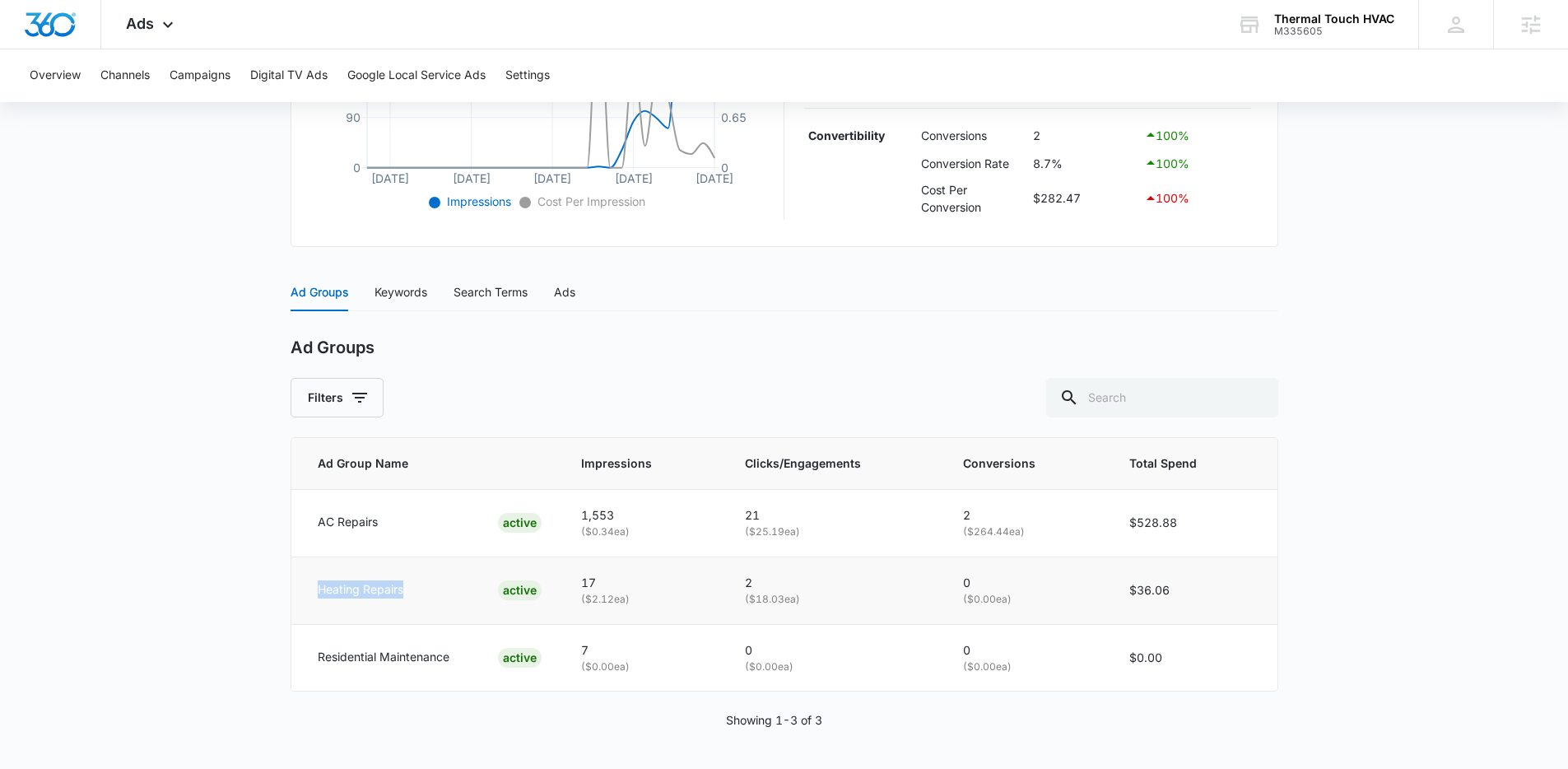
drag, startPoint x: 298, startPoint y: 586, endPoint x: 437, endPoint y: 591, distance: 139.1
click at [437, 591] on td "Heating Repairs ACTIVE" at bounding box center [426, 590] width 270 height 67
click at [437, 591] on div "Heating Repairs ACTIVE" at bounding box center [430, 590] width 224 height 20
drag, startPoint x: 324, startPoint y: 647, endPoint x: 488, endPoint y: 668, distance: 165.3
click at [488, 668] on td "Residential Maintenance ACTIVE" at bounding box center [426, 657] width 270 height 66
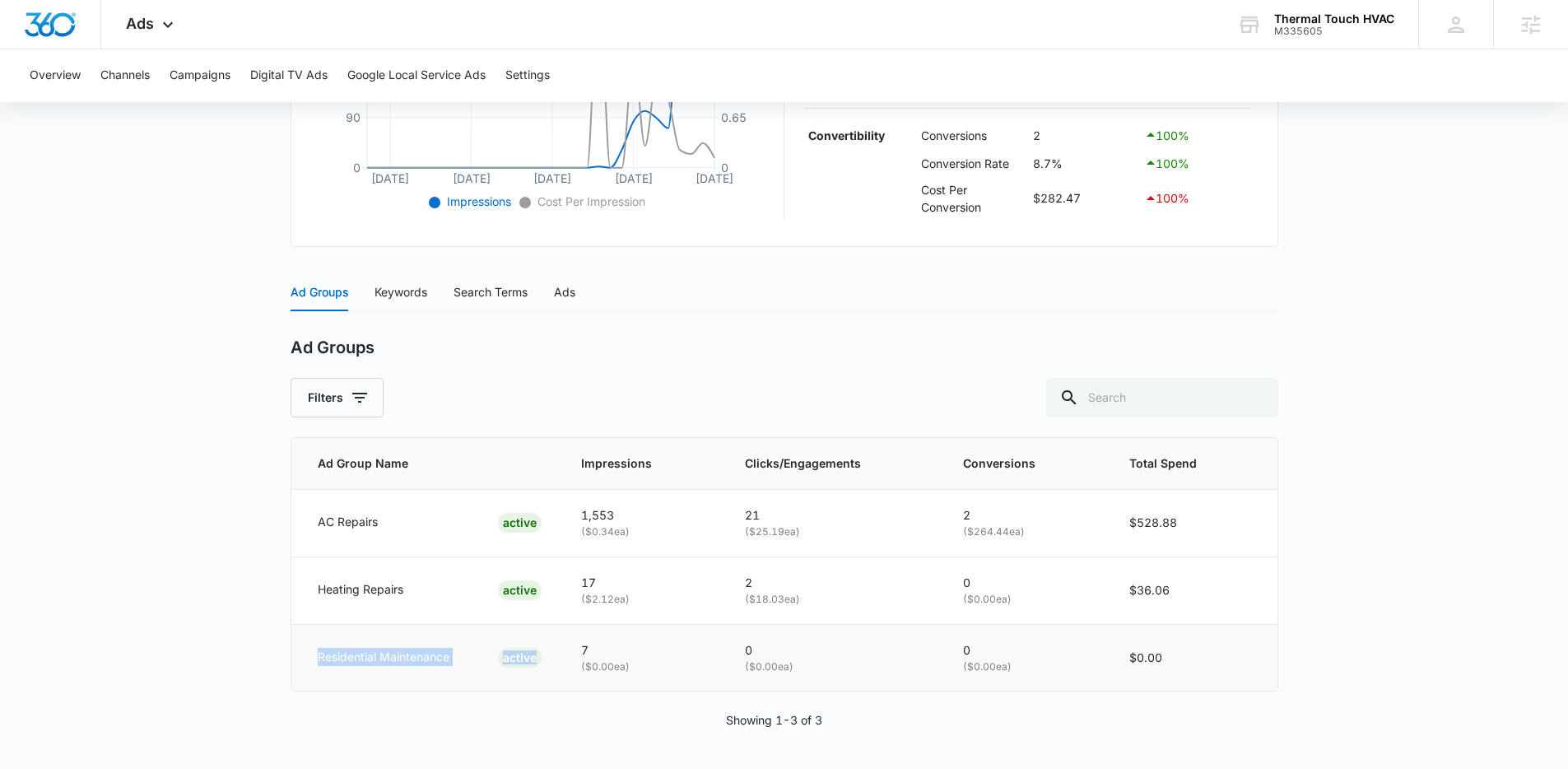
click at [466, 658] on div "Residential Maintenance ACTIVE" at bounding box center [430, 658] width 224 height 20
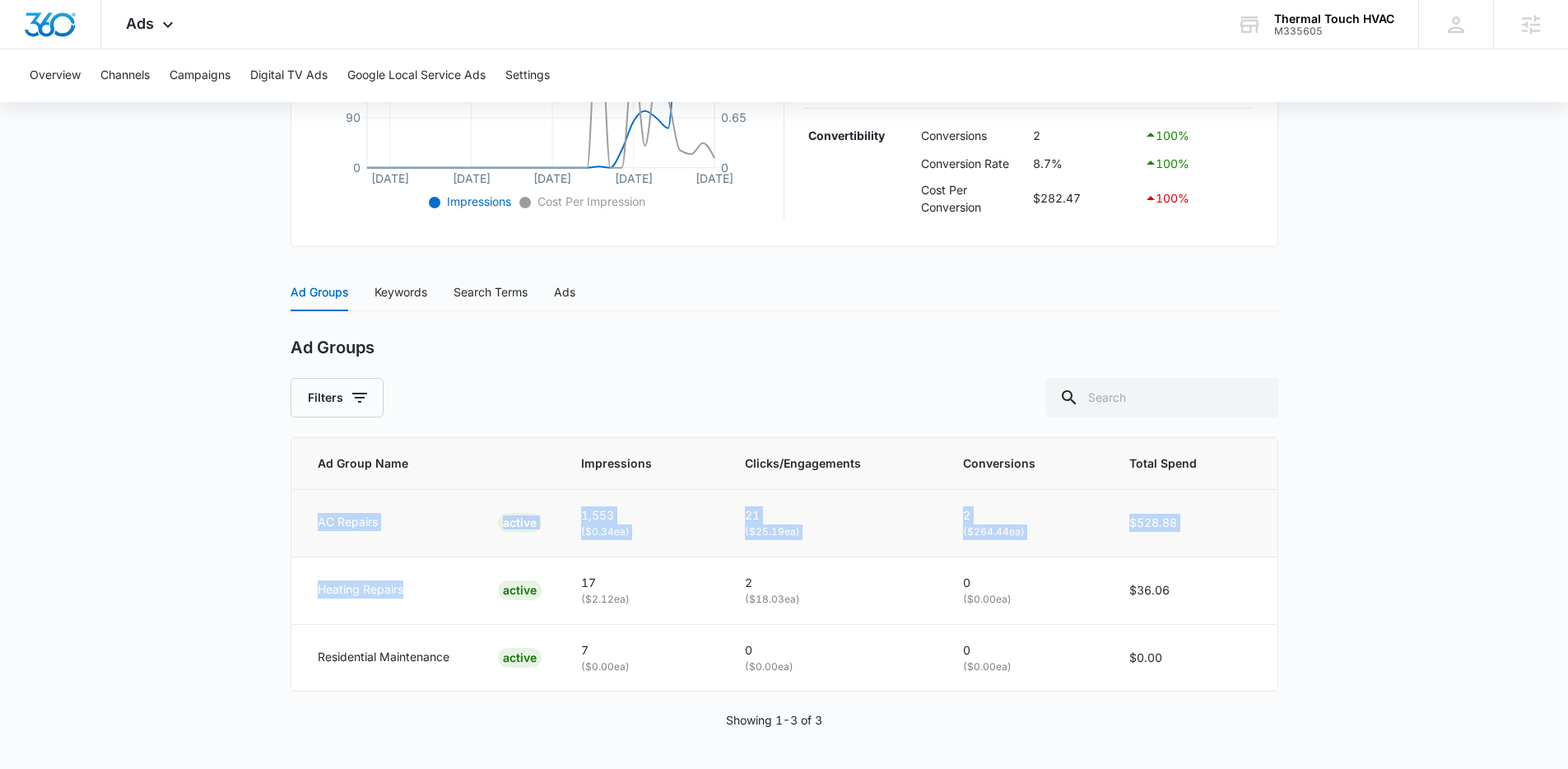
drag, startPoint x: 418, startPoint y: 591, endPoint x: 310, endPoint y: 509, distance: 135.6
click at [310, 509] on tbody "AC Repairs ACTIVE 1,553 ( $0.34 ea) 21 ( $25.19 ea) 2 ( $264.44 ea) $528.88 Hea…" at bounding box center [784, 590] width 986 height 202
click at [310, 508] on td "AC Repairs ACTIVE" at bounding box center [426, 523] width 270 height 67
drag, startPoint x: 313, startPoint y: 497, endPoint x: 450, endPoint y: 604, distance: 173.8
click at [450, 604] on tbody "AC Repairs ACTIVE 1,553 ( $0.34 ea) 21 ( $25.19 ea) 2 ( $264.44 ea) $528.88 Hea…" at bounding box center [784, 590] width 986 height 202
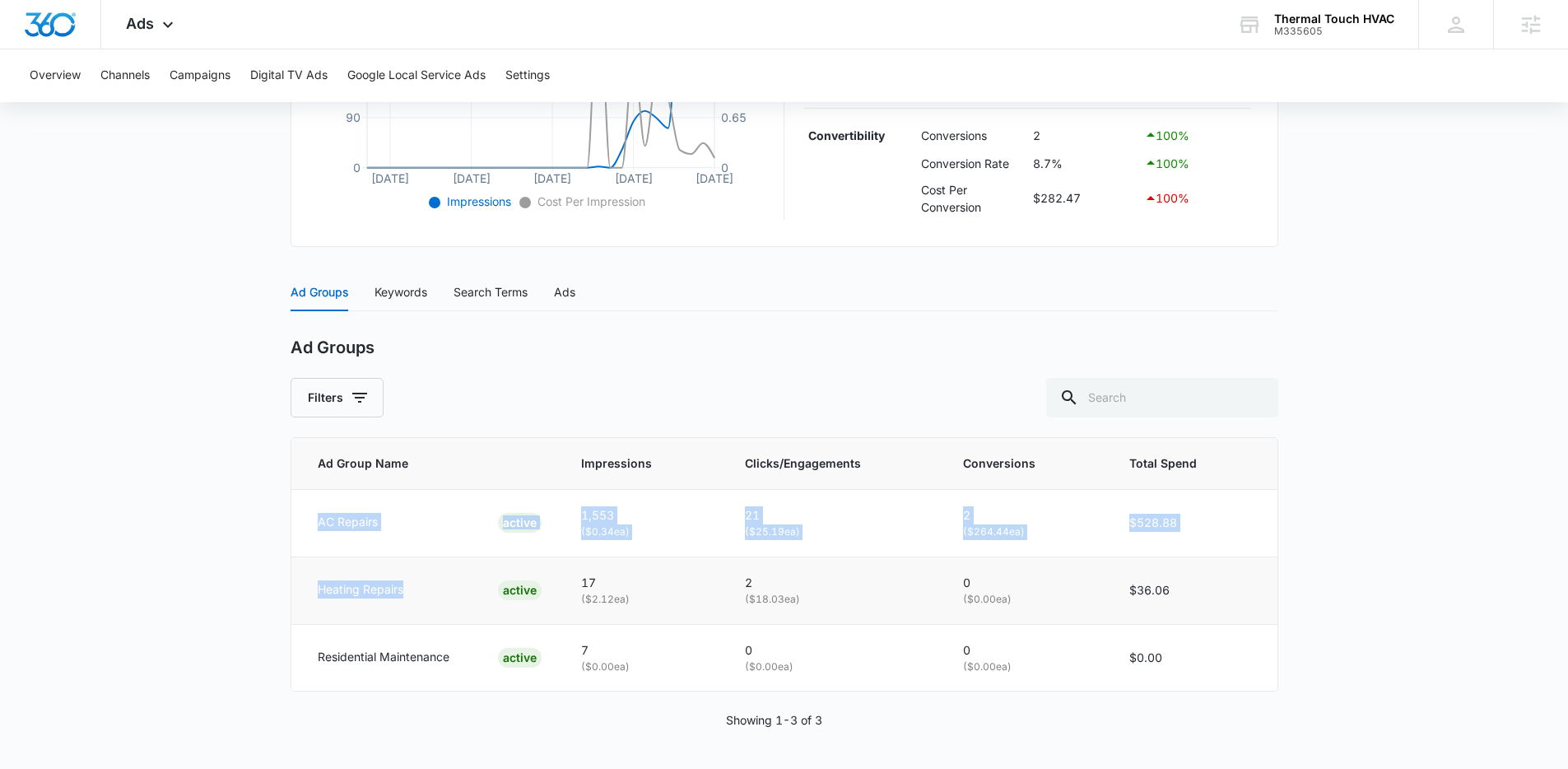
click at [450, 604] on td "Heating Repairs ACTIVE" at bounding box center [426, 590] width 270 height 67
click at [507, 580] on div "ACTIVE" at bounding box center [520, 590] width 44 height 20
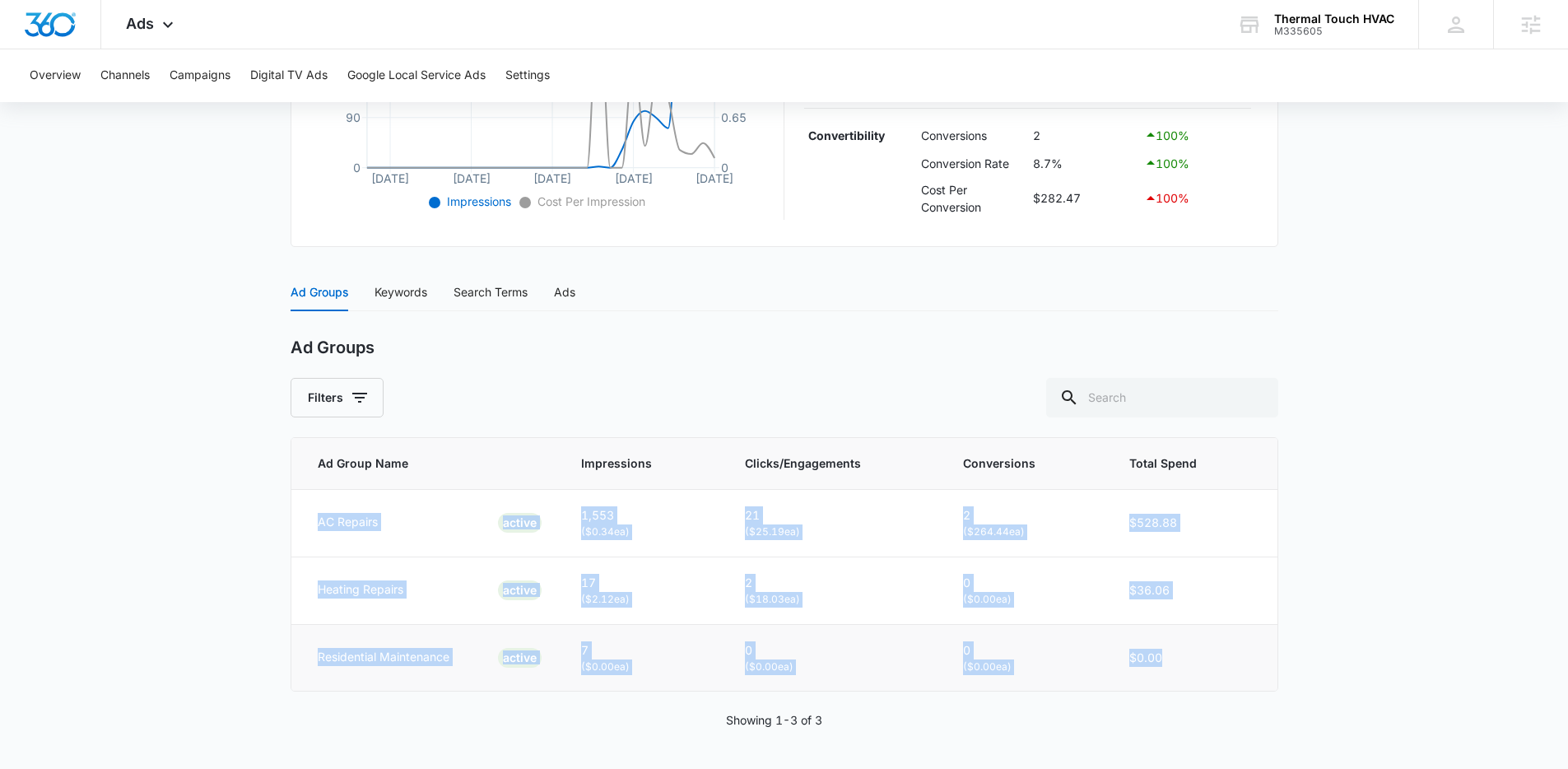
drag, startPoint x: 304, startPoint y: 509, endPoint x: 1174, endPoint y: 685, distance: 887.6
click at [1174, 685] on tbody "AC Repairs ACTIVE 1,553 ( $0.34 ea) 21 ( $25.19 ea) 2 ( $264.44 ea) $528.88 Hea…" at bounding box center [784, 590] width 986 height 202
click at [1174, 685] on td "$0.00" at bounding box center [1194, 657] width 168 height 66
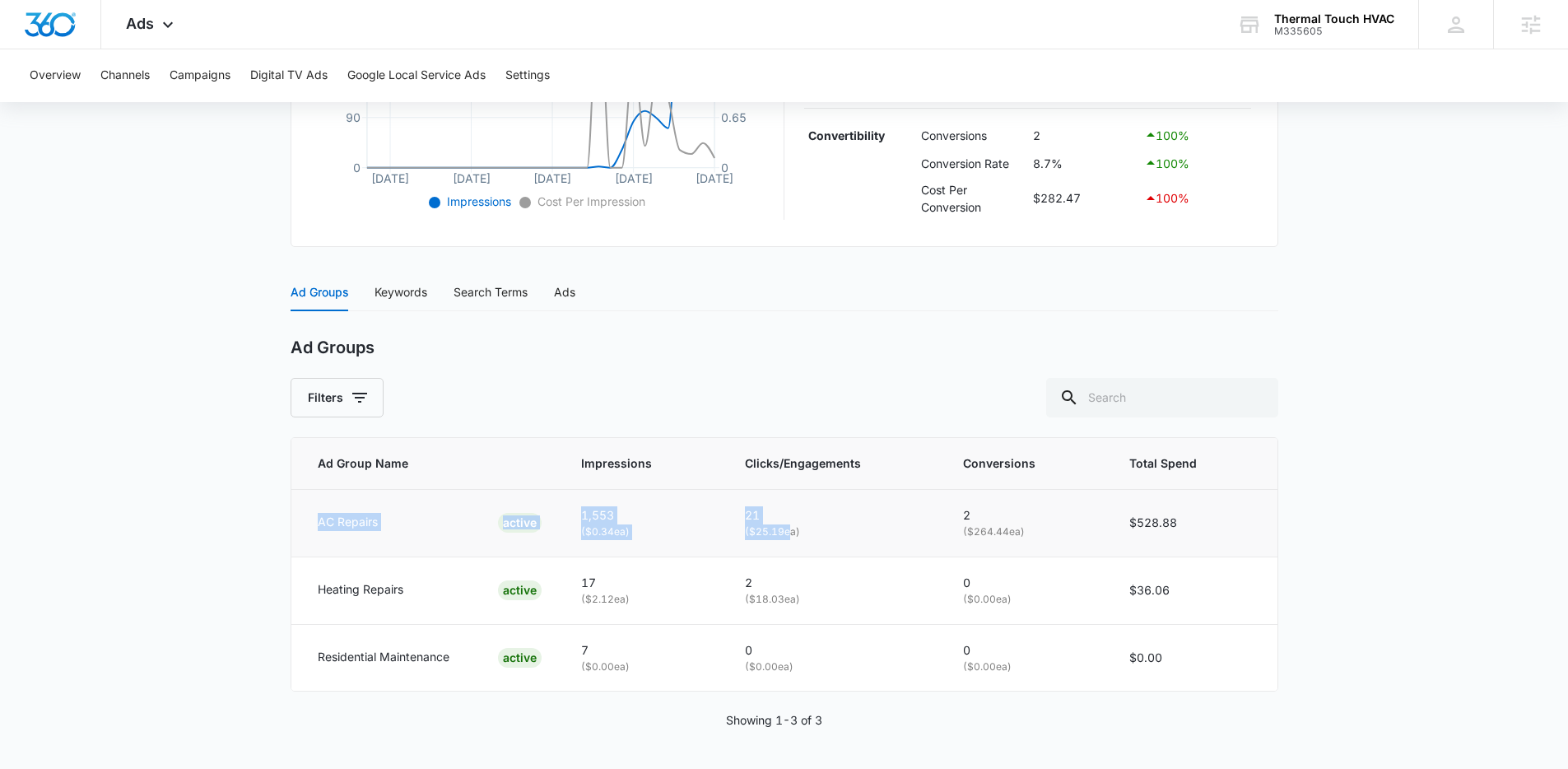
drag, startPoint x: 297, startPoint y: 522, endPoint x: 786, endPoint y: 525, distance: 489.0
click at [786, 525] on tr "AC Repairs ACTIVE 1,553 ( $0.34 ea) 21 ( $25.19 ea) 2 ( $264.44 ea) $528.88" at bounding box center [784, 523] width 986 height 67
drag, startPoint x: 786, startPoint y: 525, endPoint x: 369, endPoint y: 509, distance: 417.3
click at [777, 525] on p "( $25.19 ea)" at bounding box center [834, 532] width 179 height 16
drag, startPoint x: 307, startPoint y: 516, endPoint x: 1193, endPoint y: 531, distance: 886.1
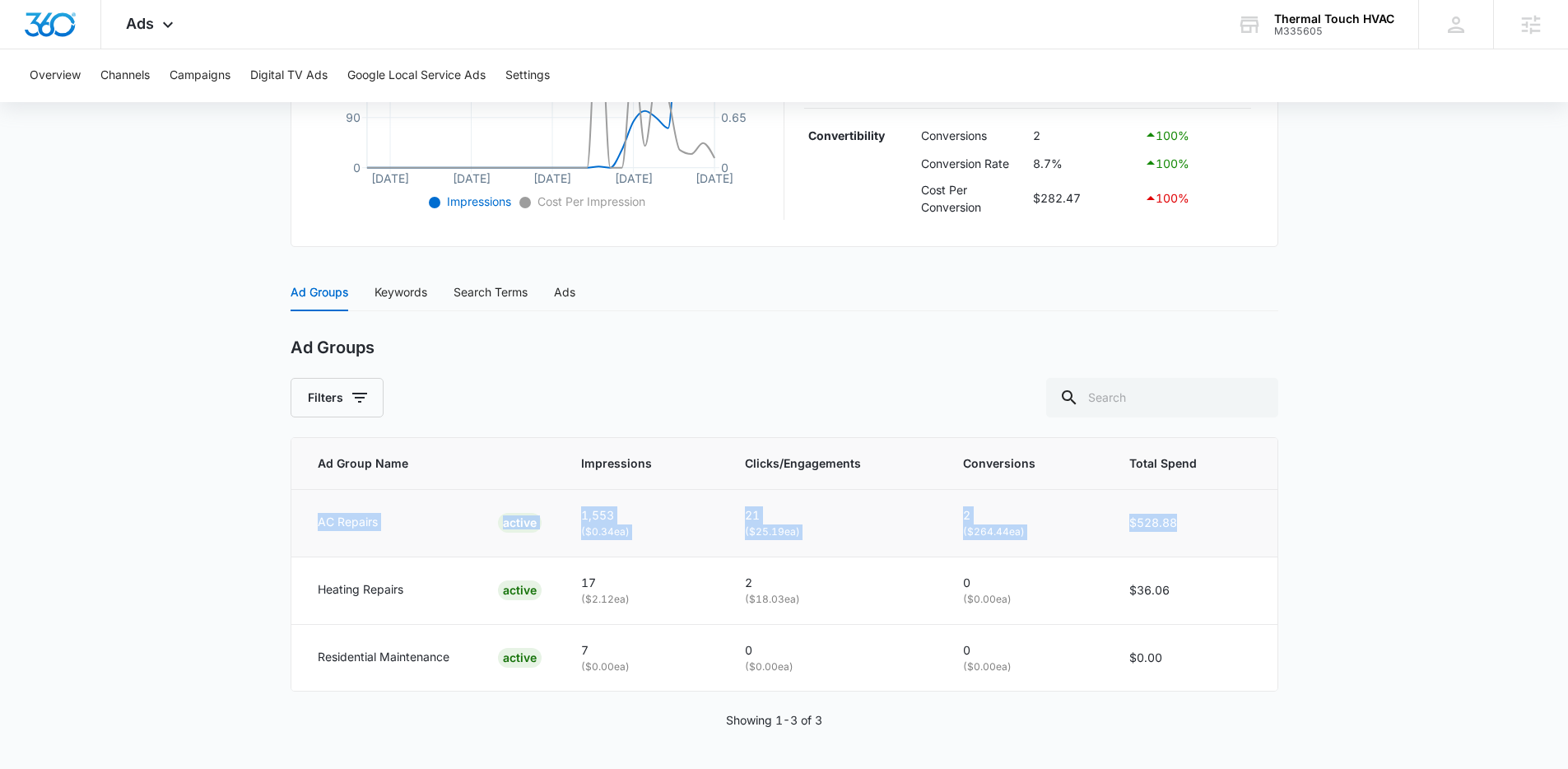
click at [1193, 531] on tr "AC Repairs ACTIVE 1,553 ( $0.34 ea) 21 ( $25.19 ea) 2 ( $264.44 ea) $528.88" at bounding box center [784, 523] width 986 height 67
click at [1193, 531] on td "$528.88" at bounding box center [1194, 523] width 168 height 67
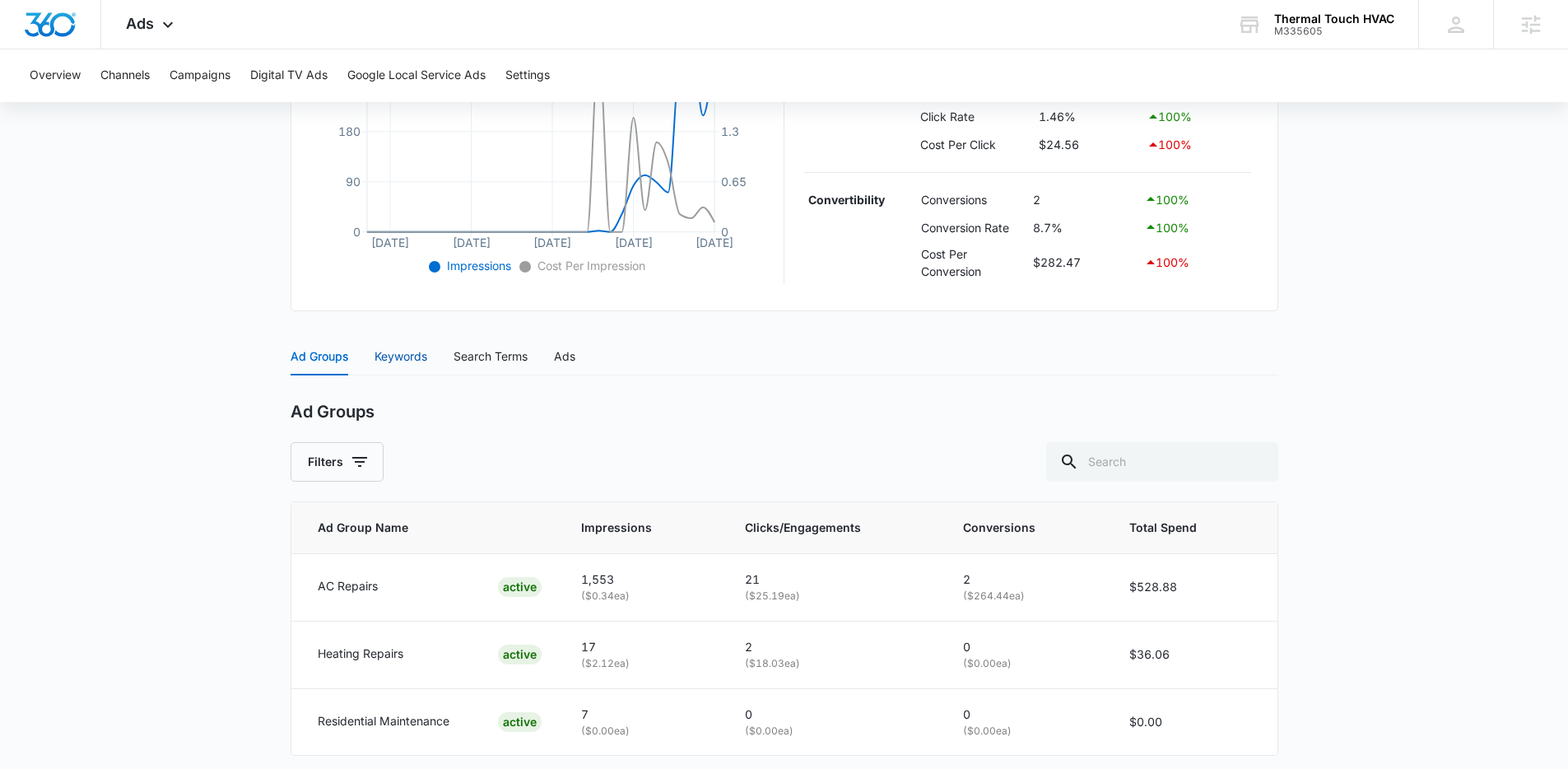
click at [395, 361] on div "Keywords" at bounding box center [401, 357] width 52 height 18
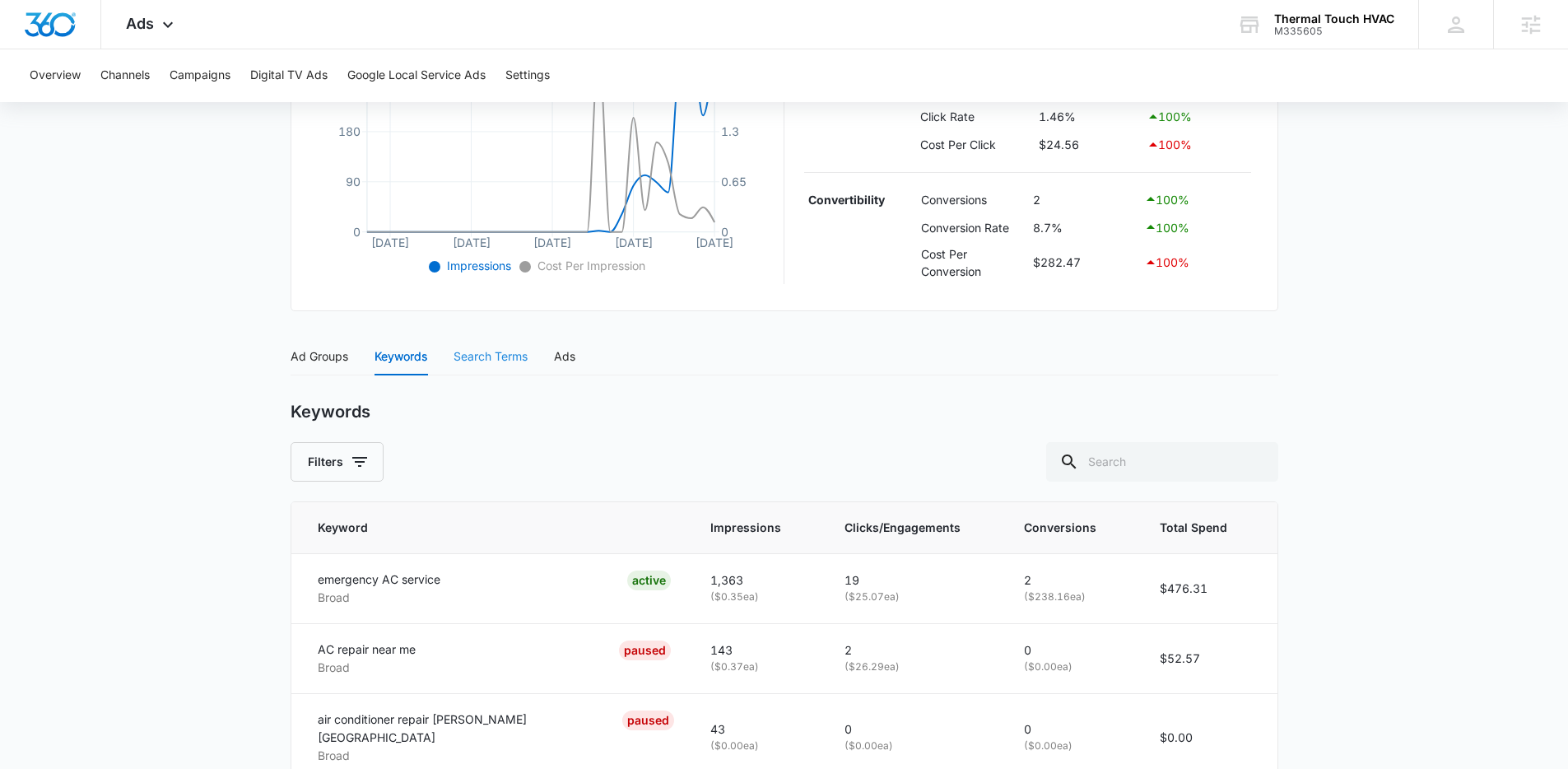
click at [494, 367] on div "Search Terms" at bounding box center [490, 356] width 74 height 38
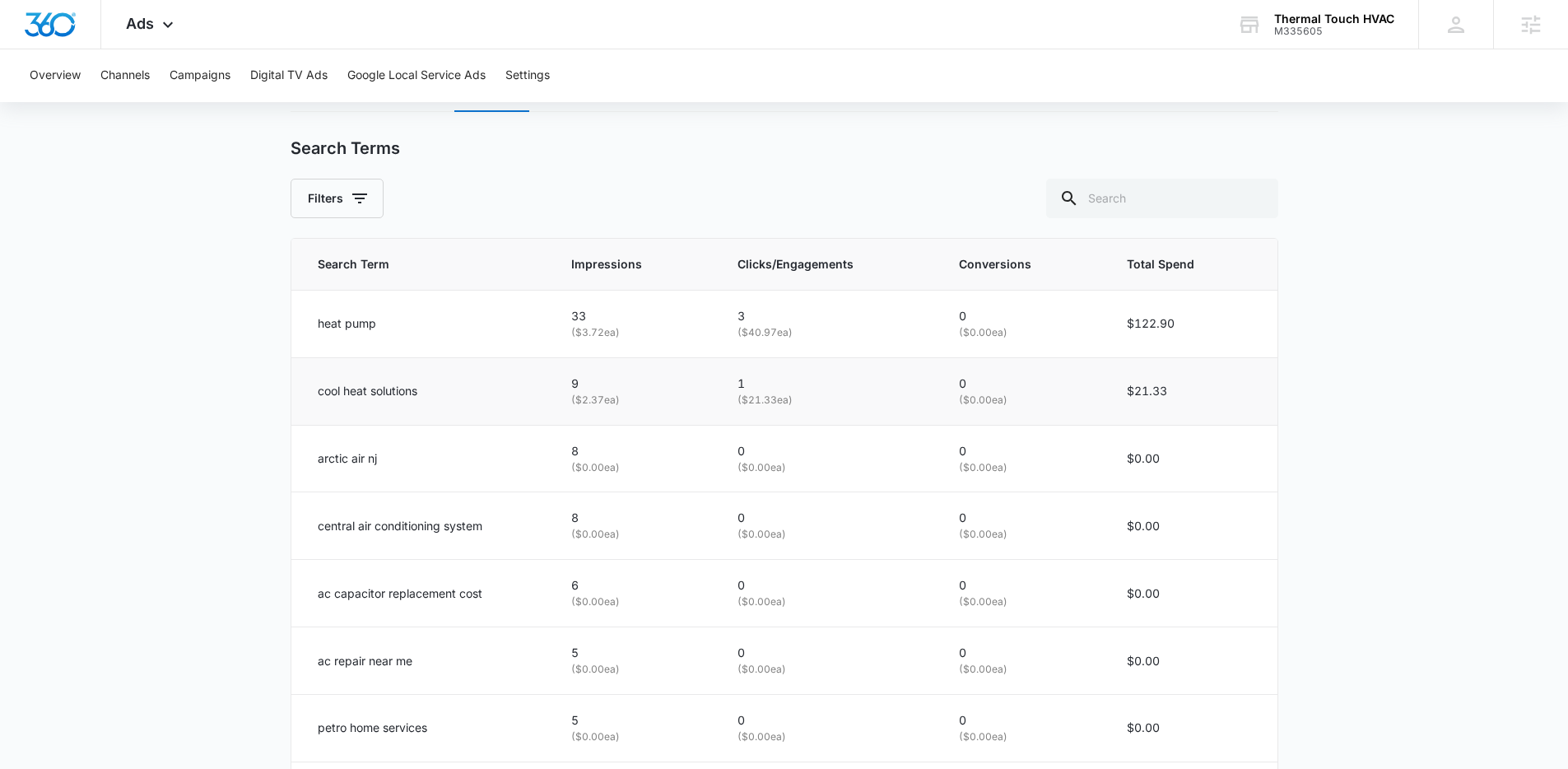
scroll to position [731, 0]
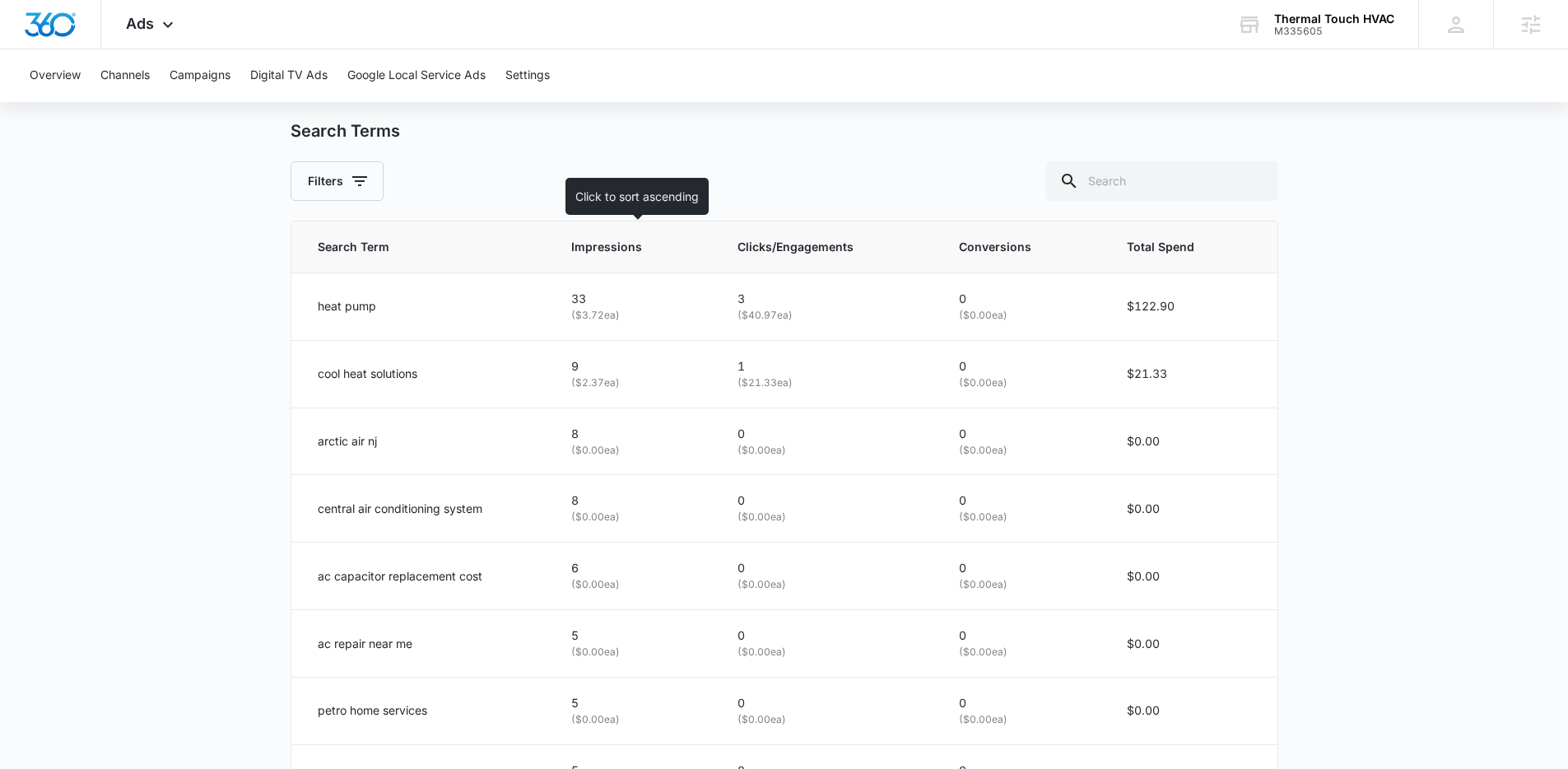
drag, startPoint x: 644, startPoint y: 253, endPoint x: 584, endPoint y: 305, distance: 79.4
click at [645, 253] on span "Impressions" at bounding box center [623, 246] width 103 height 18
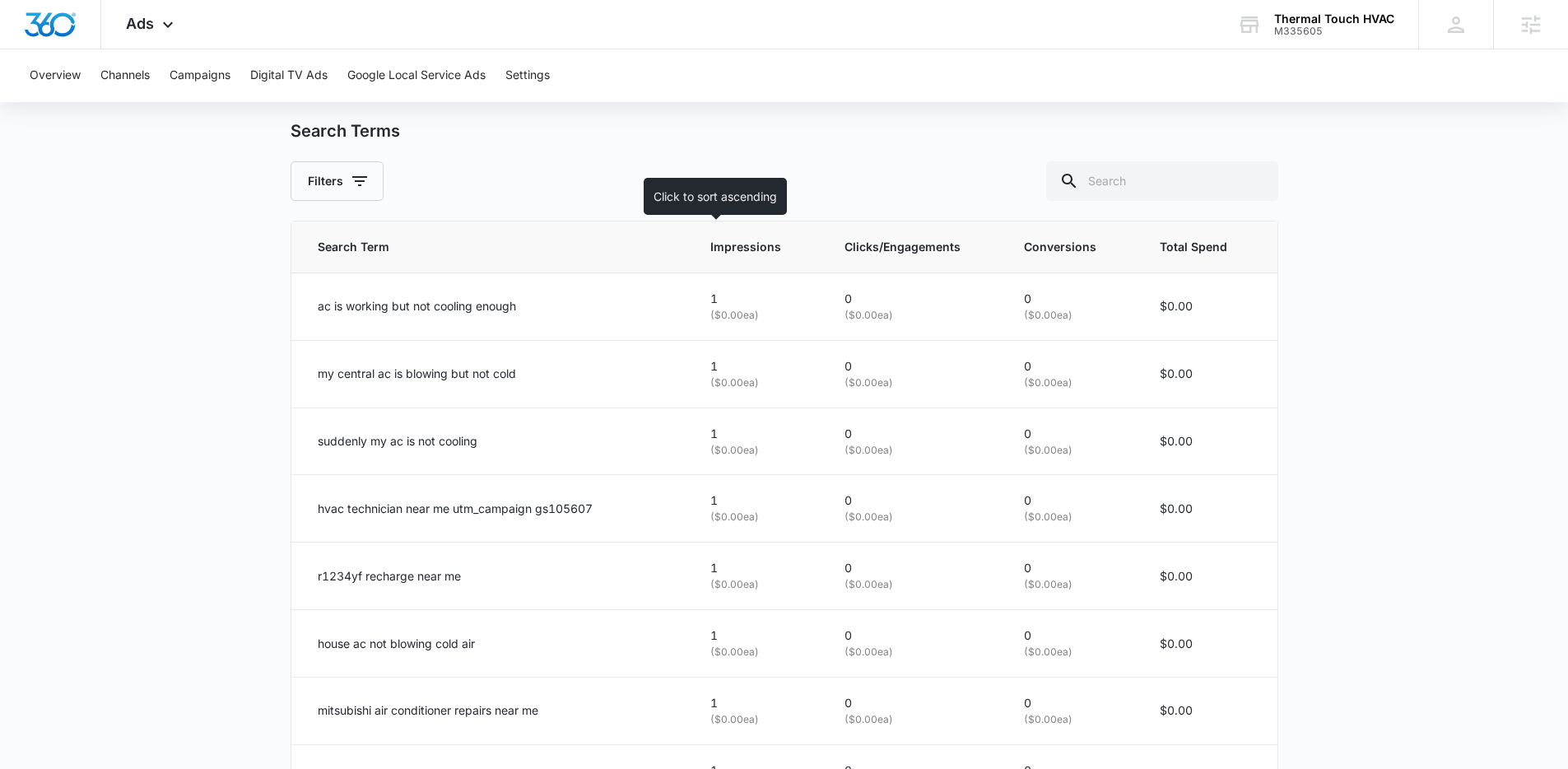
click at [736, 257] on th "Impressions" at bounding box center [758, 247] width 135 height 52
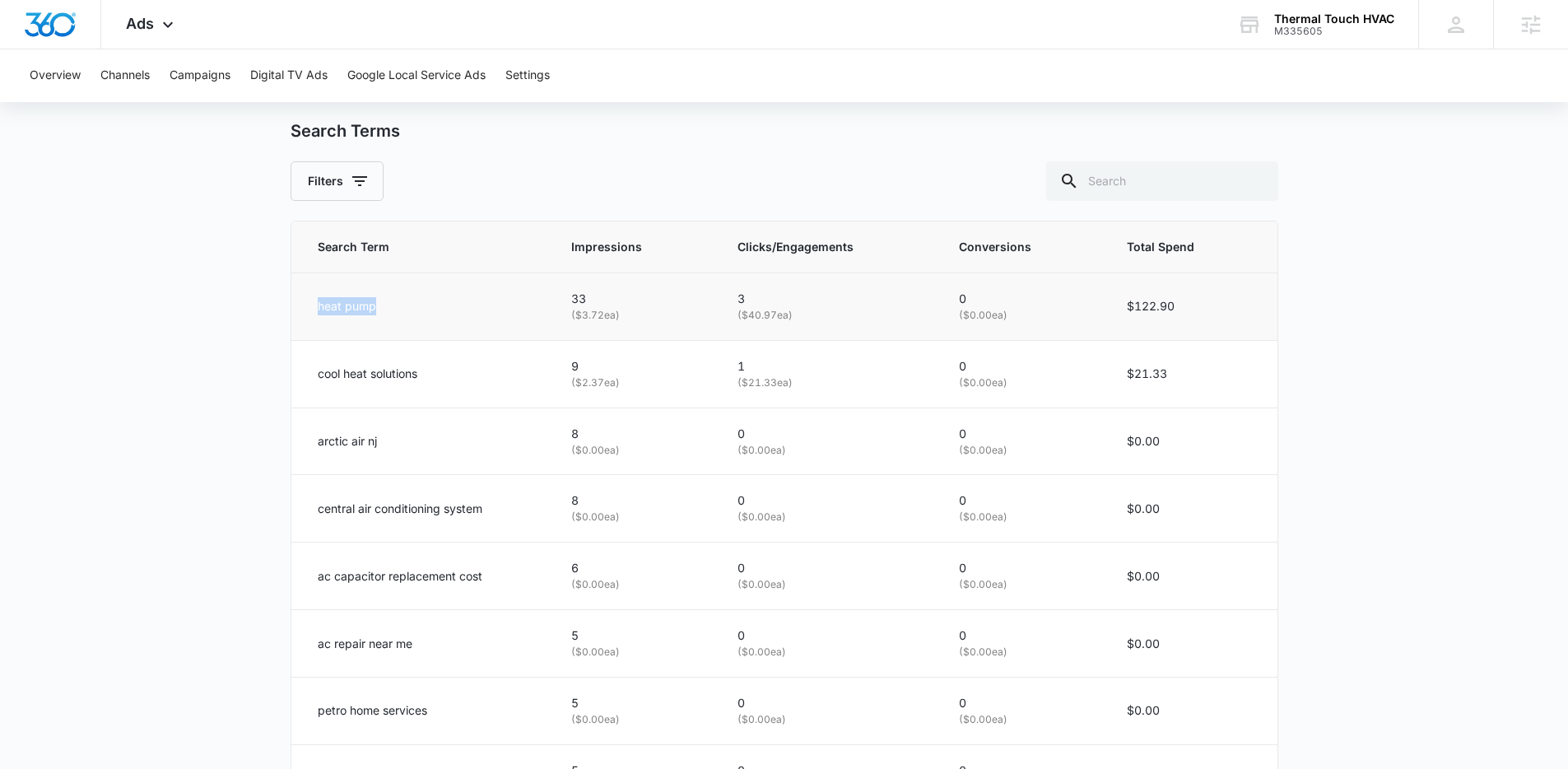
drag, startPoint x: 308, startPoint y: 303, endPoint x: 444, endPoint y: 314, distance: 136.4
click at [444, 314] on td "heat pump" at bounding box center [422, 306] width 260 height 67
click at [443, 314] on div "heat pump" at bounding box center [425, 306] width 214 height 18
drag, startPoint x: 309, startPoint y: 308, endPoint x: 422, endPoint y: 318, distance: 113.4
click at [422, 318] on td "heat pump" at bounding box center [422, 306] width 260 height 67
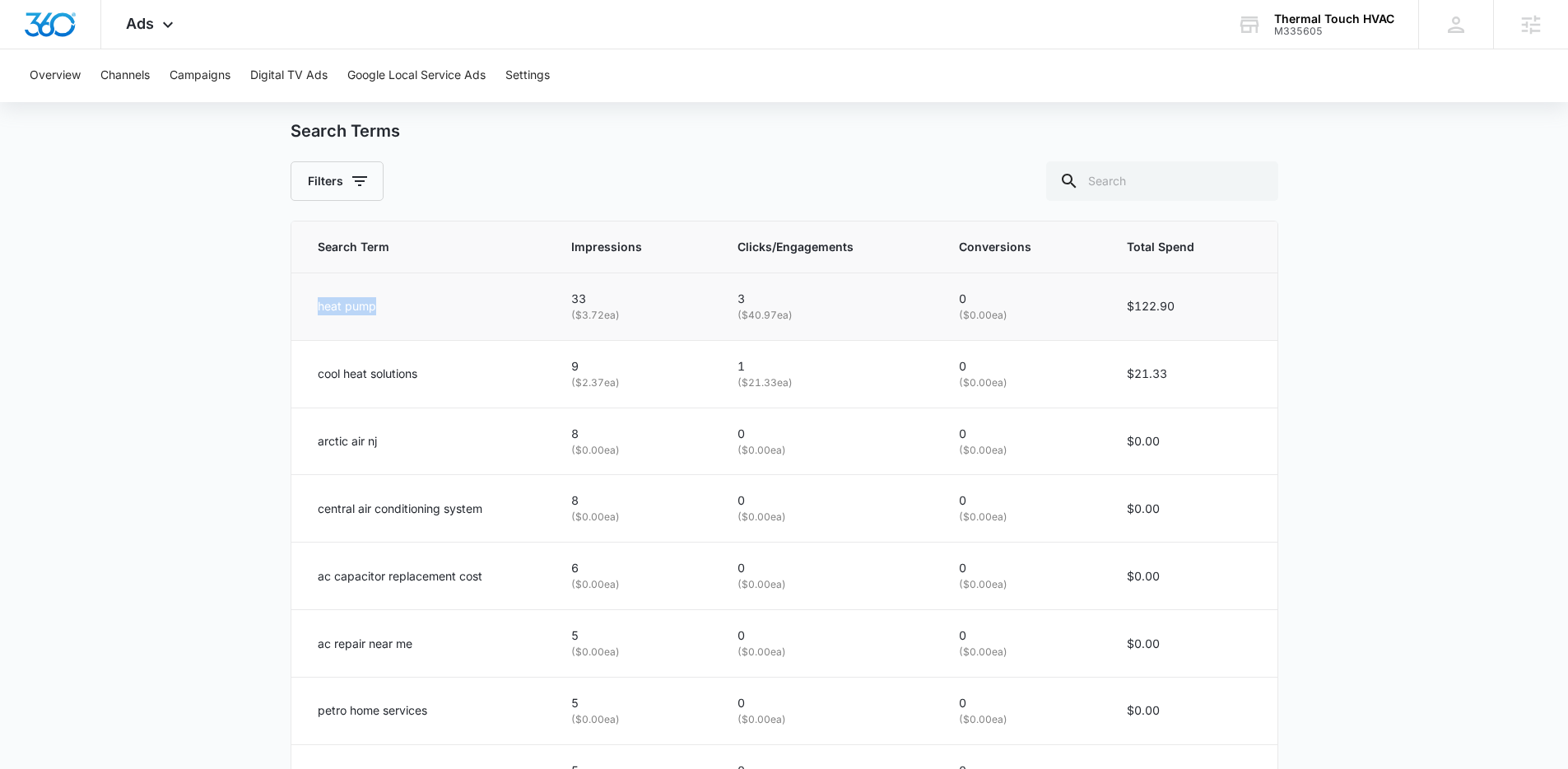
click at [422, 318] on td "heat pump" at bounding box center [422, 306] width 260 height 67
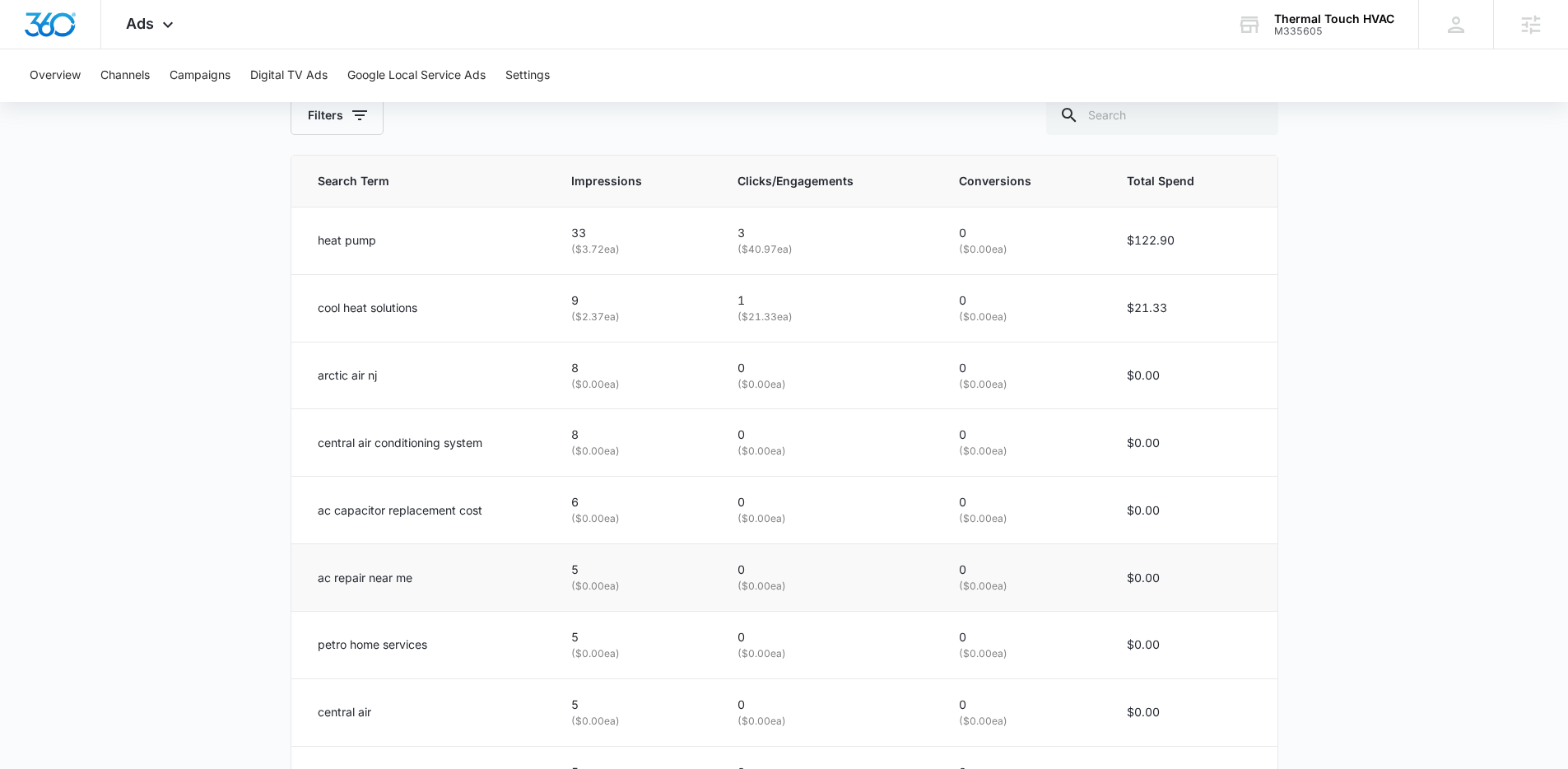
scroll to position [873, 0]
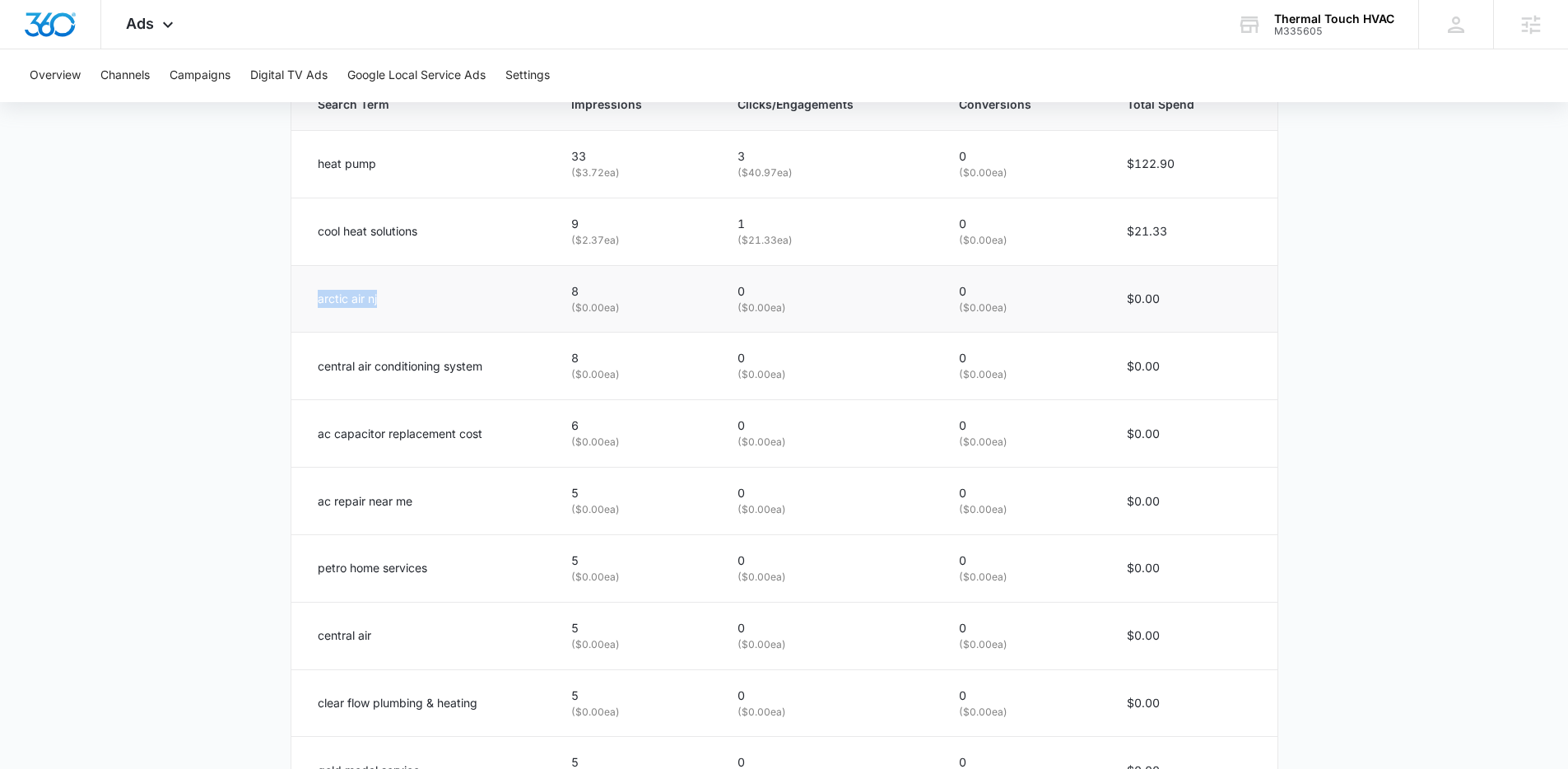
drag, startPoint x: 302, startPoint y: 301, endPoint x: 412, endPoint y: 302, distance: 110.0
click at [412, 302] on td "arctic air nj" at bounding box center [422, 298] width 260 height 67
click at [412, 302] on div "arctic air nj" at bounding box center [425, 299] width 214 height 18
click at [344, 296] on p "arctic air nj" at bounding box center [348, 299] width 59 height 18
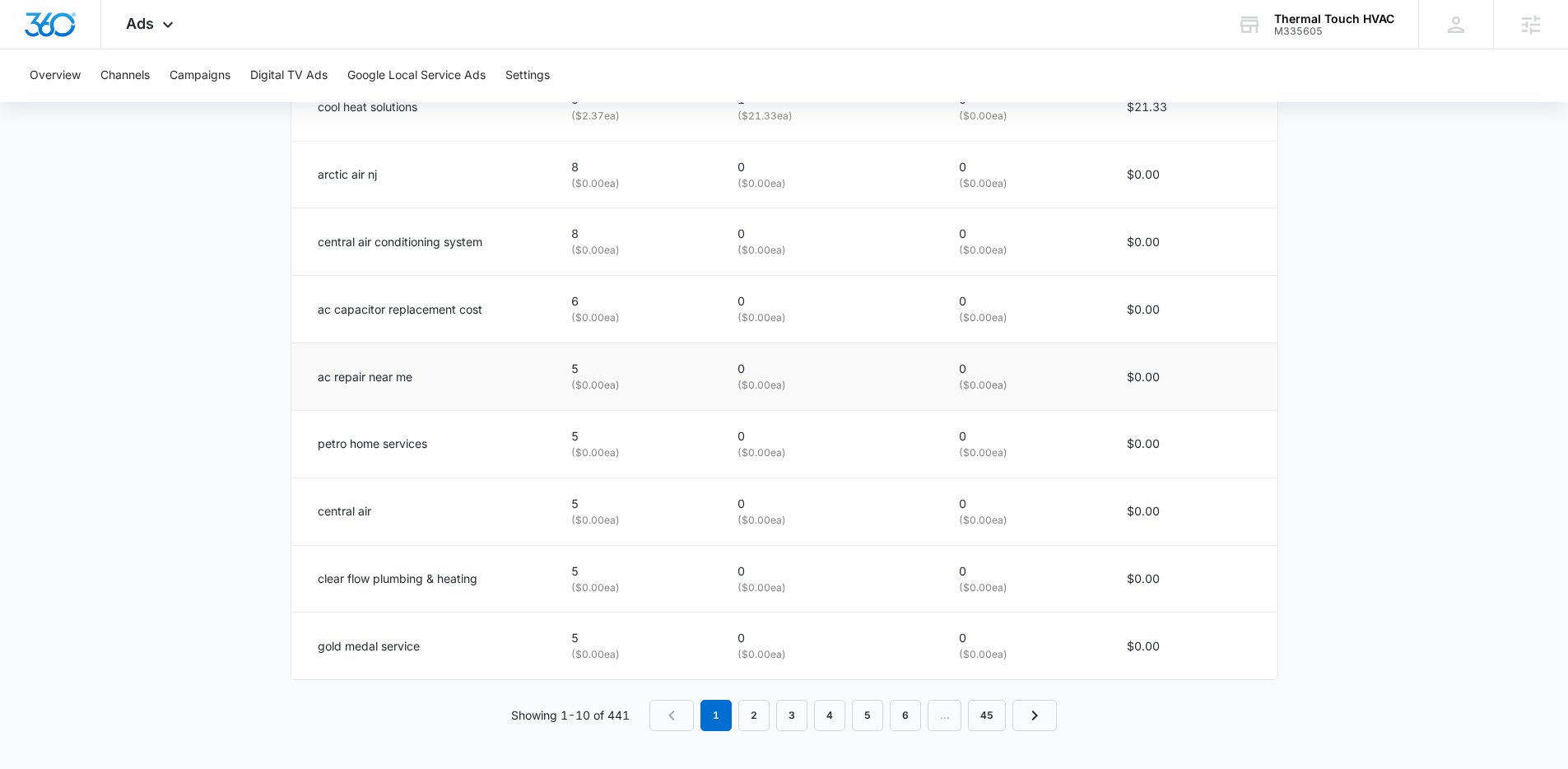
scroll to position [999, 0]
drag, startPoint x: 336, startPoint y: 527, endPoint x: 314, endPoint y: 515, distance: 25.1
click at [336, 527] on td "central air" at bounding box center [422, 509] width 260 height 67
drag, startPoint x: 318, startPoint y: 648, endPoint x: 511, endPoint y: 649, distance: 193.0
click at [510, 650] on td "gold medal service" at bounding box center [422, 644] width 260 height 66
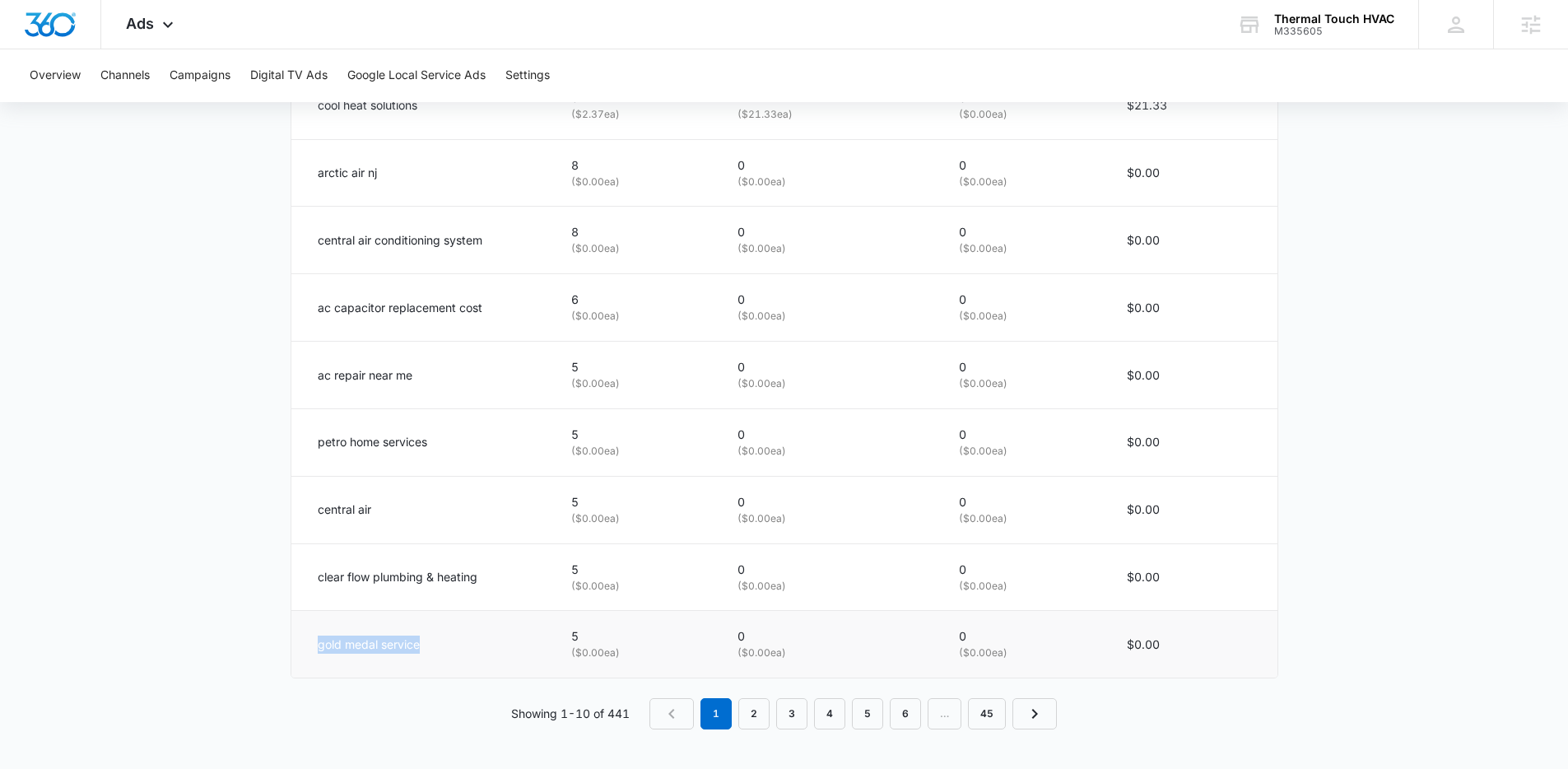
click at [511, 649] on div "gold medal service" at bounding box center [425, 645] width 214 height 18
click at [765, 710] on link "2" at bounding box center [754, 714] width 31 height 31
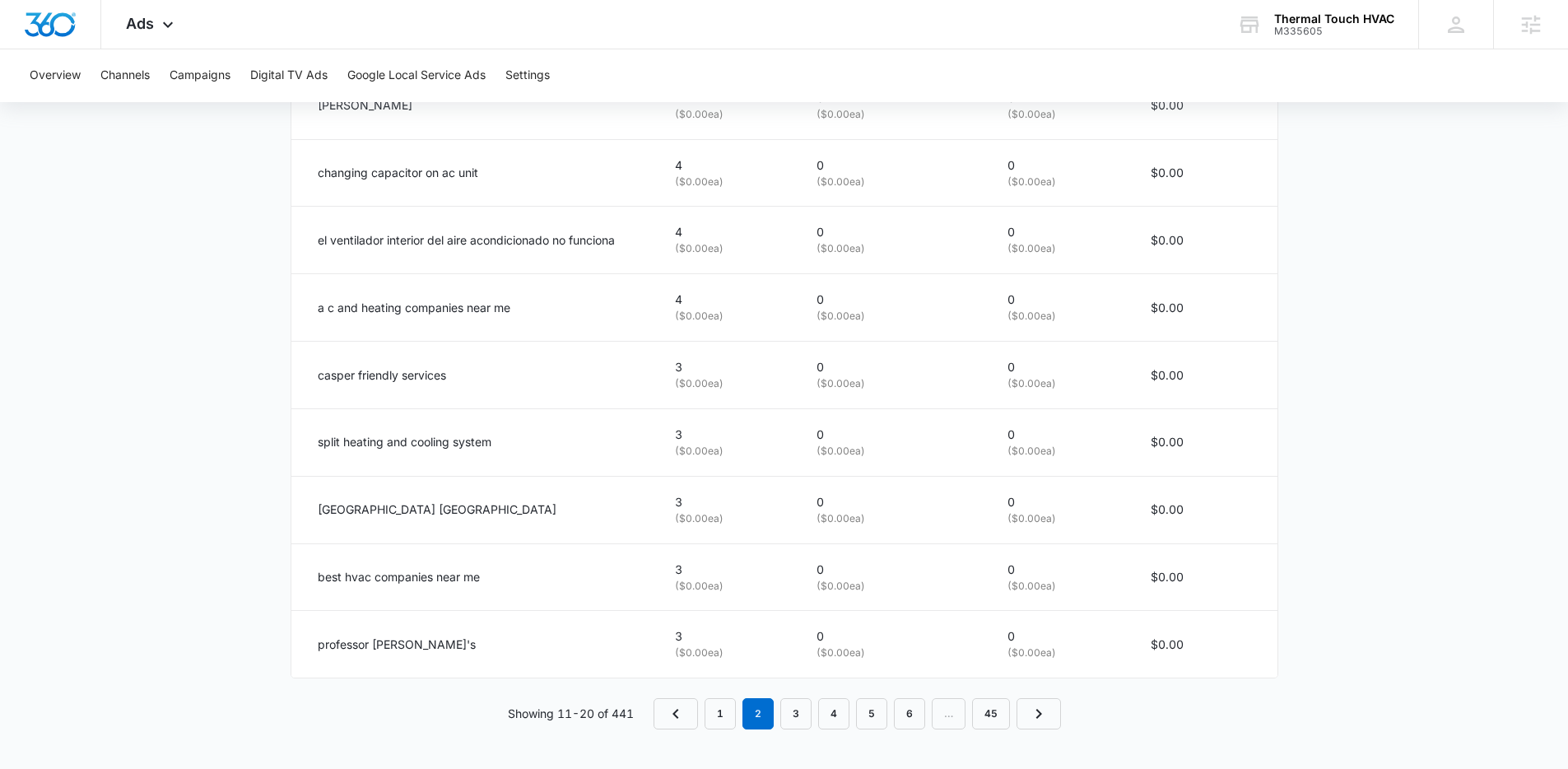
drag, startPoint x: 303, startPoint y: 309, endPoint x: 555, endPoint y: 322, distance: 252.3
click at [555, 322] on td "a c and heating companies near me" at bounding box center [473, 308] width 364 height 67
click at [809, 712] on link "3" at bounding box center [797, 714] width 31 height 31
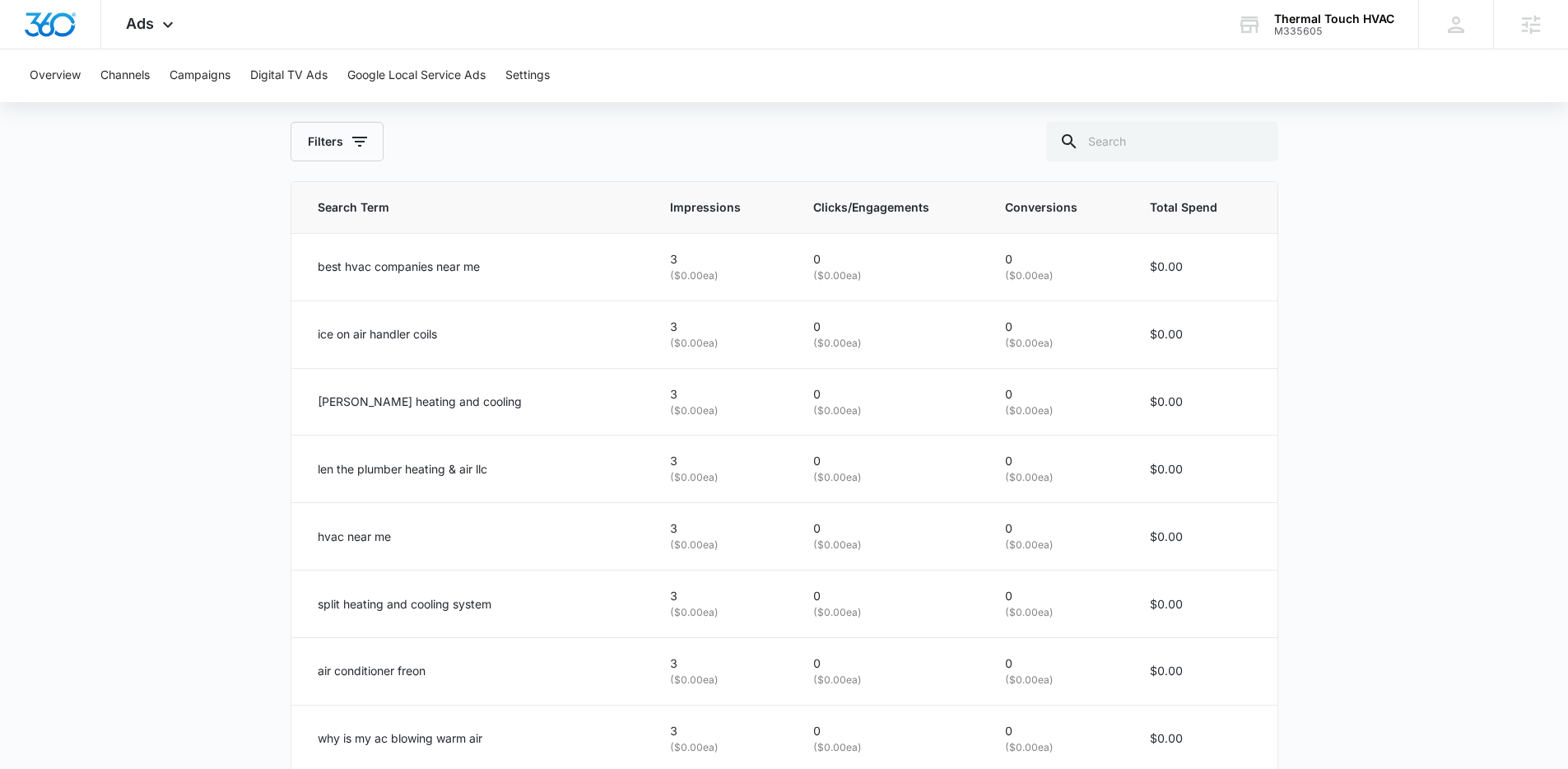
scroll to position [715, 0]
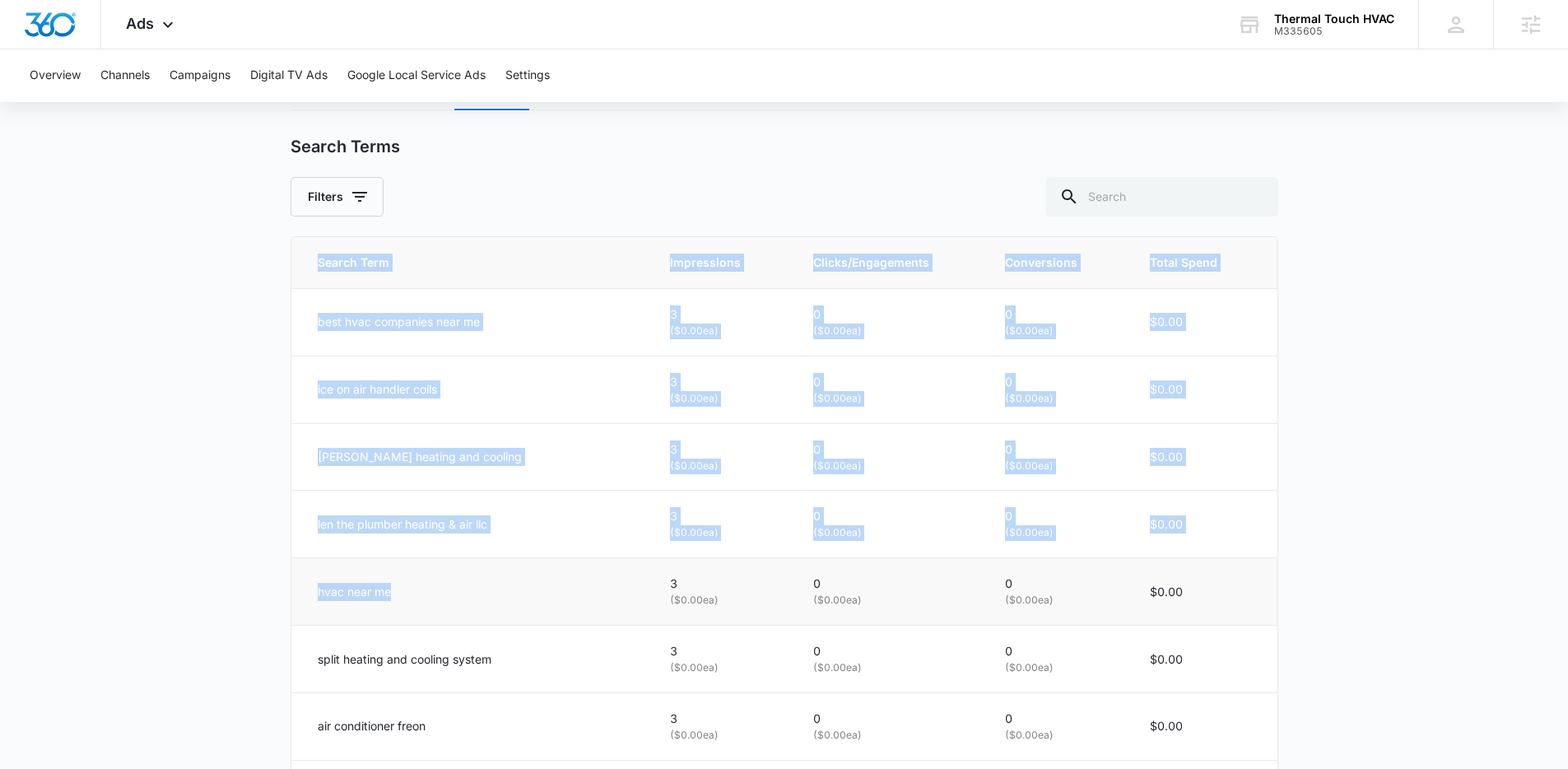
drag, startPoint x: 319, startPoint y: 599, endPoint x: 450, endPoint y: 610, distance: 131.5
click at [450, 610] on main "Search - HVAC Services | Search Active $60.00 daily , $564.94 Spent Overview 08…" at bounding box center [784, 246] width 1568 height 1613
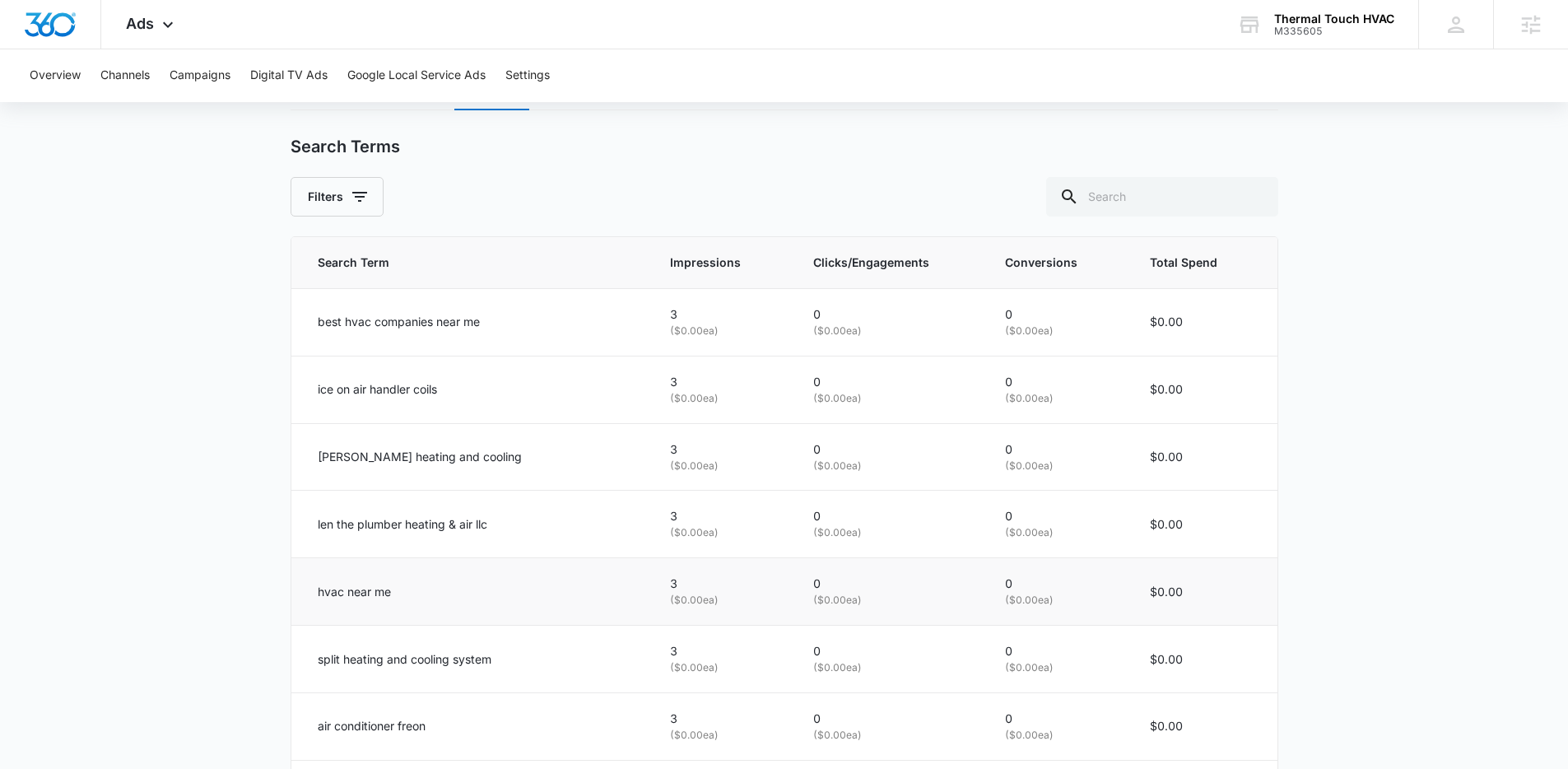
click at [441, 606] on td "hvac near me" at bounding box center [472, 592] width 360 height 67
drag, startPoint x: 392, startPoint y: 595, endPoint x: 302, endPoint y: 592, distance: 90.0
click at [302, 592] on td "hvac near me" at bounding box center [472, 592] width 360 height 67
drag, startPoint x: 302, startPoint y: 592, endPoint x: 365, endPoint y: 576, distance: 65.0
click at [308, 592] on td "hvac near me" at bounding box center [472, 592] width 360 height 67
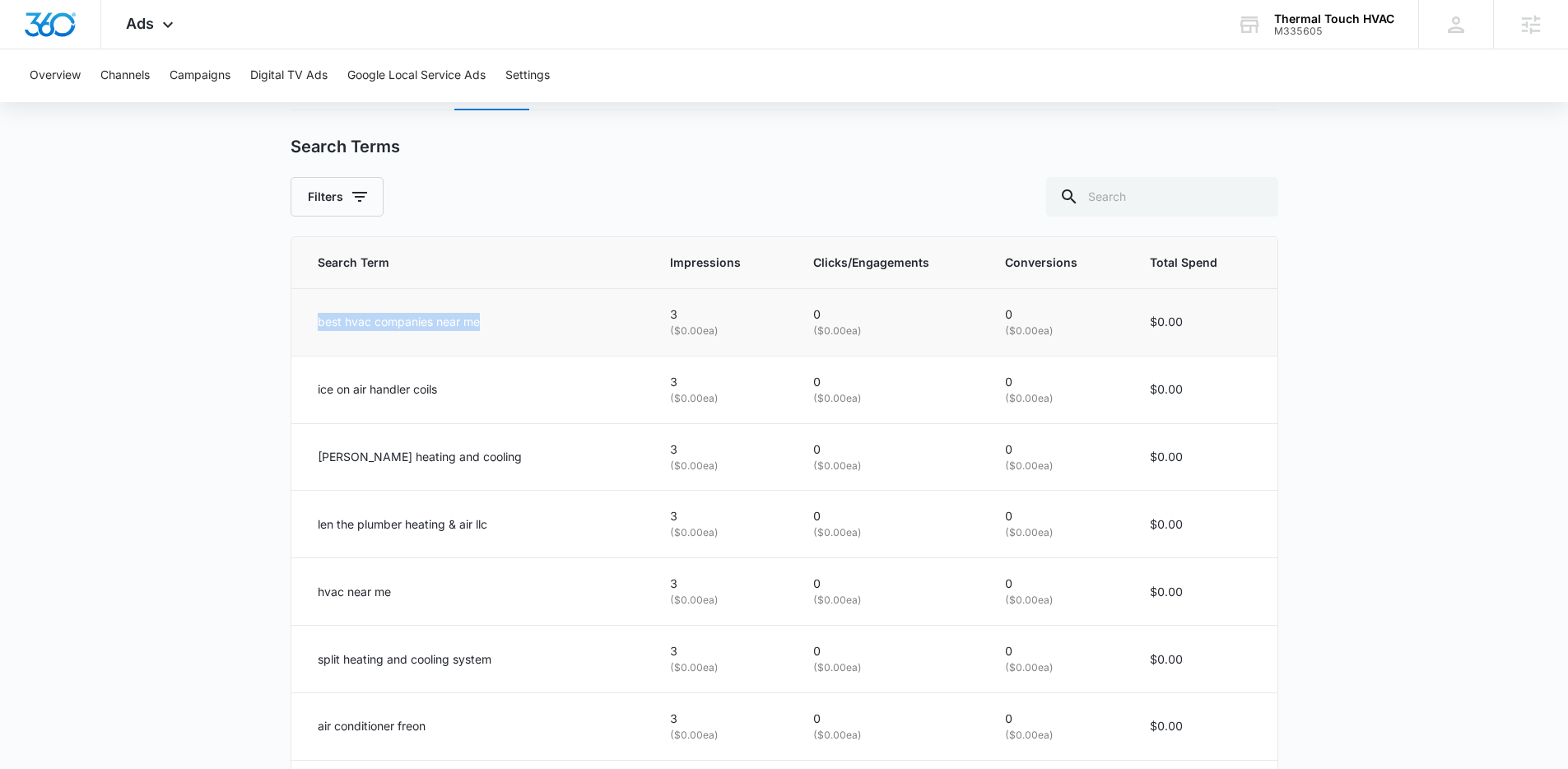
drag, startPoint x: 308, startPoint y: 323, endPoint x: 521, endPoint y: 329, distance: 213.1
click at [521, 329] on td "best hvac companies near me" at bounding box center [472, 322] width 360 height 67
click at [521, 329] on div "best hvac companies near me" at bounding box center [474, 322] width 314 height 18
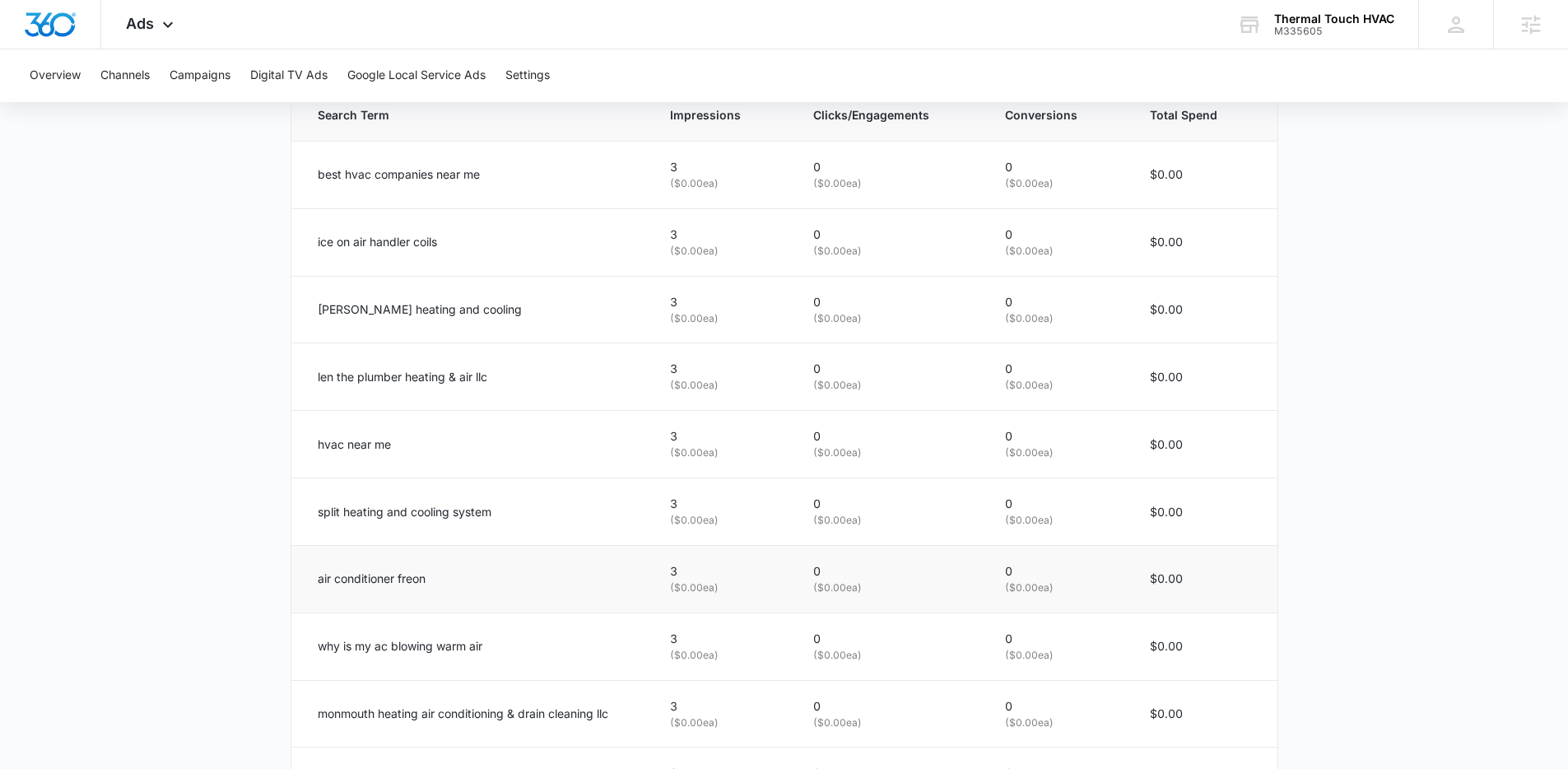
scroll to position [999, 0]
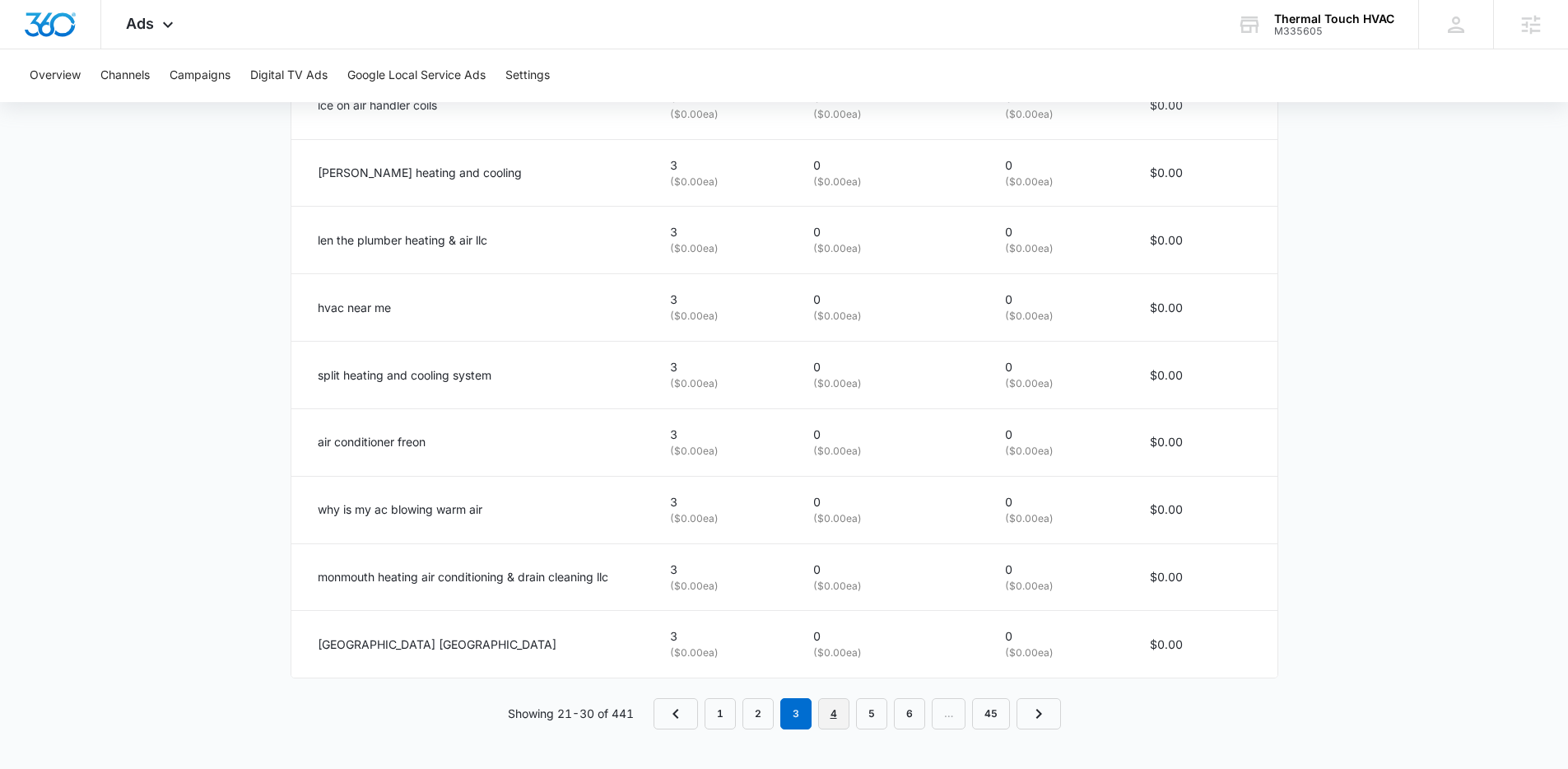
click at [831, 717] on link "4" at bounding box center [834, 714] width 31 height 31
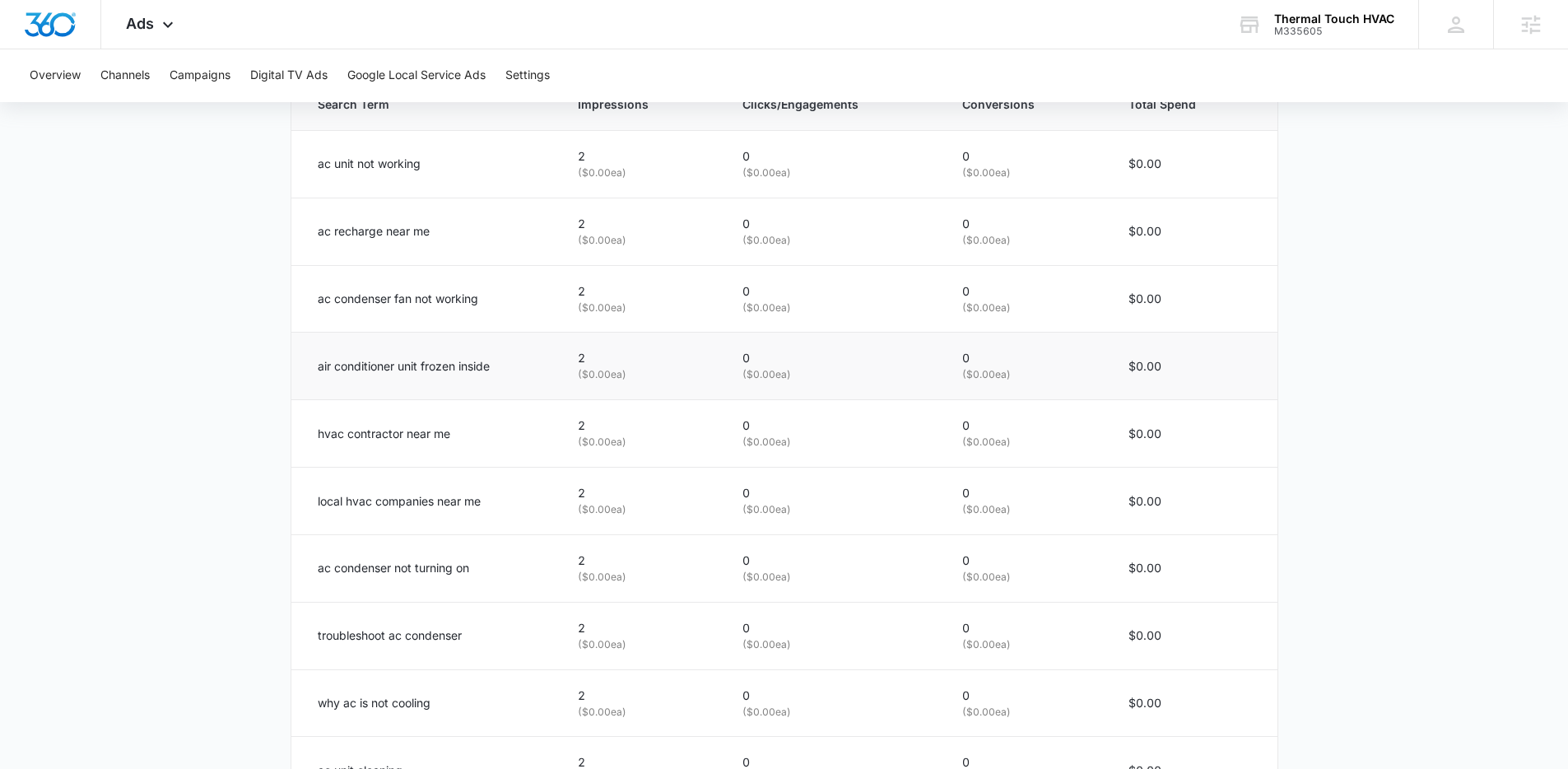
scroll to position [872, 0]
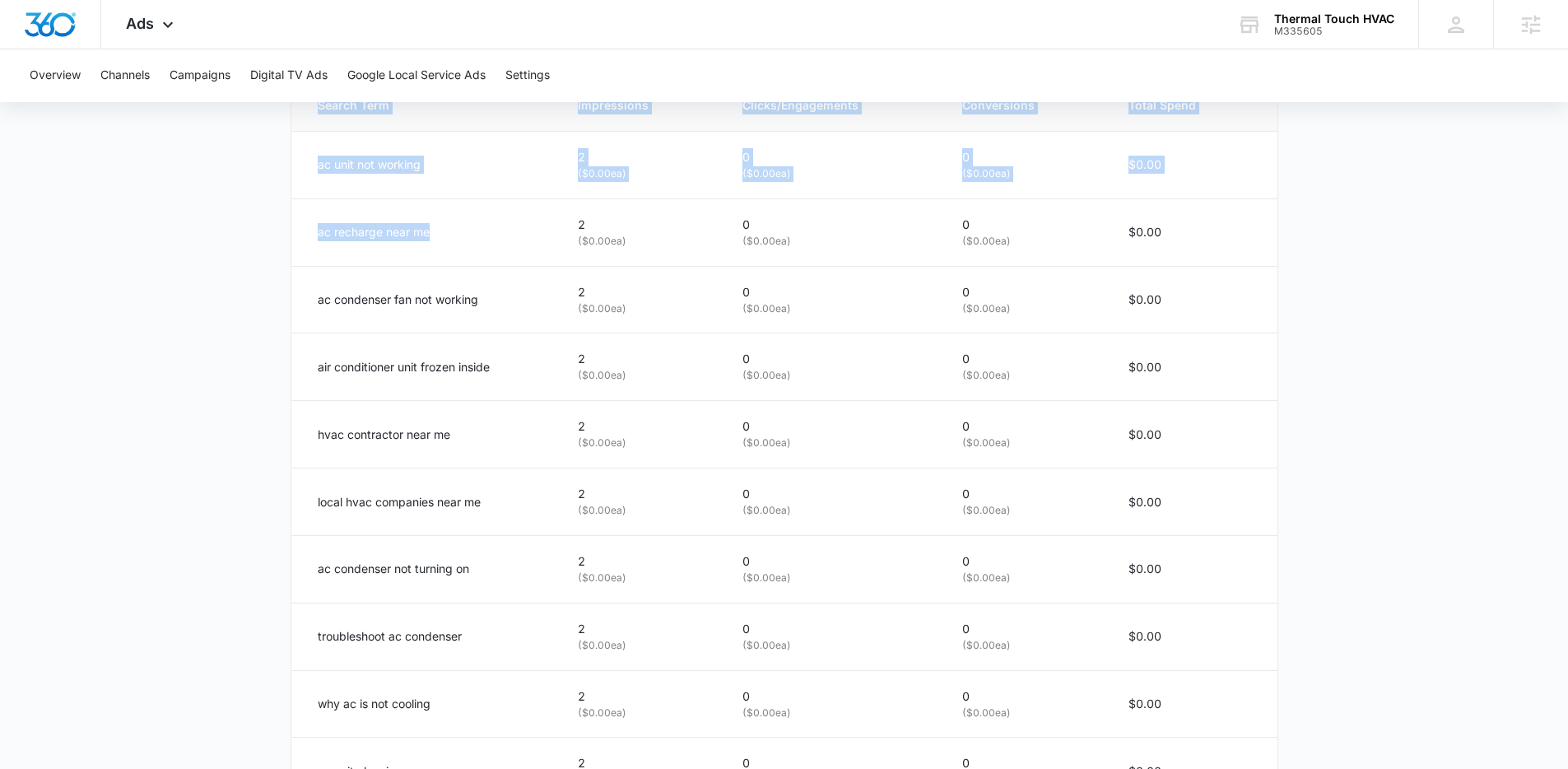
drag, startPoint x: 306, startPoint y: 242, endPoint x: 288, endPoint y: 232, distance: 20.6
click at [288, 232] on main "Search - HVAC Services | Search Active $60.00 daily , $564.94 Spent Overview 08…" at bounding box center [784, 89] width 1568 height 1613
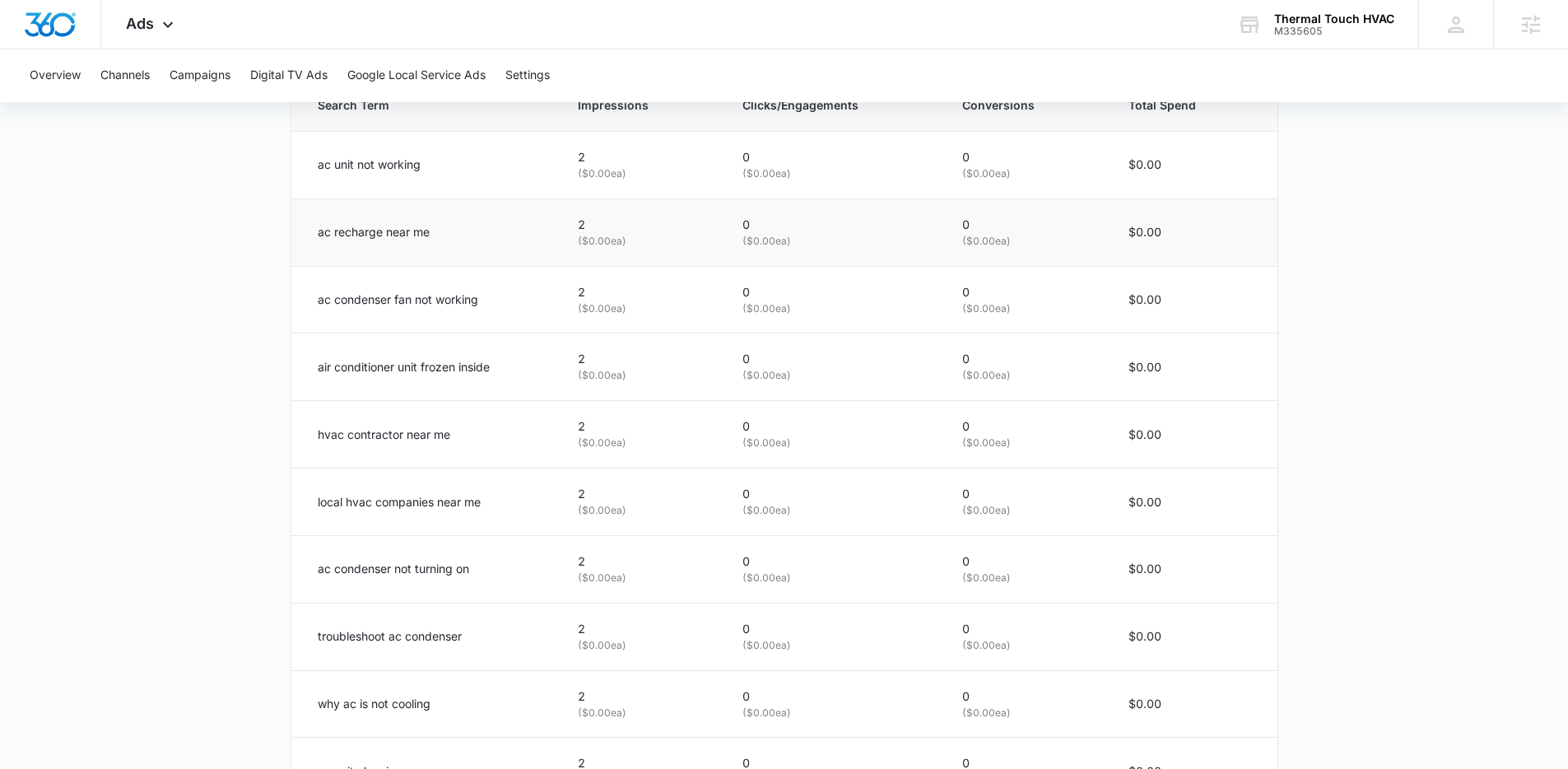
click at [323, 231] on p "ac recharge near me" at bounding box center [374, 232] width 112 height 18
drag, startPoint x: 318, startPoint y: 229, endPoint x: 465, endPoint y: 242, distance: 147.6
click at [465, 242] on td "ac recharge near me" at bounding box center [425, 232] width 267 height 67
drag, startPoint x: 463, startPoint y: 241, endPoint x: 320, endPoint y: 234, distance: 143.2
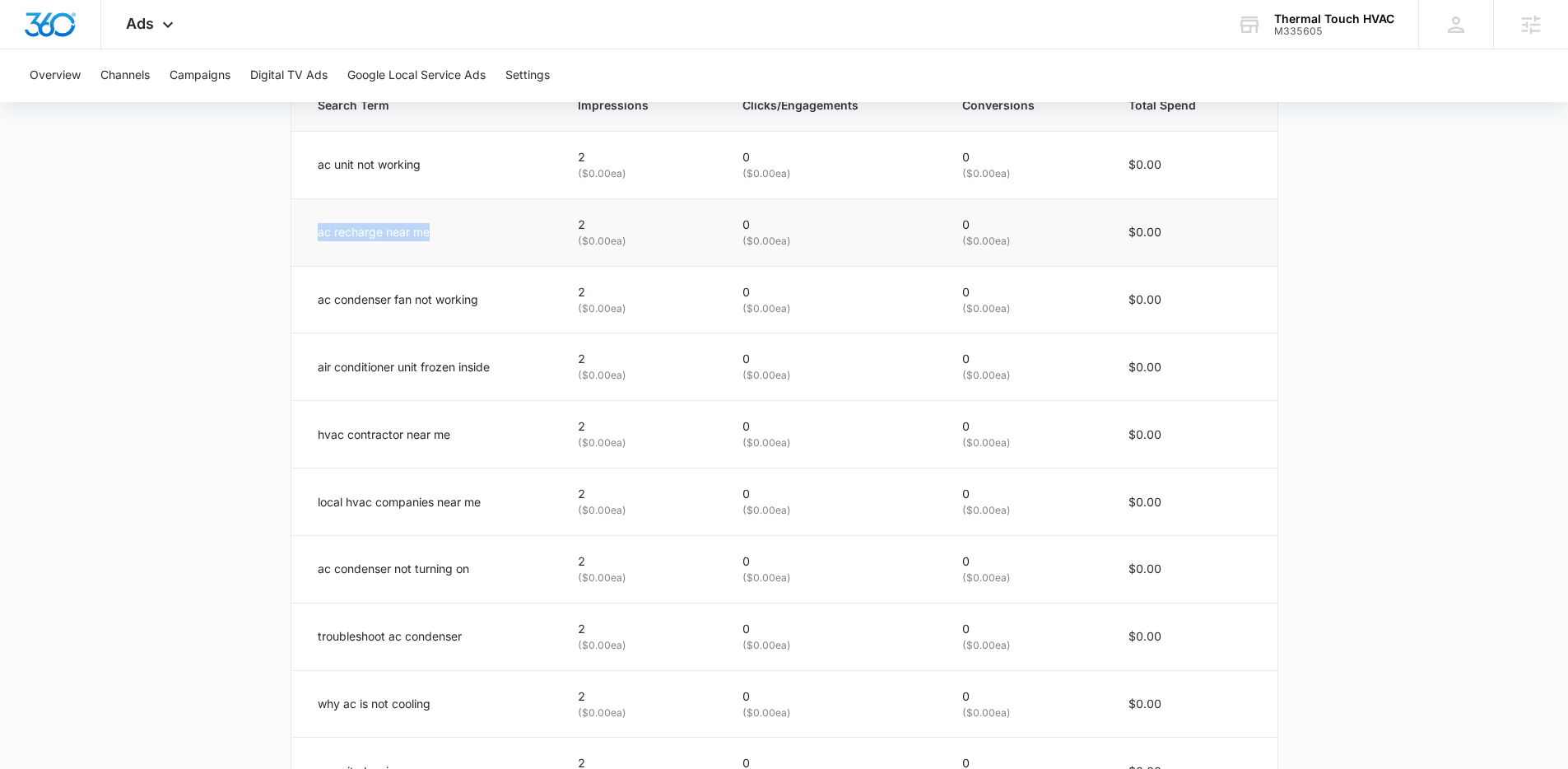
click at [320, 234] on td "ac recharge near me" at bounding box center [425, 232] width 267 height 67
drag, startPoint x: 320, startPoint y: 234, endPoint x: 369, endPoint y: 235, distance: 49.0
click at [321, 234] on p "ac recharge near me" at bounding box center [374, 232] width 112 height 18
click at [464, 241] on td "ac recharge near me" at bounding box center [425, 232] width 267 height 67
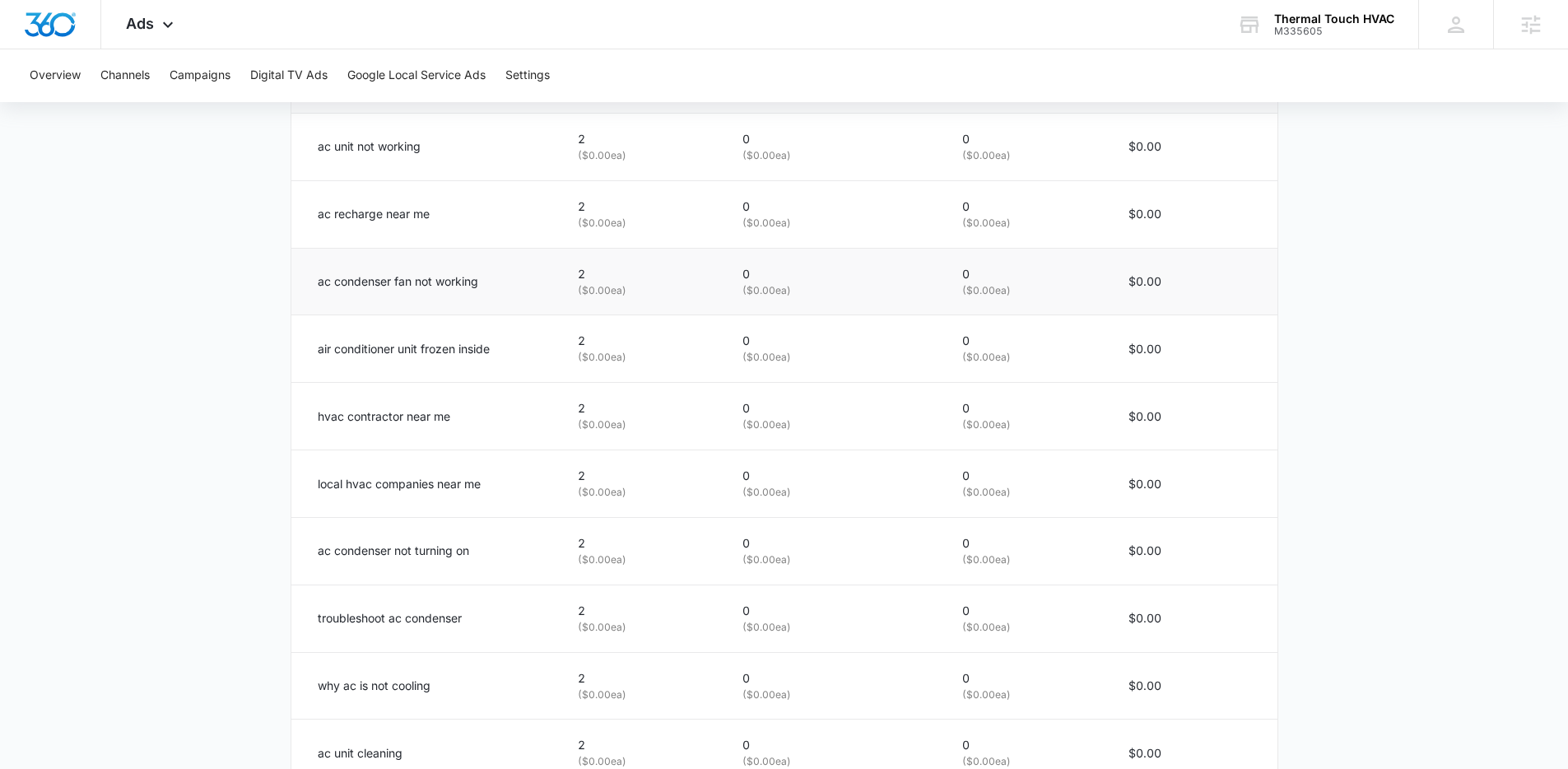
scroll to position [899, 0]
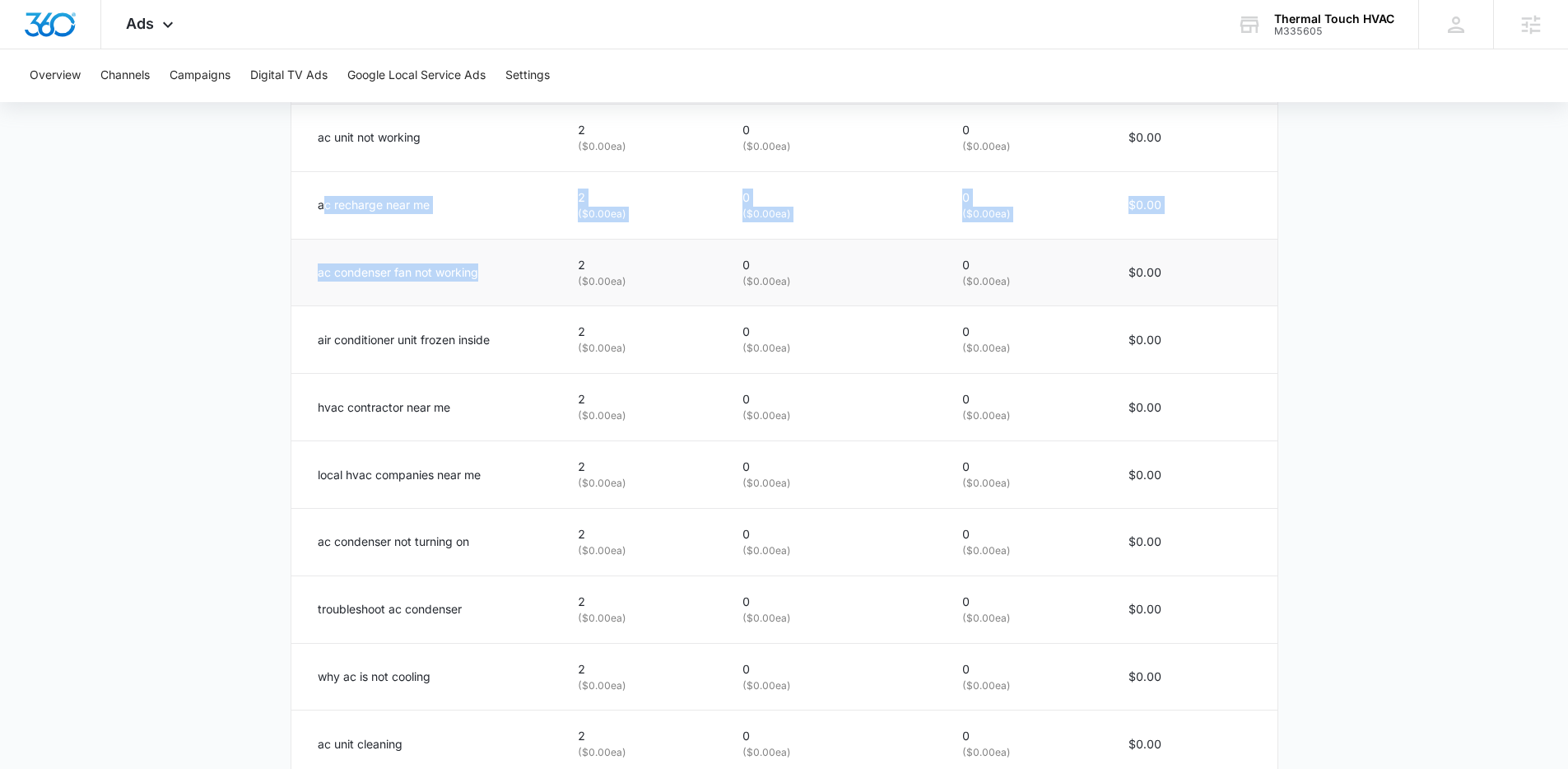
drag, startPoint x: 325, startPoint y: 207, endPoint x: 507, endPoint y: 289, distance: 199.6
click at [523, 299] on tbody "ac unit not working 2 ( $0.00 ea) 0 ( $0.00 ea) 0 ( $0.00 ea) $0.00 ac recharge…" at bounding box center [784, 440] width 986 height 674
click at [505, 289] on td "ac condenser fan not working" at bounding box center [425, 272] width 267 height 67
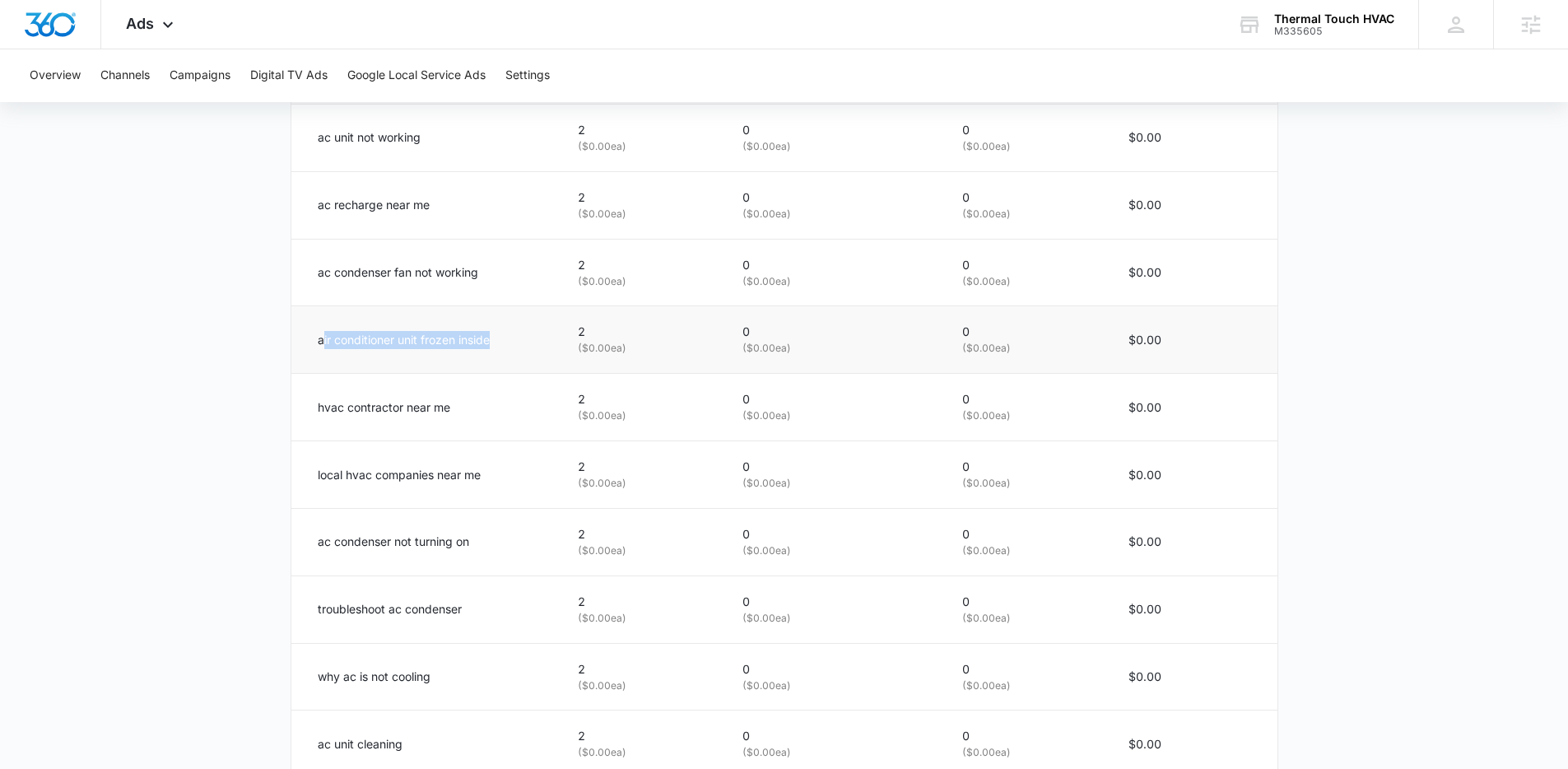
drag, startPoint x: 323, startPoint y: 333, endPoint x: 511, endPoint y: 355, distance: 189.3
click at [511, 355] on td "air conditioner unit frozen inside" at bounding box center [425, 340] width 267 height 67
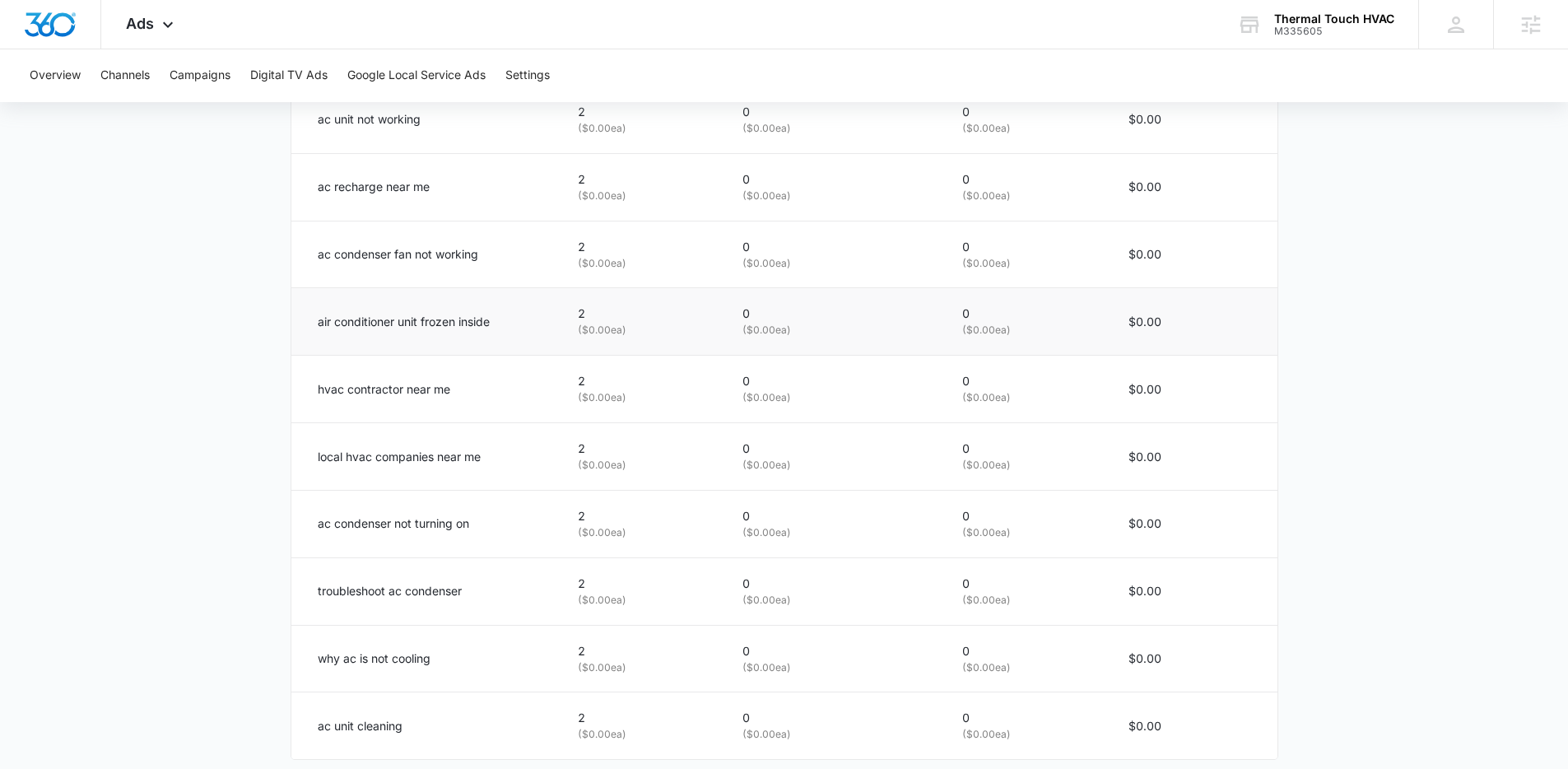
scroll to position [925, 0]
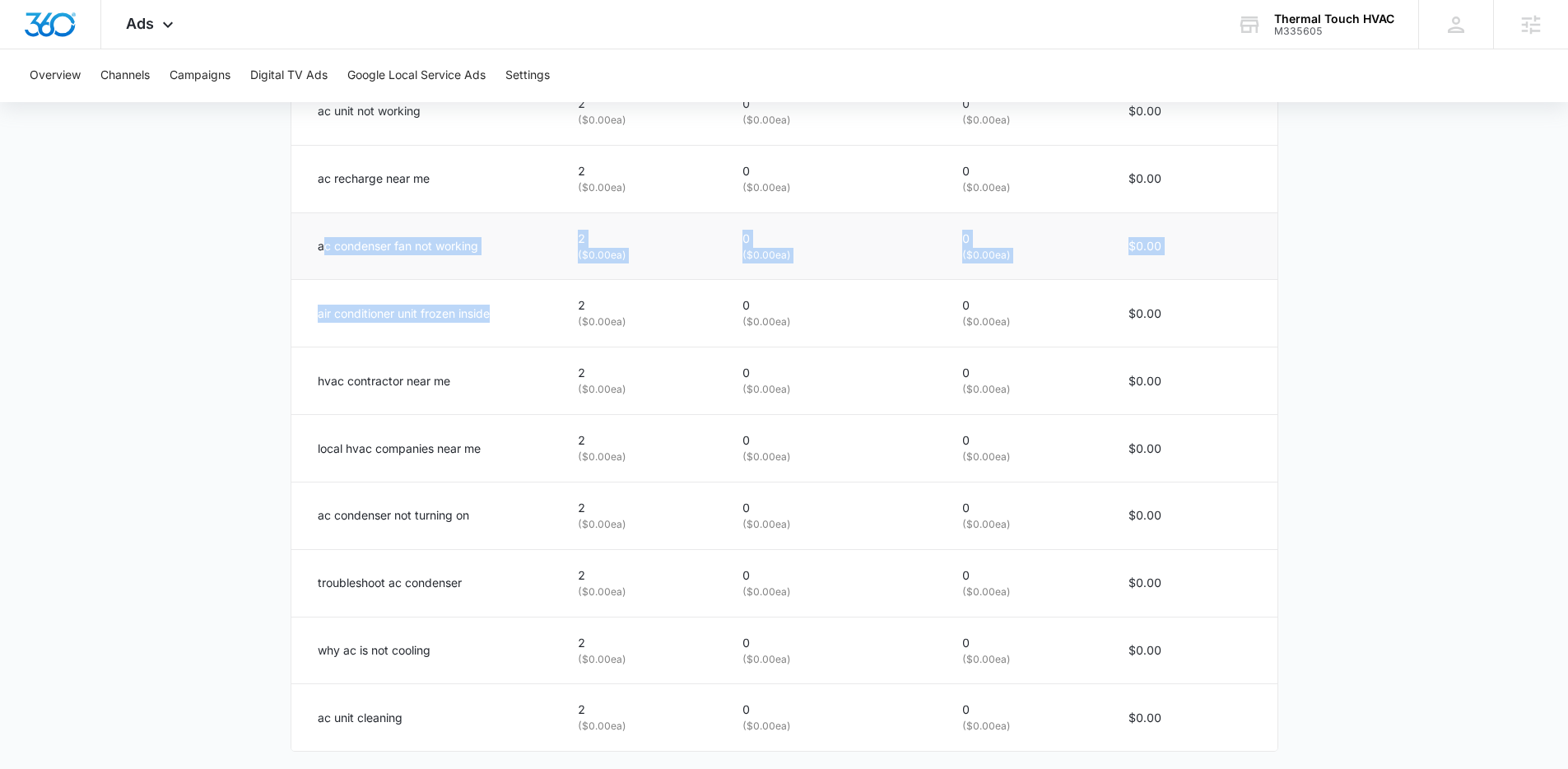
drag, startPoint x: 502, startPoint y: 312, endPoint x: 322, endPoint y: 247, distance: 191.4
click at [322, 247] on tbody "ac unit not working 2 ( $0.00 ea) 0 ( $0.00 ea) 0 ( $0.00 ea) $0.00 ac recharge…" at bounding box center [784, 414] width 986 height 674
click at [322, 247] on p "ac condenser fan not working" at bounding box center [398, 246] width 161 height 18
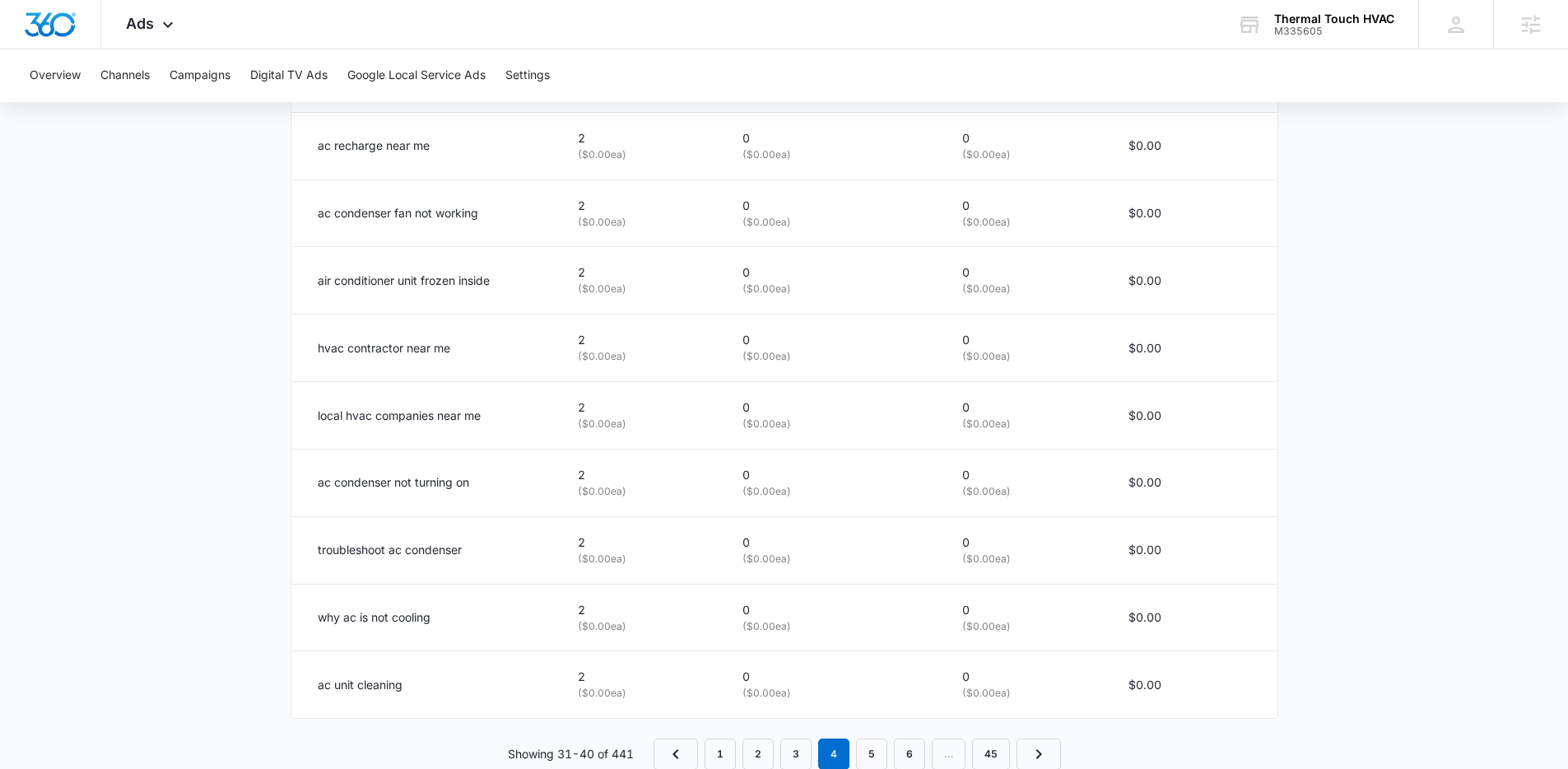
scroll to position [999, 0]
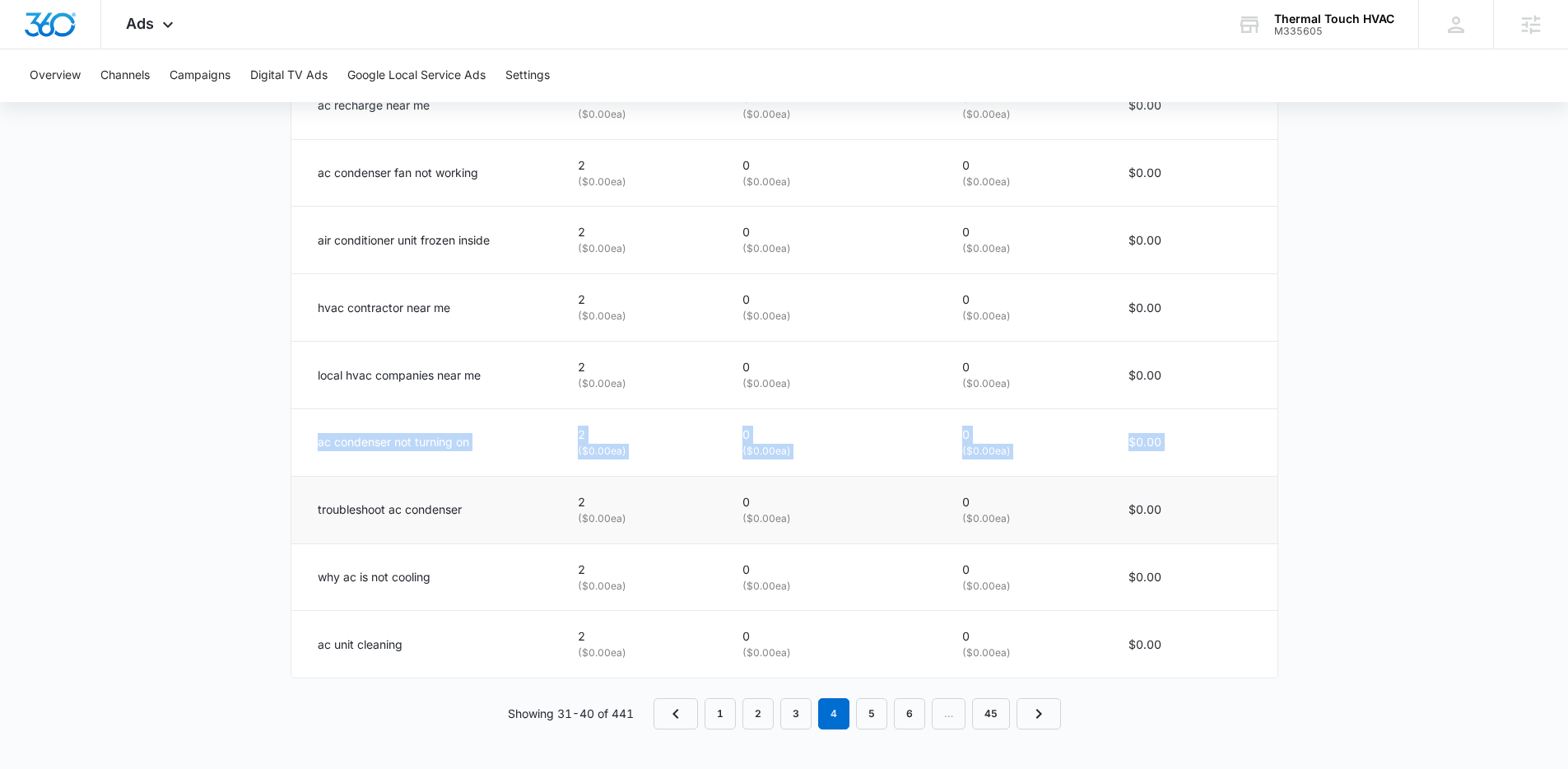
drag, startPoint x: 304, startPoint y: 432, endPoint x: 534, endPoint y: 481, distance: 235.2
click at [525, 481] on tbody "ac unit not working 2 ( $0.00 ea) 0 ( $0.00 ea) 0 ( $0.00 ea) $0.00 ac recharge…" at bounding box center [784, 341] width 986 height 674
click at [535, 480] on td "troubleshoot ac condenser" at bounding box center [425, 509] width 267 height 67
drag, startPoint x: 304, startPoint y: 369, endPoint x: 515, endPoint y: 387, distance: 211.8
click at [515, 387] on td "local hvac companies near me" at bounding box center [425, 375] width 267 height 67
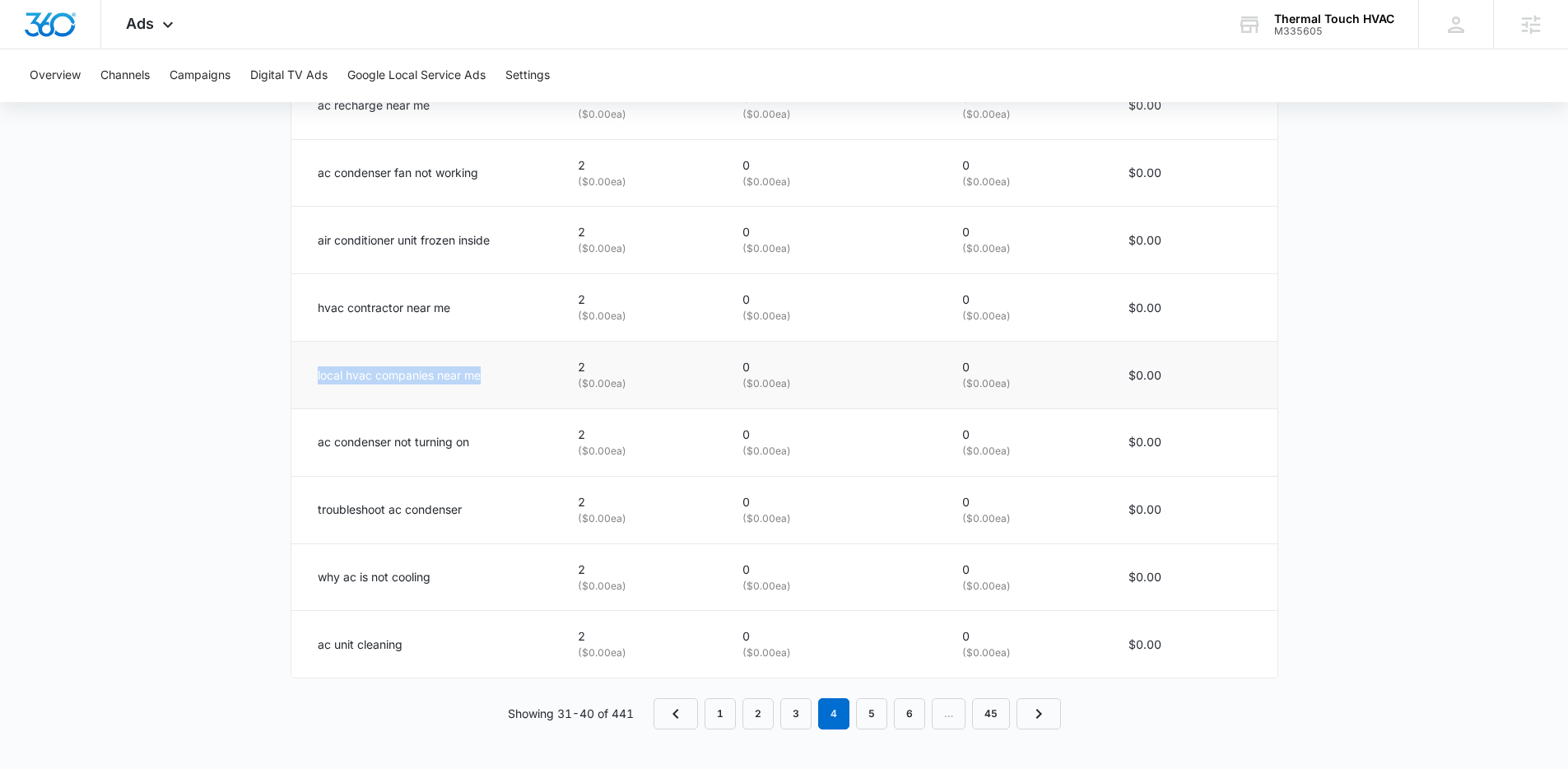
drag, startPoint x: 515, startPoint y: 385, endPoint x: 377, endPoint y: 350, distance: 142.4
click at [508, 384] on td "local hvac companies near me" at bounding box center [425, 375] width 267 height 67
drag, startPoint x: 307, startPoint y: 305, endPoint x: 549, endPoint y: 321, distance: 242.5
click at [549, 321] on td "hvac contractor near me" at bounding box center [425, 308] width 267 height 67
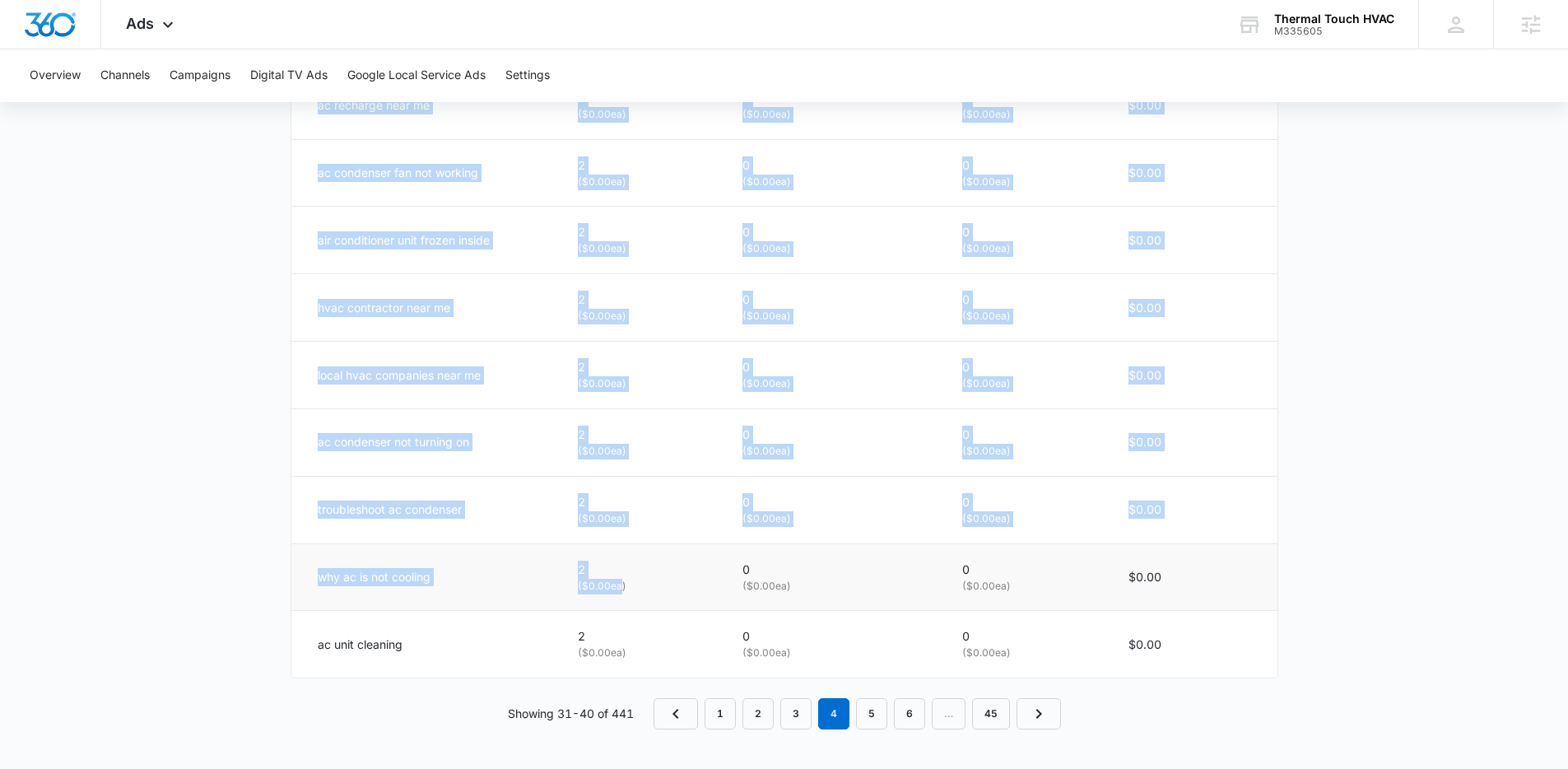
drag, startPoint x: 290, startPoint y: 556, endPoint x: 646, endPoint y: 592, distance: 357.8
click at [621, 593] on div "Search Term Impressions Clicks/Engagements Conversions Total Spend ac unit not …" at bounding box center [784, 315] width 988 height 726
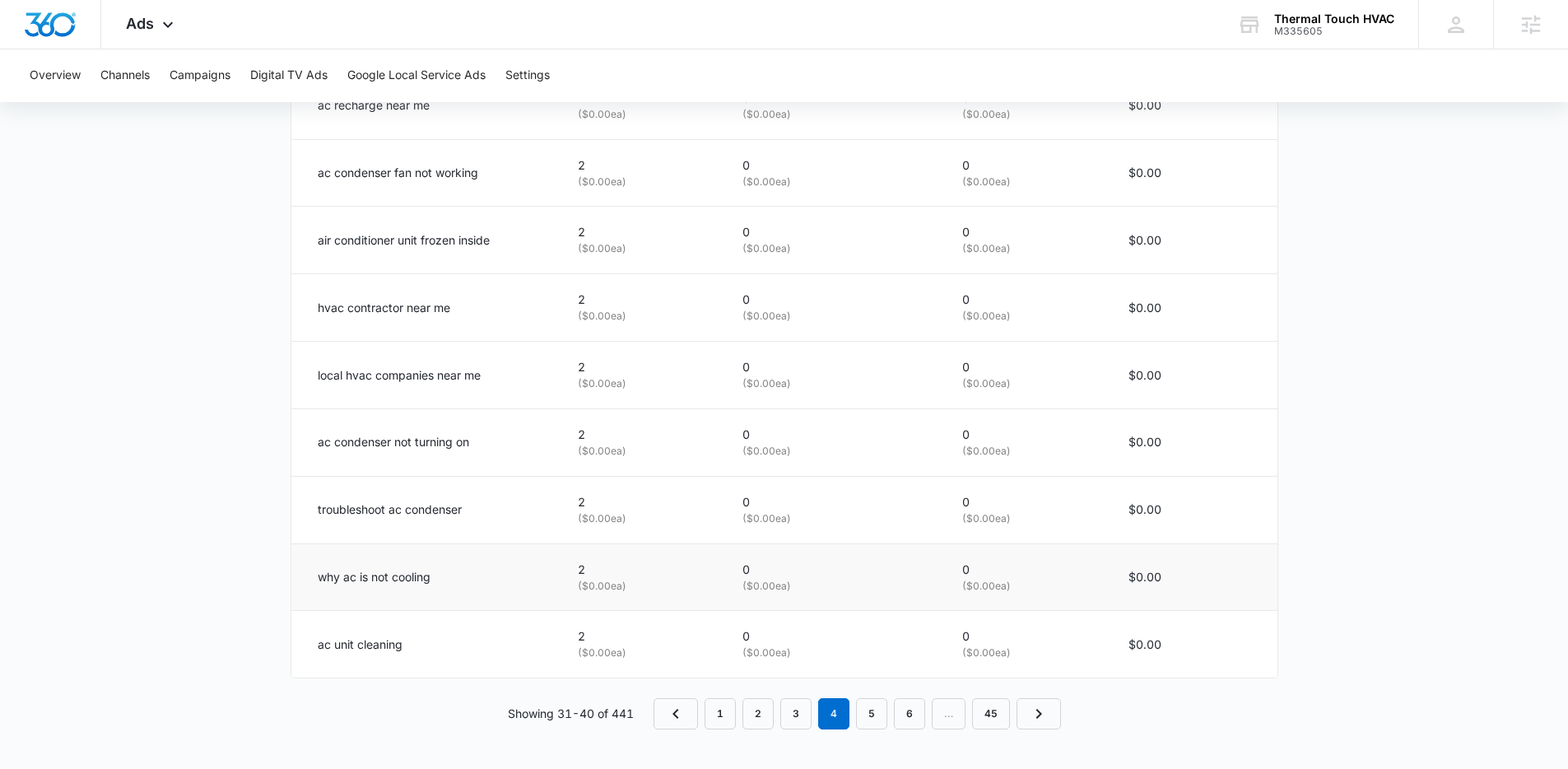
click at [645, 590] on p "( $0.00 ea)" at bounding box center [640, 587] width 125 height 16
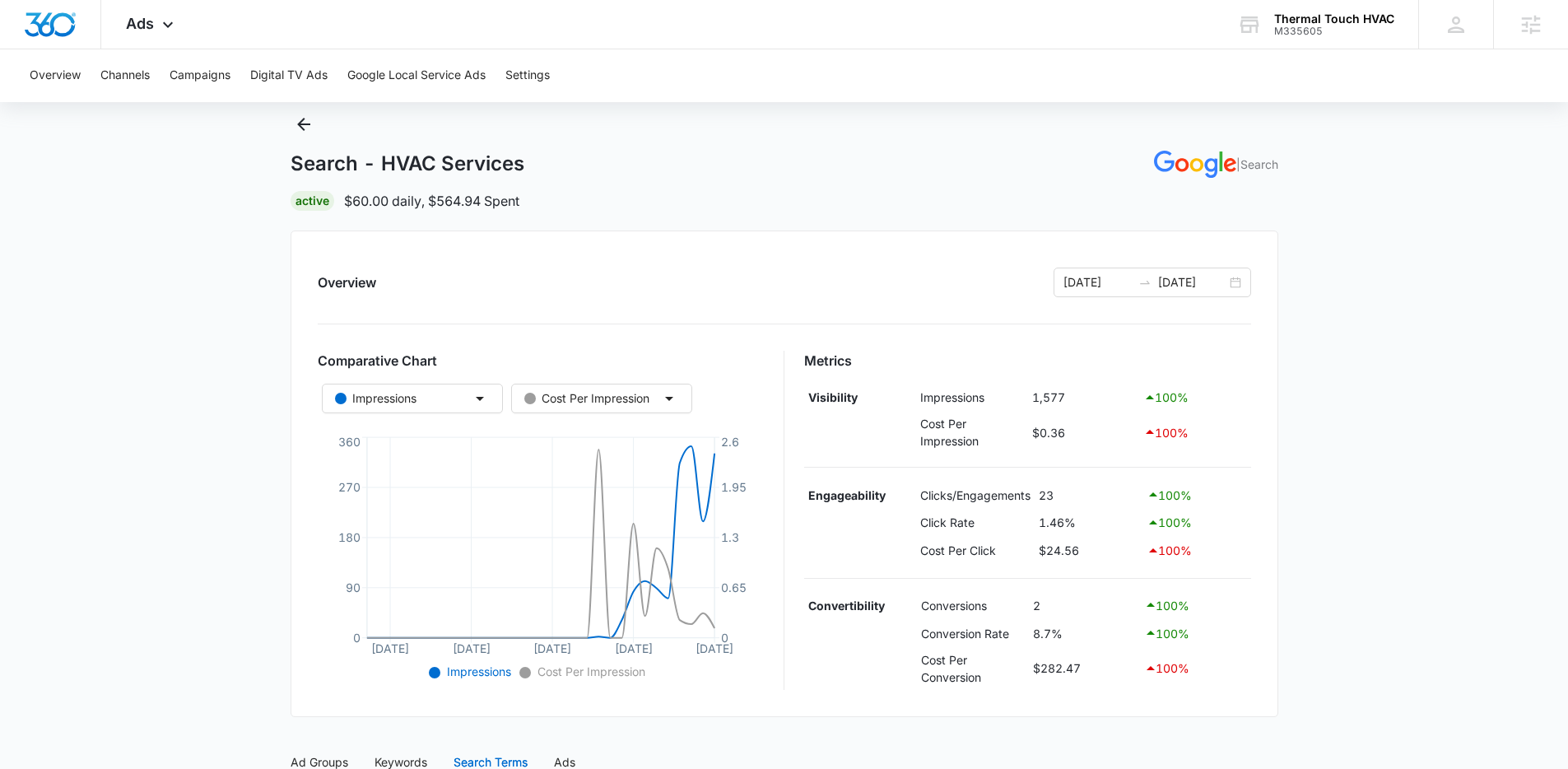
scroll to position [0, 0]
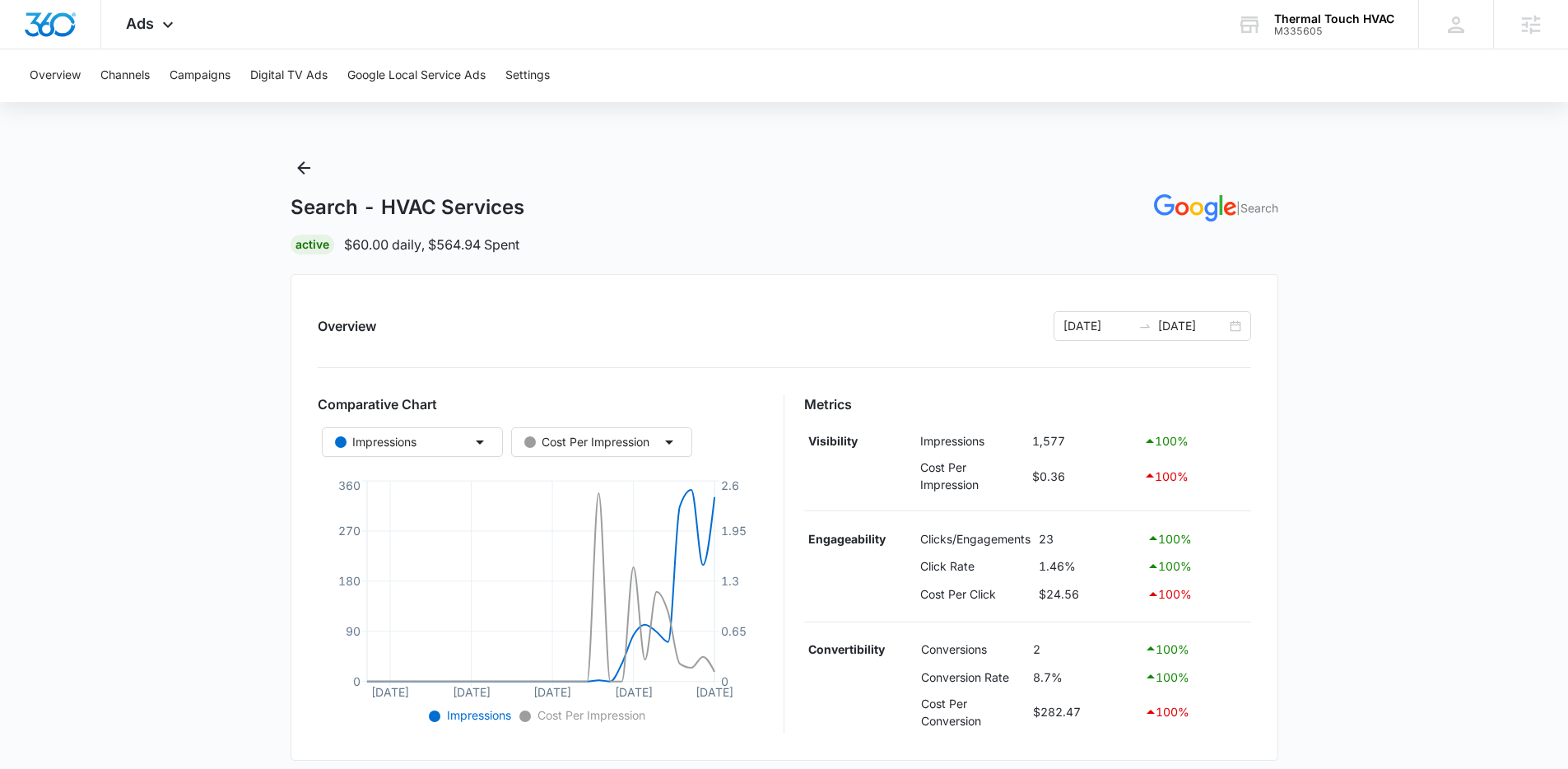
click at [309, 170] on icon "Back" at bounding box center [303, 168] width 20 height 20
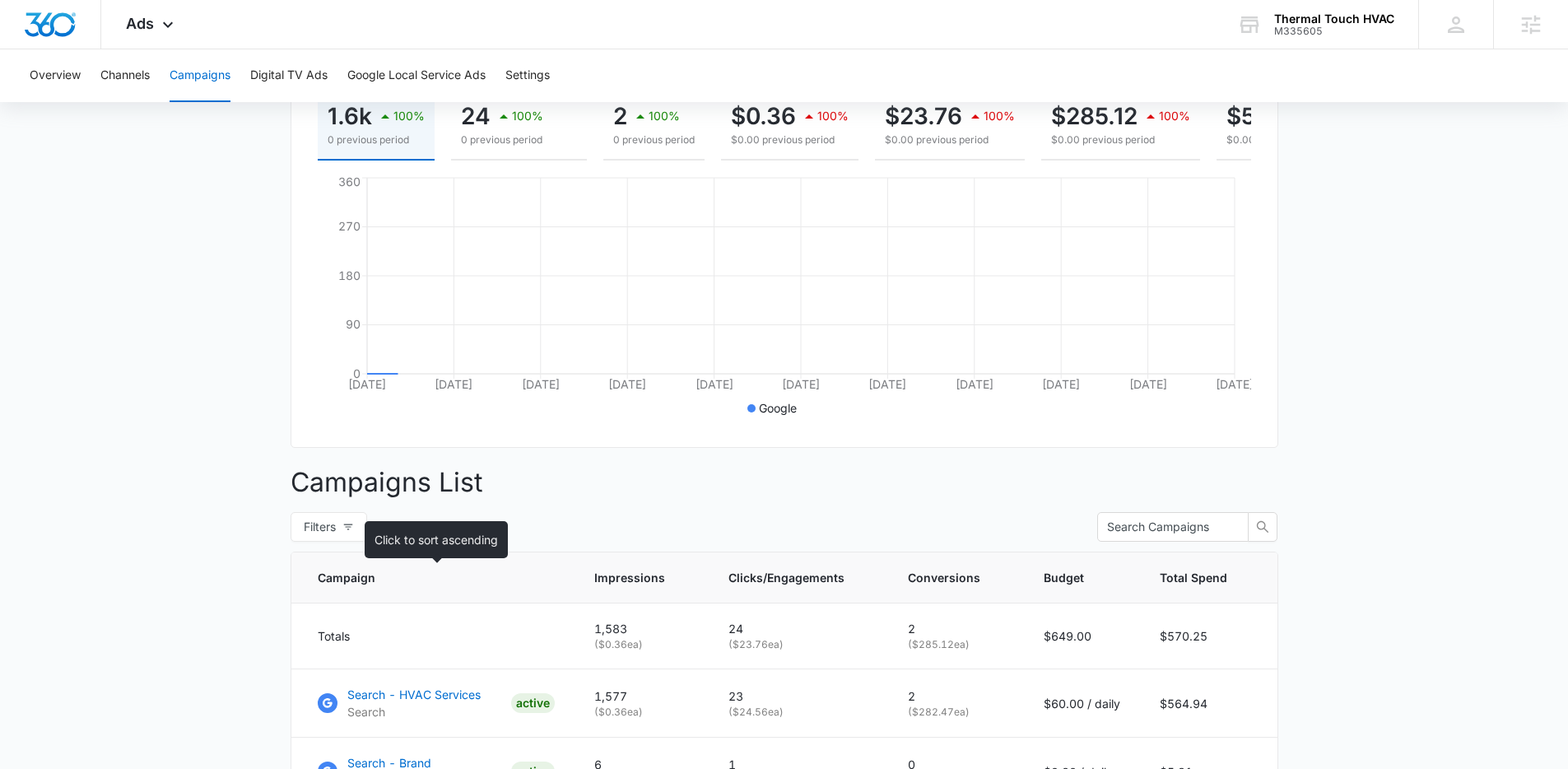
scroll to position [418, 0]
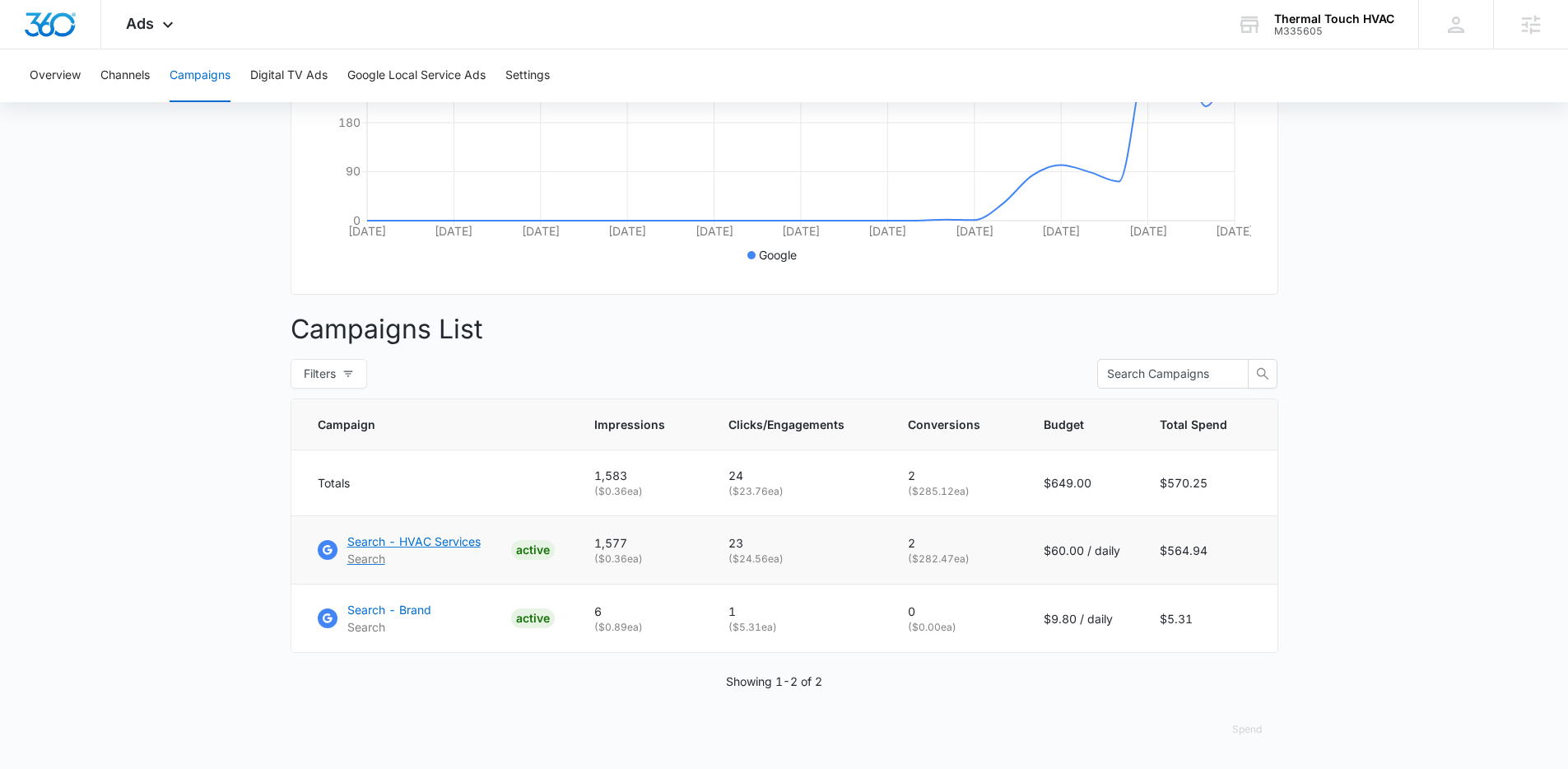
click at [414, 543] on p "Search - HVAC Services" at bounding box center [414, 542] width 134 height 17
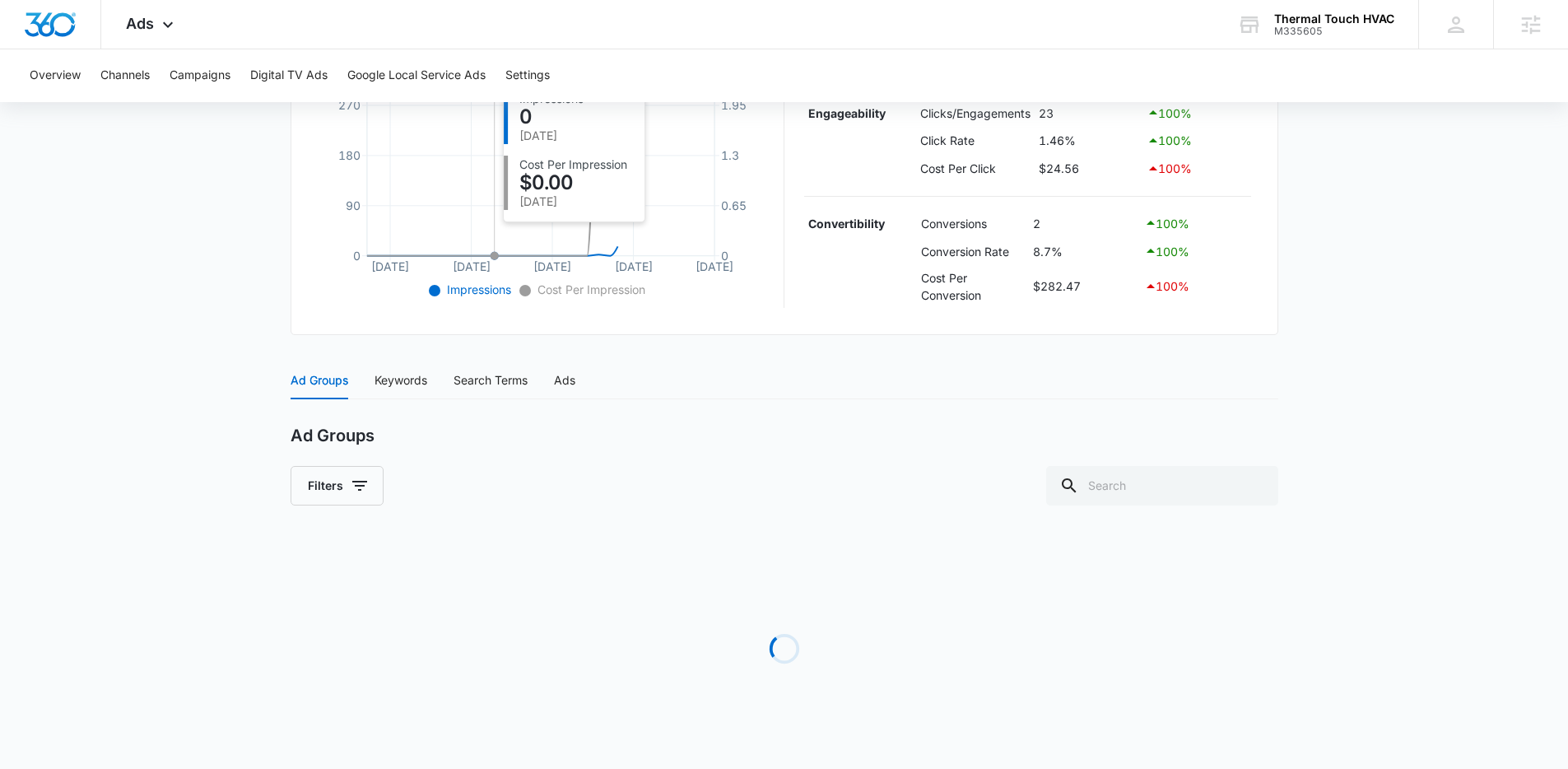
scroll to position [514, 0]
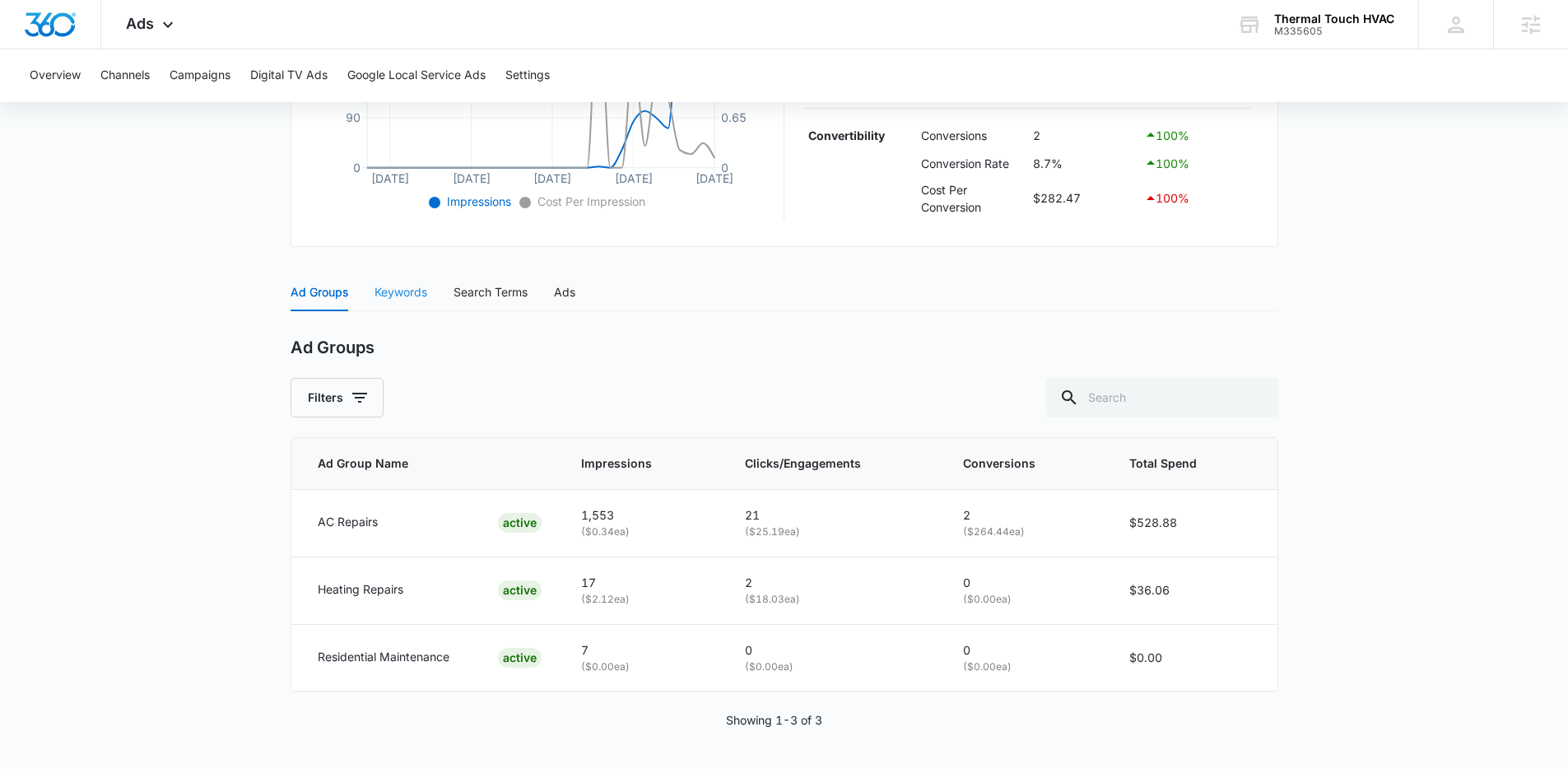
click at [408, 301] on div "Keywords" at bounding box center [401, 292] width 52 height 38
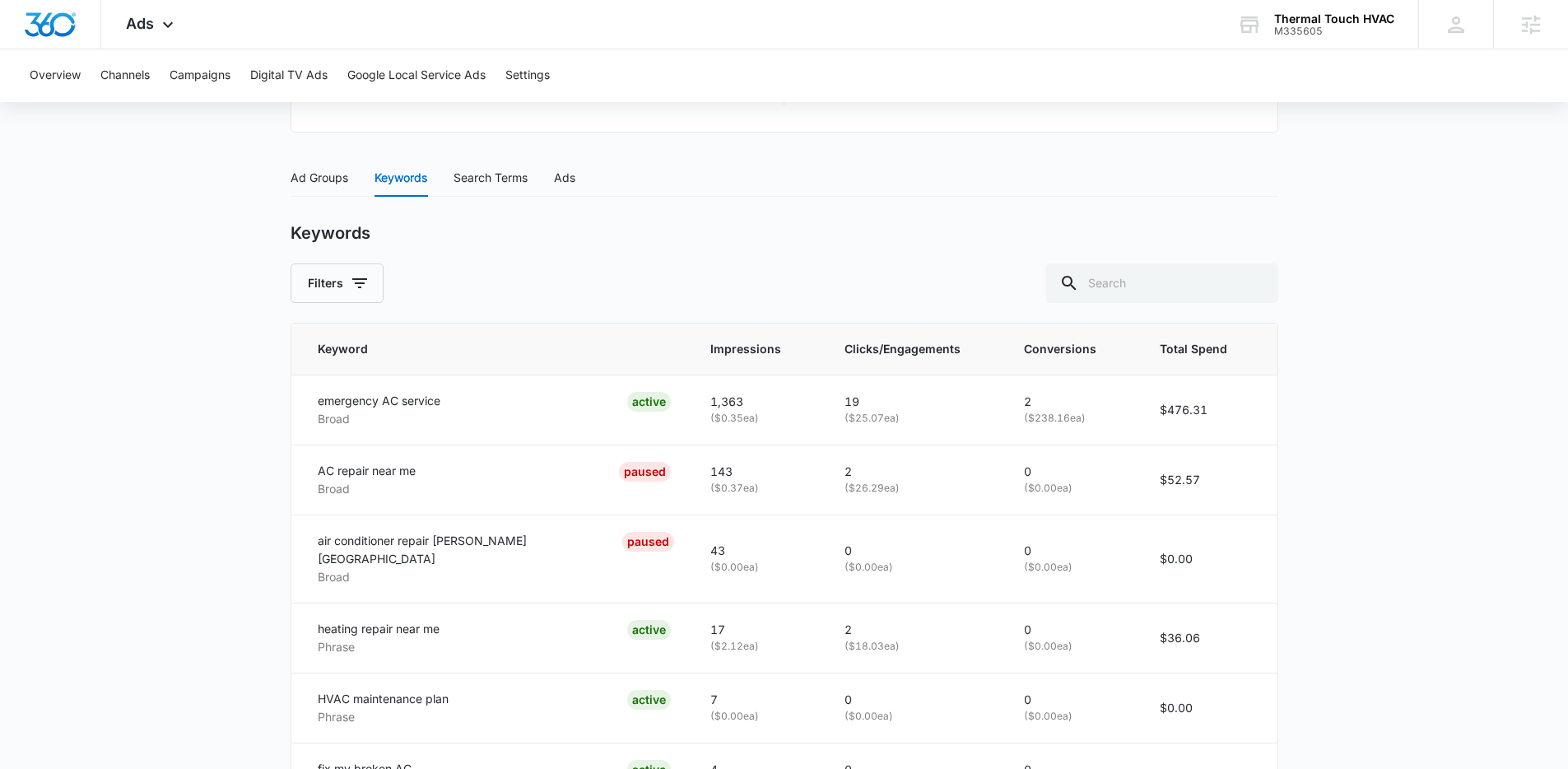
scroll to position [632, 0]
click at [294, 186] on div "Ad Groups" at bounding box center [320, 174] width 58 height 38
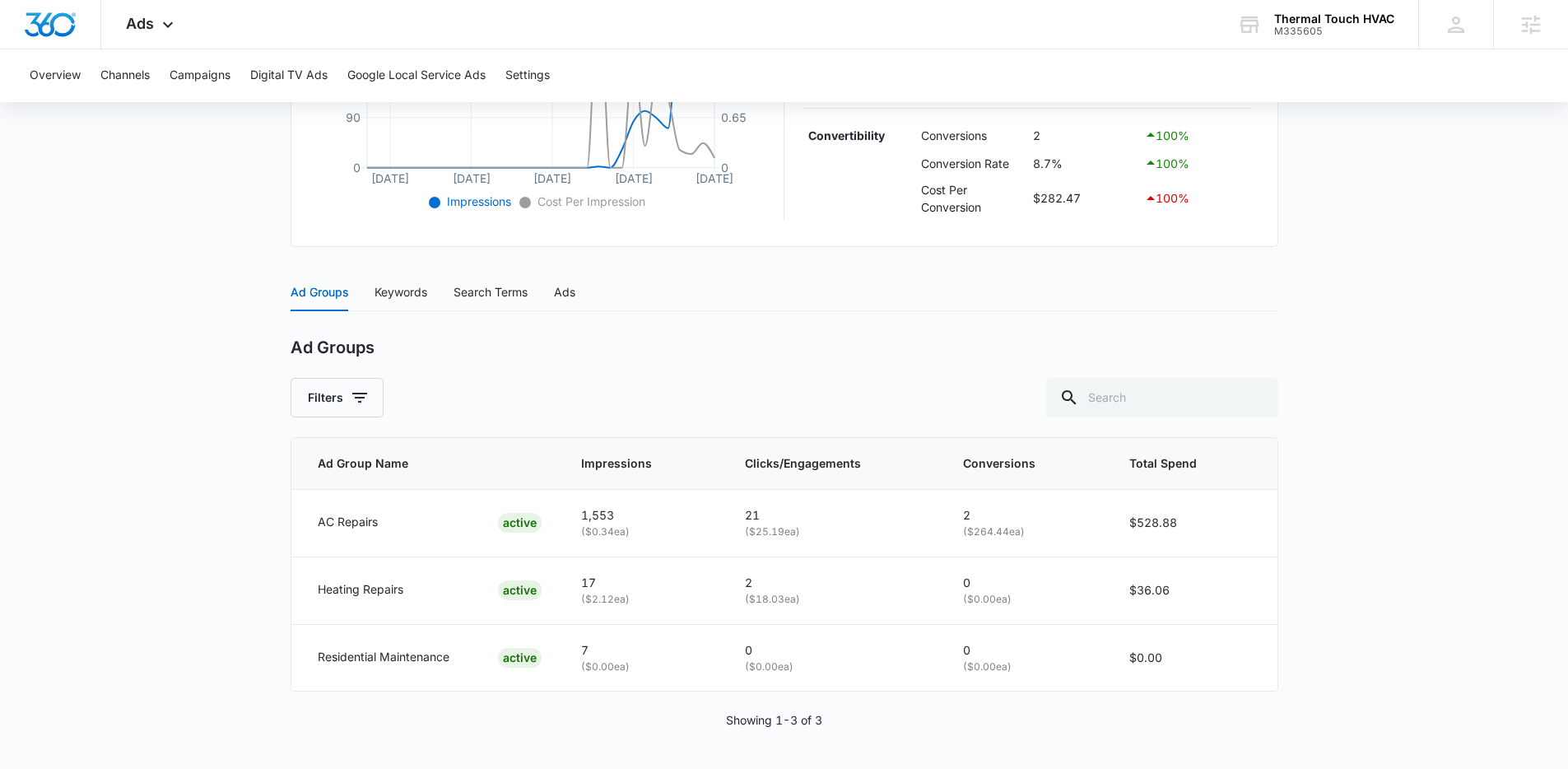
scroll to position [514, 0]
drag, startPoint x: 332, startPoint y: 648, endPoint x: 577, endPoint y: 702, distance: 250.9
click at [577, 702] on div "Ad Group Name Impressions Clicks/Engagements Conversions Total Spend AC Repairs…" at bounding box center [784, 584] width 988 height 294
click at [572, 700] on div "Ad Group Name Impressions Clicks/Engagements Conversions Total Spend AC Repairs…" at bounding box center [784, 584] width 988 height 294
drag, startPoint x: 450, startPoint y: 372, endPoint x: 207, endPoint y: 344, distance: 244.6
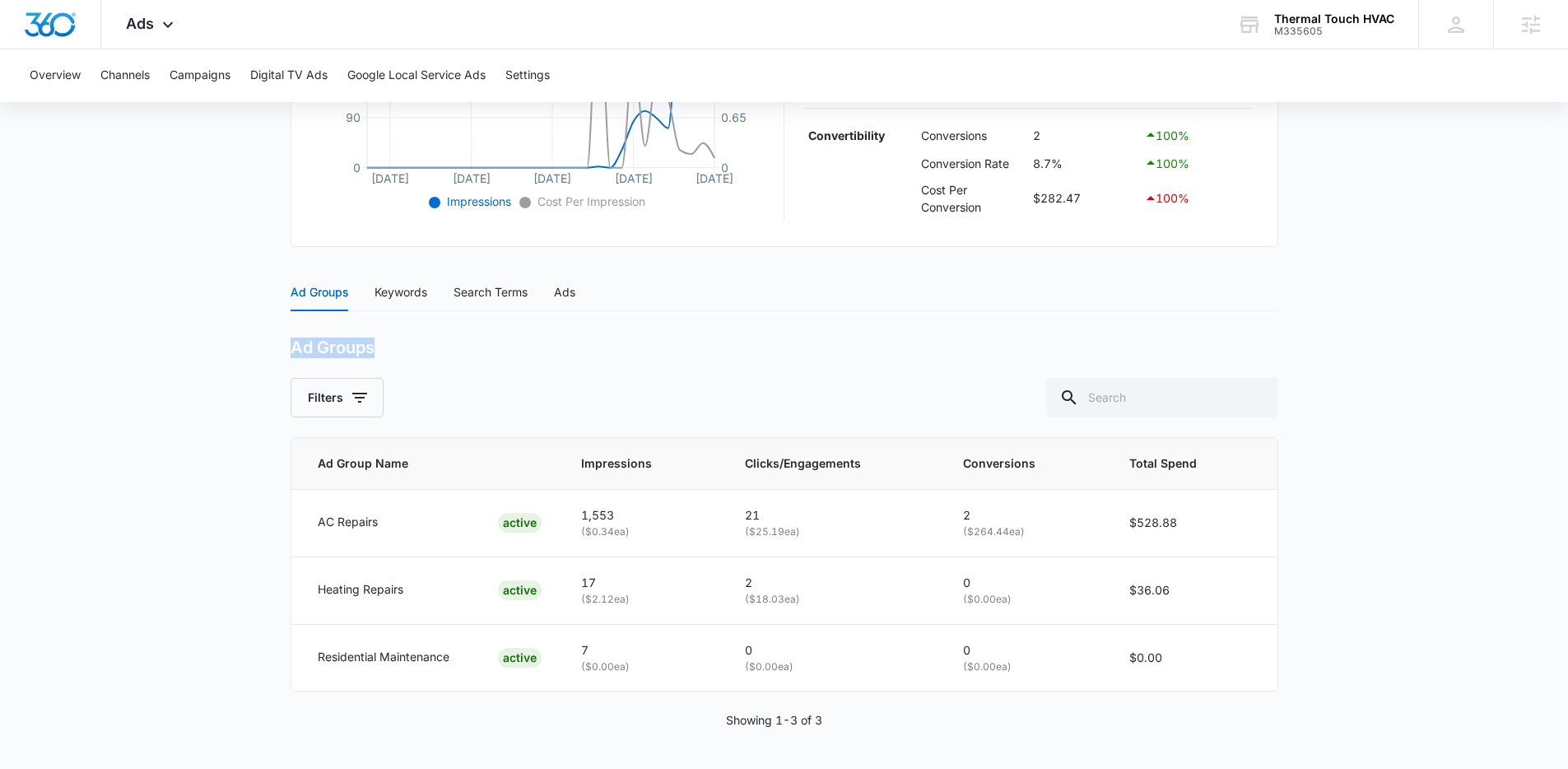
click at [207, 344] on main "Search - HVAC Services | Search Active $60.00 daily , $564.94 Spent Overview [D…" at bounding box center [784, 204] width 1568 height 1128
click at [206, 344] on main "Search - HVAC Services | Search Active $60.00 daily , $564.94 Spent Overview [D…" at bounding box center [784, 204] width 1568 height 1128
drag, startPoint x: 277, startPoint y: 270, endPoint x: 485, endPoint y: 371, distance: 231.2
click at [485, 371] on main "Search - HVAC Services | Search Active $60.00 daily , $564.94 Spent Overview [D…" at bounding box center [784, 204] width 1568 height 1128
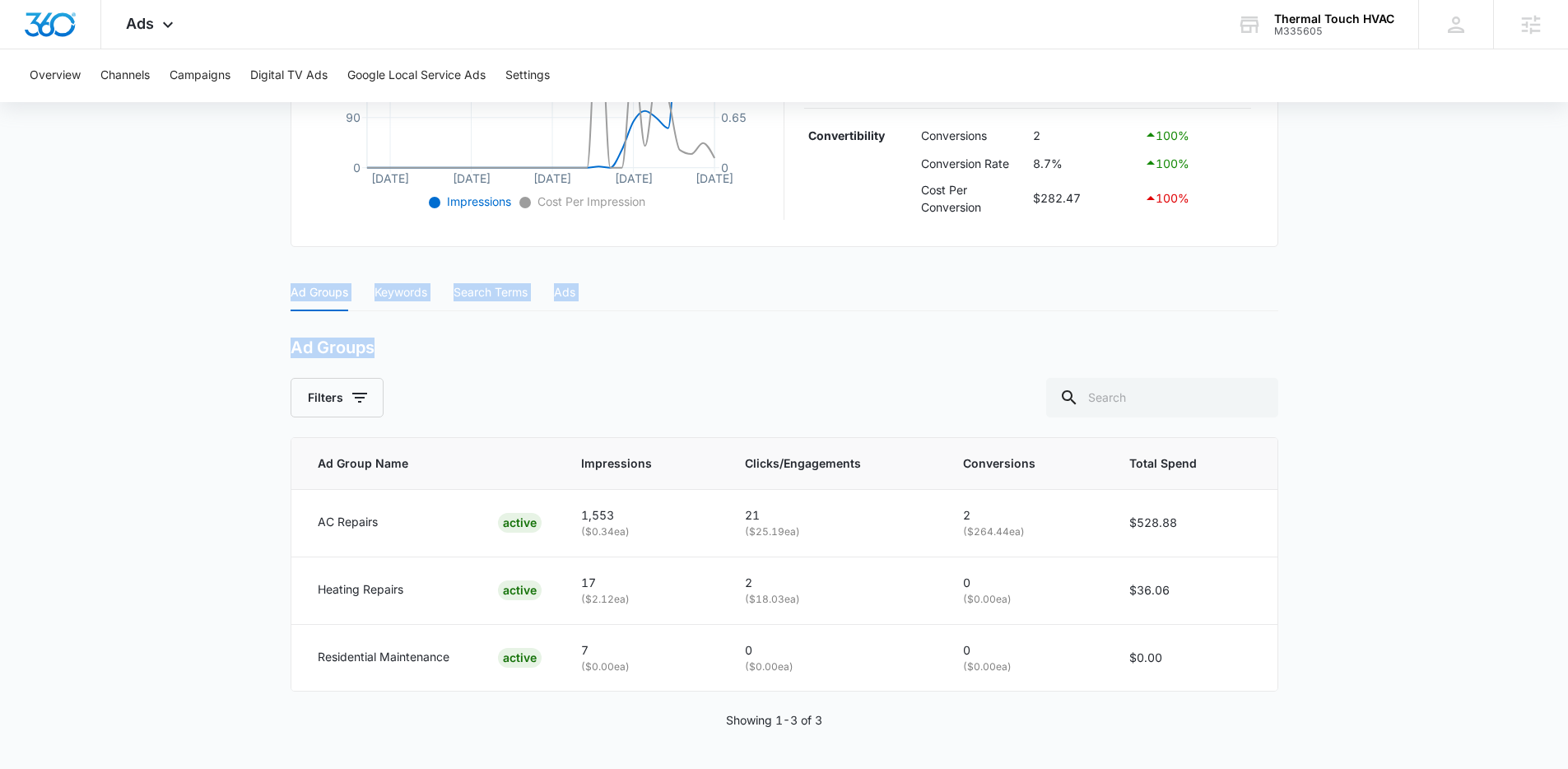
click at [485, 371] on div "Ad Groups Filters" at bounding box center [784, 377] width 988 height 80
click at [161, 338] on main "Search - HVAC Services | Search Active $60.00 daily , $564.94 Spent Overview [D…" at bounding box center [784, 204] width 1568 height 1128
click at [150, 27] on span "Ads" at bounding box center [140, 24] width 28 height 17
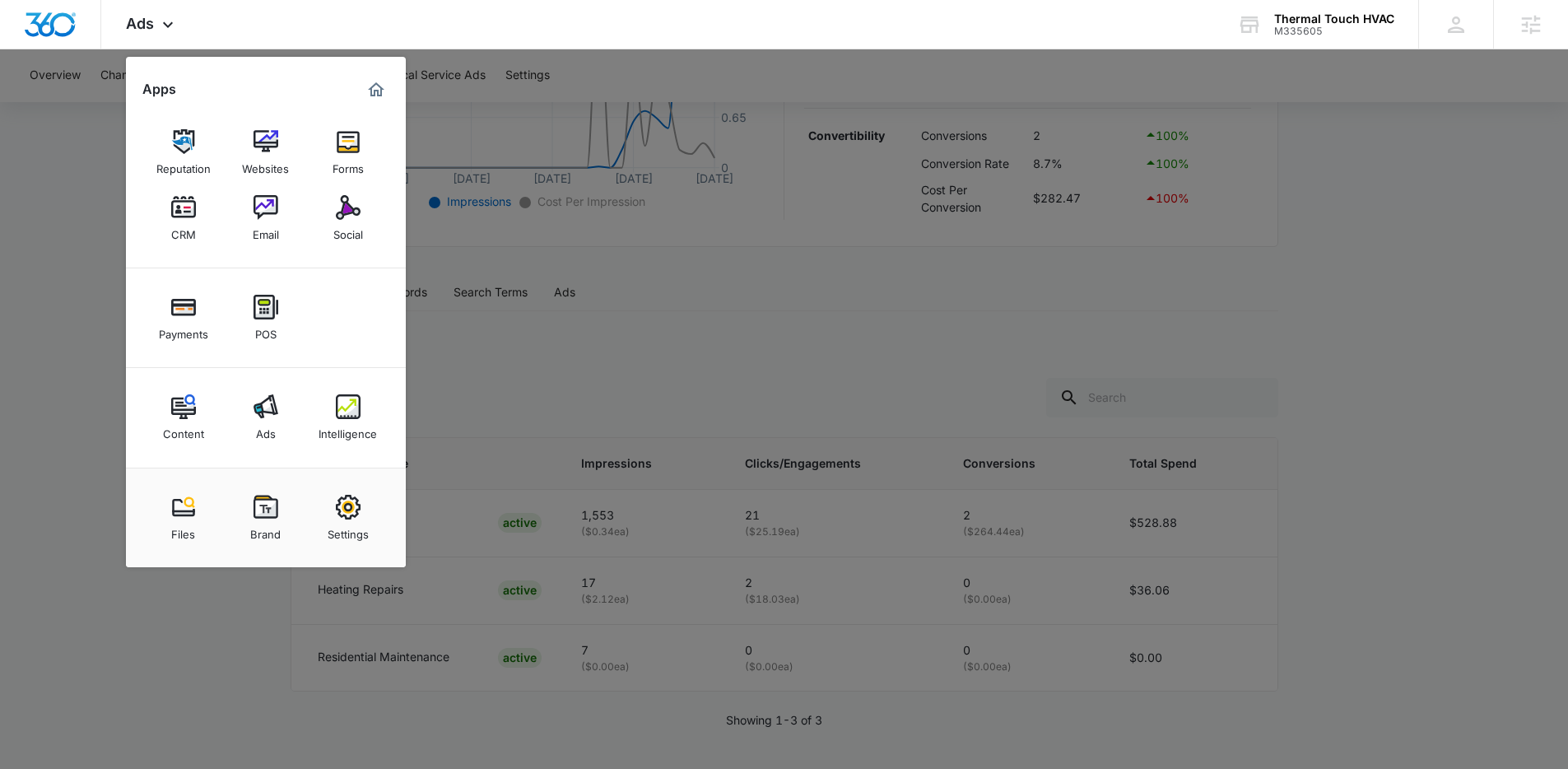
drag, startPoint x: 564, startPoint y: 90, endPoint x: 480, endPoint y: 60, distance: 89.2
click at [563, 90] on div at bounding box center [784, 384] width 1568 height 769
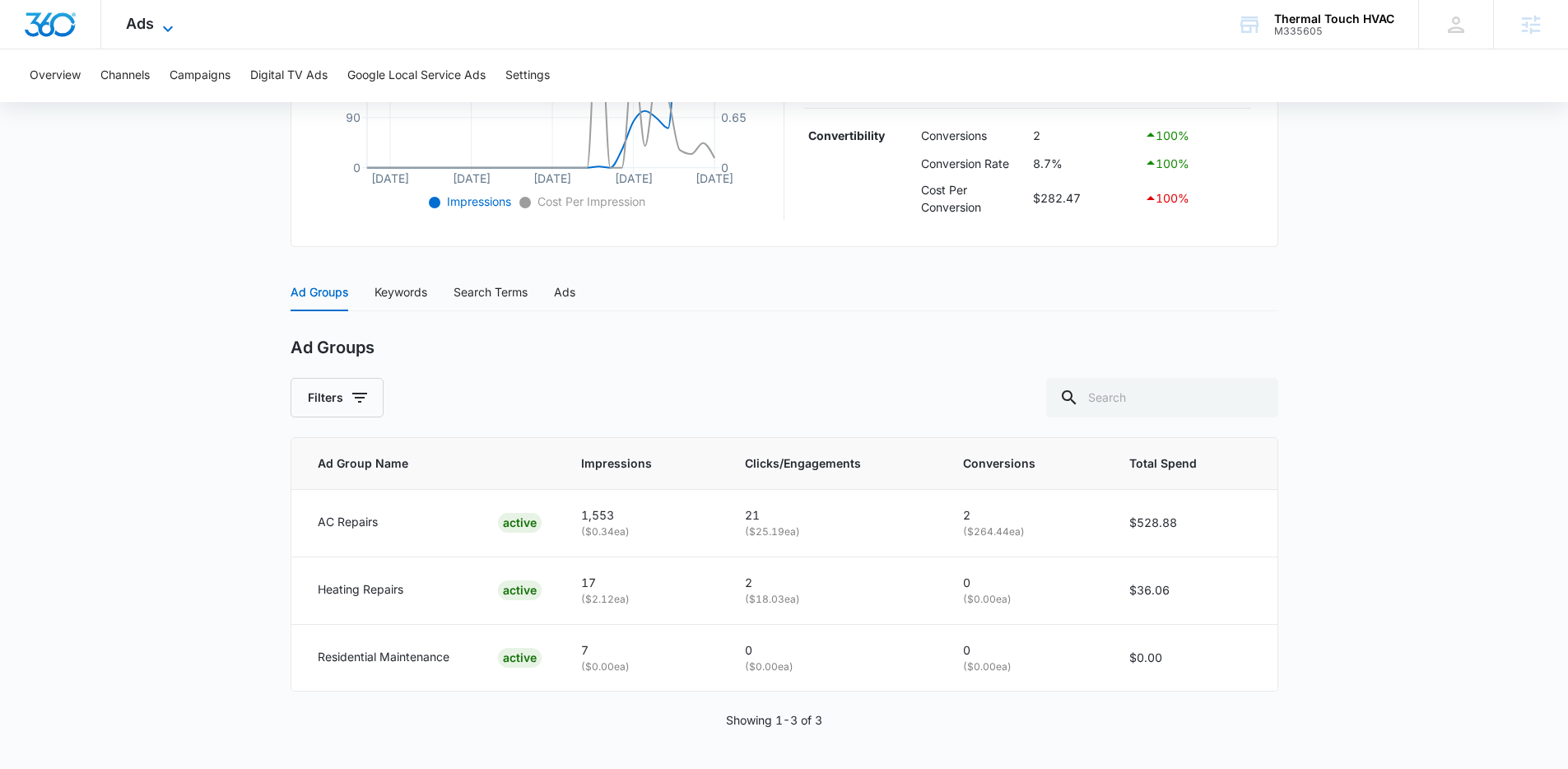
click at [163, 29] on icon at bounding box center [168, 29] width 20 height 20
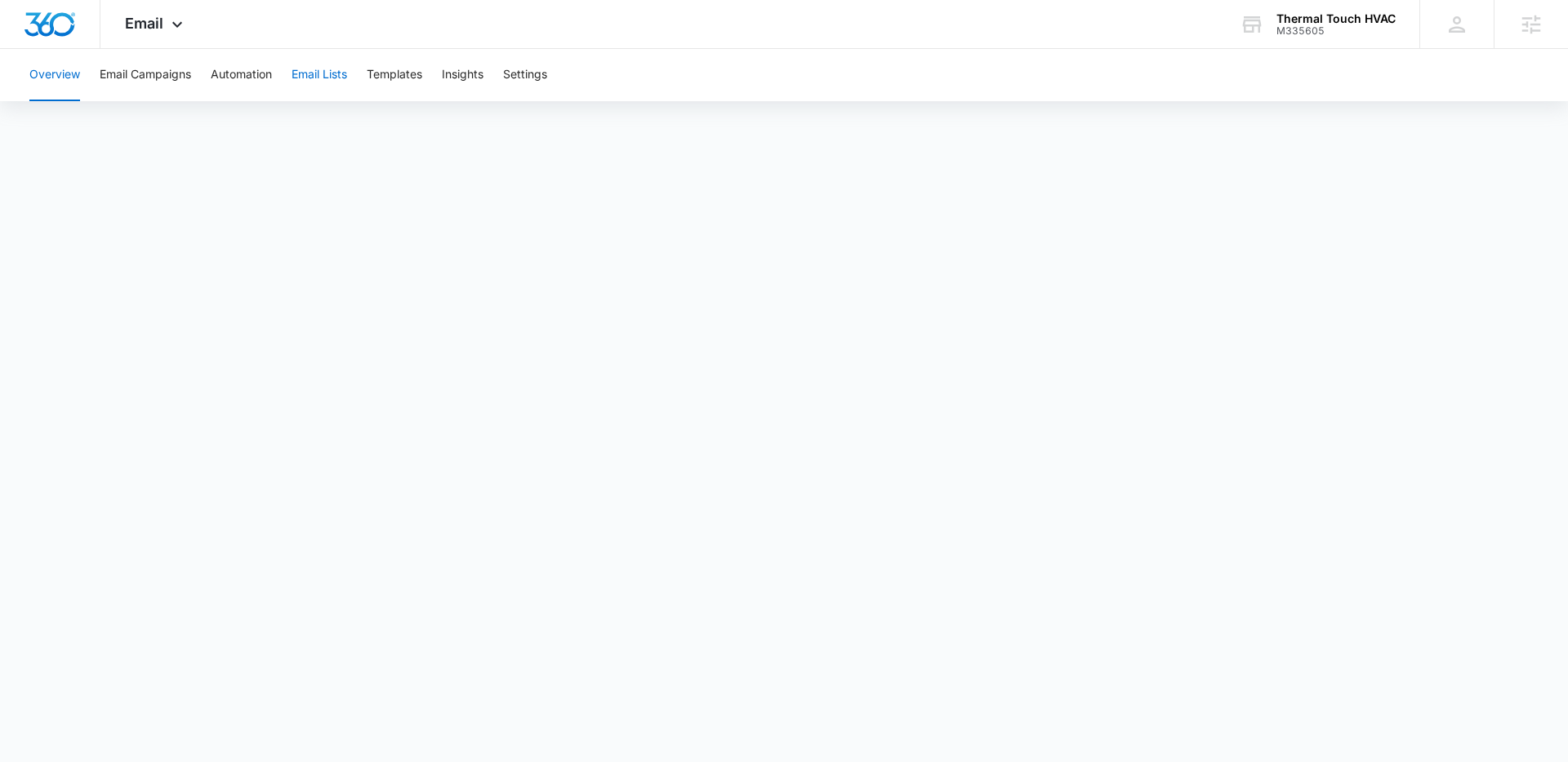
click at [328, 77] on button "Email Lists" at bounding box center [319, 75] width 55 height 52
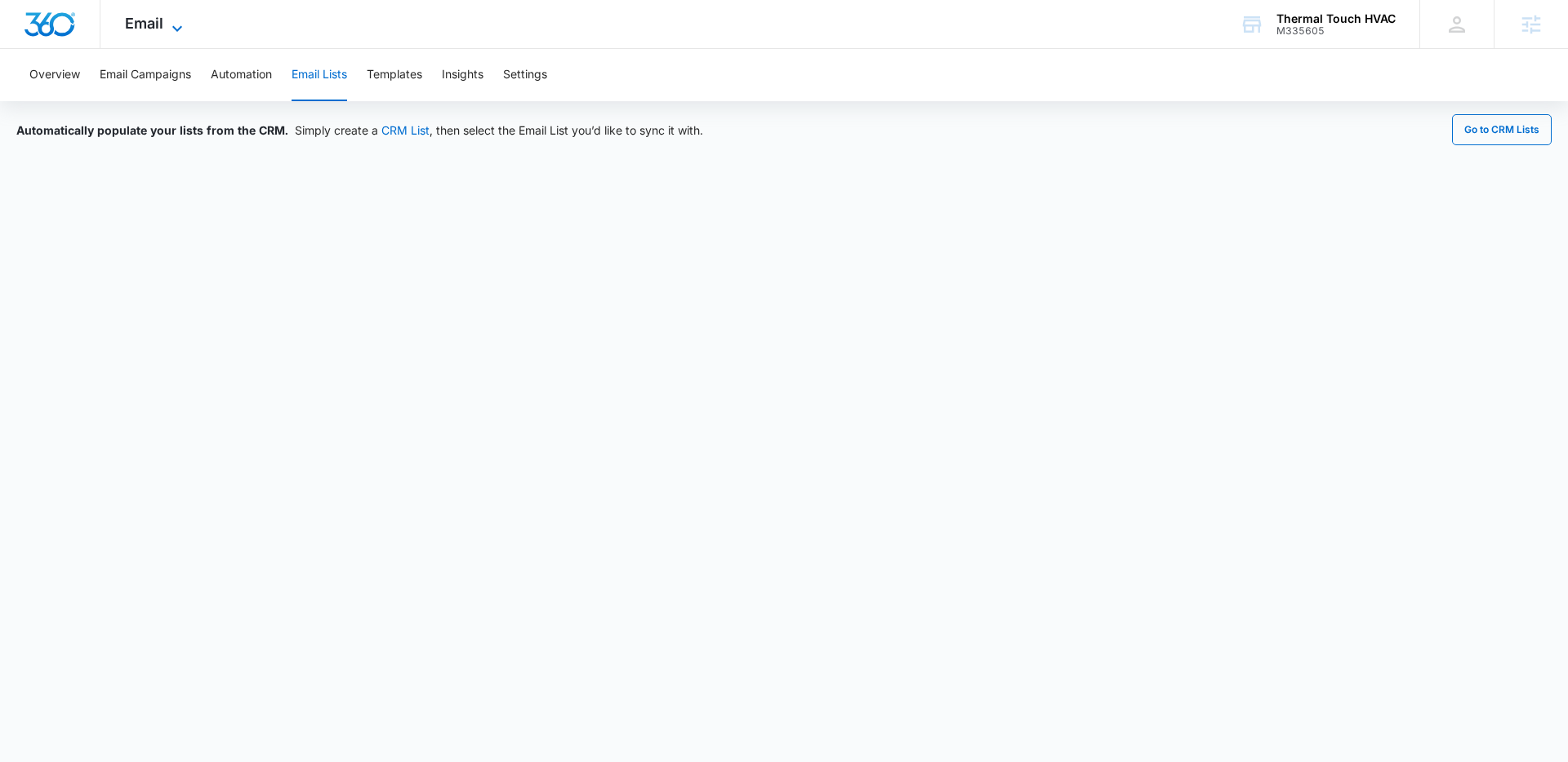
click at [140, 22] on span "Email" at bounding box center [144, 23] width 38 height 17
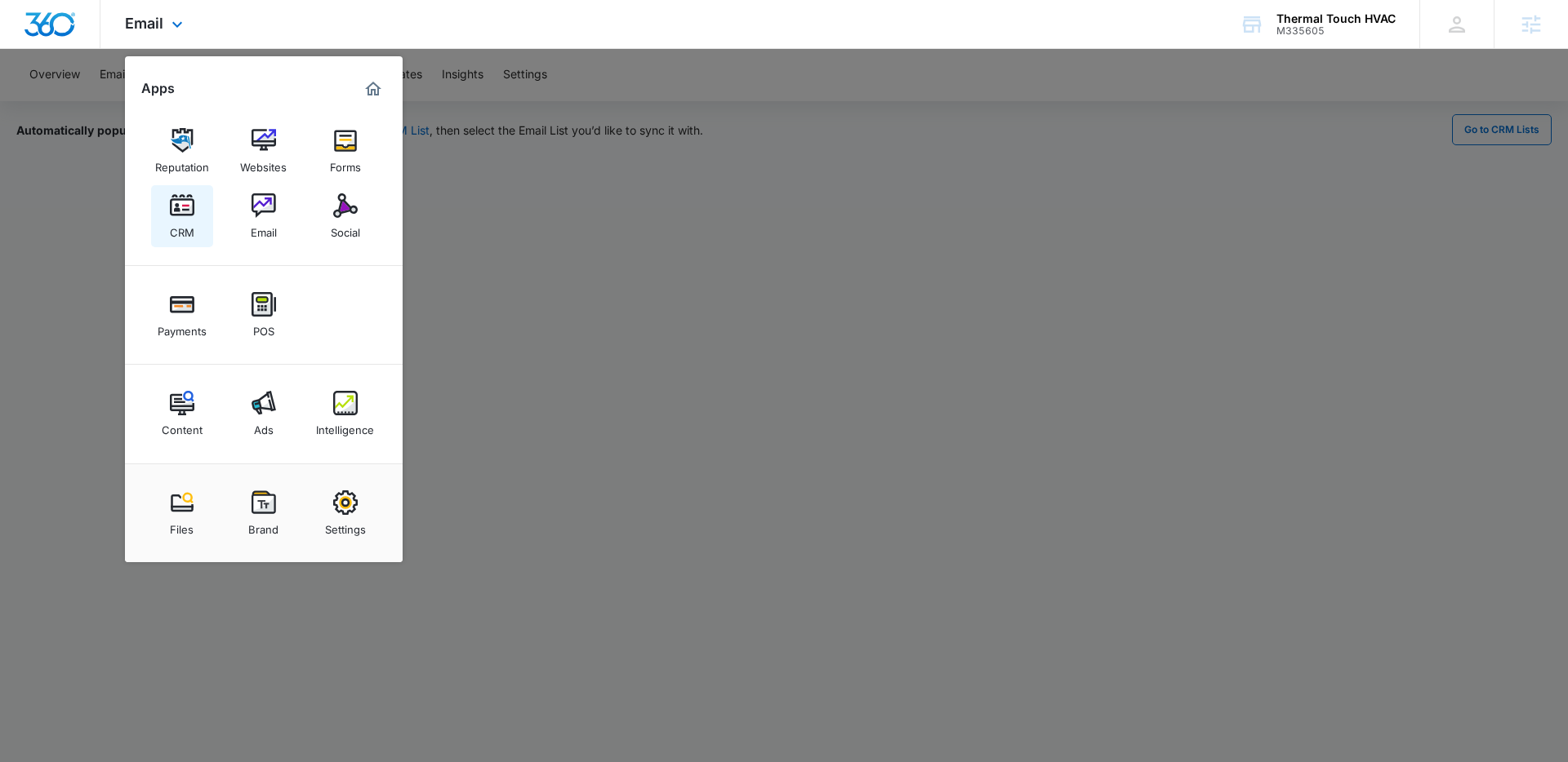
click at [164, 206] on link "CRM" at bounding box center [182, 216] width 62 height 62
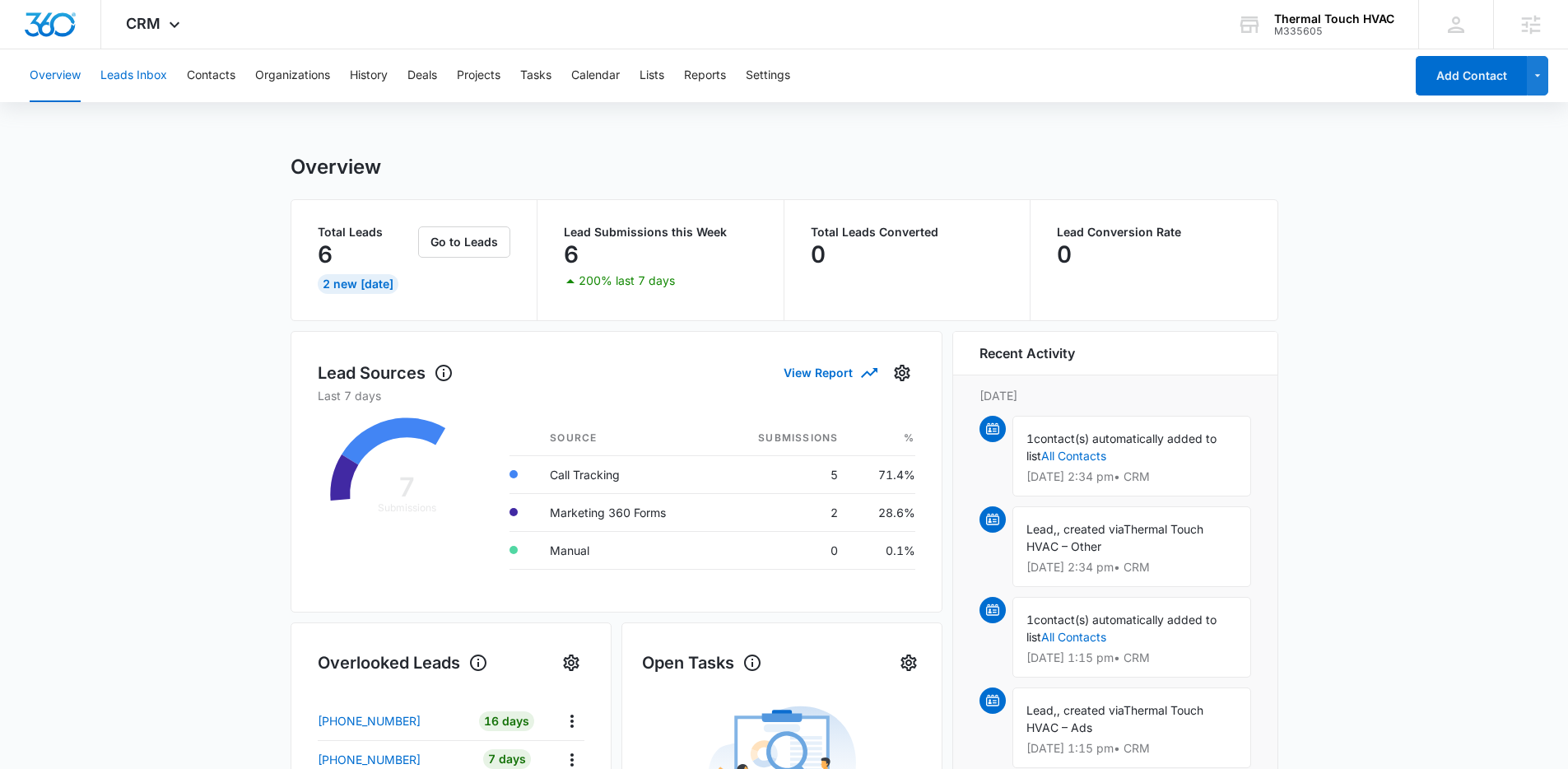
click at [120, 77] on button "Leads Inbox" at bounding box center [134, 76] width 66 height 52
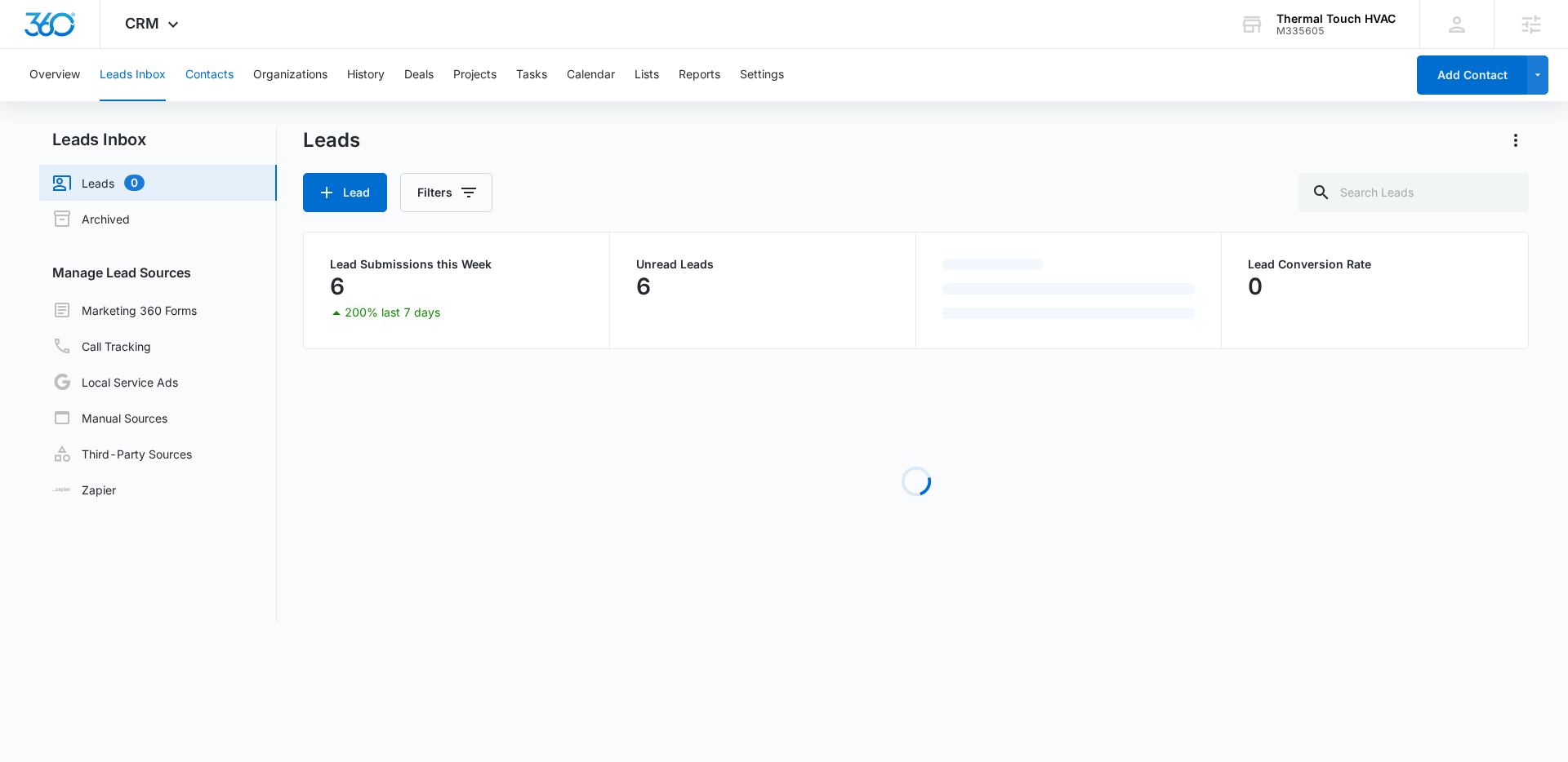
click at [220, 68] on button "Contacts" at bounding box center [210, 75] width 49 height 52
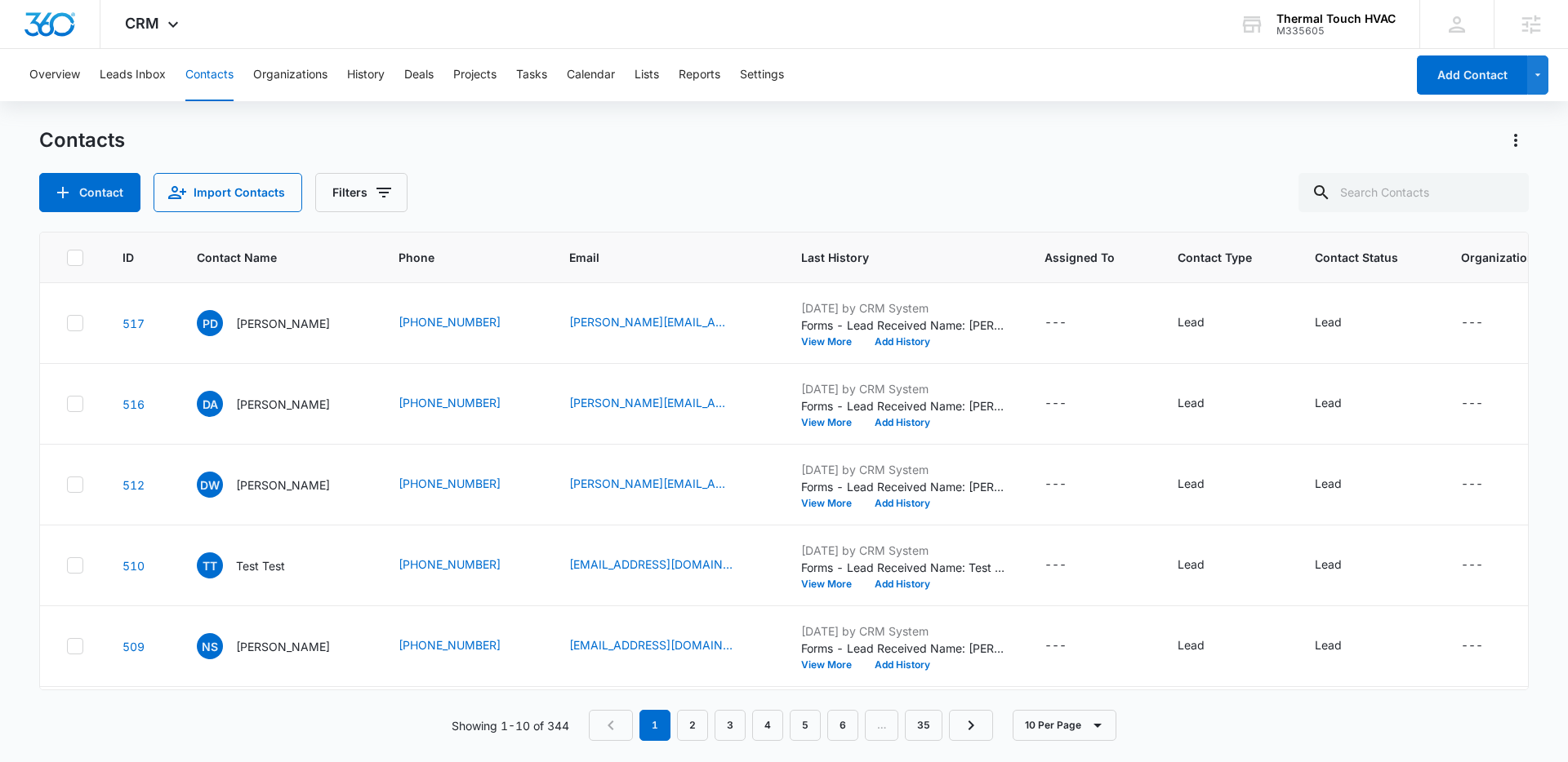
click at [640, 188] on div "Contact Import Contacts Filters" at bounding box center [783, 192] width 1489 height 39
drag, startPoint x: 575, startPoint y: 728, endPoint x: 545, endPoint y: 728, distance: 30.0
click at [545, 728] on div "Showing 1-10 of 344 1 2 3 4 5 6 … 35 10 Per Page" at bounding box center [783, 726] width 1489 height 31
click at [545, 728] on p "Showing 1-10 of 344" at bounding box center [510, 726] width 118 height 17
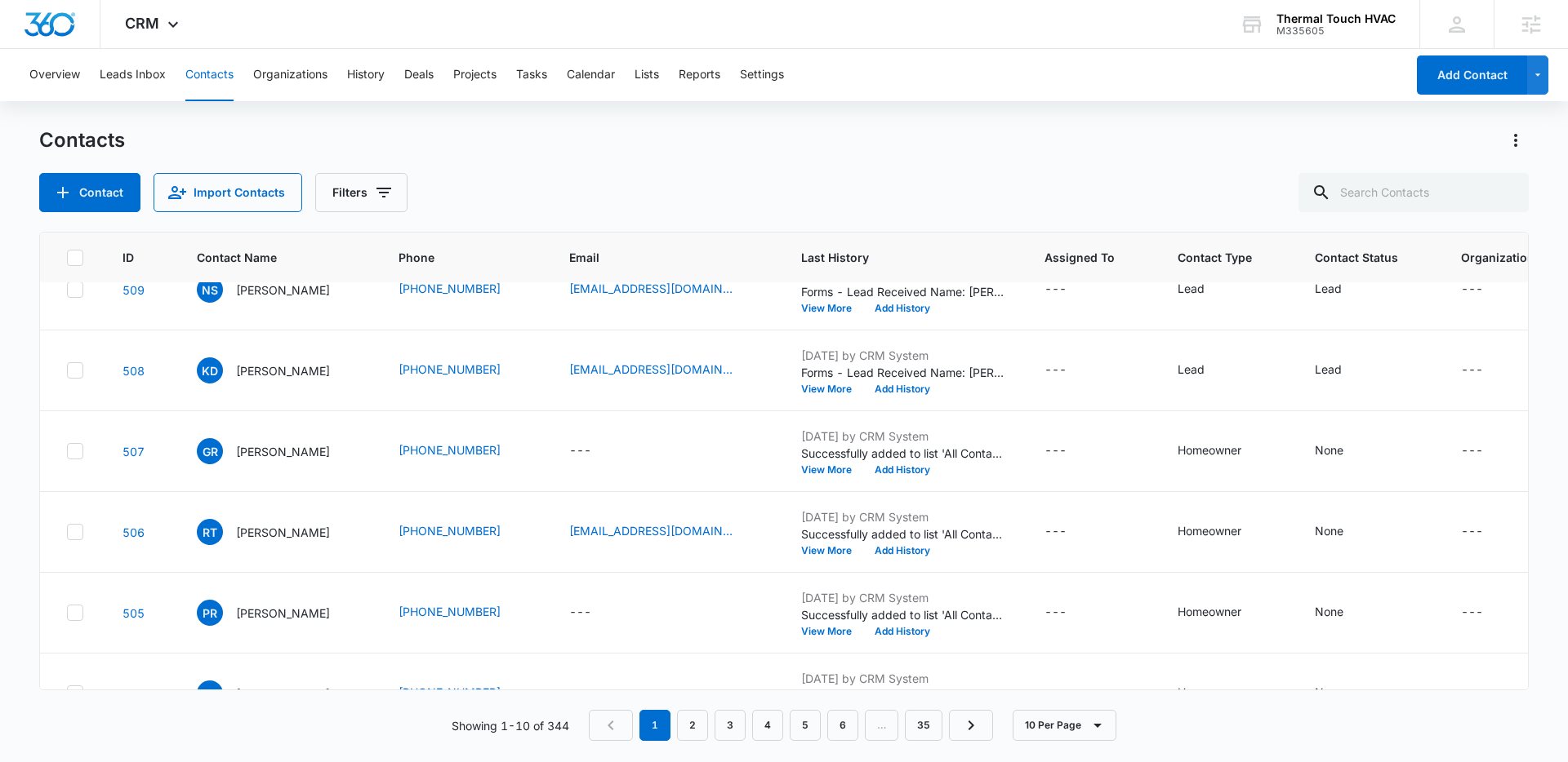
scroll to position [434, 0]
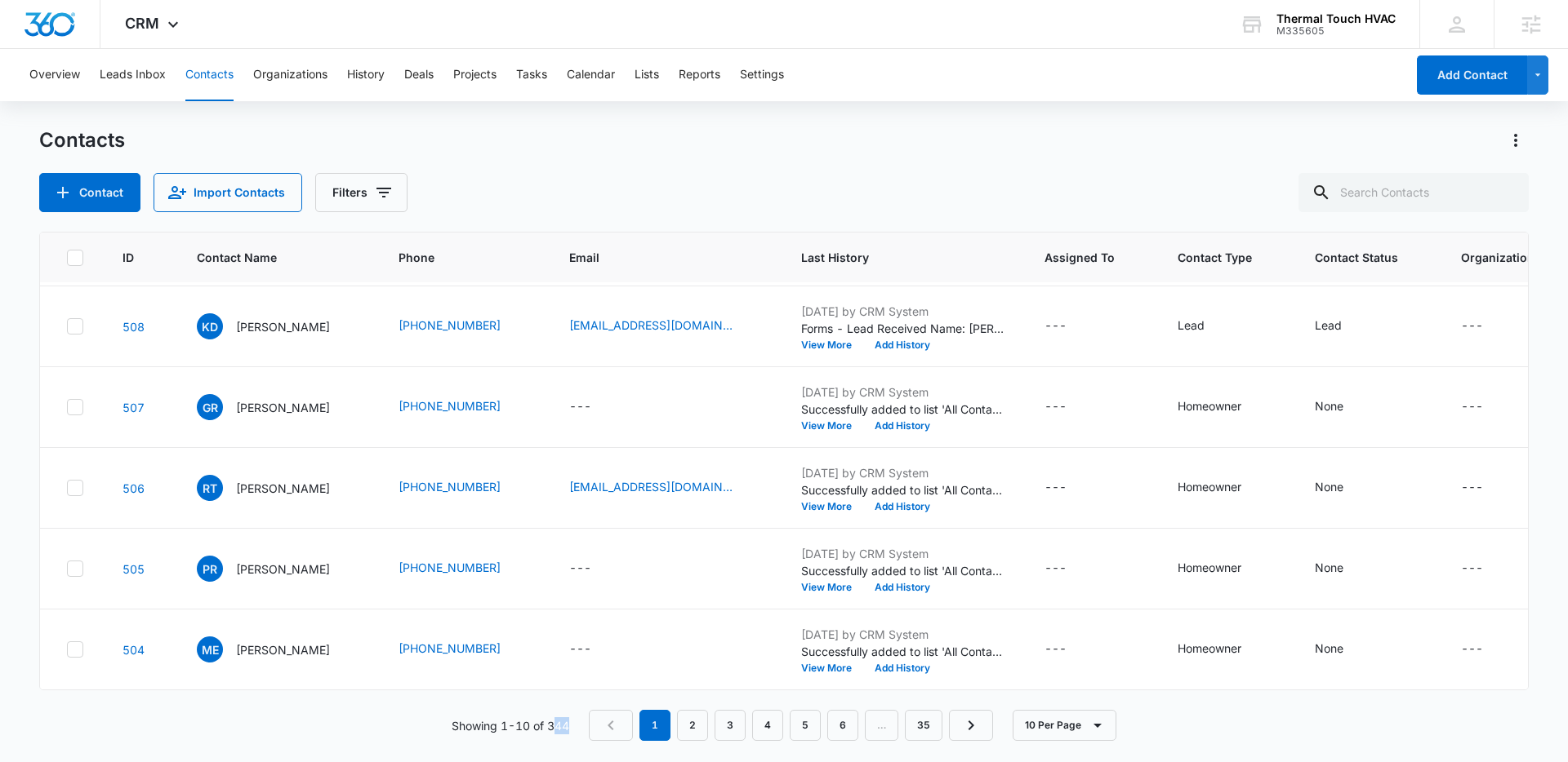
drag, startPoint x: 556, startPoint y: 729, endPoint x: 573, endPoint y: 733, distance: 17.5
click at [573, 733] on div "Showing 1-10 of 344 1 2 3 4 5 6 … 35 10 Per Page" at bounding box center [783, 726] width 1489 height 31
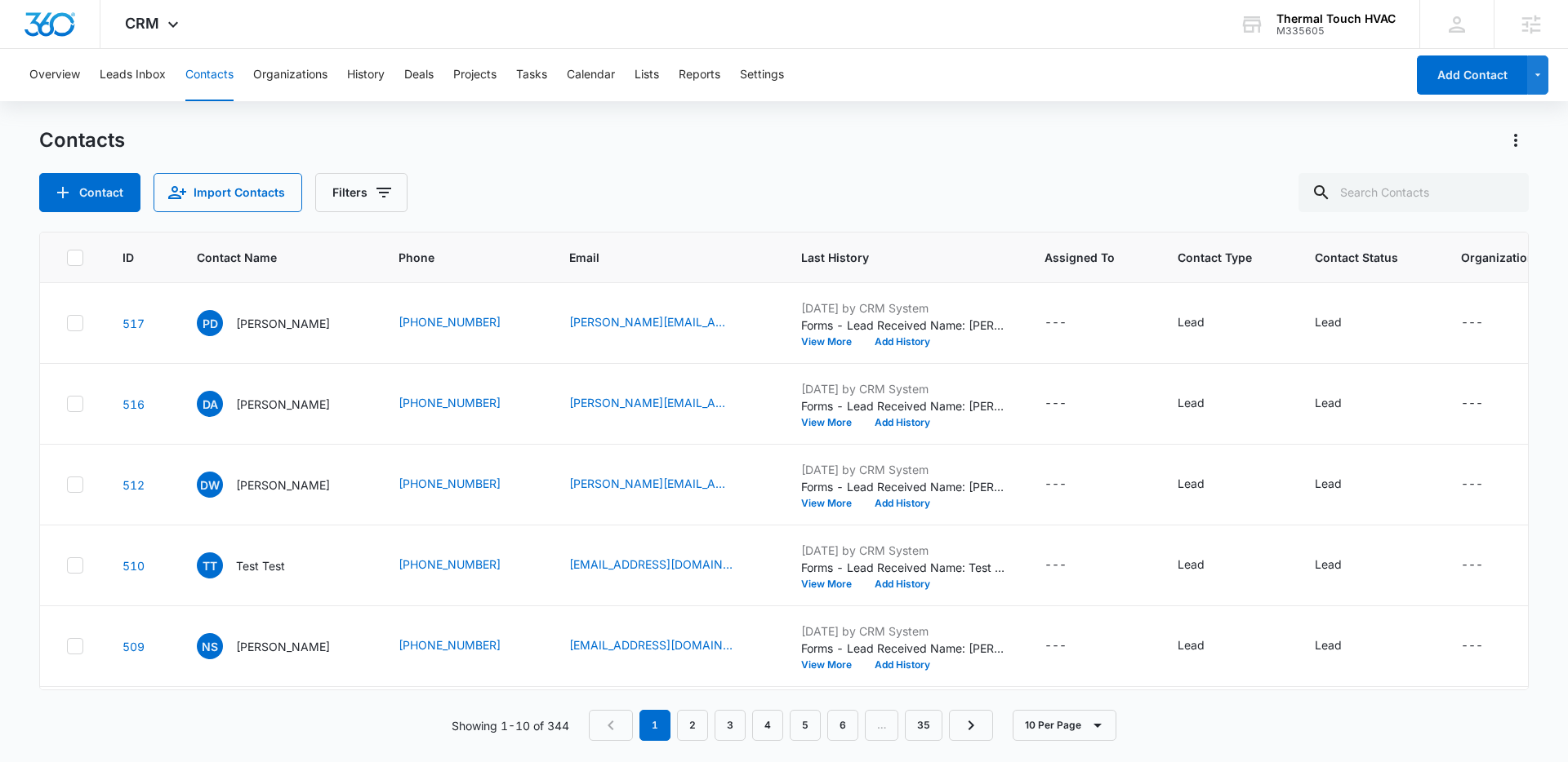
click at [532, 216] on div "Contacts Contact Import Contacts Filters ID Contact Name Phone Email Last Histo…" at bounding box center [783, 443] width 1489 height 633
click at [585, 106] on div "Overview Leads Inbox Contacts Organizations History Deals Projects Tasks Calend…" at bounding box center [784, 405] width 1568 height 712
click at [581, 108] on div "Overview Leads Inbox Contacts Organizations History Deals Projects Tasks Calend…" at bounding box center [784, 405] width 1568 height 712
click at [394, 30] on div "CRM Apps Reputation Websites Forms CRM Email Social Payments POS Content Ads In…" at bounding box center [784, 24] width 1568 height 49
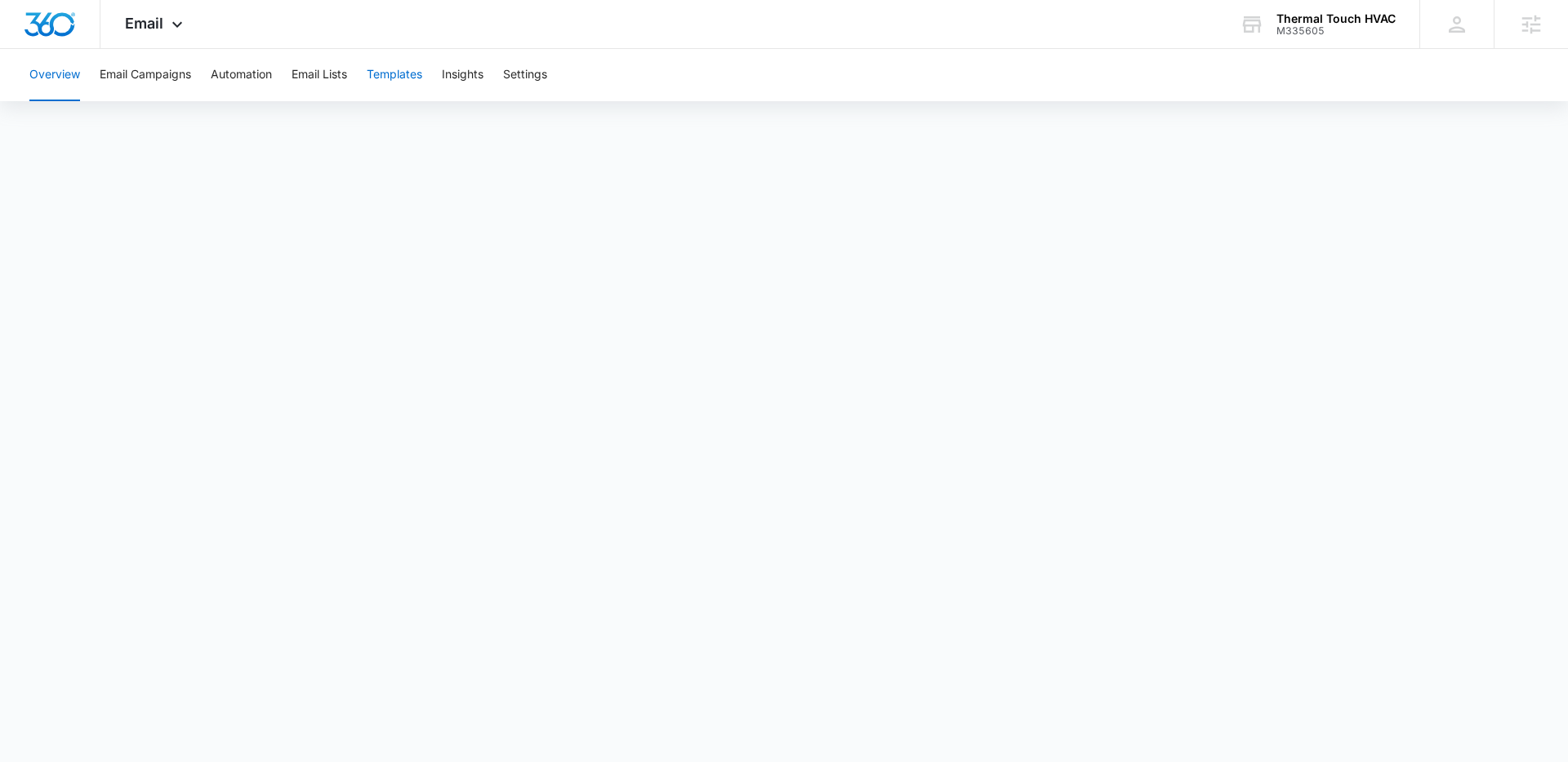
click at [394, 70] on button "Templates" at bounding box center [394, 75] width 55 height 52
click at [164, 36] on div "Email Apps Reputation Websites Forms CRM Email Social Payments POS Content Ads …" at bounding box center [156, 24] width 111 height 48
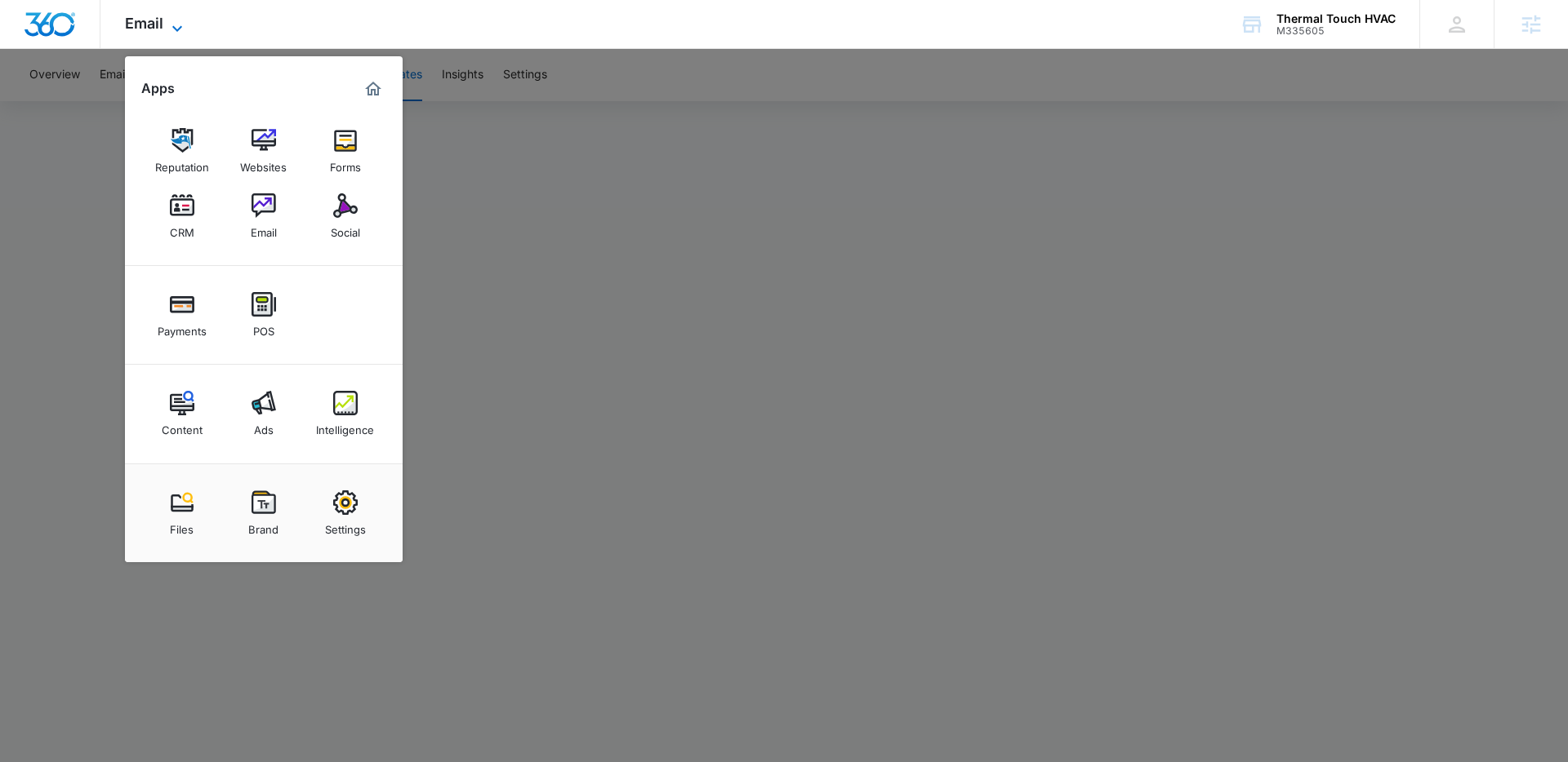
click at [167, 33] on icon at bounding box center [177, 29] width 20 height 20
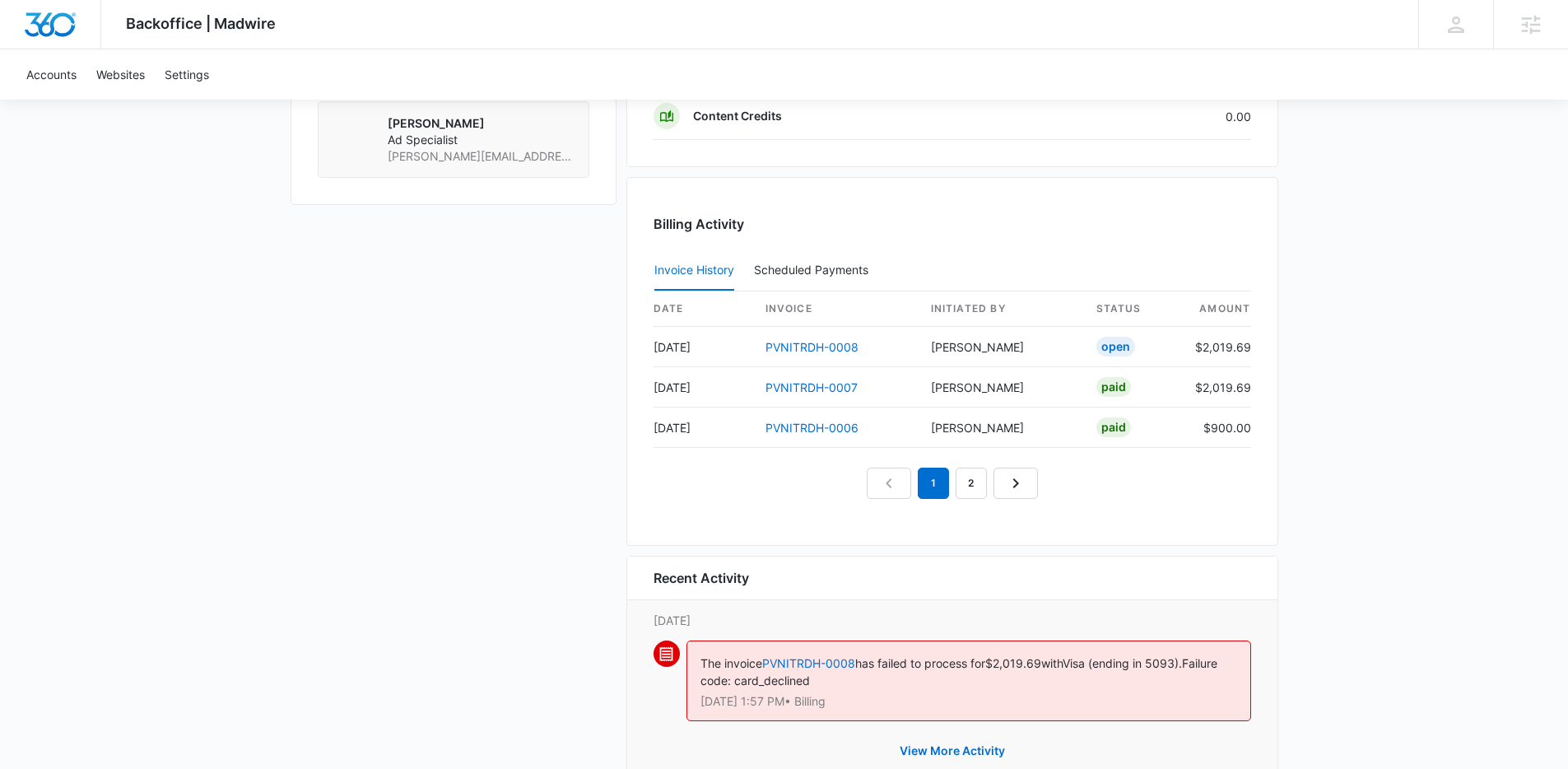
scroll to position [1570, 0]
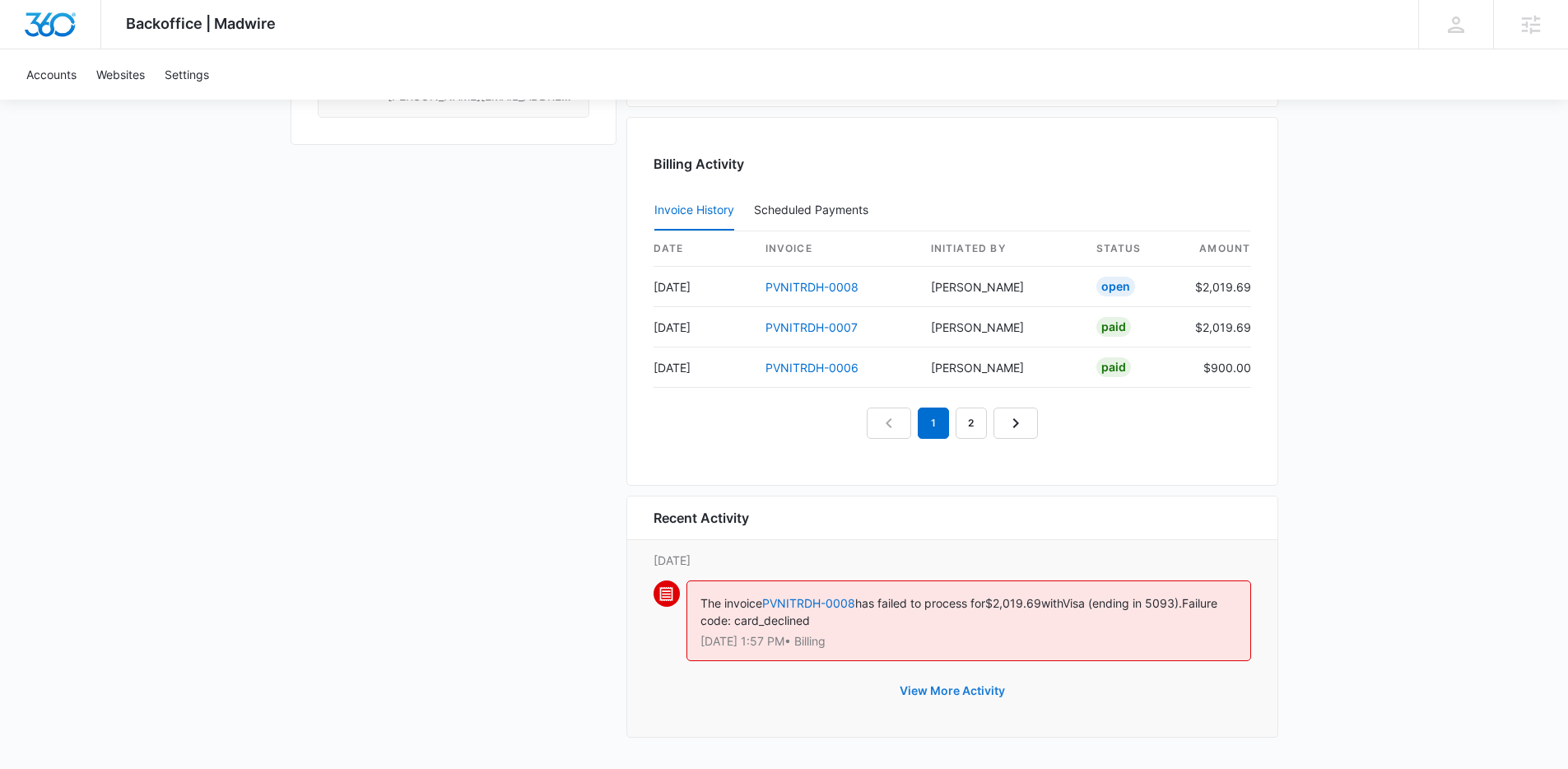
click at [968, 694] on button "View More Activity" at bounding box center [952, 690] width 138 height 39
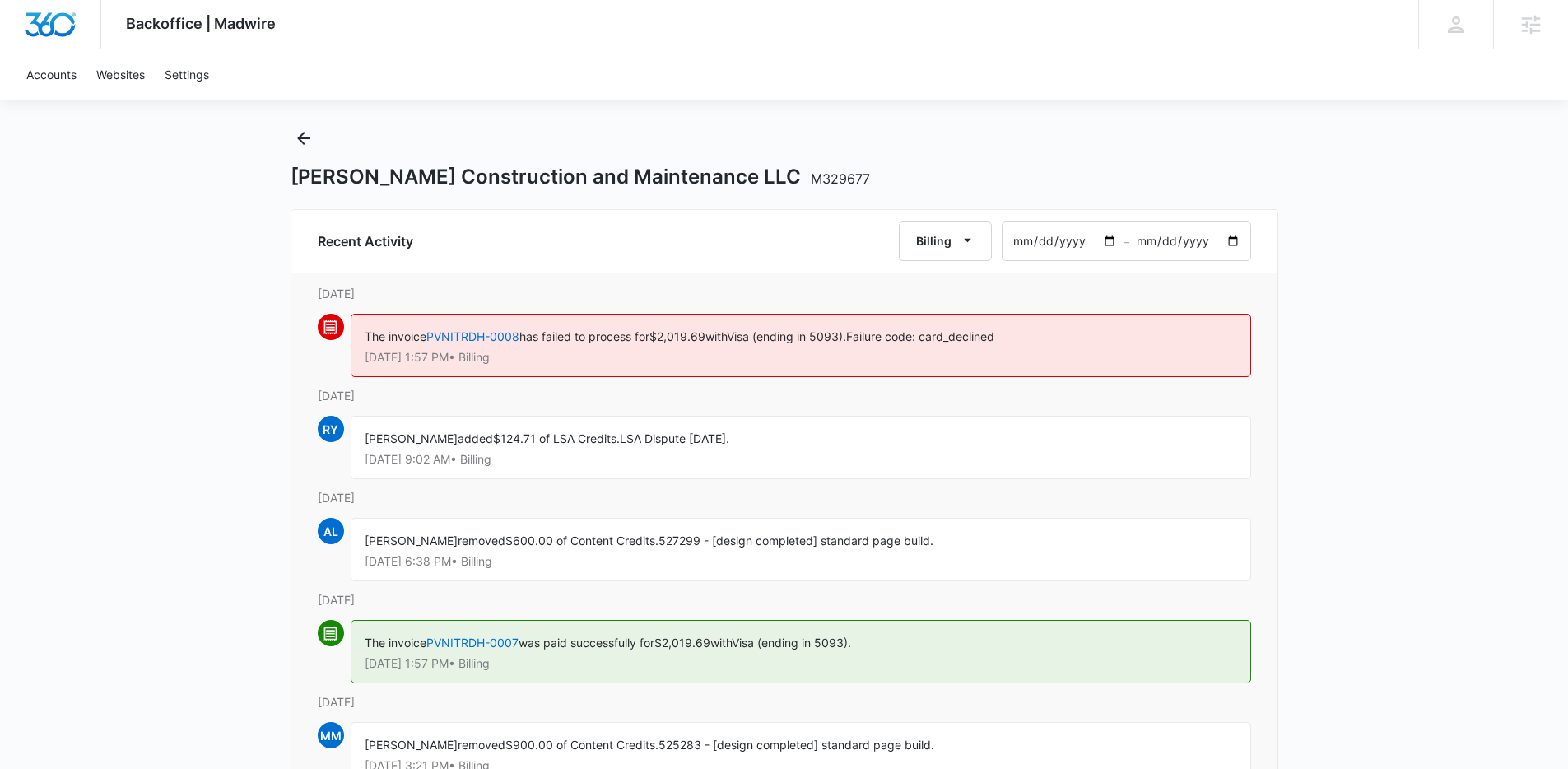
scroll to position [41, 0]
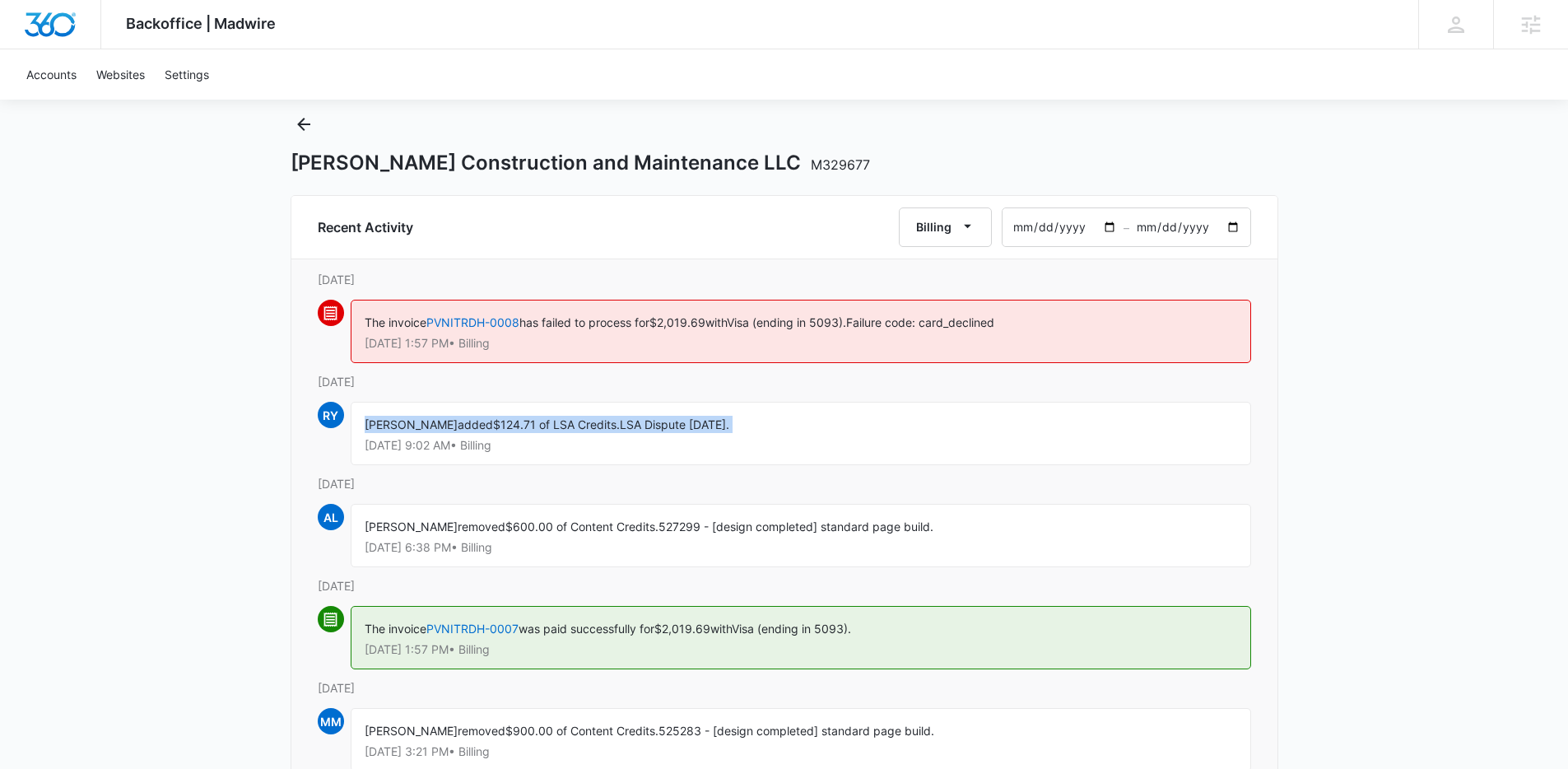
drag, startPoint x: 549, startPoint y: 402, endPoint x: 584, endPoint y: 438, distance: 50.2
click at [584, 438] on div "[PERSON_NAME] added $124.71 of LSA Credits. LSA Dispute [DATE]. [DATE] 9:02 AM …" at bounding box center [801, 433] width 901 height 64
drag, startPoint x: 537, startPoint y: 426, endPoint x: 346, endPoint y: 398, distance: 193.0
click at [346, 398] on div "[DATE] [PERSON_NAME] added $124.71 of LSA Credits. LSA Dispute [DATE]. [DATE] 9…" at bounding box center [784, 424] width 934 height 102
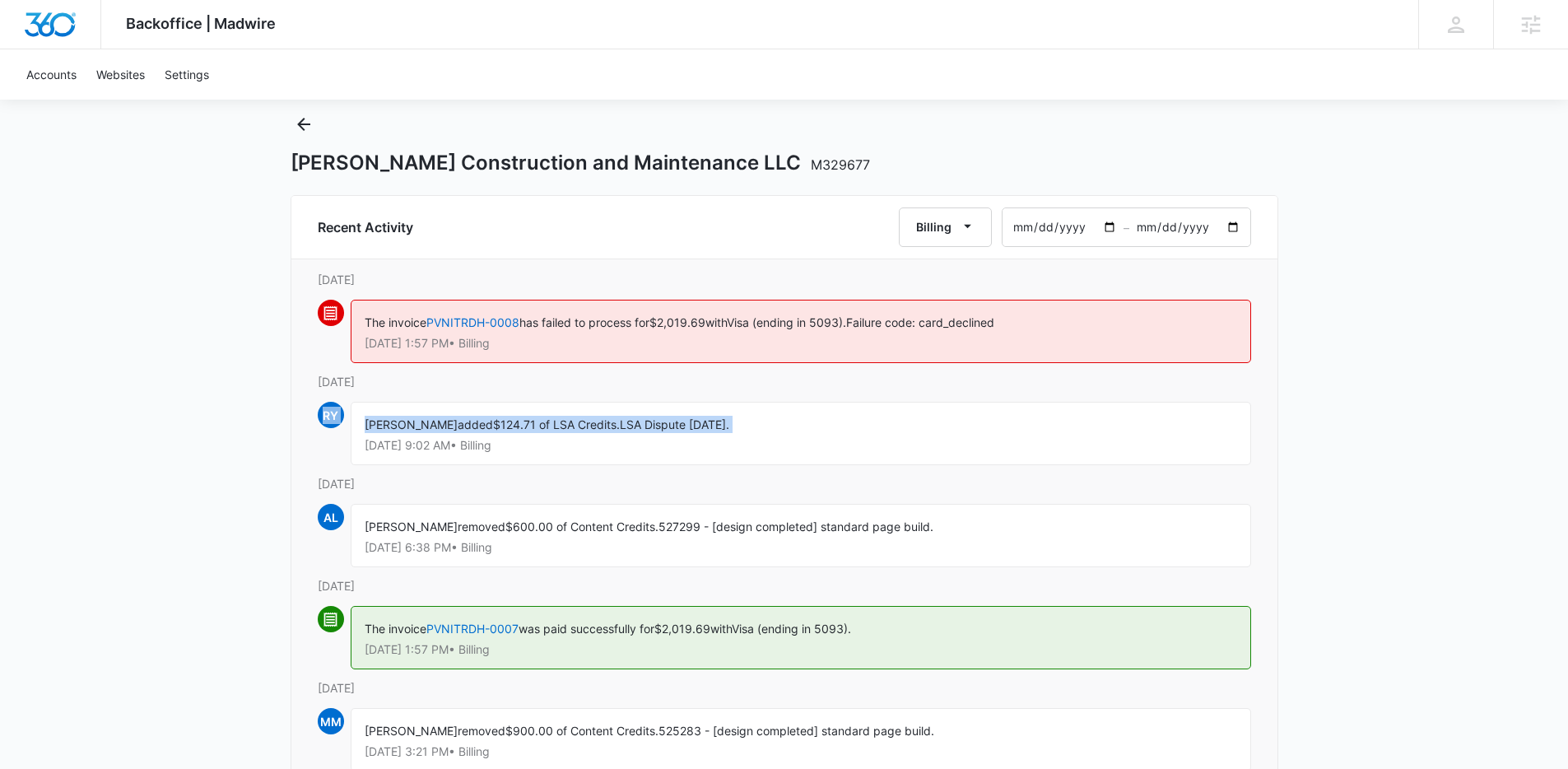
click at [395, 402] on div "[PERSON_NAME] added $124.71 of LSA Credits. LSA Dispute [DATE]. [DATE] 9:02 AM …" at bounding box center [801, 433] width 901 height 64
drag, startPoint x: 395, startPoint y: 401, endPoint x: 648, endPoint y: 452, distance: 258.1
click at [648, 452] on div "[PERSON_NAME] added $124.71 of LSA Credits. LSA Dispute [DATE]. [DATE] 9:02 AM …" at bounding box center [801, 433] width 901 height 64
drag, startPoint x: 622, startPoint y: 445, endPoint x: 394, endPoint y: 403, distance: 231.8
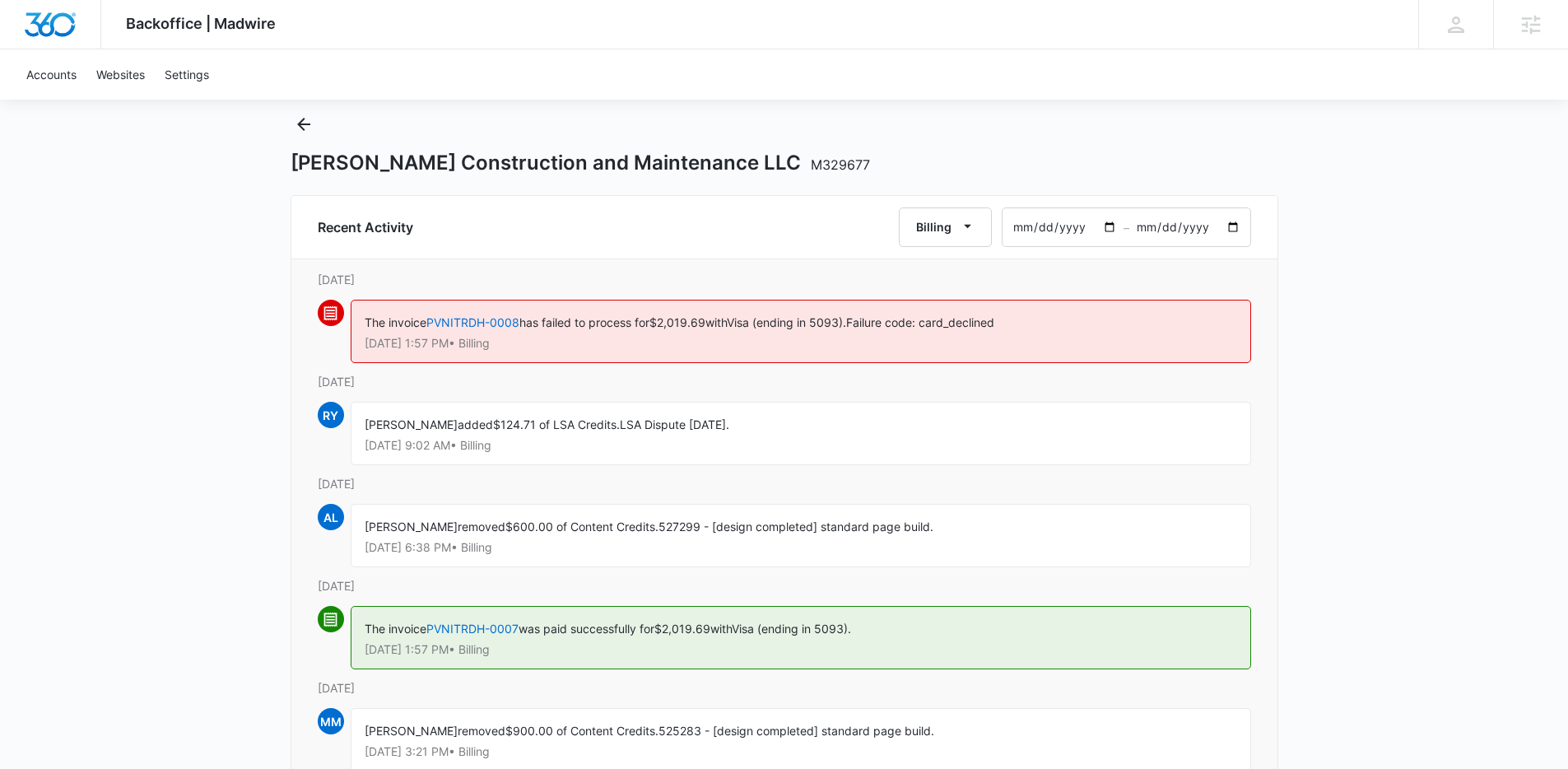
click at [394, 403] on div "[PERSON_NAME] added $124.71 of LSA Credits. LSA Dispute [DATE]. [DATE] 9:02 AM …" at bounding box center [801, 433] width 901 height 64
drag, startPoint x: 394, startPoint y: 403, endPoint x: 639, endPoint y: 454, distance: 250.3
click at [639, 454] on div "[PERSON_NAME] added $124.71 of LSA Credits. LSA Dispute [DATE]. [DATE] 9:02 AM …" at bounding box center [801, 433] width 901 height 64
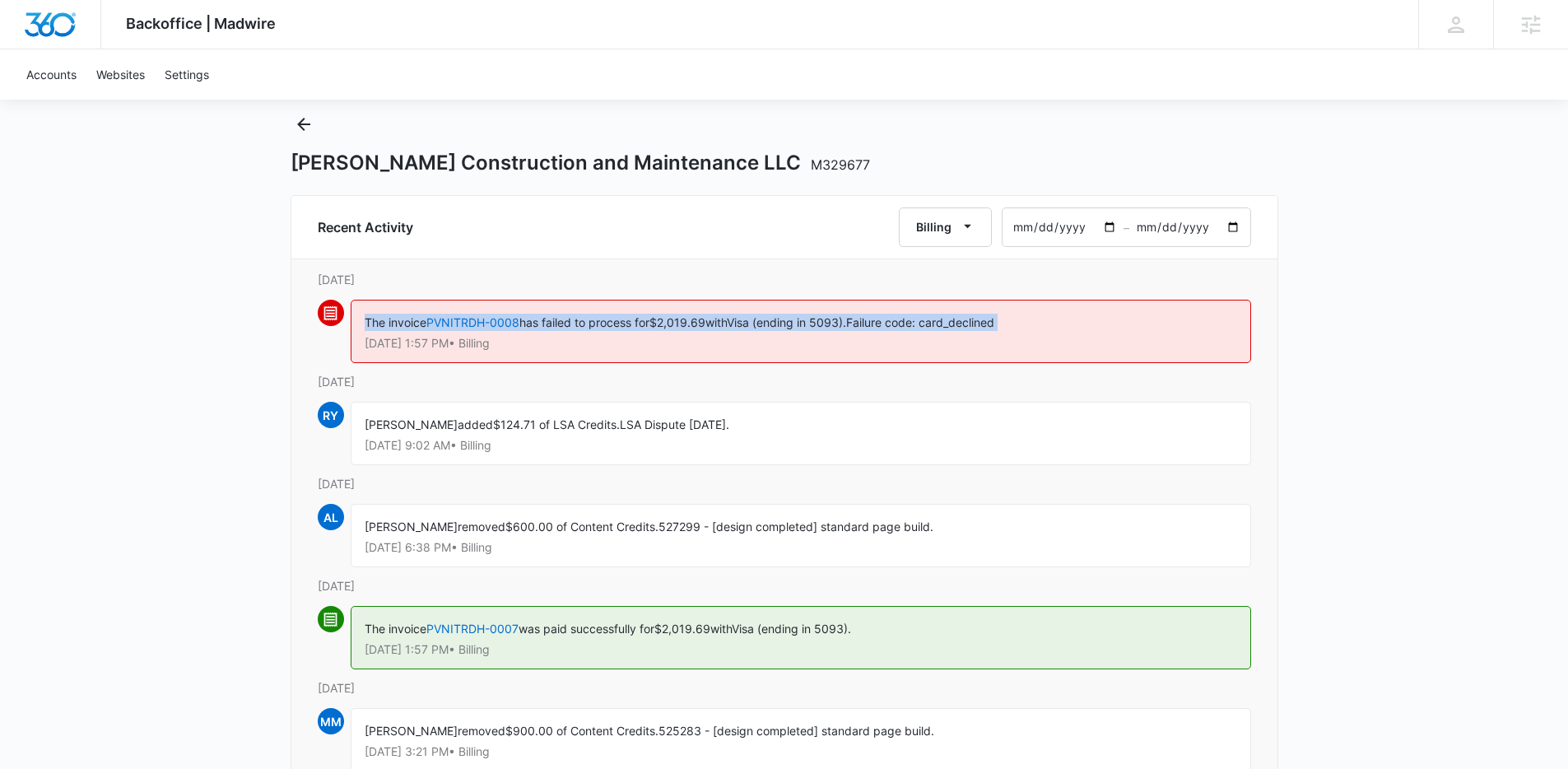
drag, startPoint x: 576, startPoint y: 336, endPoint x: 360, endPoint y: 322, distance: 216.5
click at [360, 322] on div "The invoice PVNITRDH-0008 has failed to process for $2,019.69 with Visa (ending…" at bounding box center [801, 331] width 901 height 64
drag, startPoint x: 360, startPoint y: 322, endPoint x: 537, endPoint y: 344, distance: 178.4
click at [537, 344] on div "The invoice PVNITRDH-0008 has failed to process for $2,019.69 with Visa (ending…" at bounding box center [801, 331] width 901 height 64
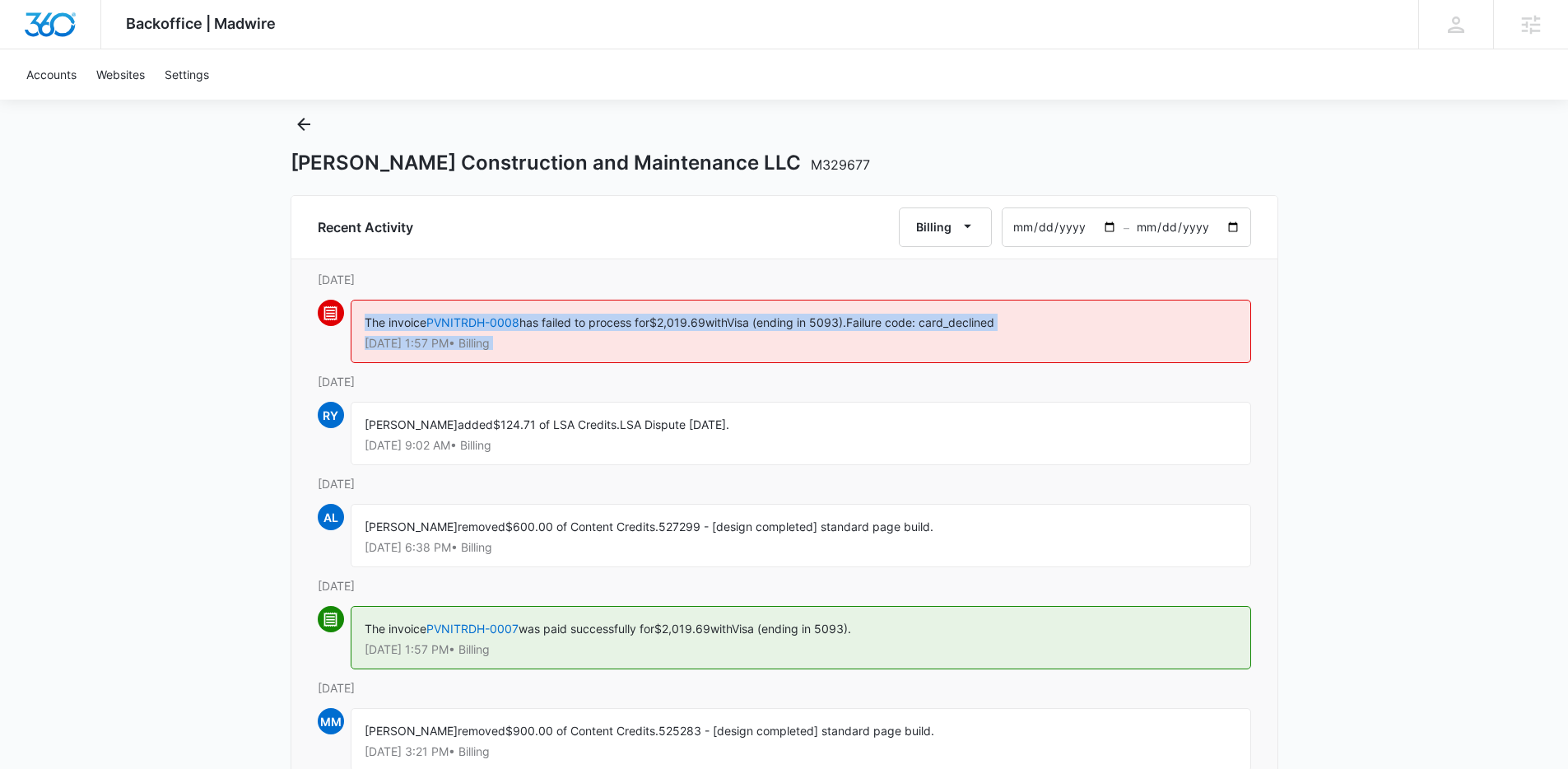
click at [537, 344] on p "[DATE] 1:57 PM • Billing" at bounding box center [801, 343] width 873 height 11
drag, startPoint x: 537, startPoint y: 344, endPoint x: 335, endPoint y: 309, distance: 205.0
click at [335, 309] on div "The invoice PVNITRDH-0008 has failed to process for $2,019.69 with Visa (ending…" at bounding box center [784, 336] width 934 height 73
click at [354, 310] on div "The invoice PVNITRDH-0008 has failed to process for $2,019.69 with Visa (ending…" at bounding box center [801, 331] width 901 height 64
drag, startPoint x: 354, startPoint y: 310, endPoint x: 575, endPoint y: 345, distance: 223.8
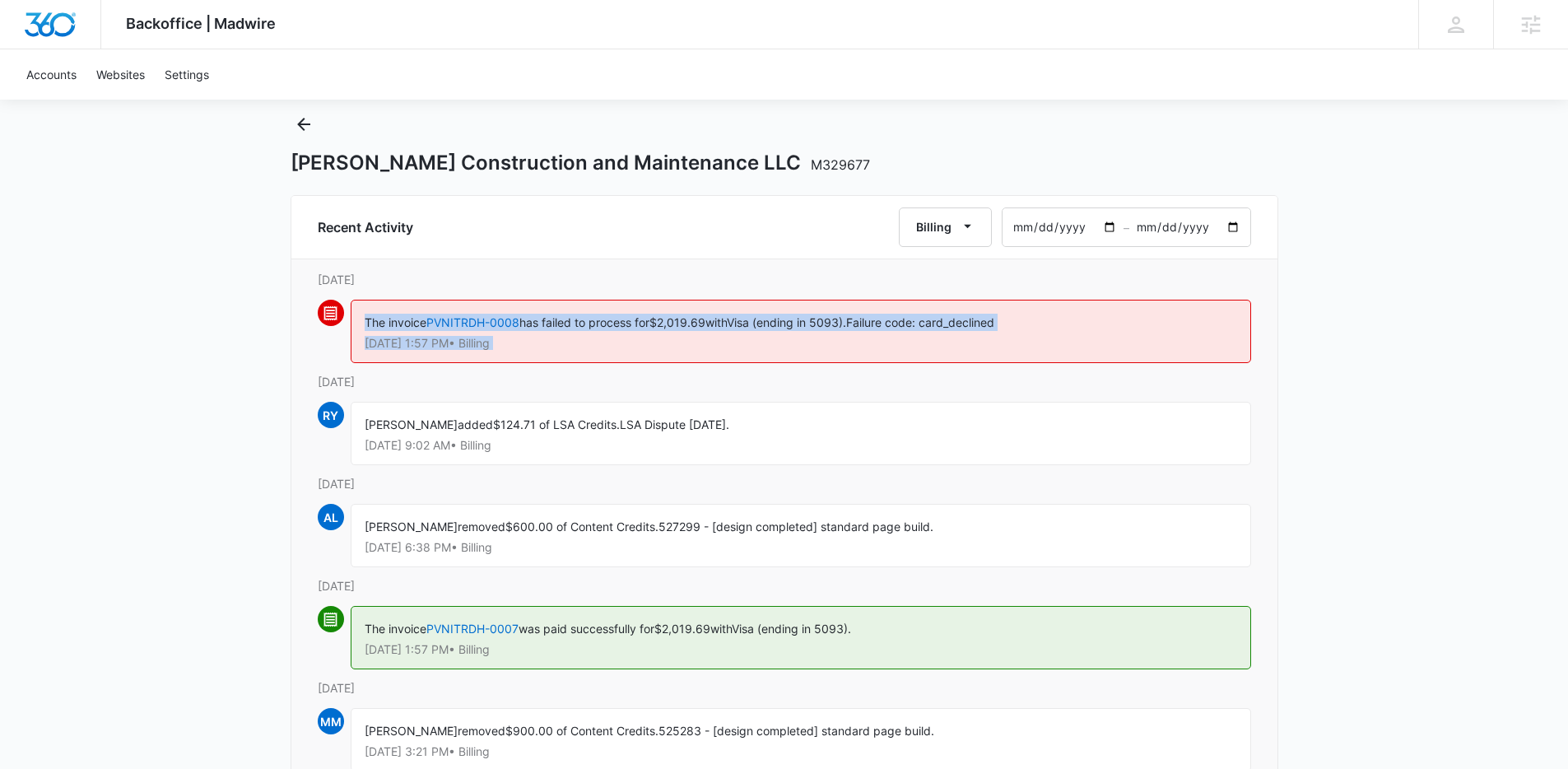
click at [575, 345] on div "The invoice PVNITRDH-0008 has failed to process for $2,019.69 with Visa (ending…" at bounding box center [801, 331] width 901 height 64
click at [575, 345] on p "[DATE] 1:57 PM • Billing" at bounding box center [801, 343] width 873 height 11
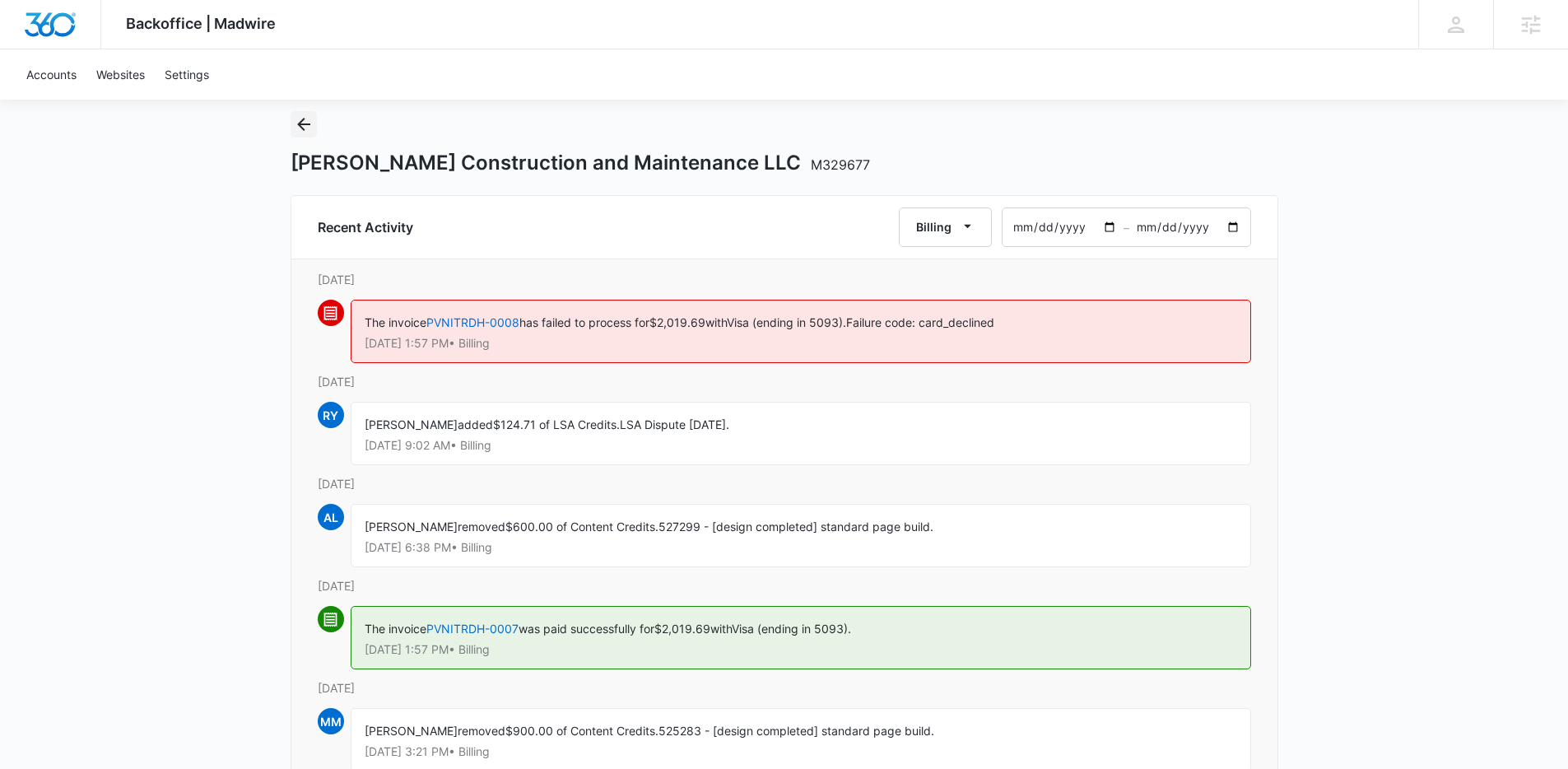
click at [304, 126] on icon "Back" at bounding box center [303, 124] width 20 height 20
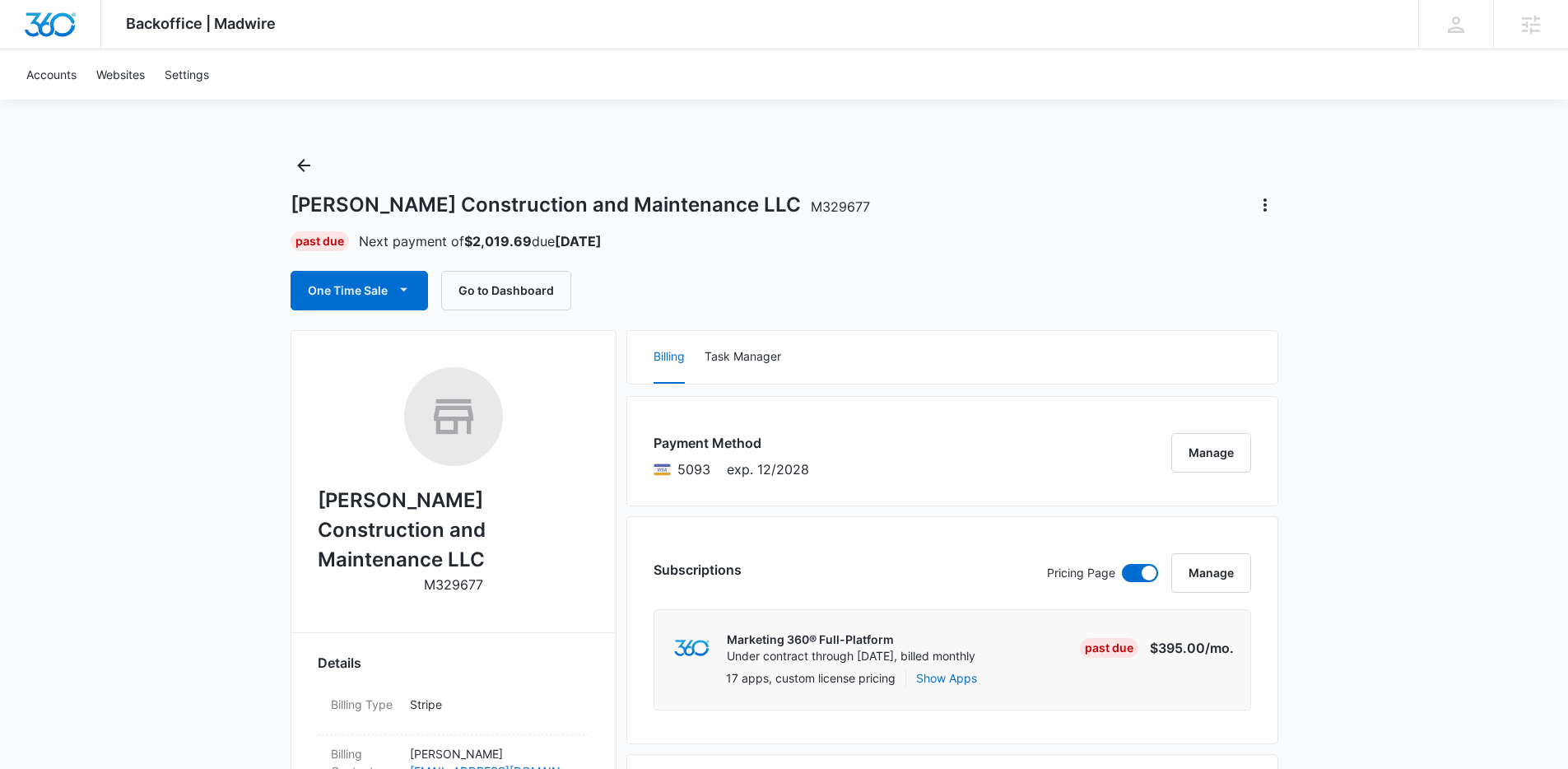
click at [626, 228] on div "[PERSON_NAME] Construction and Maintenance LLC M329677 Past Due Next payment of…" at bounding box center [784, 231] width 988 height 158
drag, startPoint x: 781, startPoint y: 204, endPoint x: 720, endPoint y: 204, distance: 61.0
click at [720, 204] on div "[PERSON_NAME] Construction and Maintenance LLC M329677" at bounding box center [784, 205] width 988 height 26
copy span "M329677"
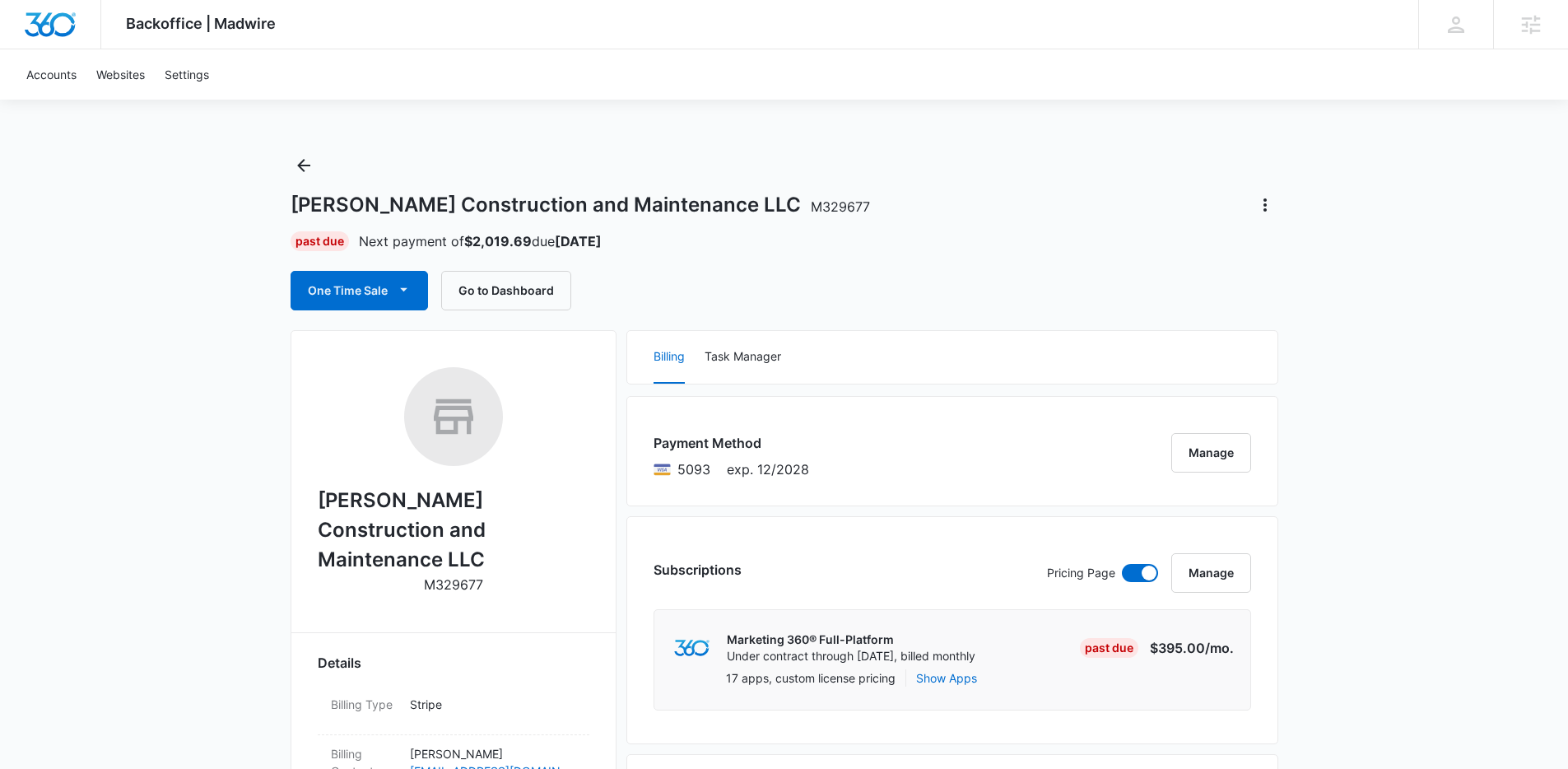
click at [956, 251] on div "[PERSON_NAME] Construction and Maintenance LLC M329677 Past Due Next payment of…" at bounding box center [784, 231] width 988 height 158
